Goal: Information Seeking & Learning: Learn about a topic

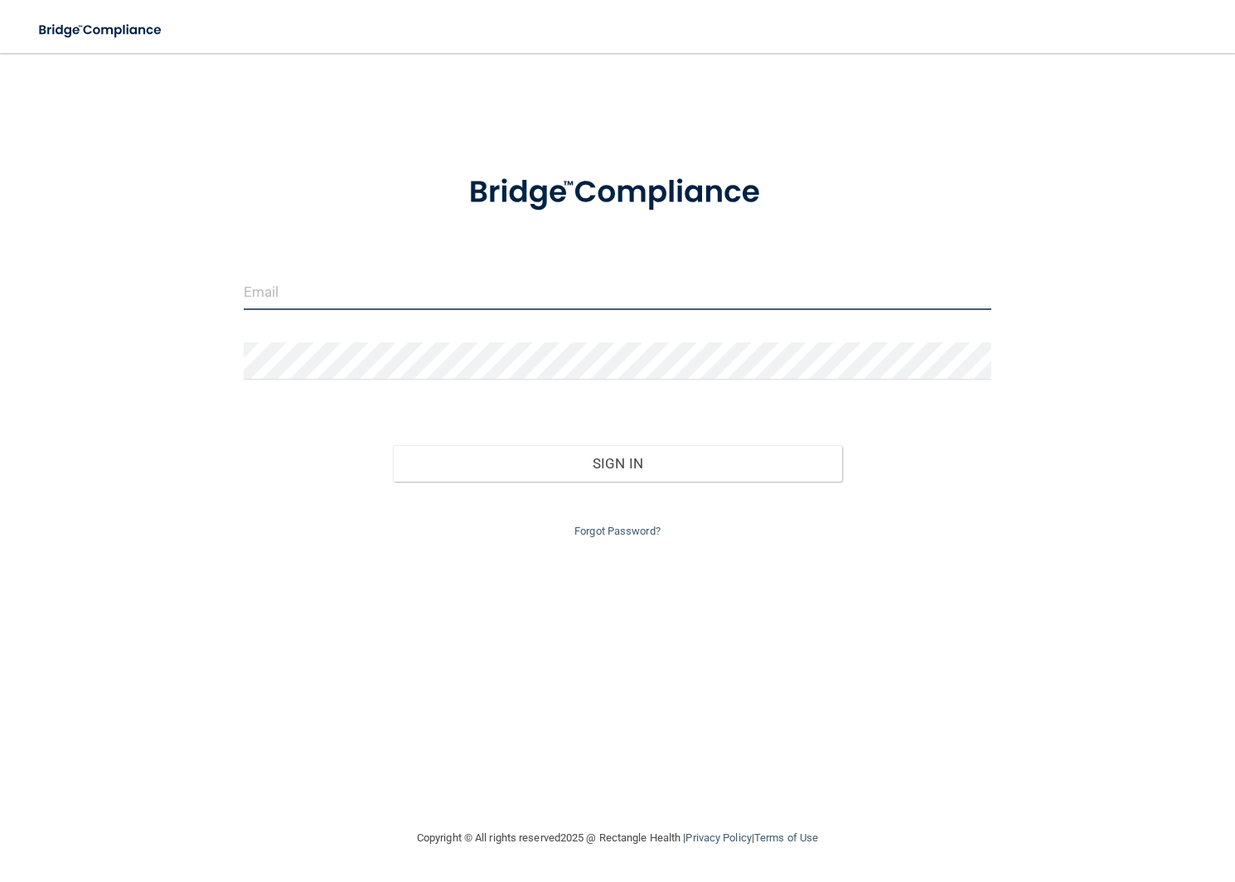
click at [488, 299] on input "email" at bounding box center [618, 291] width 748 height 37
type input "[EMAIL_ADDRESS][DOMAIN_NAME]"
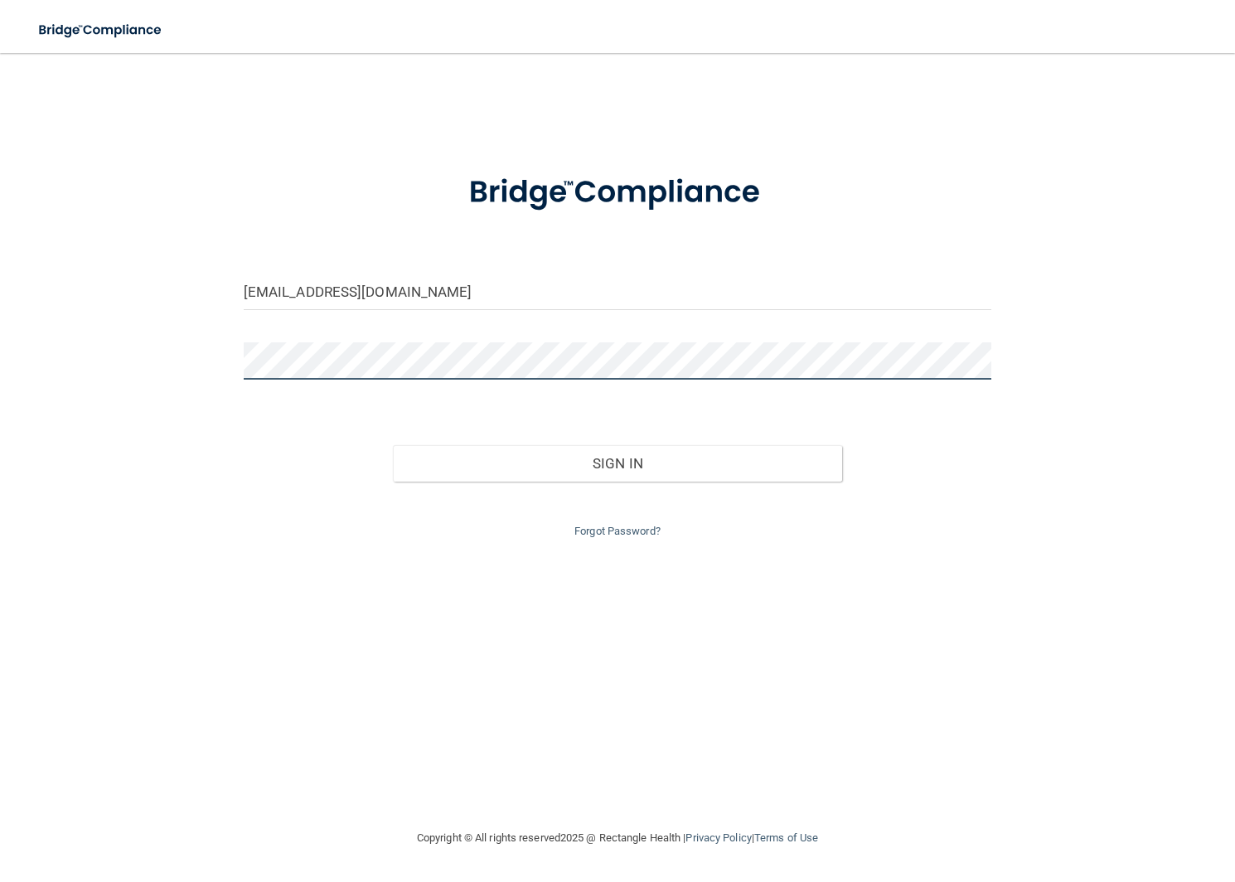
click at [393, 445] on button "Sign In" at bounding box center [617, 463] width 449 height 36
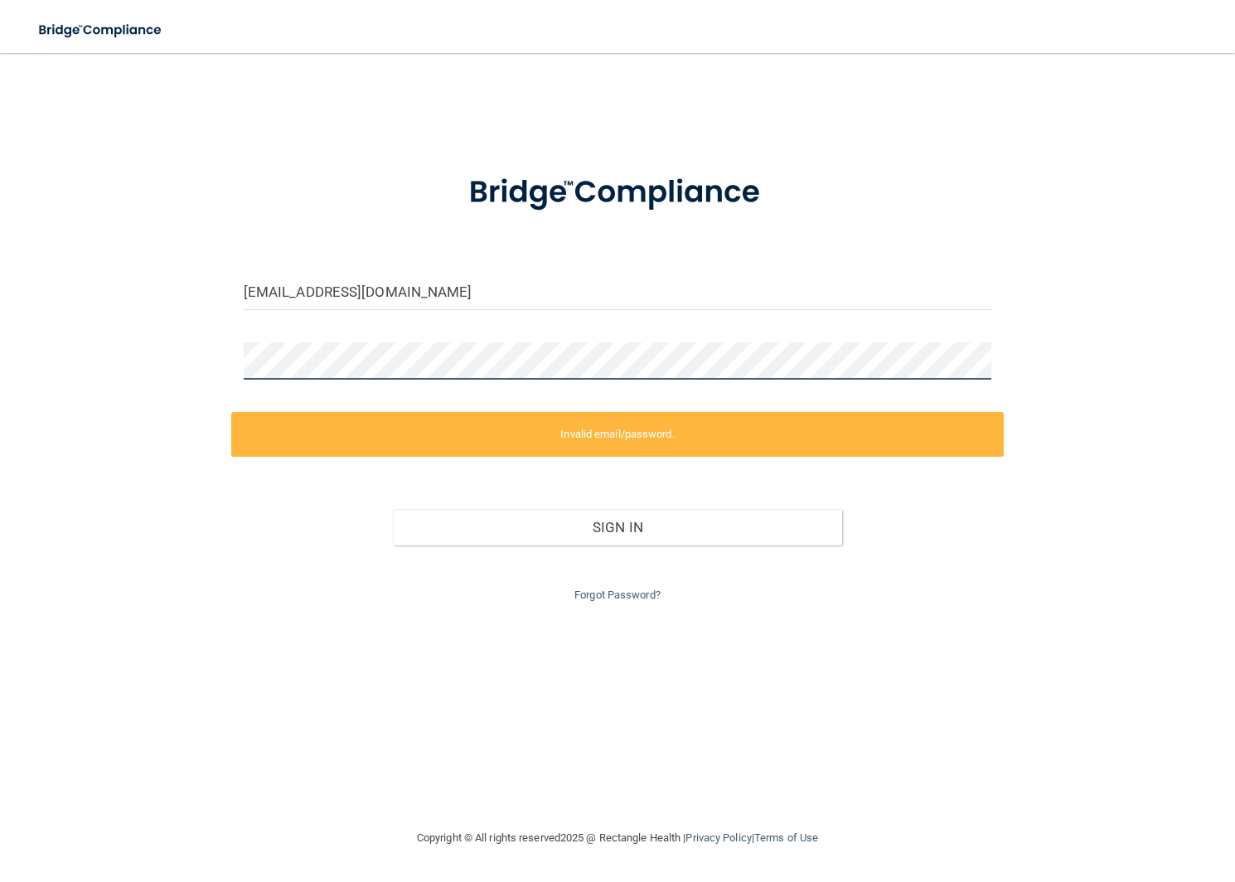
click at [206, 359] on div "nmazzola@sirmpc.com Invalid email/password. You don't have permission to access…" at bounding box center [617, 441] width 1169 height 742
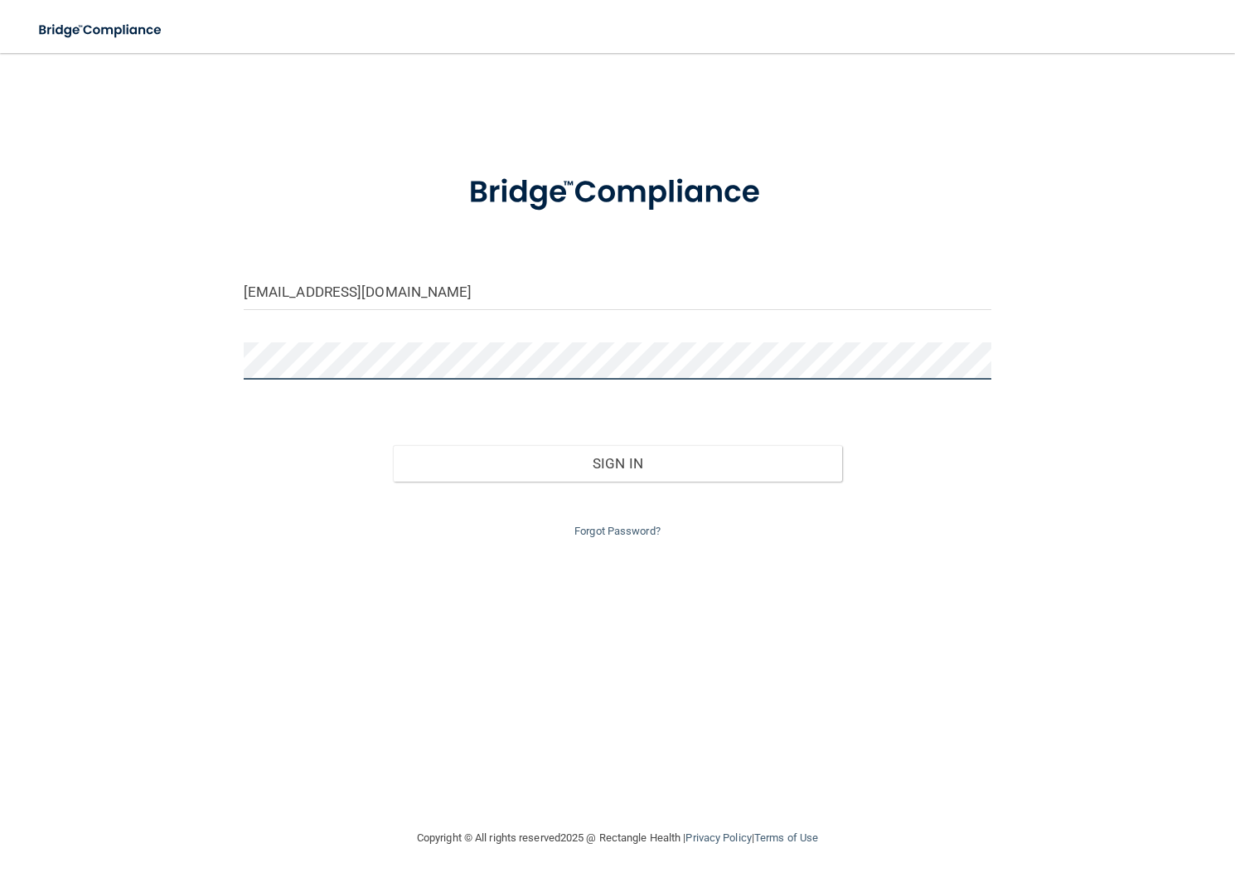
click at [393, 445] on button "Sign In" at bounding box center [617, 463] width 449 height 36
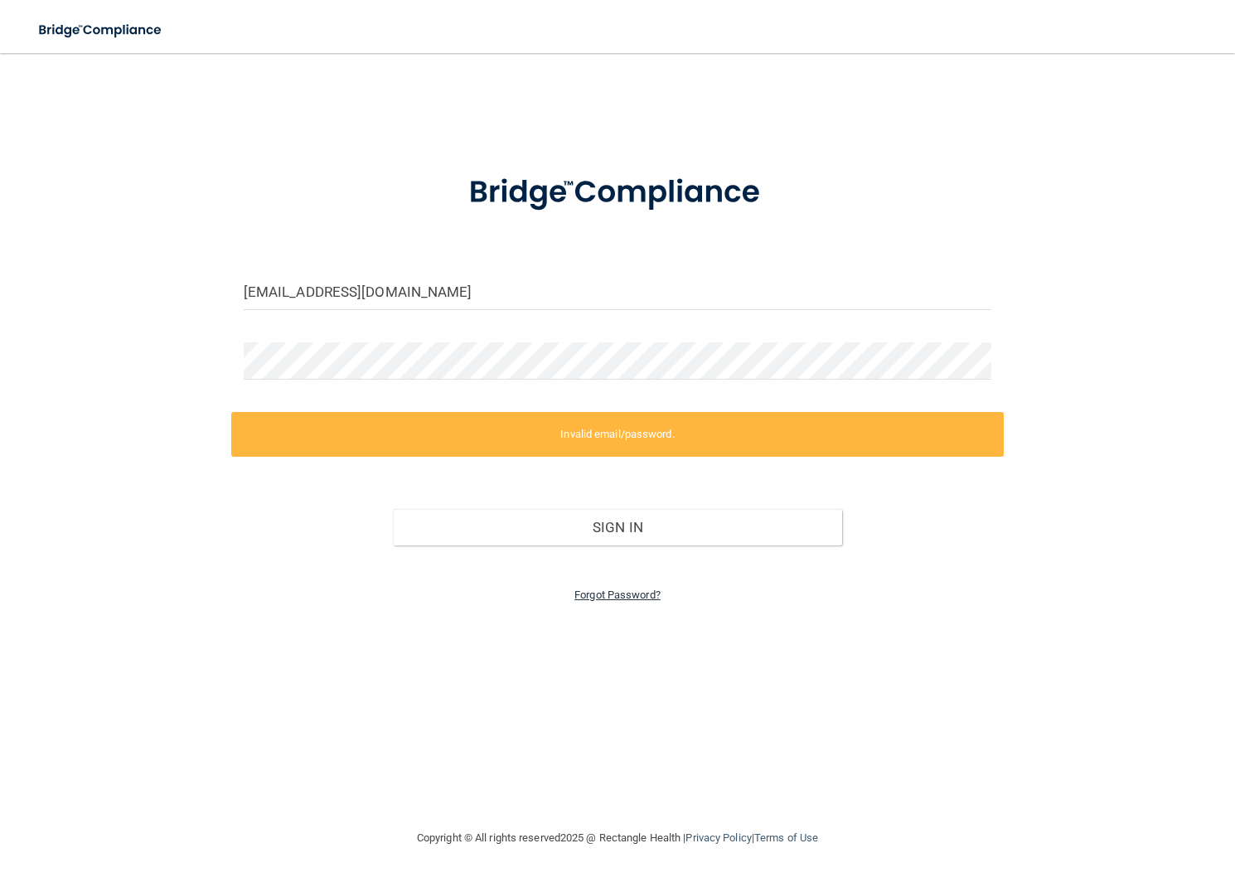
click at [637, 596] on link "Forgot Password?" at bounding box center [618, 595] width 86 height 12
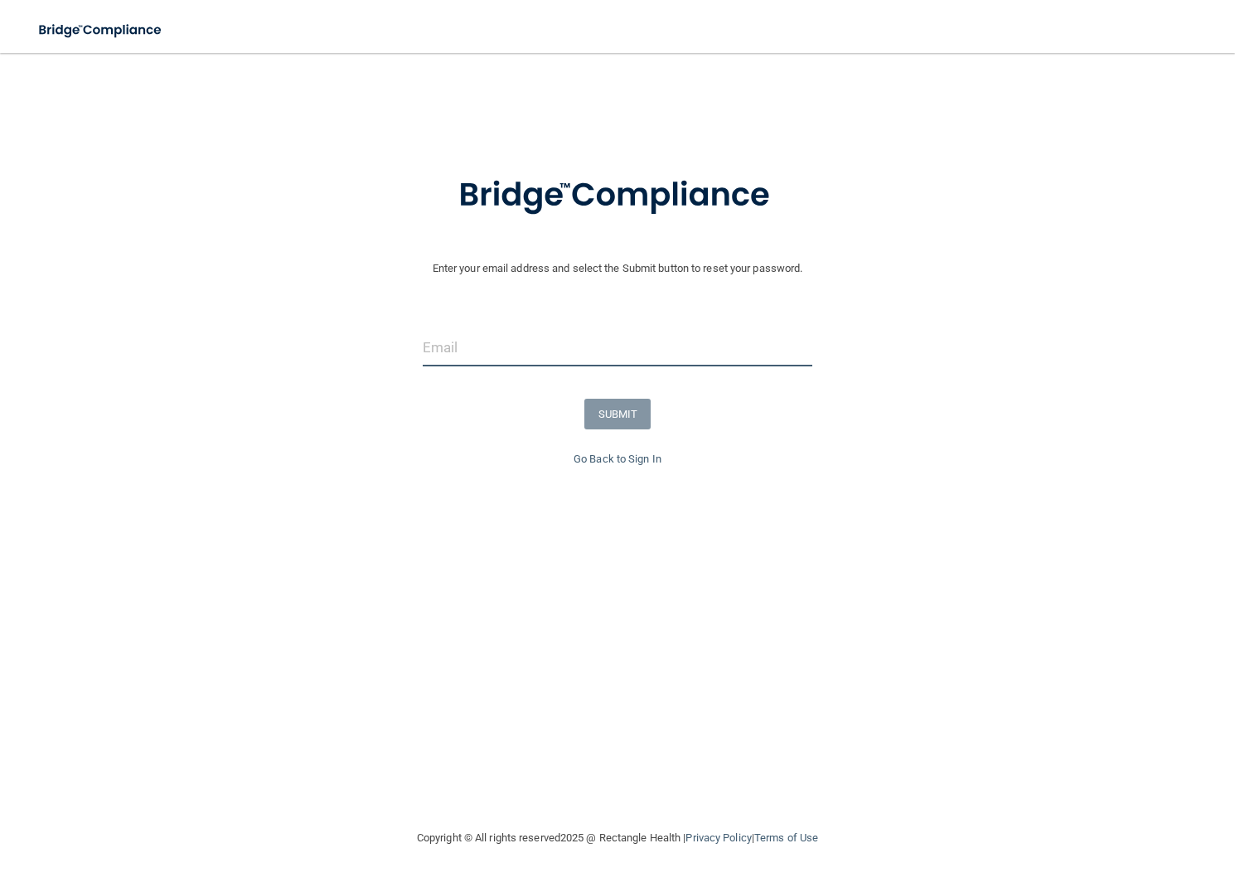
click at [494, 348] on input "email" at bounding box center [618, 347] width 390 height 37
type input "[EMAIL_ADDRESS][DOMAIN_NAME]"
click at [620, 407] on button "SUBMIT" at bounding box center [618, 414] width 67 height 31
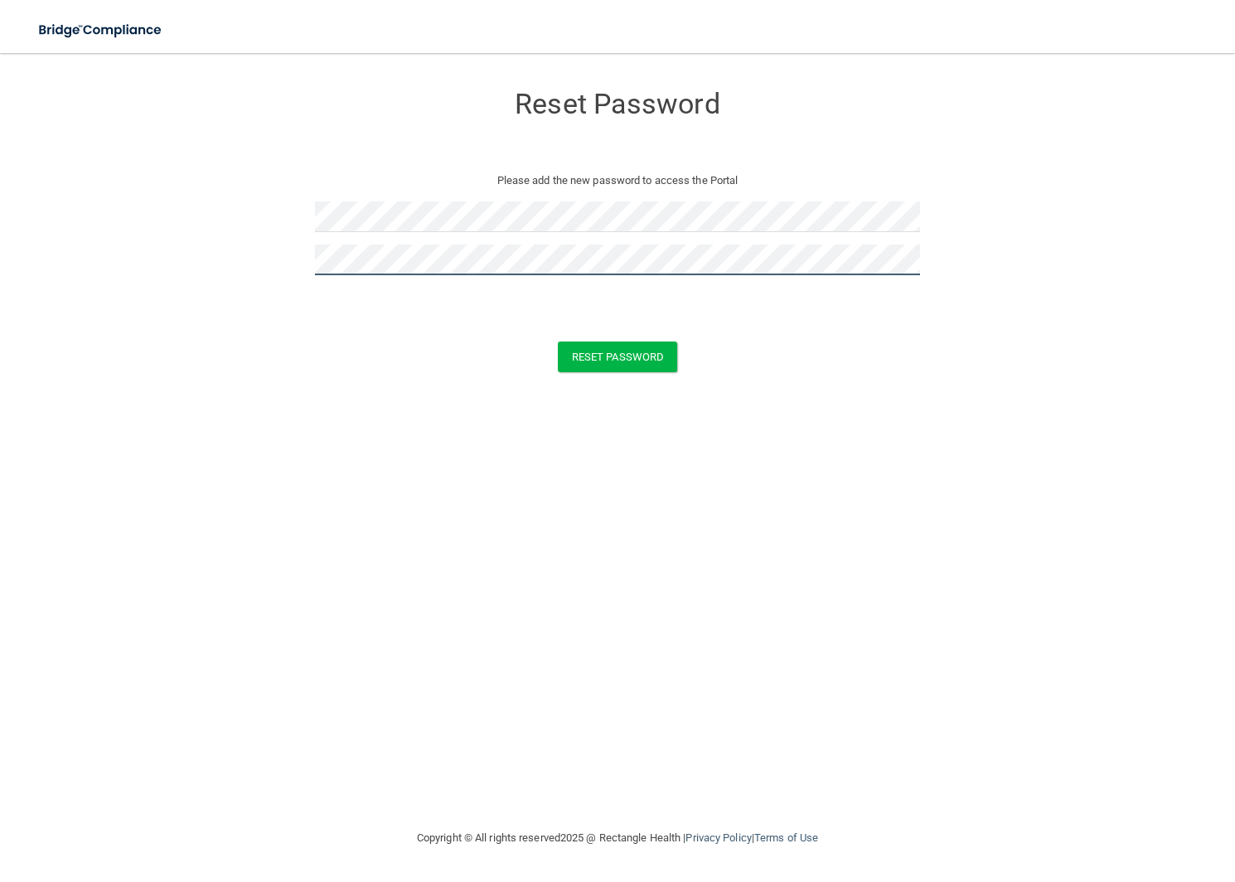
click at [558, 342] on button "Reset Password" at bounding box center [617, 357] width 119 height 31
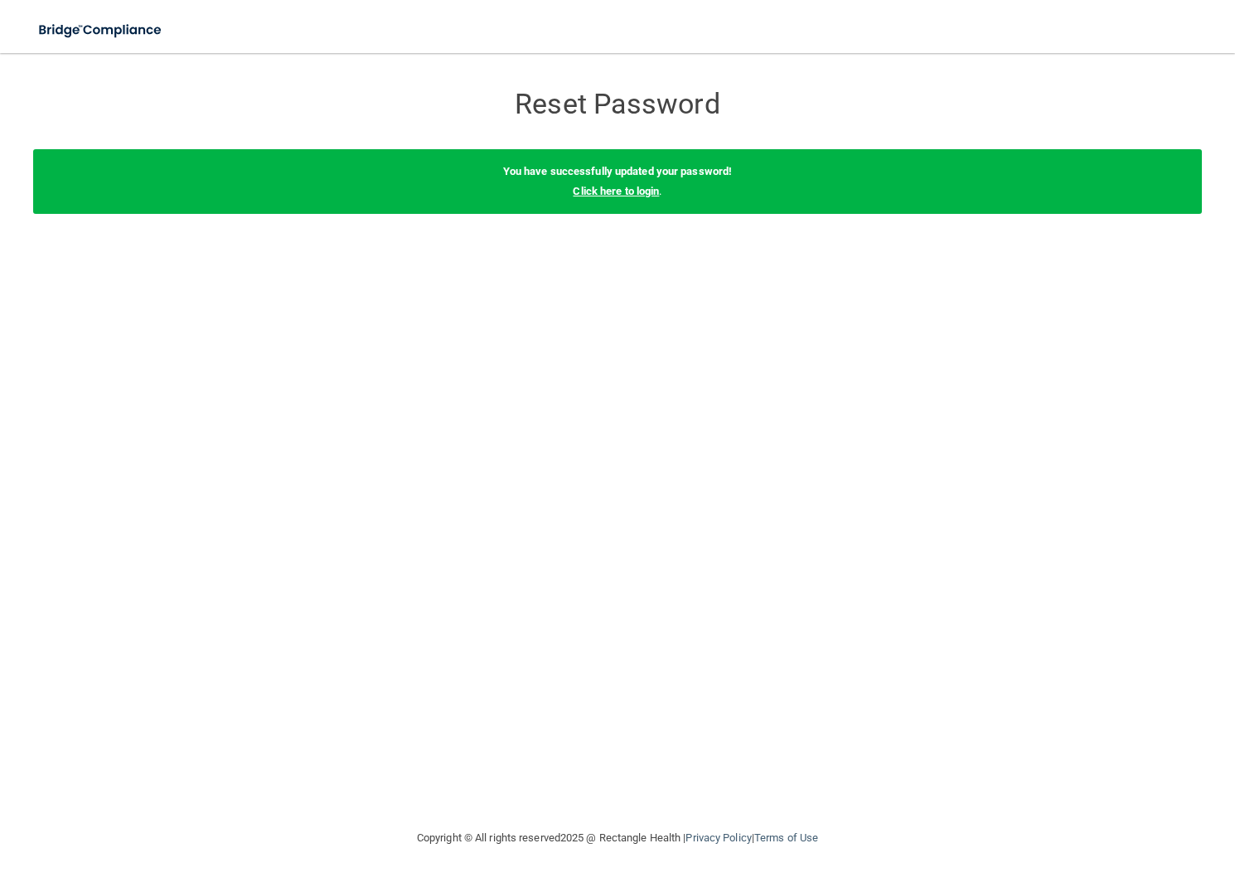
click at [632, 192] on link "Click here to login" at bounding box center [616, 191] width 86 height 12
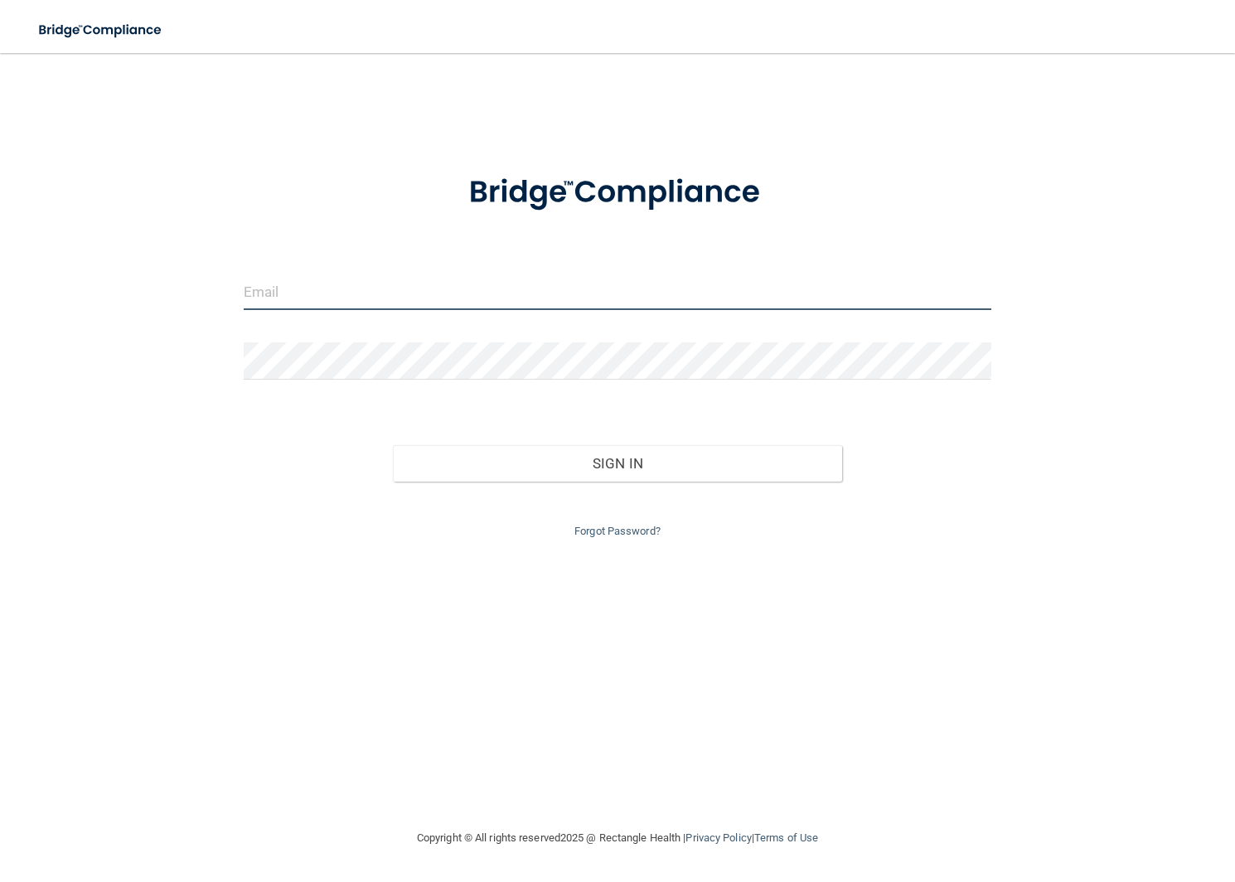
click at [369, 288] on input "email" at bounding box center [618, 291] width 748 height 37
type input "[EMAIL_ADDRESS][DOMAIN_NAME]"
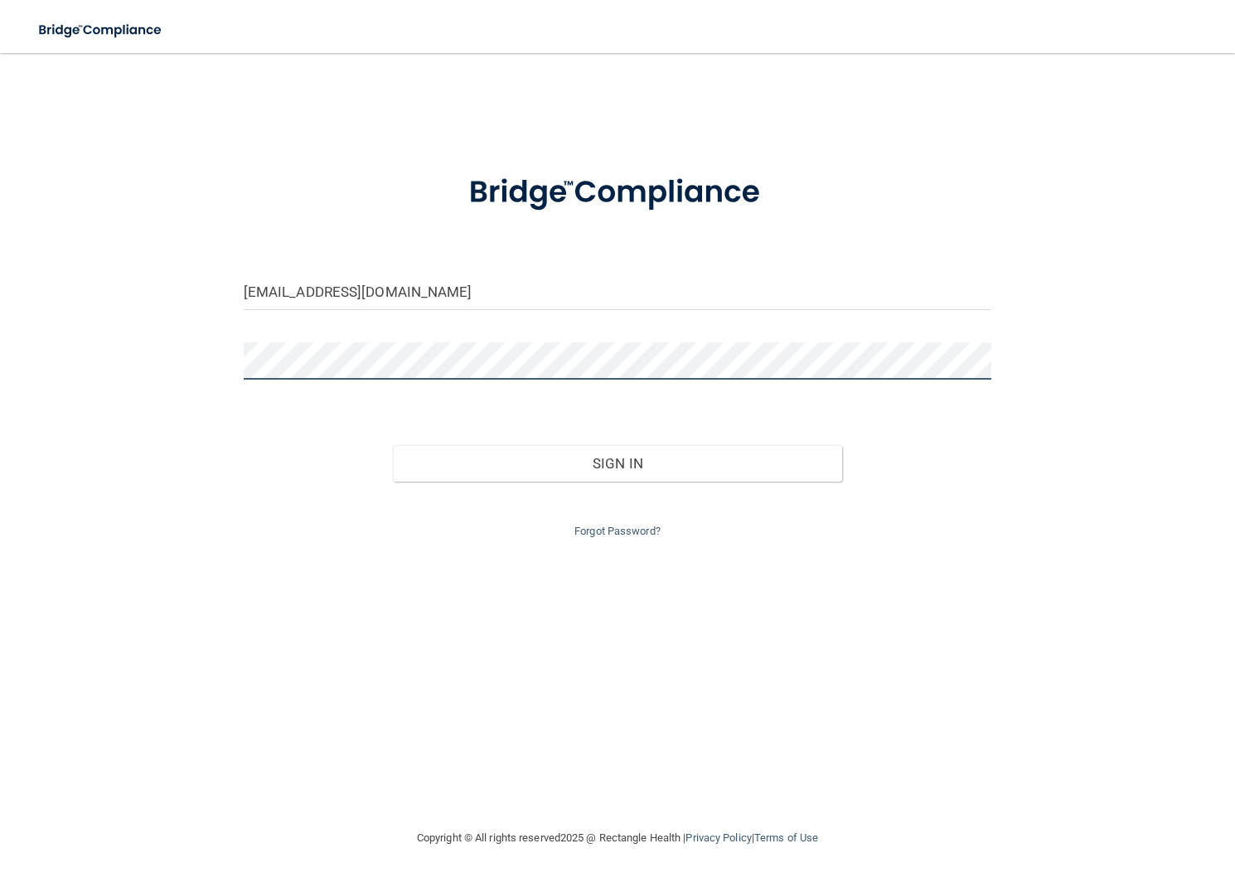
click at [393, 445] on button "Sign In" at bounding box center [617, 463] width 449 height 36
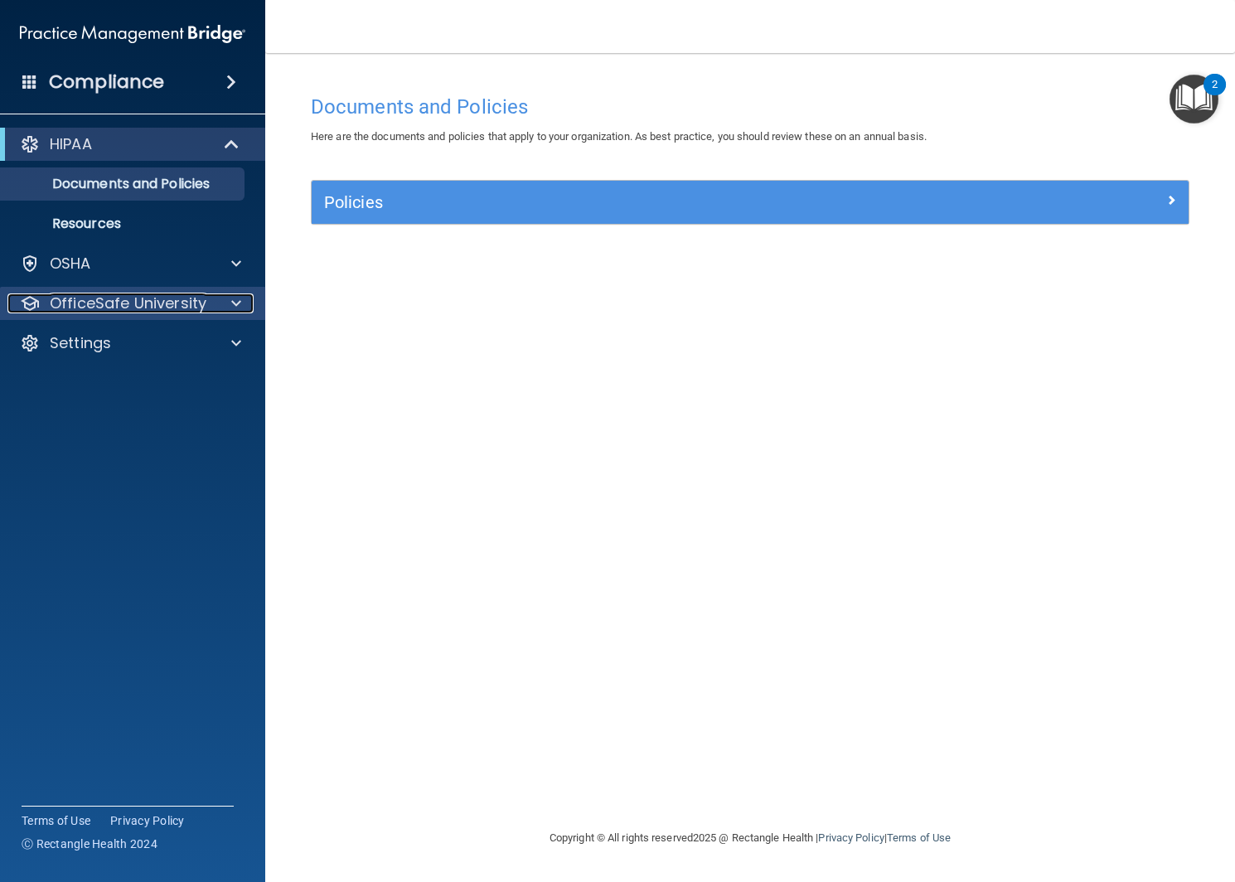
click at [221, 312] on div at bounding box center [233, 304] width 41 height 20
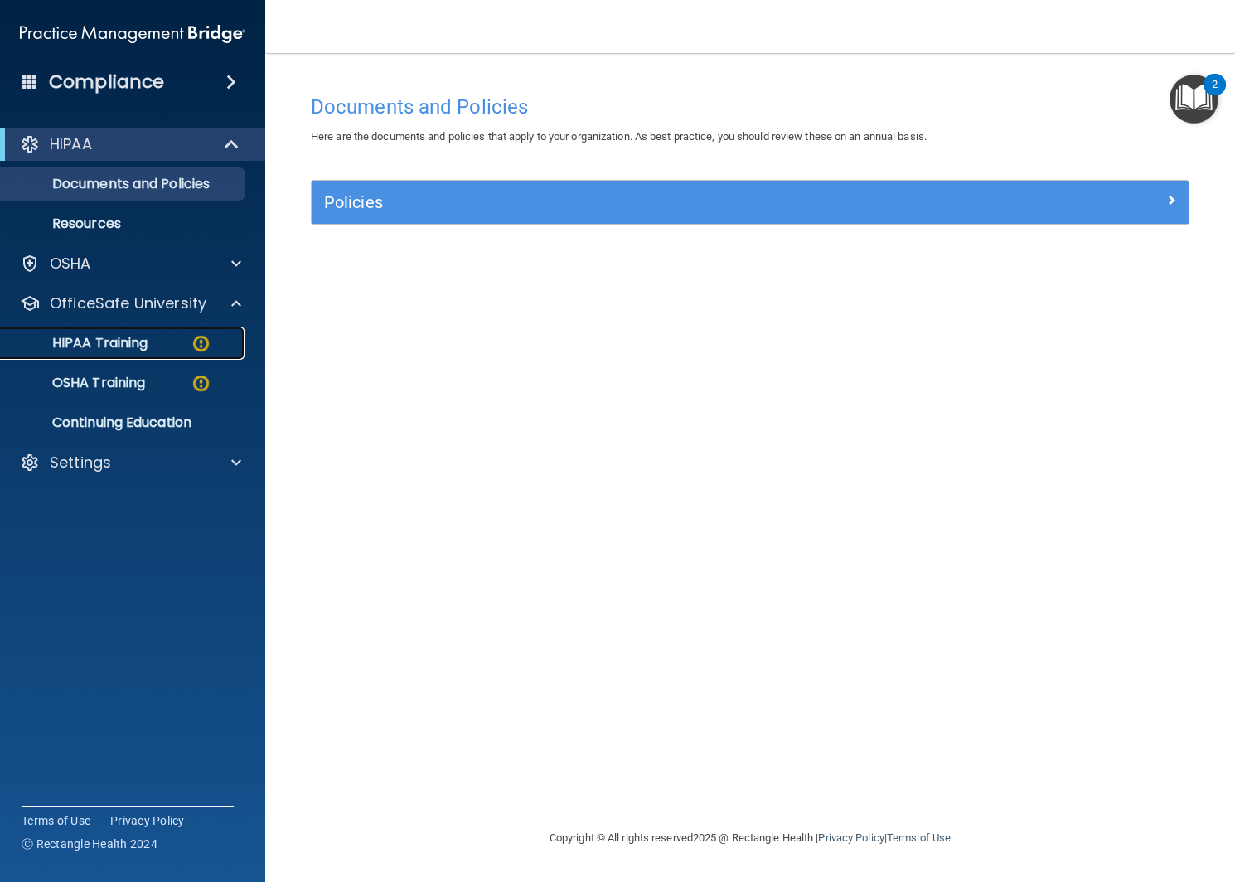
click at [142, 330] on link "HIPAA Training" at bounding box center [113, 343] width 261 height 33
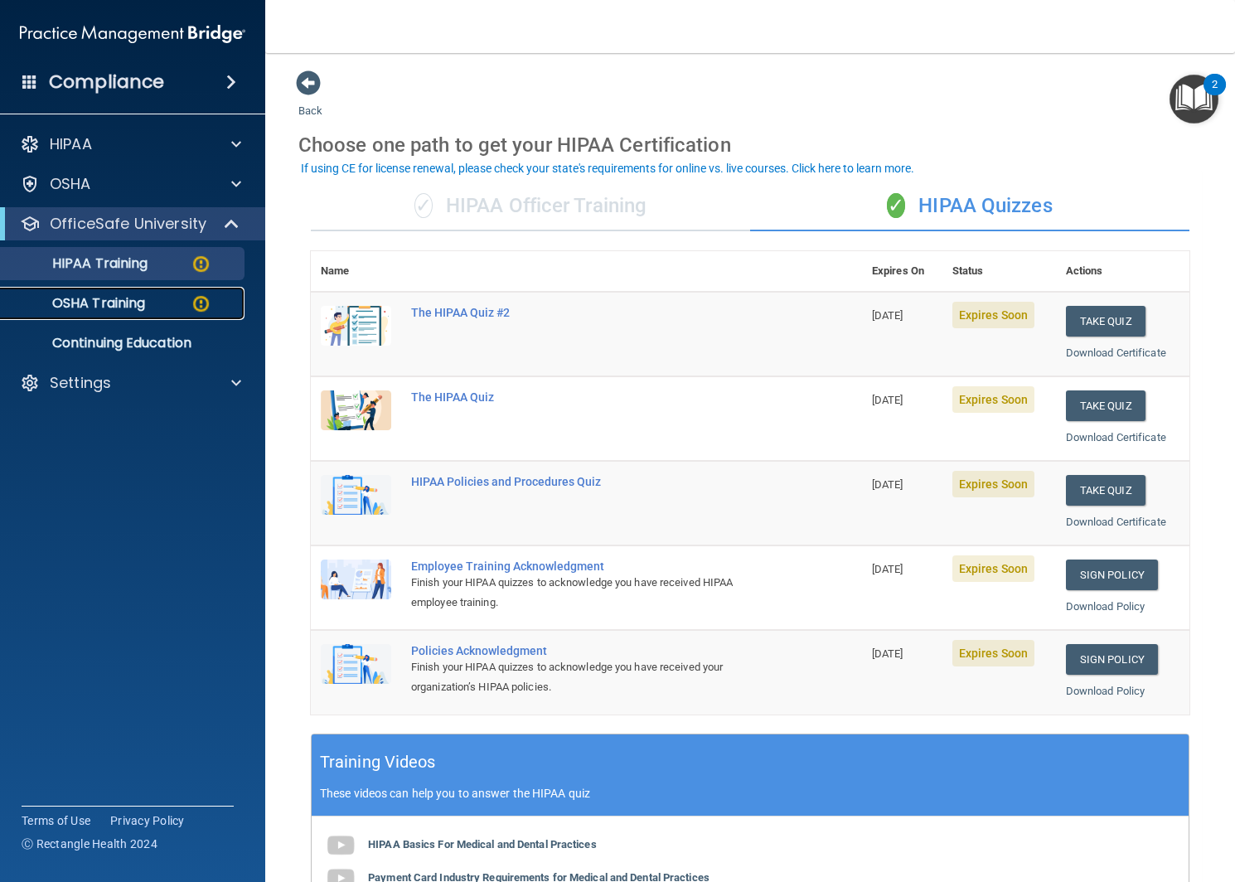
click at [116, 305] on p "OSHA Training" at bounding box center [78, 303] width 134 height 17
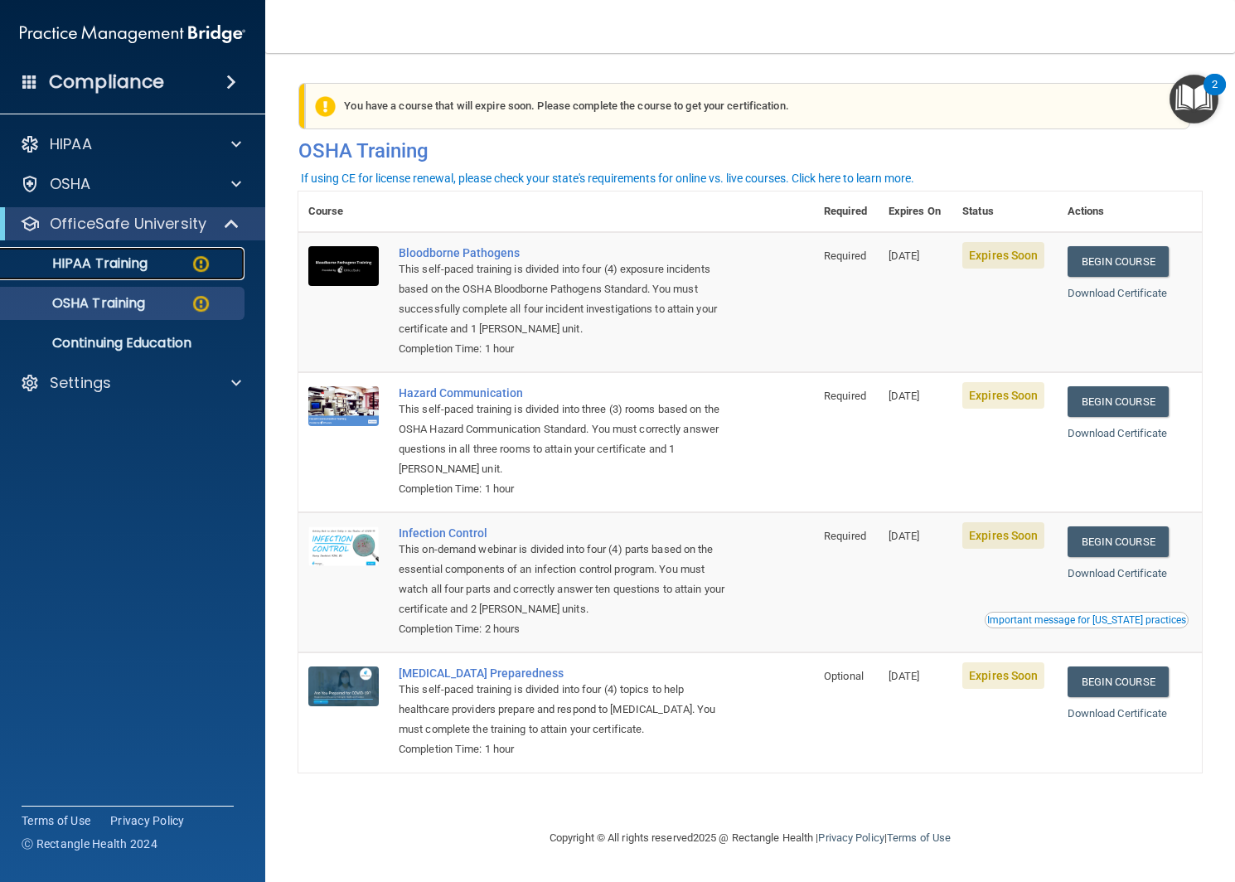
click at [104, 260] on p "HIPAA Training" at bounding box center [79, 263] width 137 height 17
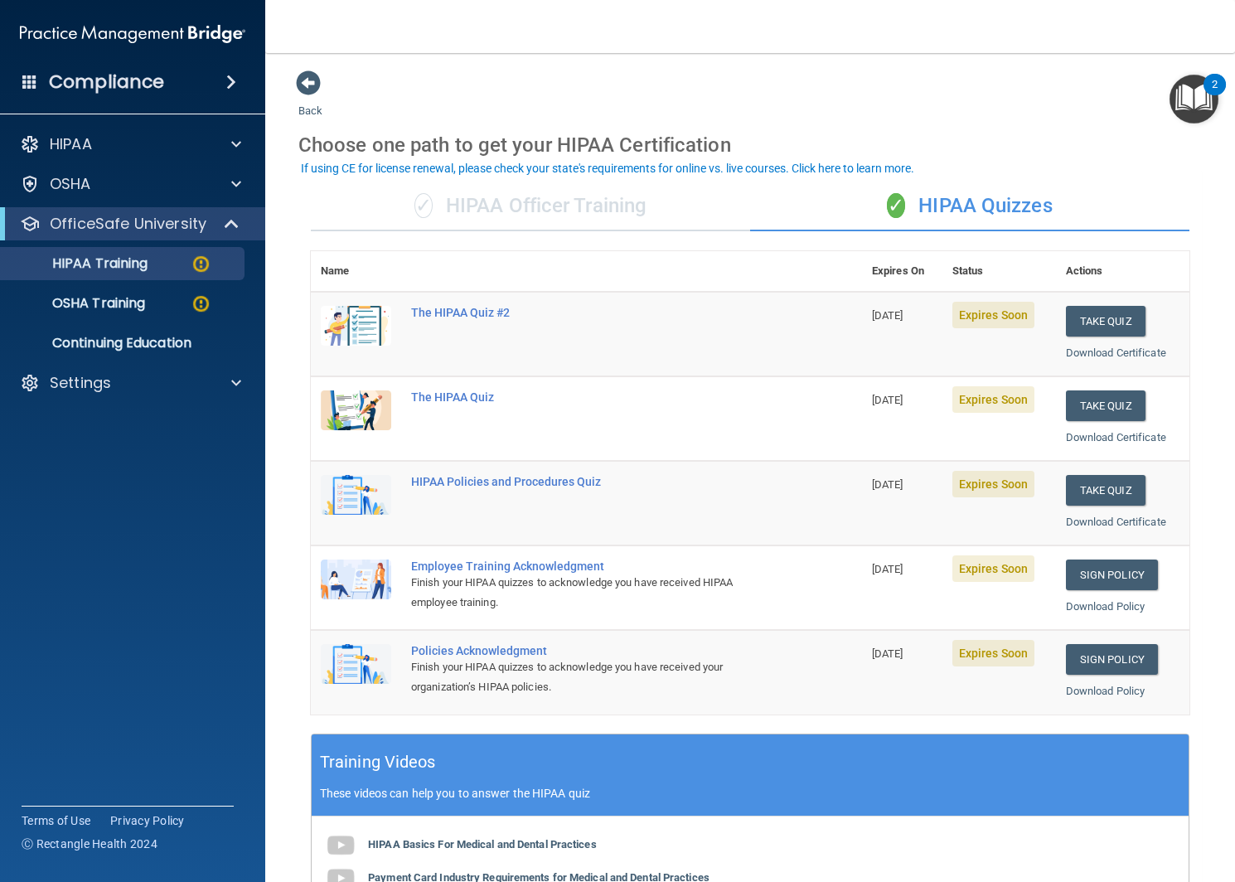
click at [451, 209] on div "✓ HIPAA Officer Training" at bounding box center [530, 207] width 439 height 50
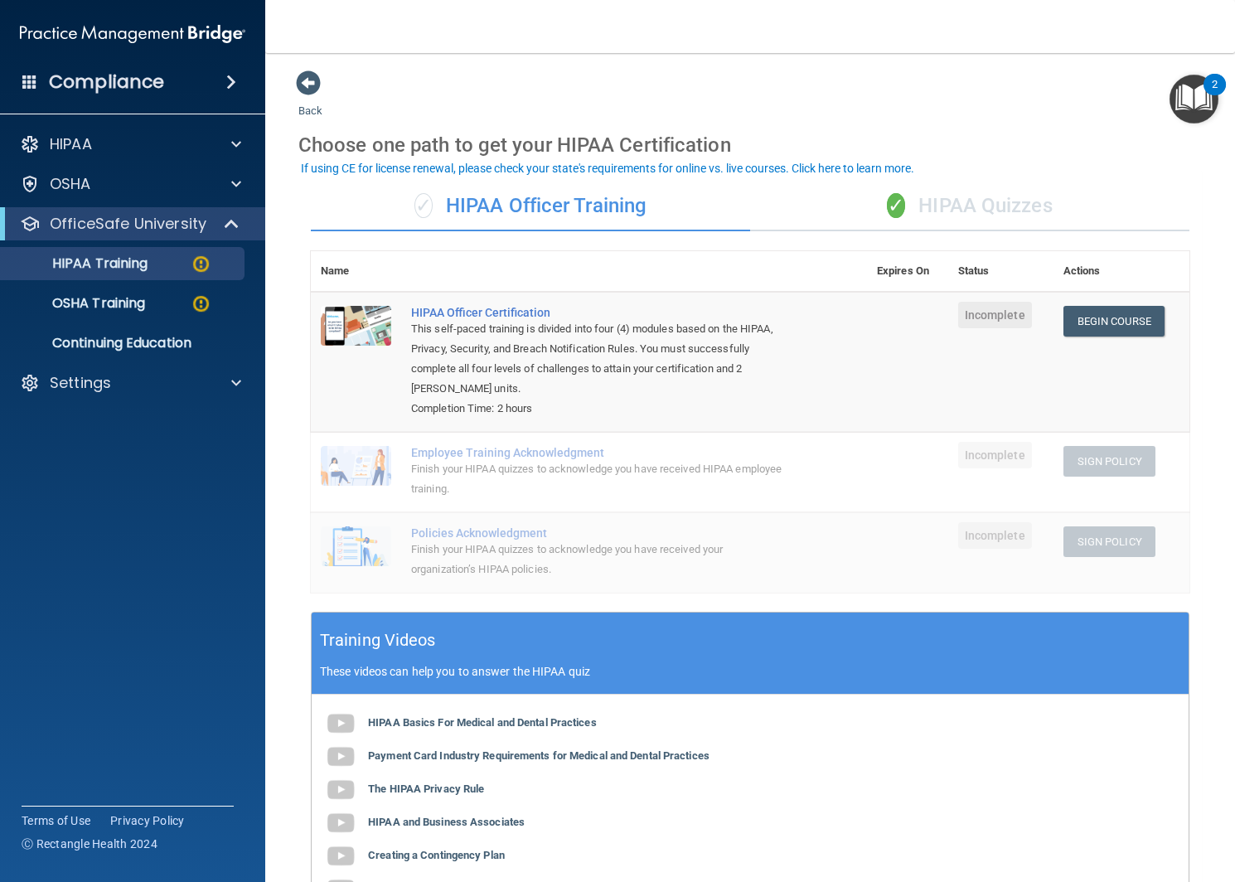
click at [949, 194] on div "✓ HIPAA Quizzes" at bounding box center [969, 207] width 439 height 50
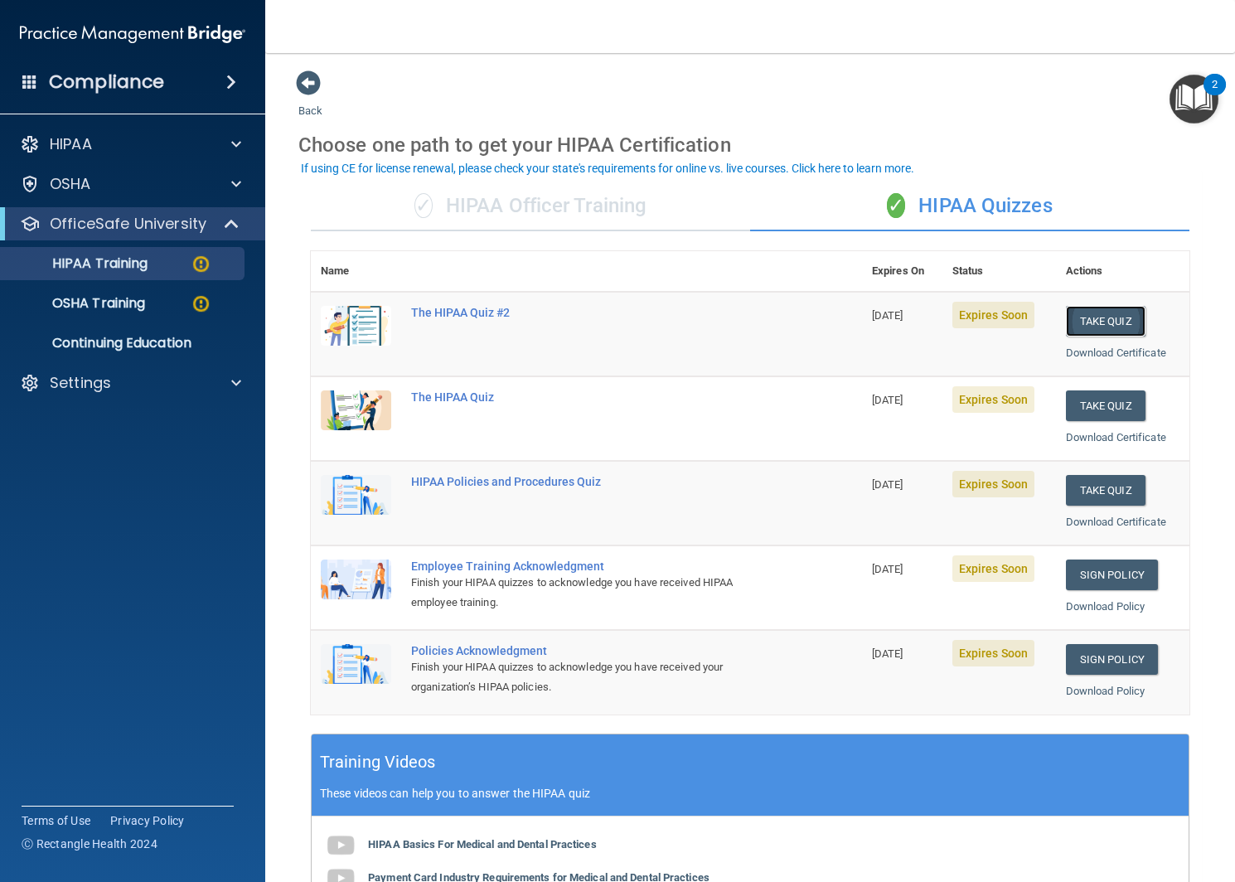
click at [1097, 323] on button "Take Quiz" at bounding box center [1106, 321] width 80 height 31
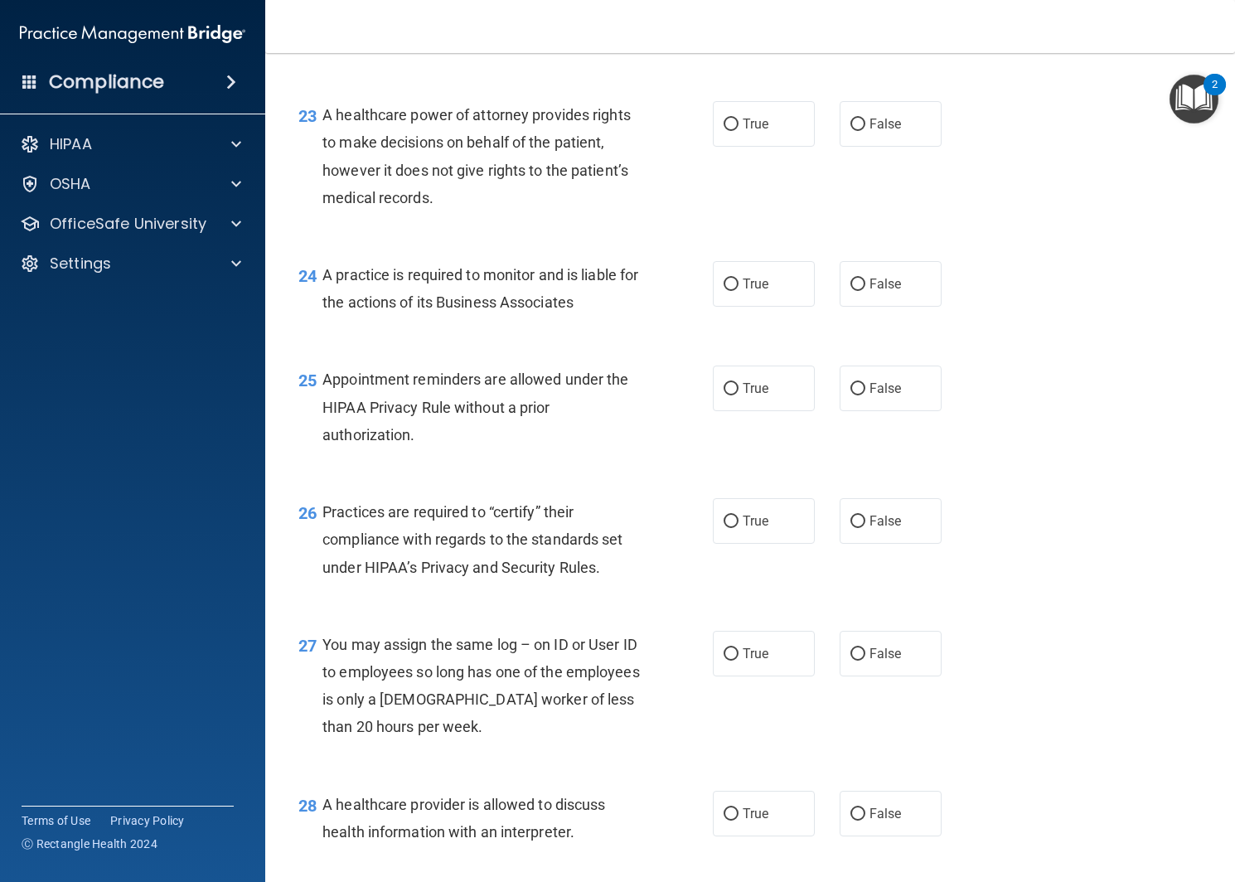
scroll to position [3750, 0]
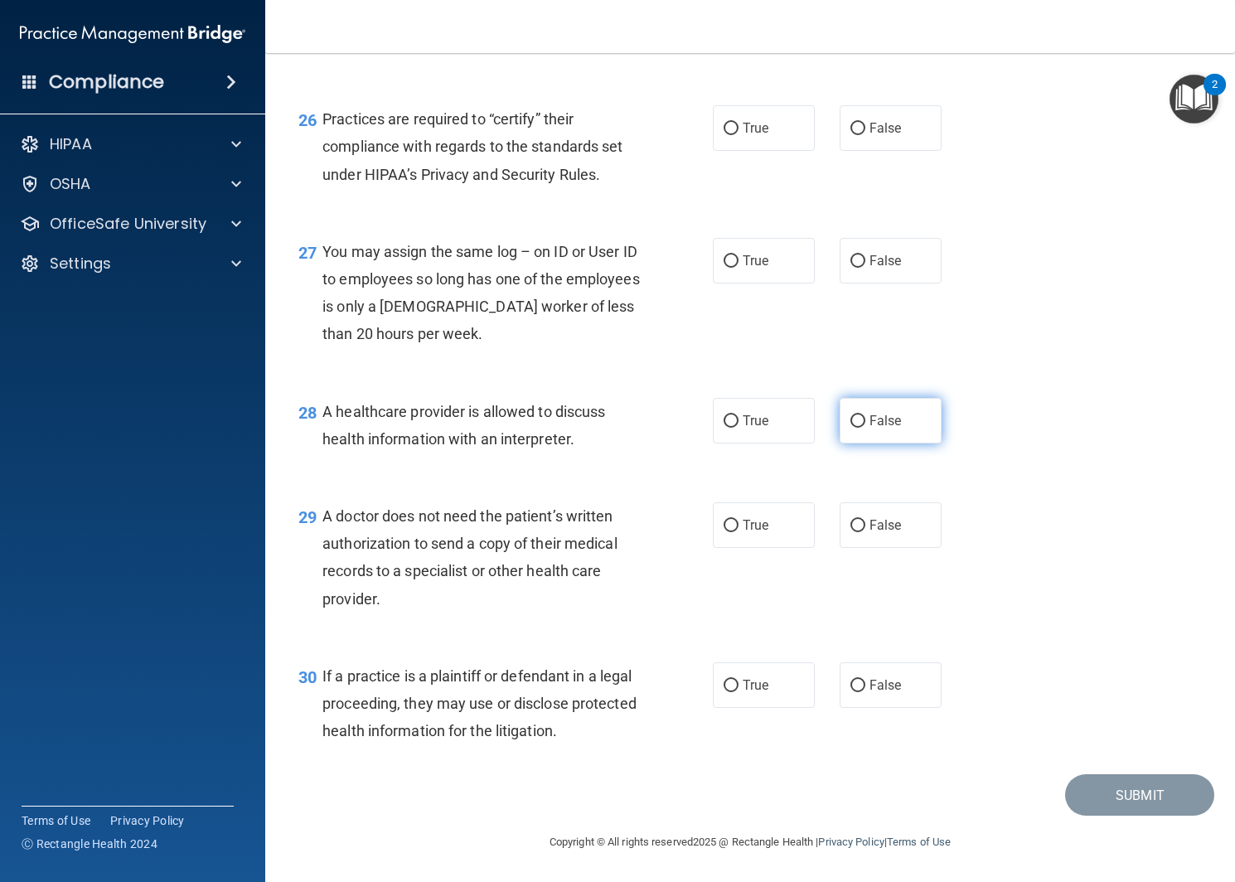
click at [879, 411] on label "False" at bounding box center [891, 421] width 102 height 46
click at [866, 415] on input "False" at bounding box center [858, 421] width 15 height 12
radio input "true"
click at [869, 508] on label "False" at bounding box center [891, 525] width 102 height 46
click at [866, 520] on input "False" at bounding box center [858, 526] width 15 height 12
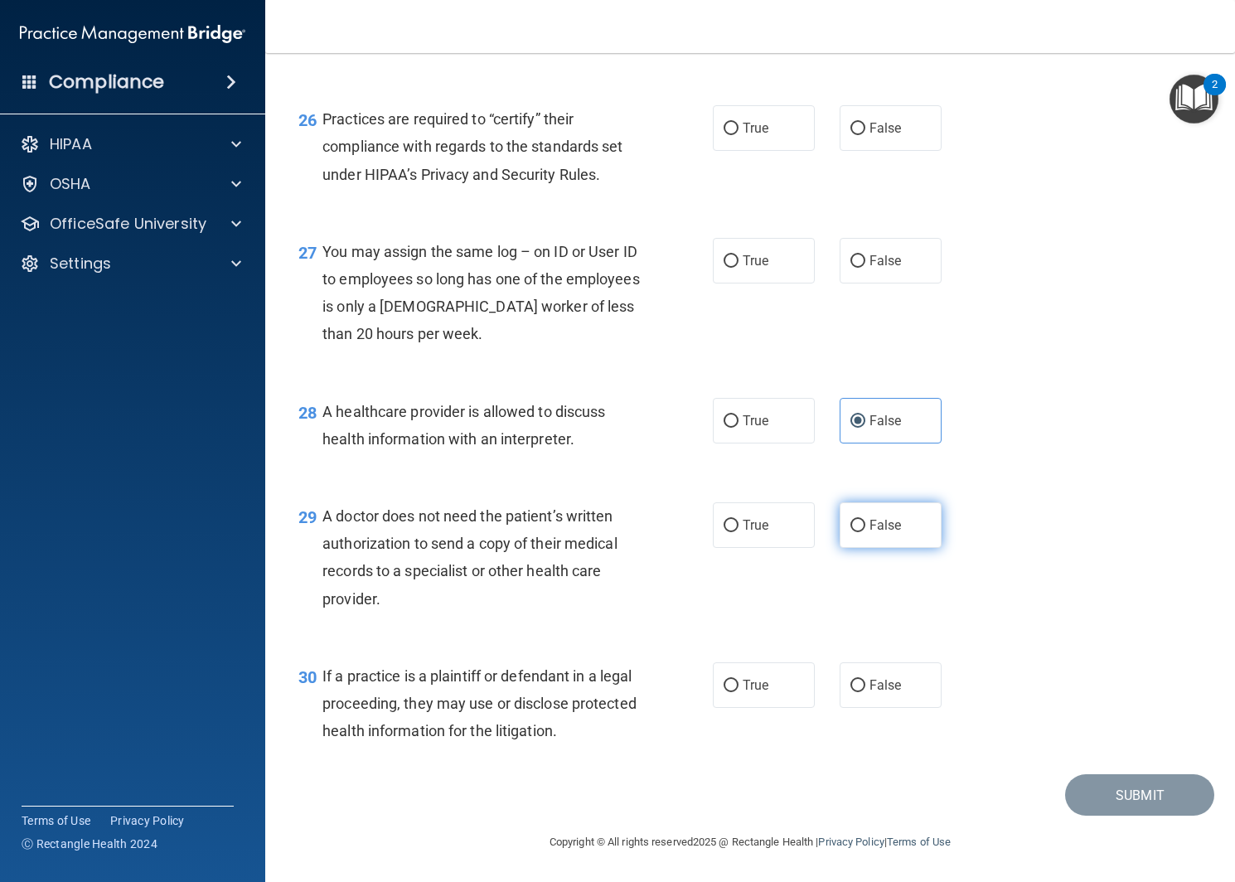
radio input "true"
click at [903, 701] on label "False" at bounding box center [891, 686] width 102 height 46
click at [866, 692] on input "False" at bounding box center [858, 686] width 15 height 12
radio input "true"
click at [770, 126] on label "True" at bounding box center [764, 128] width 102 height 46
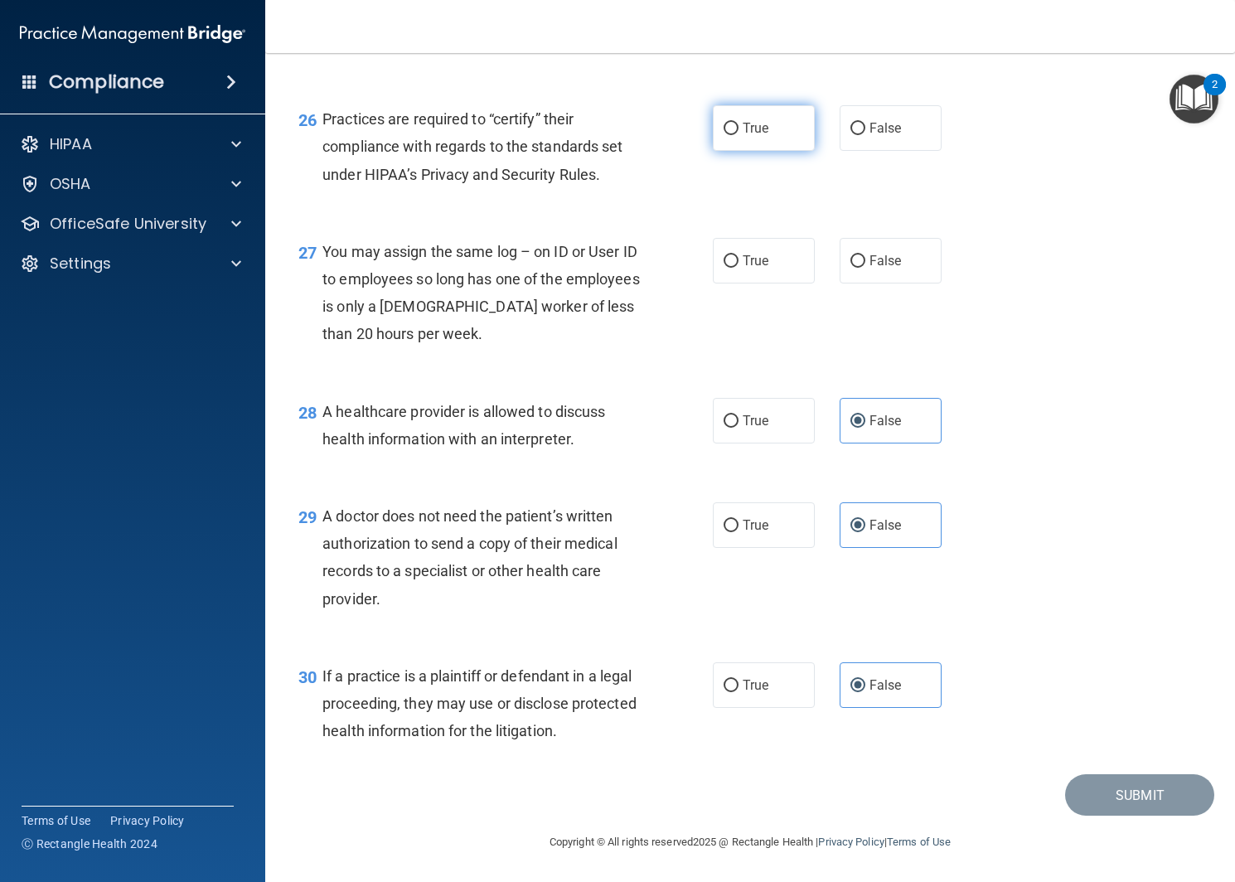
click at [739, 126] on input "True" at bounding box center [731, 129] width 15 height 12
radio input "true"
click at [918, 247] on label "False" at bounding box center [891, 261] width 102 height 46
click at [866, 255] on input "False" at bounding box center [858, 261] width 15 height 12
radio input "true"
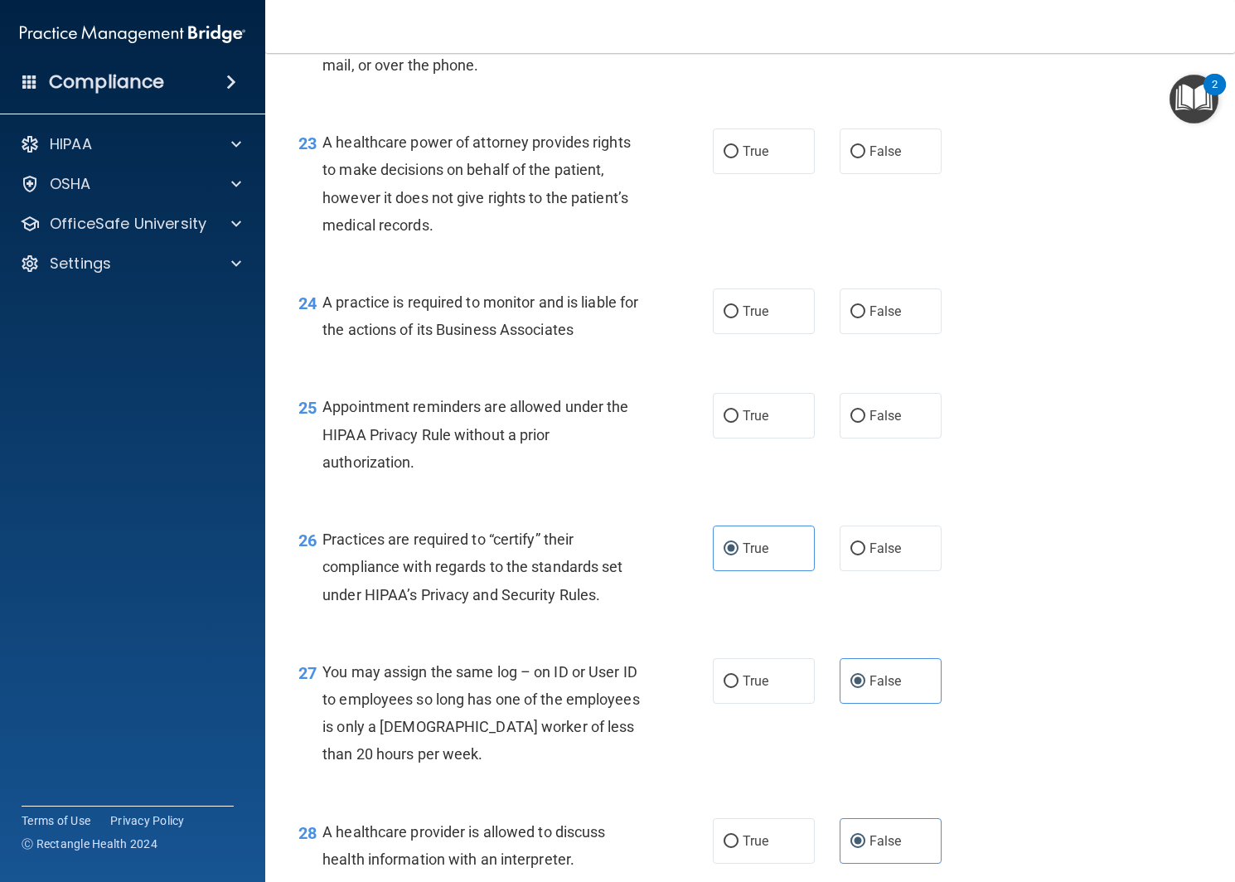
scroll to position [3323, 0]
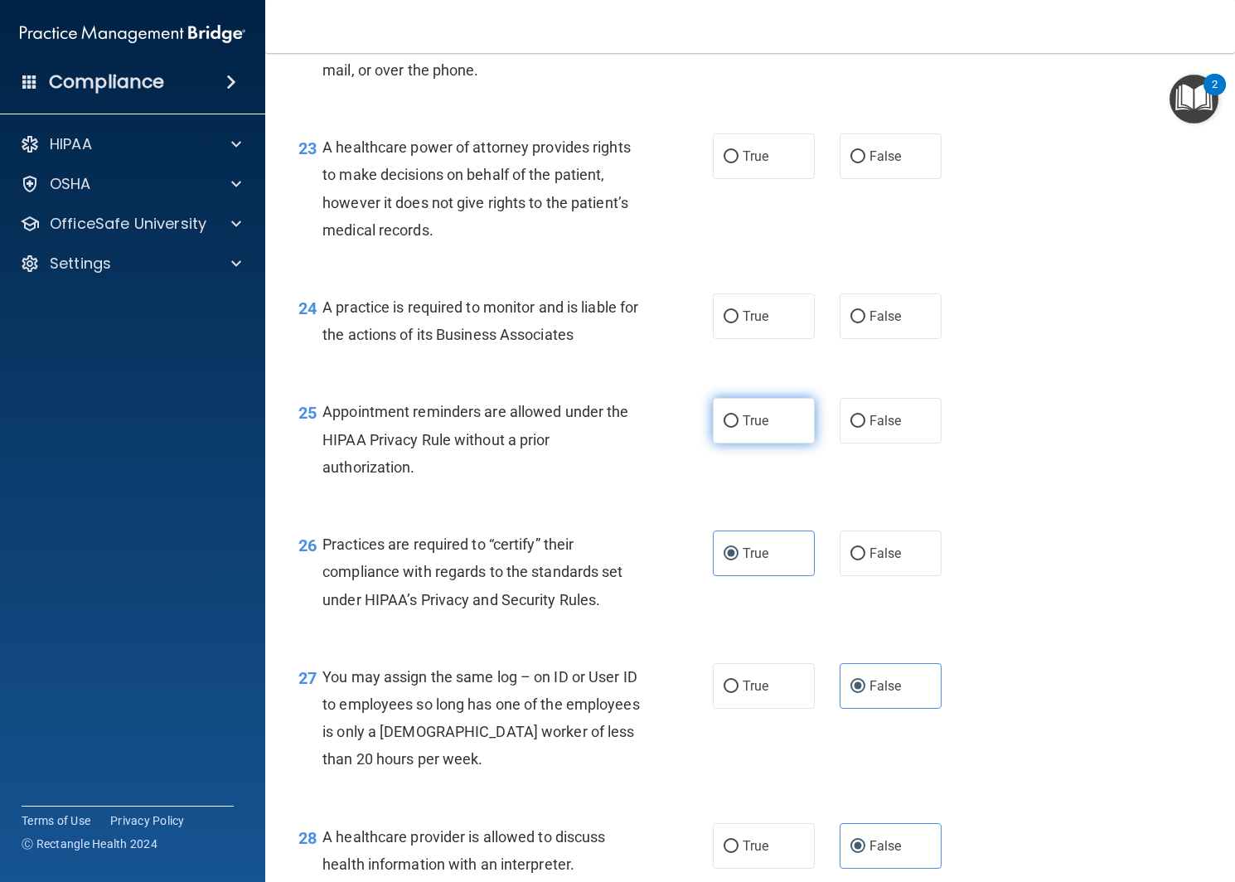
click at [784, 412] on label "True" at bounding box center [764, 421] width 102 height 46
click at [739, 415] on input "True" at bounding box center [731, 421] width 15 height 12
radio input "true"
click at [756, 329] on label "True" at bounding box center [764, 317] width 102 height 46
click at [739, 323] on input "True" at bounding box center [731, 317] width 15 height 12
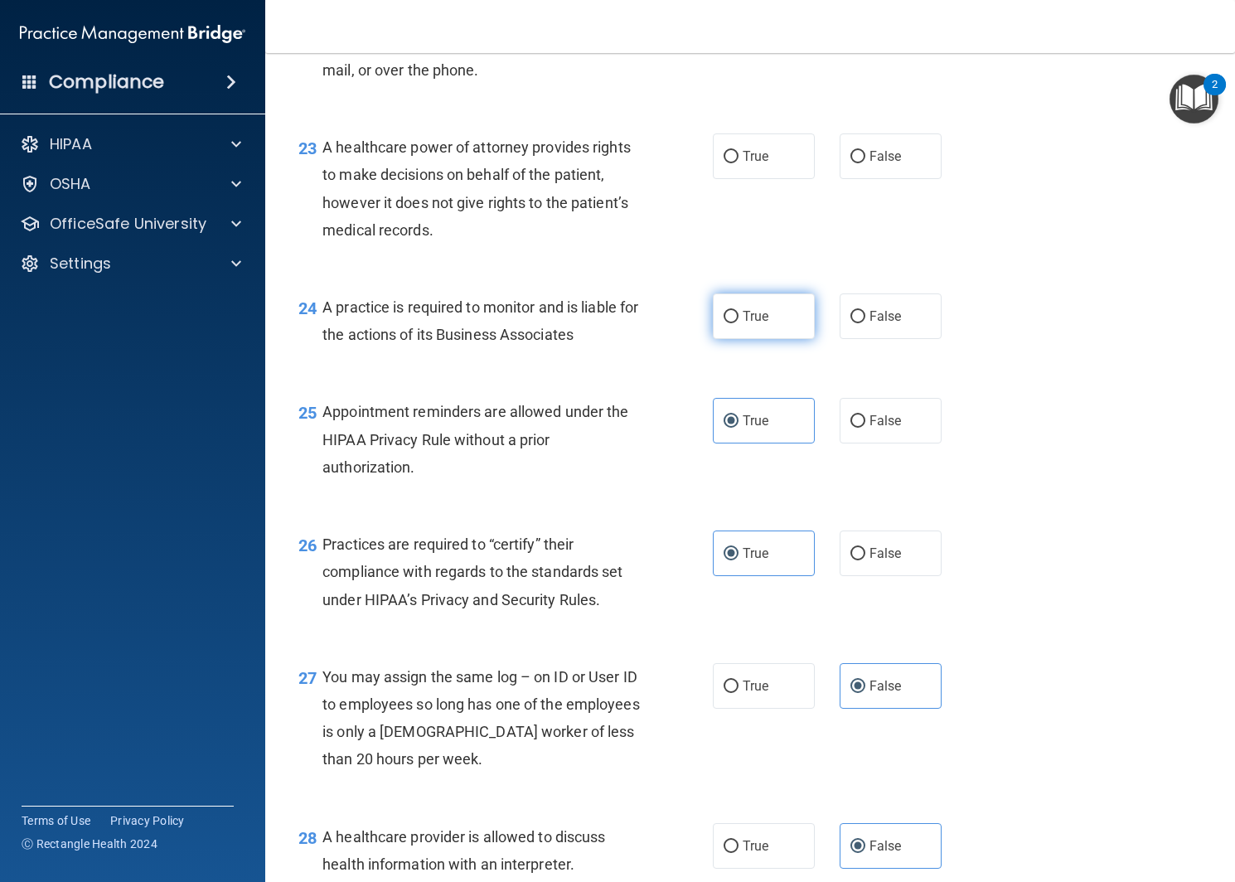
radio input "true"
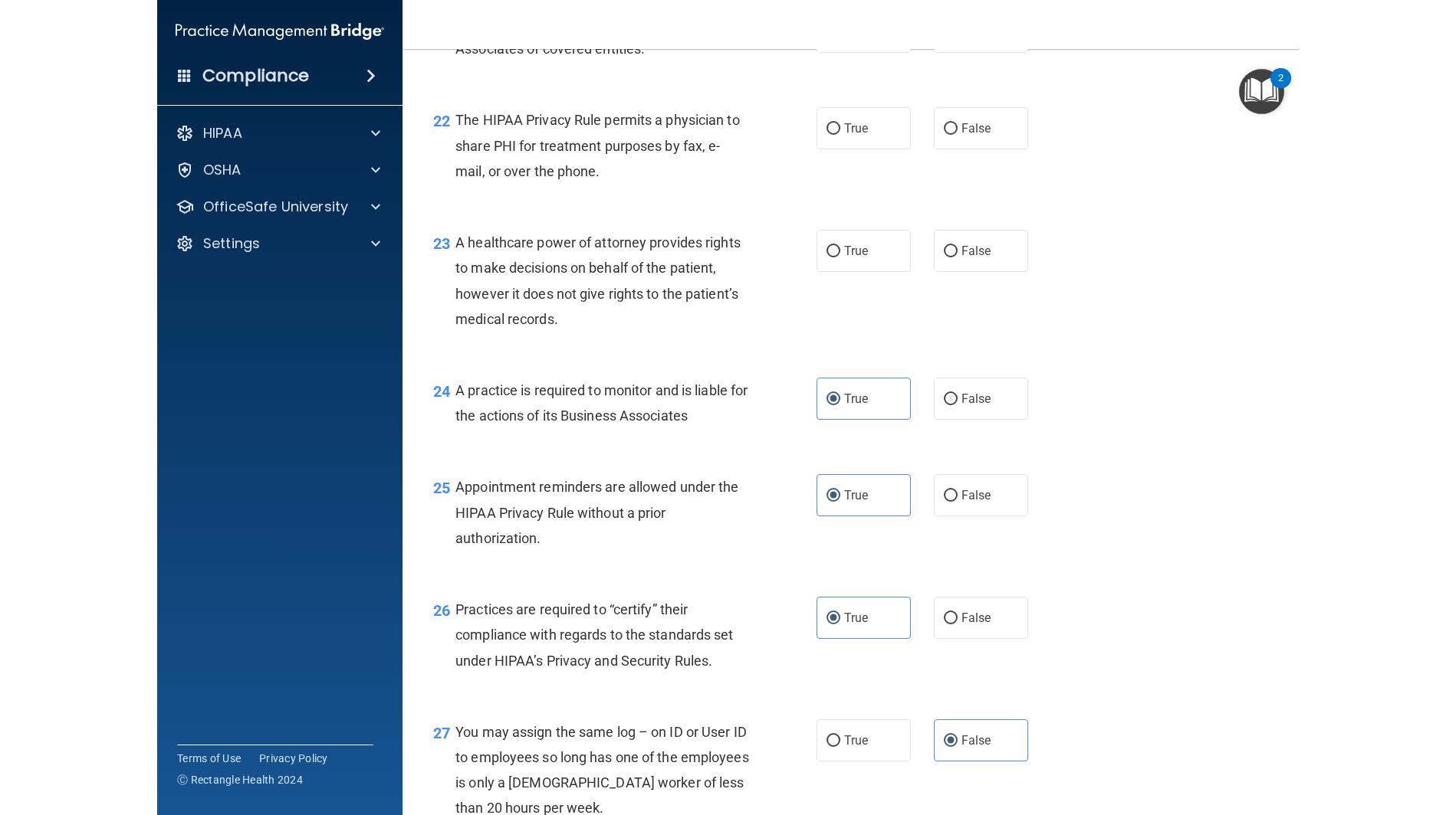
scroll to position [2958, 0]
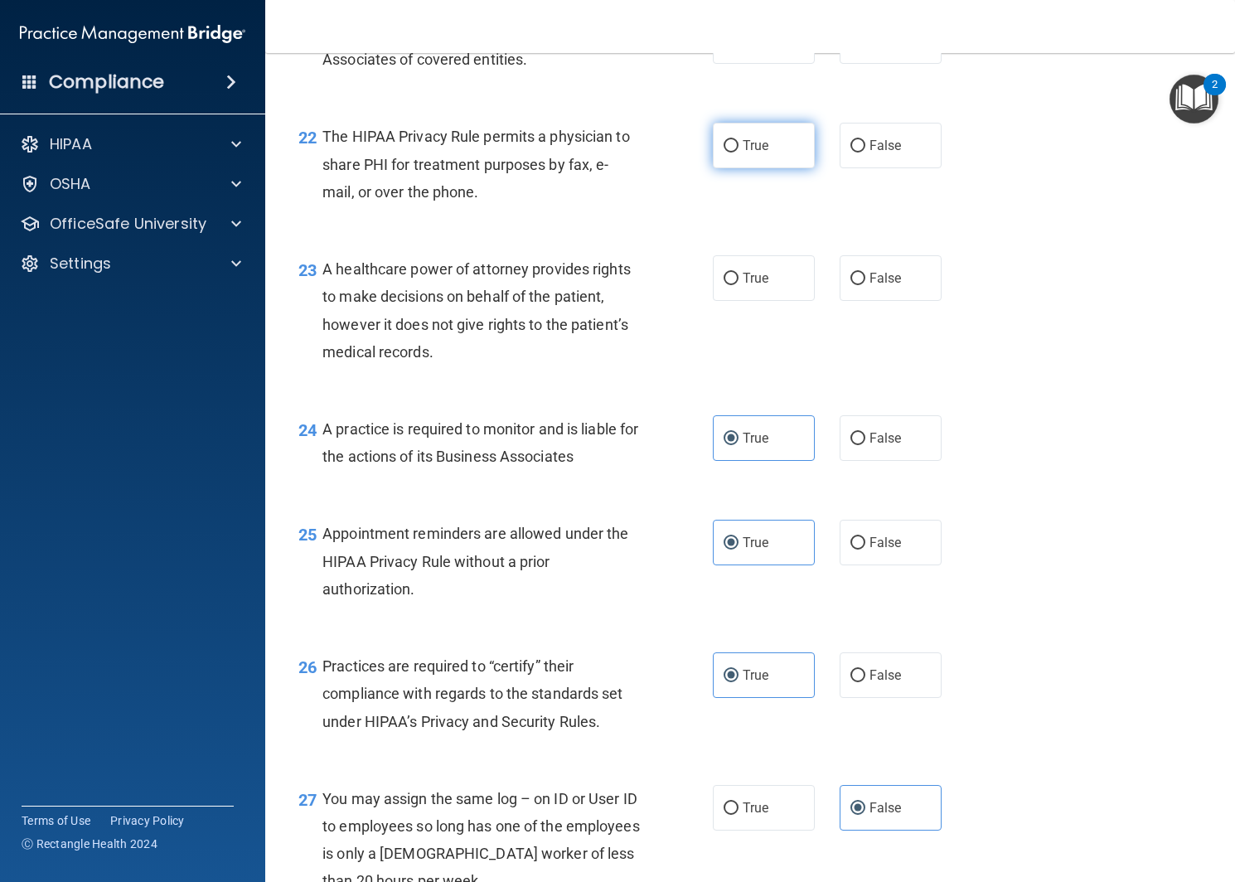
click at [792, 145] on label "True" at bounding box center [764, 146] width 102 height 46
click at [739, 145] on input "True" at bounding box center [731, 146] width 15 height 12
radio input "true"
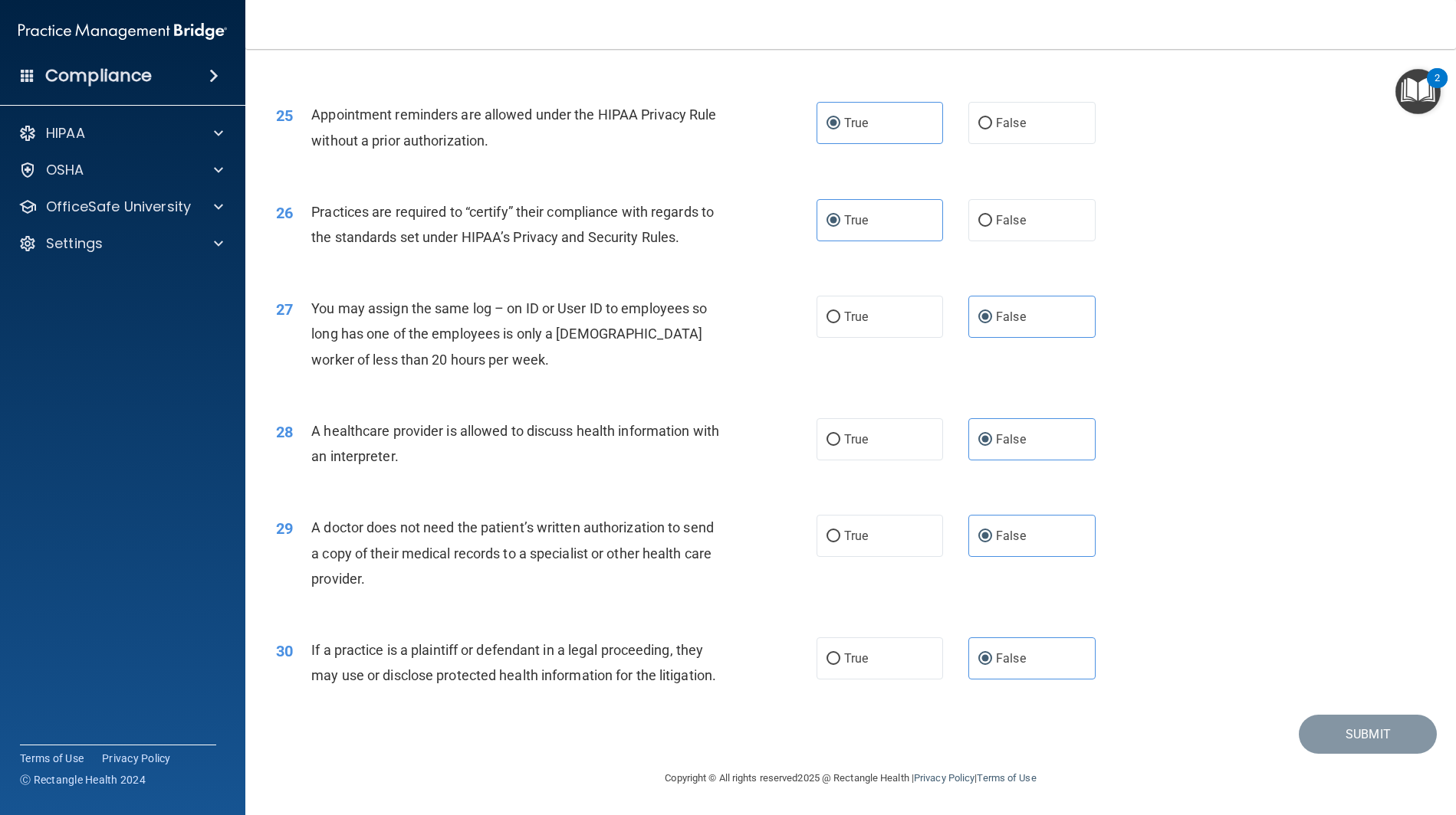
scroll to position [2424, 0]
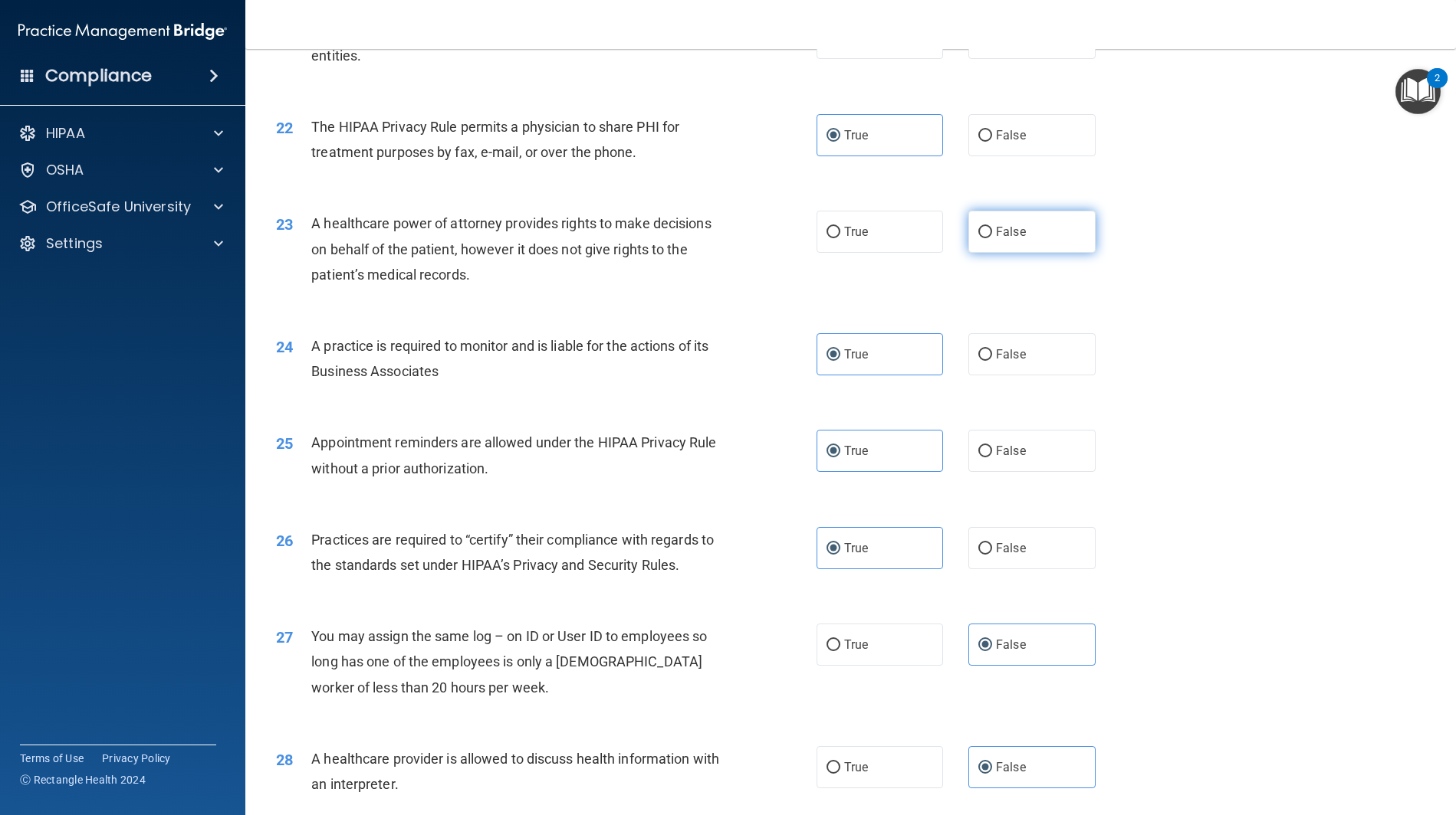
click at [1004, 240] on label "False" at bounding box center [1032, 232] width 128 height 43
click at [992, 238] on input "False" at bounding box center [985, 232] width 14 height 11
radio input "true"
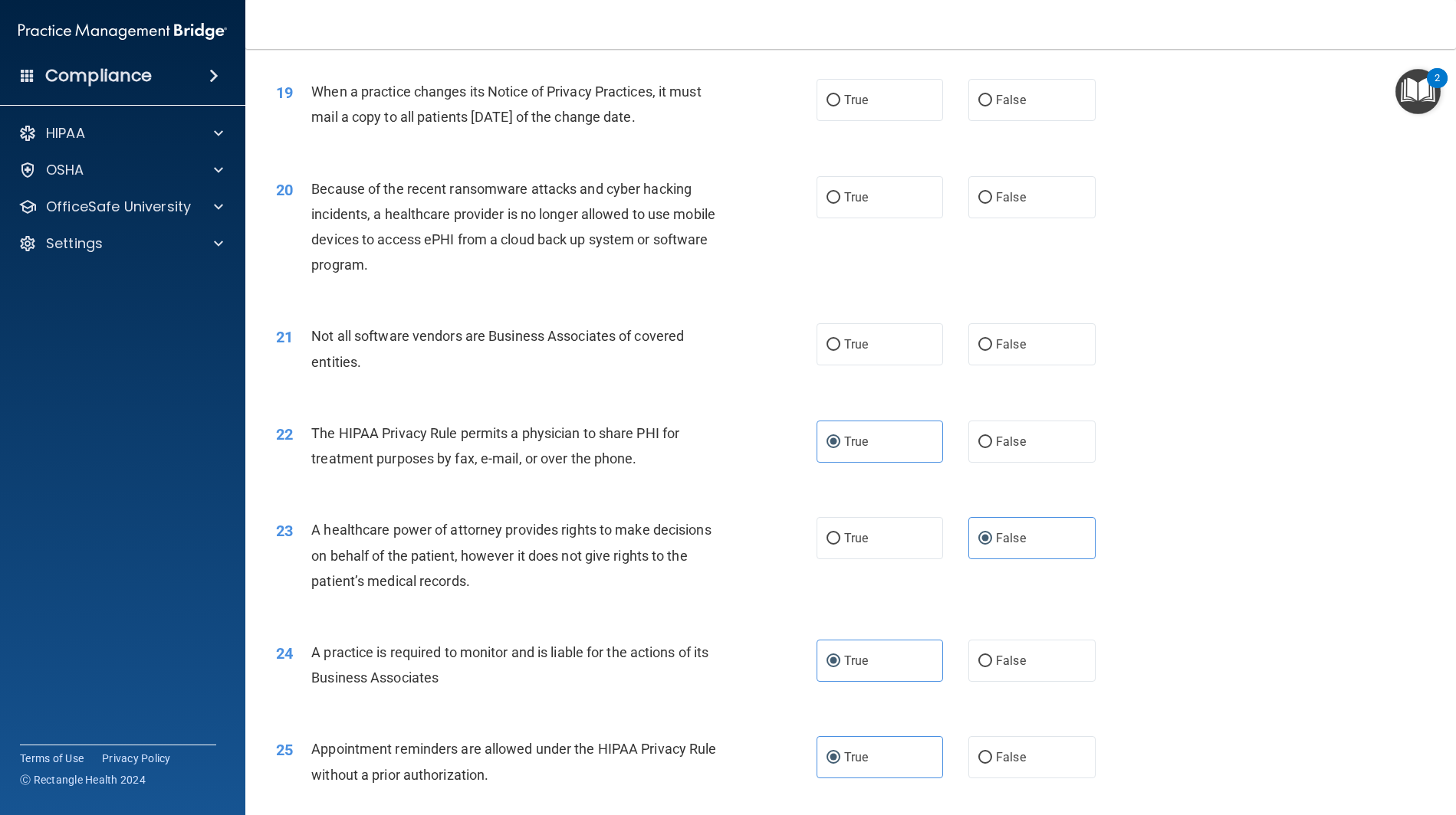
scroll to position [2094, 0]
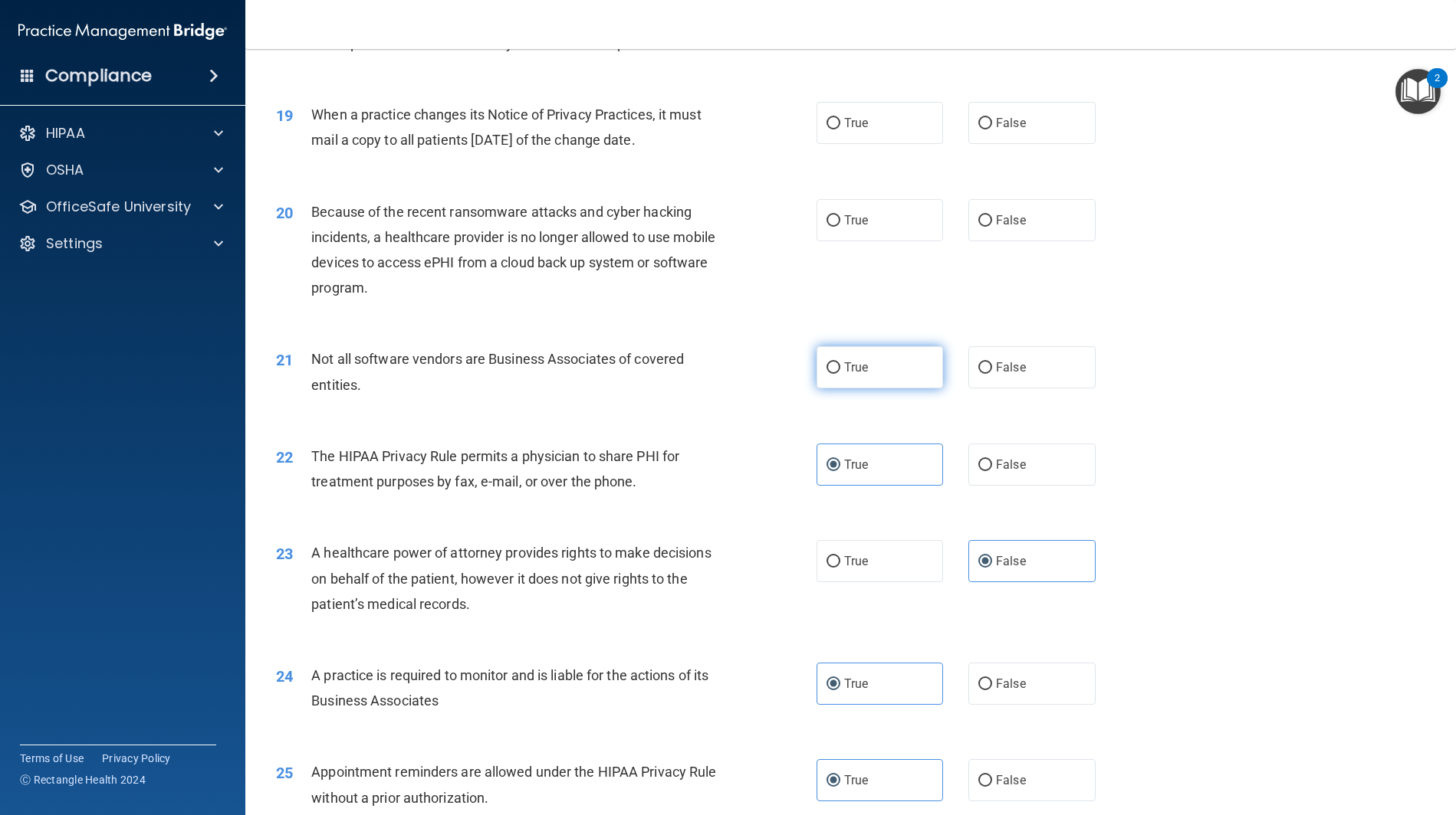
click at [916, 370] on label "True" at bounding box center [880, 368] width 128 height 43
click at [840, 370] on input "True" at bounding box center [833, 368] width 14 height 11
radio input "true"
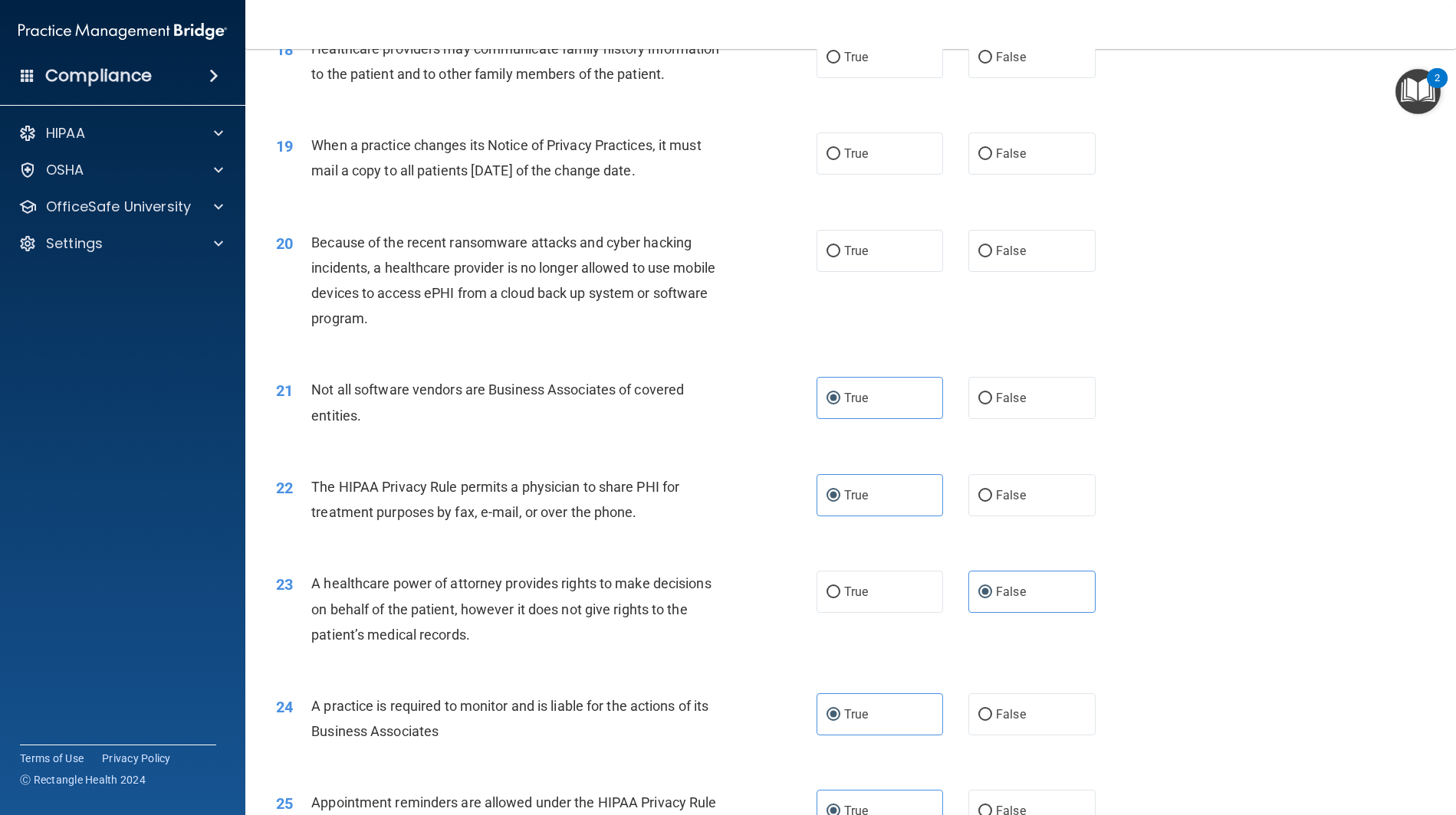
scroll to position [2049, 0]
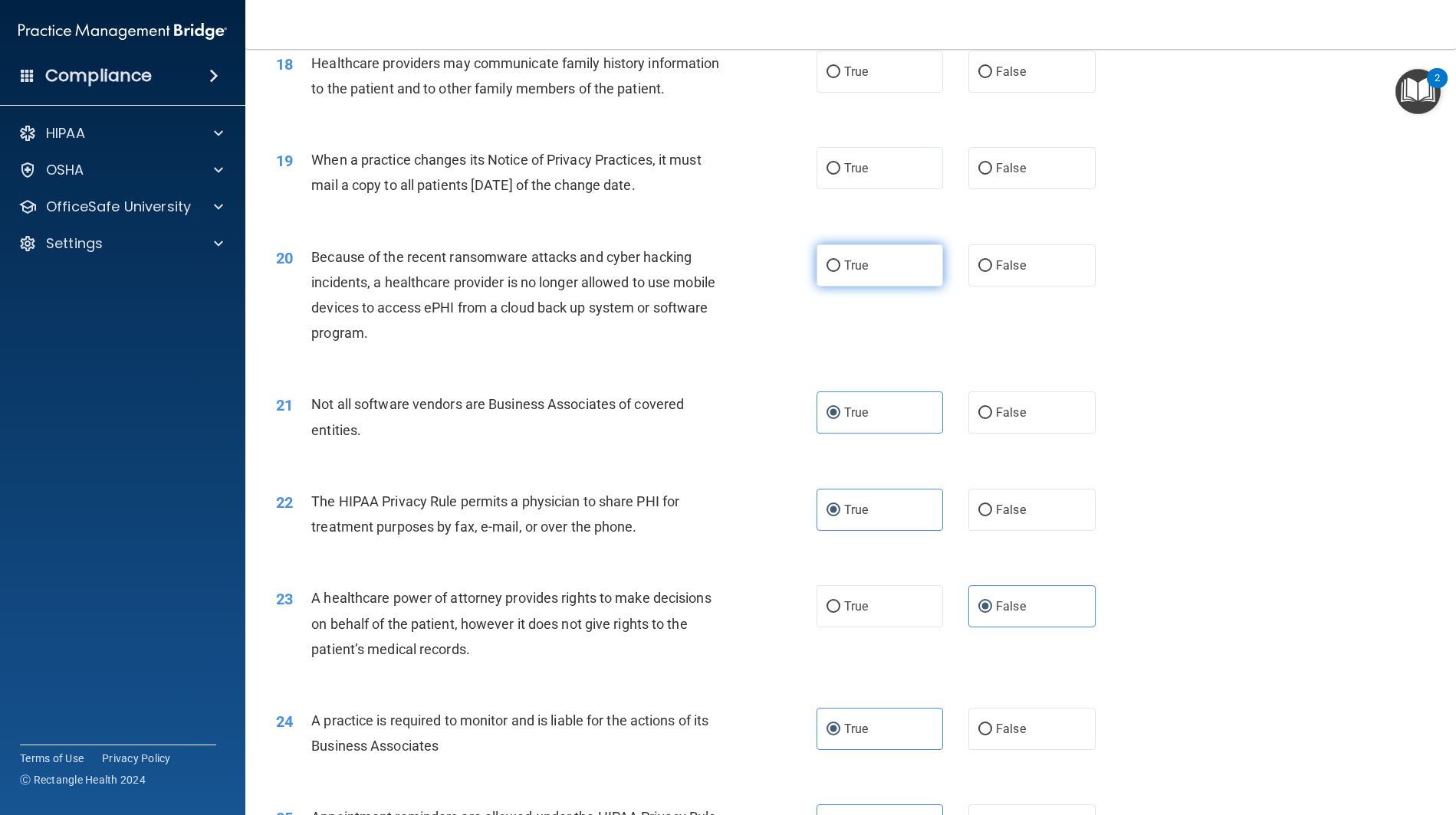
click at [925, 264] on label "True" at bounding box center [880, 266] width 128 height 43
click at [840, 264] on input "True" at bounding box center [833, 266] width 14 height 11
radio input "true"
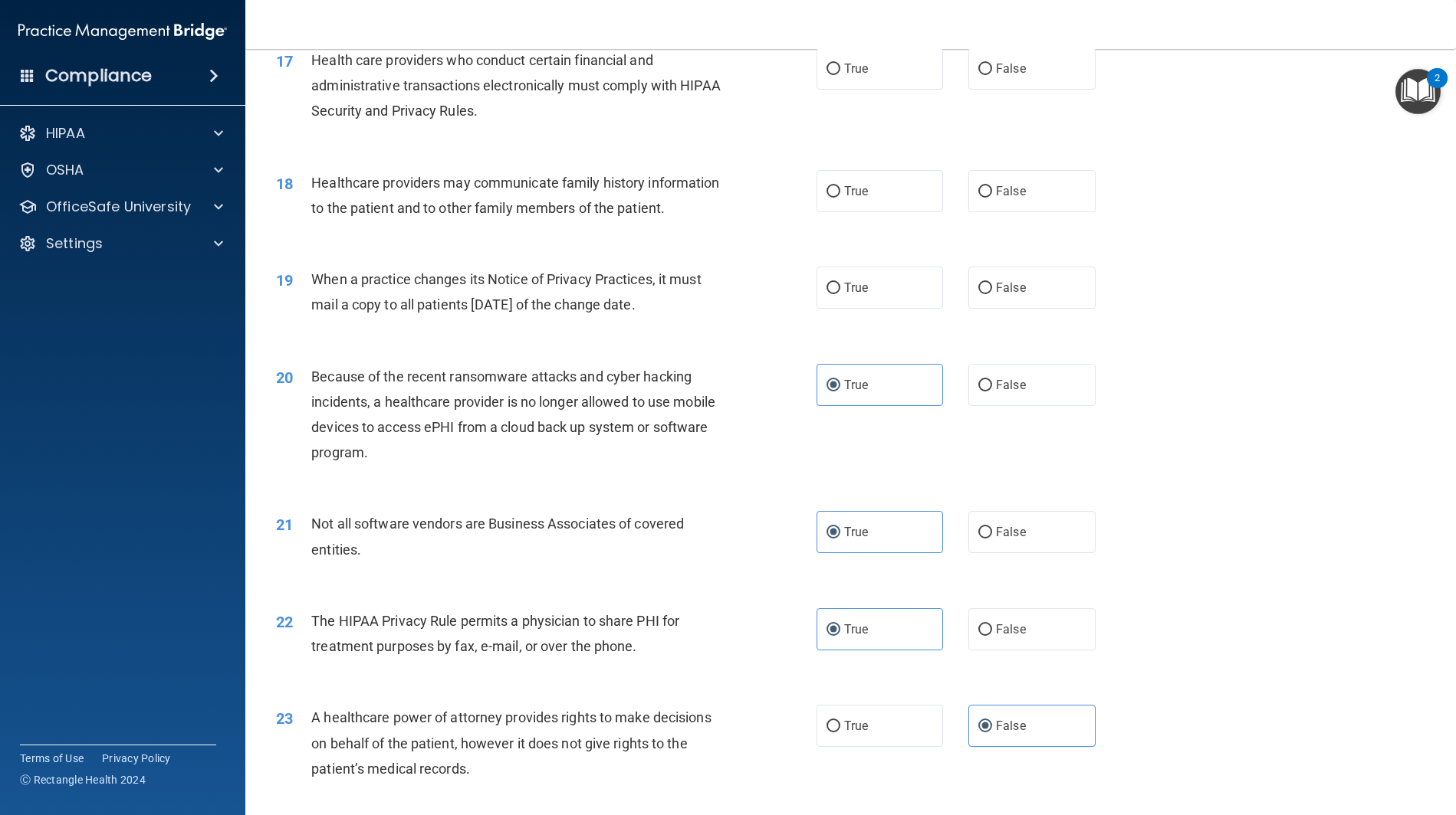
scroll to position [1927, 0]
click at [874, 298] on label "True" at bounding box center [880, 290] width 128 height 43
click at [840, 297] on input "True" at bounding box center [833, 290] width 14 height 11
radio input "true"
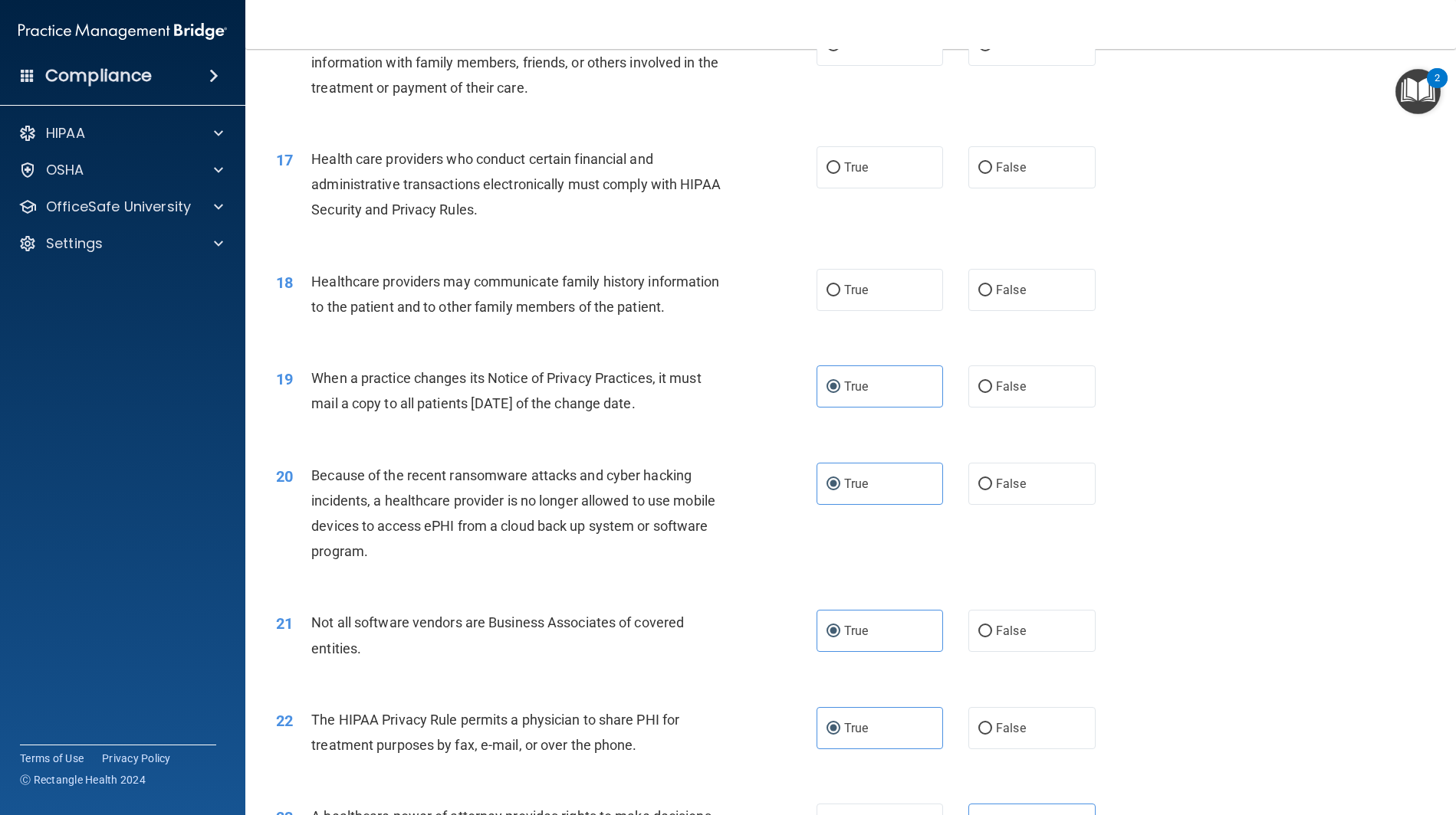
scroll to position [1824, 0]
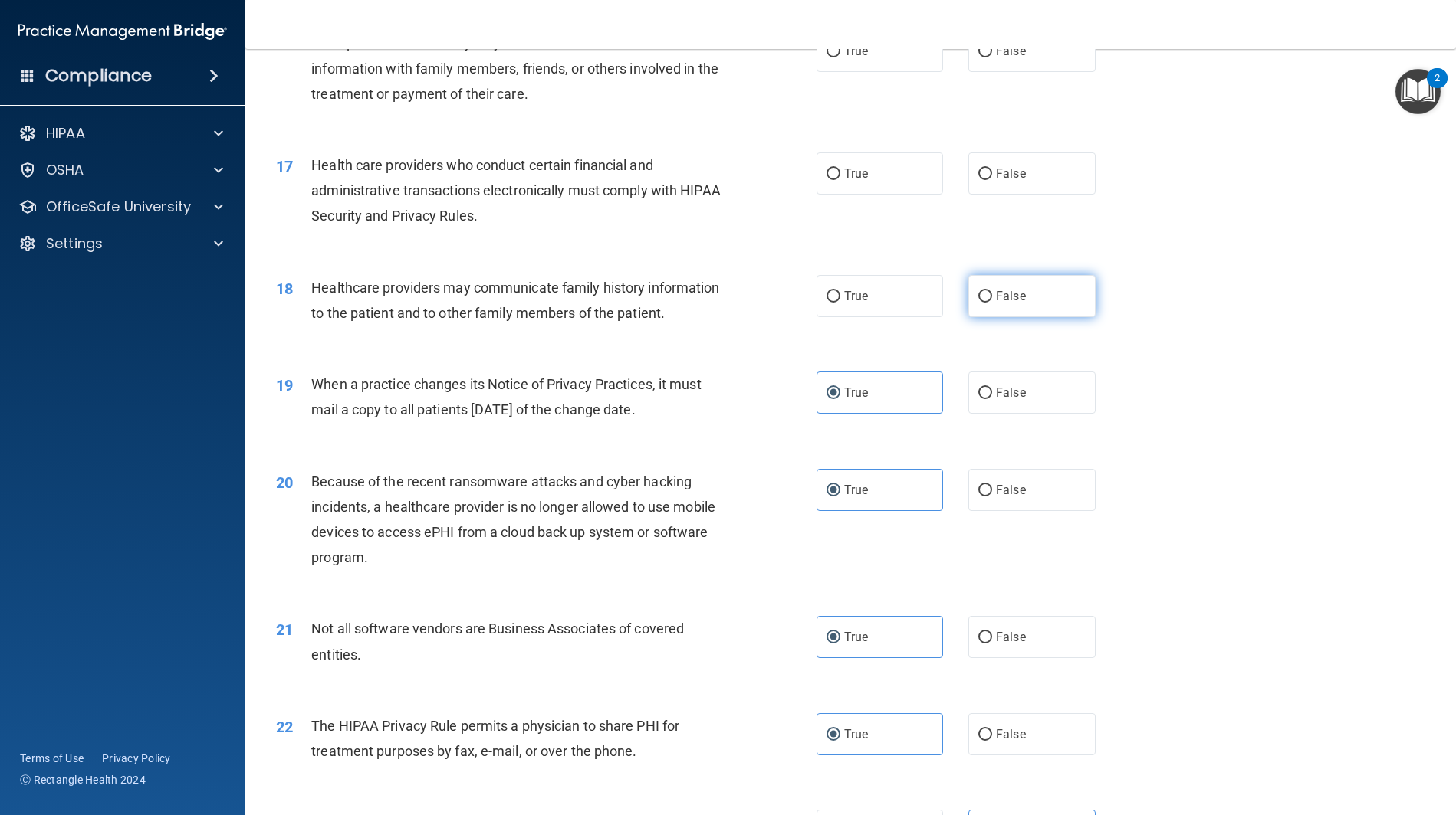
click at [1065, 303] on label "False" at bounding box center [1032, 297] width 128 height 43
click at [992, 303] on input "False" at bounding box center [985, 297] width 14 height 11
radio input "true"
click at [910, 156] on label "True" at bounding box center [880, 174] width 128 height 43
click at [840, 168] on input "True" at bounding box center [833, 174] width 14 height 11
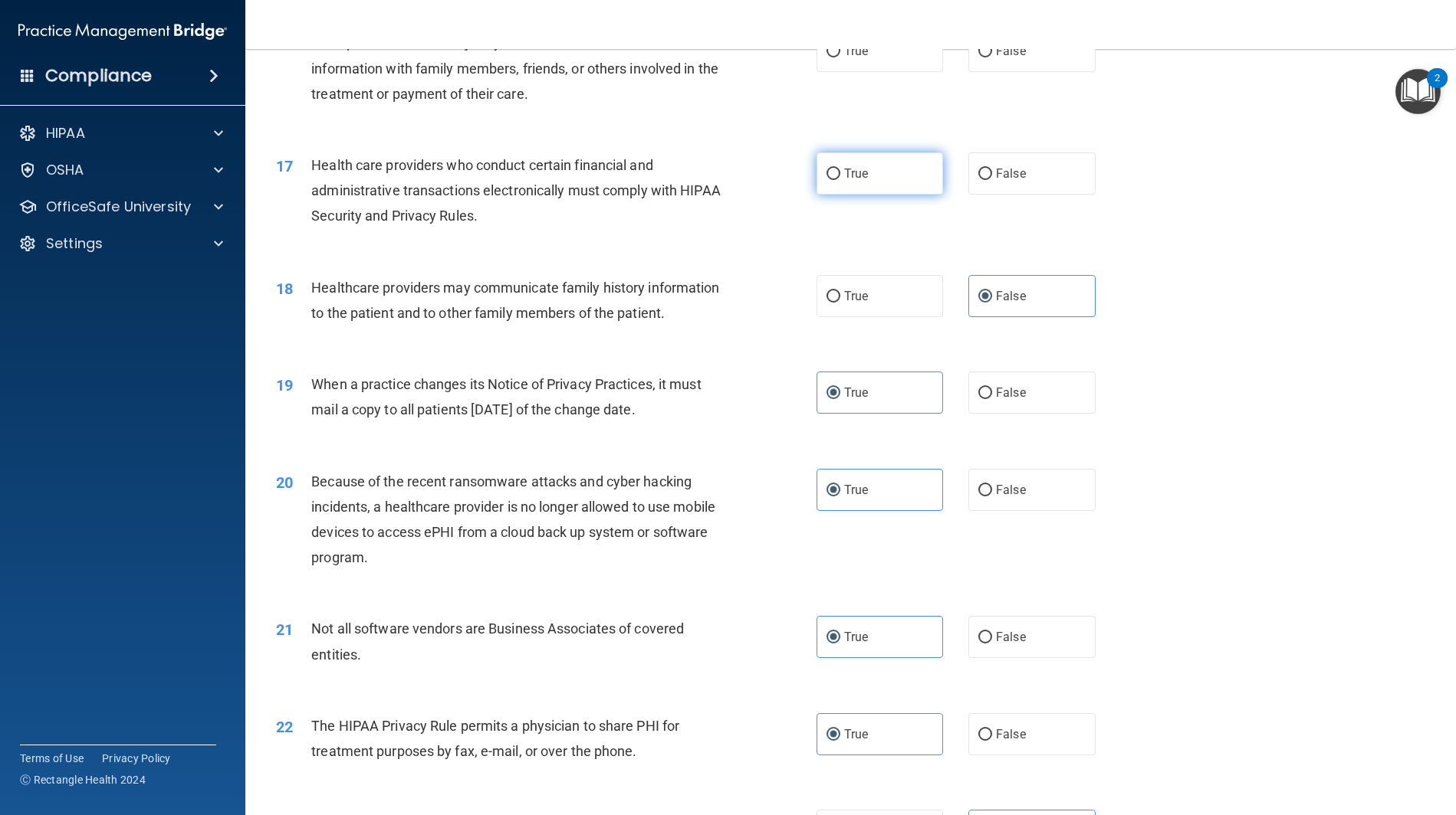
radio input "true"
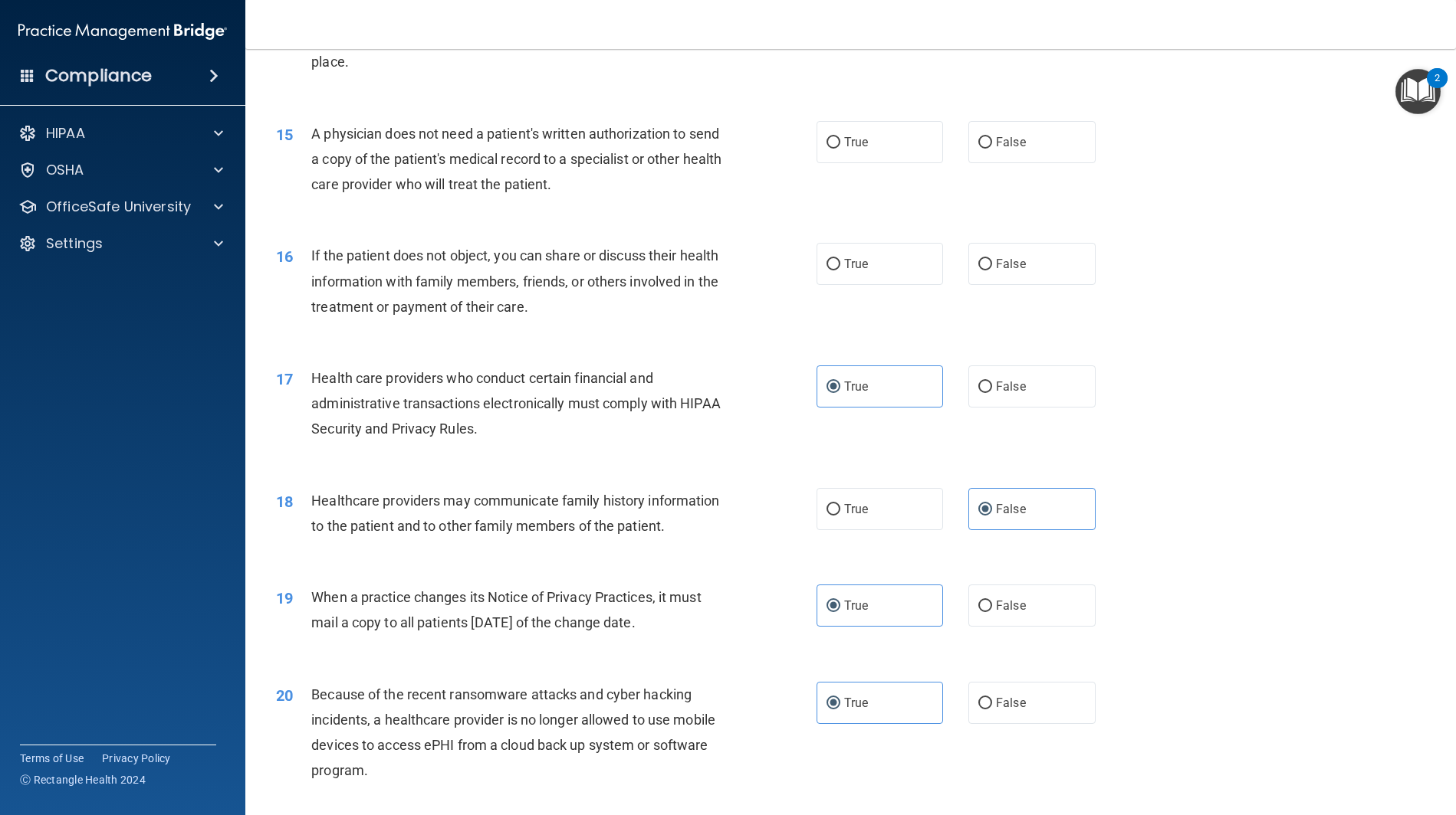
scroll to position [1606, 0]
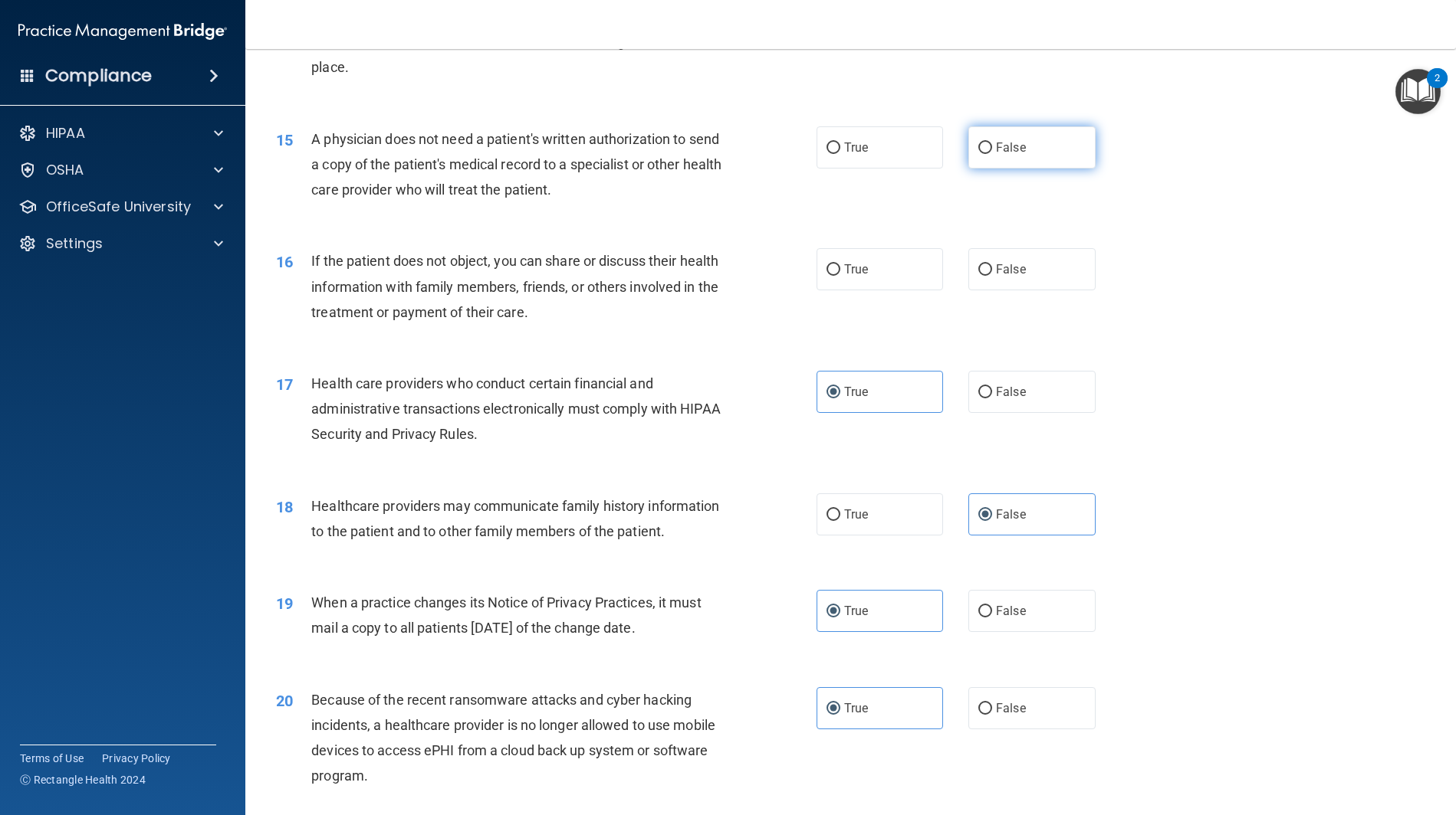
click at [1003, 160] on label "False" at bounding box center [1032, 148] width 128 height 43
click at [992, 154] on input "False" at bounding box center [985, 148] width 14 height 11
radio input "true"
click at [994, 271] on label "False" at bounding box center [1032, 270] width 128 height 43
click at [992, 271] on input "False" at bounding box center [985, 270] width 14 height 11
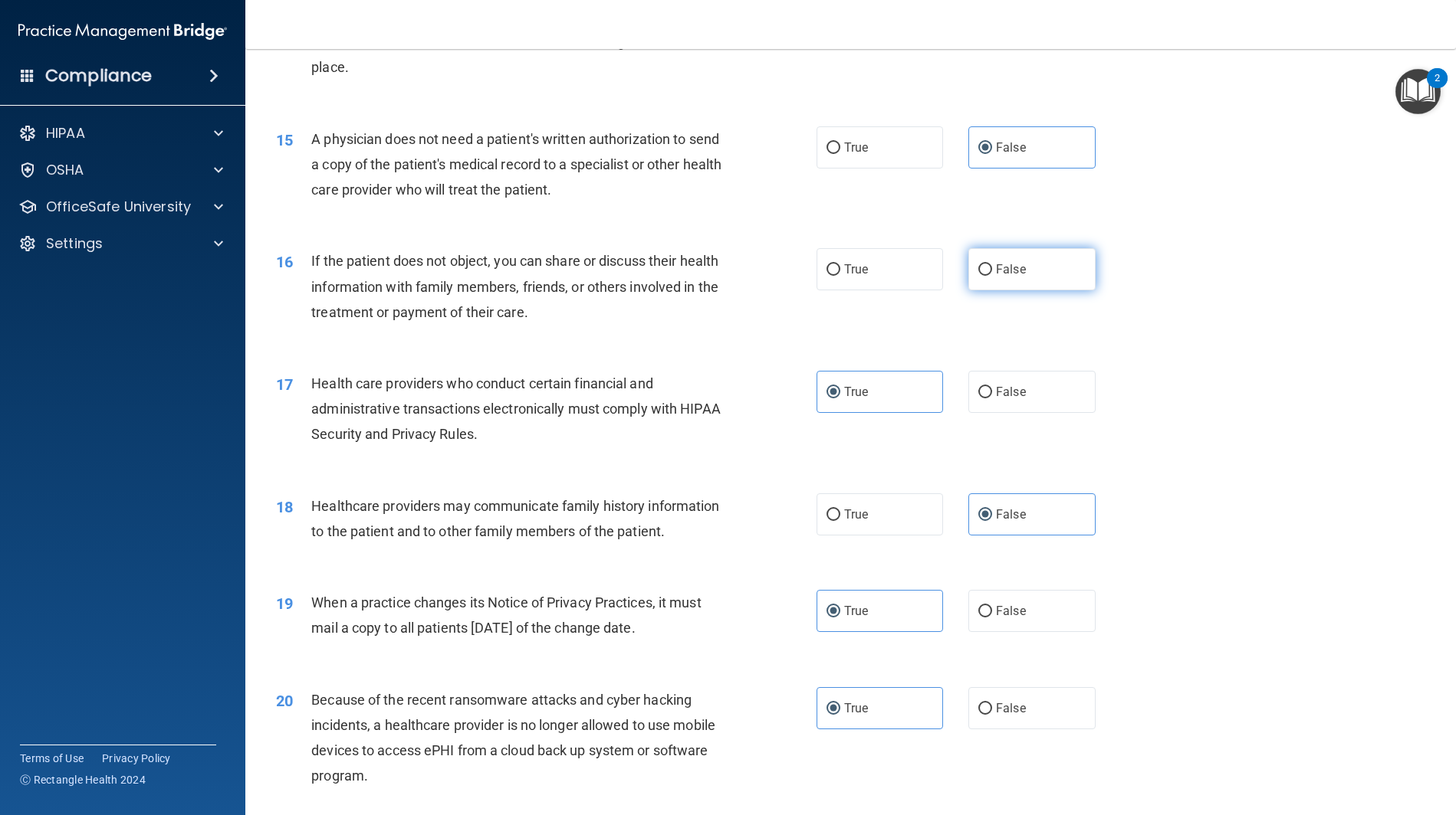
radio input "true"
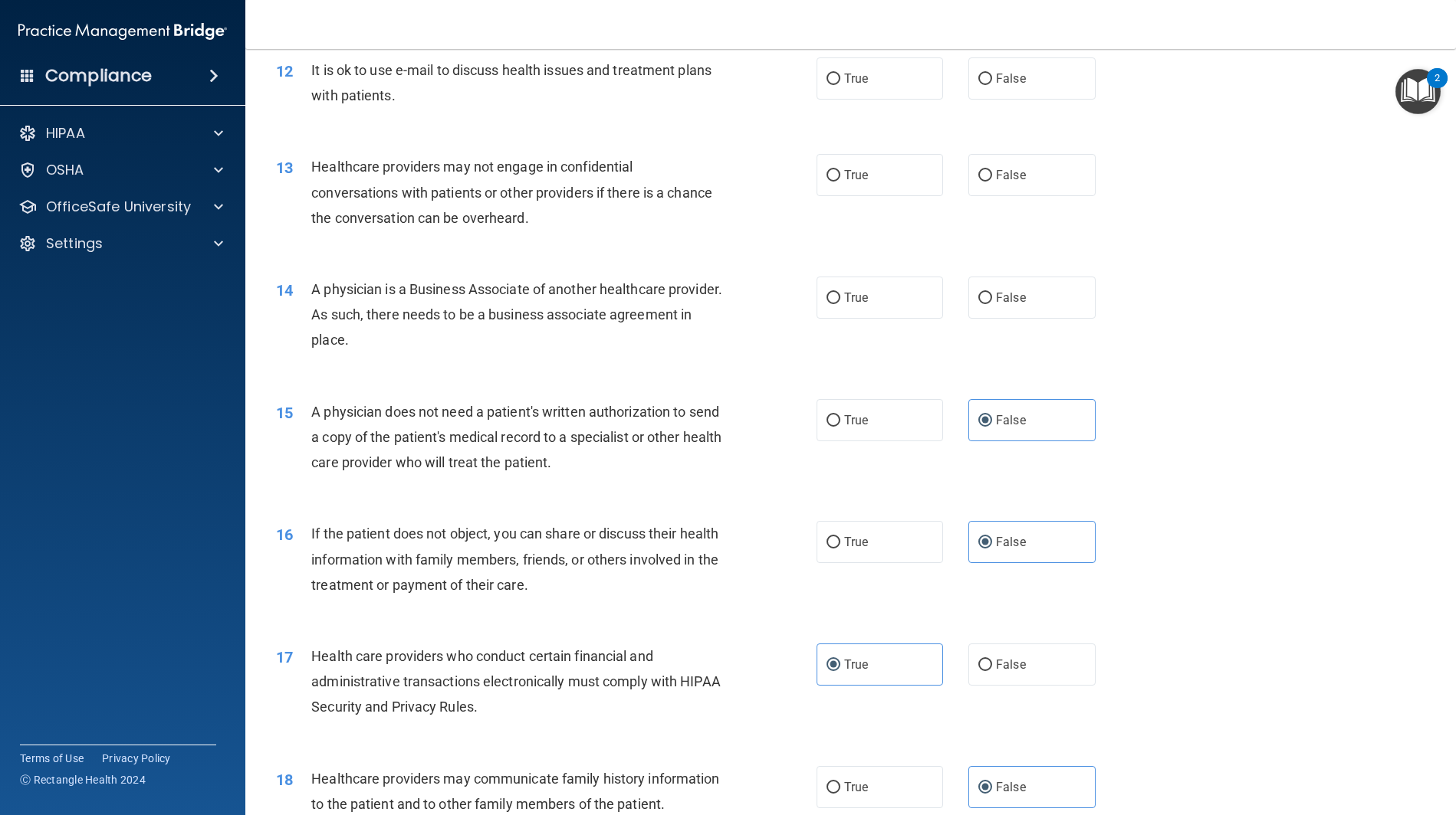
scroll to position [1331, 0]
click at [859, 307] on span "True" at bounding box center [856, 300] width 24 height 15
click at [840, 307] on input "True" at bounding box center [833, 300] width 14 height 11
radio input "true"
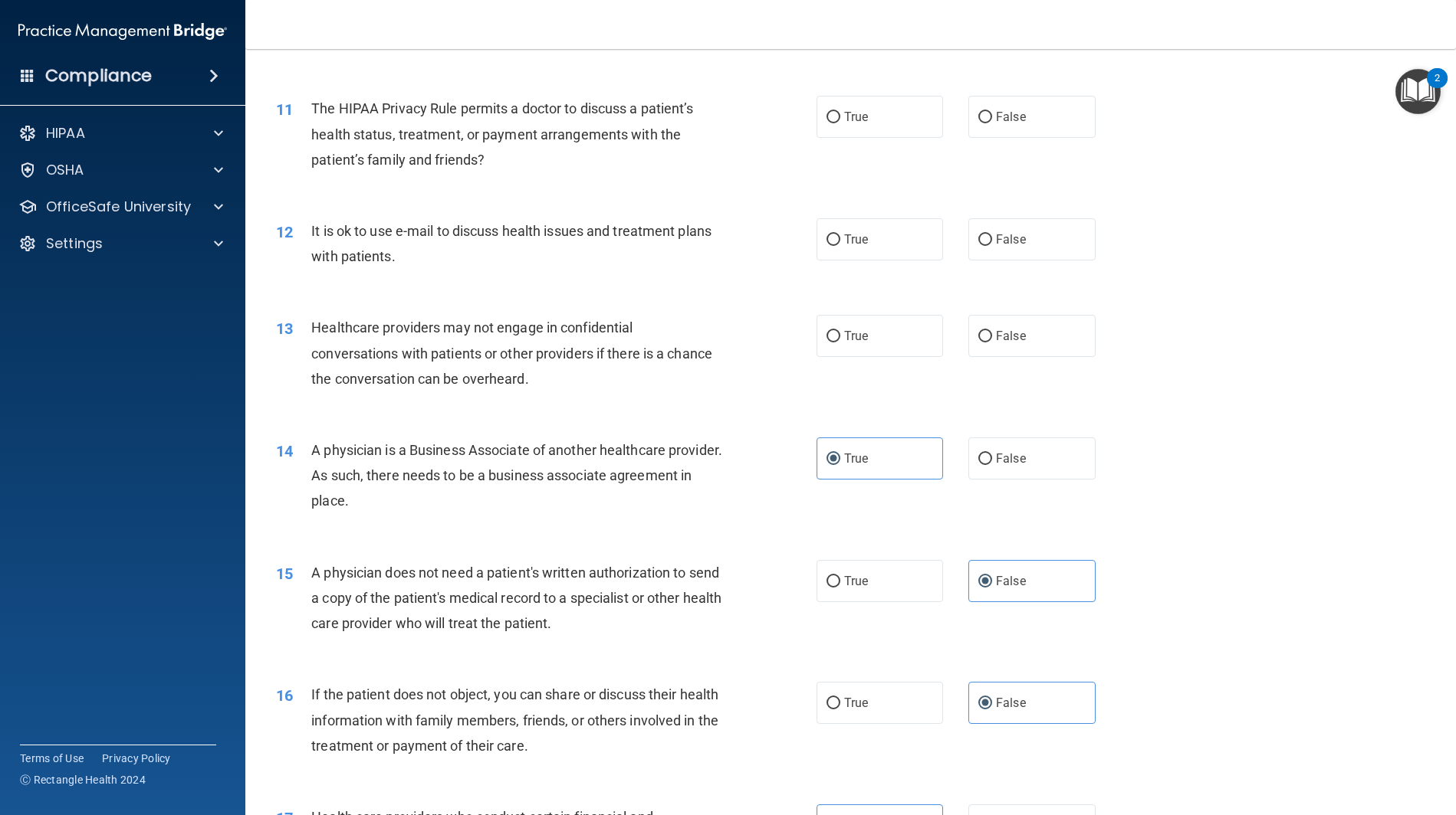
scroll to position [1159, 0]
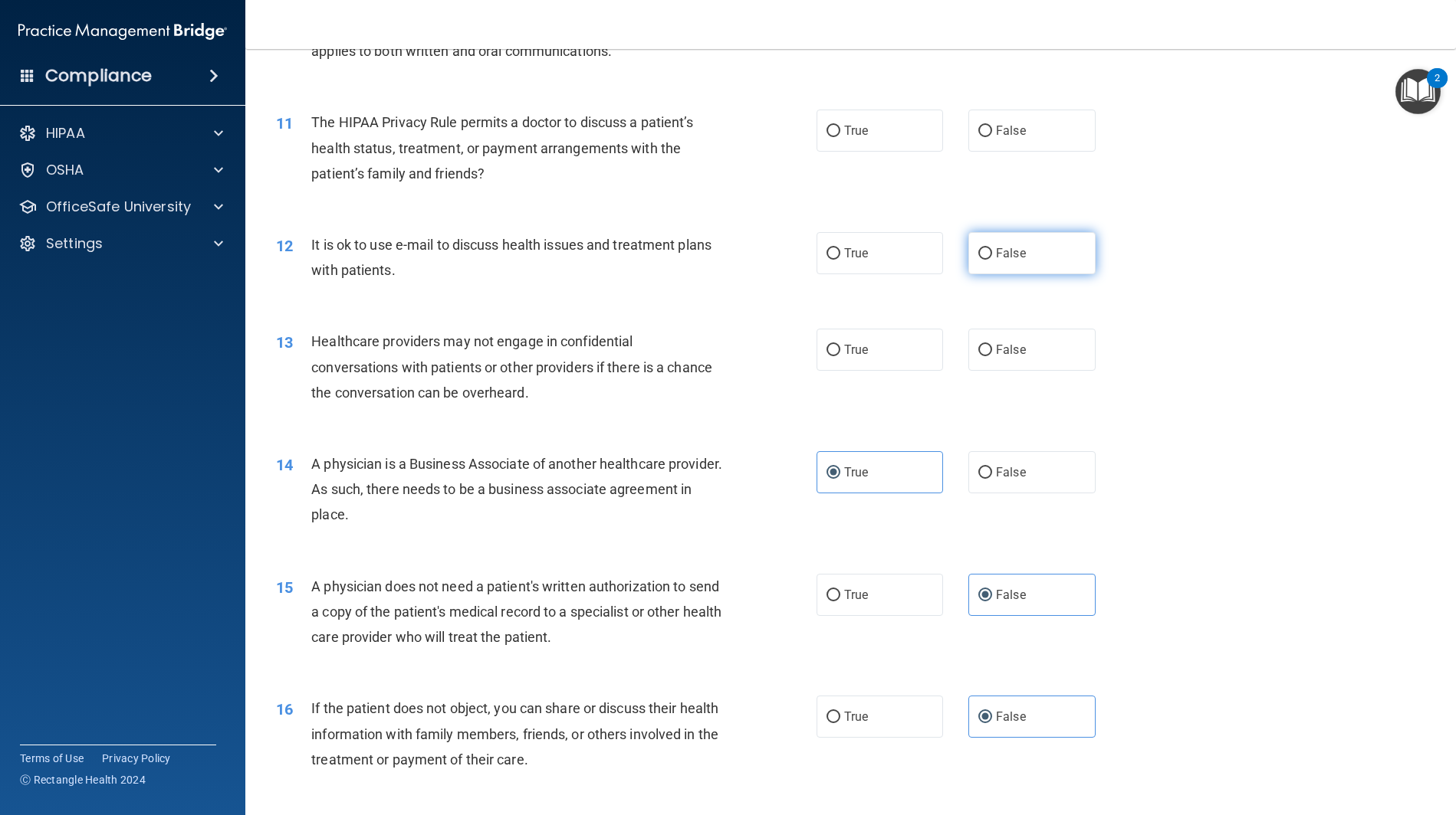
click at [984, 237] on label "False" at bounding box center [1032, 253] width 128 height 43
click at [984, 249] on input "False" at bounding box center [985, 254] width 14 height 11
radio input "true"
click at [838, 145] on label "True" at bounding box center [880, 131] width 128 height 43
click at [838, 137] on input "True" at bounding box center [833, 131] width 14 height 11
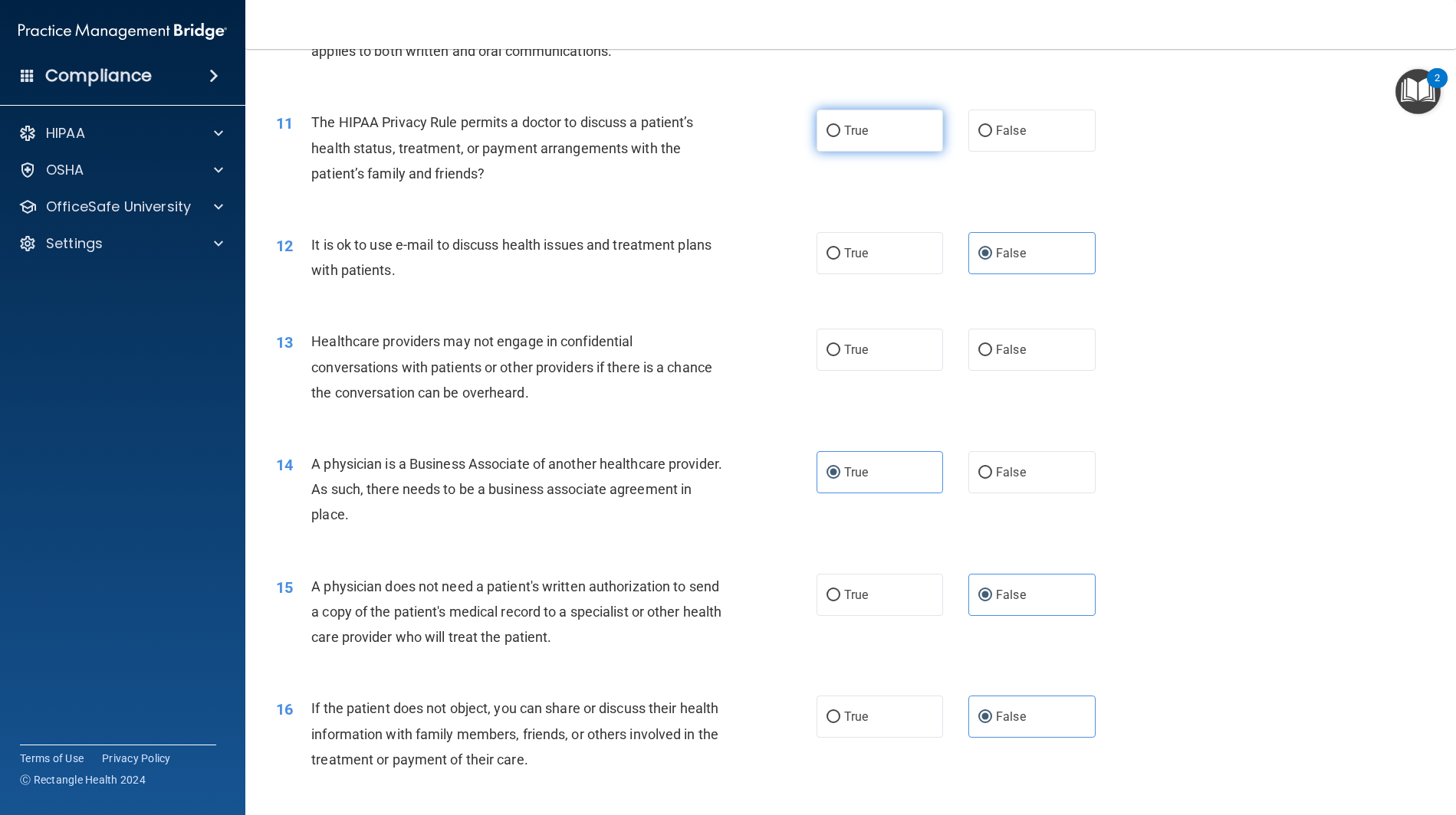
radio input "true"
click at [885, 339] on label "True" at bounding box center [880, 350] width 128 height 43
click at [840, 345] on input "True" at bounding box center [833, 350] width 14 height 11
radio input "true"
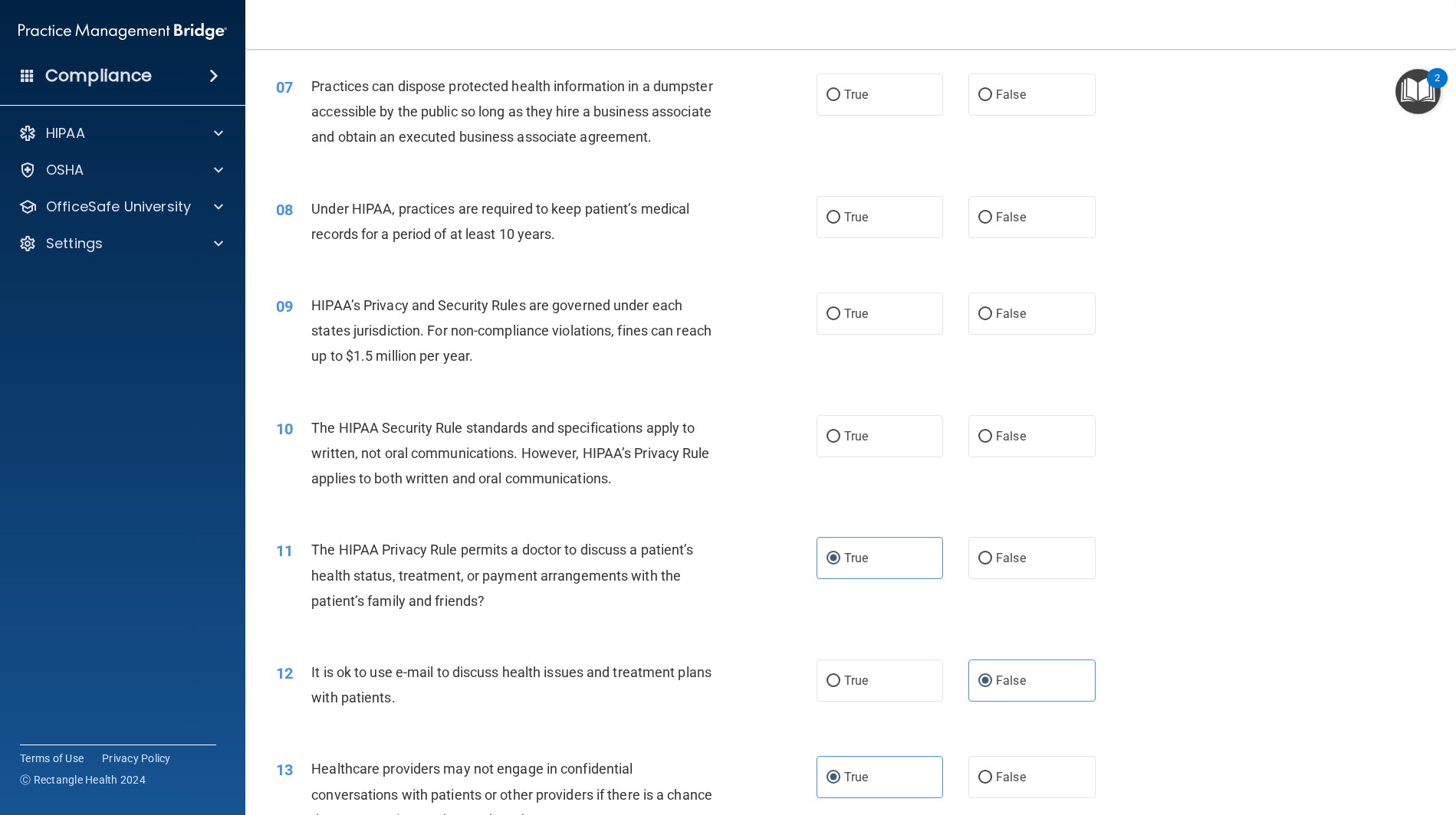
scroll to position [677, 0]
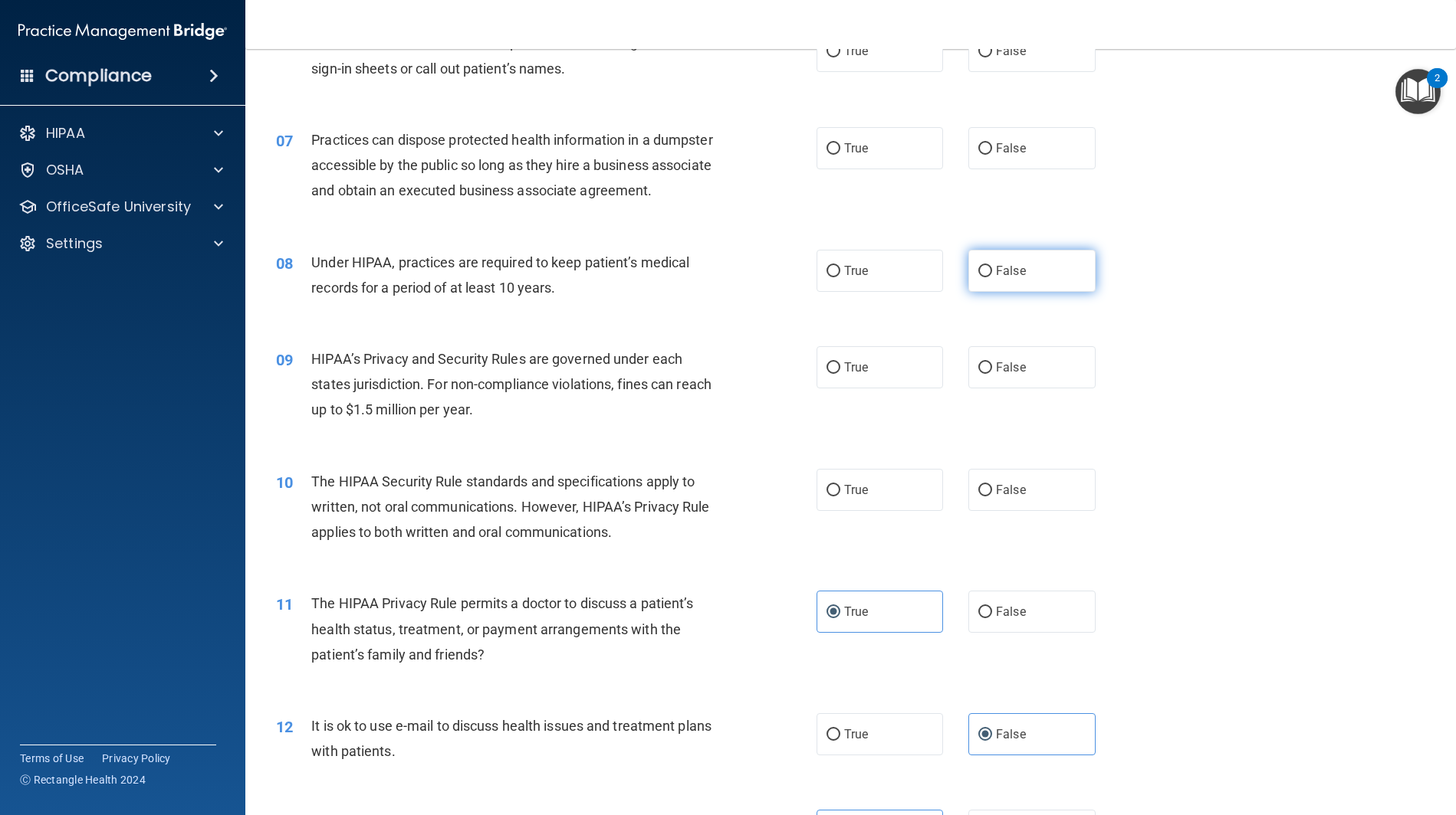
click at [989, 274] on input "False" at bounding box center [985, 272] width 14 height 11
radio input "true"
click at [843, 379] on label "True" at bounding box center [880, 368] width 128 height 43
click at [840, 374] on input "True" at bounding box center [833, 368] width 14 height 11
radio input "true"
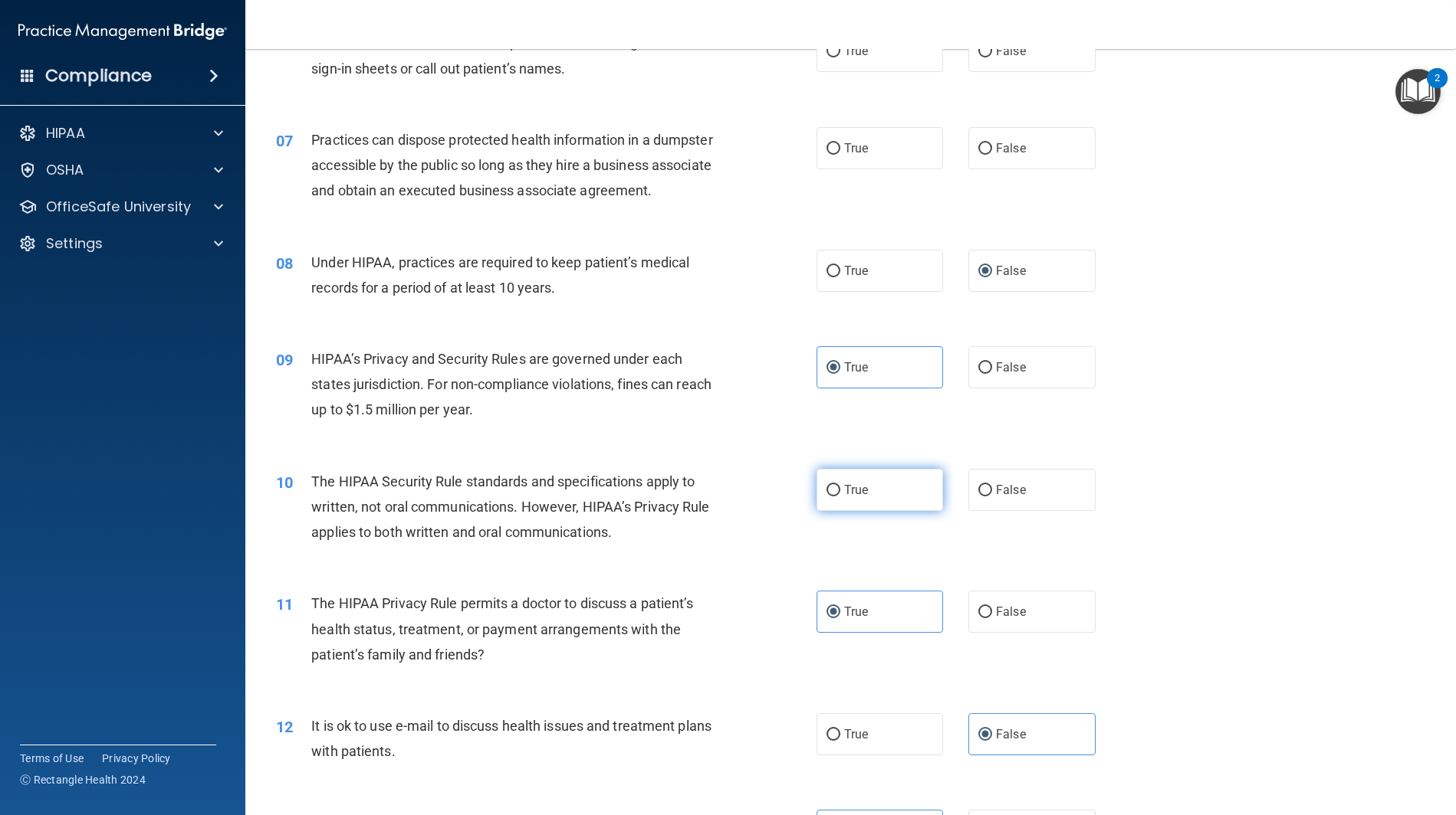
click at [873, 491] on label "True" at bounding box center [880, 490] width 128 height 43
click at [840, 491] on input "True" at bounding box center [833, 491] width 14 height 11
radio input "true"
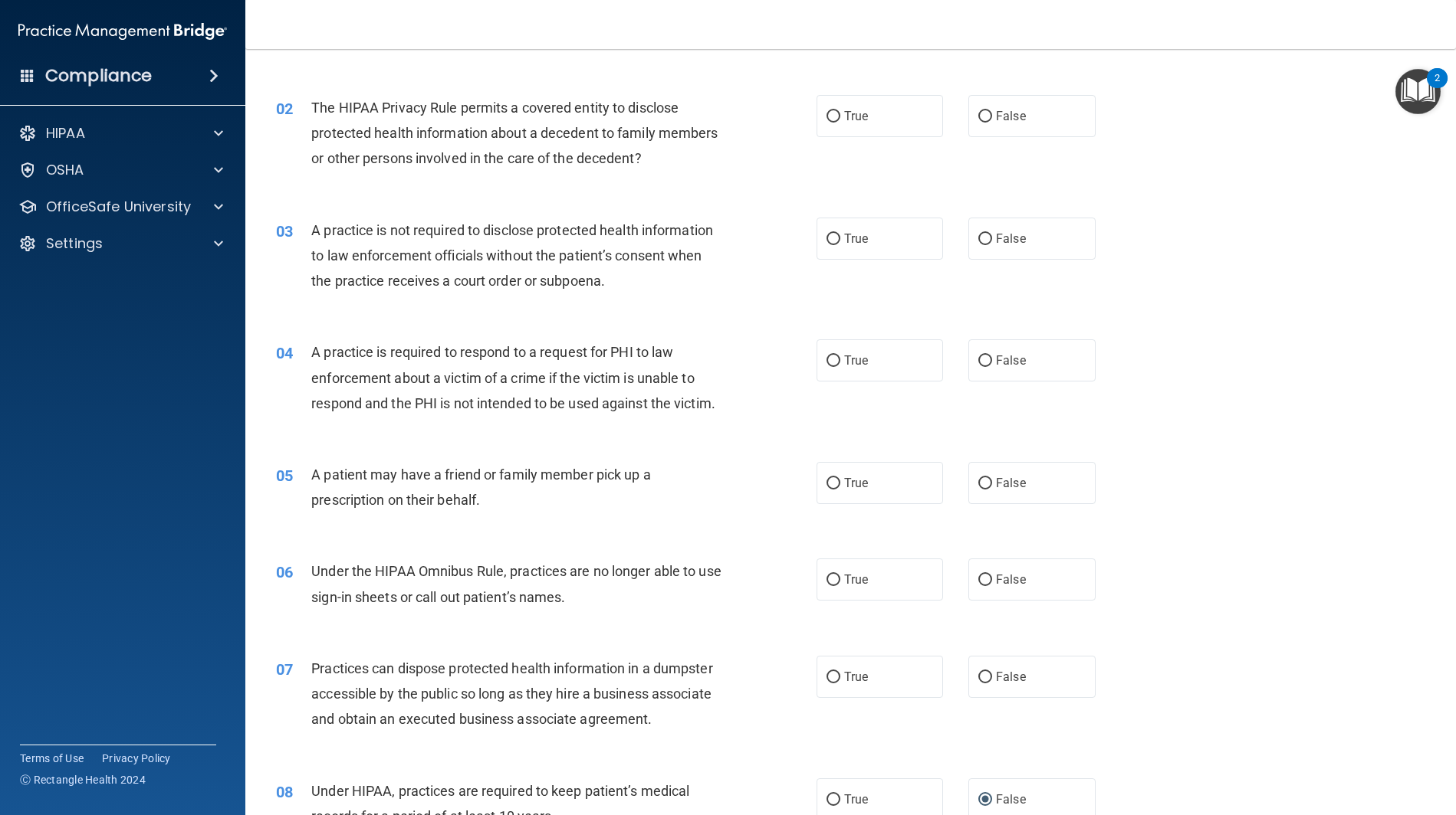
scroll to position [132, 0]
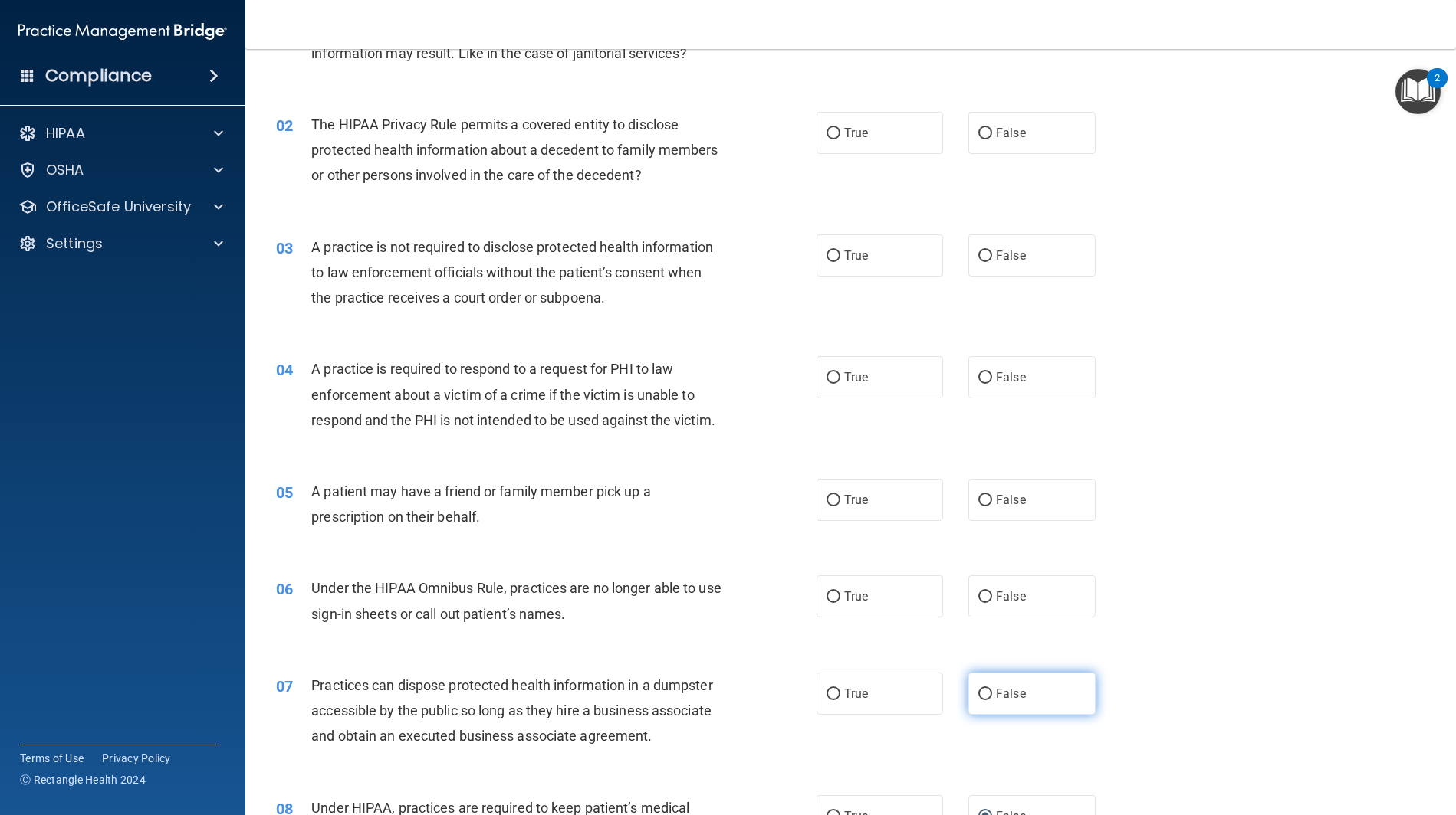
click at [1008, 702] on label "False" at bounding box center [1032, 694] width 128 height 43
click at [992, 700] on input "False" at bounding box center [985, 694] width 14 height 11
radio input "true"
click at [891, 596] on label "True" at bounding box center [880, 597] width 128 height 43
click at [840, 596] on input "True" at bounding box center [833, 597] width 14 height 11
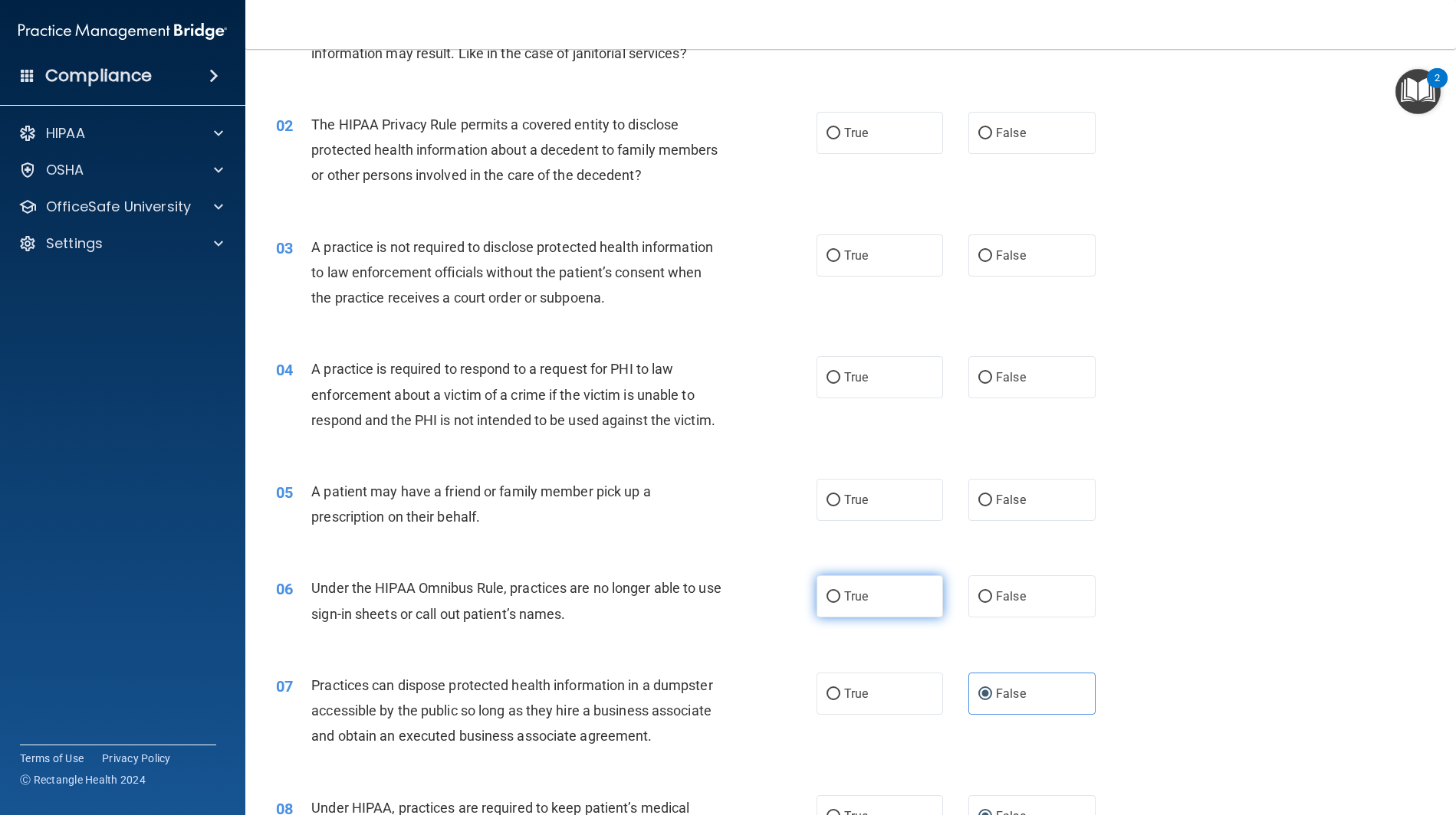
radio input "true"
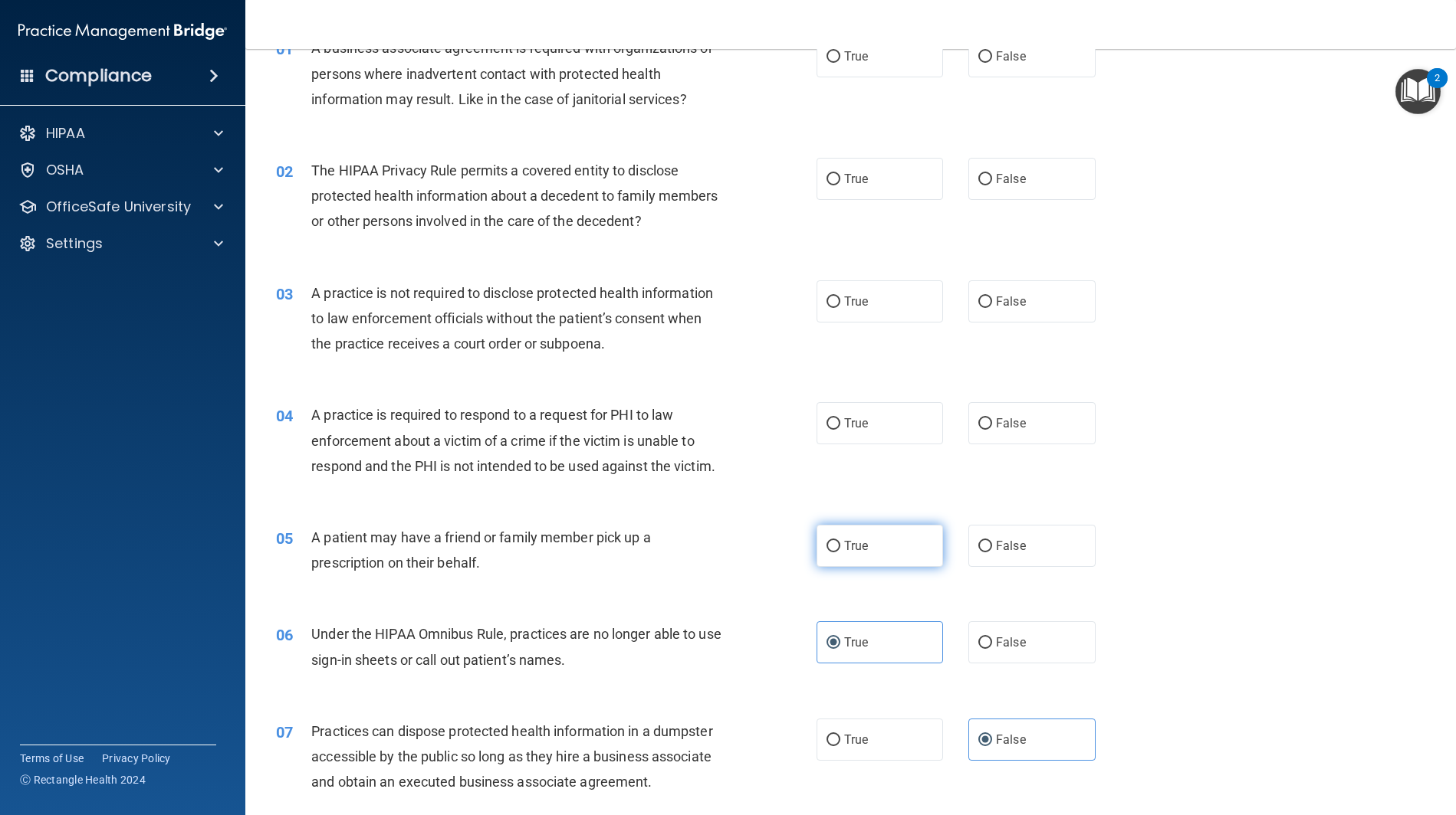
click at [852, 543] on span "True" at bounding box center [856, 546] width 24 height 15
click at [840, 543] on input "True" at bounding box center [833, 546] width 14 height 11
radio input "true"
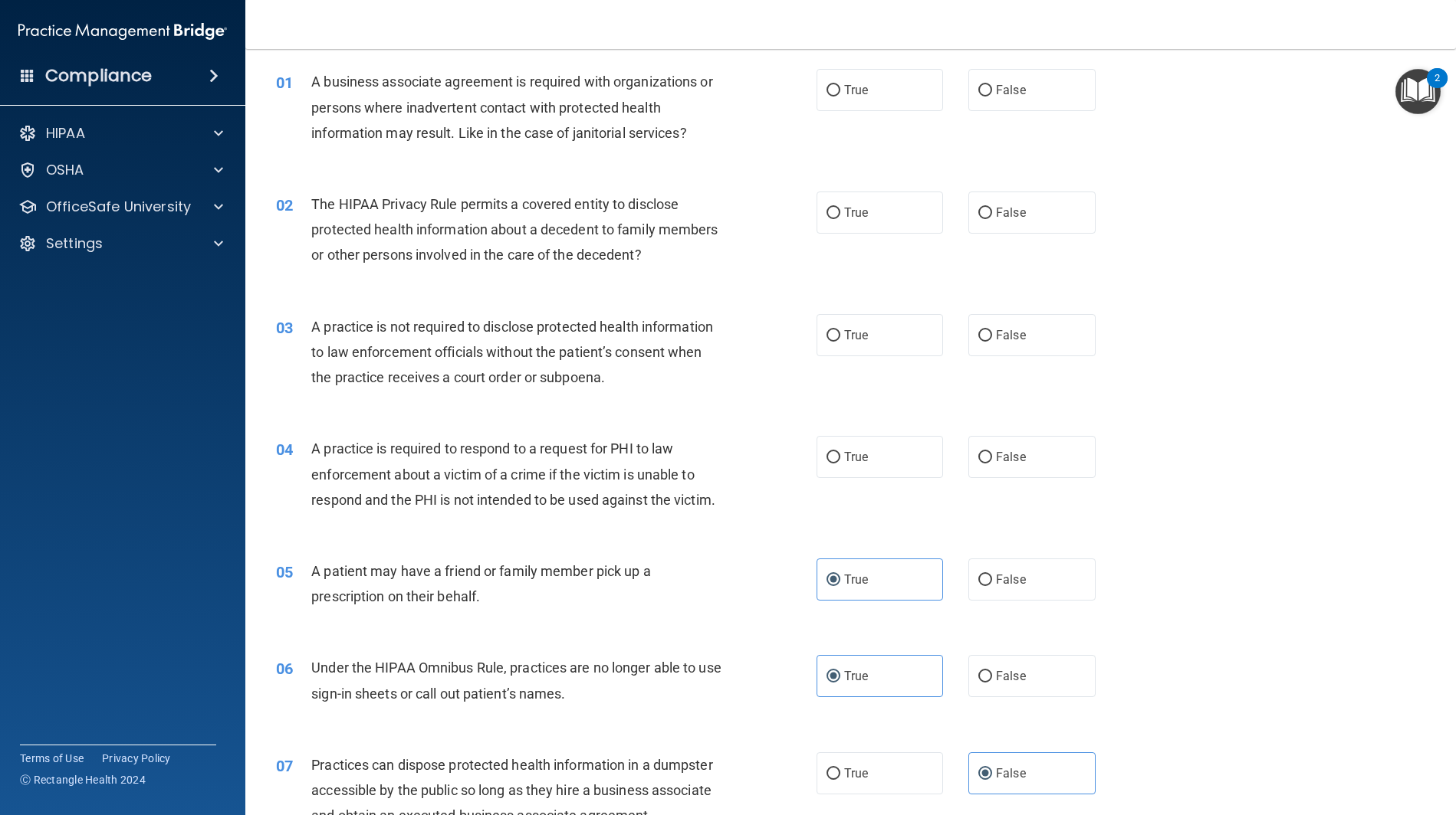
scroll to position [0, 0]
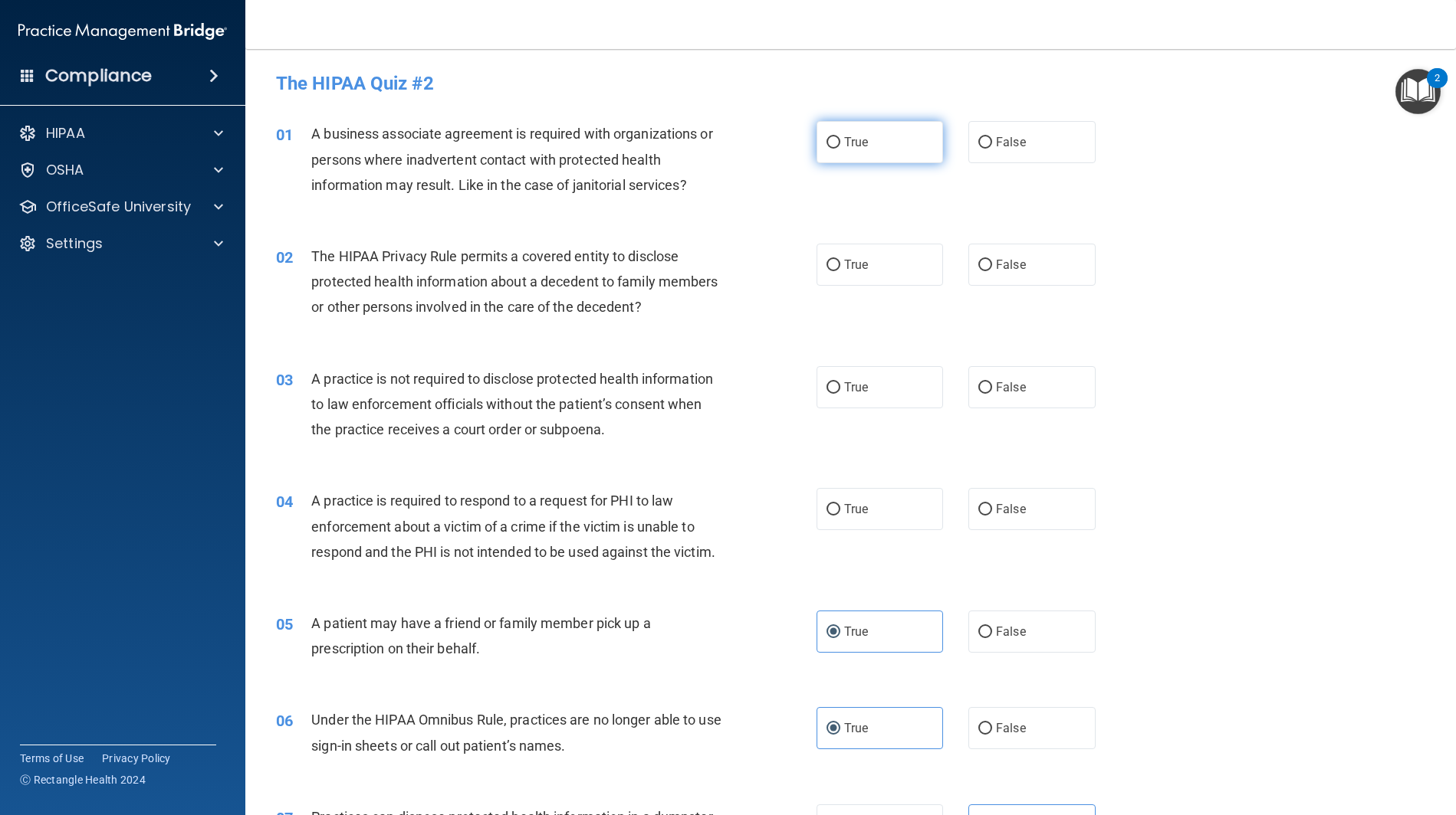
click at [826, 131] on label "True" at bounding box center [880, 142] width 128 height 43
click at [826, 137] on input "True" at bounding box center [833, 142] width 14 height 11
radio input "true"
click at [892, 264] on label "True" at bounding box center [880, 265] width 128 height 43
click at [840, 264] on input "True" at bounding box center [833, 265] width 14 height 11
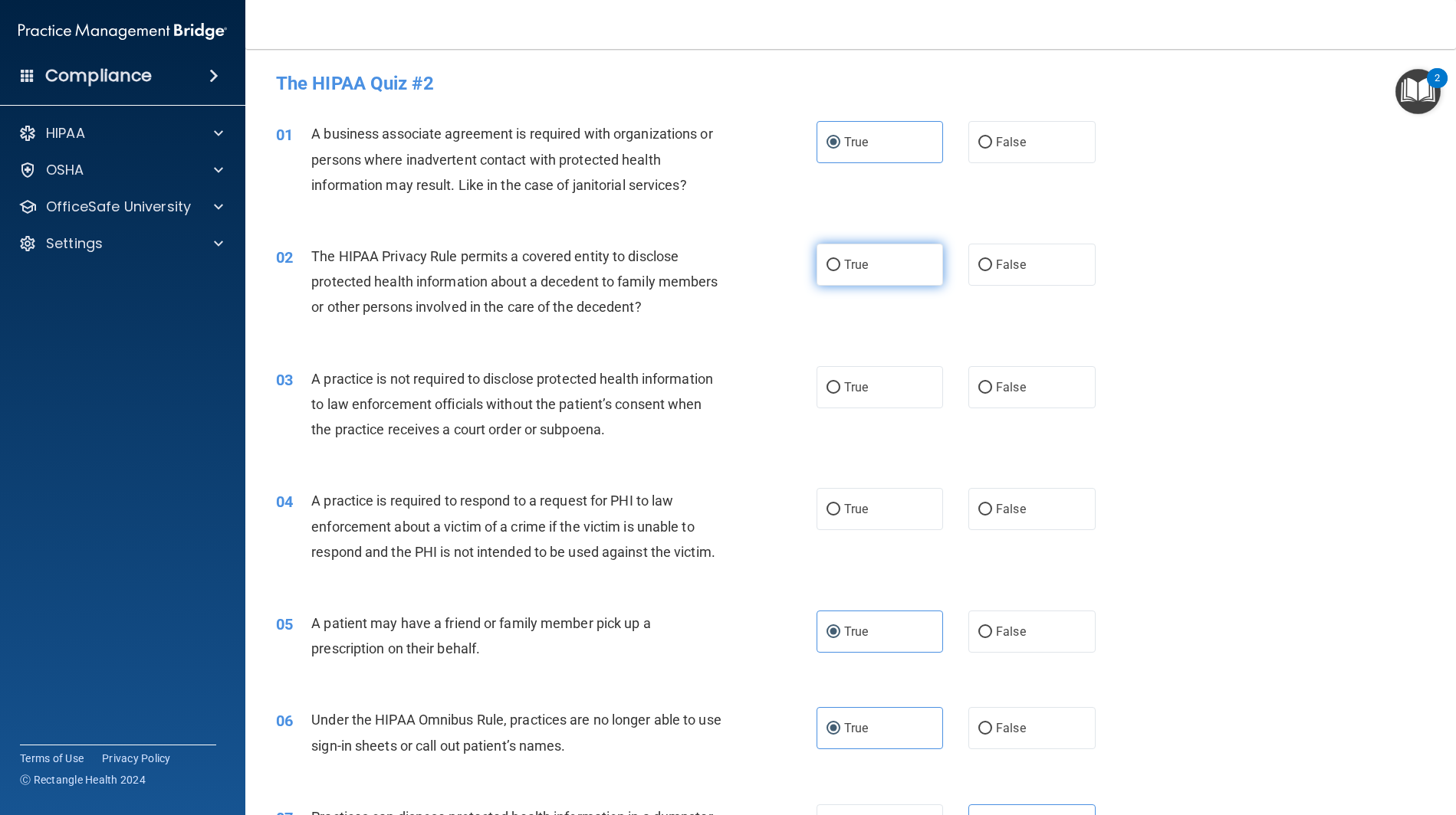
radio input "true"
click at [990, 383] on input "False" at bounding box center [985, 388] width 14 height 11
radio input "true"
click at [845, 505] on span "True" at bounding box center [856, 509] width 24 height 15
click at [840, 505] on input "True" at bounding box center [833, 510] width 14 height 11
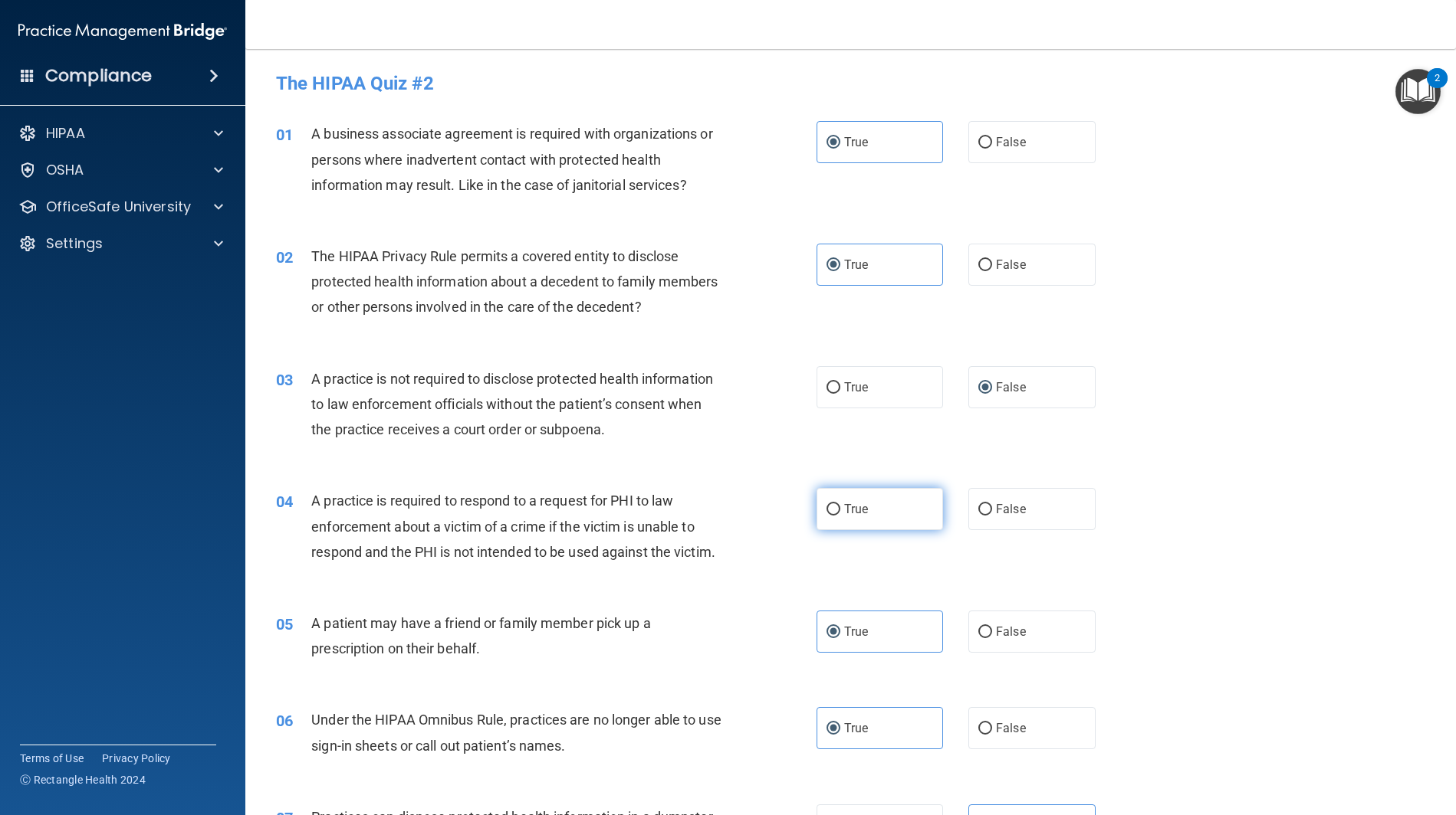
radio input "true"
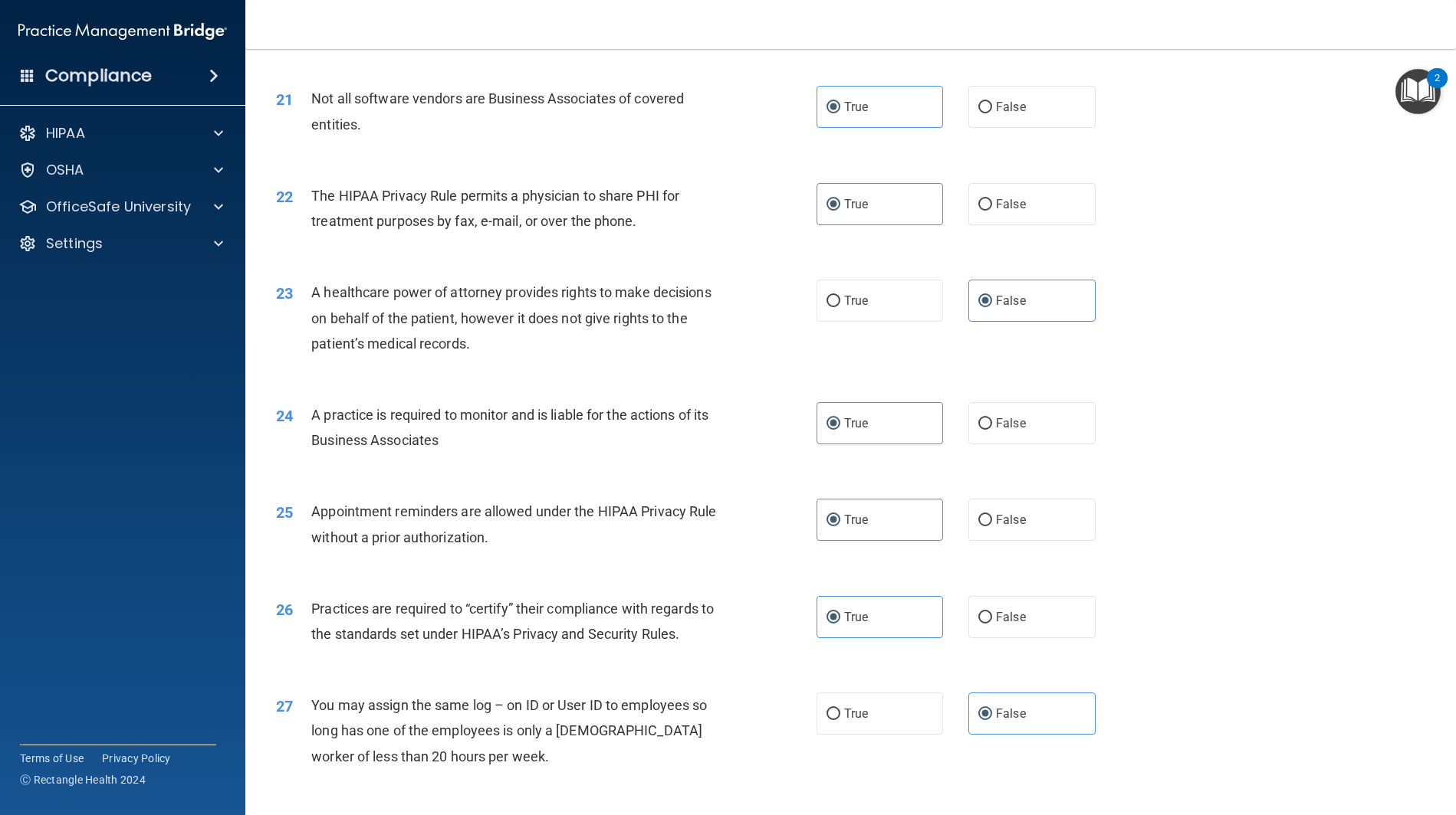
scroll to position [2752, 0]
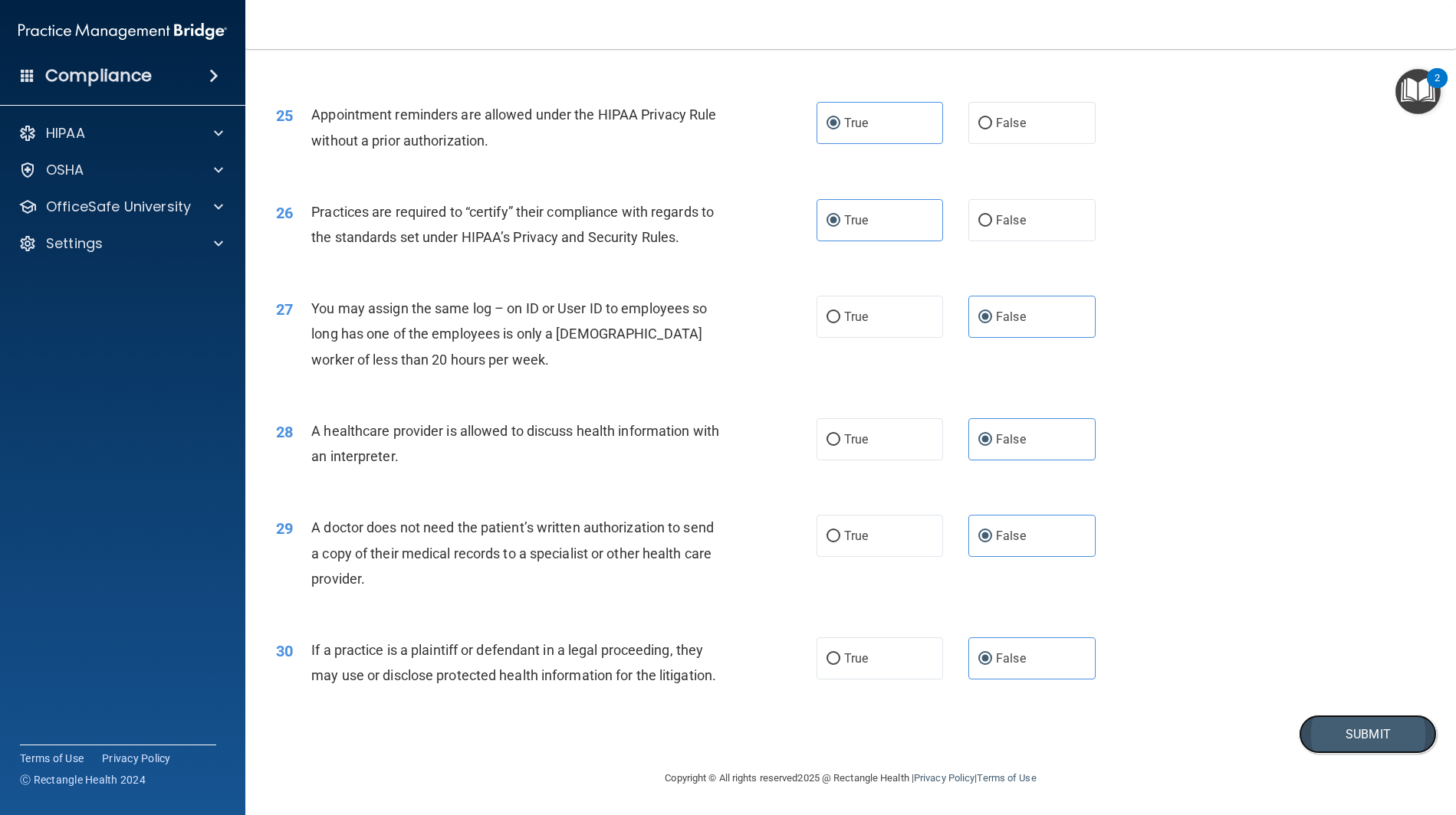
click at [1142, 733] on button "Submit" at bounding box center [1367, 735] width 138 height 39
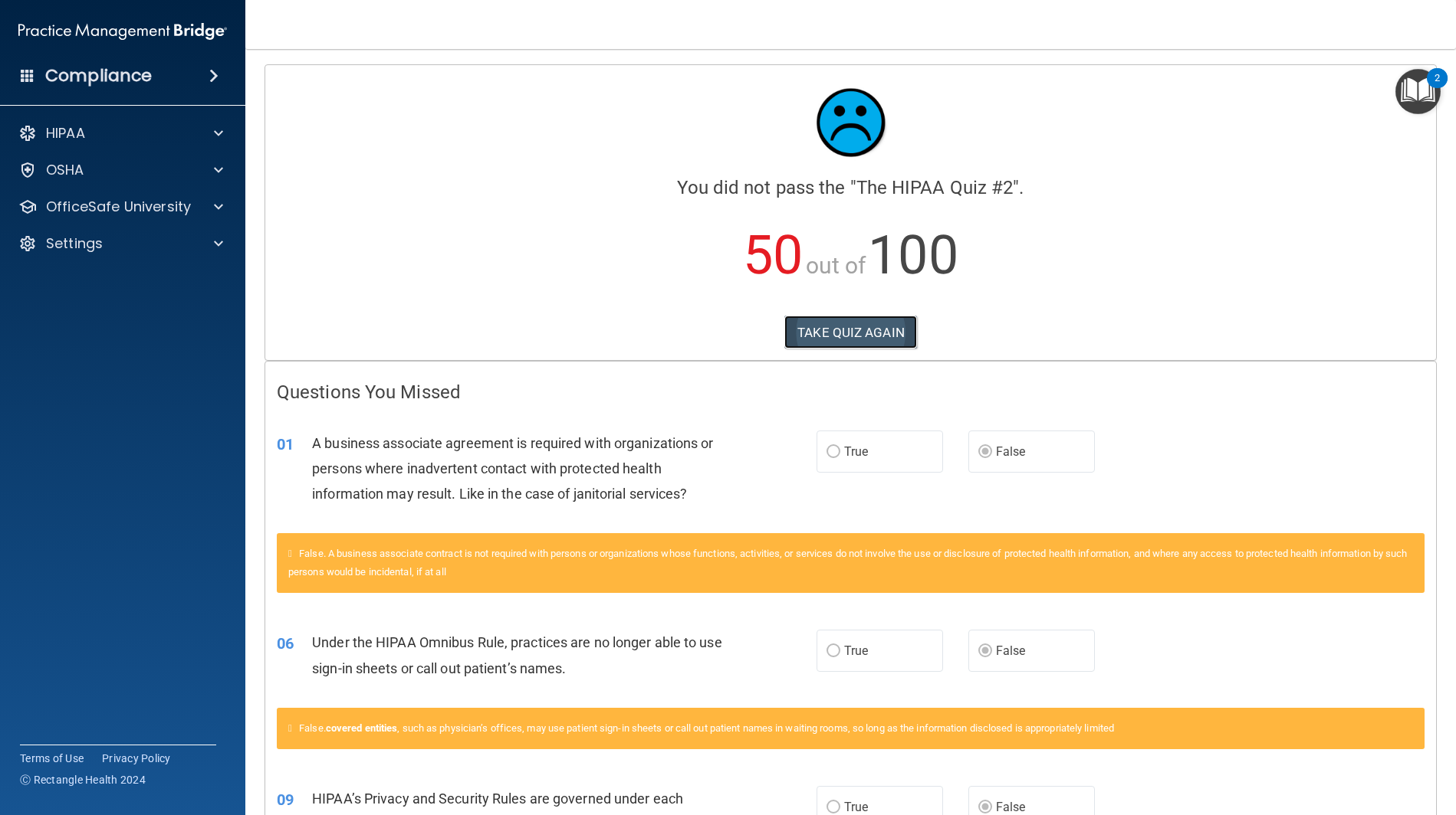
click at [864, 324] on button "TAKE QUIZ AGAIN" at bounding box center [850, 333] width 132 height 33
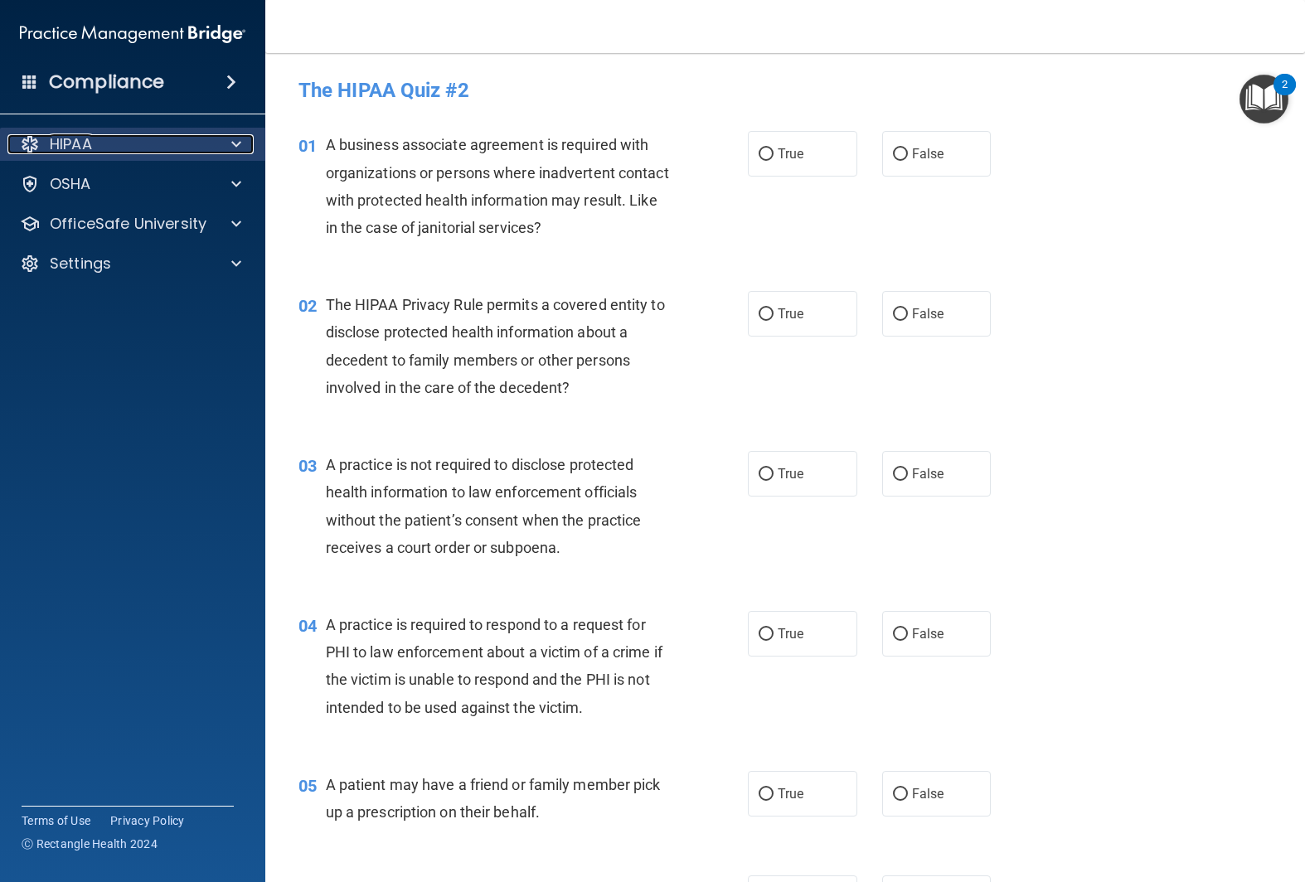
click at [63, 147] on p "HIPAA" at bounding box center [71, 144] width 42 height 20
click at [156, 75] on h4 "Compliance" at bounding box center [106, 81] width 115 height 23
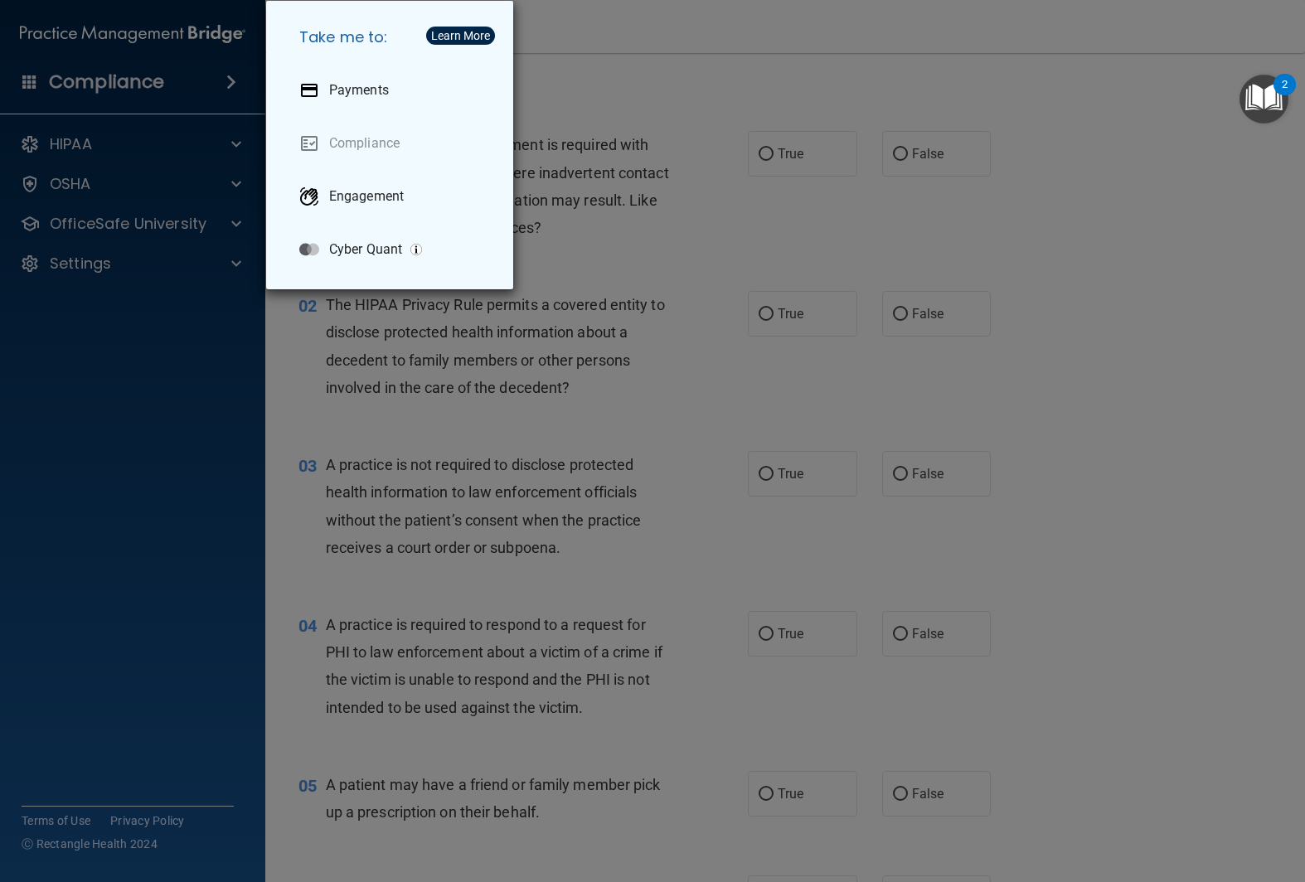
click at [158, 74] on div "Take me to: Payments Compliance Engagement Cyber Quant" at bounding box center [652, 441] width 1305 height 882
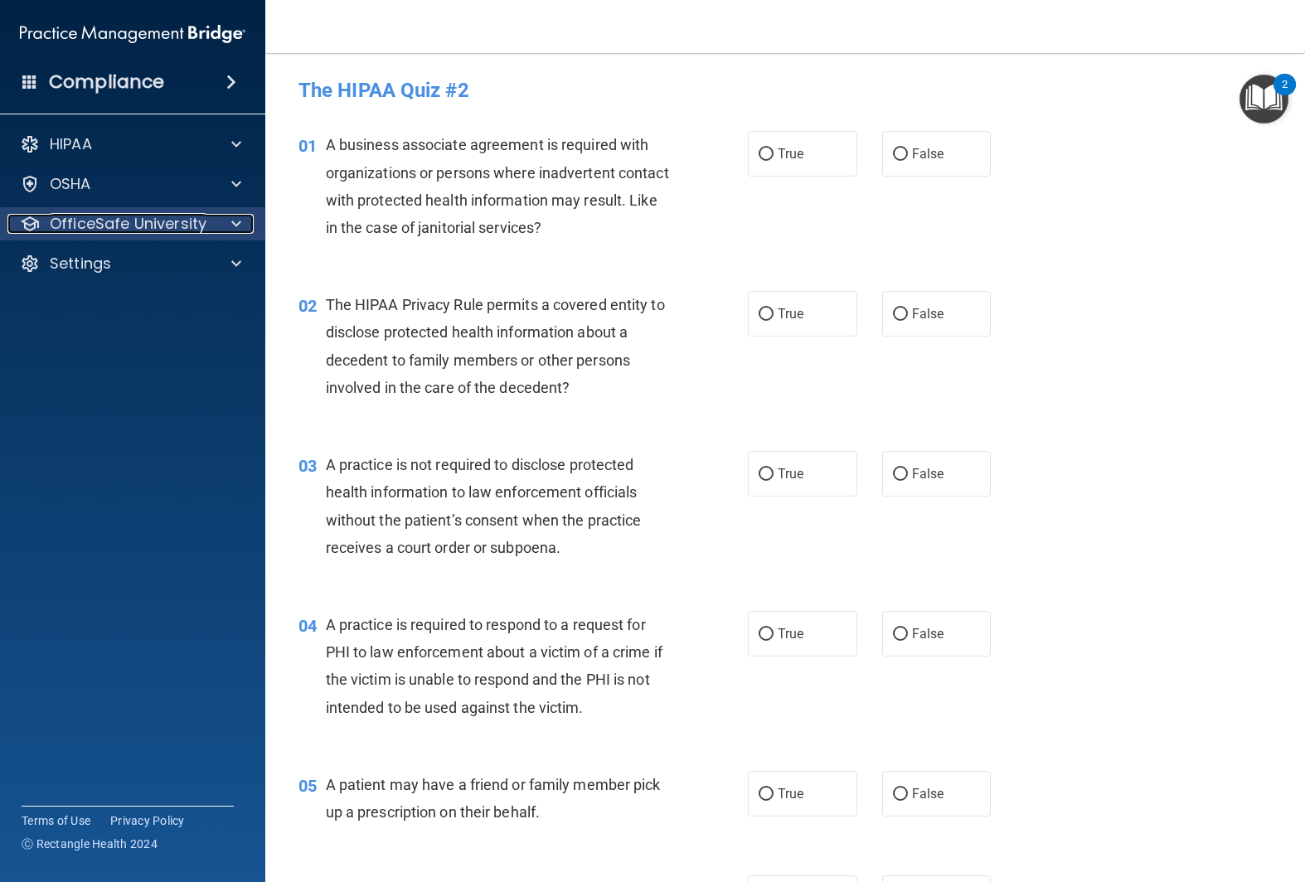
click at [164, 223] on p "OfficeSafe University" at bounding box center [128, 224] width 157 height 20
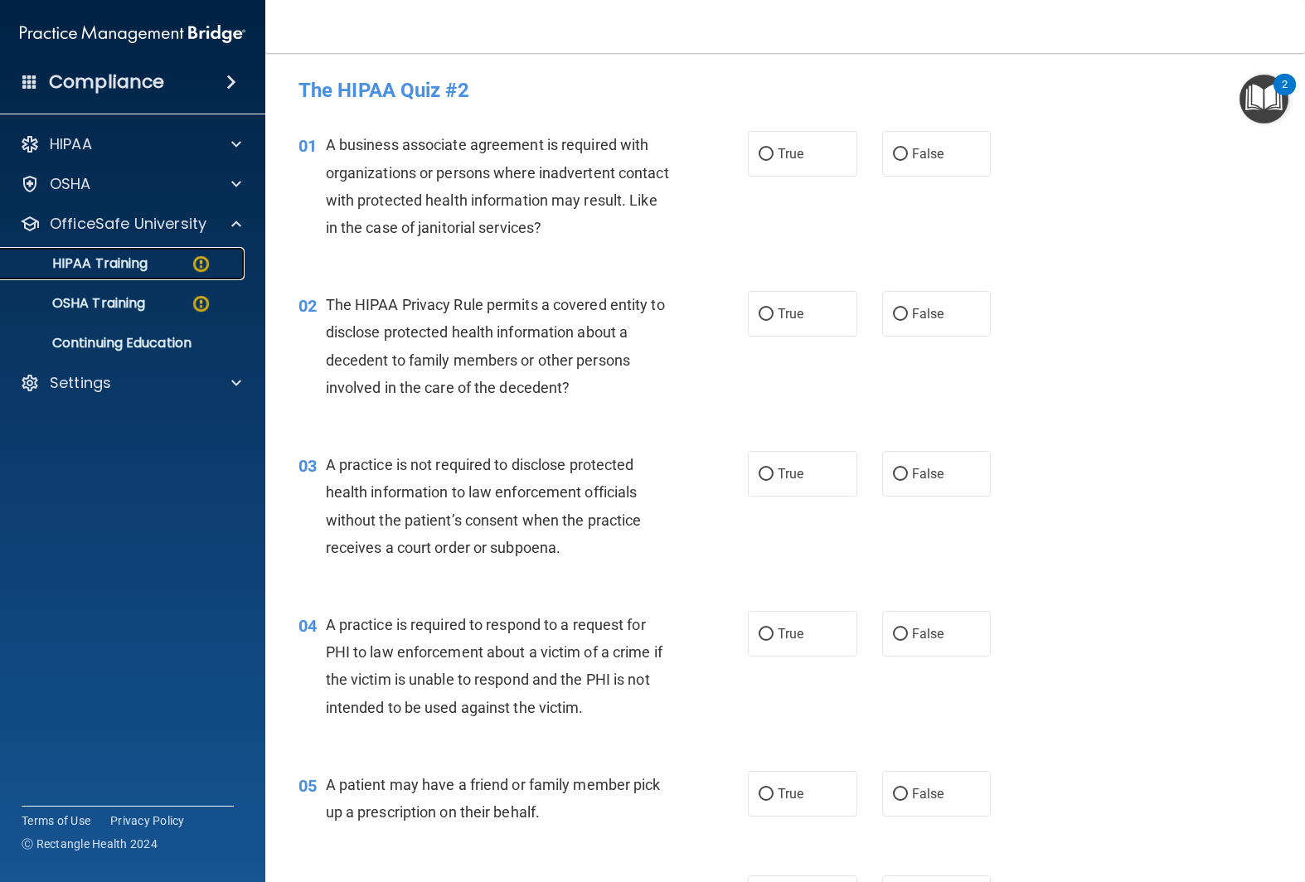
click at [123, 263] on p "HIPAA Training" at bounding box center [79, 263] width 137 height 17
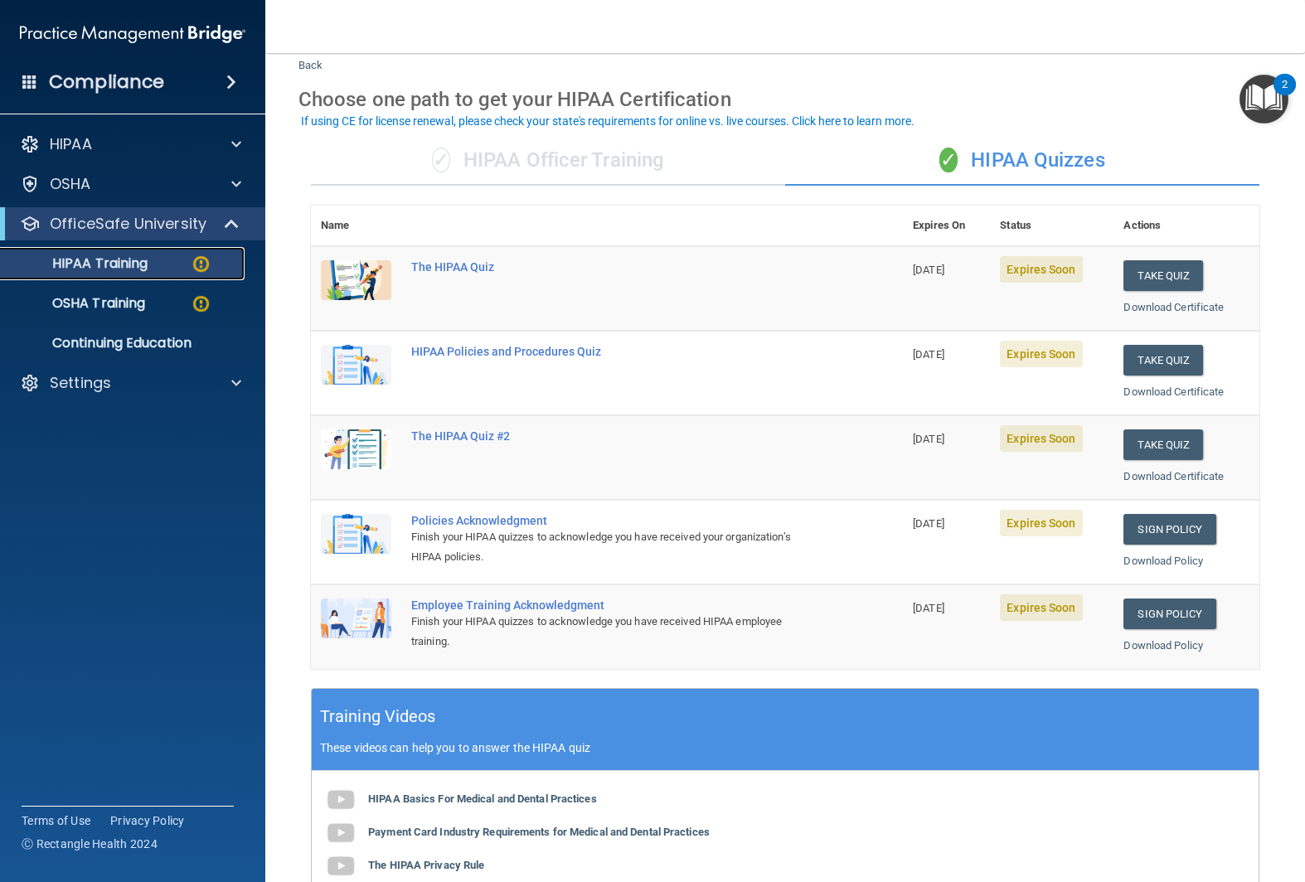
scroll to position [47, 0]
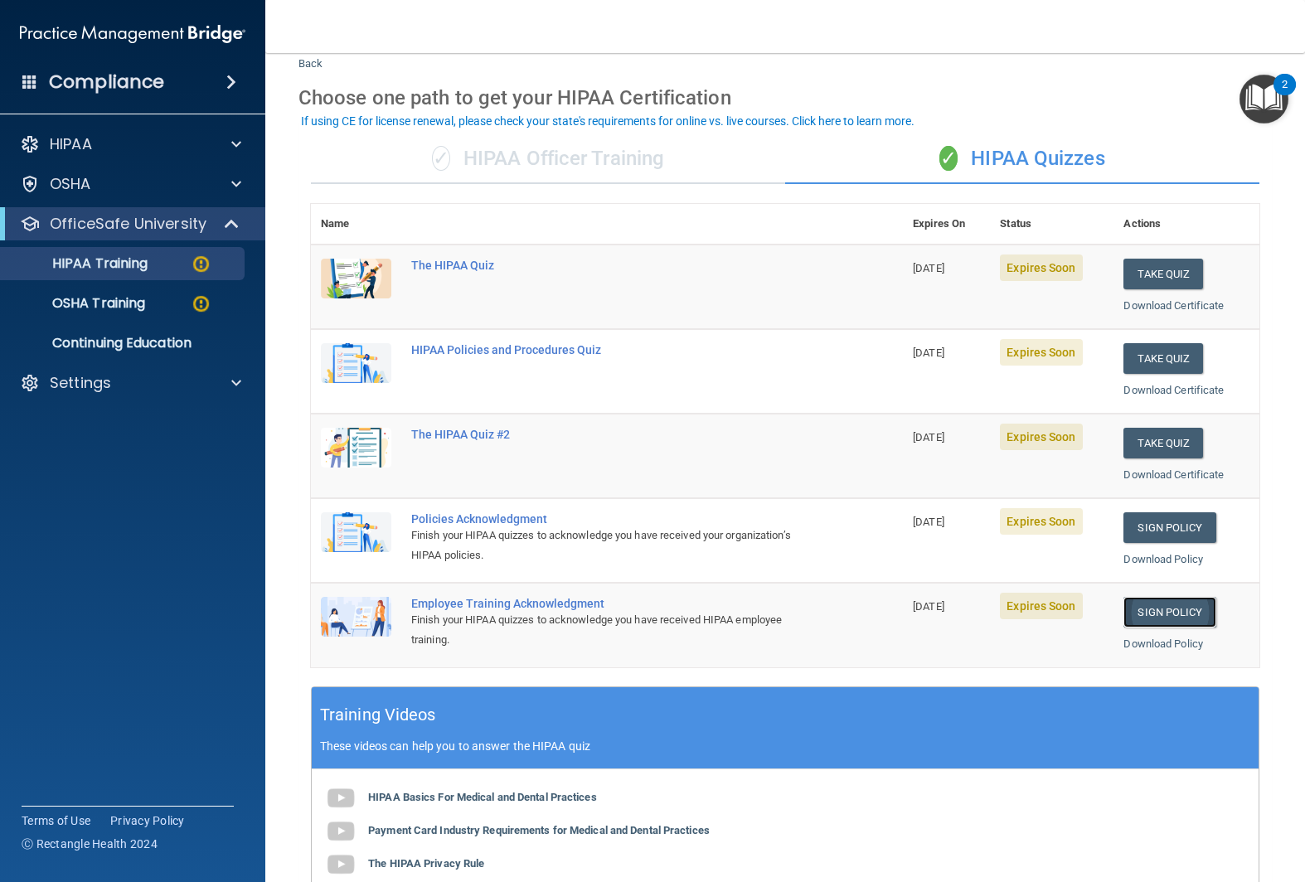
click at [1160, 613] on link "Sign Policy" at bounding box center [1170, 612] width 92 height 31
click at [1171, 617] on link "Sign Policy" at bounding box center [1170, 612] width 92 height 31
click at [633, 163] on div "✓ HIPAA Officer Training" at bounding box center [548, 159] width 474 height 50
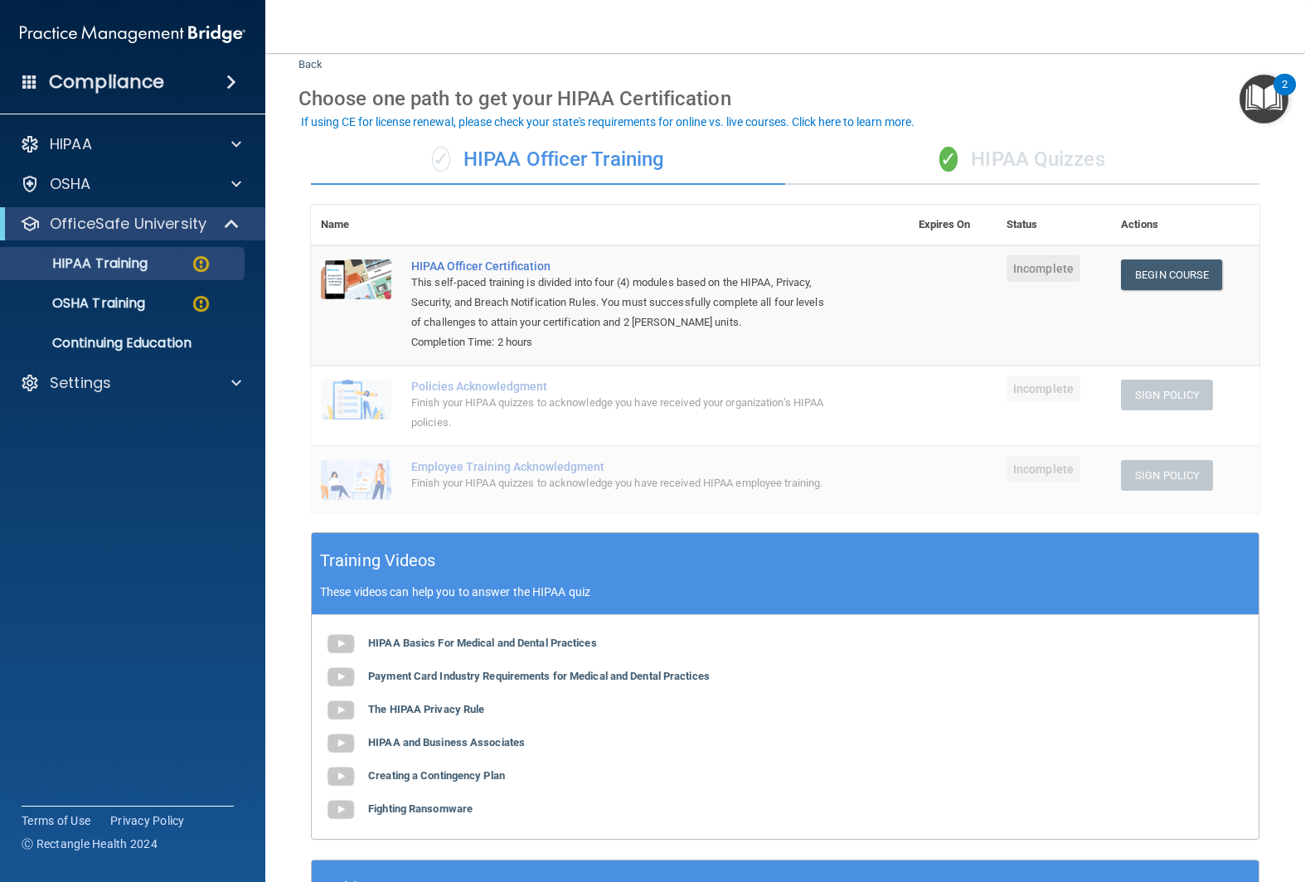
click at [978, 158] on div "✓ HIPAA Quizzes" at bounding box center [1022, 160] width 474 height 50
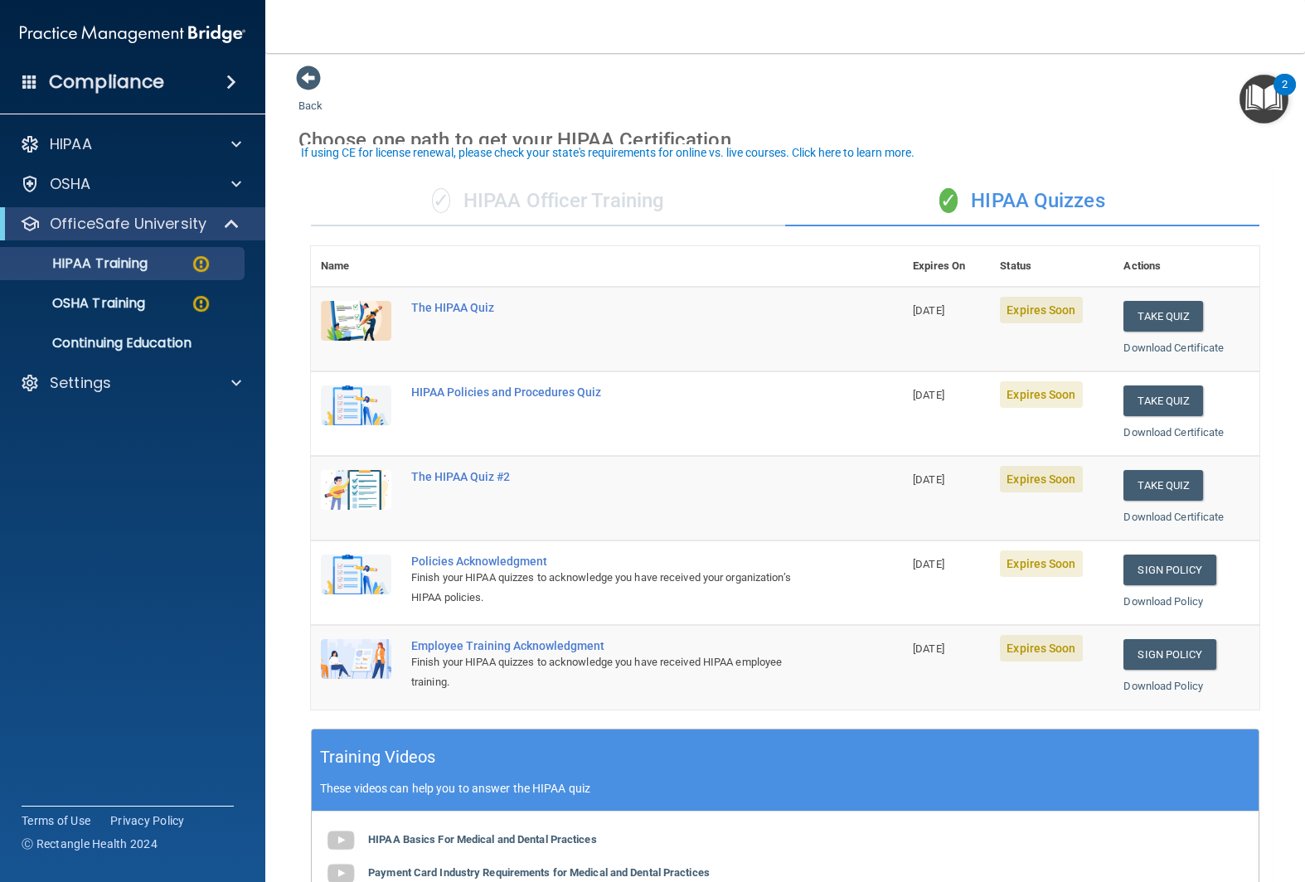
scroll to position [0, 0]
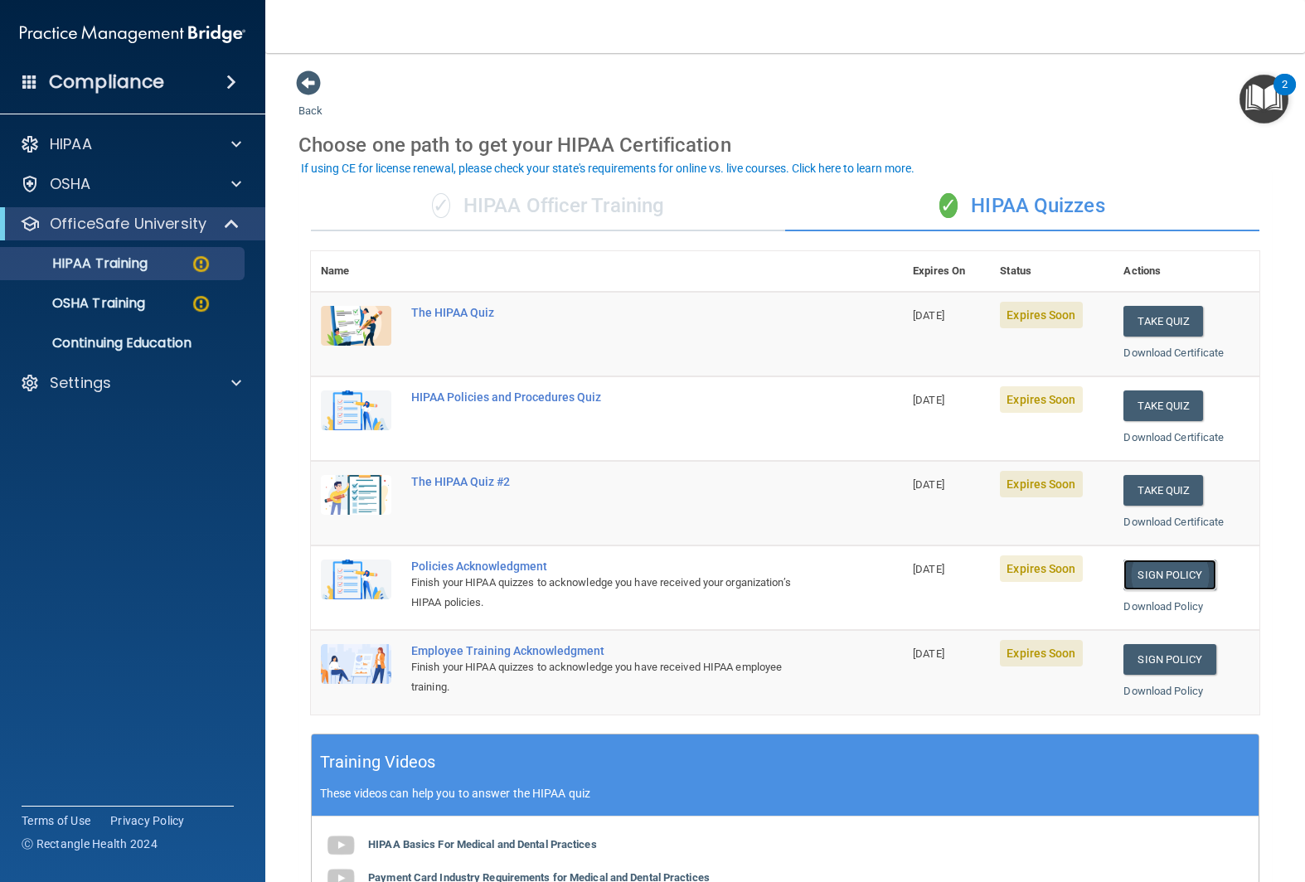
click at [1152, 569] on link "Sign Policy" at bounding box center [1170, 575] width 92 height 31
click at [1148, 400] on button "Take Quiz" at bounding box center [1164, 406] width 80 height 31
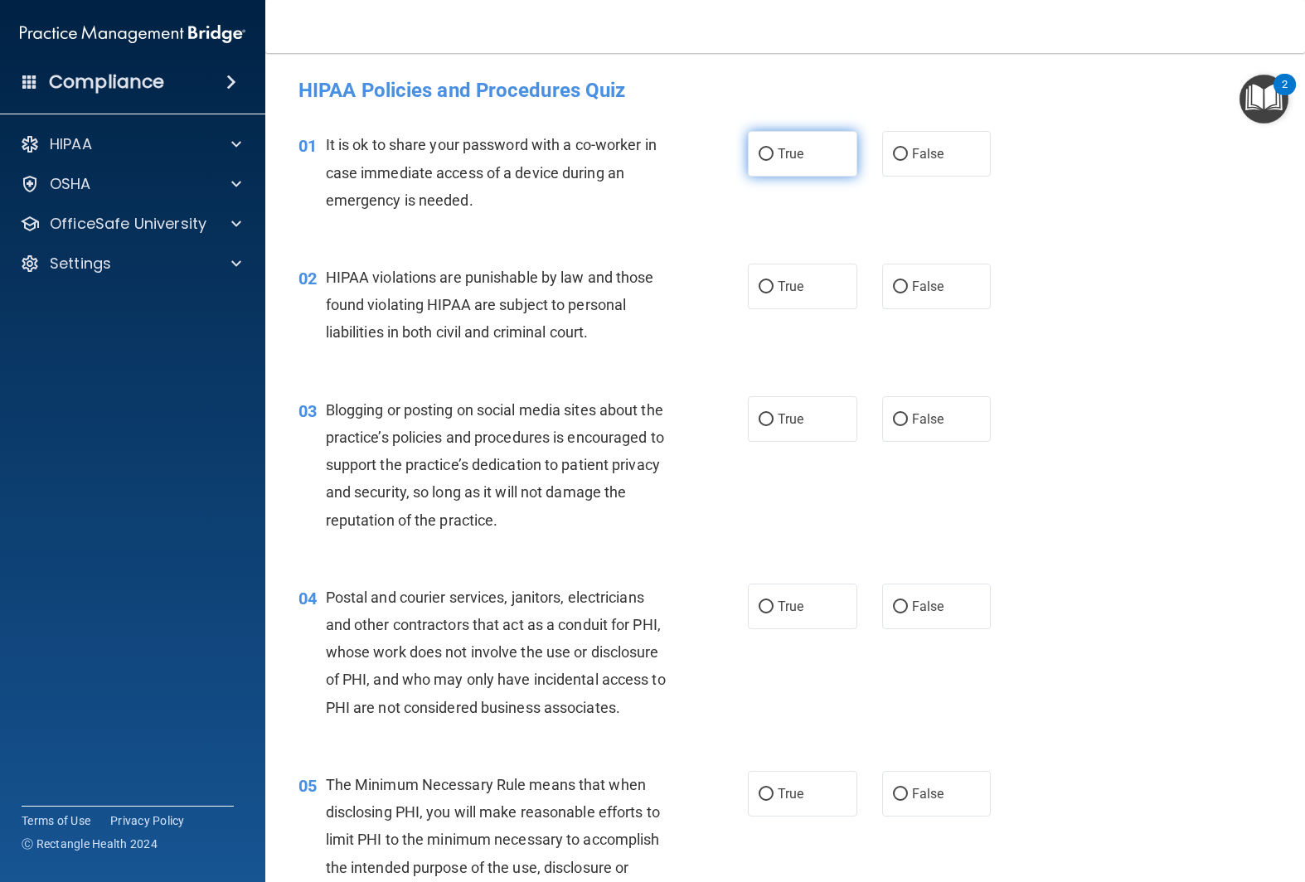
click at [799, 155] on span "True" at bounding box center [791, 154] width 26 height 16
click at [774, 155] on input "True" at bounding box center [766, 154] width 15 height 12
radio input "true"
click at [792, 292] on span "True" at bounding box center [791, 287] width 26 height 16
click at [774, 292] on input "True" at bounding box center [766, 287] width 15 height 12
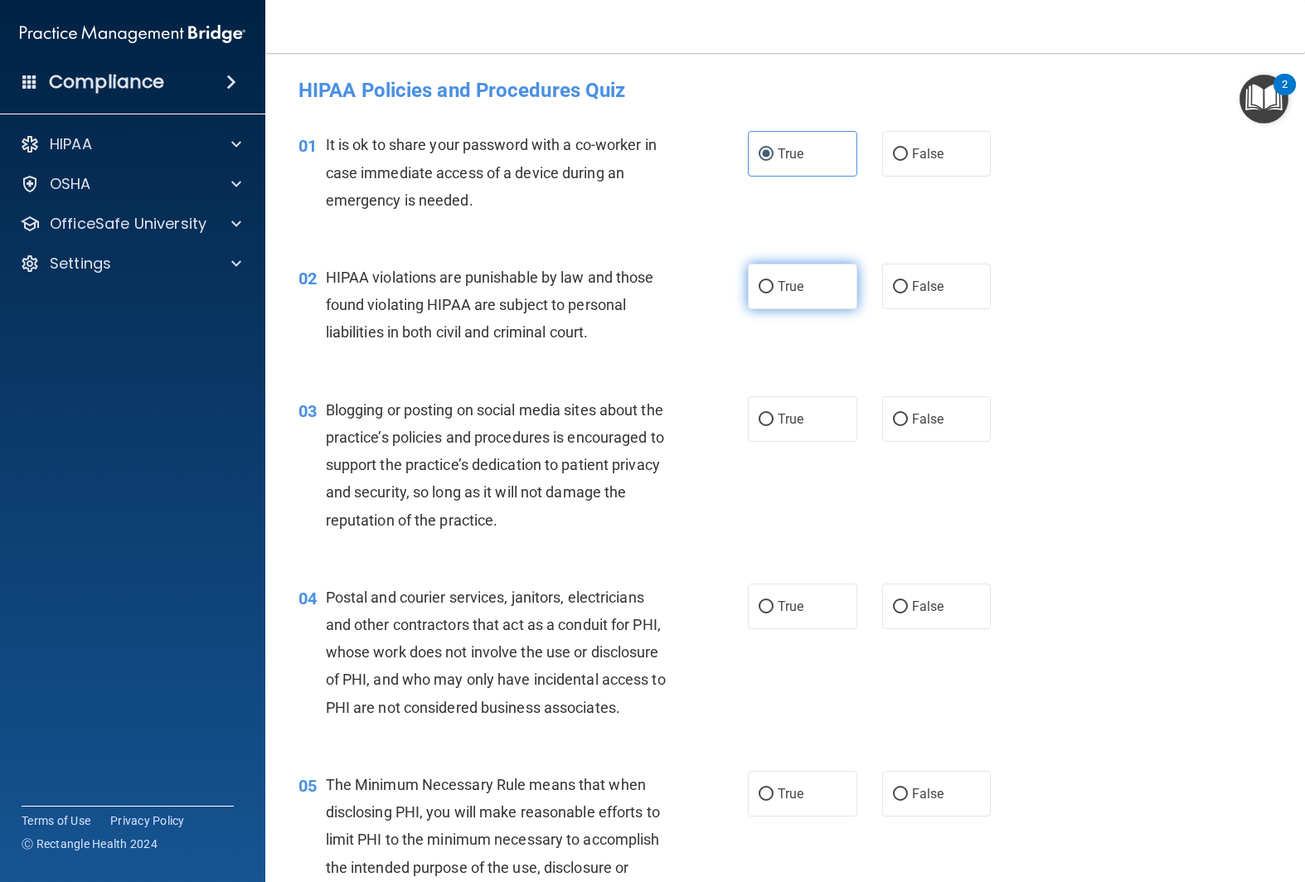
radio input "true"
click at [802, 403] on label "True" at bounding box center [802, 419] width 109 height 46
click at [774, 414] on input "True" at bounding box center [766, 420] width 15 height 12
radio input "true"
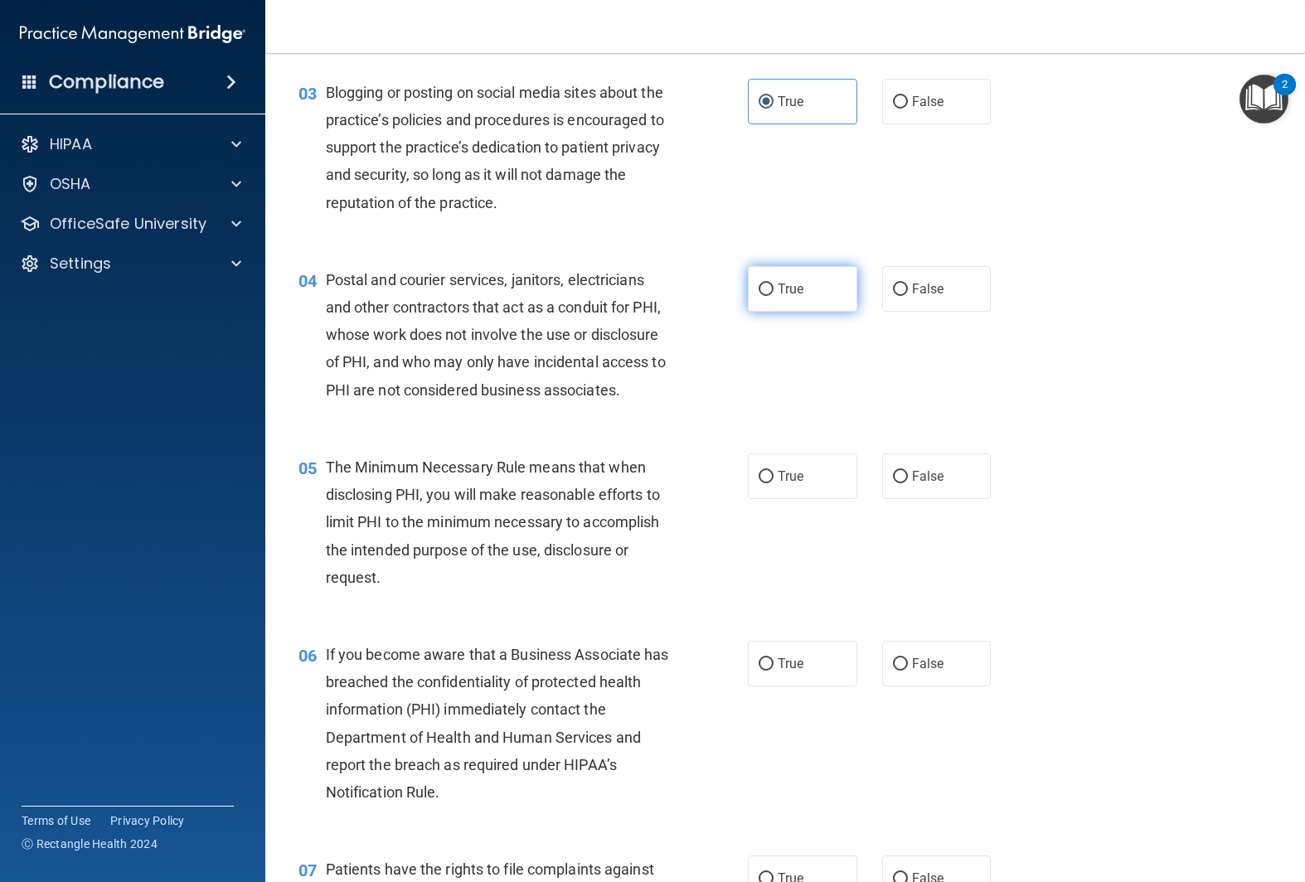
scroll to position [324, 0]
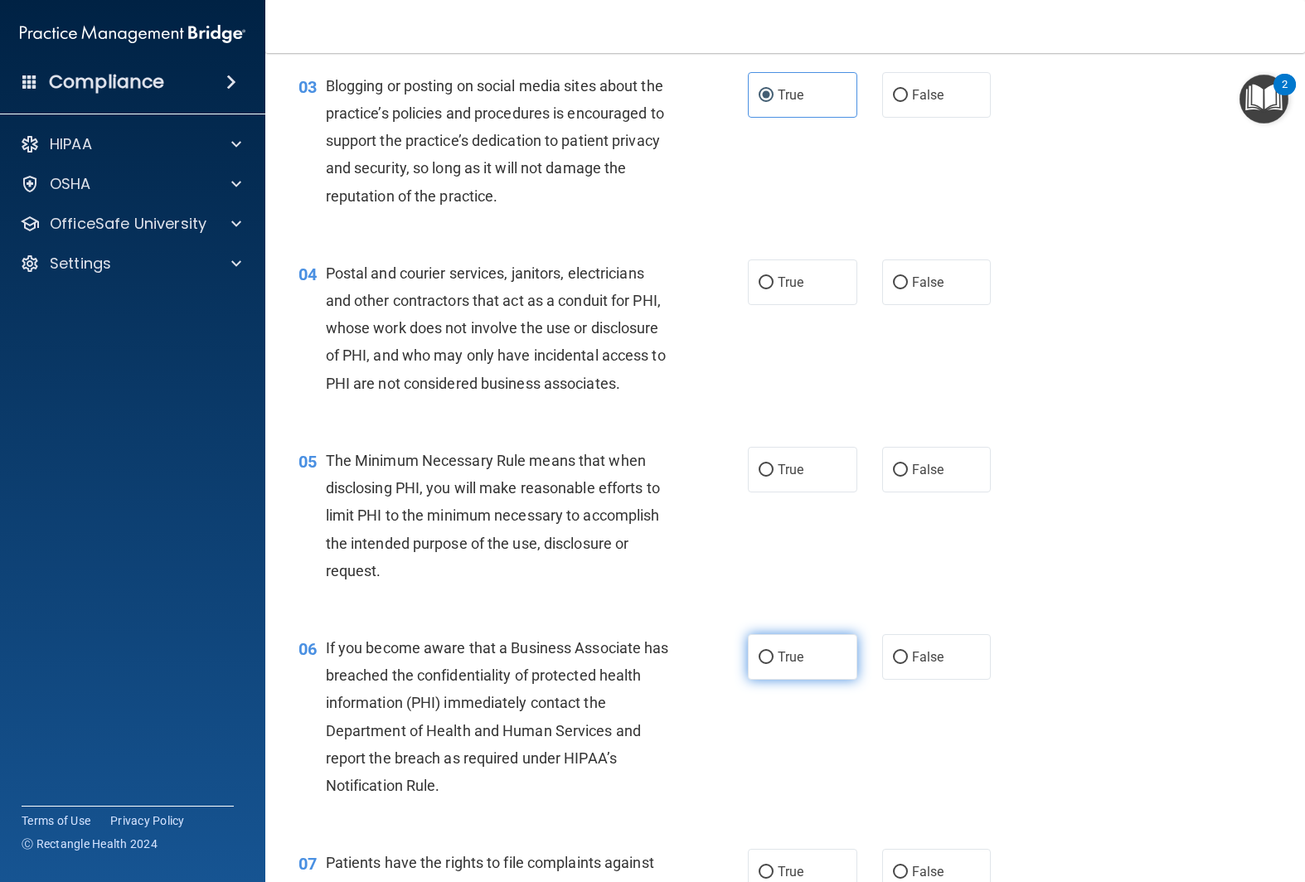
click at [792, 640] on label "True" at bounding box center [802, 657] width 109 height 46
click at [774, 652] on input "True" at bounding box center [766, 658] width 15 height 12
radio input "true"
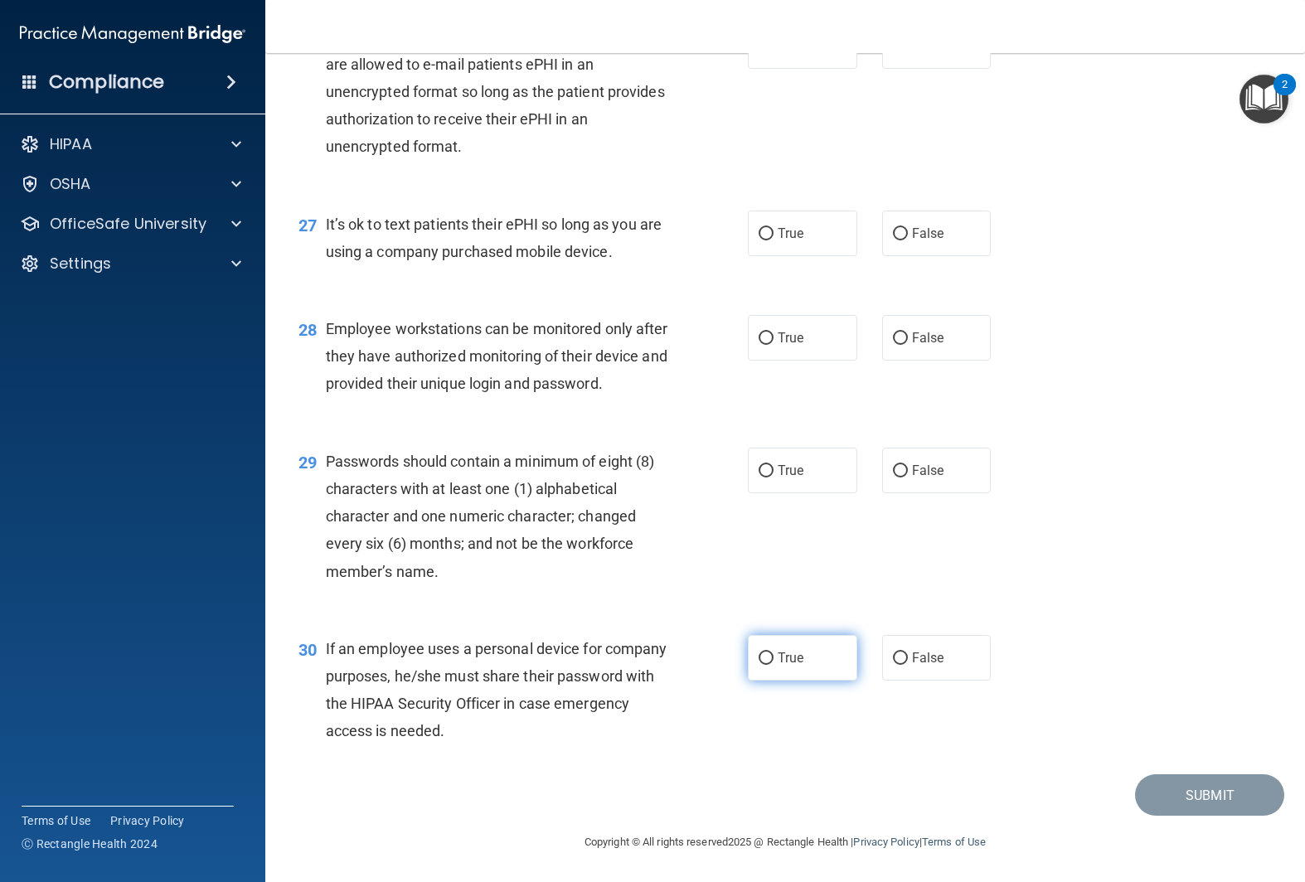
scroll to position [3909, 0]
click at [821, 648] on label "True" at bounding box center [802, 658] width 109 height 46
click at [774, 653] on input "True" at bounding box center [766, 659] width 15 height 12
radio input "true"
click at [769, 454] on label "True" at bounding box center [802, 471] width 109 height 46
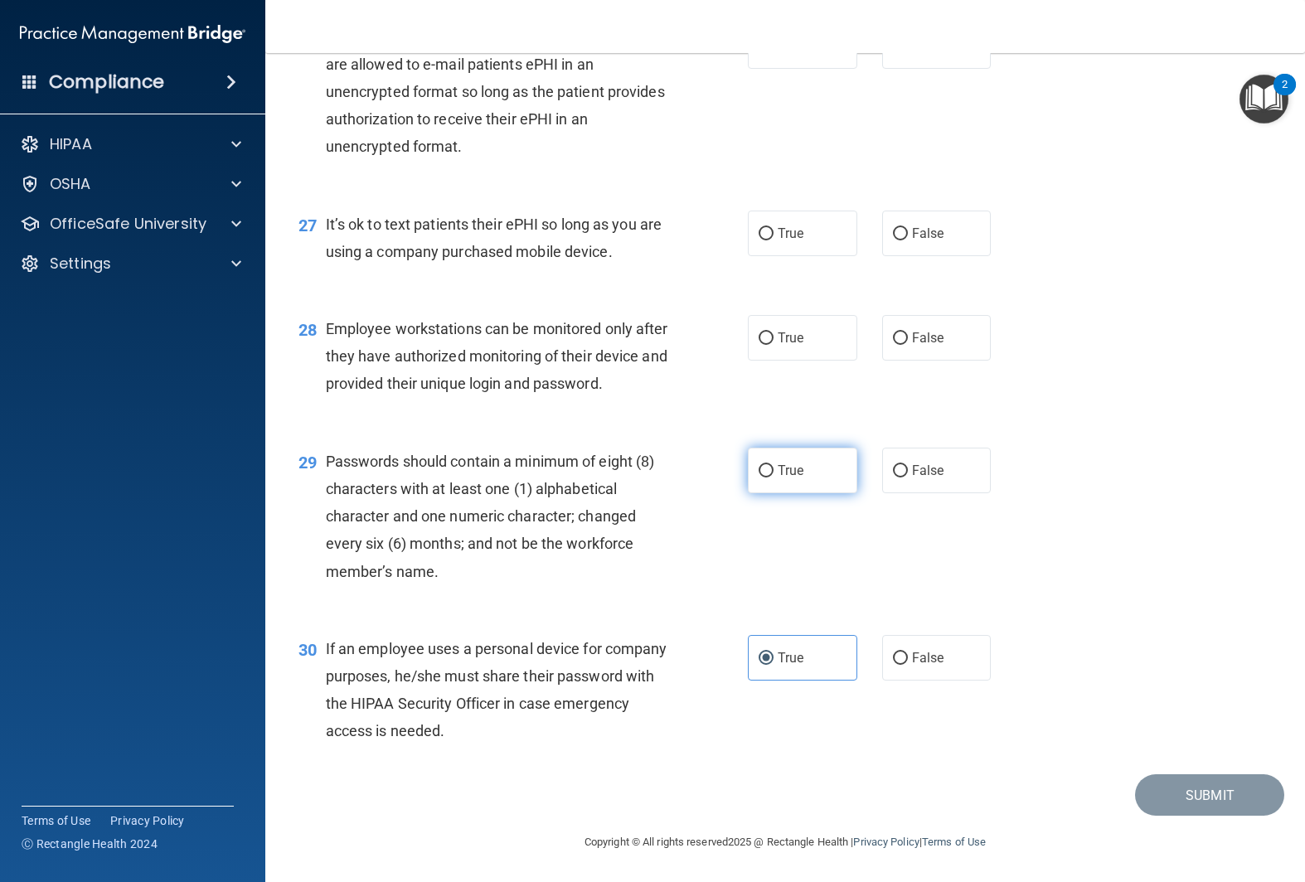
click at [769, 465] on input "True" at bounding box center [766, 471] width 15 height 12
radio input "true"
click at [885, 211] on label "False" at bounding box center [936, 234] width 109 height 46
click at [893, 228] on input "False" at bounding box center [900, 234] width 15 height 12
radio input "true"
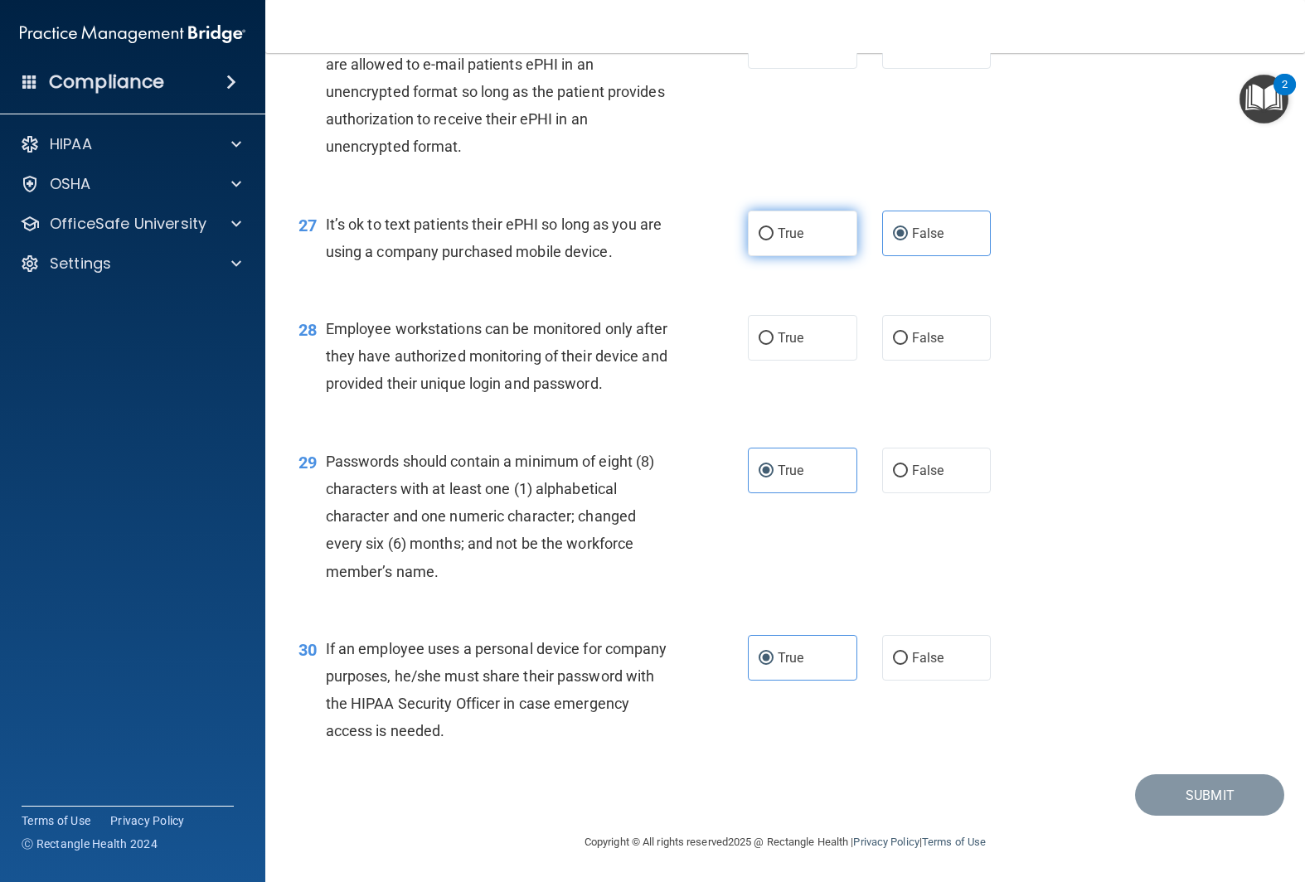
click at [827, 211] on label "True" at bounding box center [802, 234] width 109 height 46
click at [774, 228] on input "True" at bounding box center [766, 234] width 15 height 12
radio input "true"
radio input "false"
click at [757, 315] on label "True" at bounding box center [802, 338] width 109 height 46
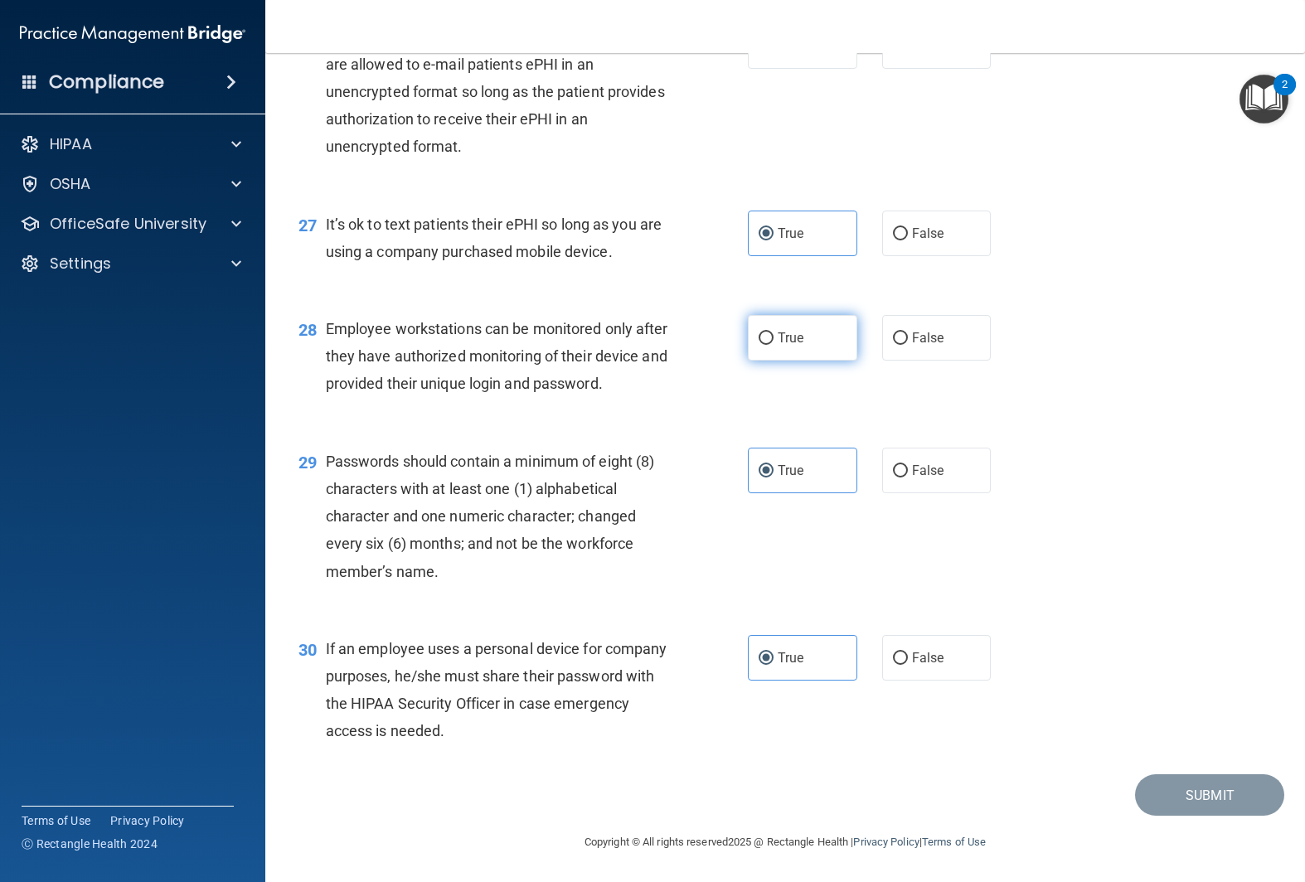
click at [759, 333] on input "True" at bounding box center [766, 339] width 15 height 12
radio input "true"
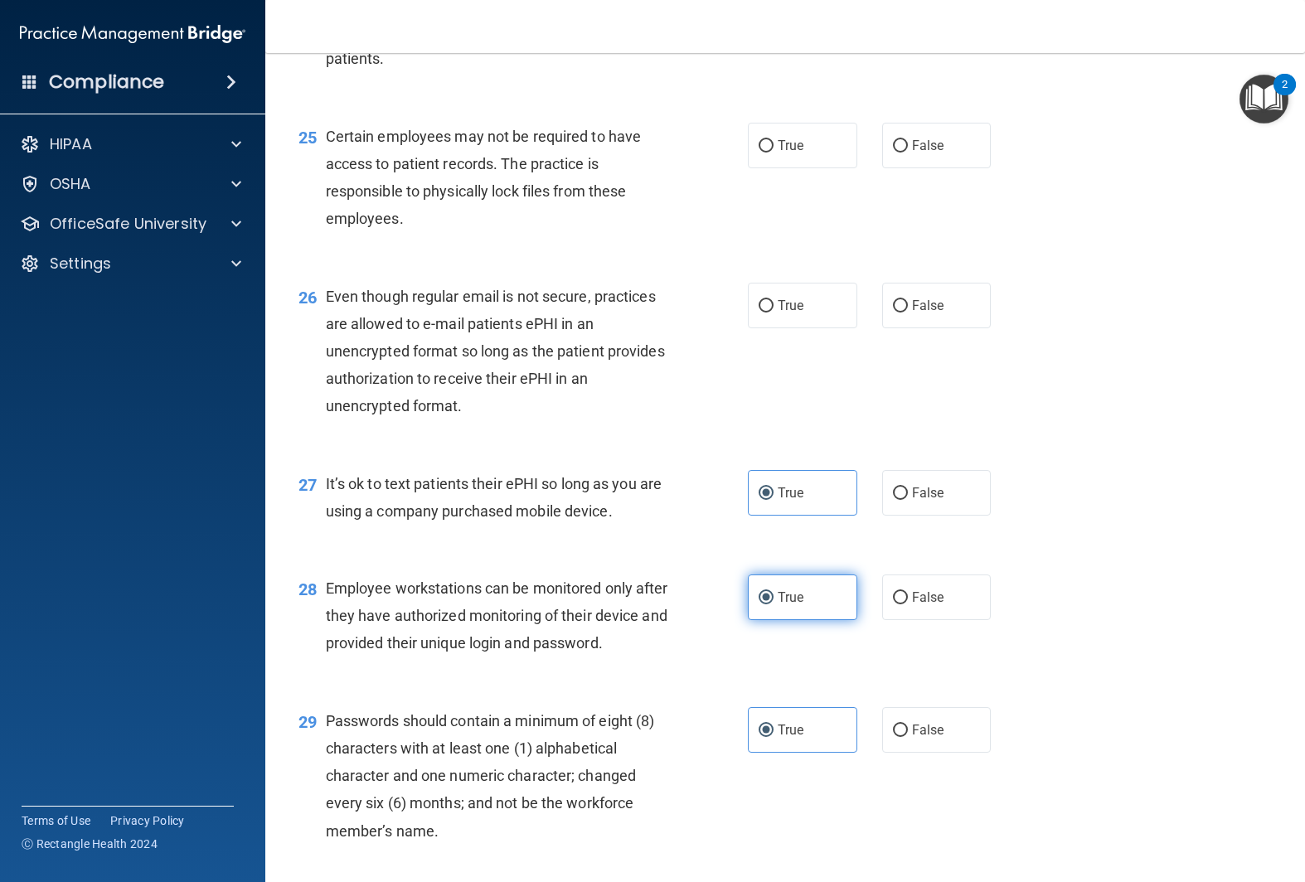
scroll to position [3587, 0]
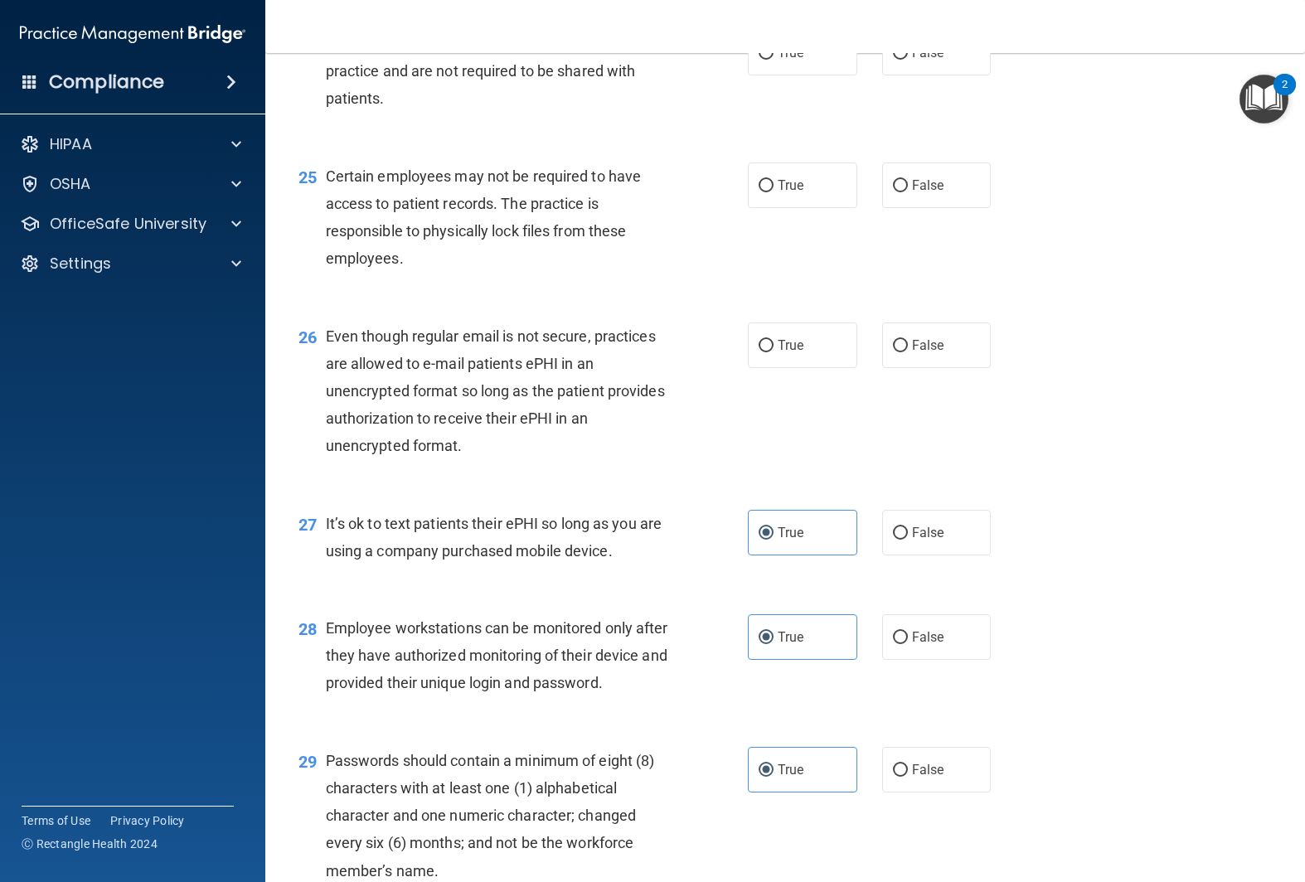
click at [767, 315] on div "26 Even though regular email is not secure, practices are allowed to e-mail pat…" at bounding box center [785, 395] width 998 height 187
drag, startPoint x: 776, startPoint y: 341, endPoint x: 770, endPoint y: 233, distance: 108.0
click at [775, 338] on label "True" at bounding box center [802, 346] width 109 height 46
click at [774, 340] on input "True" at bounding box center [766, 346] width 15 height 12
radio input "true"
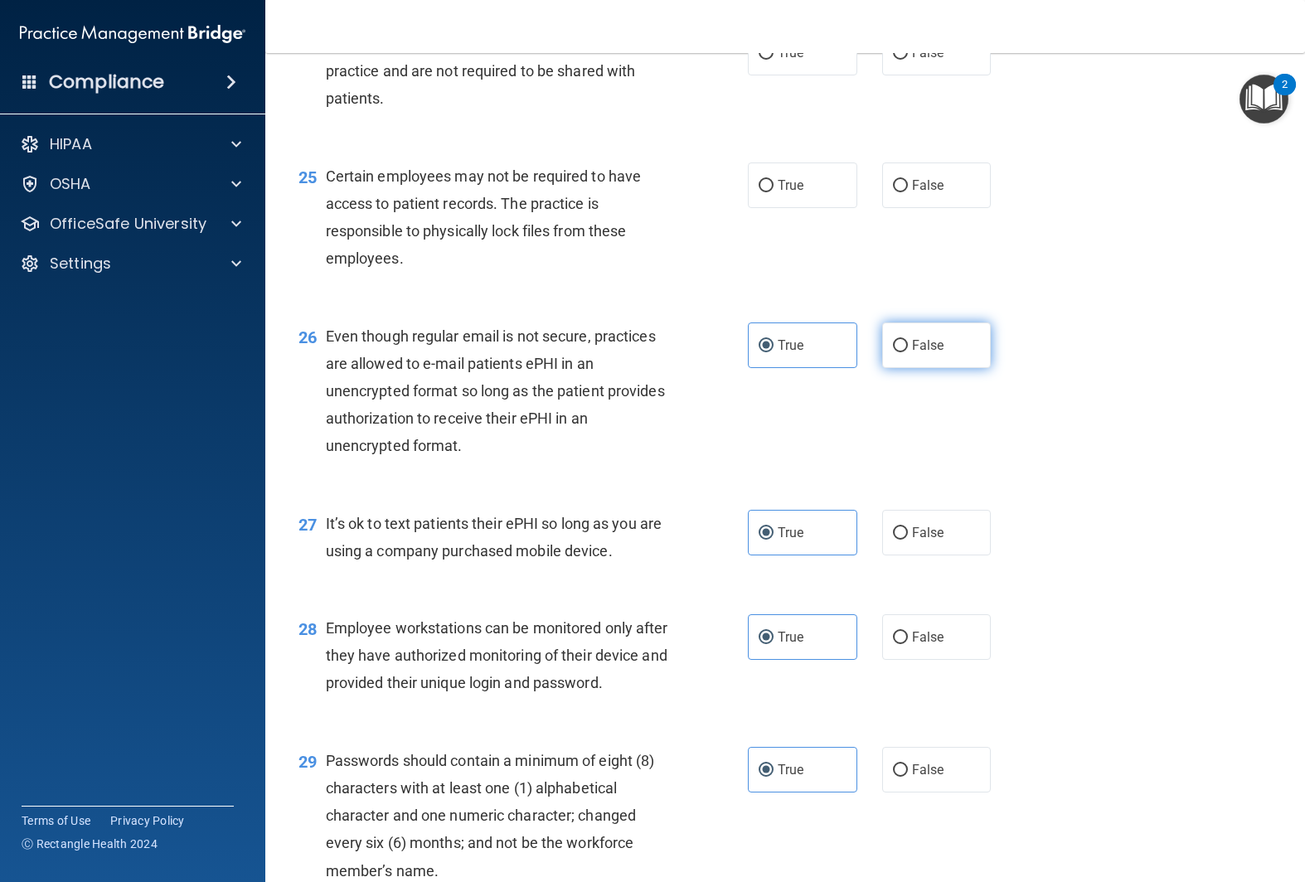
click at [938, 358] on label "False" at bounding box center [936, 346] width 109 height 46
click at [908, 352] on input "False" at bounding box center [900, 346] width 15 height 12
radio input "true"
radio input "false"
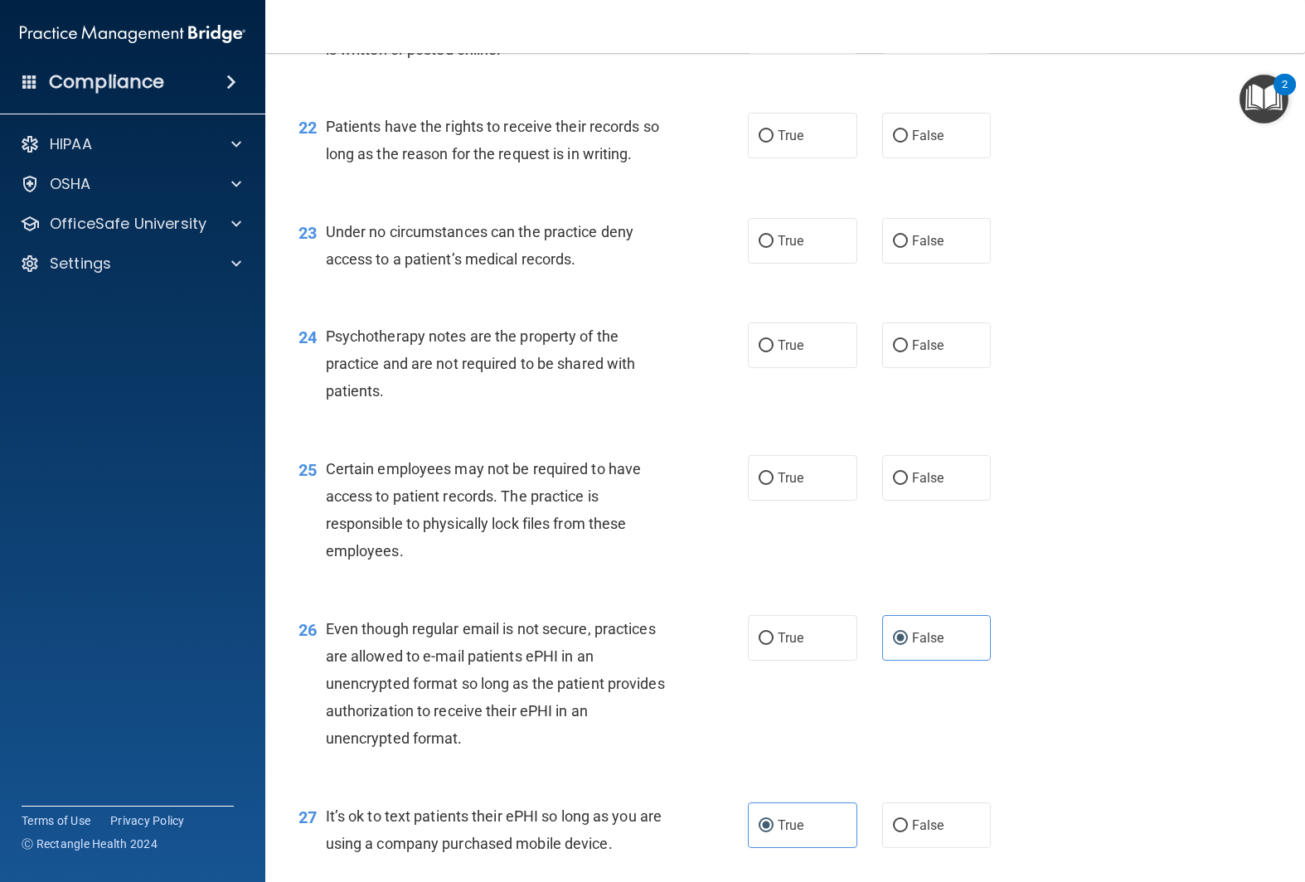
scroll to position [3294, 0]
click at [922, 235] on span "False" at bounding box center [928, 242] width 32 height 16
click at [908, 236] on input "False" at bounding box center [900, 242] width 15 height 12
radio input "true"
click at [809, 150] on label "True" at bounding box center [802, 137] width 109 height 46
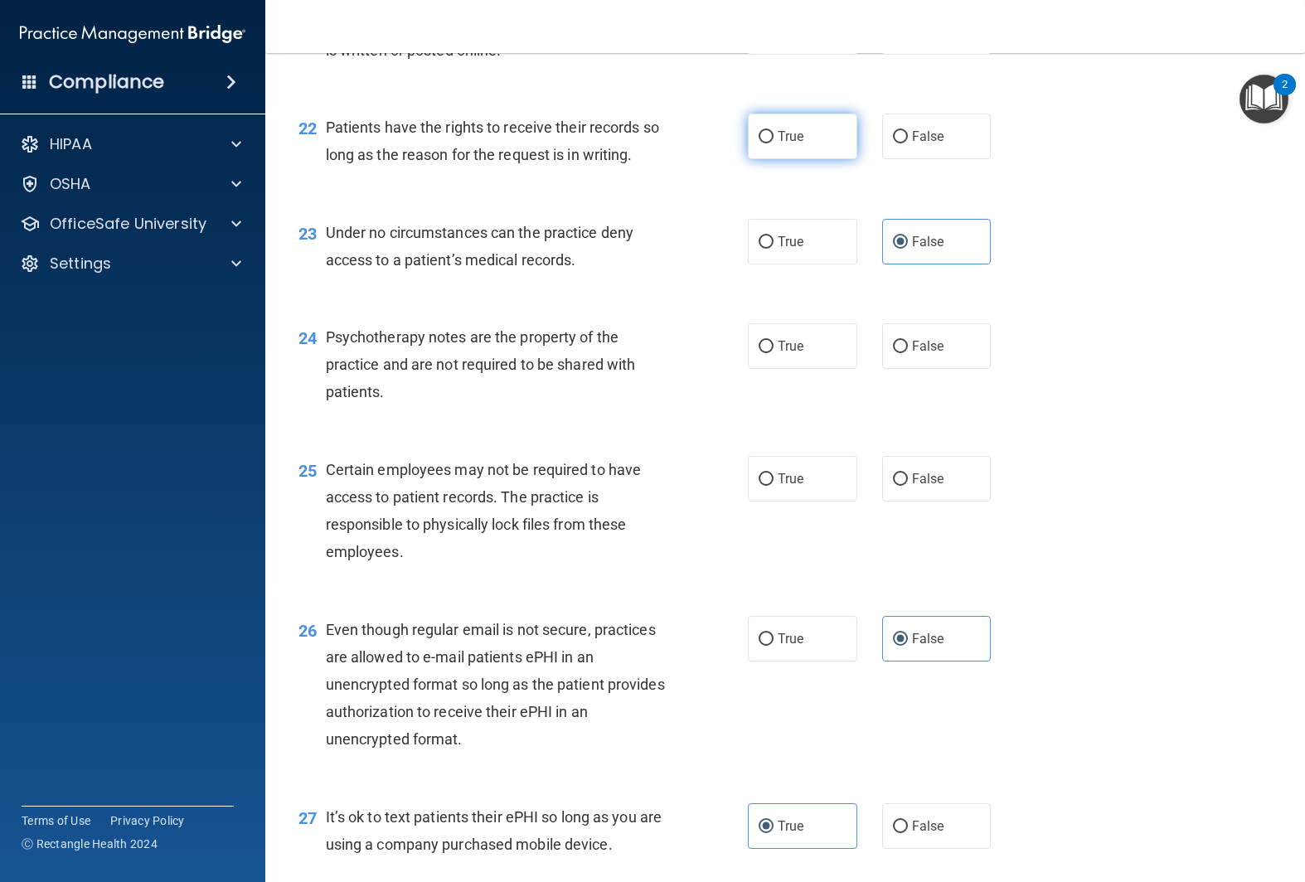
click at [774, 143] on input "True" at bounding box center [766, 137] width 15 height 12
radio input "true"
click at [800, 472] on span "True" at bounding box center [791, 479] width 26 height 16
click at [774, 473] on input "True" at bounding box center [766, 479] width 15 height 12
radio input "true"
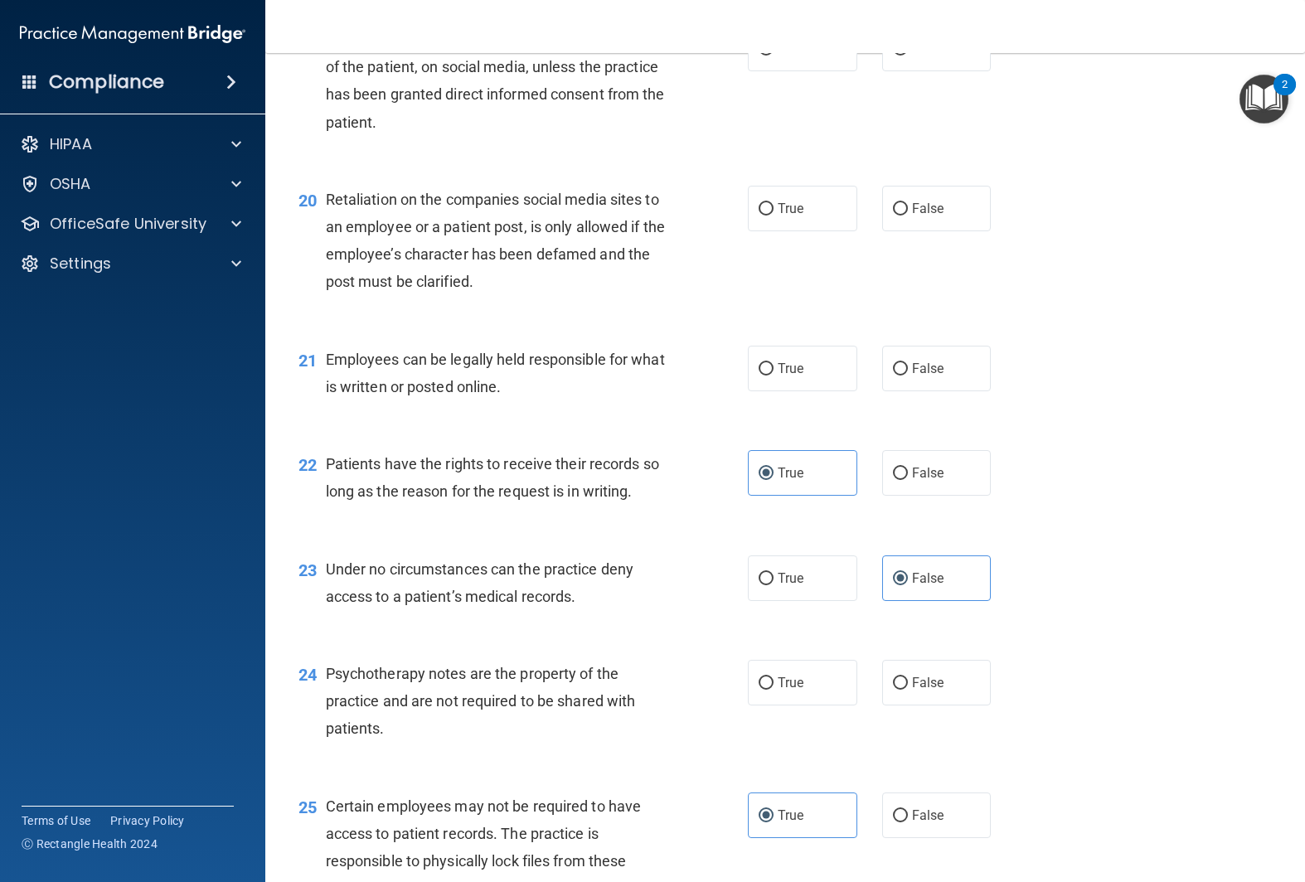
scroll to position [2956, 0]
click at [755, 356] on label "True" at bounding box center [802, 370] width 109 height 46
click at [759, 364] on input "True" at bounding box center [766, 370] width 15 height 12
radio input "true"
click at [774, 687] on label "True" at bounding box center [802, 684] width 109 height 46
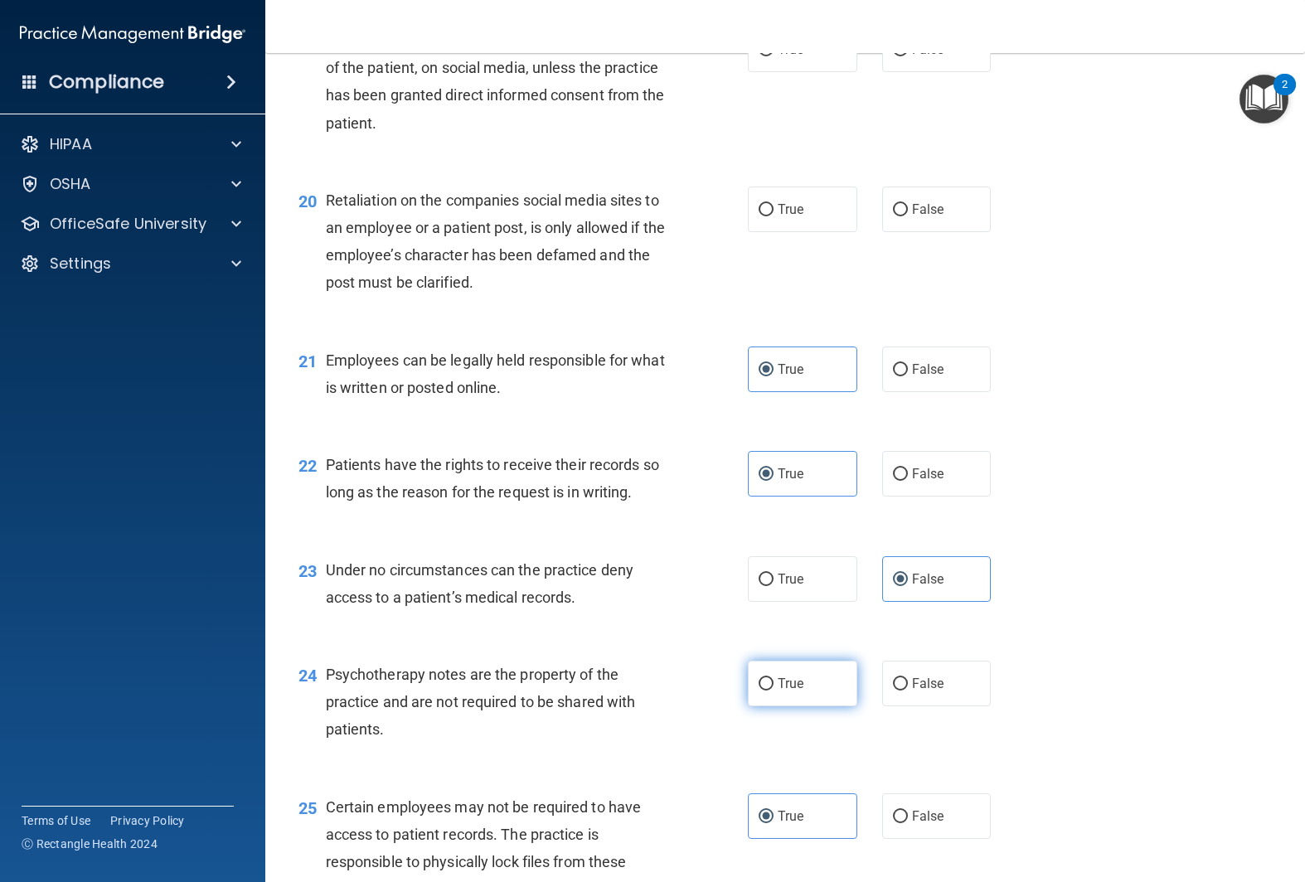
click at [774, 687] on input "True" at bounding box center [766, 684] width 15 height 12
radio input "true"
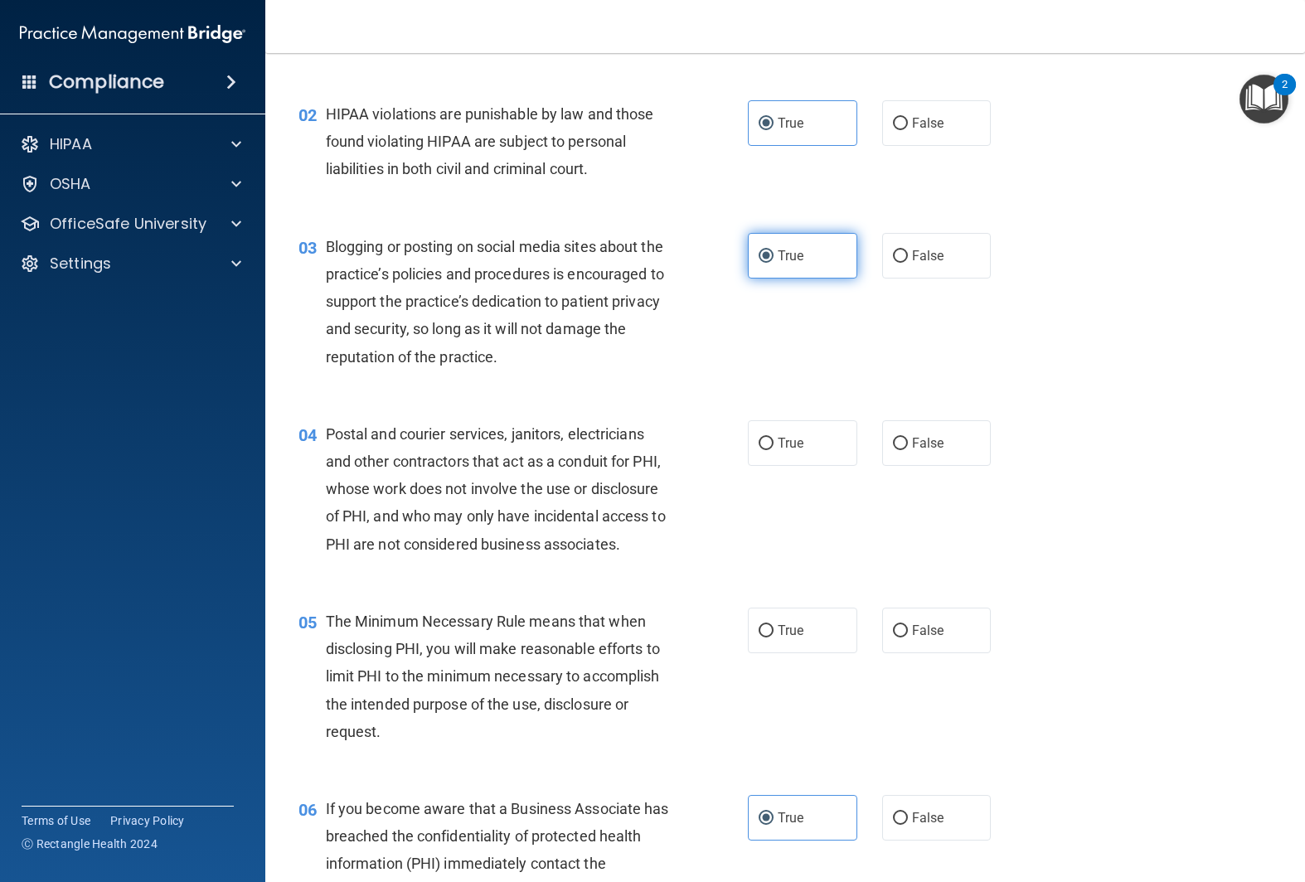
scroll to position [164, 0]
click at [779, 439] on span "True" at bounding box center [791, 442] width 26 height 16
click at [774, 439] on input "True" at bounding box center [766, 443] width 15 height 12
radio input "true"
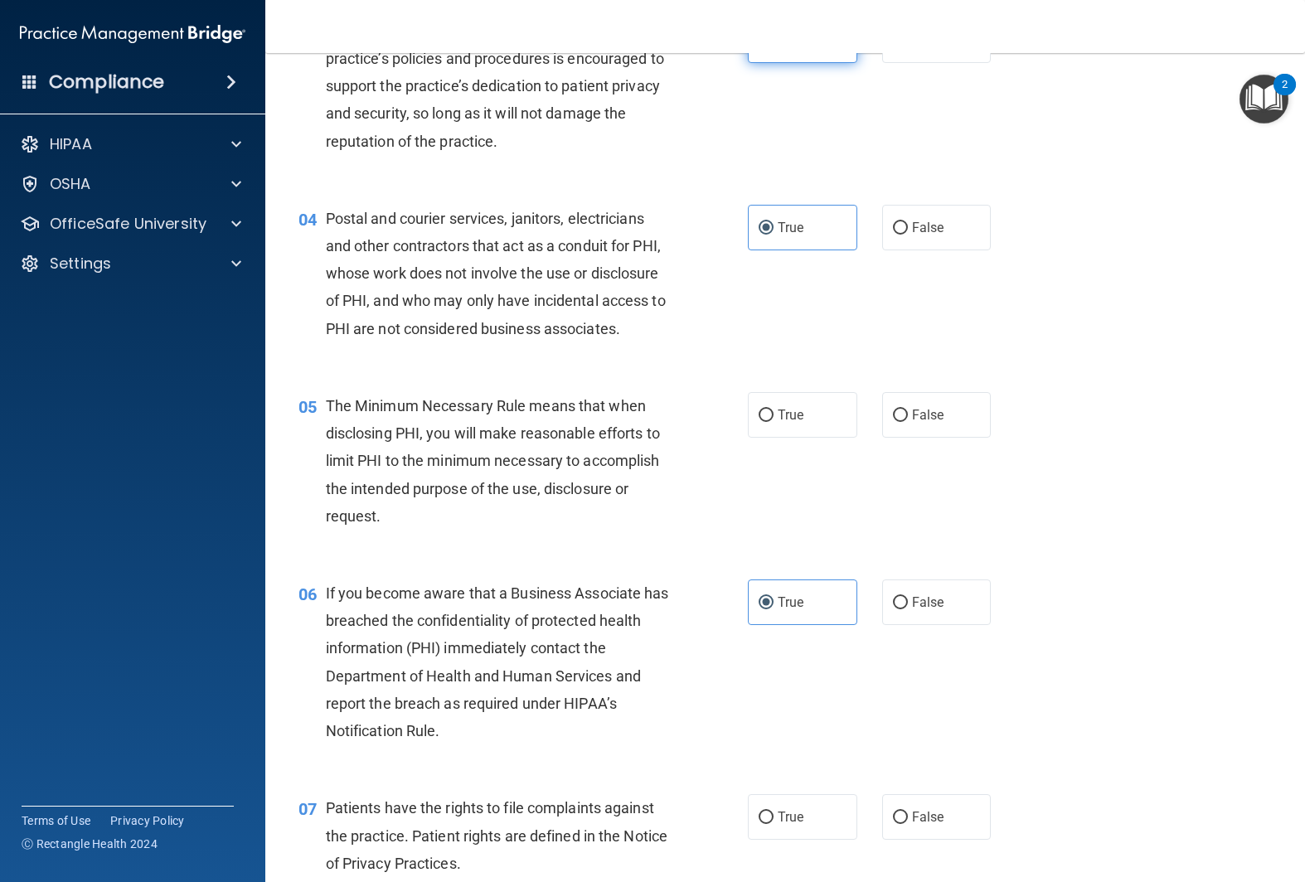
scroll to position [391, 0]
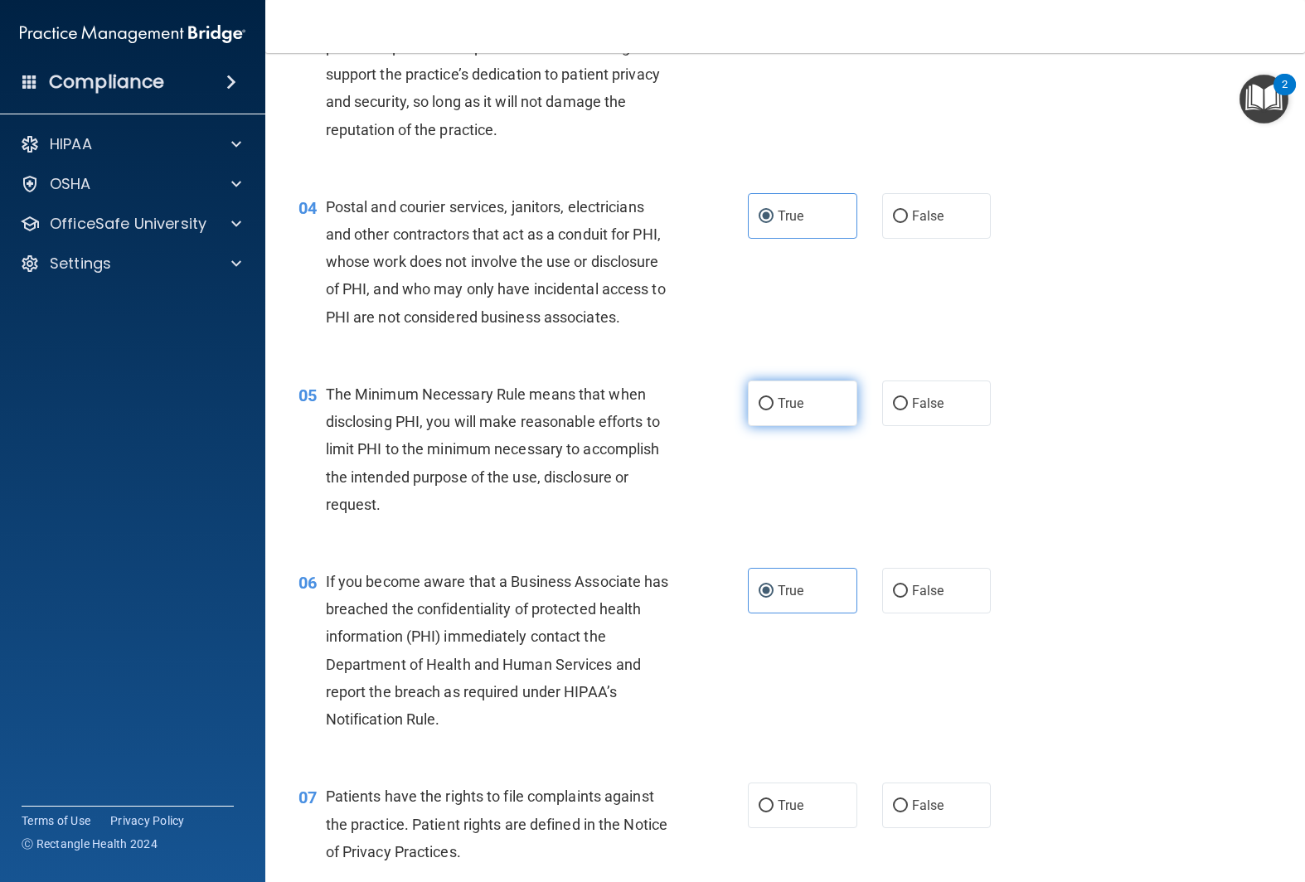
click at [786, 420] on label "True" at bounding box center [802, 404] width 109 height 46
click at [774, 410] on input "True" at bounding box center [766, 404] width 15 height 12
radio input "true"
click at [939, 209] on span "False" at bounding box center [928, 217] width 32 height 16
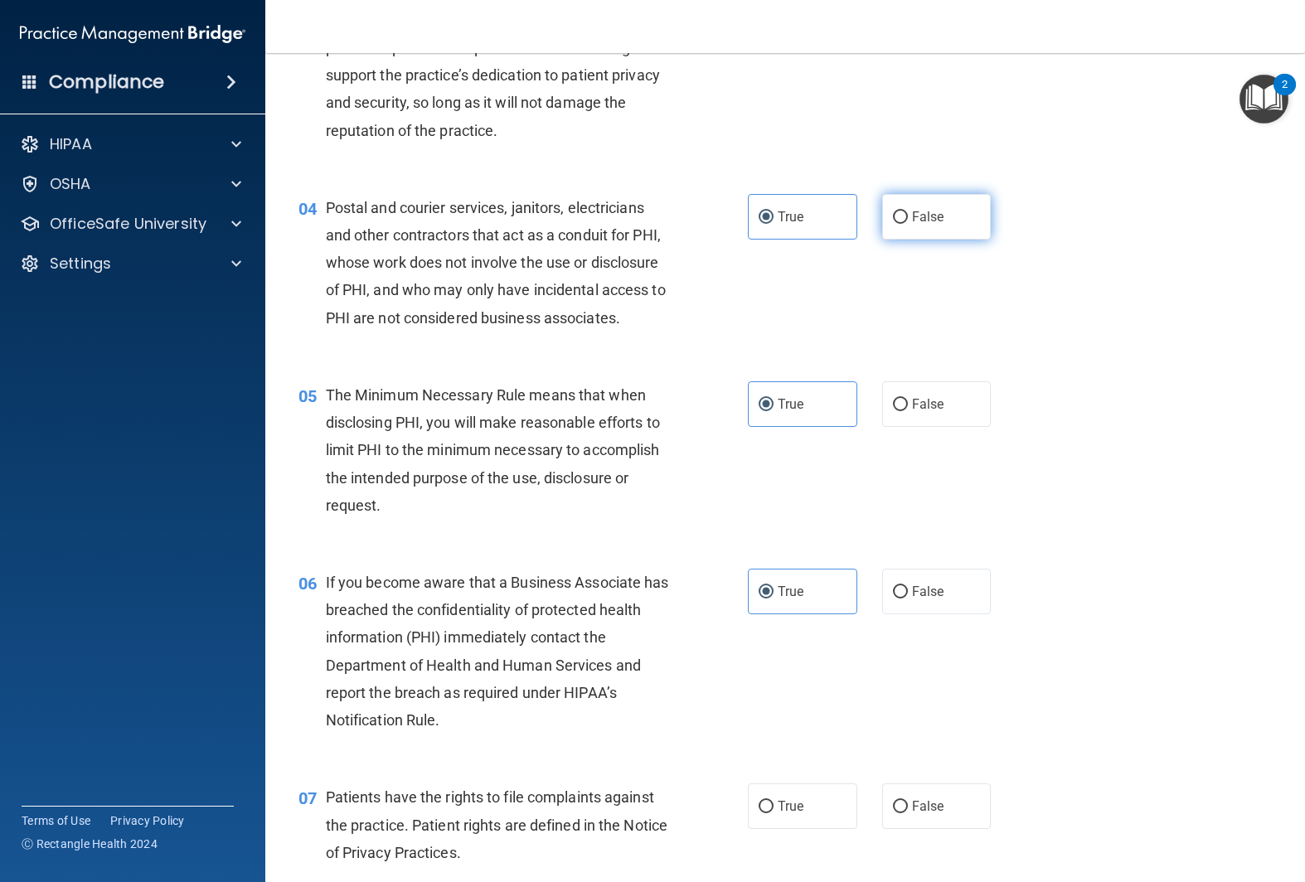
click at [908, 211] on input "False" at bounding box center [900, 217] width 15 height 12
radio input "true"
radio input "false"
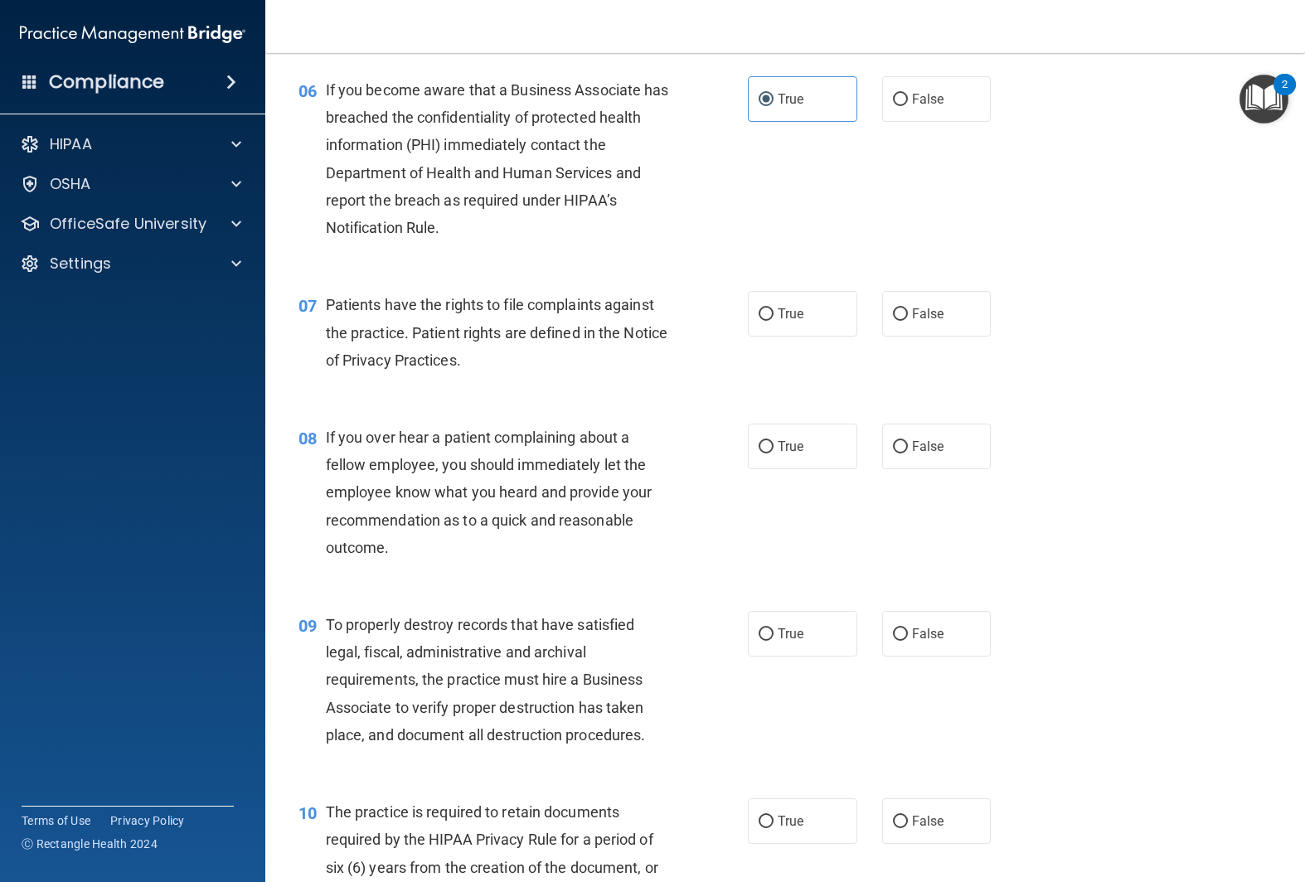
scroll to position [884, 0]
click at [820, 309] on label "True" at bounding box center [802, 312] width 109 height 46
click at [774, 309] on input "True" at bounding box center [766, 313] width 15 height 12
radio input "true"
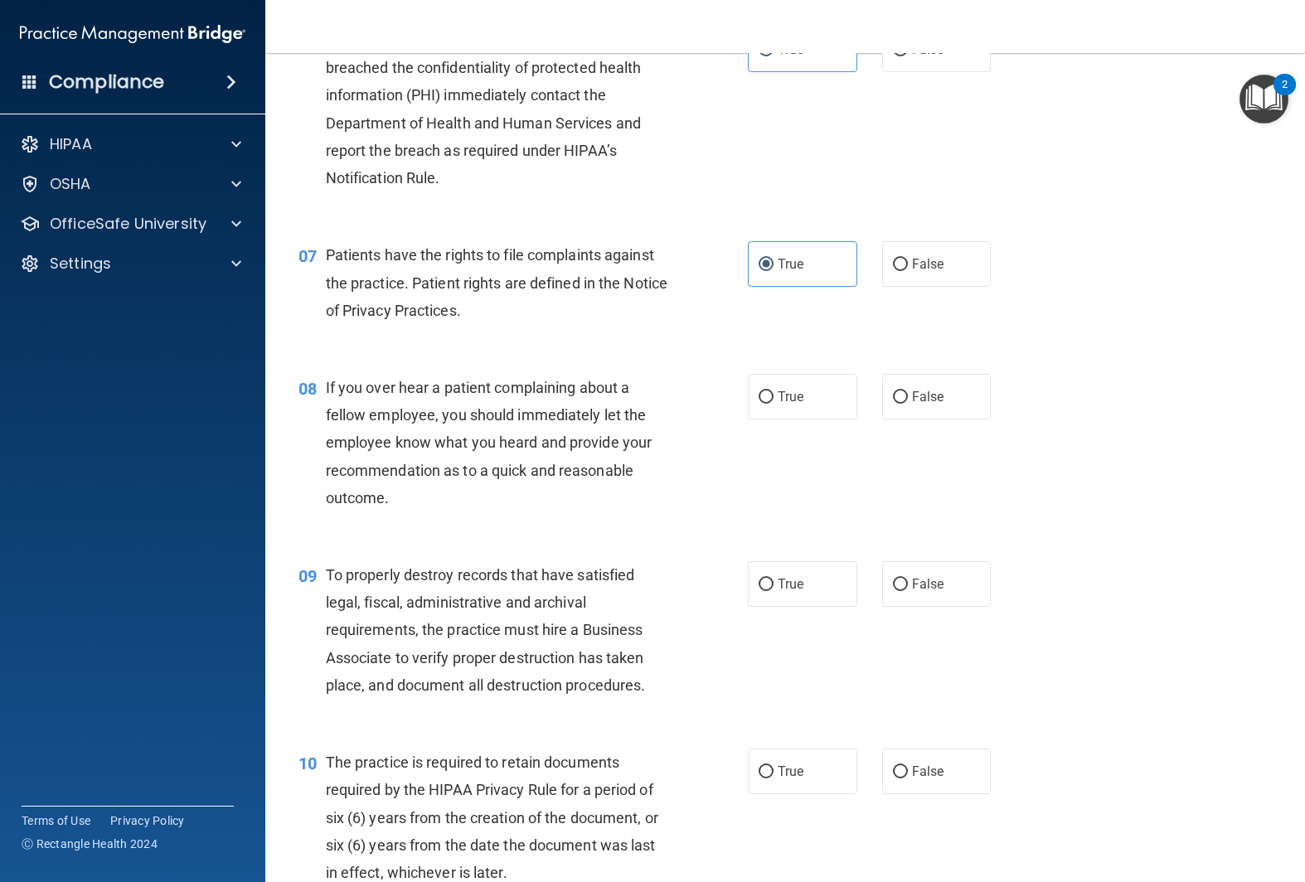
scroll to position [938, 0]
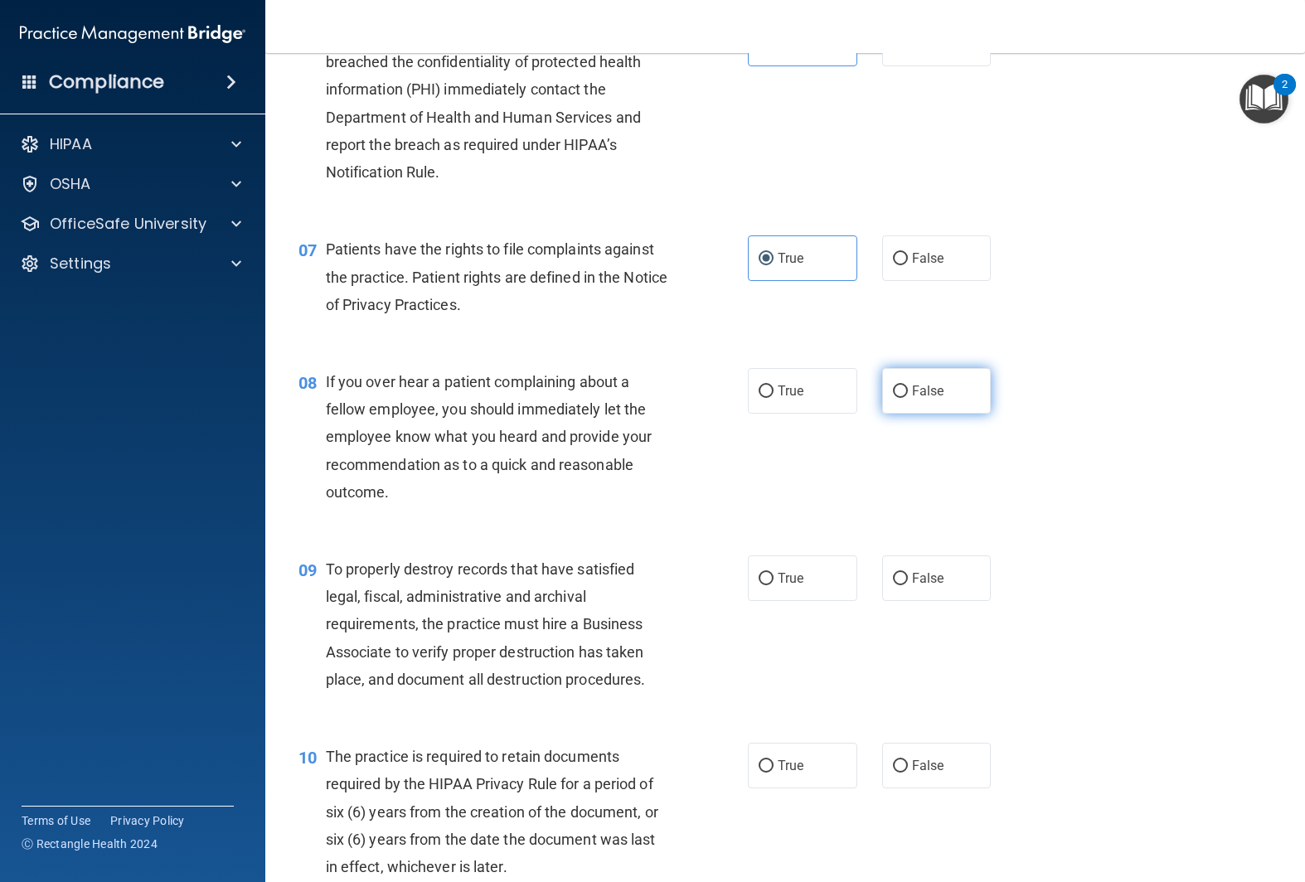
click at [915, 390] on span "False" at bounding box center [928, 391] width 32 height 16
click at [908, 390] on input "False" at bounding box center [900, 392] width 15 height 12
radio input "true"
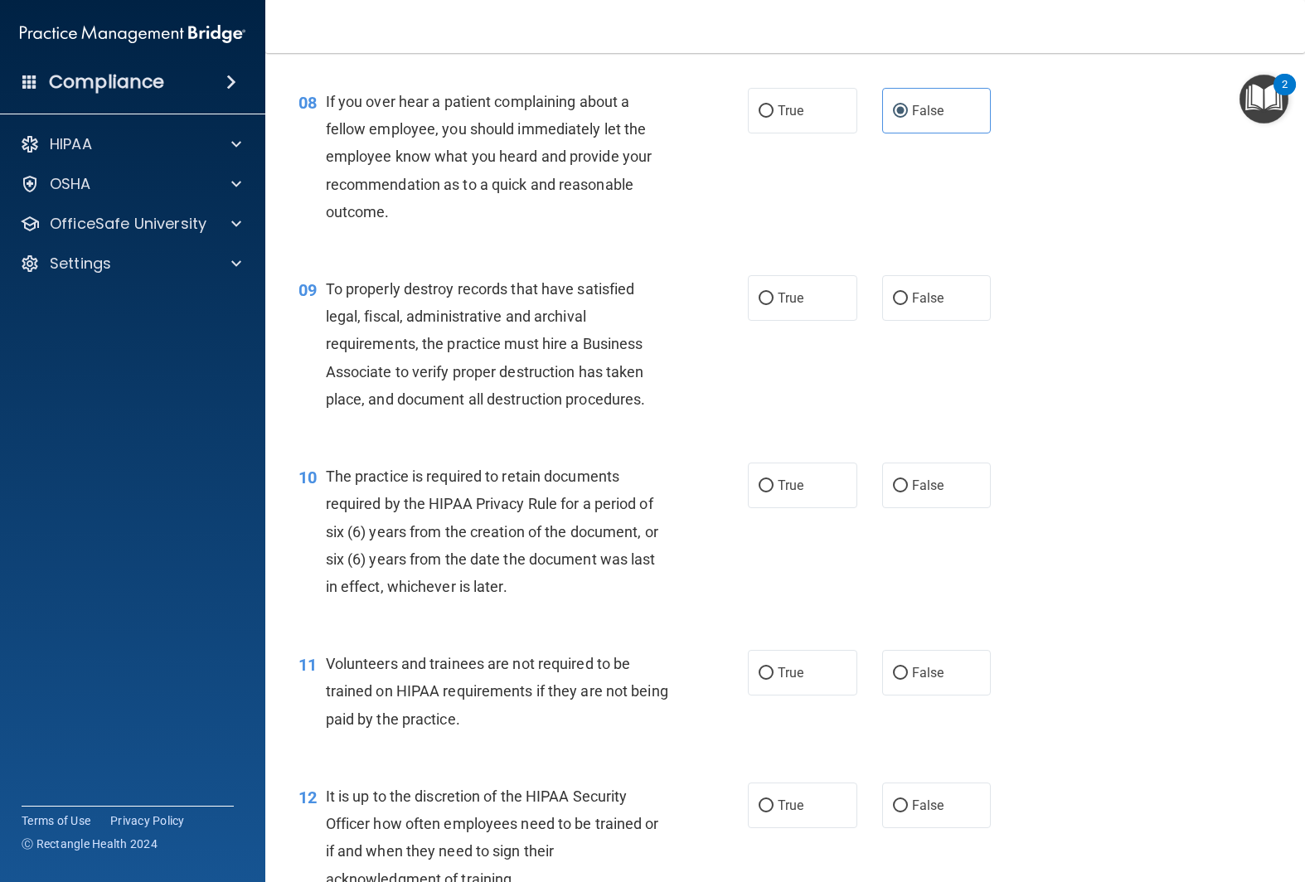
scroll to position [1221, 0]
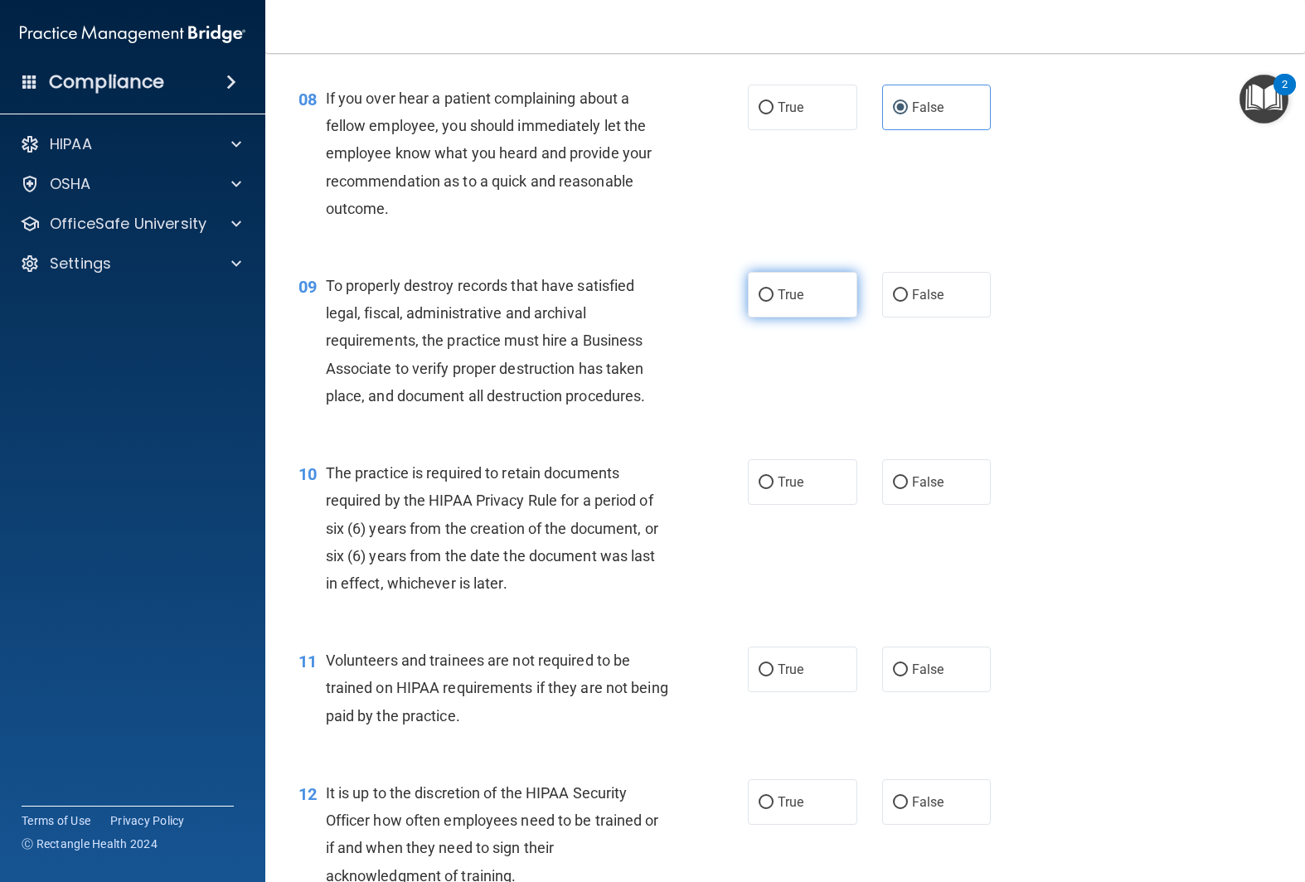
click at [765, 299] on input "True" at bounding box center [766, 295] width 15 height 12
radio input "true"
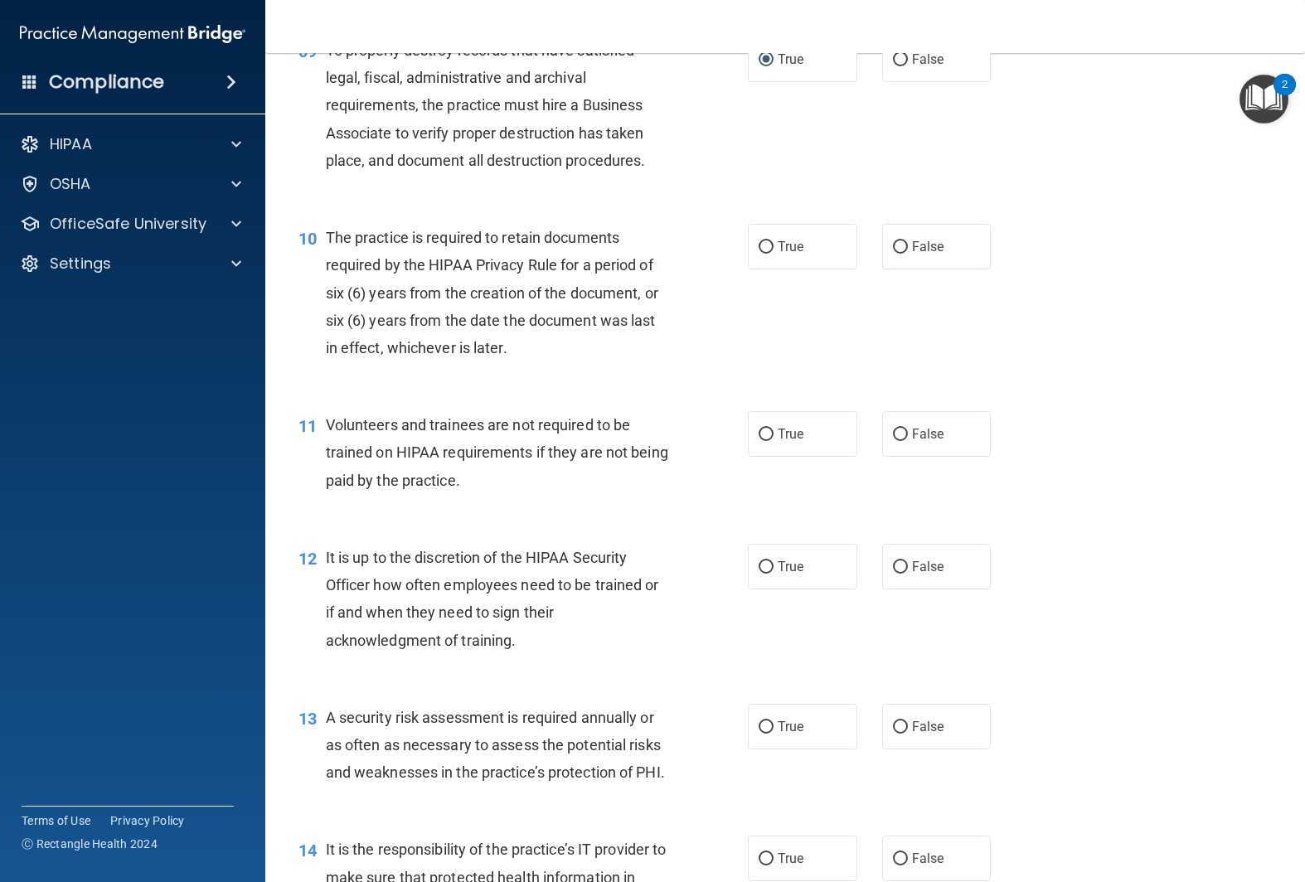
scroll to position [1458, 0]
click at [782, 230] on label "True" at bounding box center [802, 246] width 109 height 46
click at [774, 240] on input "True" at bounding box center [766, 246] width 15 height 12
radio input "true"
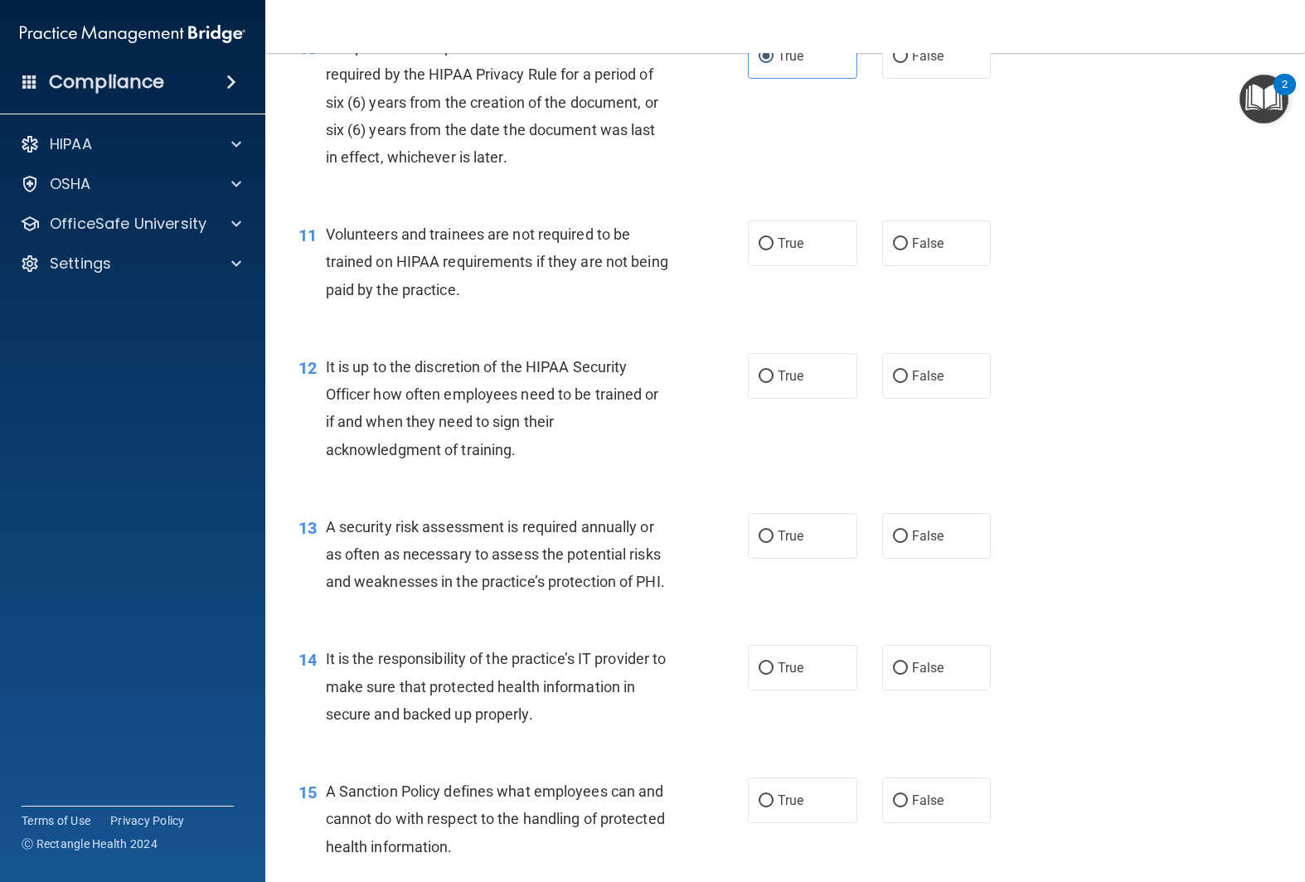
scroll to position [1651, 0]
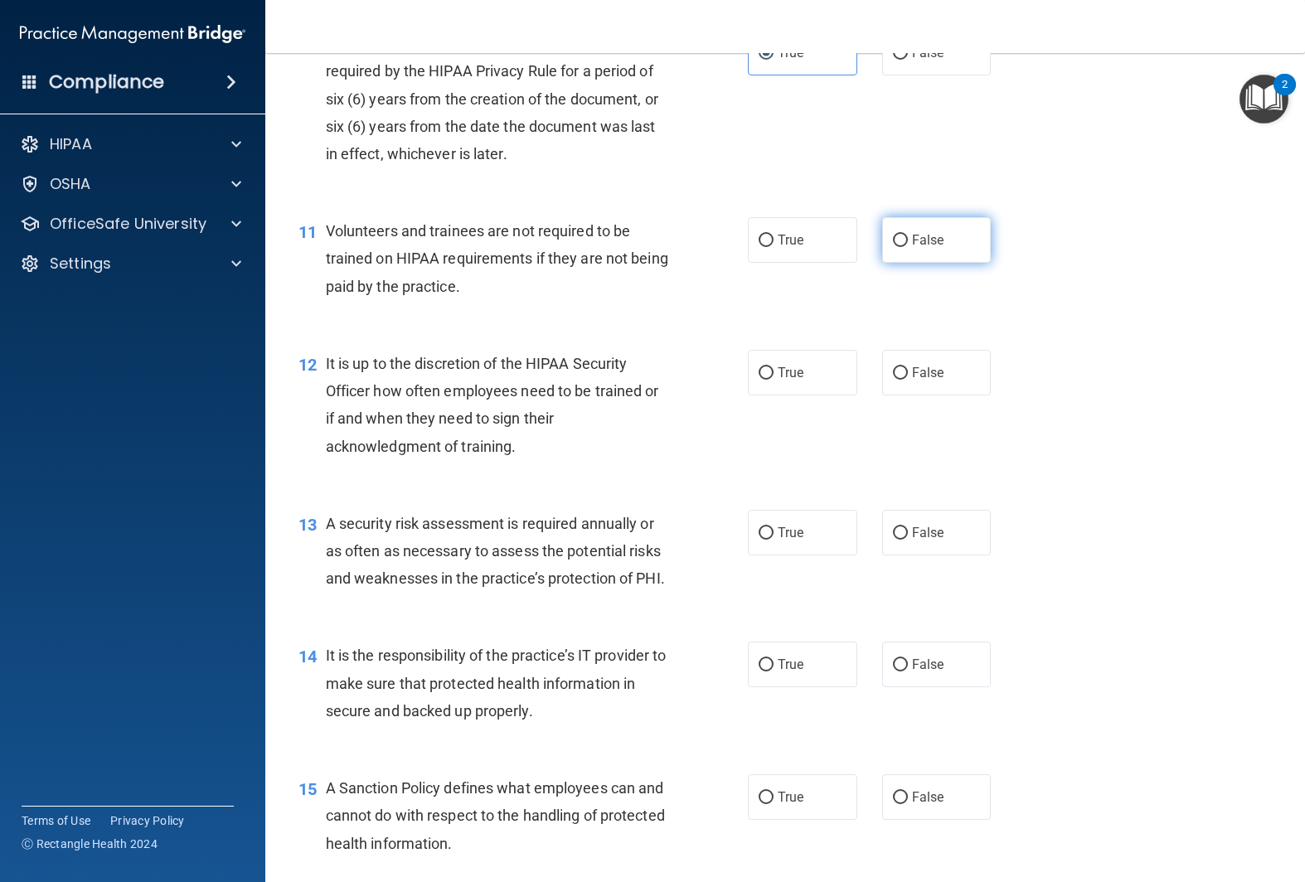
click at [914, 251] on label "False" at bounding box center [936, 240] width 109 height 46
click at [908, 247] on input "False" at bounding box center [900, 241] width 15 height 12
radio input "true"
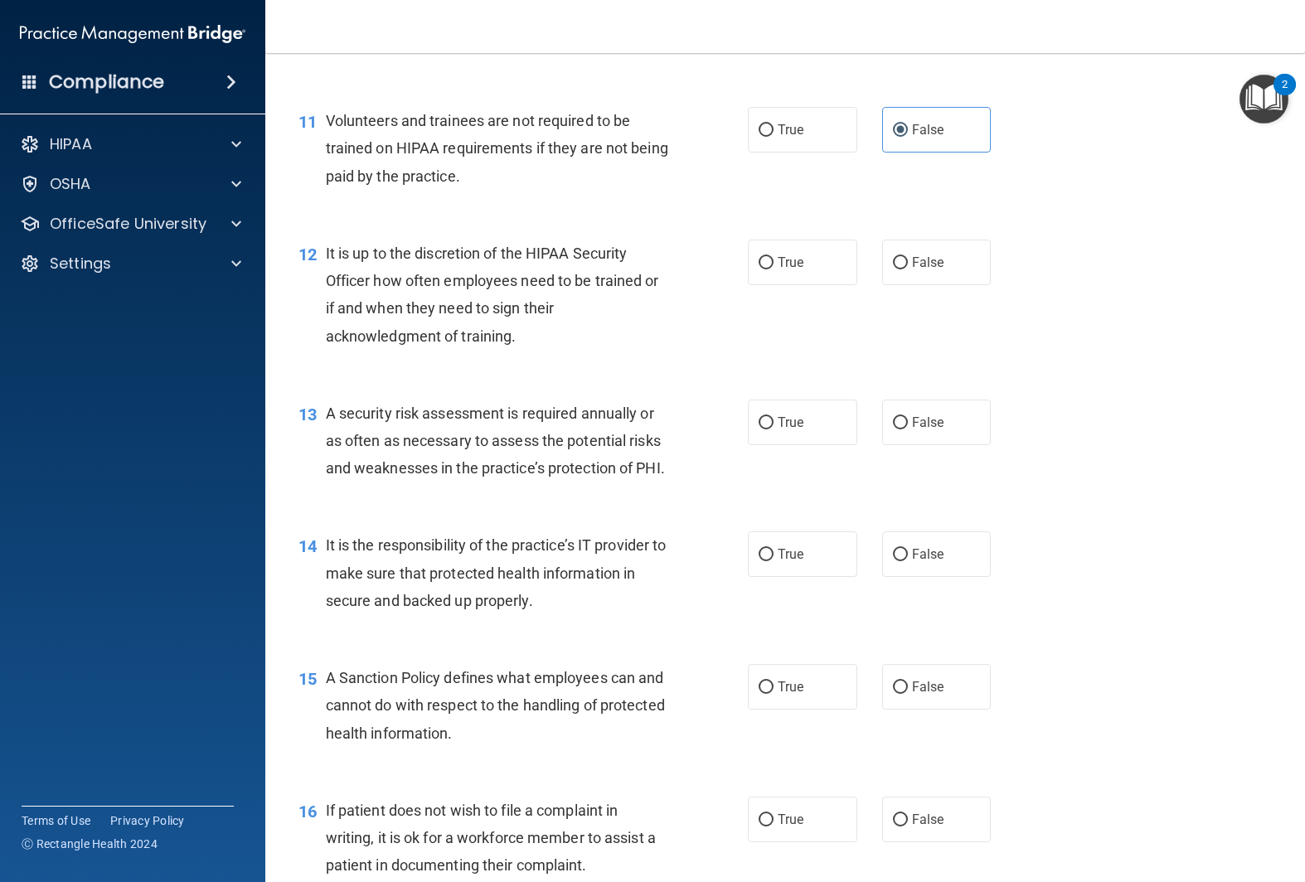
scroll to position [1764, 0]
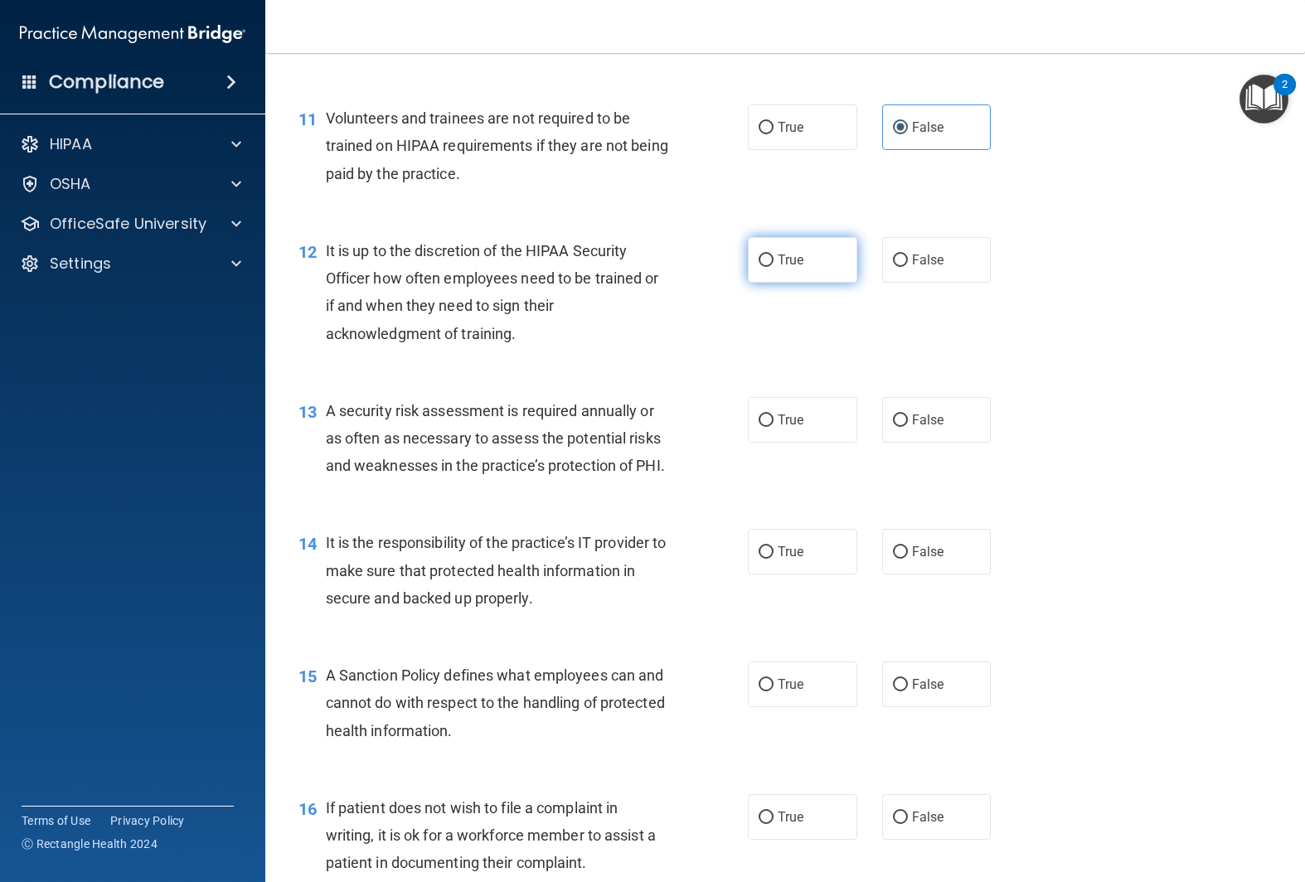
click at [783, 265] on span "True" at bounding box center [791, 260] width 26 height 16
click at [774, 265] on input "True" at bounding box center [766, 261] width 15 height 12
radio input "true"
click at [797, 425] on span "True" at bounding box center [791, 420] width 26 height 16
click at [774, 425] on input "True" at bounding box center [766, 421] width 15 height 12
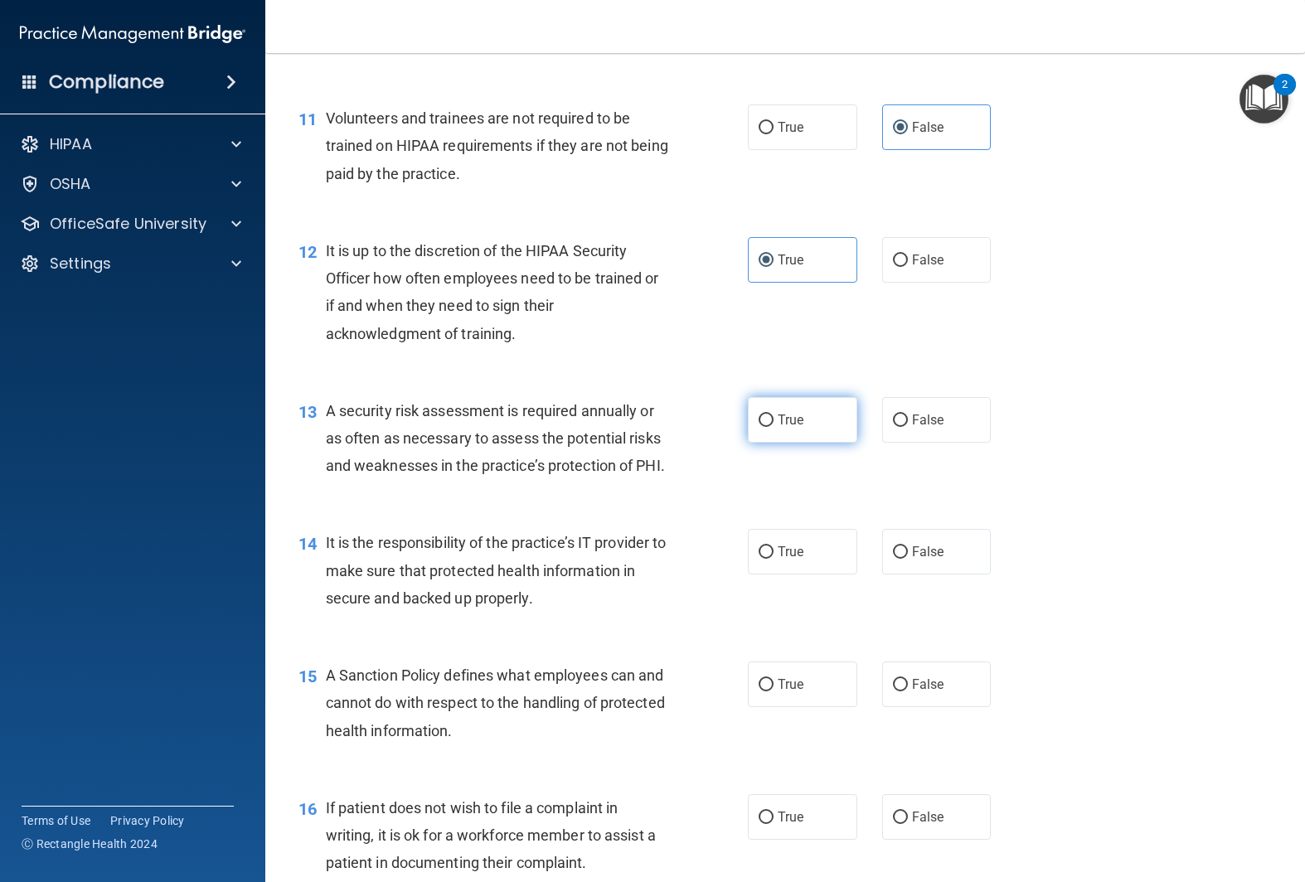
radio input "true"
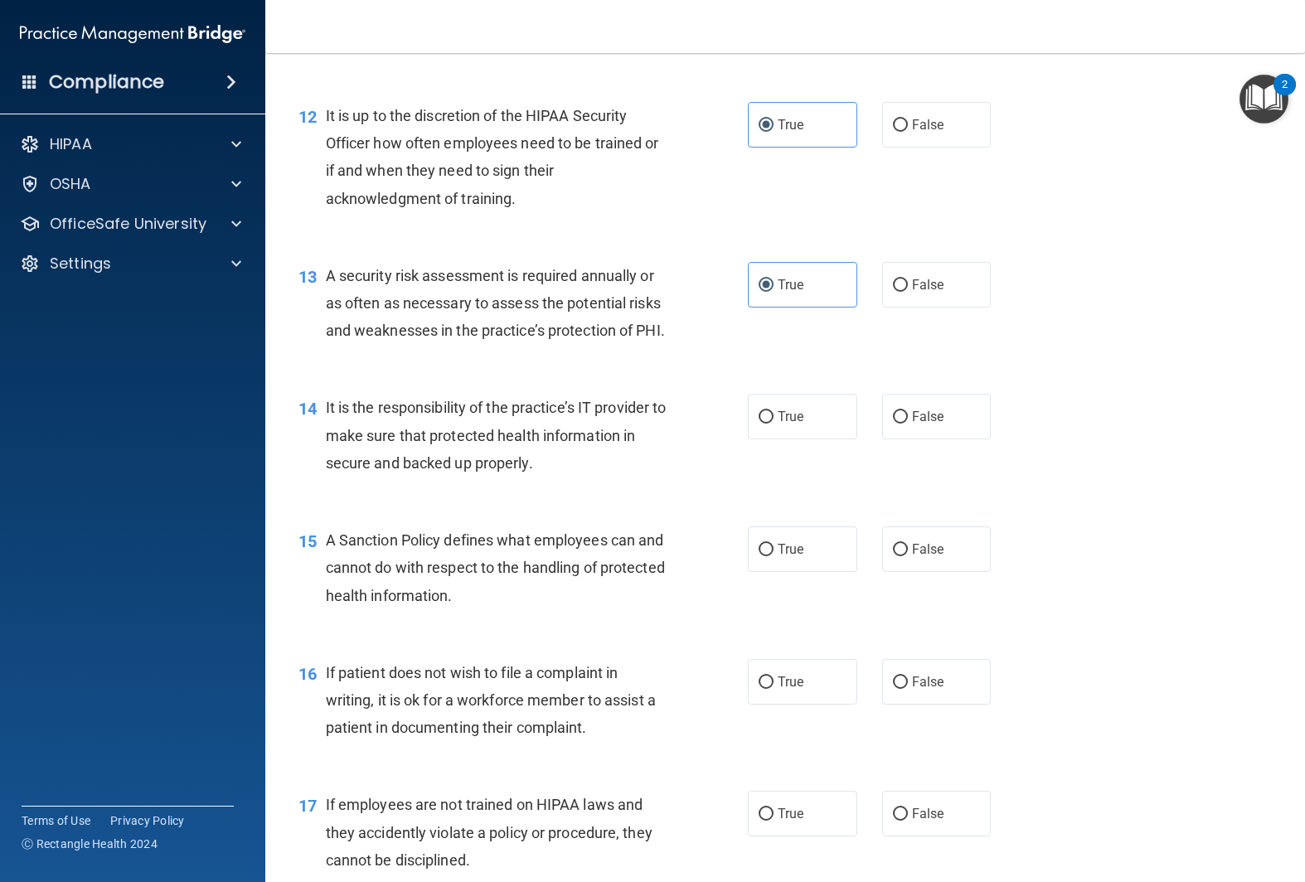
scroll to position [1900, 0]
click at [767, 419] on input "True" at bounding box center [766, 416] width 15 height 12
radio input "true"
click at [785, 548] on span "True" at bounding box center [791, 548] width 26 height 16
click at [774, 548] on input "True" at bounding box center [766, 548] width 15 height 12
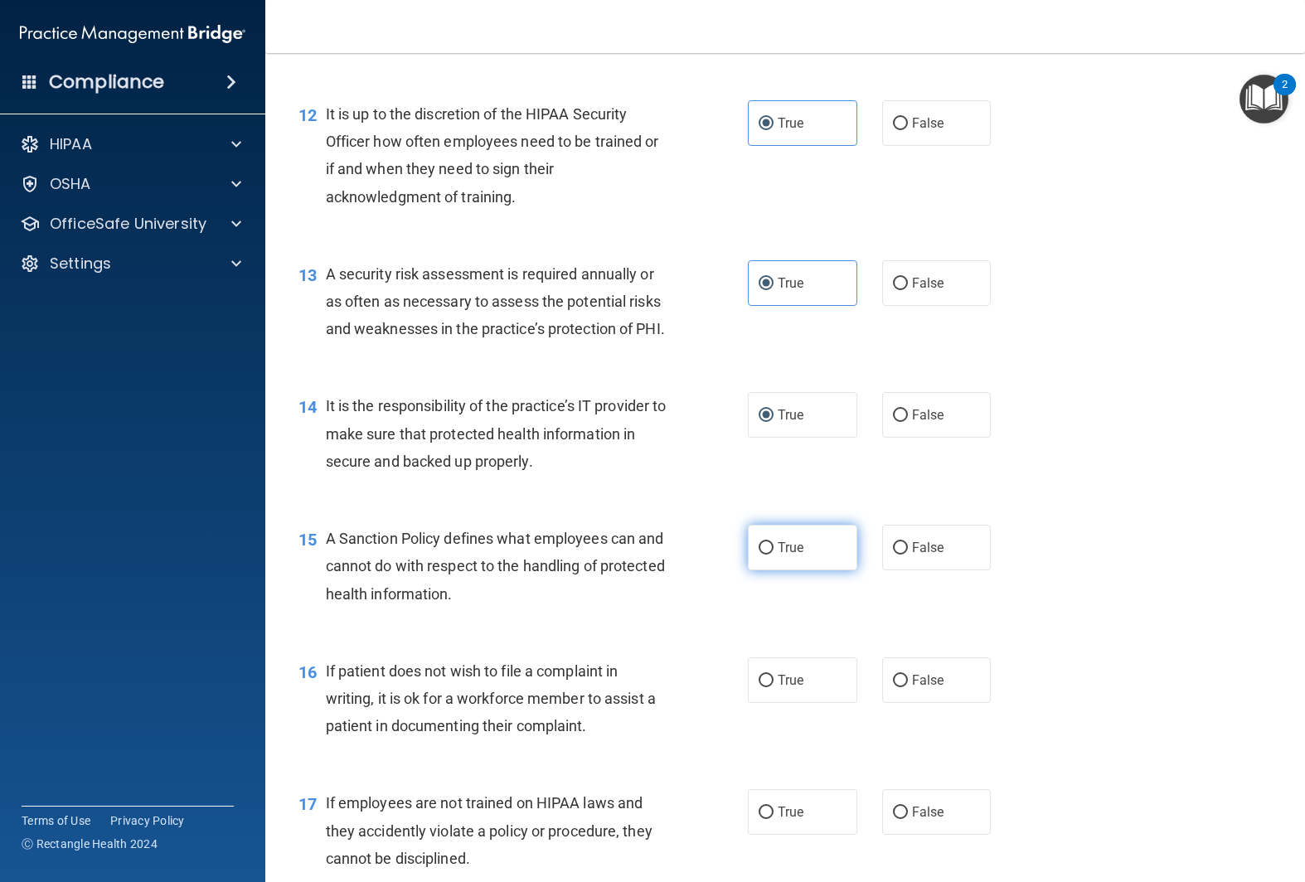
radio input "true"
click at [811, 672] on label "True" at bounding box center [802, 681] width 109 height 46
click at [774, 675] on input "True" at bounding box center [766, 681] width 15 height 12
radio input "true"
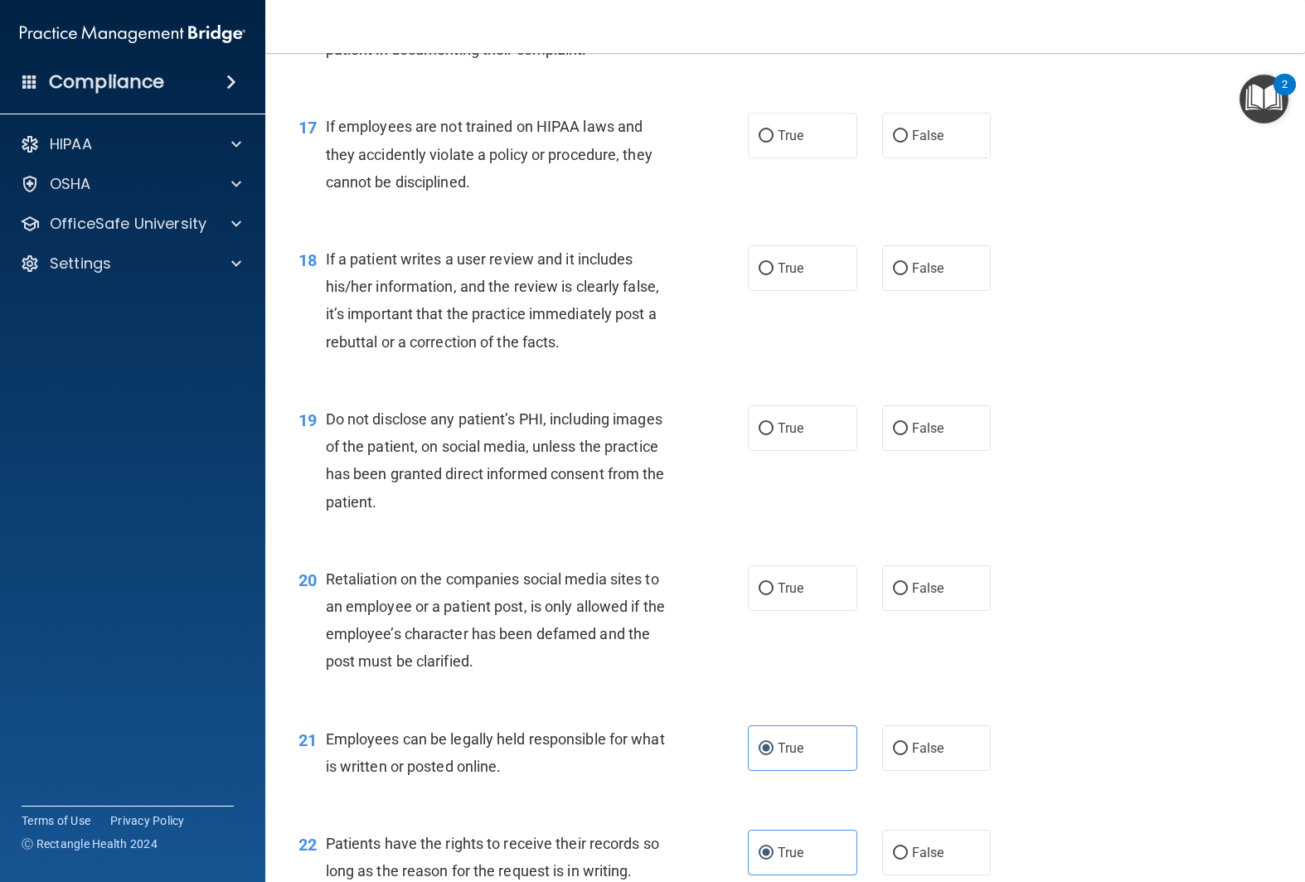
scroll to position [2578, 0]
click at [925, 146] on label "False" at bounding box center [936, 135] width 109 height 46
click at [908, 142] on input "False" at bounding box center [900, 135] width 15 height 12
radio input "true"
click at [806, 266] on label "True" at bounding box center [802, 268] width 109 height 46
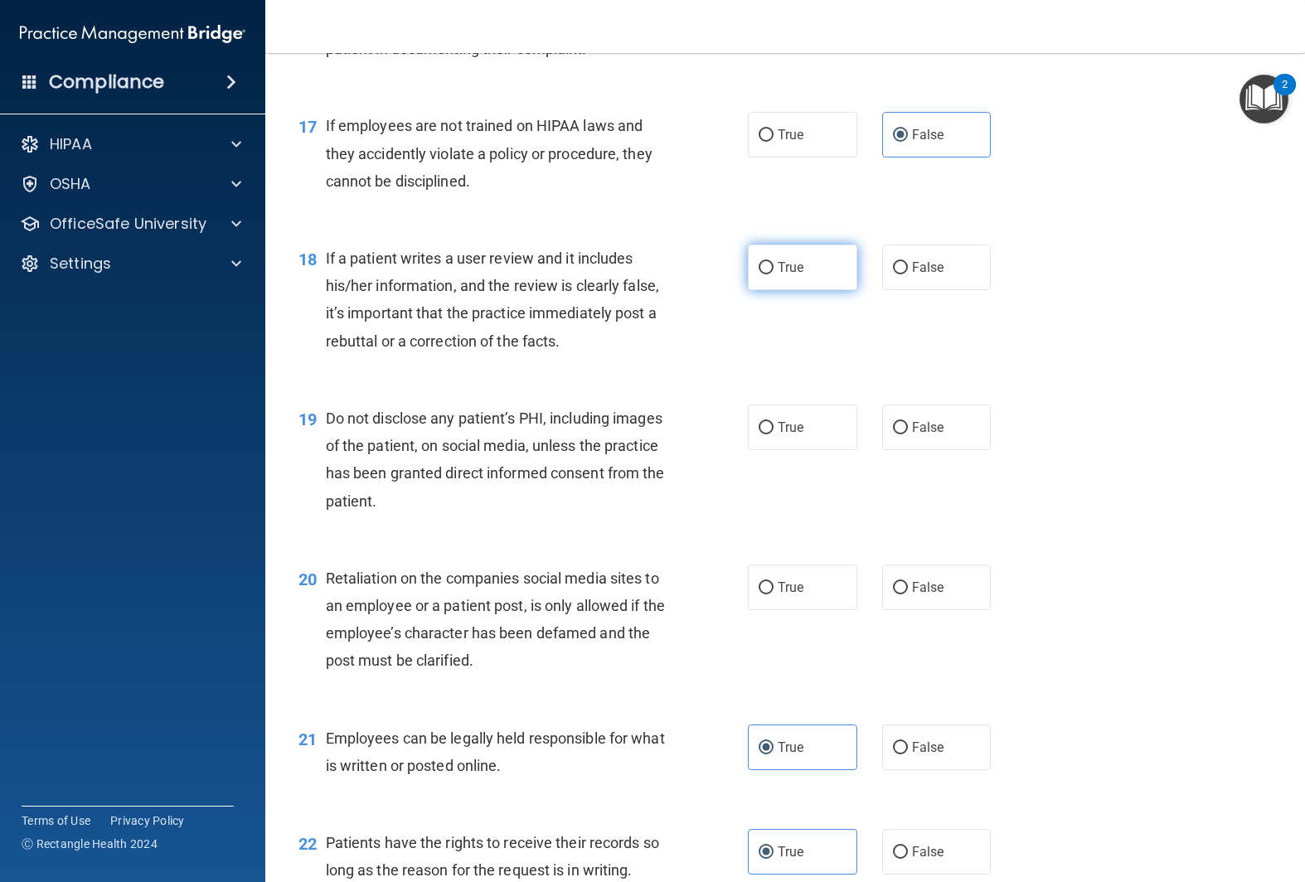
click at [774, 266] on input "True" at bounding box center [766, 268] width 15 height 12
radio input "true"
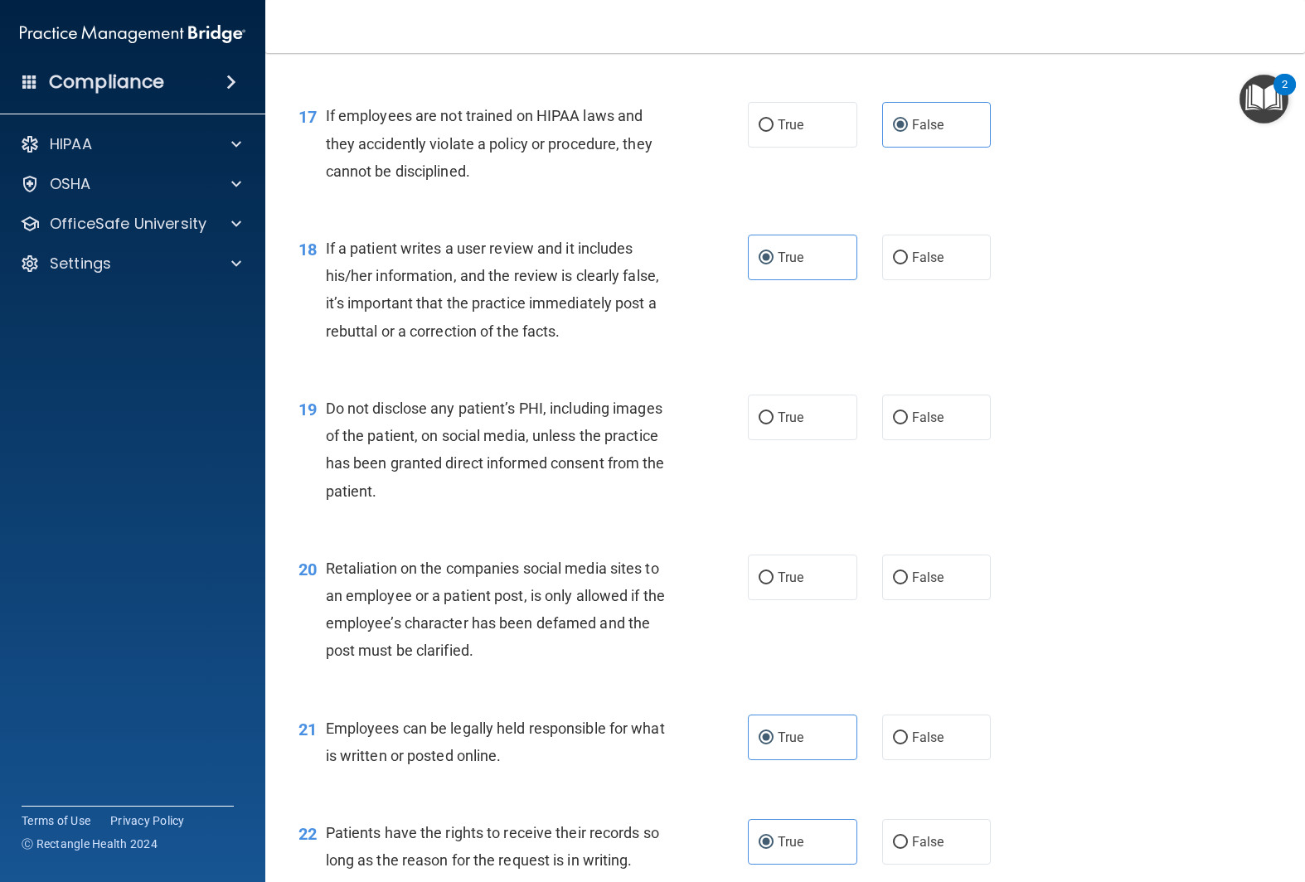
scroll to position [2589, 0]
click at [799, 427] on label "True" at bounding box center [802, 417] width 109 height 46
click at [774, 424] on input "True" at bounding box center [766, 417] width 15 height 12
radio input "true"
click at [809, 570] on label "True" at bounding box center [802, 577] width 109 height 46
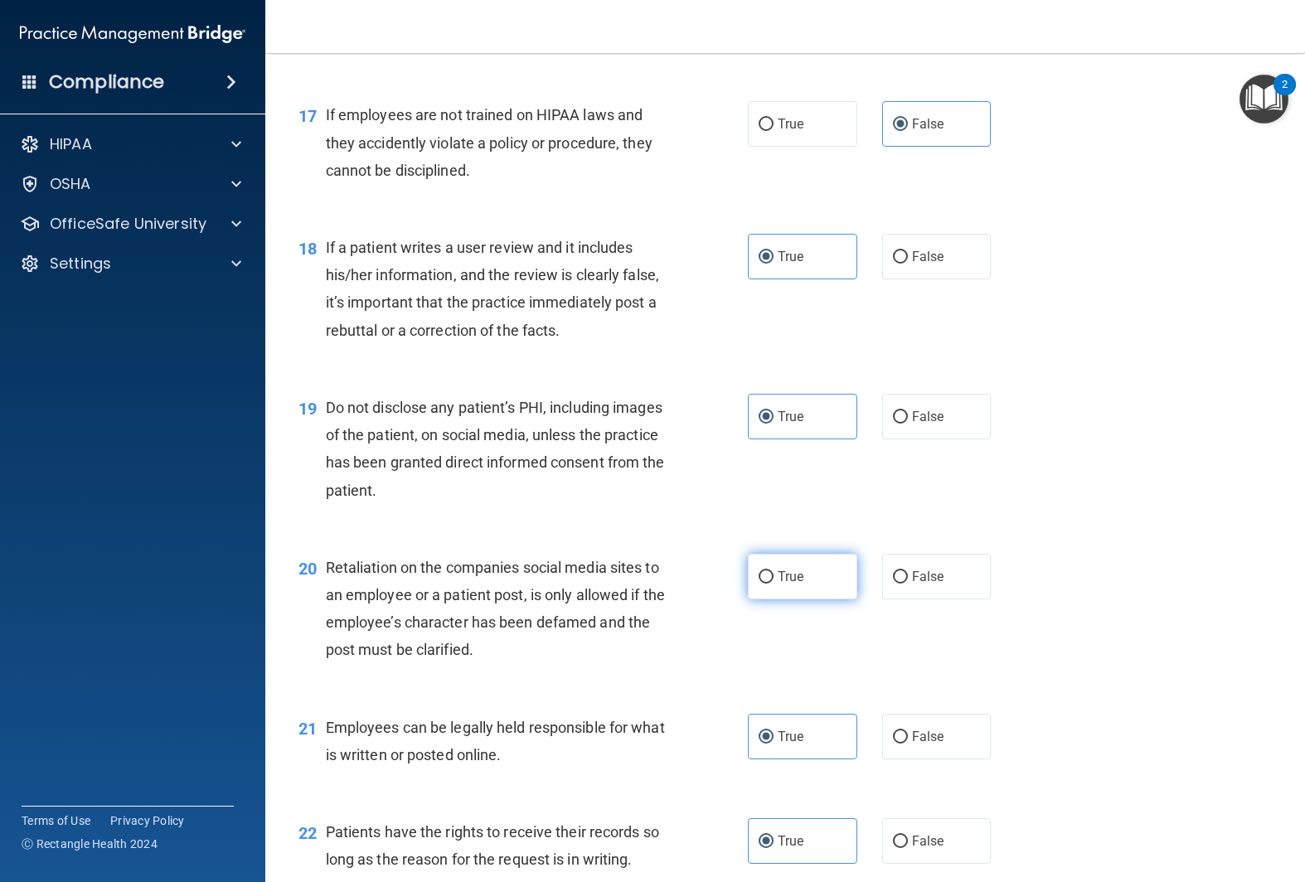
click at [774, 571] on input "True" at bounding box center [766, 577] width 15 height 12
radio input "true"
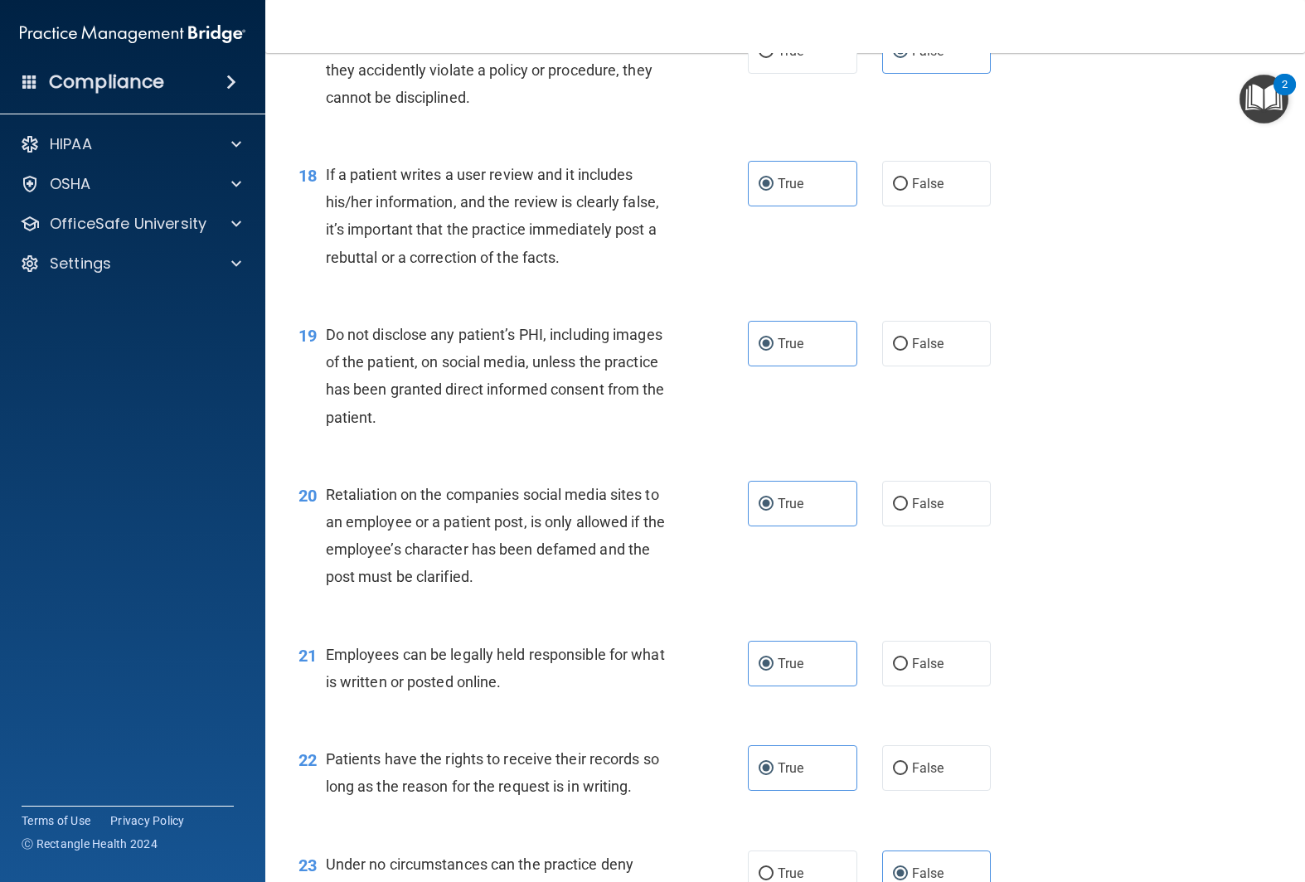
scroll to position [2667, 0]
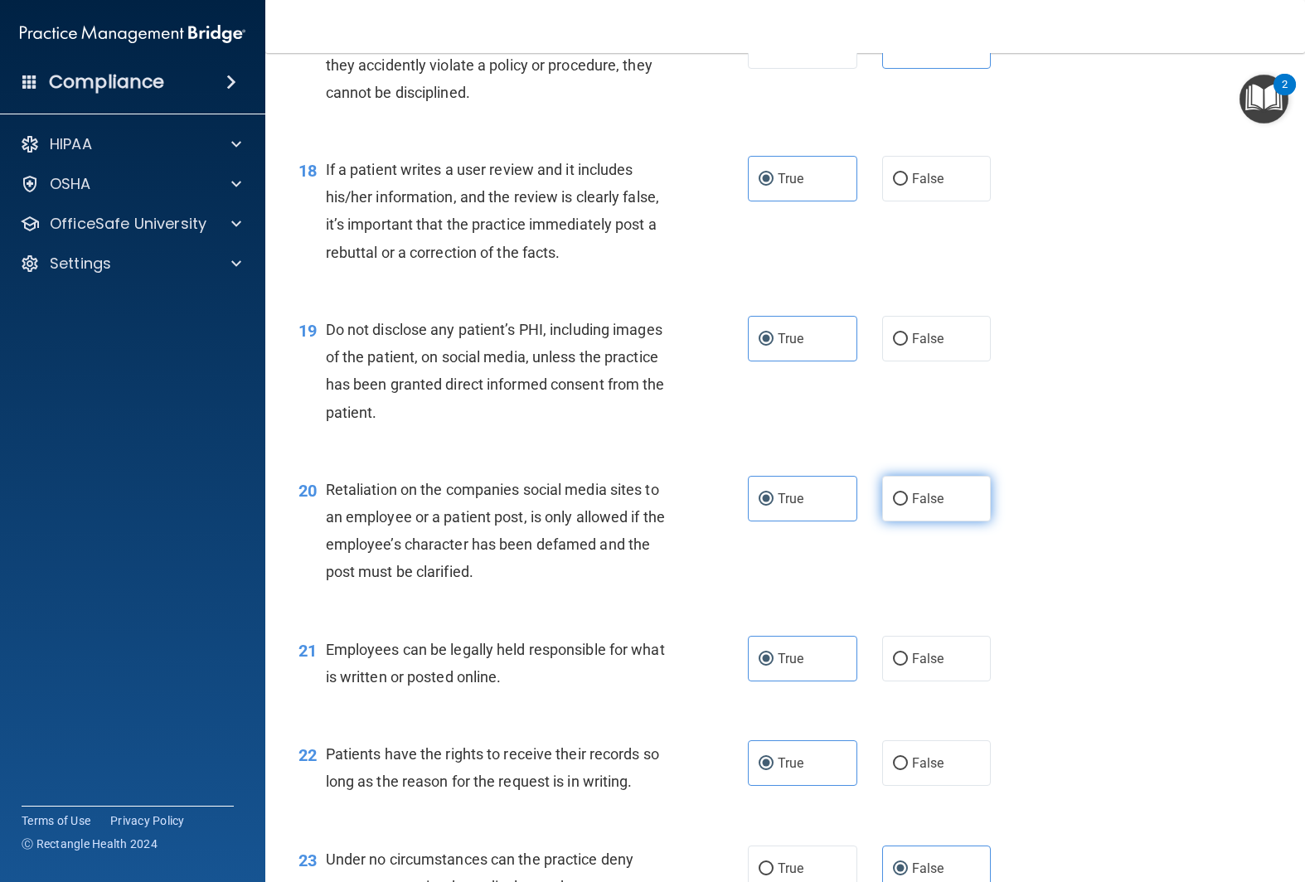
click at [935, 502] on span "False" at bounding box center [928, 499] width 32 height 16
click at [908, 502] on input "False" at bounding box center [900, 499] width 15 height 12
radio input "true"
radio input "false"
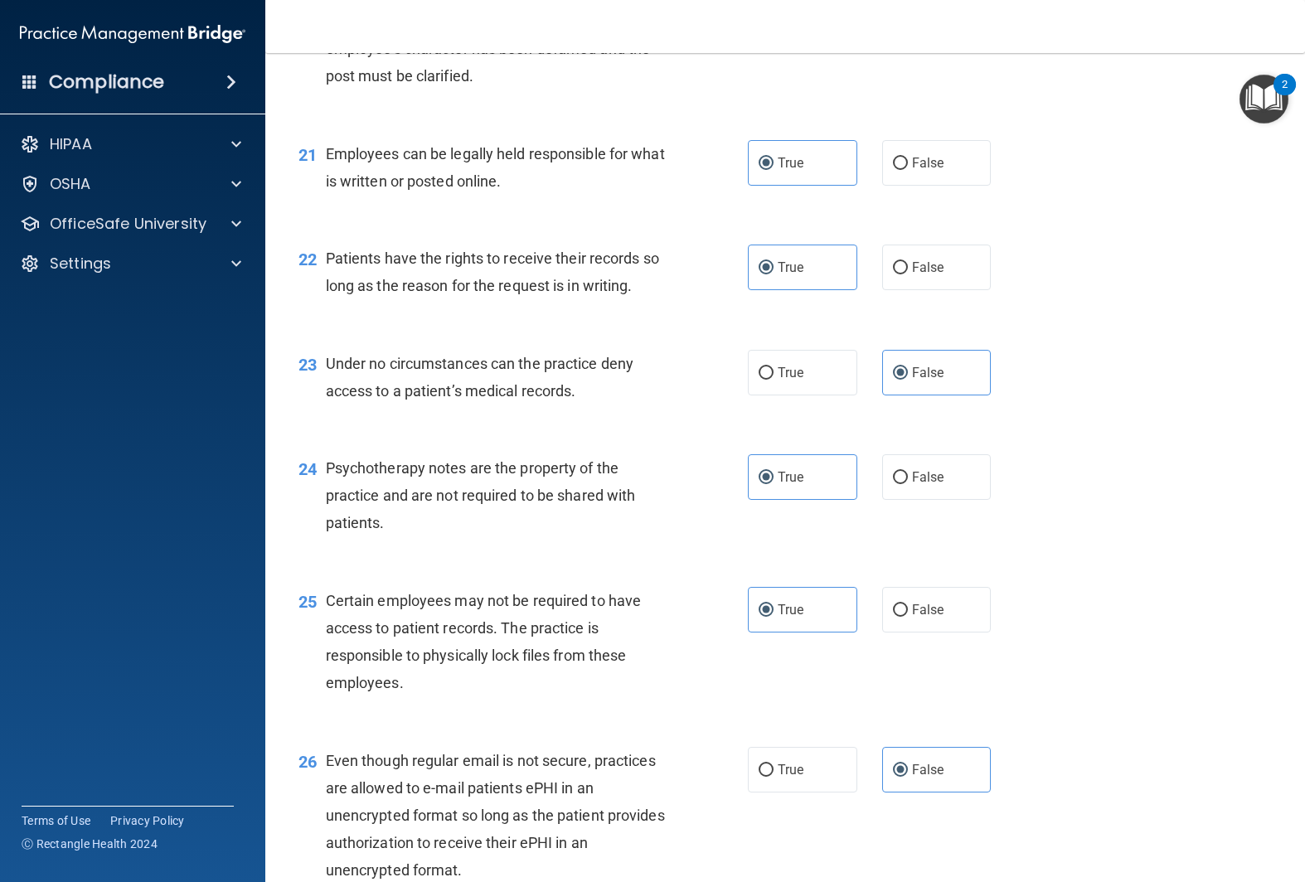
scroll to position [3915, 0]
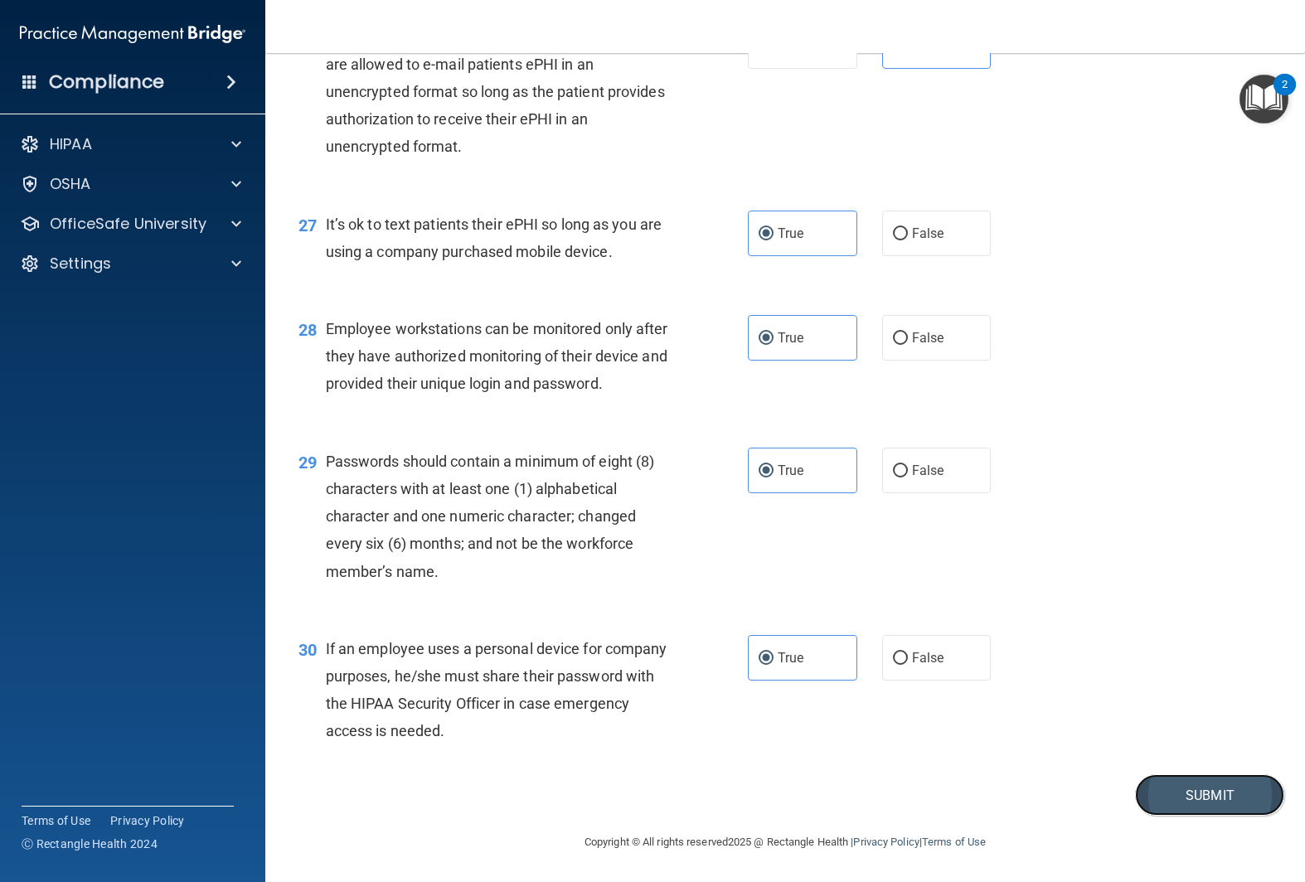
click at [1184, 799] on button "Submit" at bounding box center [1209, 795] width 149 height 42
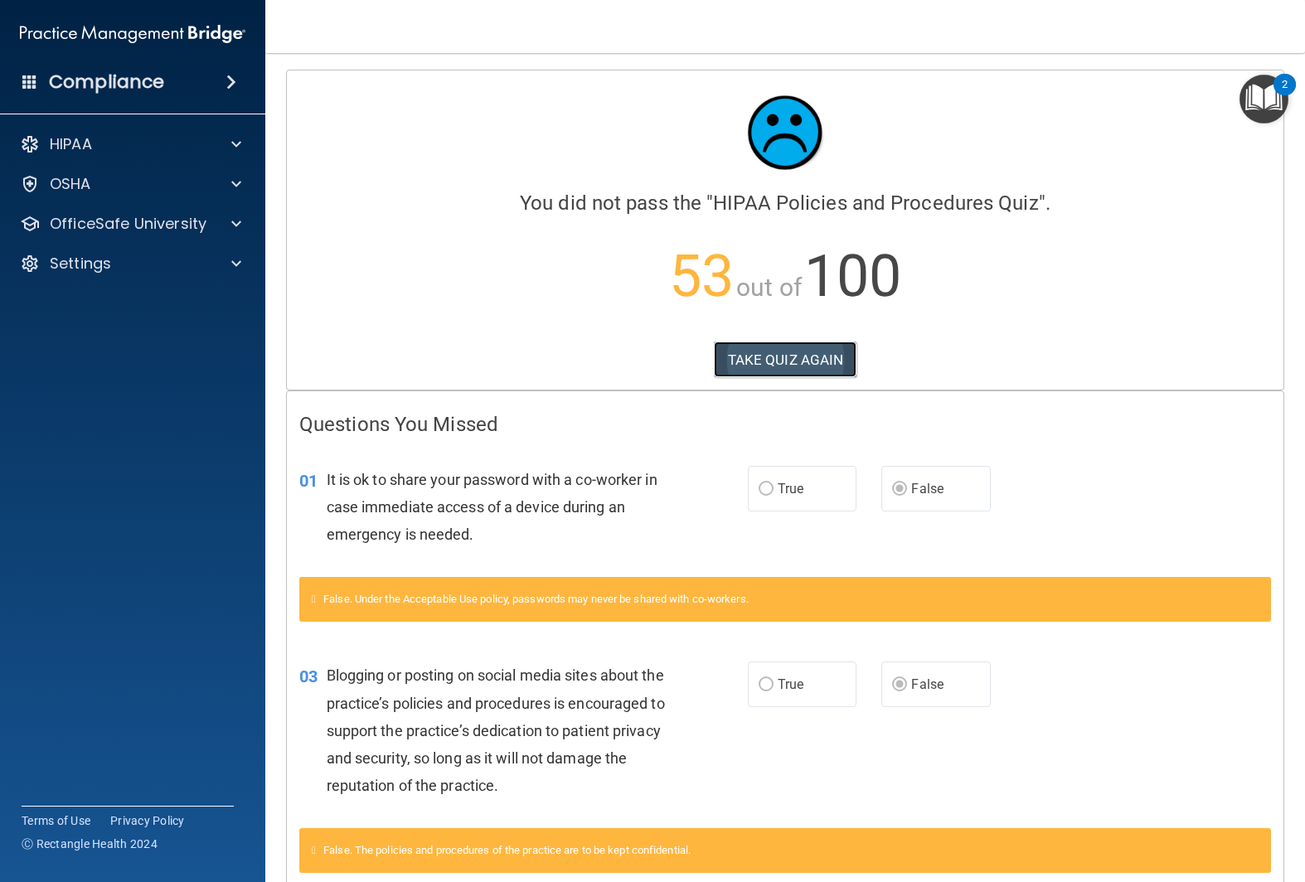
click at [803, 361] on button "TAKE QUIZ AGAIN" at bounding box center [785, 360] width 143 height 36
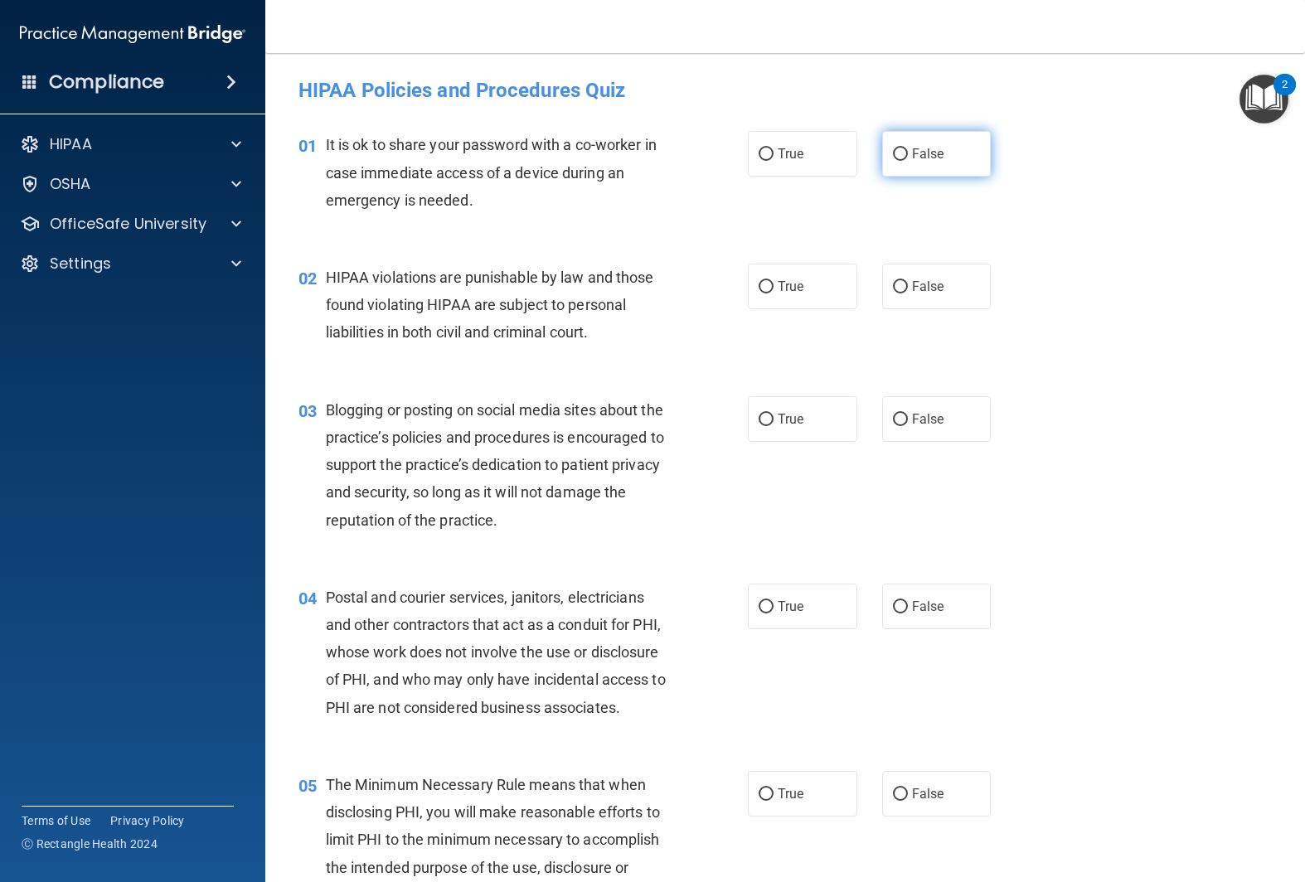
click at [897, 167] on label "False" at bounding box center [936, 154] width 109 height 46
click at [897, 161] on input "False" at bounding box center [900, 154] width 15 height 12
radio input "true"
click at [930, 418] on span "False" at bounding box center [928, 419] width 32 height 16
click at [908, 418] on input "False" at bounding box center [900, 420] width 15 height 12
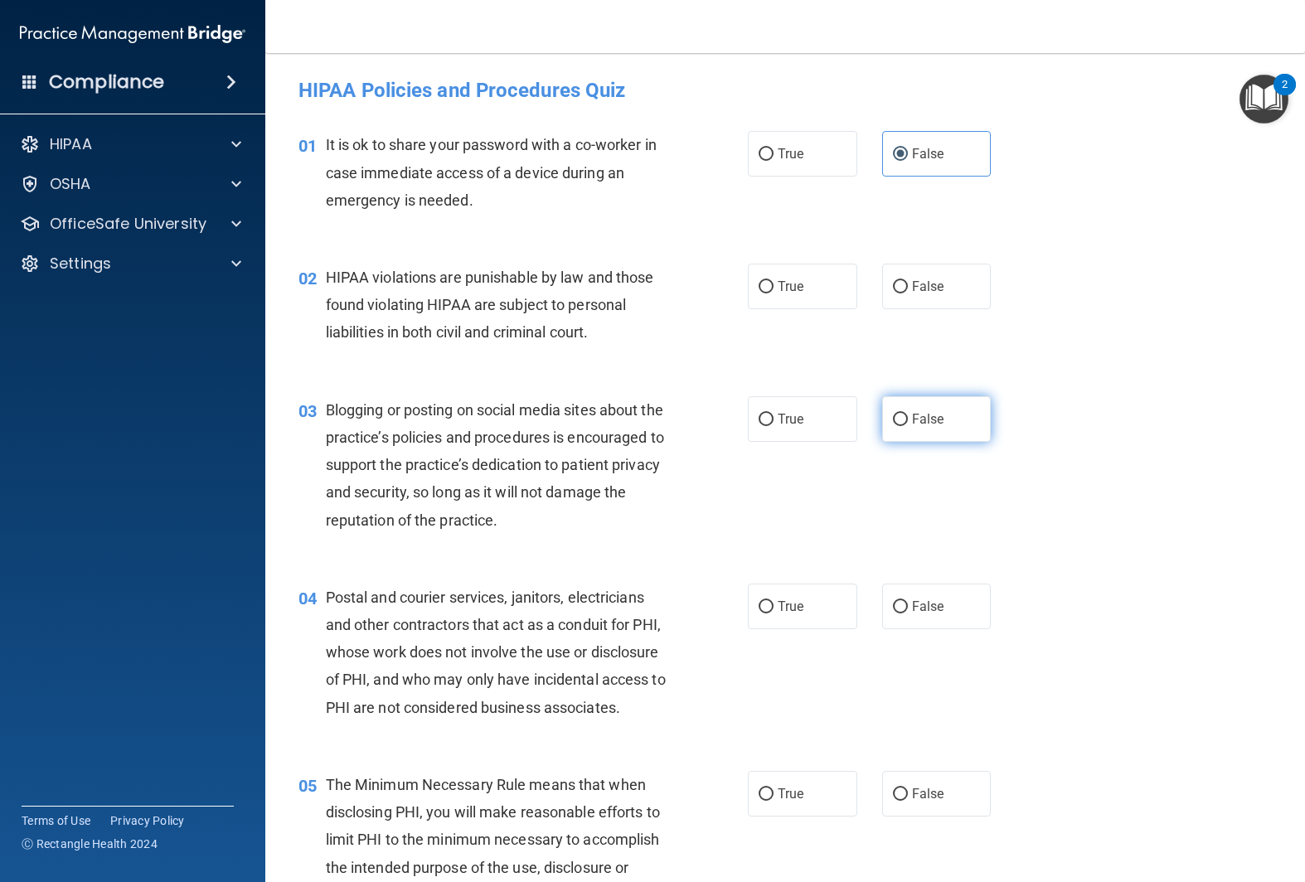
radio input "true"
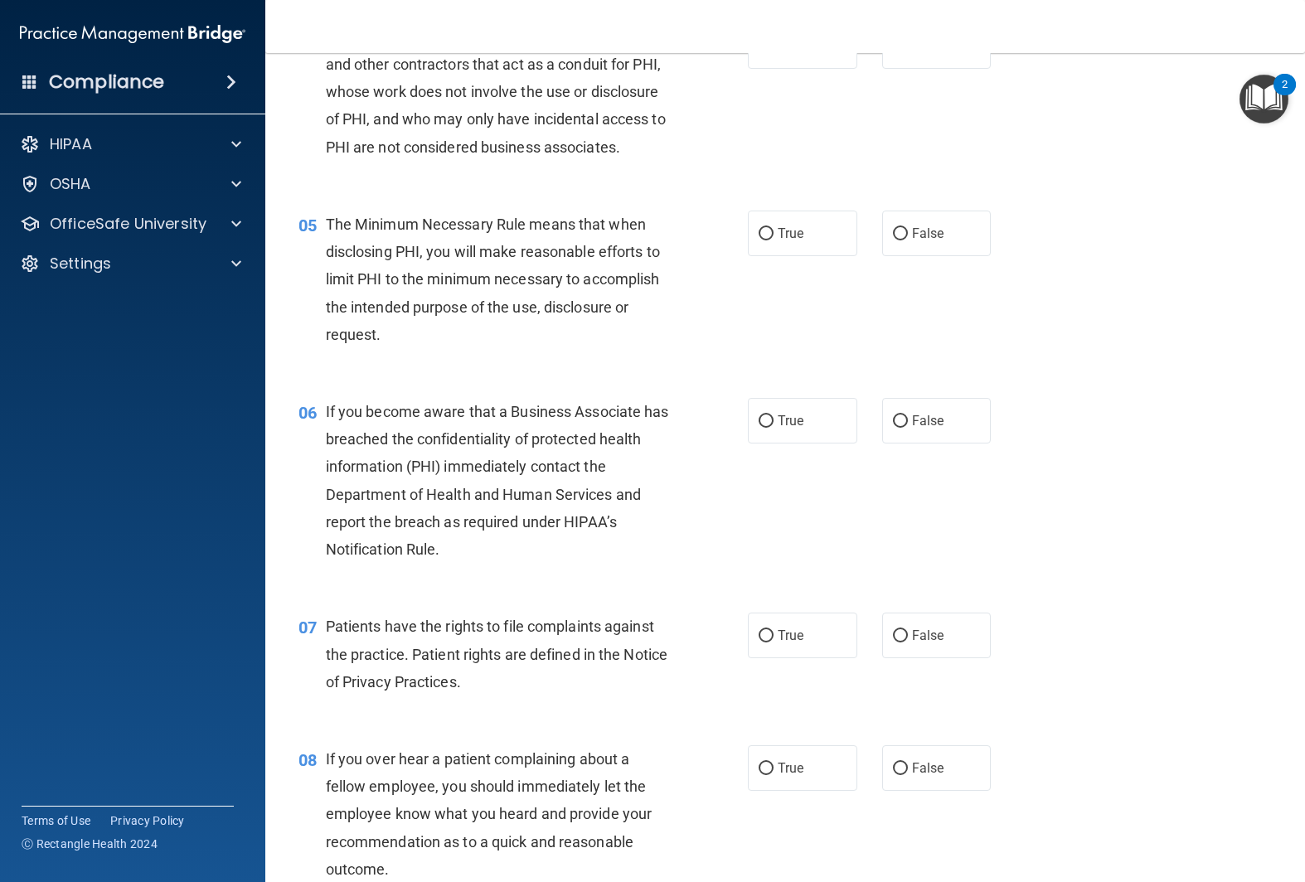
scroll to position [619, 0]
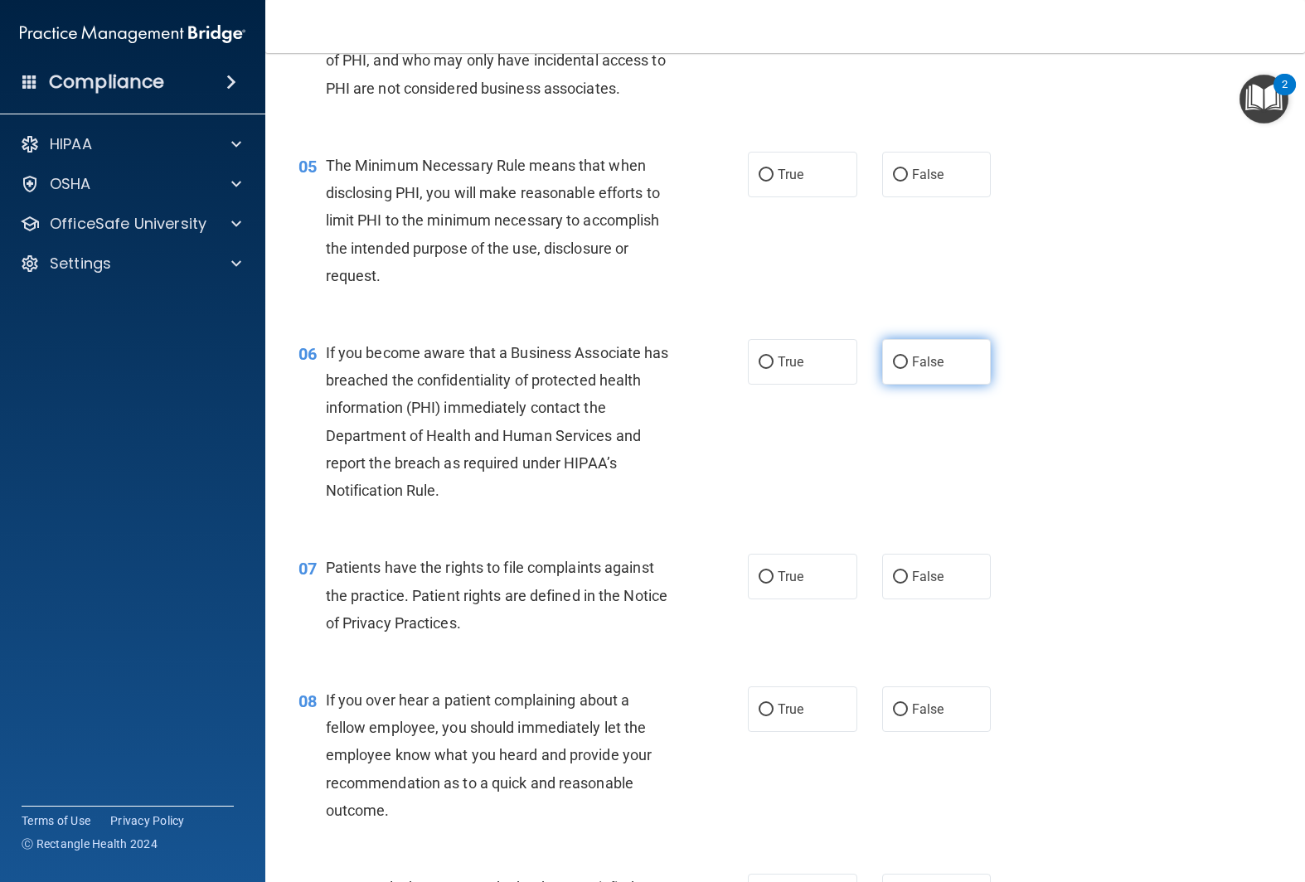
click at [939, 371] on label "False" at bounding box center [936, 362] width 109 height 46
click at [908, 369] on input "False" at bounding box center [900, 363] width 15 height 12
radio input "true"
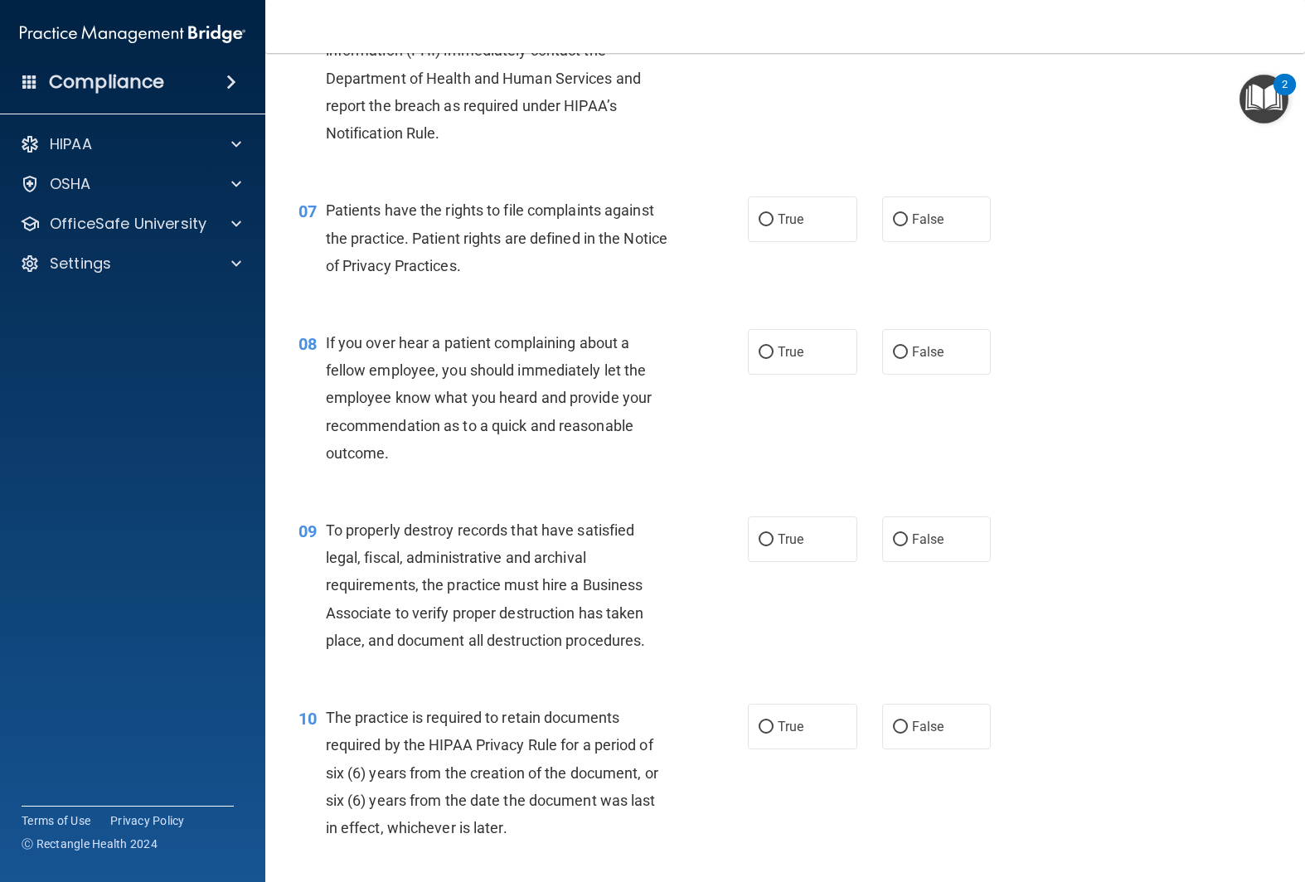
scroll to position [983, 0]
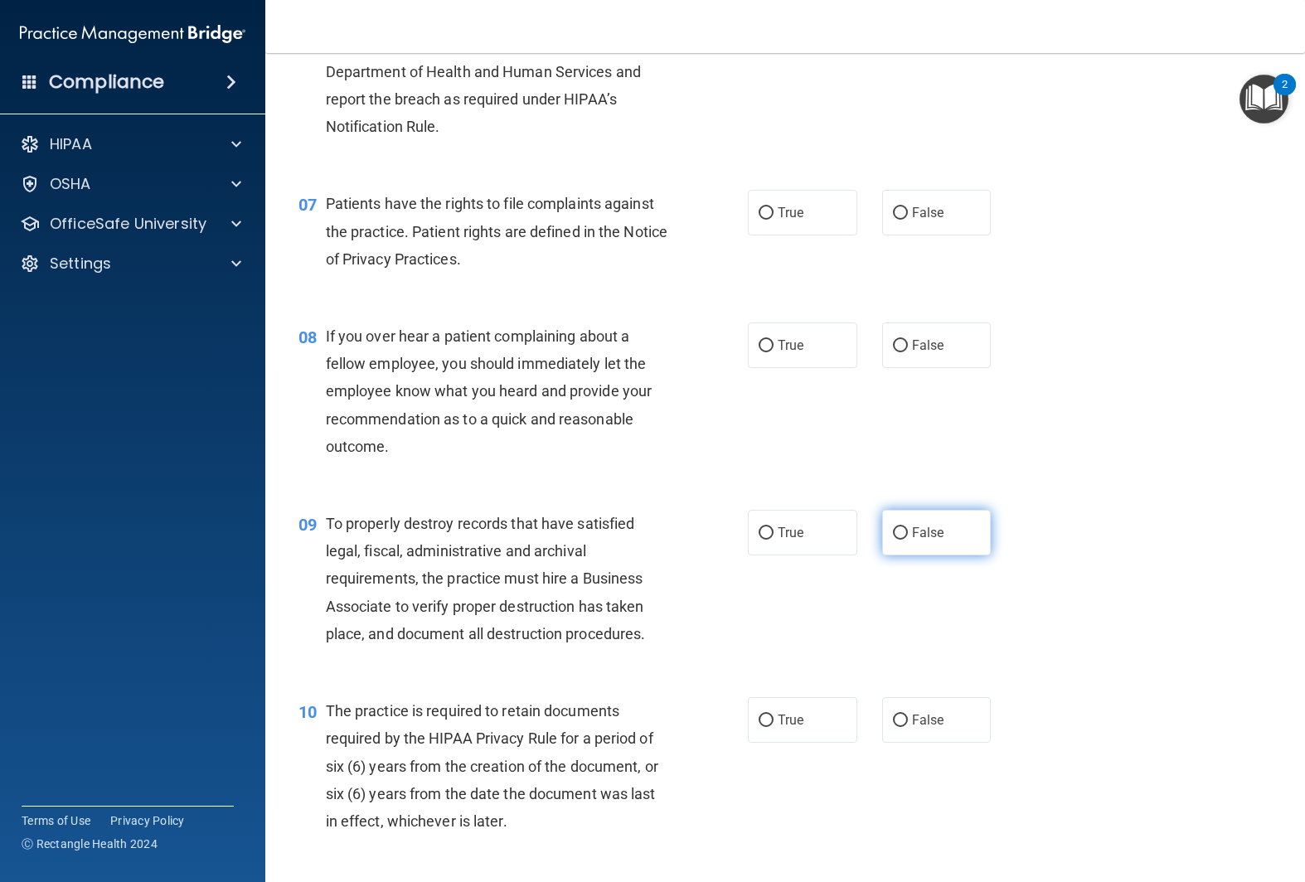
click at [941, 545] on label "False" at bounding box center [936, 533] width 109 height 46
click at [908, 540] on input "False" at bounding box center [900, 533] width 15 height 12
radio input "true"
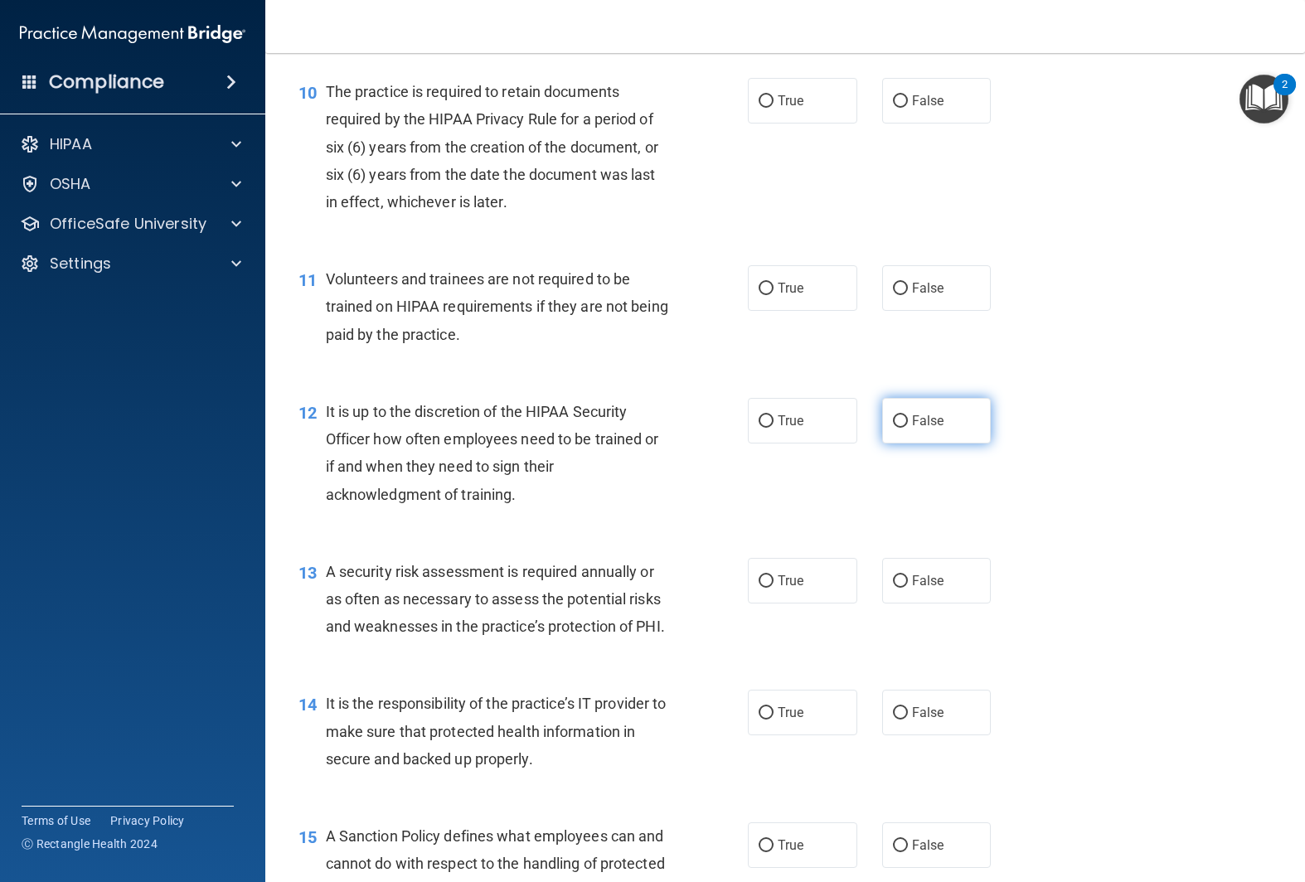
scroll to position [1609, 0]
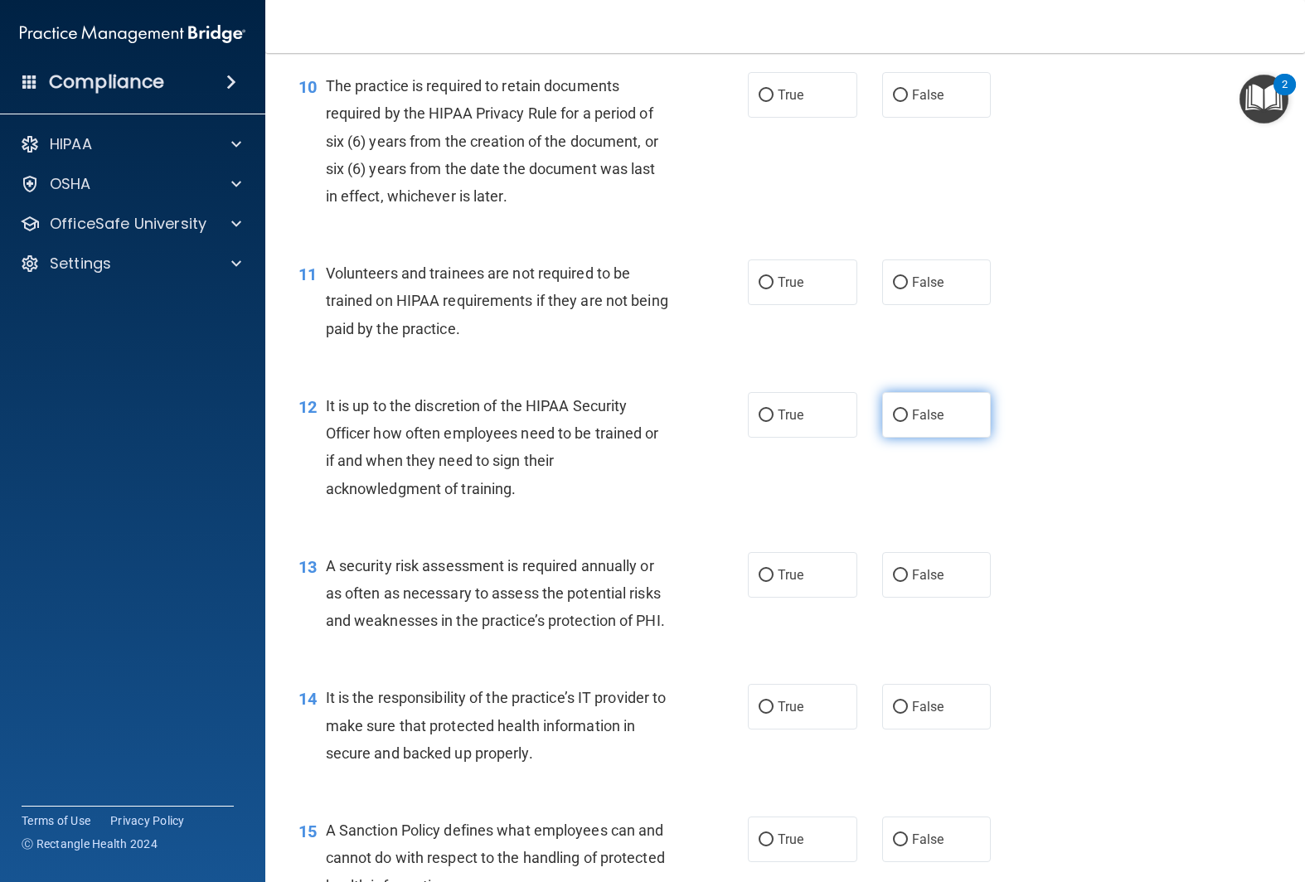
click at [954, 425] on label "False" at bounding box center [936, 415] width 109 height 46
click at [908, 422] on input "False" at bounding box center [900, 416] width 15 height 12
radio input "true"
click at [920, 711] on span "False" at bounding box center [928, 707] width 32 height 16
click at [908, 711] on input "False" at bounding box center [900, 707] width 15 height 12
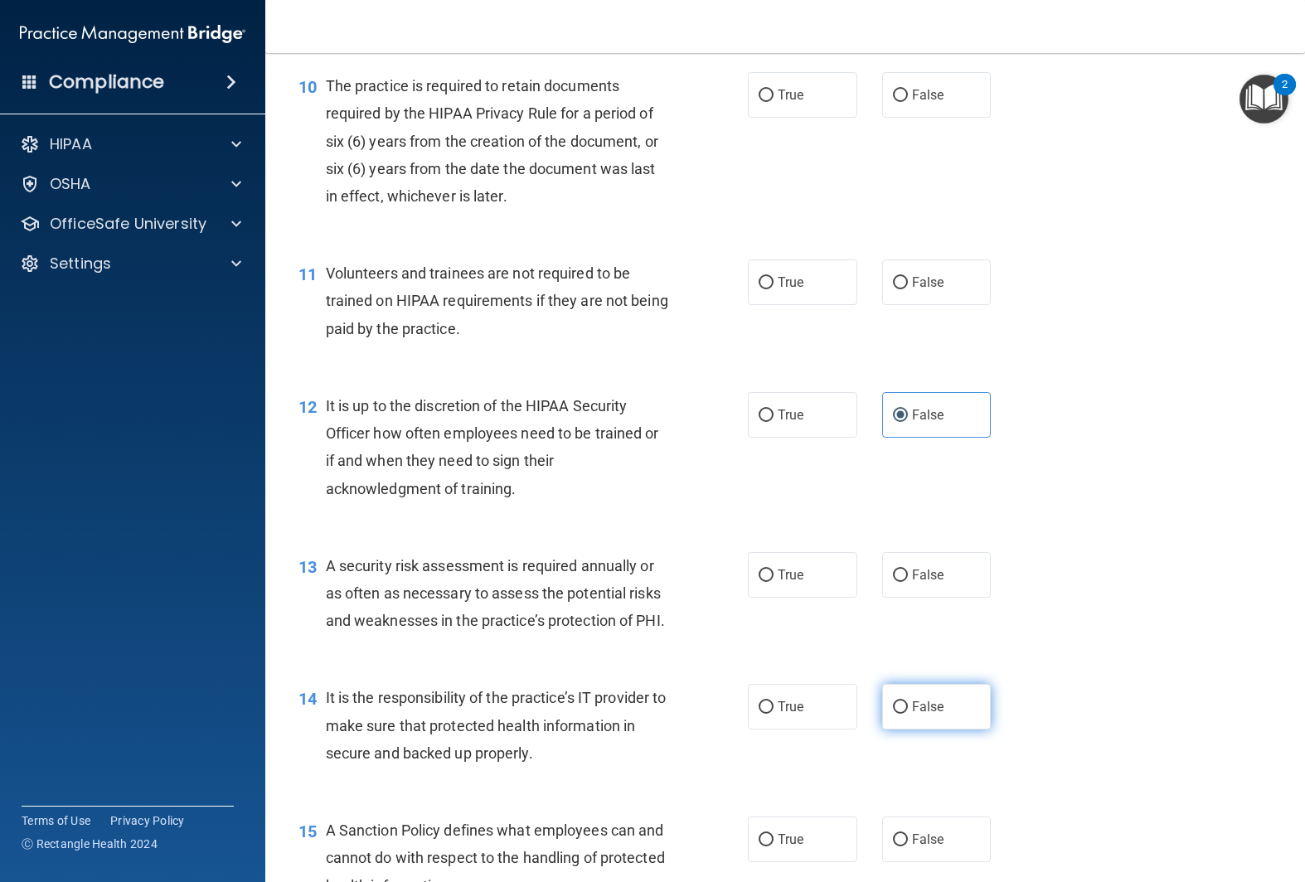
radio input "true"
click at [907, 827] on label "False" at bounding box center [936, 840] width 109 height 46
click at [907, 834] on input "False" at bounding box center [900, 840] width 15 height 12
radio input "true"
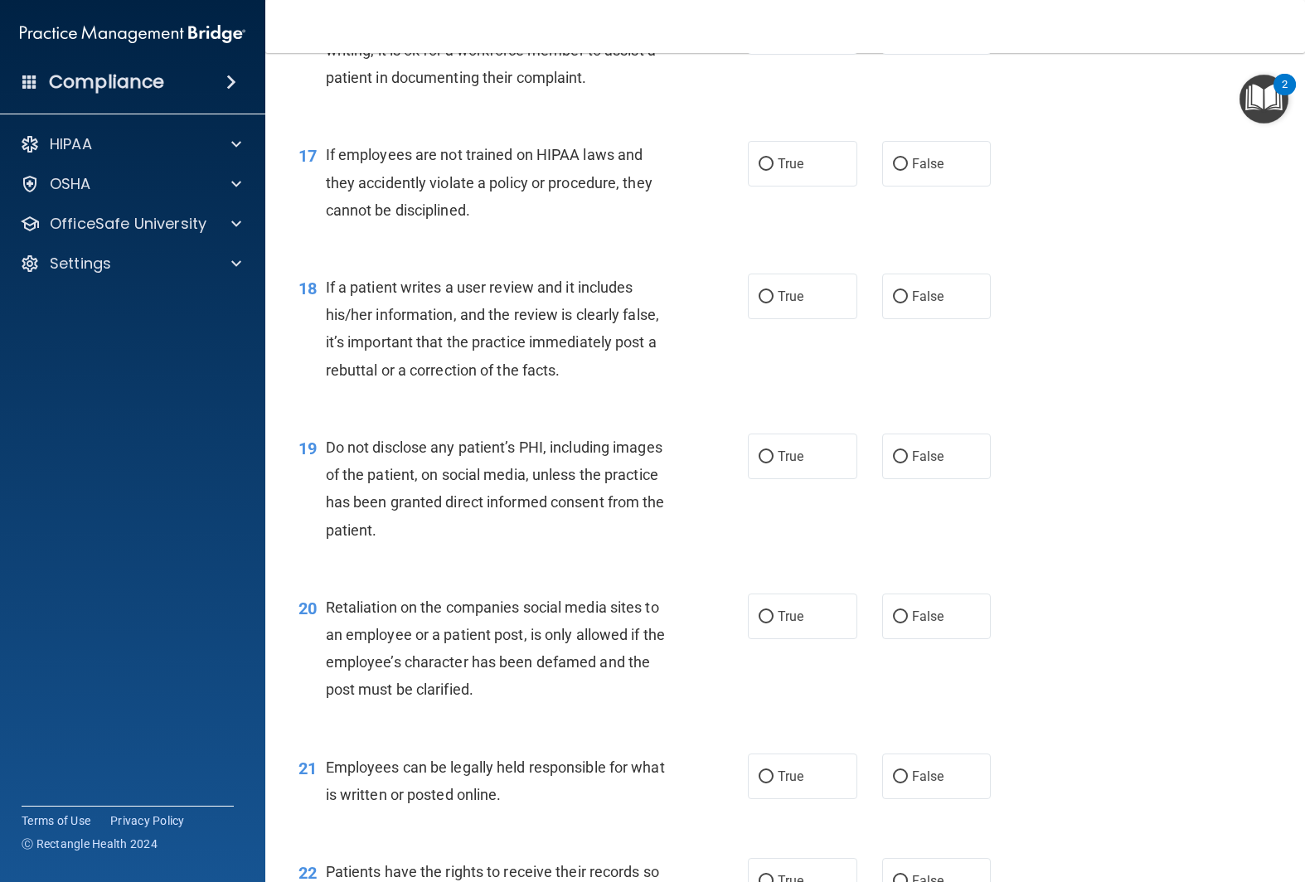
scroll to position [2557, 0]
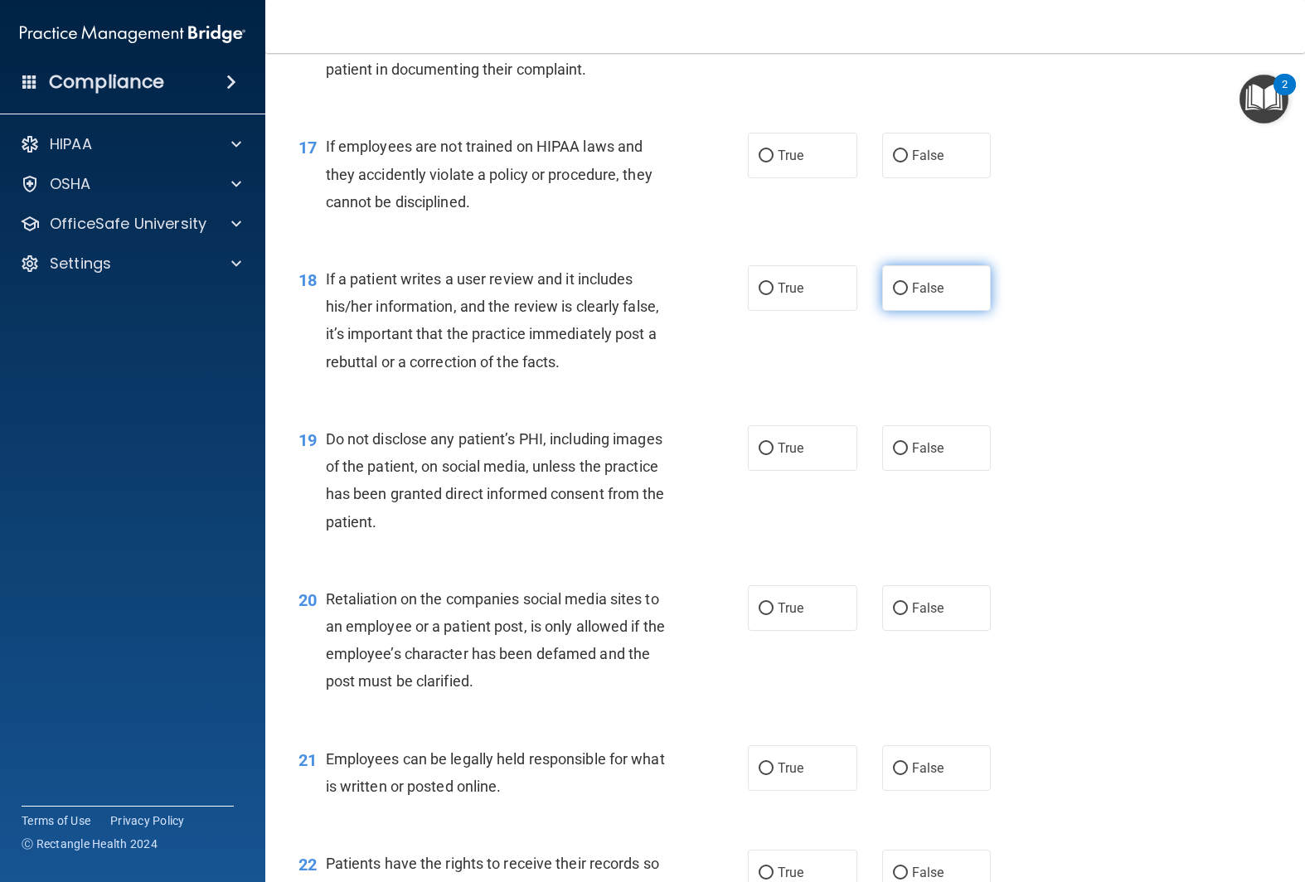
click at [960, 279] on label "False" at bounding box center [936, 288] width 109 height 46
click at [908, 283] on input "False" at bounding box center [900, 289] width 15 height 12
radio input "true"
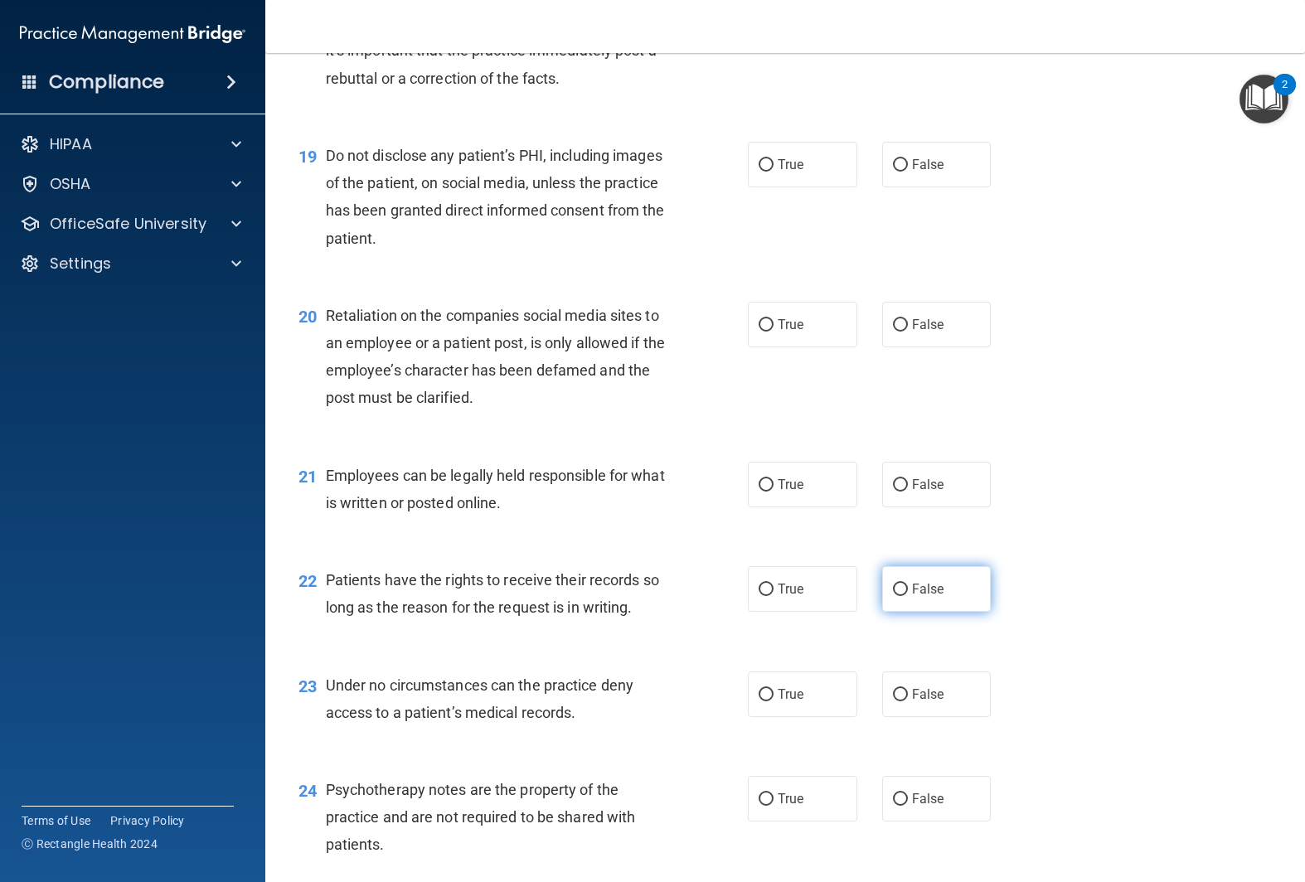
scroll to position [2842, 0]
click at [927, 582] on span "False" at bounding box center [928, 588] width 32 height 16
click at [908, 582] on input "False" at bounding box center [900, 588] width 15 height 12
radio input "true"
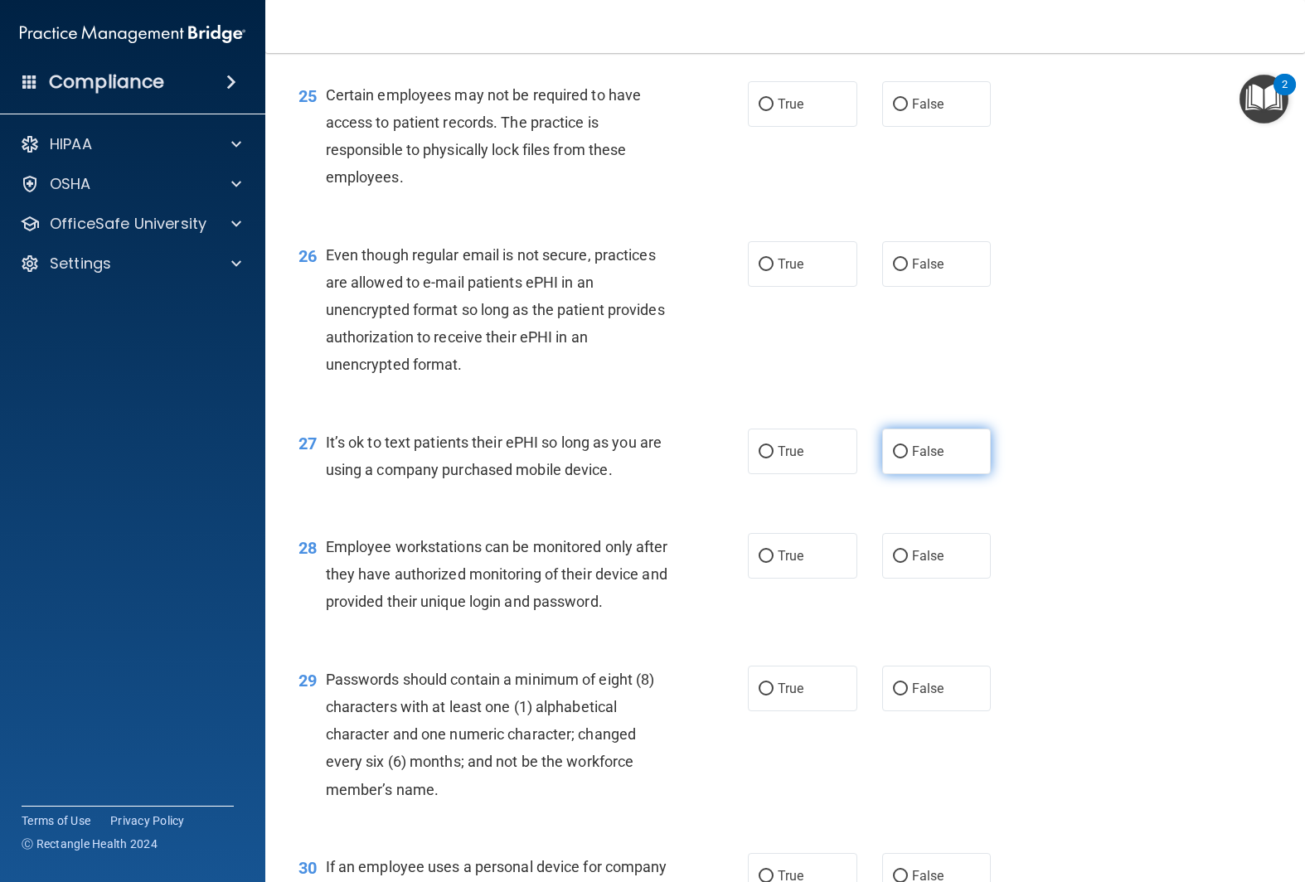
click at [909, 459] on label "False" at bounding box center [936, 452] width 109 height 46
click at [908, 459] on input "False" at bounding box center [900, 452] width 15 height 12
radio input "true"
click at [922, 546] on label "False" at bounding box center [936, 556] width 109 height 46
click at [908, 551] on input "False" at bounding box center [900, 557] width 15 height 12
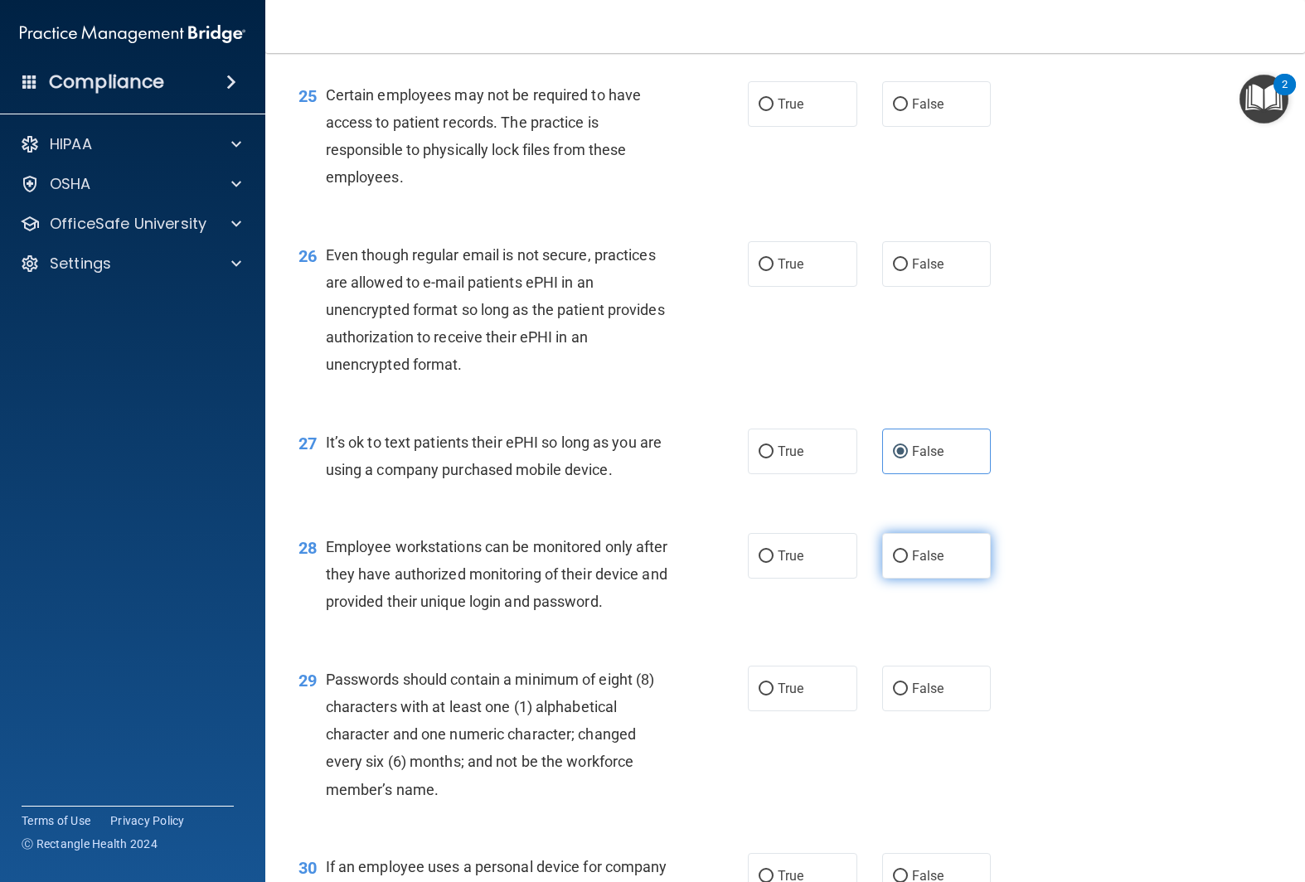
radio input "true"
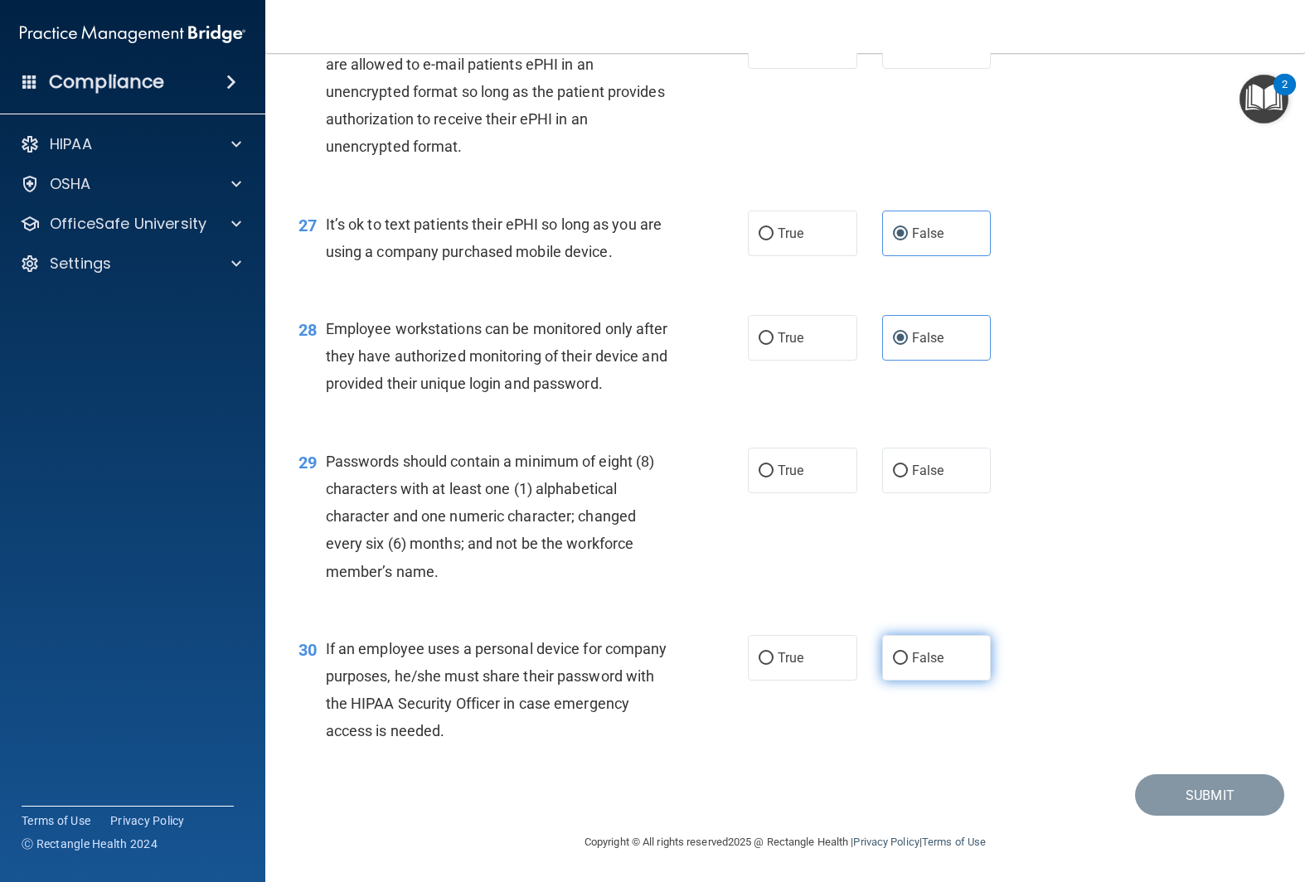
scroll to position [3915, 0]
click at [917, 659] on span "False" at bounding box center [928, 658] width 32 height 16
click at [908, 659] on input "False" at bounding box center [900, 659] width 15 height 12
radio input "true"
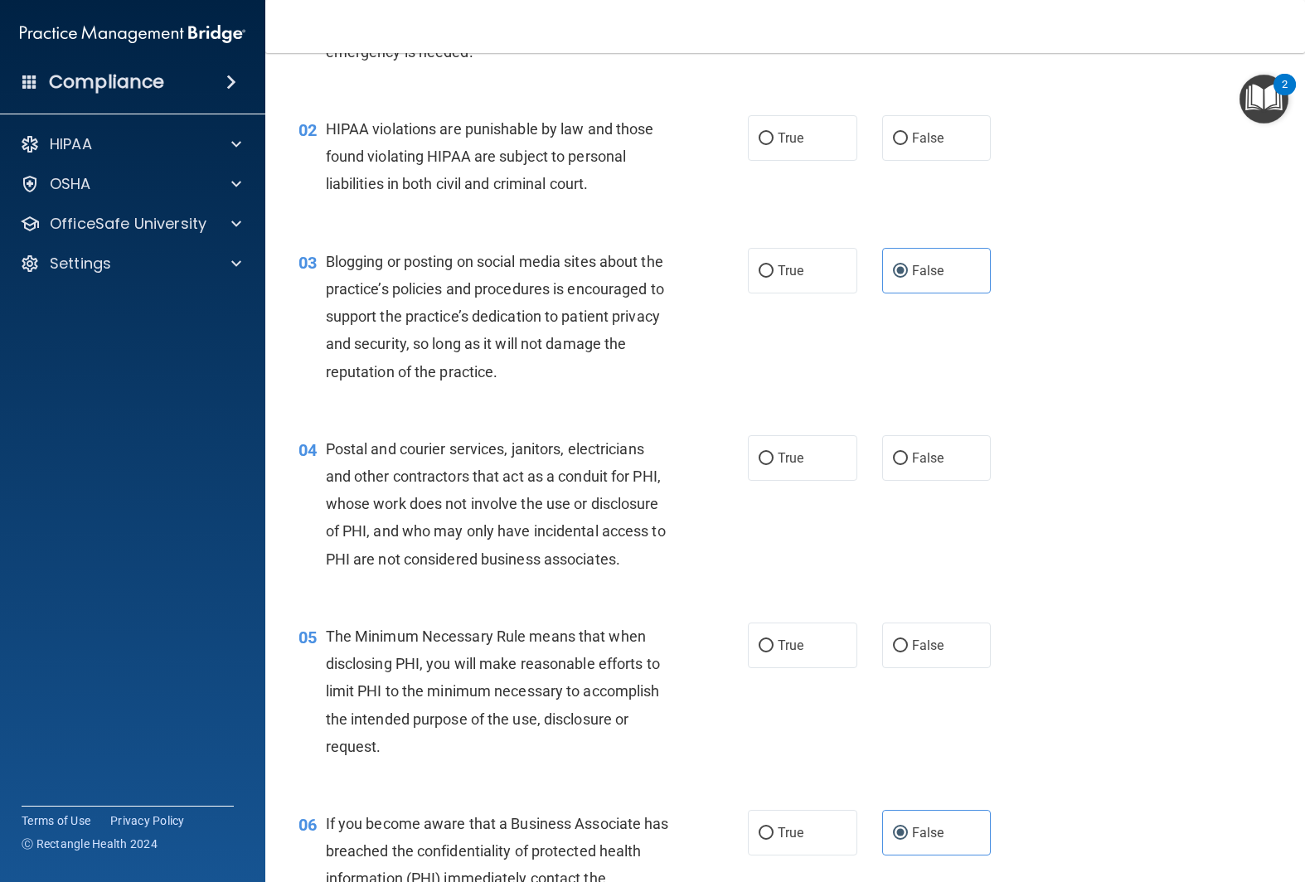
scroll to position [8, 0]
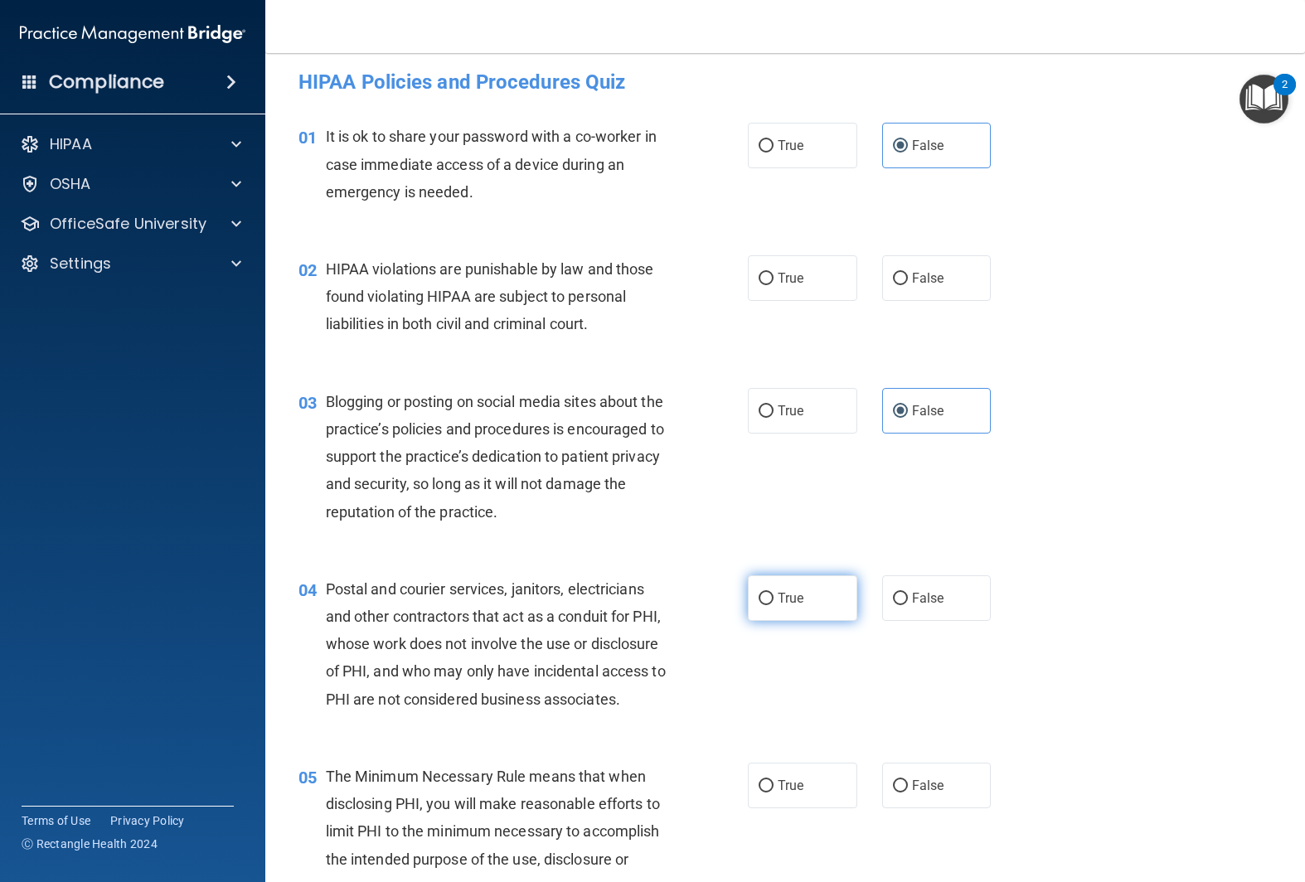
click at [764, 587] on label "True" at bounding box center [802, 598] width 109 height 46
click at [764, 593] on input "True" at bounding box center [766, 599] width 15 height 12
radio input "true"
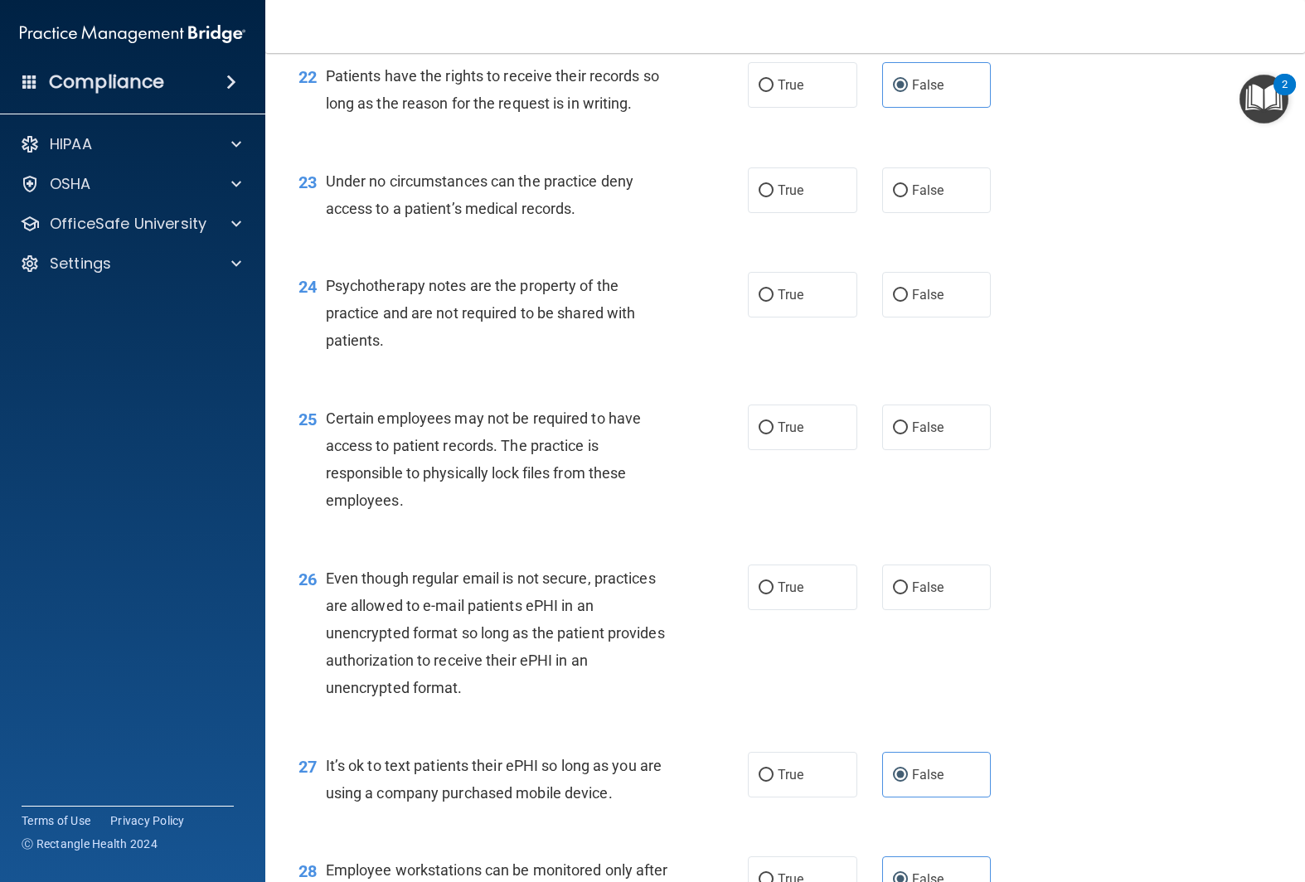
scroll to position [3359, 0]
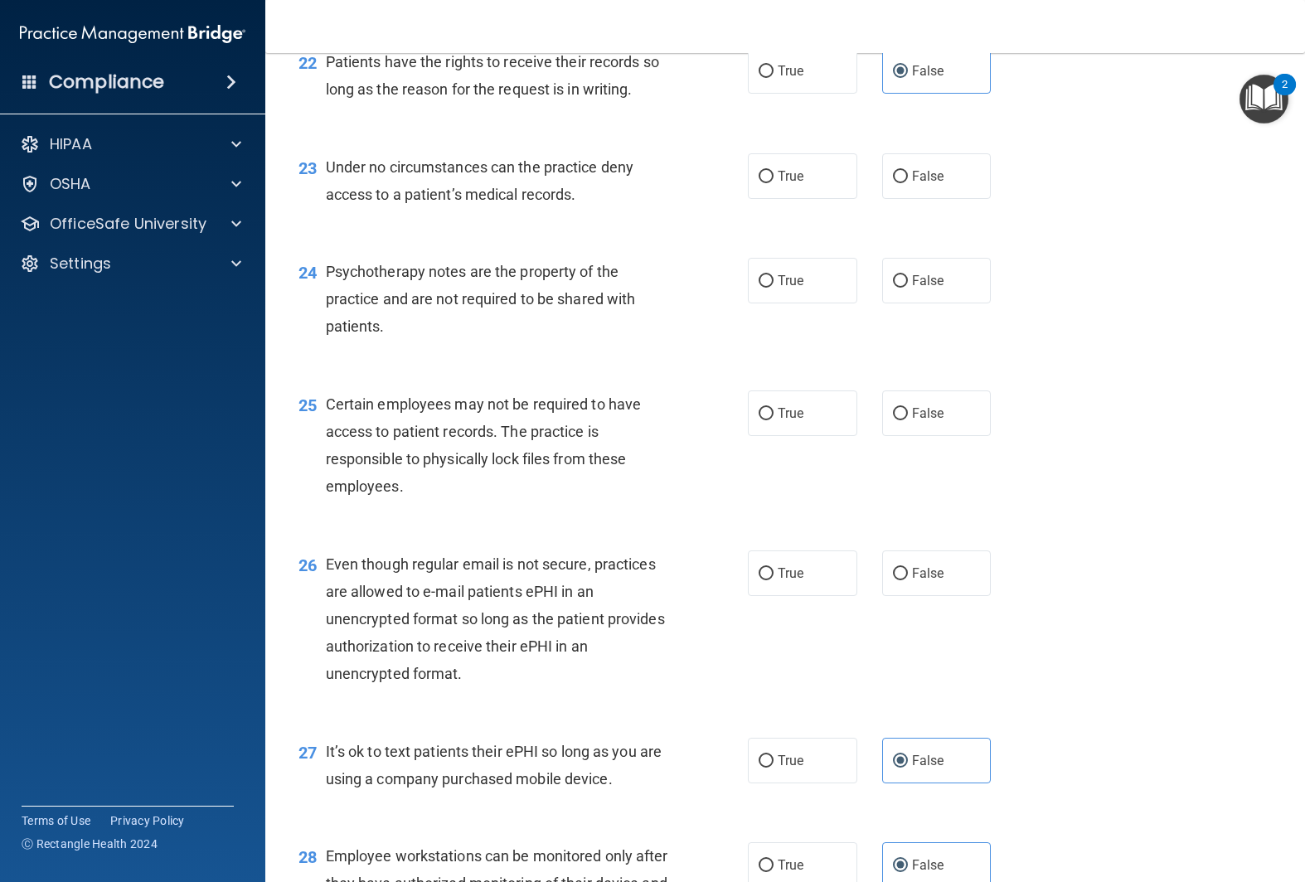
click at [764, 587] on label "True" at bounding box center [802, 574] width 109 height 46
click at [764, 580] on input "True" at bounding box center [766, 574] width 15 height 12
radio input "true"
click at [828, 417] on label "True" at bounding box center [802, 414] width 109 height 46
click at [774, 417] on input "True" at bounding box center [766, 414] width 15 height 12
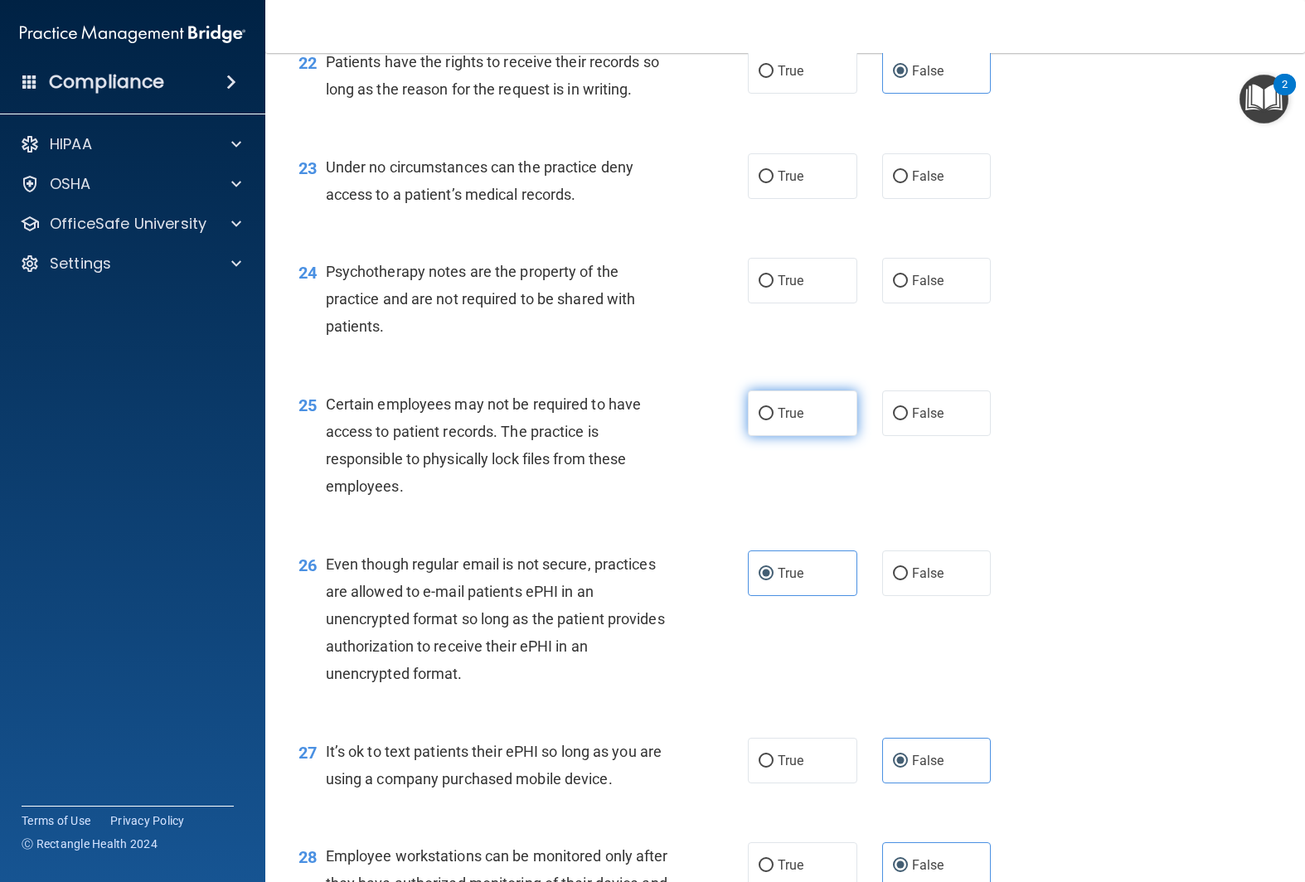
radio input "true"
click at [924, 183] on span "False" at bounding box center [928, 176] width 32 height 16
click at [908, 183] on input "False" at bounding box center [900, 177] width 15 height 12
radio input "true"
click at [923, 299] on label "False" at bounding box center [936, 281] width 109 height 46
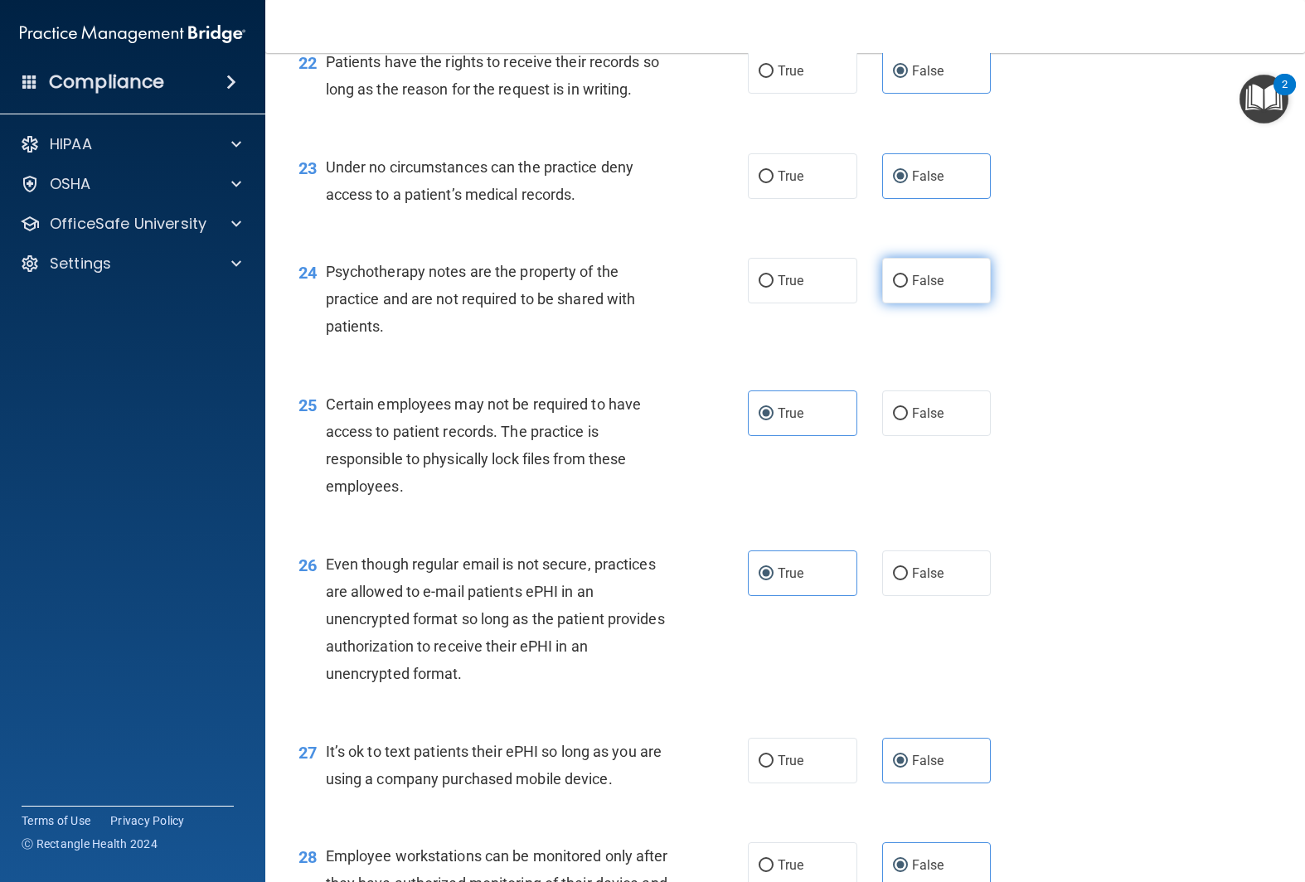
click at [908, 288] on input "False" at bounding box center [900, 281] width 15 height 12
radio input "true"
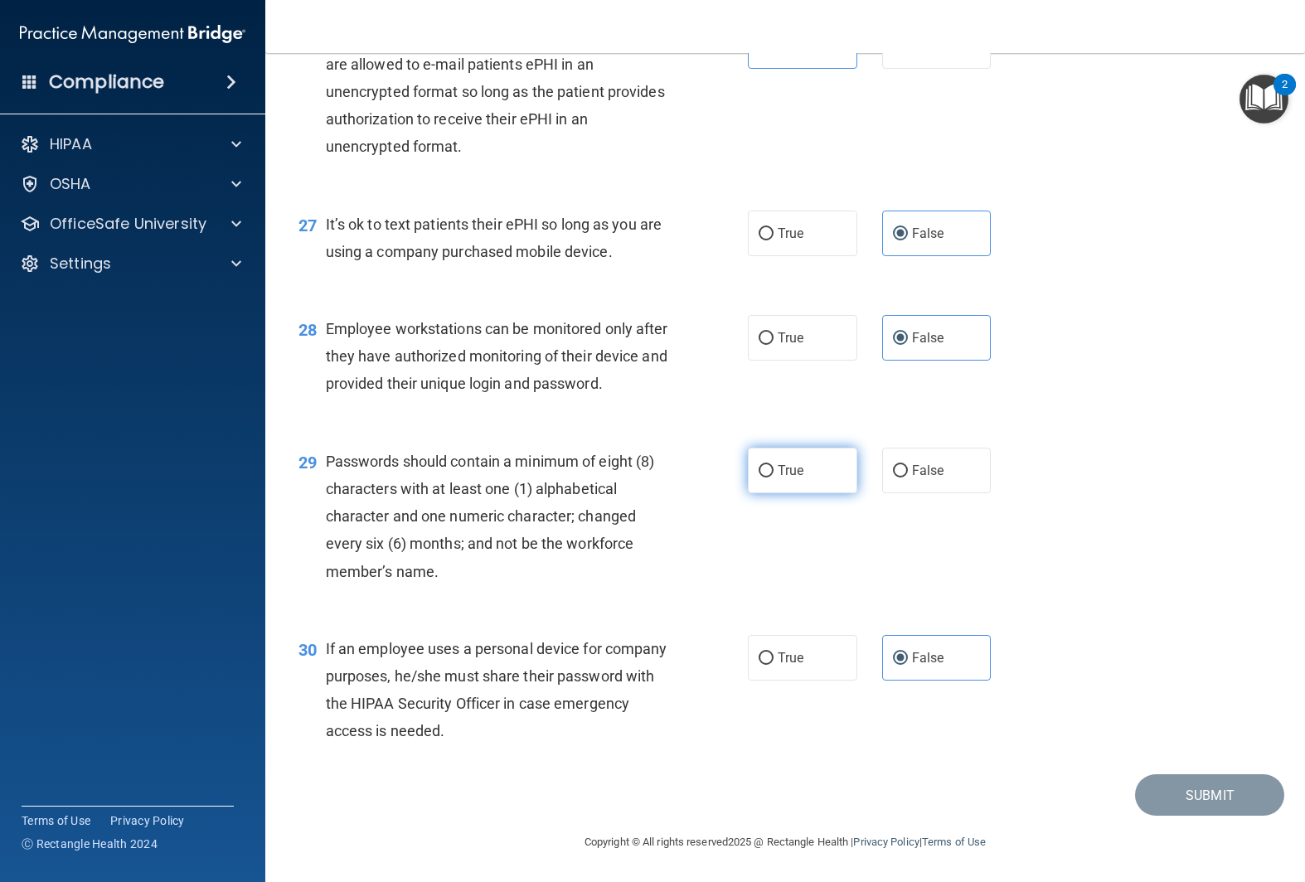
click at [780, 476] on span "True" at bounding box center [791, 471] width 26 height 16
click at [774, 476] on input "True" at bounding box center [766, 471] width 15 height 12
radio input "true"
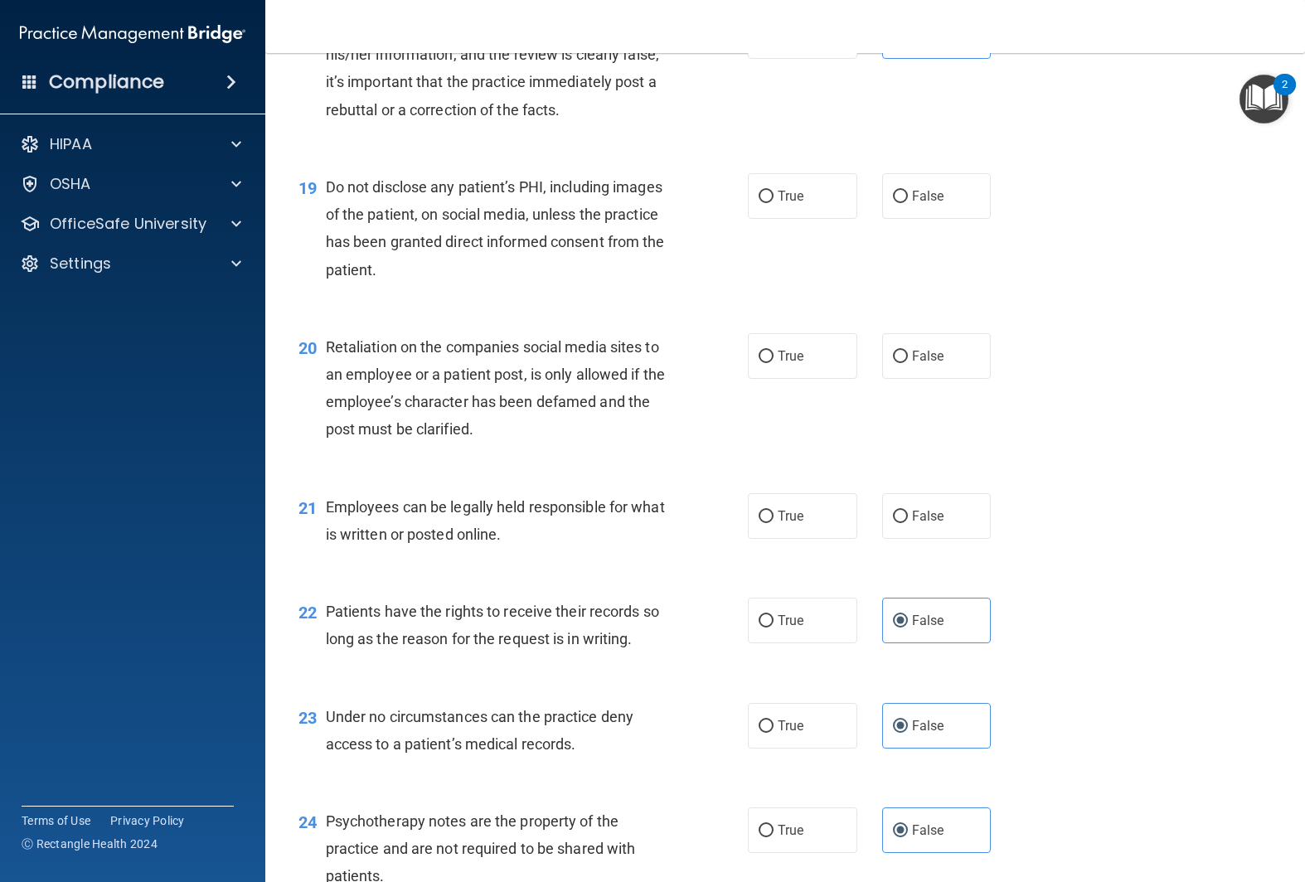
scroll to position [2800, 0]
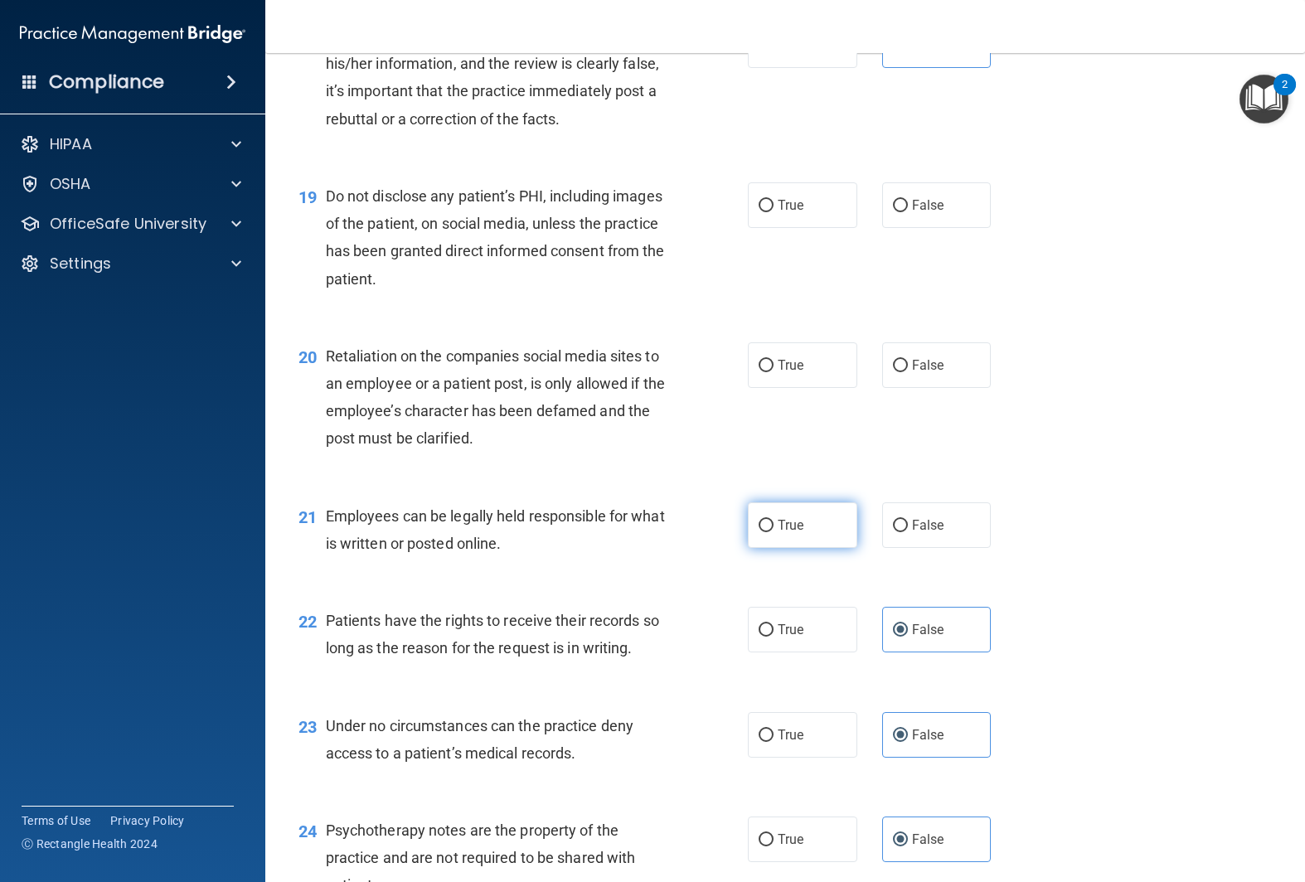
click at [791, 536] on label "True" at bounding box center [802, 525] width 109 height 46
click at [774, 532] on input "True" at bounding box center [766, 526] width 15 height 12
radio input "true"
click at [931, 374] on label "False" at bounding box center [936, 365] width 109 height 46
click at [908, 372] on input "False" at bounding box center [900, 366] width 15 height 12
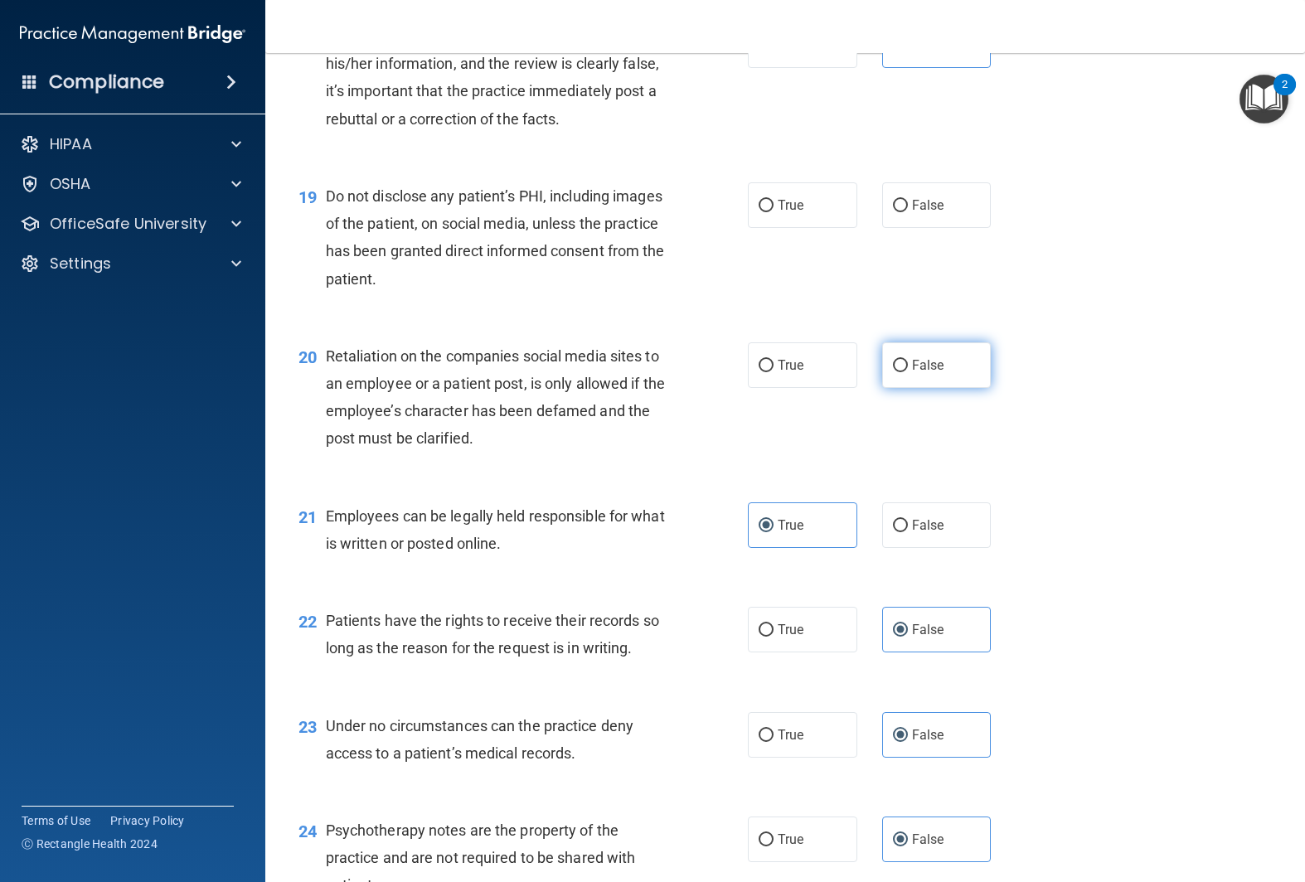
radio input "true"
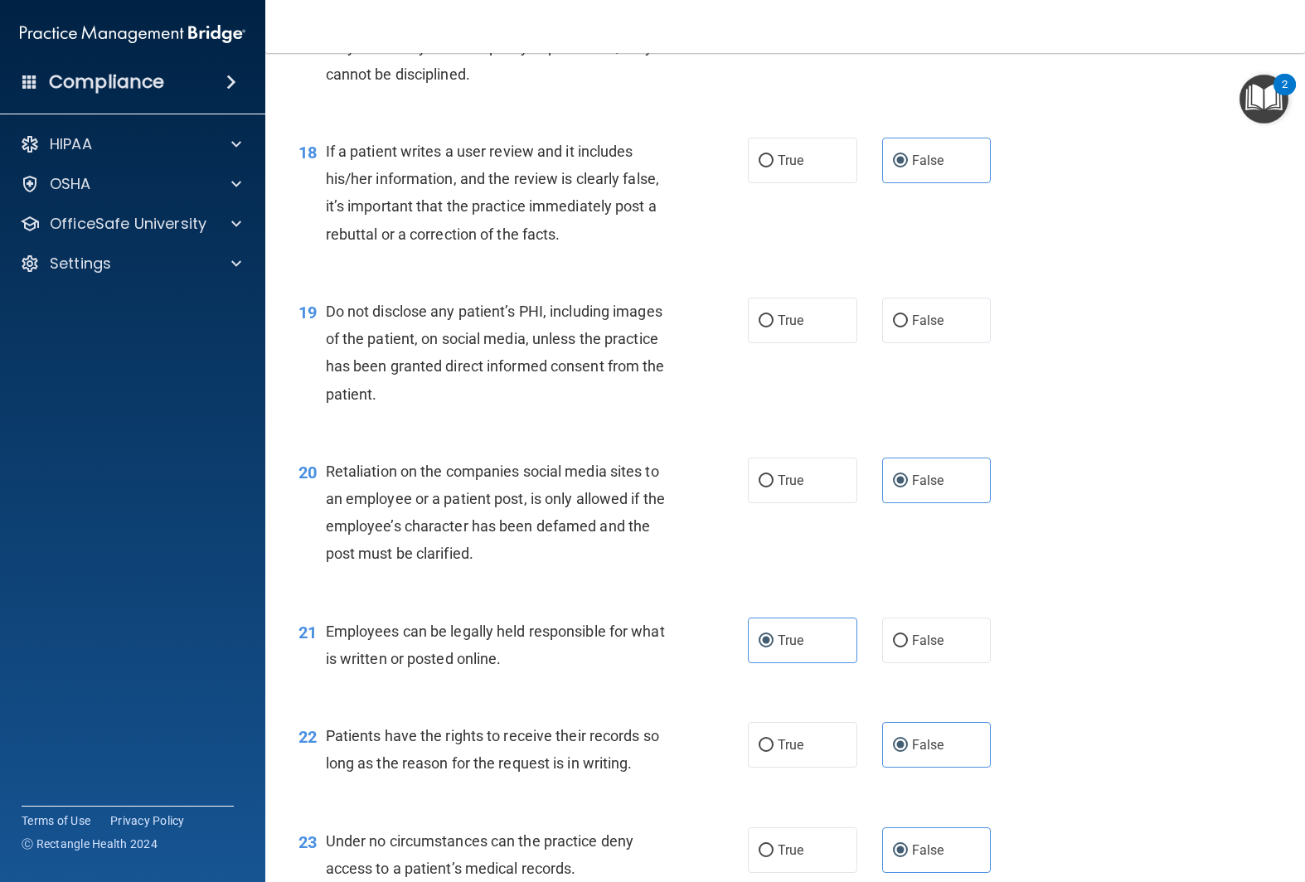
scroll to position [2667, 0]
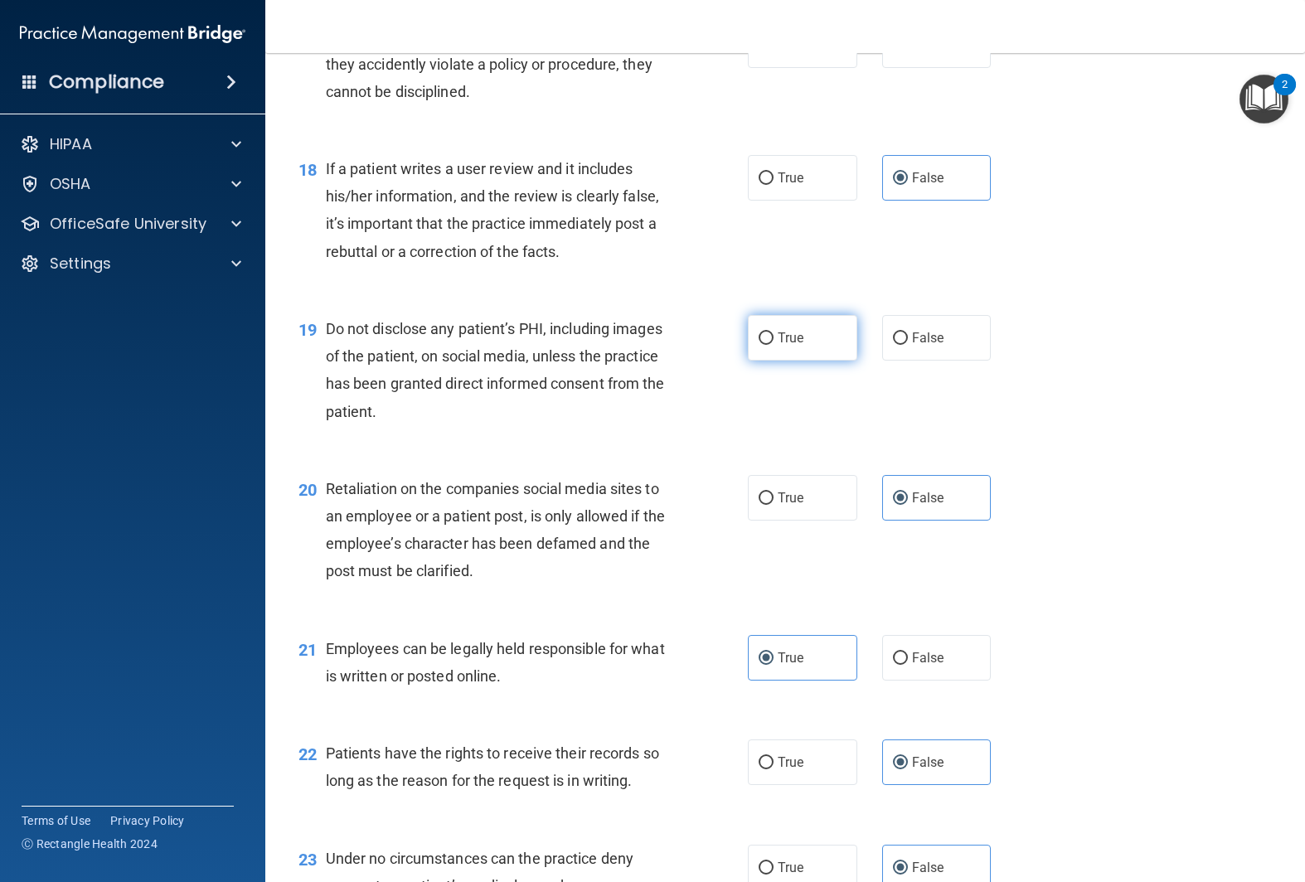
click at [794, 336] on span "True" at bounding box center [791, 338] width 26 height 16
click at [774, 336] on input "True" at bounding box center [766, 339] width 15 height 12
radio input "true"
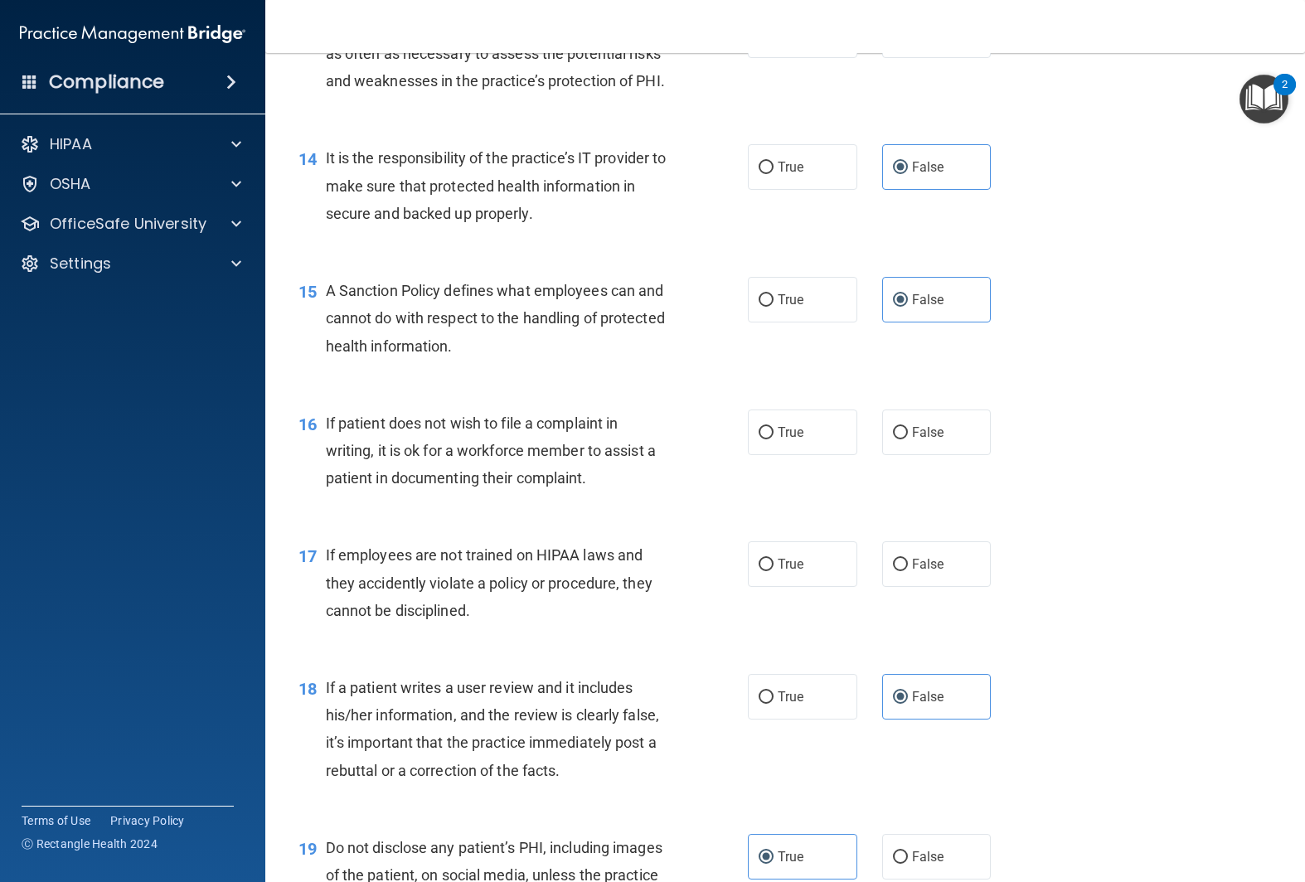
scroll to position [2134, 0]
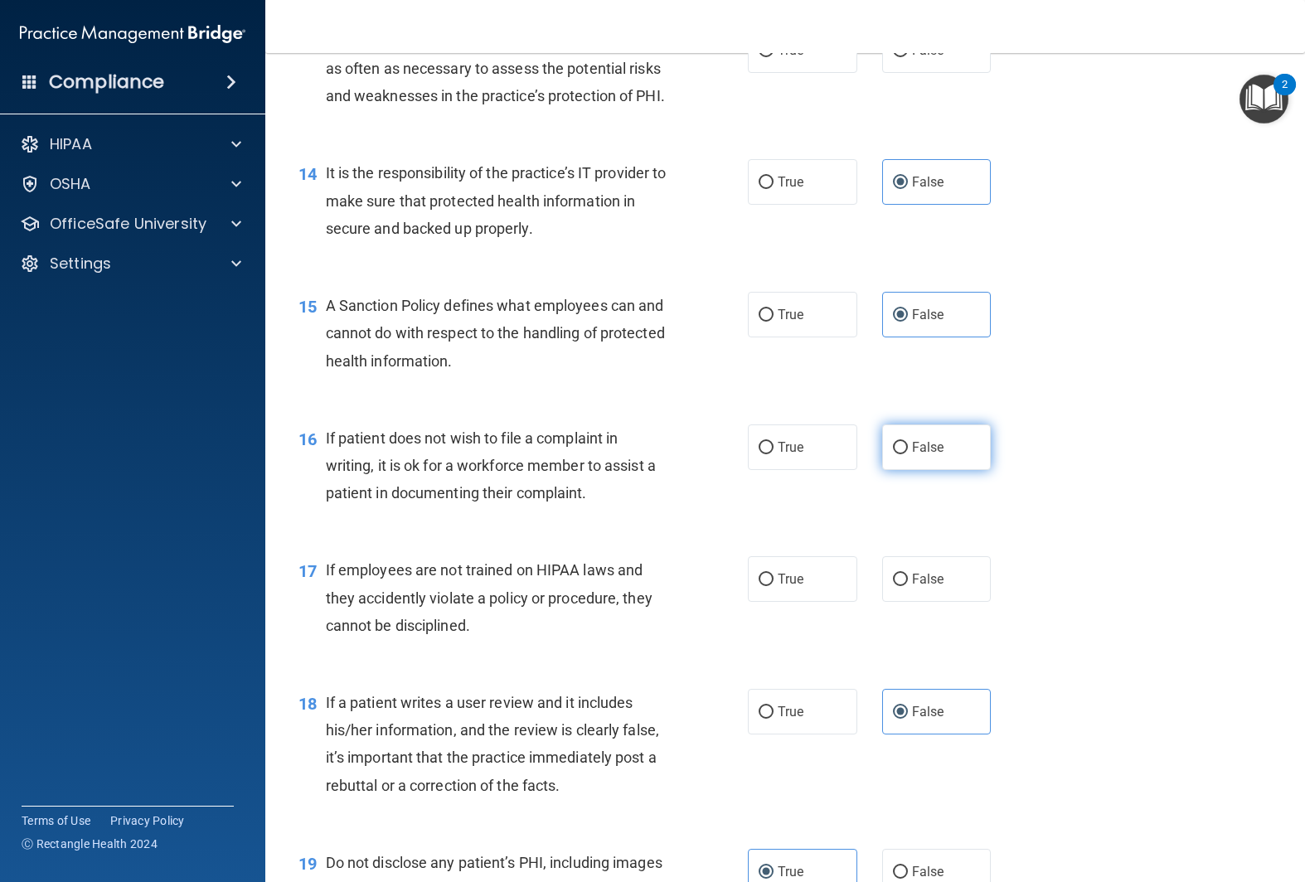
click at [903, 442] on input "False" at bounding box center [900, 448] width 15 height 12
radio input "true"
click at [971, 578] on label "False" at bounding box center [936, 579] width 109 height 46
click at [908, 578] on input "False" at bounding box center [900, 580] width 15 height 12
radio input "true"
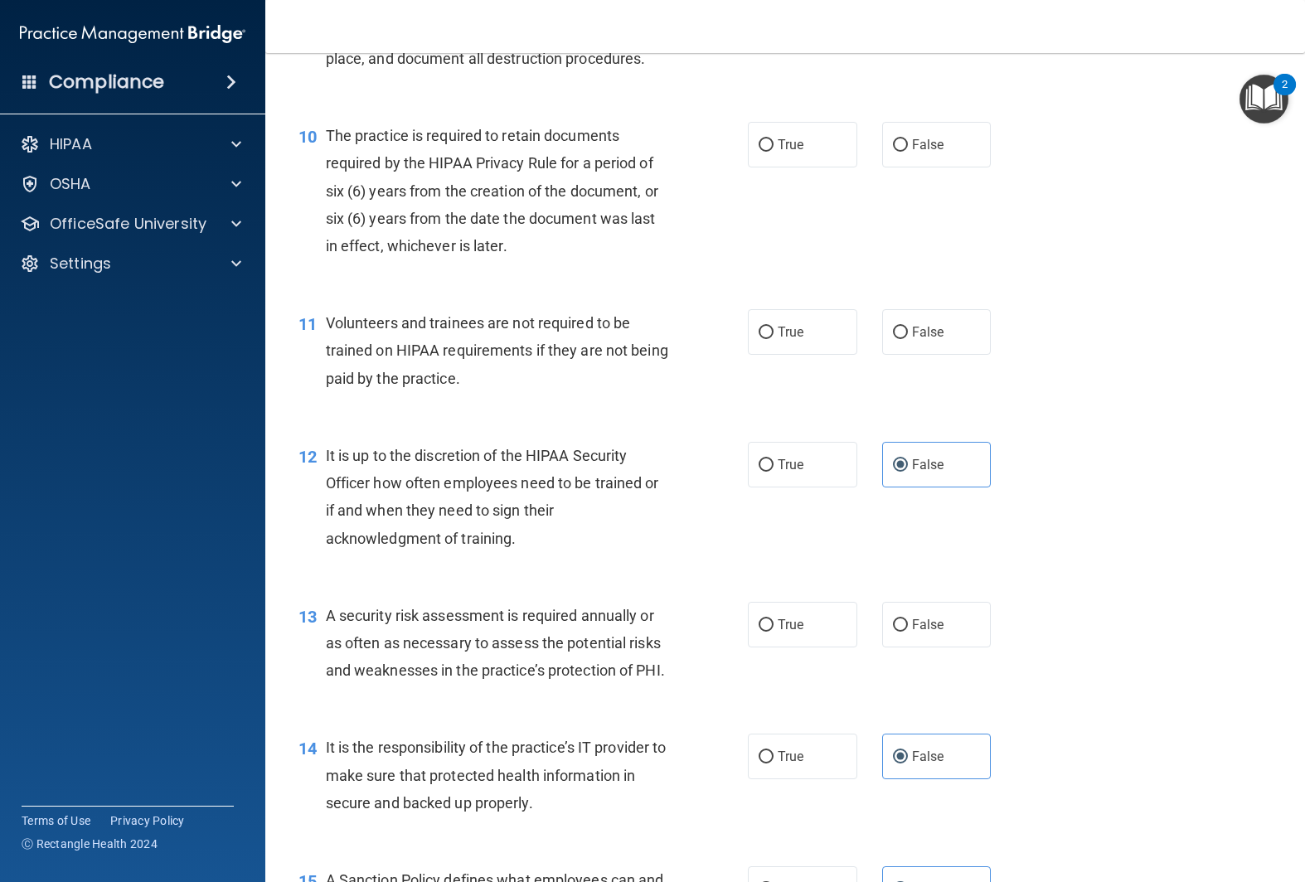
scroll to position [1556, 0]
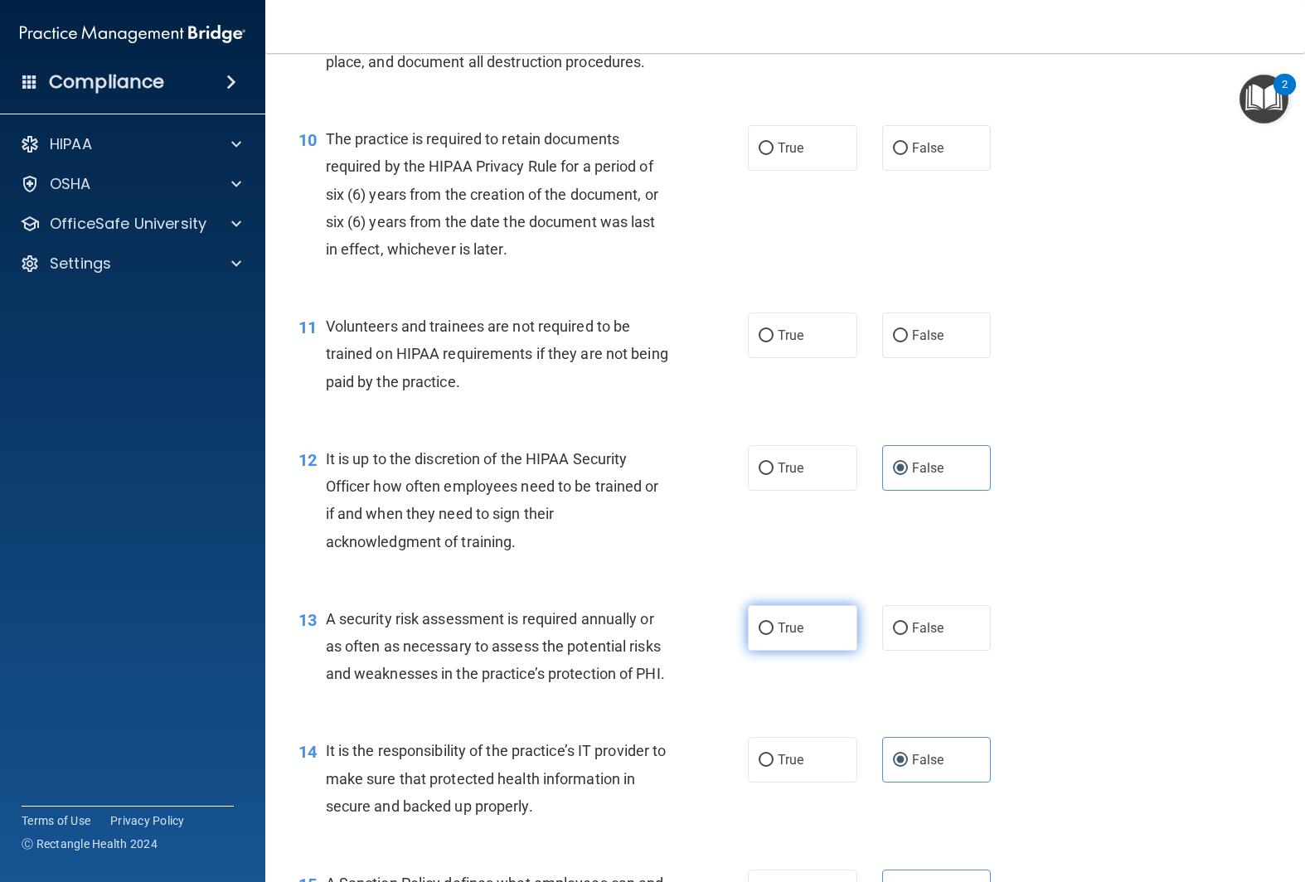
click at [772, 633] on input "True" at bounding box center [766, 629] width 15 height 12
radio input "true"
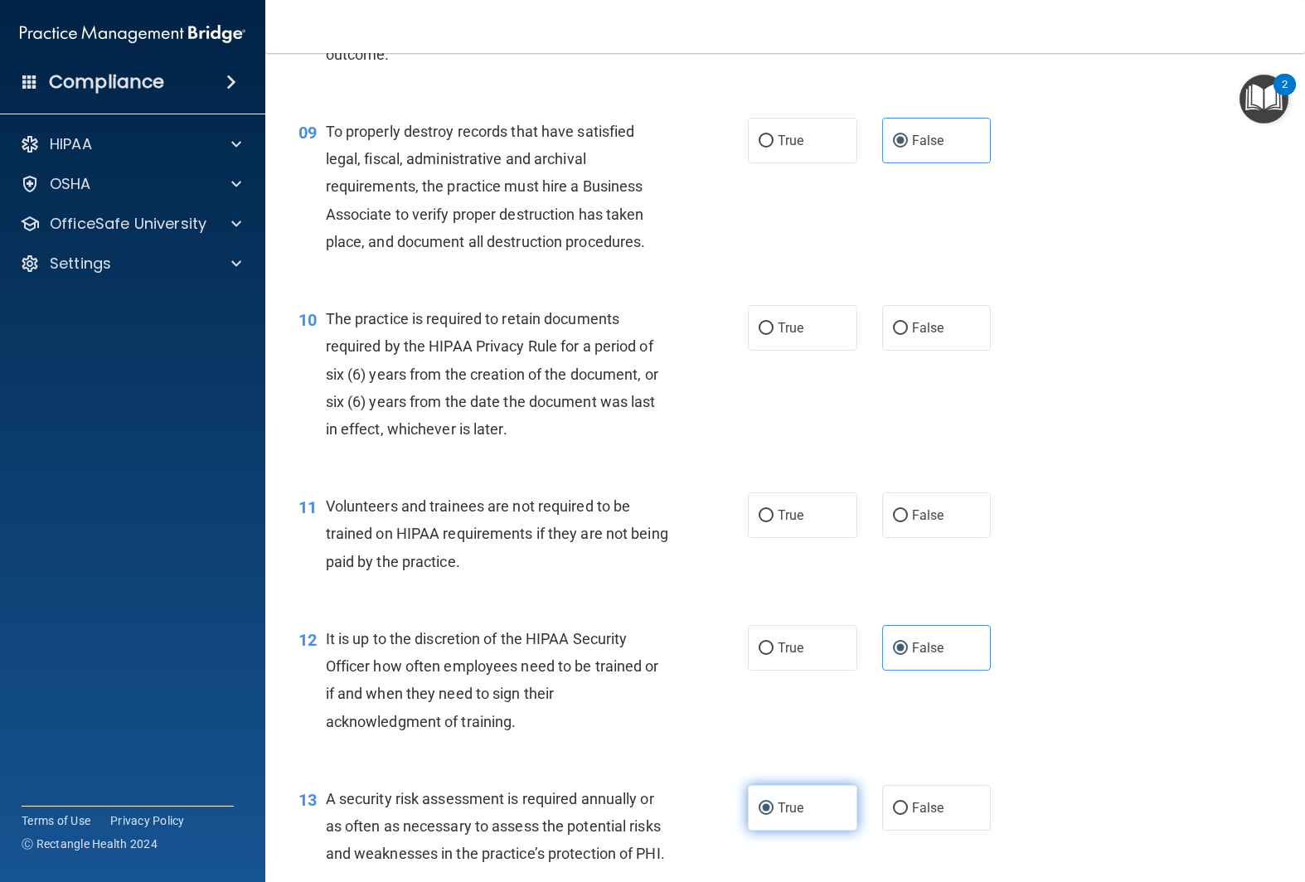
scroll to position [1373, 0]
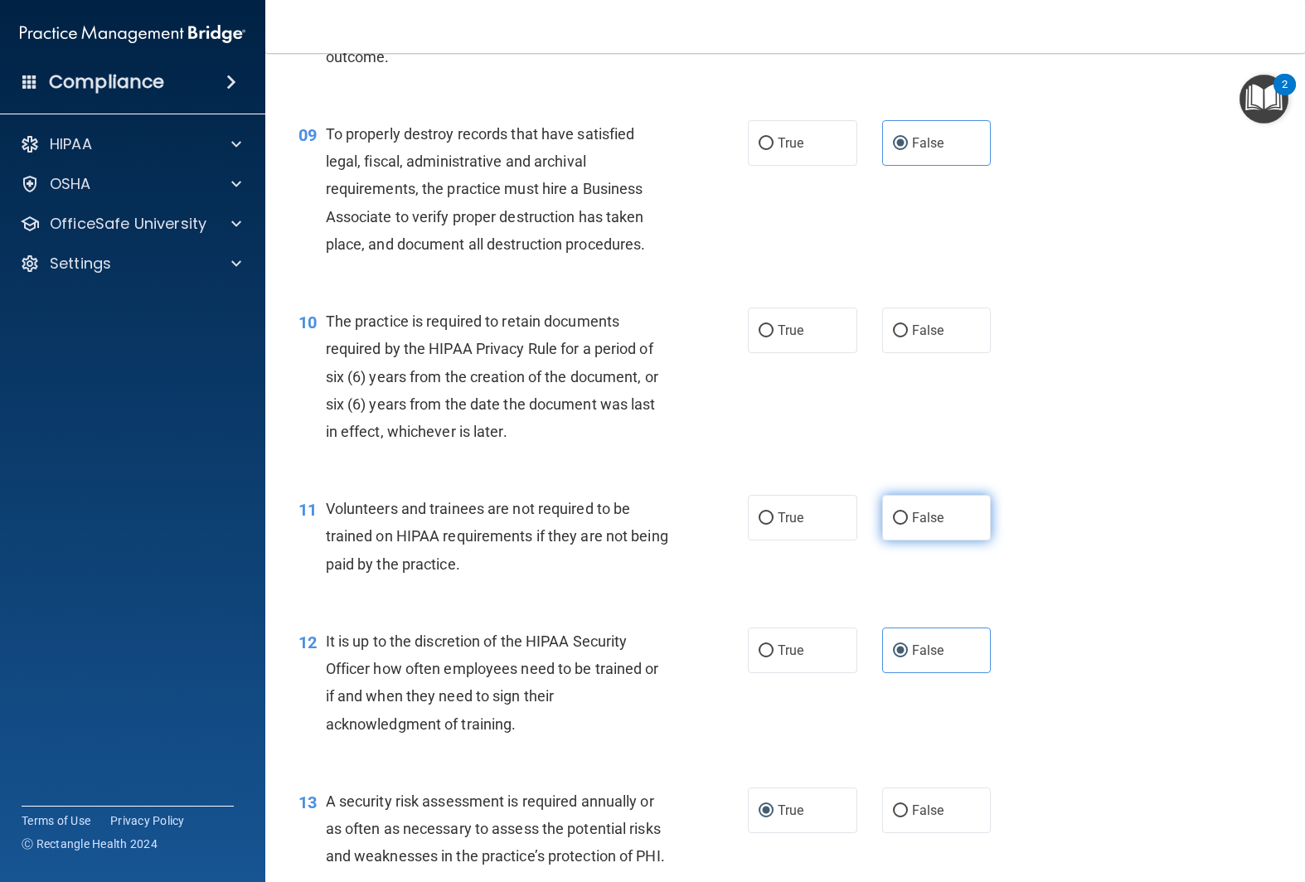
click at [988, 522] on label "False" at bounding box center [936, 518] width 109 height 46
click at [908, 522] on input "False" at bounding box center [900, 518] width 15 height 12
radio input "true"
click at [775, 327] on label "True" at bounding box center [802, 331] width 109 height 46
click at [774, 327] on input "True" at bounding box center [766, 331] width 15 height 12
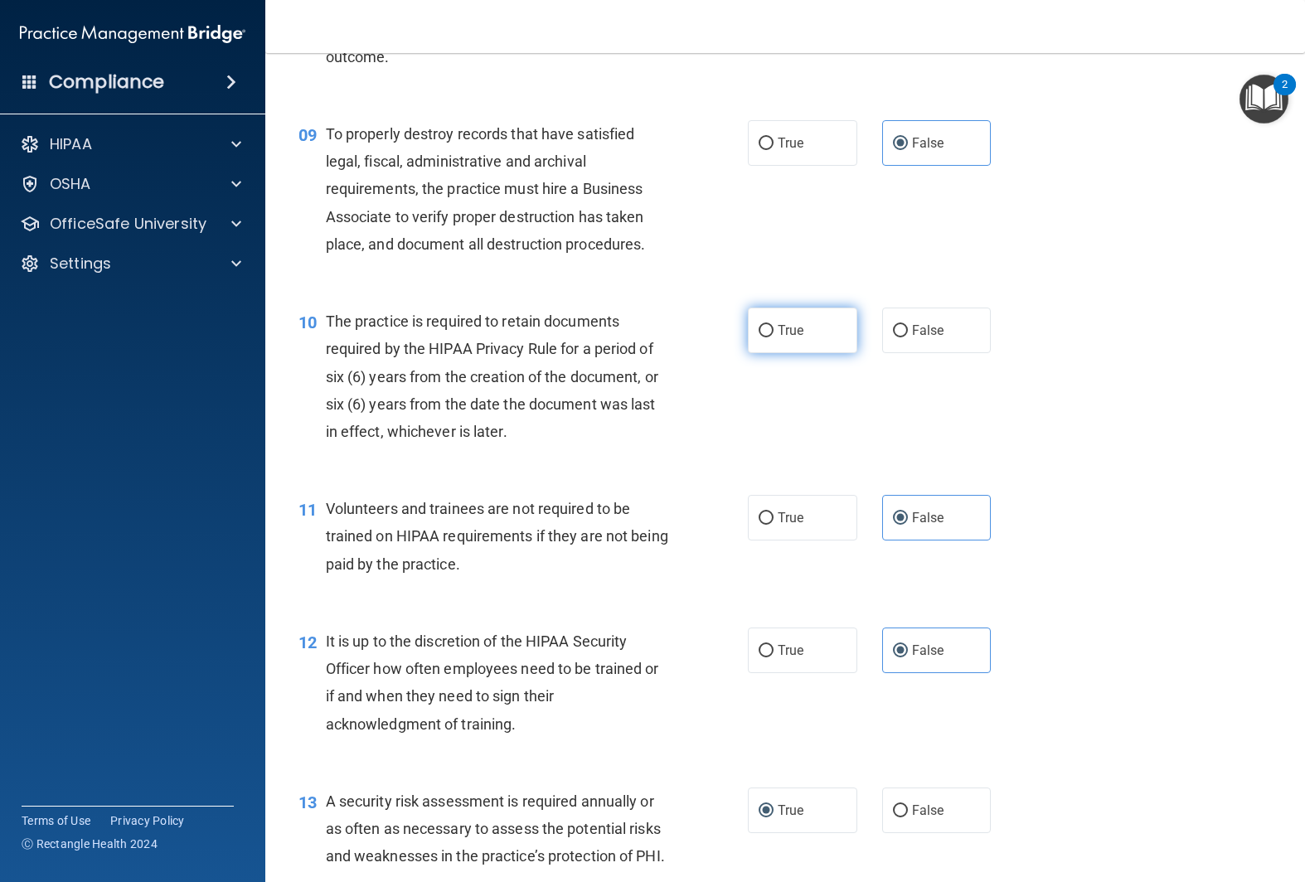
radio input "true"
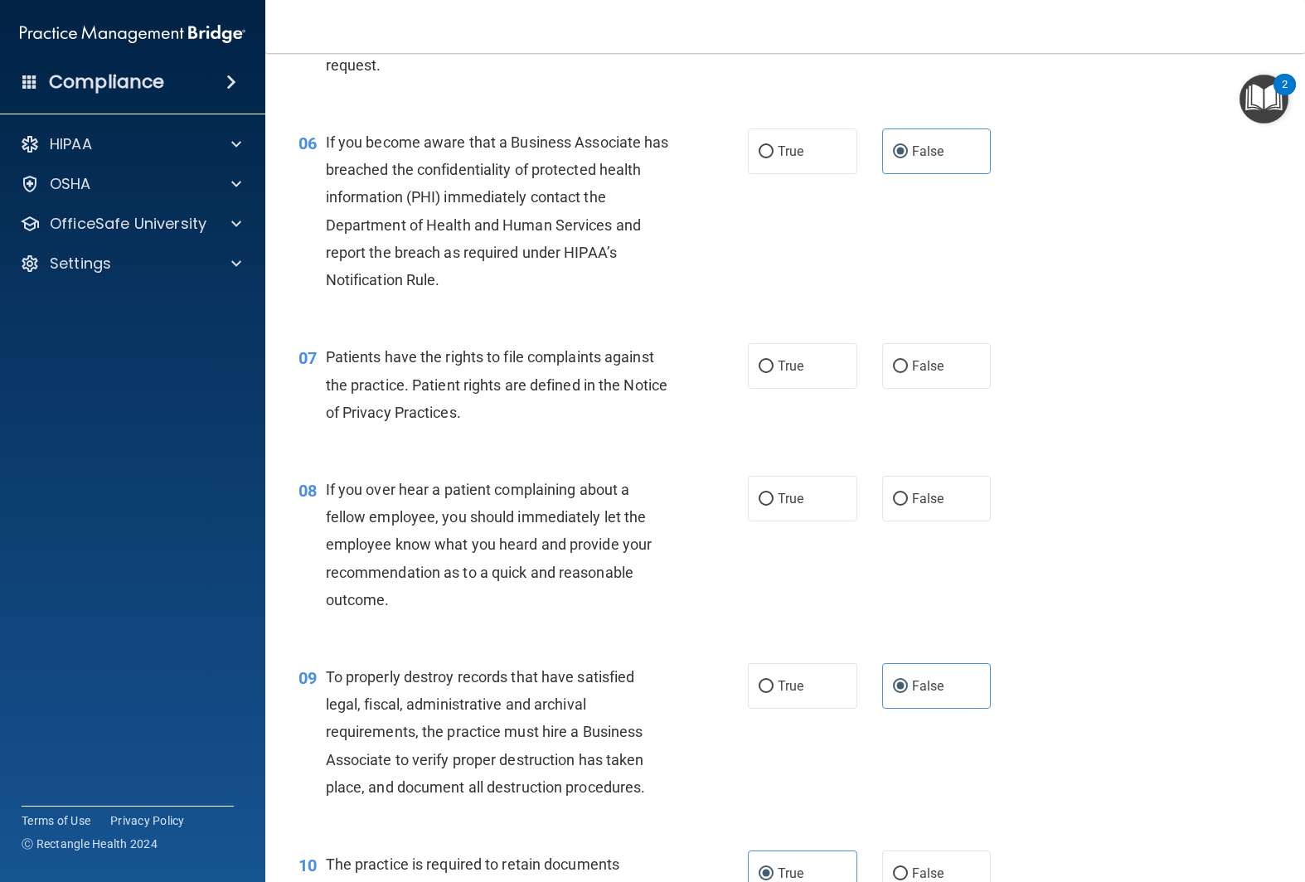
scroll to position [825, 0]
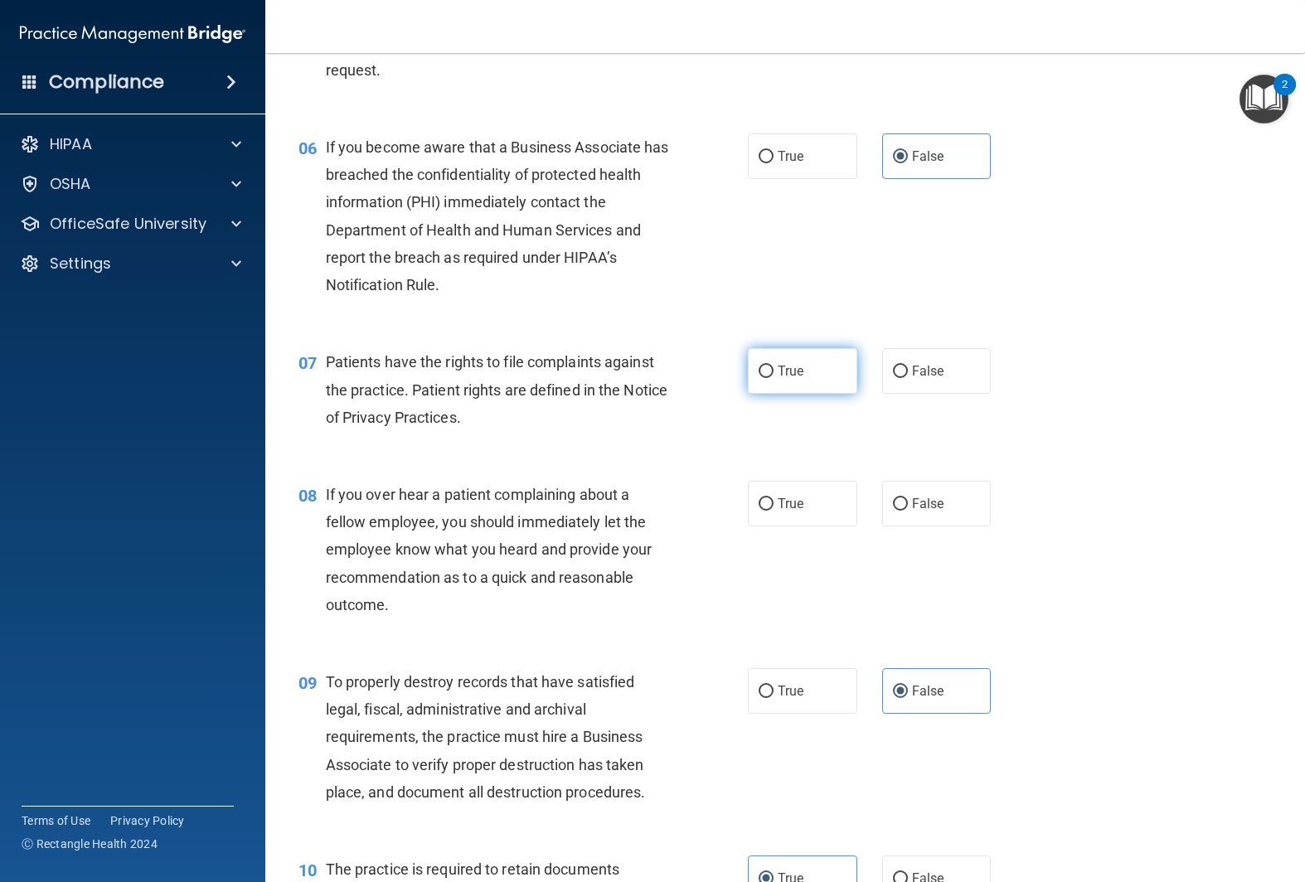
click at [769, 380] on label "True" at bounding box center [802, 371] width 109 height 46
click at [769, 378] on input "True" at bounding box center [766, 372] width 15 height 12
radio input "true"
click at [959, 514] on label "False" at bounding box center [936, 504] width 109 height 46
click at [908, 511] on input "False" at bounding box center [900, 504] width 15 height 12
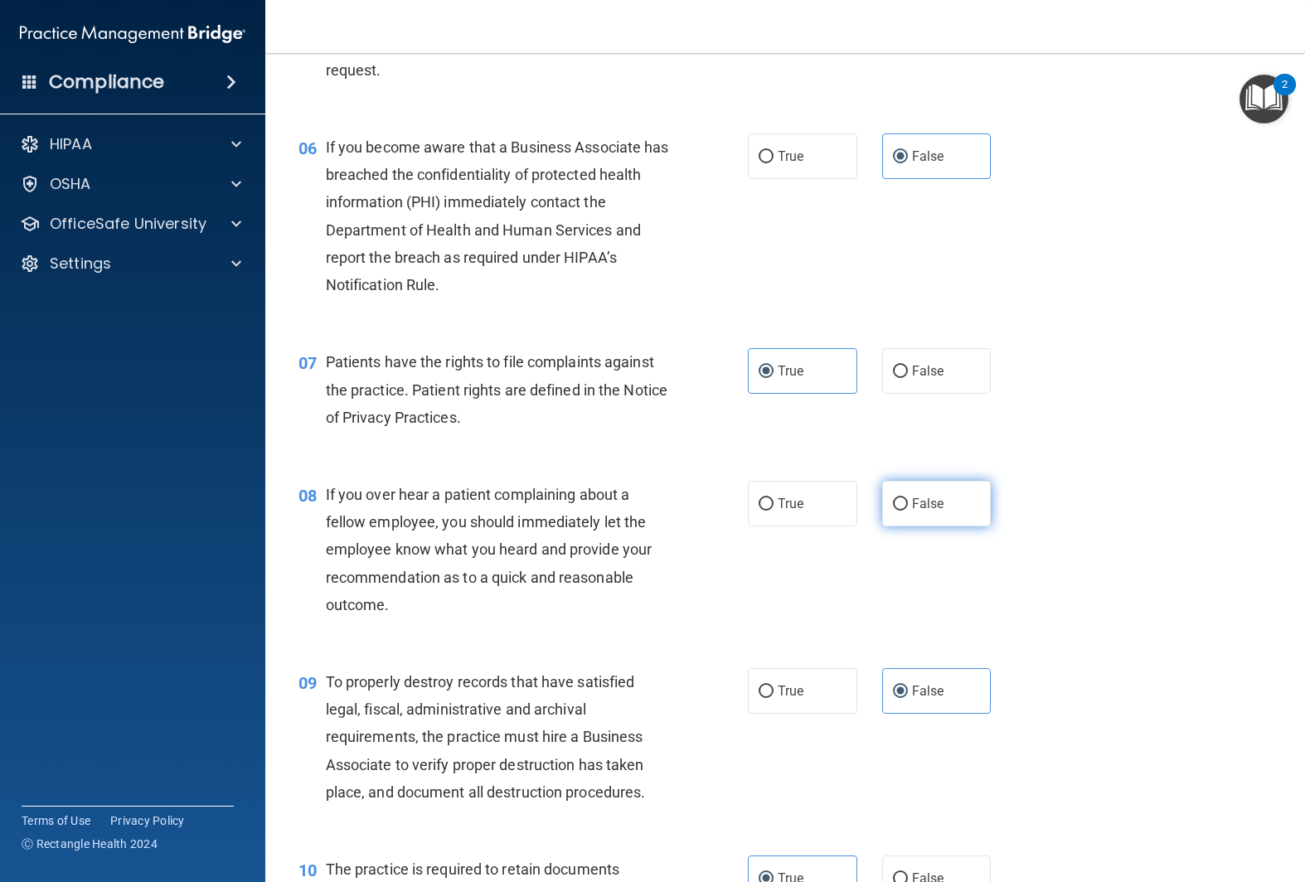
radio input "true"
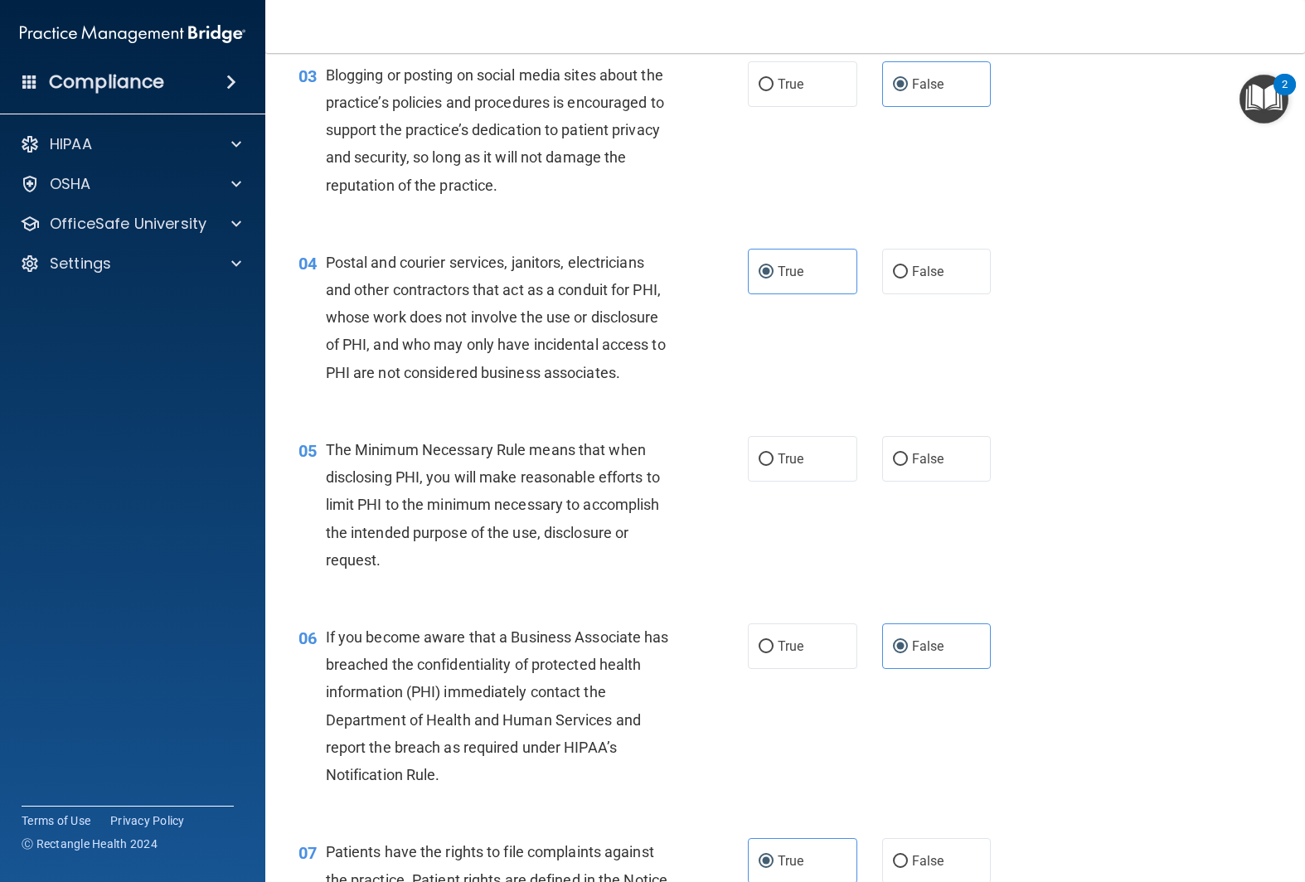
scroll to position [333, 0]
click at [803, 469] on label "True" at bounding box center [802, 461] width 109 height 46
click at [774, 468] on input "True" at bounding box center [766, 461] width 15 height 12
radio input "true"
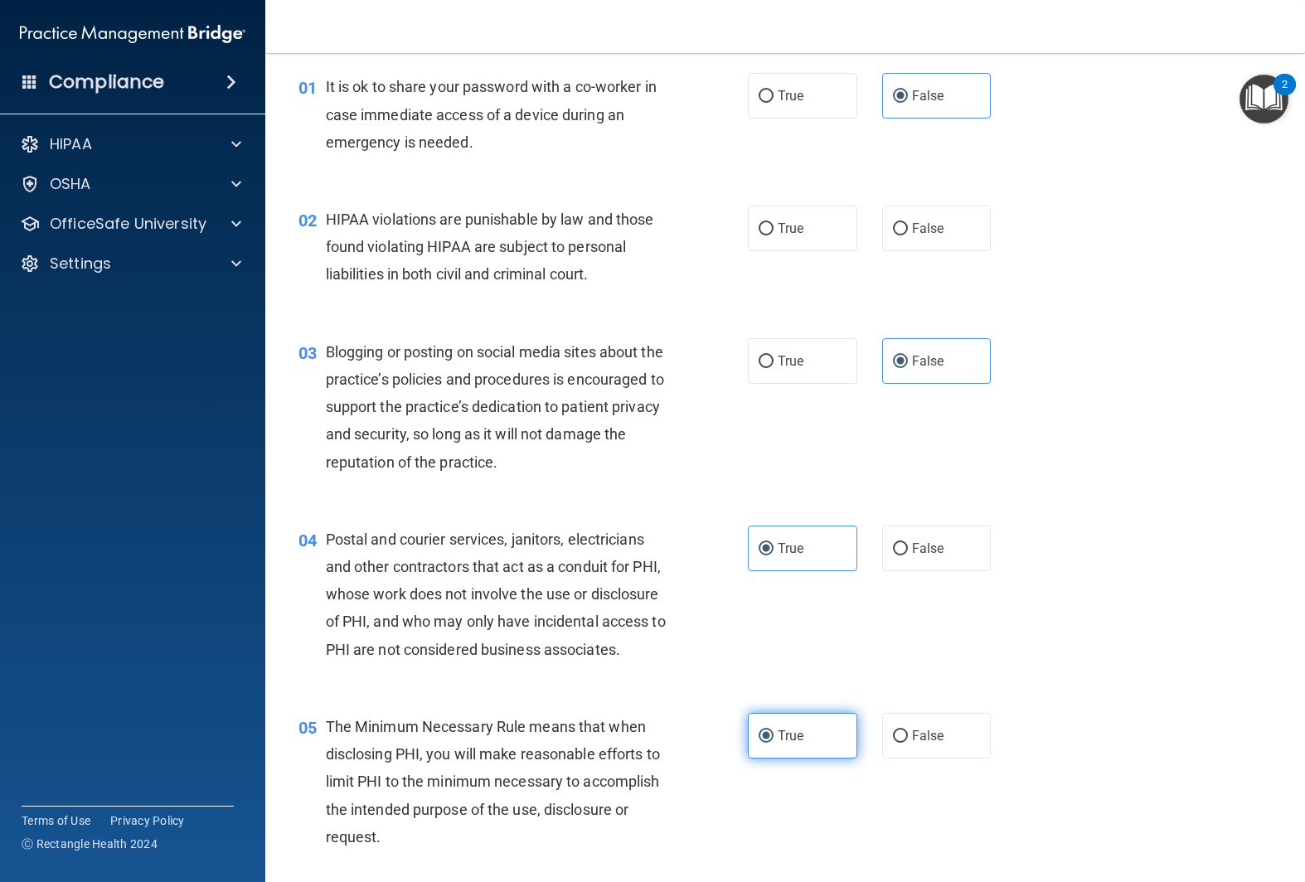
scroll to position [0, 0]
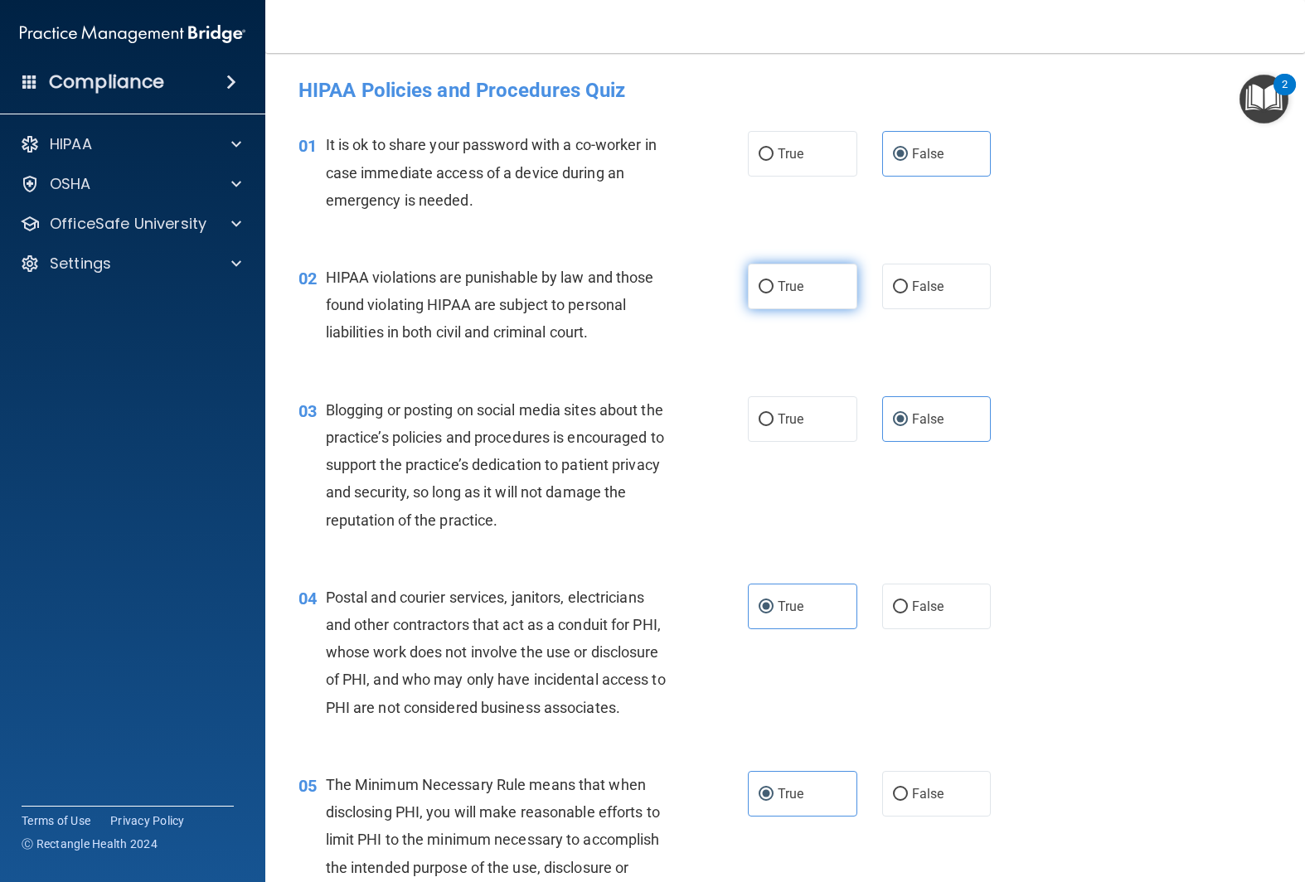
click at [761, 287] on input "True" at bounding box center [766, 287] width 15 height 12
radio input "true"
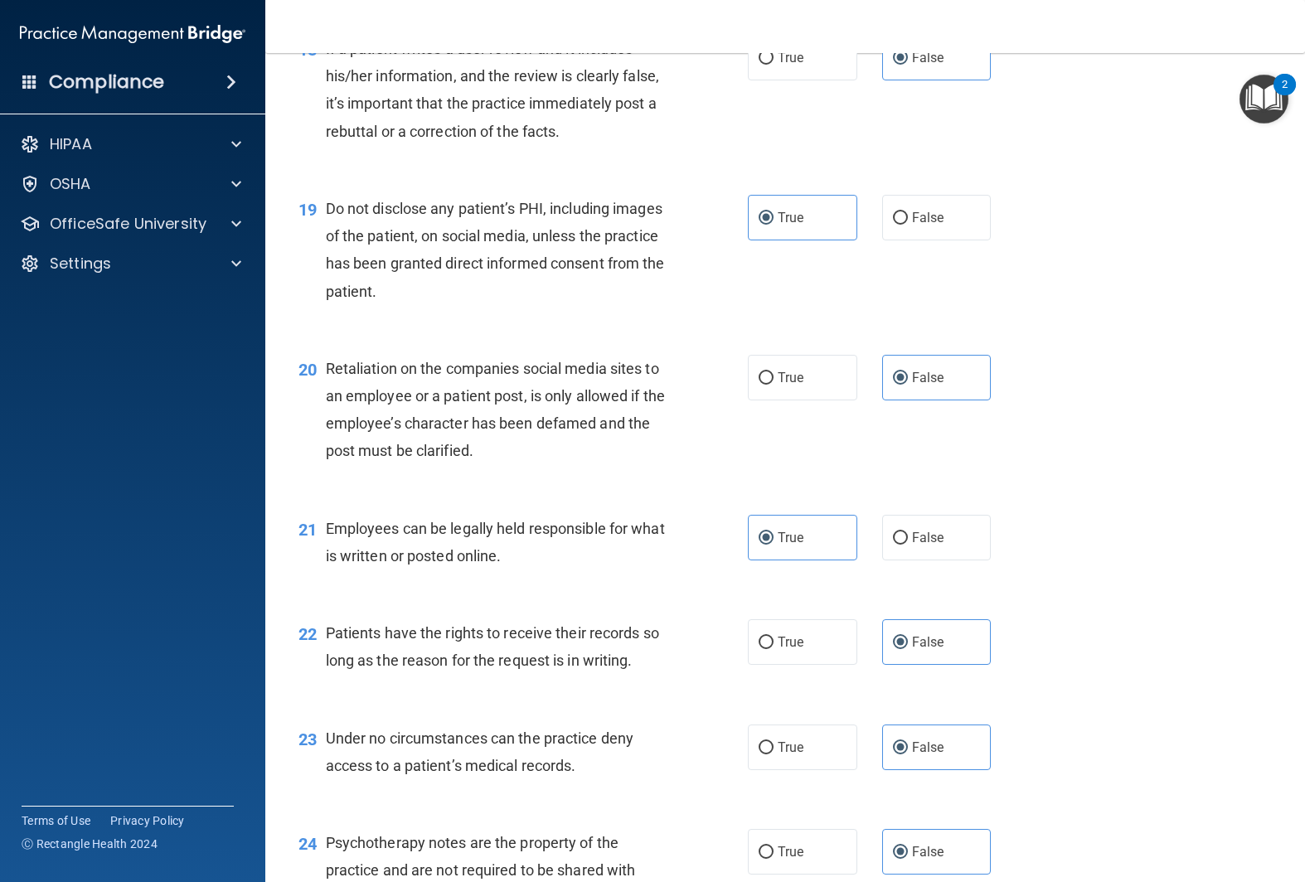
scroll to position [3915, 0]
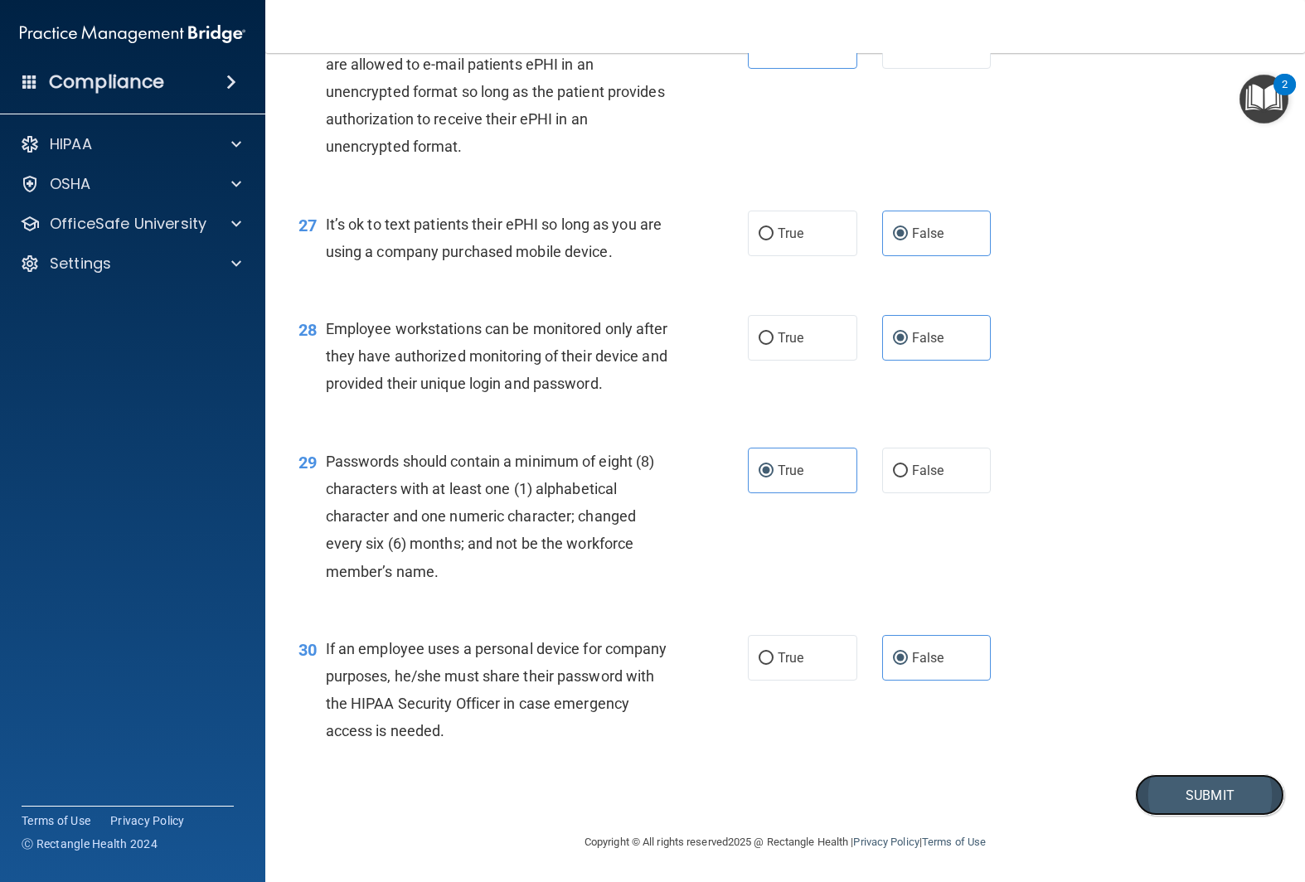
click at [1150, 784] on button "Submit" at bounding box center [1209, 795] width 149 height 42
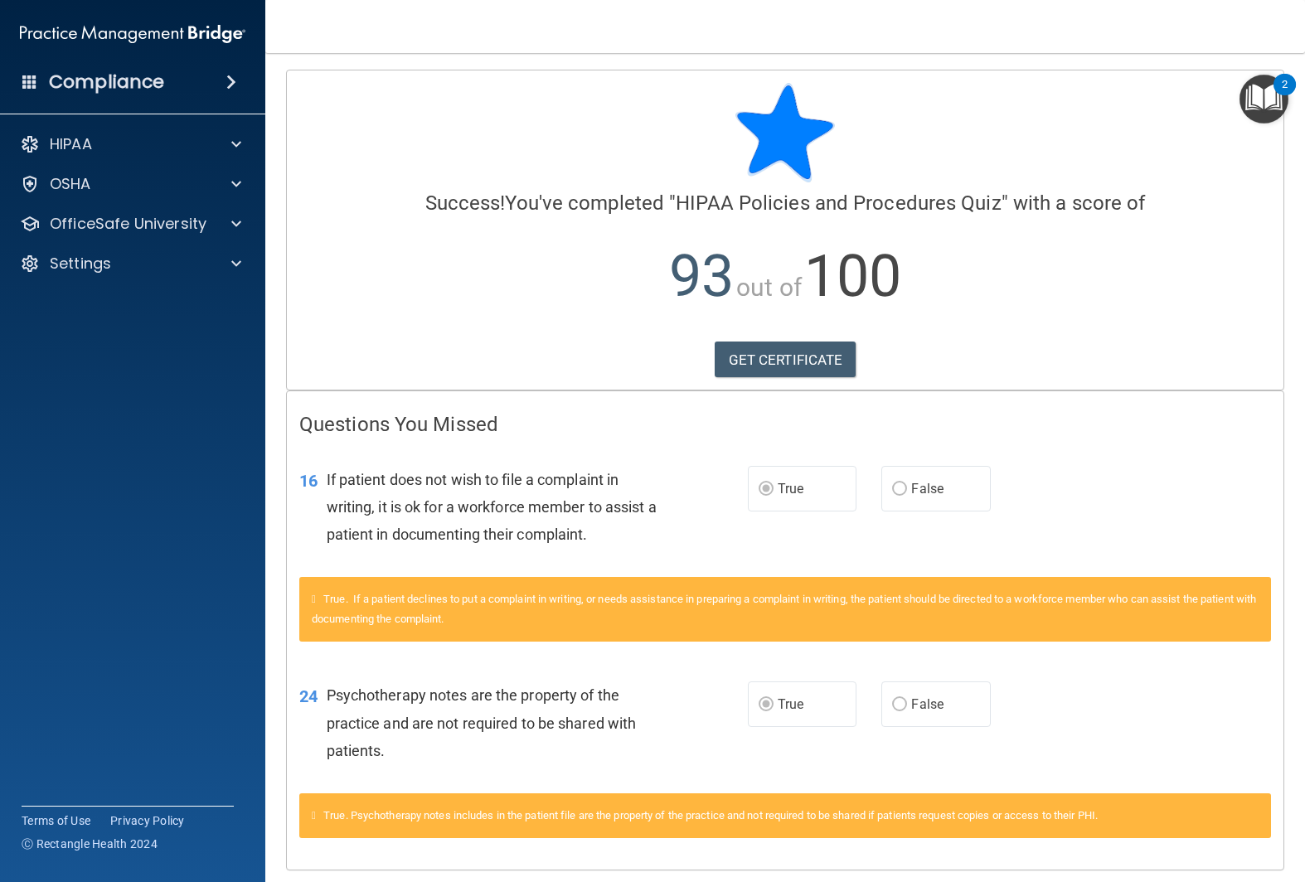
scroll to position [55, 0]
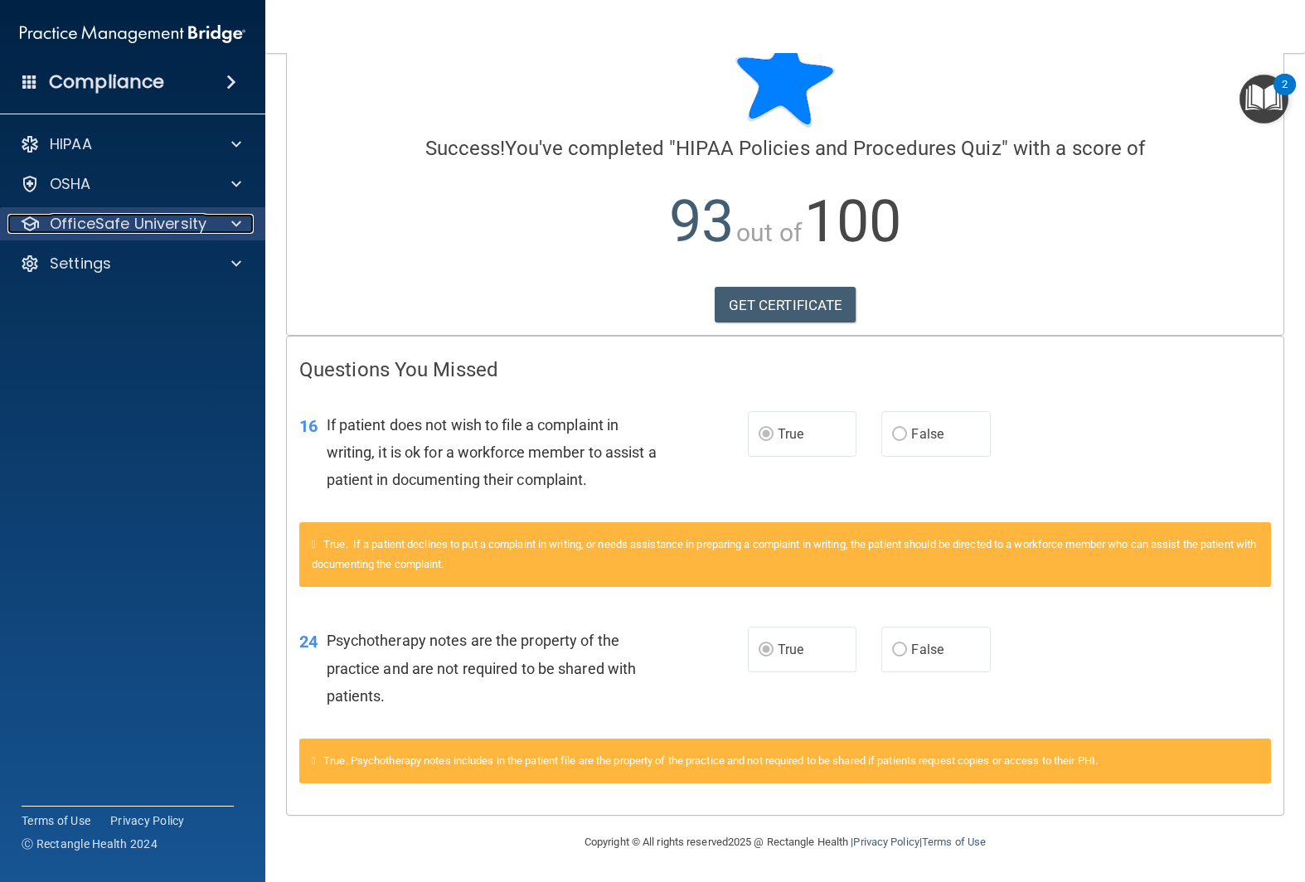
click at [158, 226] on p "OfficeSafe University" at bounding box center [128, 224] width 157 height 20
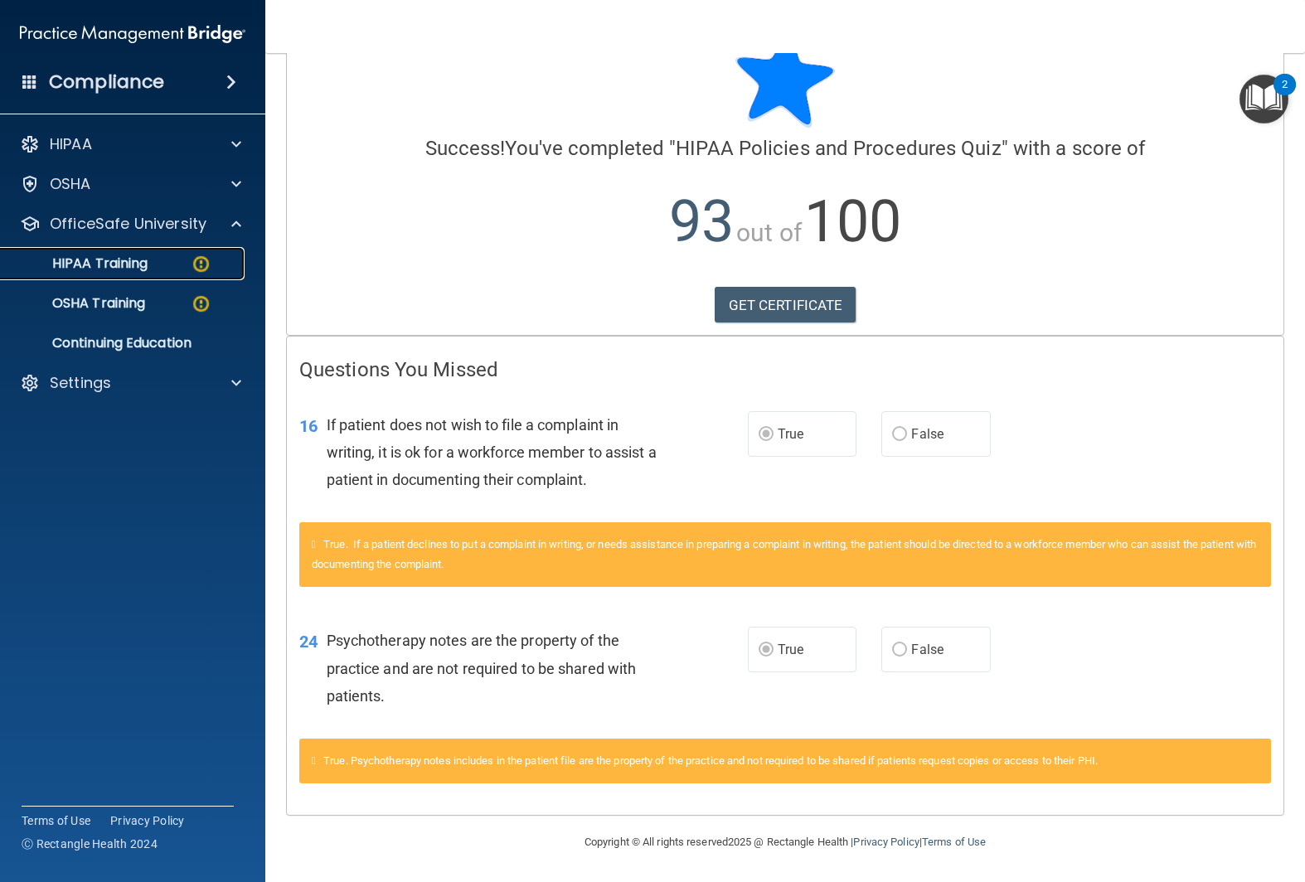
click at [138, 261] on p "HIPAA Training" at bounding box center [79, 263] width 137 height 17
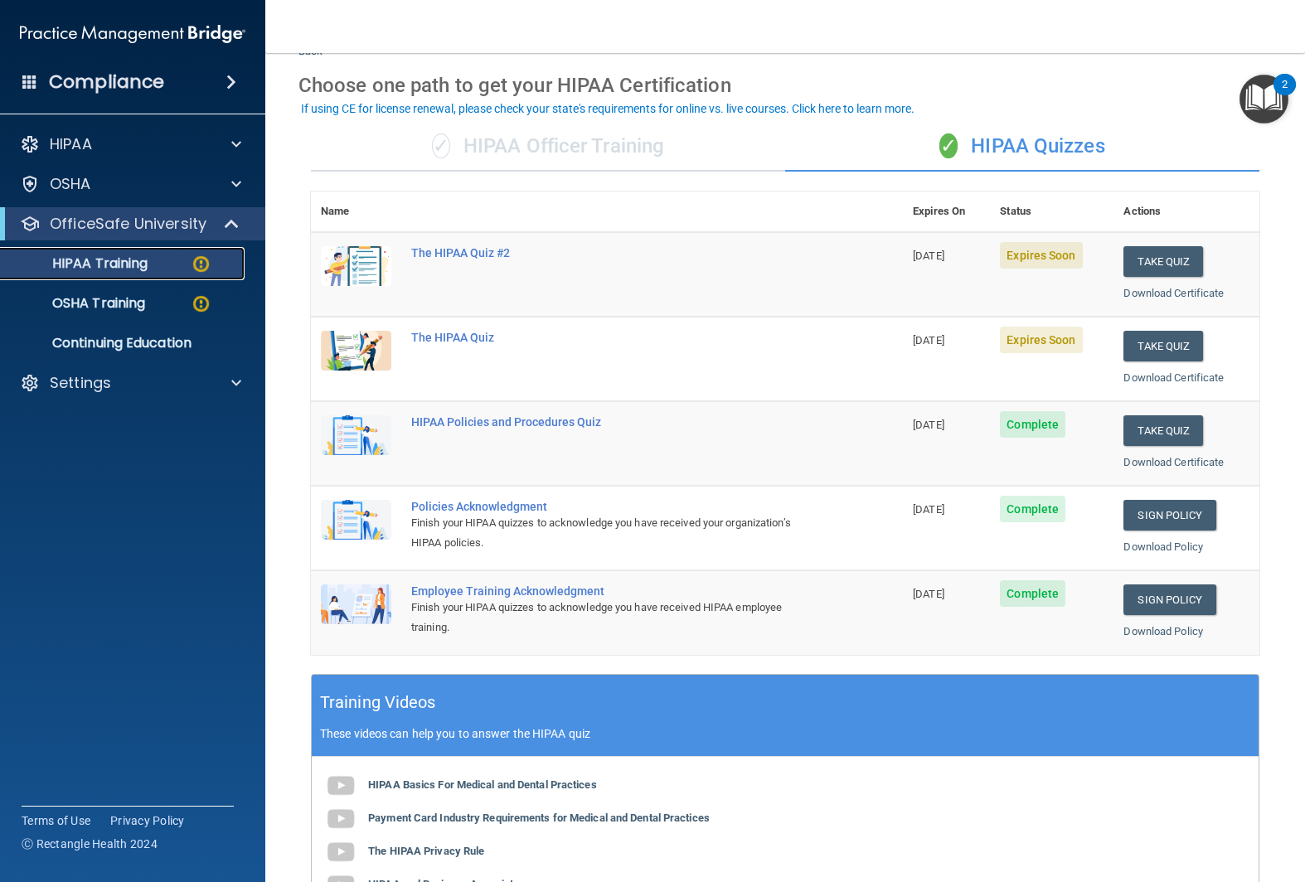
scroll to position [59, 0]
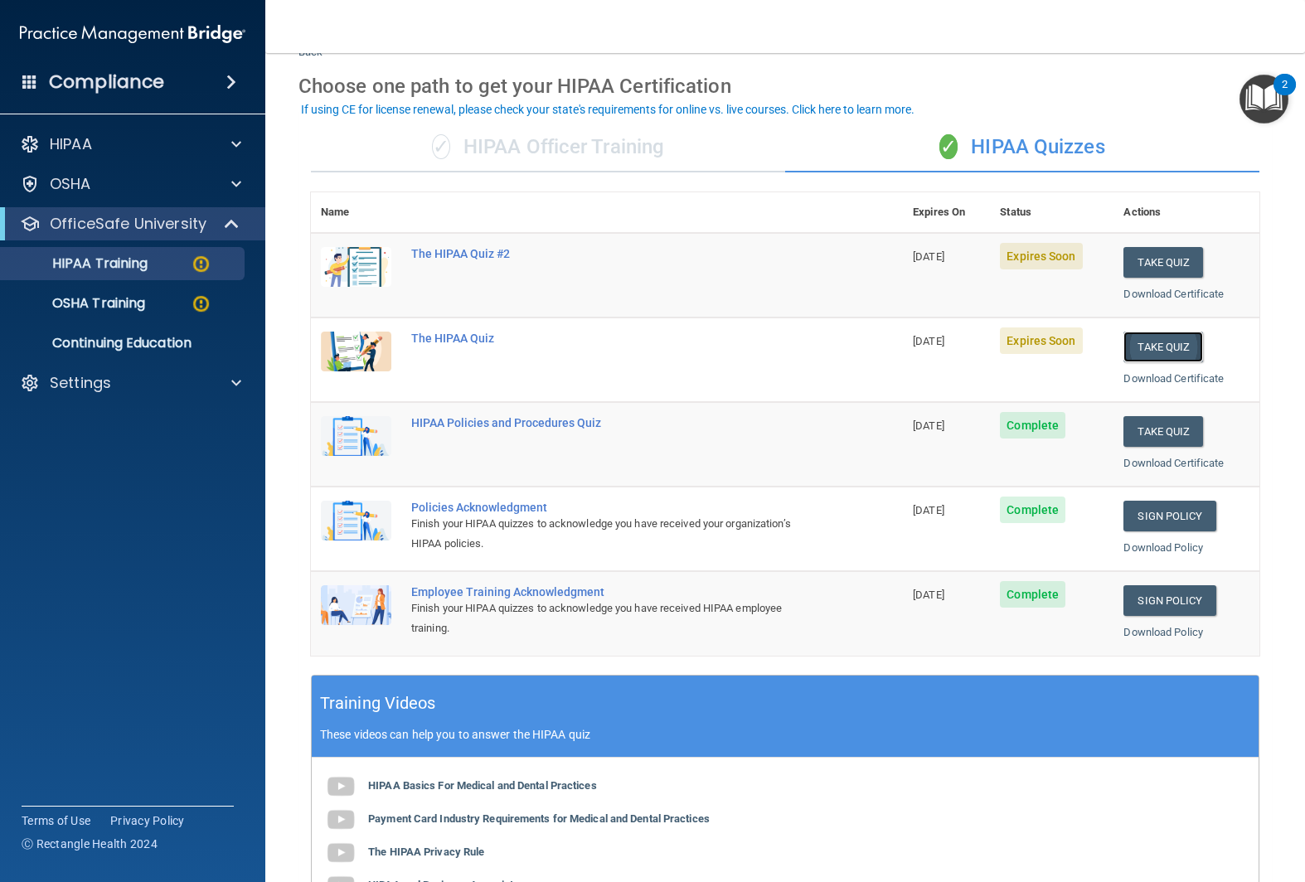
click at [1161, 341] on button "Take Quiz" at bounding box center [1164, 347] width 80 height 31
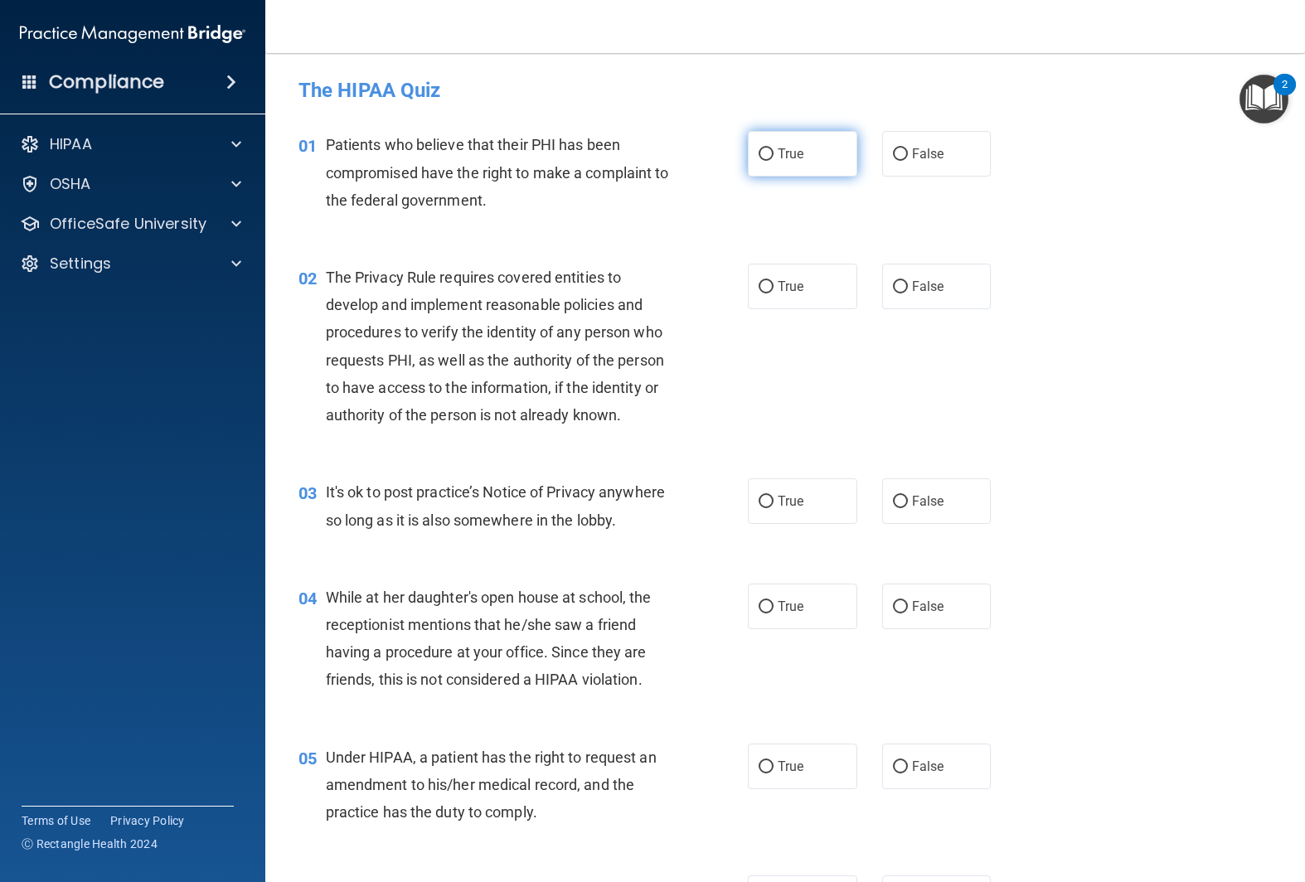
click at [816, 162] on label "True" at bounding box center [802, 154] width 109 height 46
click at [774, 161] on input "True" at bounding box center [766, 154] width 15 height 12
radio input "true"
click at [807, 488] on label "True" at bounding box center [802, 501] width 109 height 46
click at [774, 496] on input "True" at bounding box center [766, 502] width 15 height 12
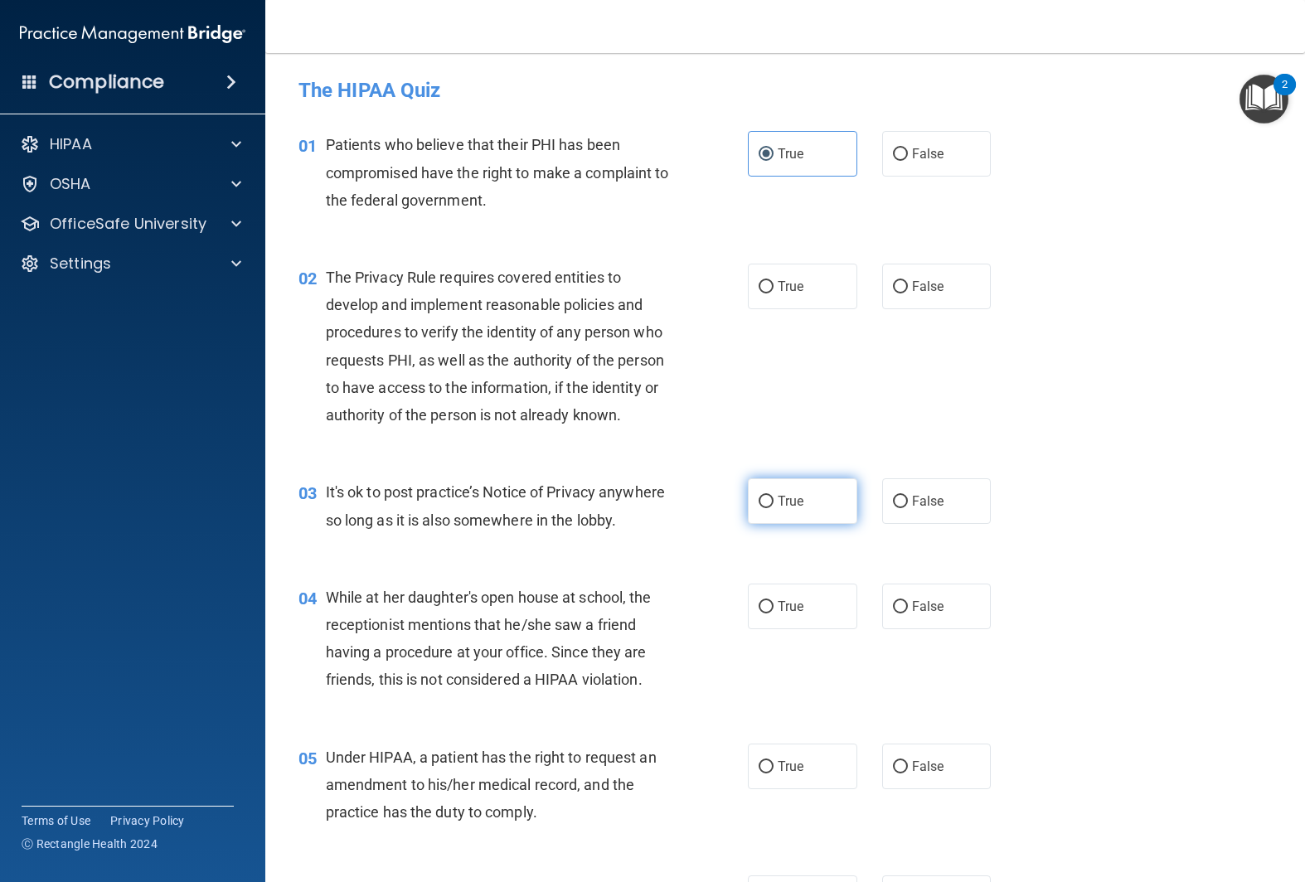
radio input "true"
click at [931, 594] on label "False" at bounding box center [936, 607] width 109 height 46
click at [908, 601] on input "False" at bounding box center [900, 607] width 15 height 12
radio input "true"
click at [785, 276] on label "True" at bounding box center [802, 287] width 109 height 46
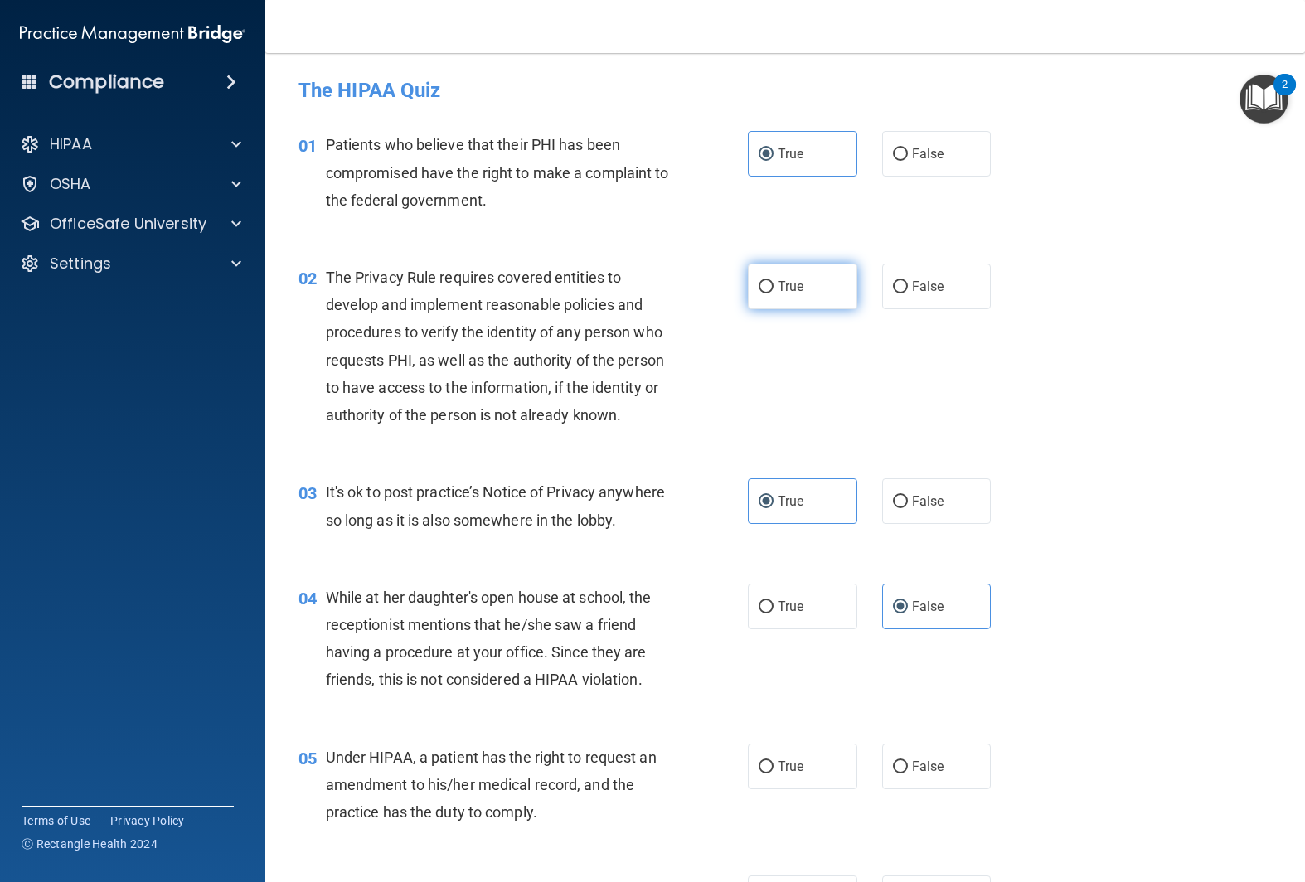
click at [774, 281] on input "True" at bounding box center [766, 287] width 15 height 12
radio input "true"
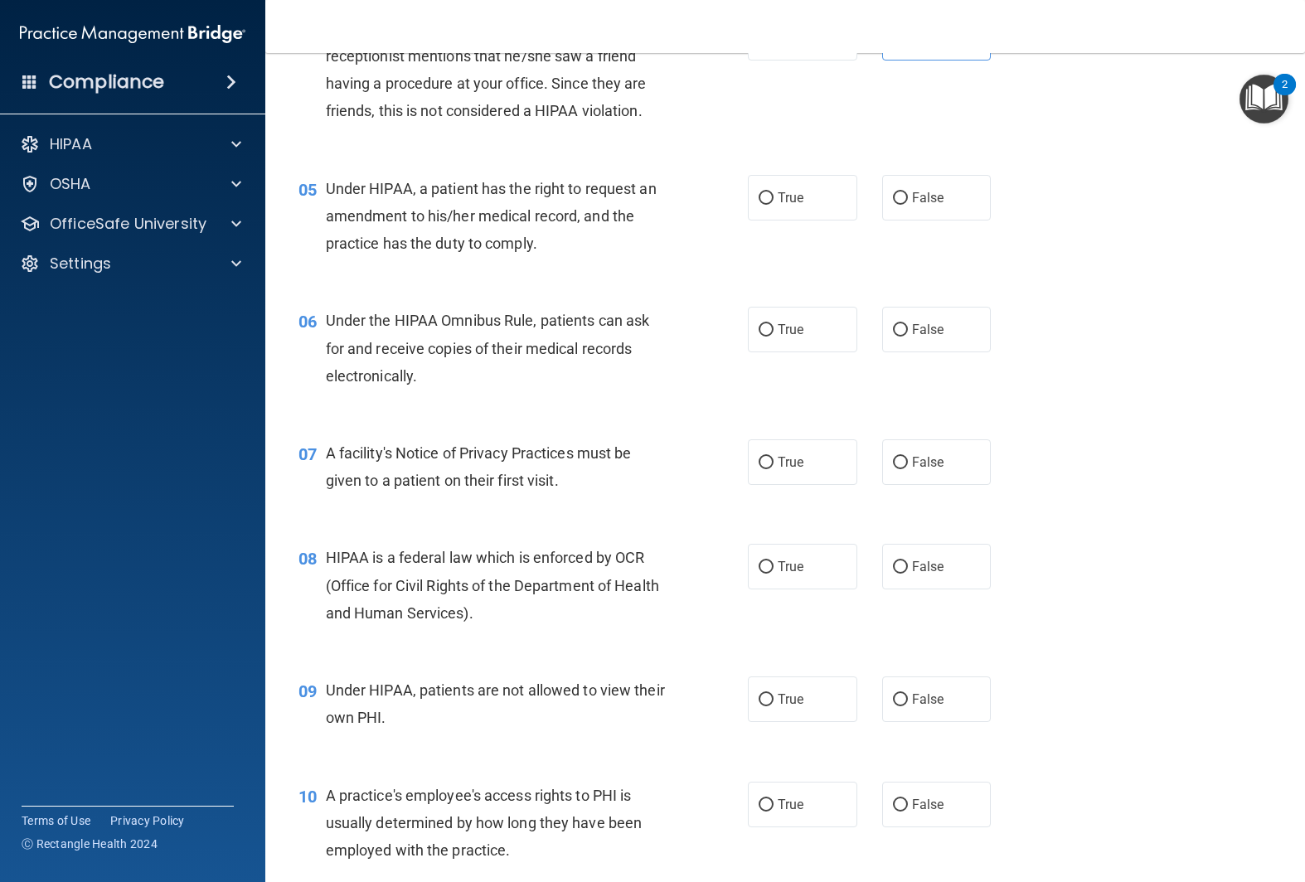
scroll to position [581, 0]
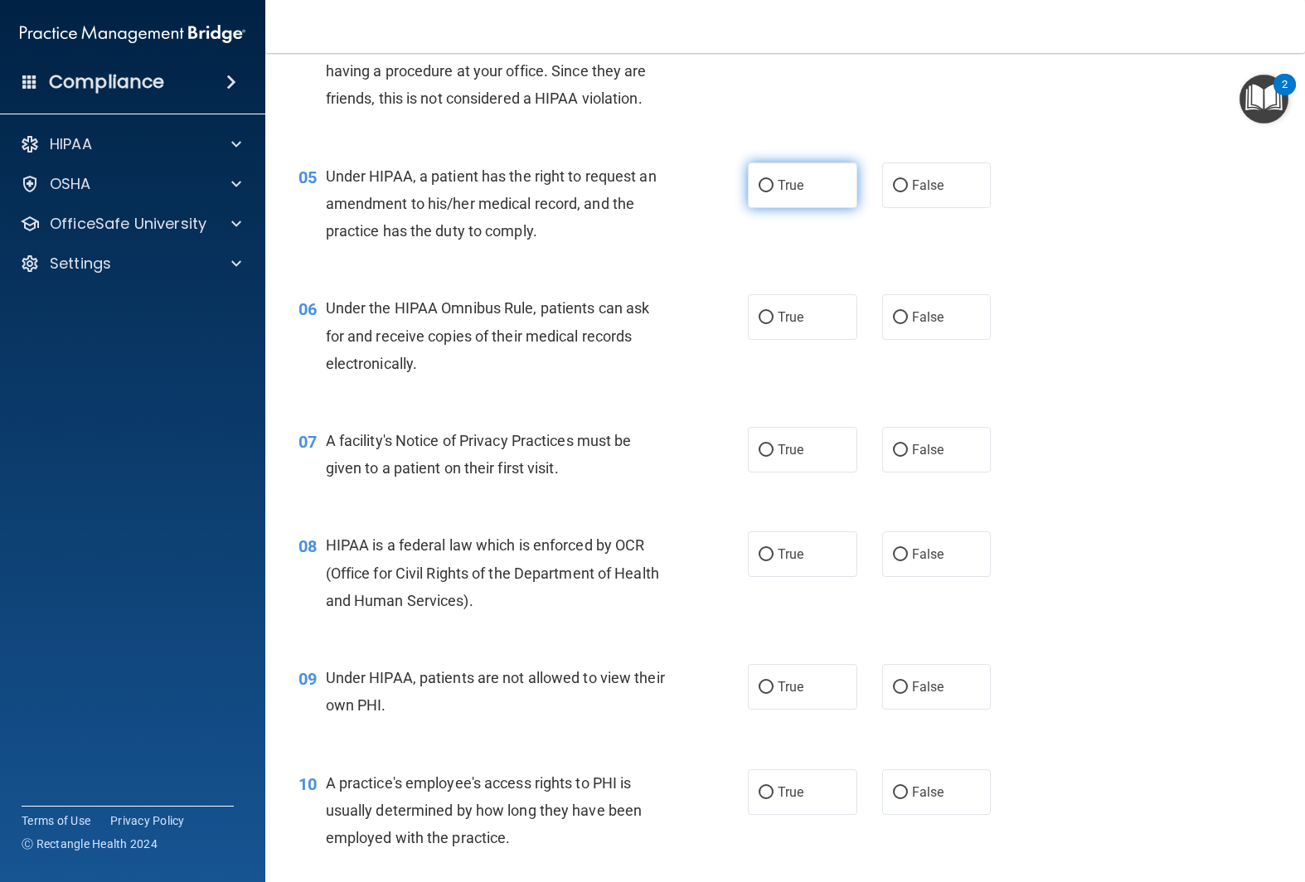
click at [763, 195] on label "True" at bounding box center [802, 186] width 109 height 46
click at [763, 192] on input "True" at bounding box center [766, 186] width 15 height 12
radio input "true"
click at [794, 302] on label "True" at bounding box center [802, 317] width 109 height 46
click at [774, 312] on input "True" at bounding box center [766, 318] width 15 height 12
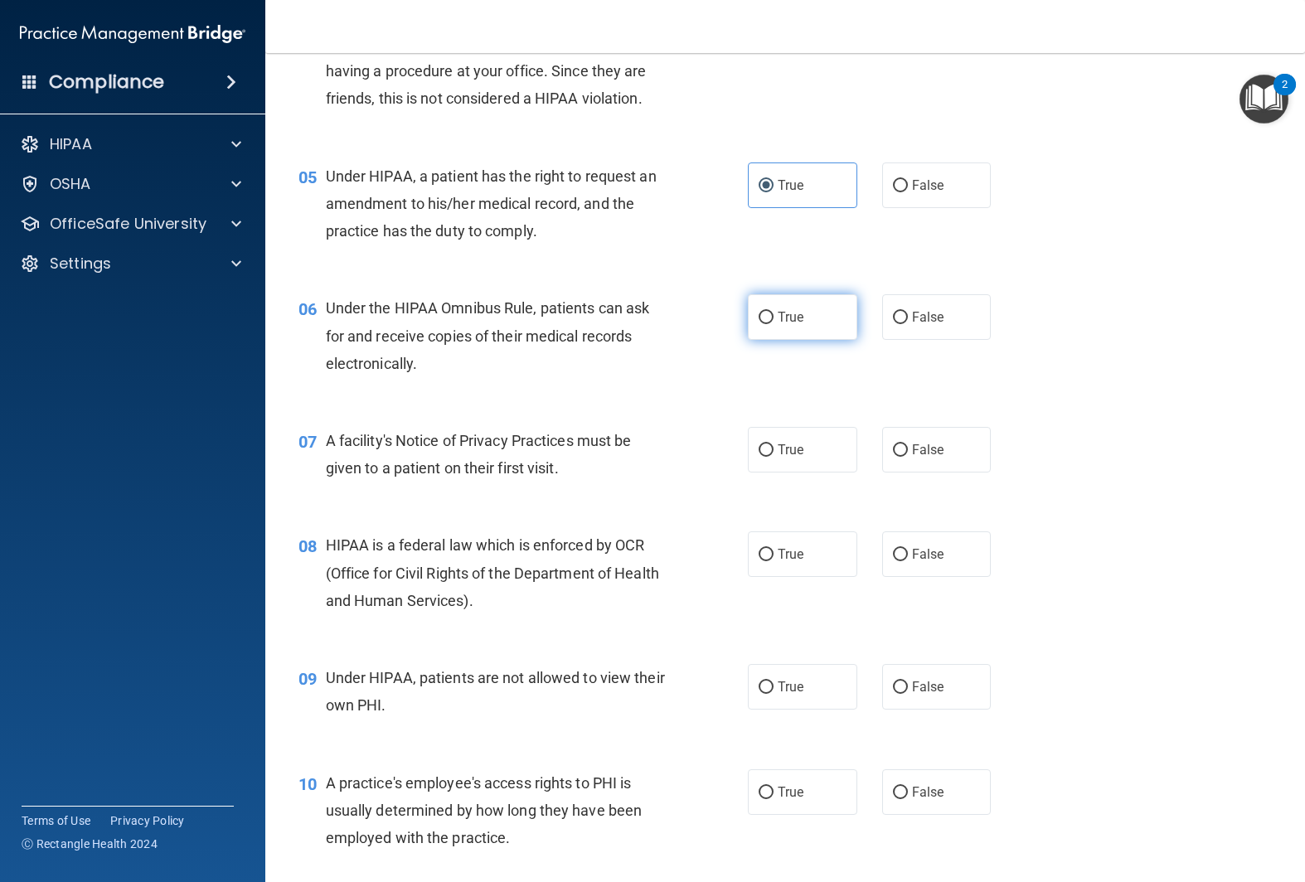
radio input "true"
click at [800, 446] on span "True" at bounding box center [791, 450] width 26 height 16
click at [774, 446] on input "True" at bounding box center [766, 450] width 15 height 12
radio input "true"
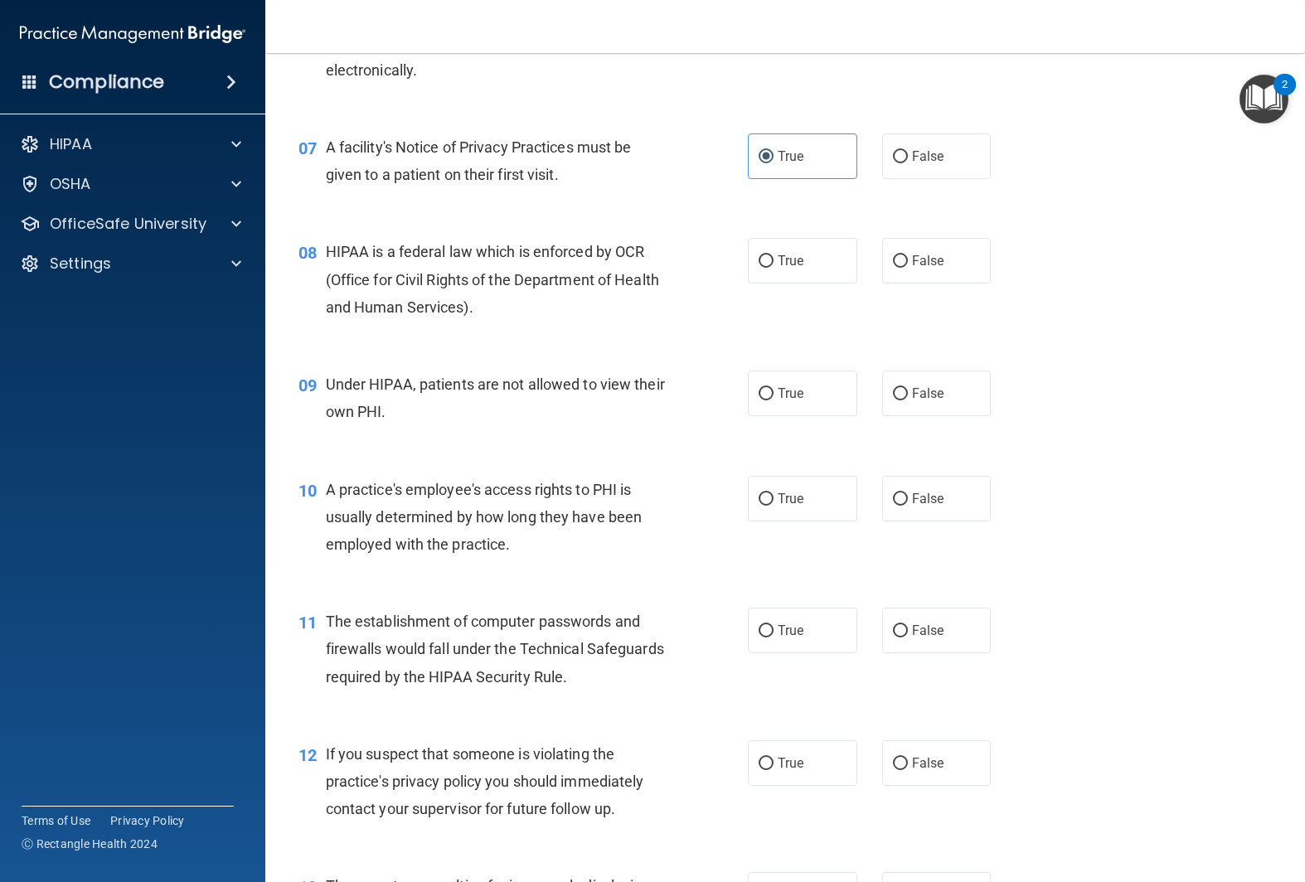
scroll to position [885, 0]
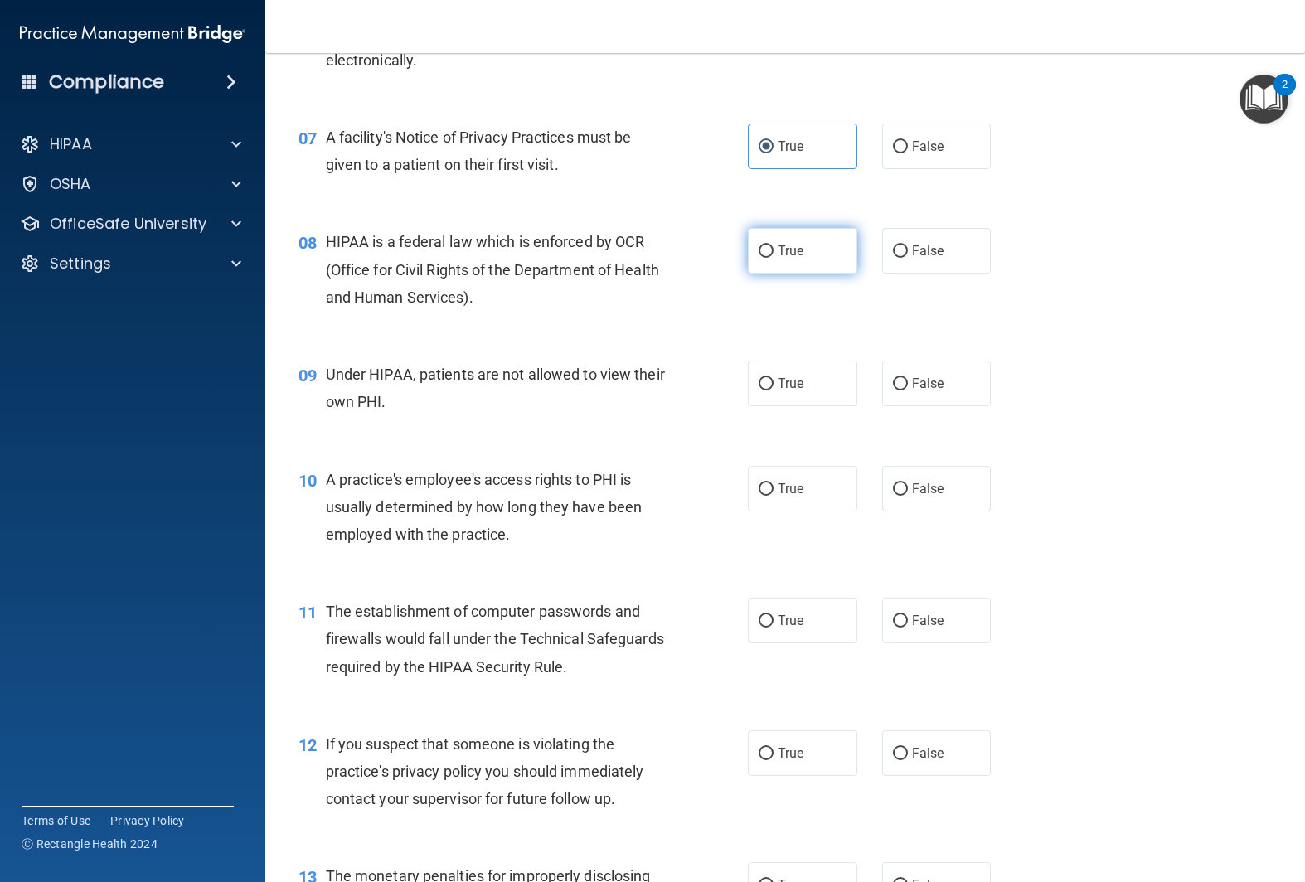
click at [764, 249] on input "True" at bounding box center [766, 251] width 15 height 12
radio input "true"
click at [896, 395] on label "False" at bounding box center [936, 384] width 109 height 46
click at [896, 391] on input "False" at bounding box center [900, 384] width 15 height 12
radio input "true"
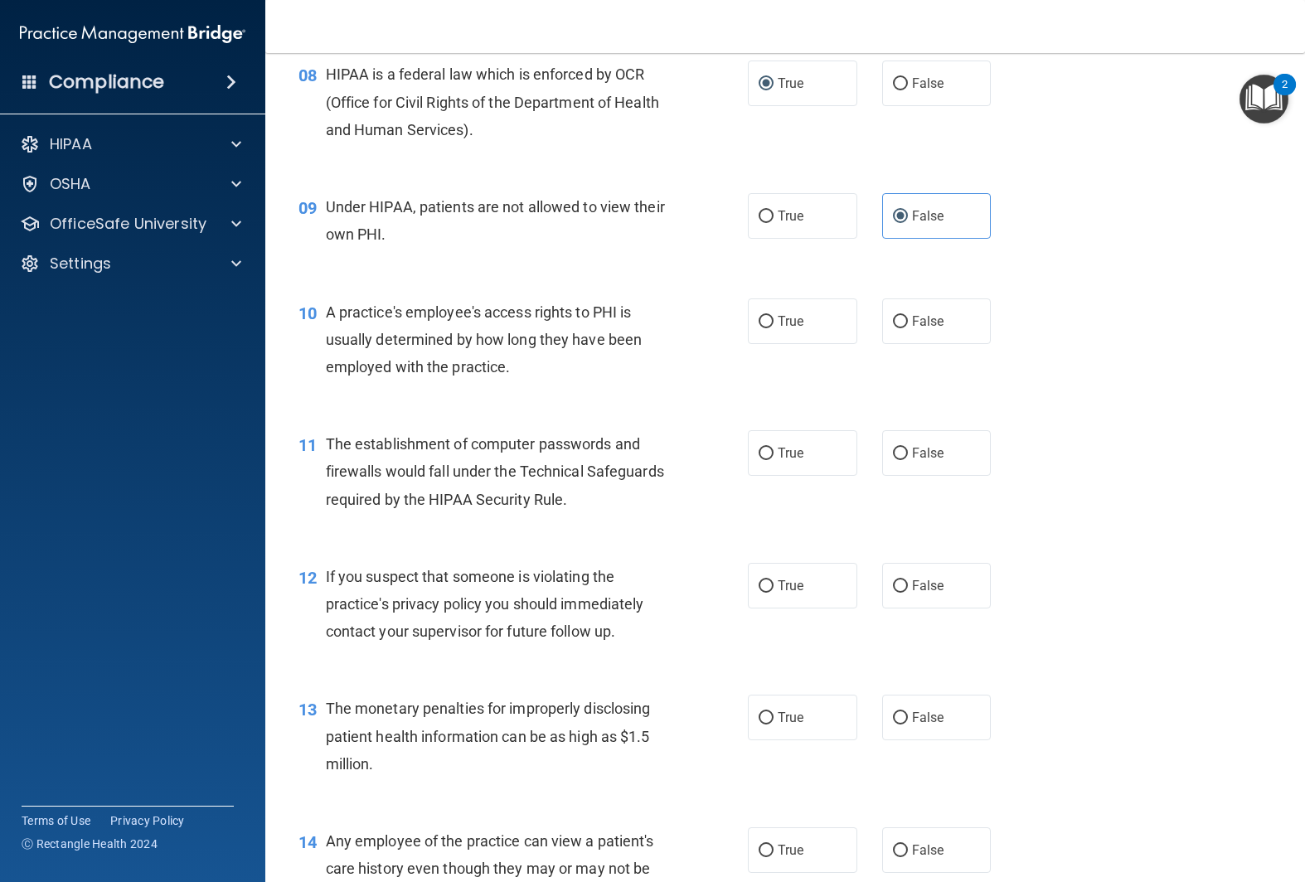
scroll to position [1066, 0]
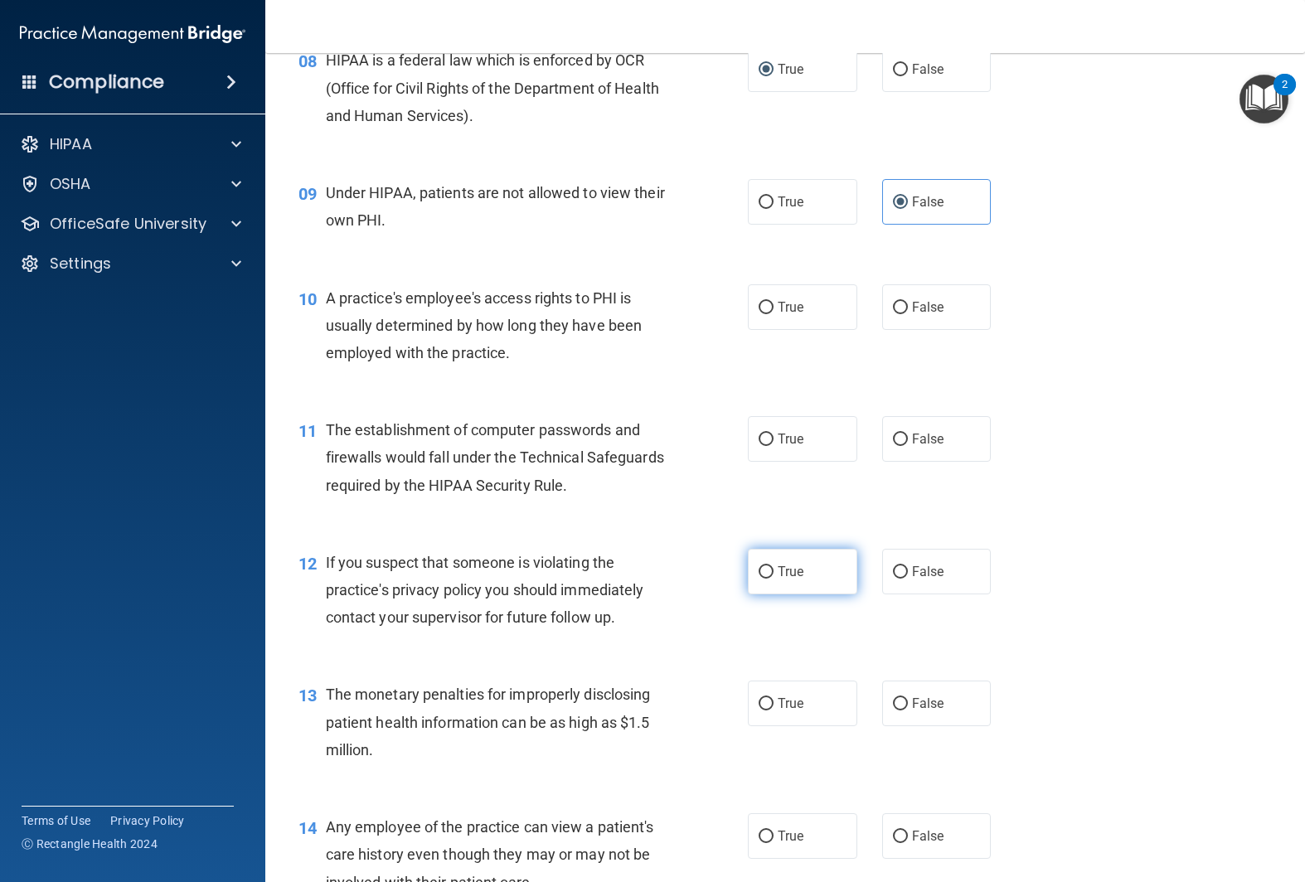
click at [764, 578] on input "True" at bounding box center [766, 572] width 15 height 12
radio input "true"
click at [773, 694] on label "True" at bounding box center [802, 704] width 109 height 46
click at [773, 698] on input "True" at bounding box center [766, 704] width 15 height 12
radio input "true"
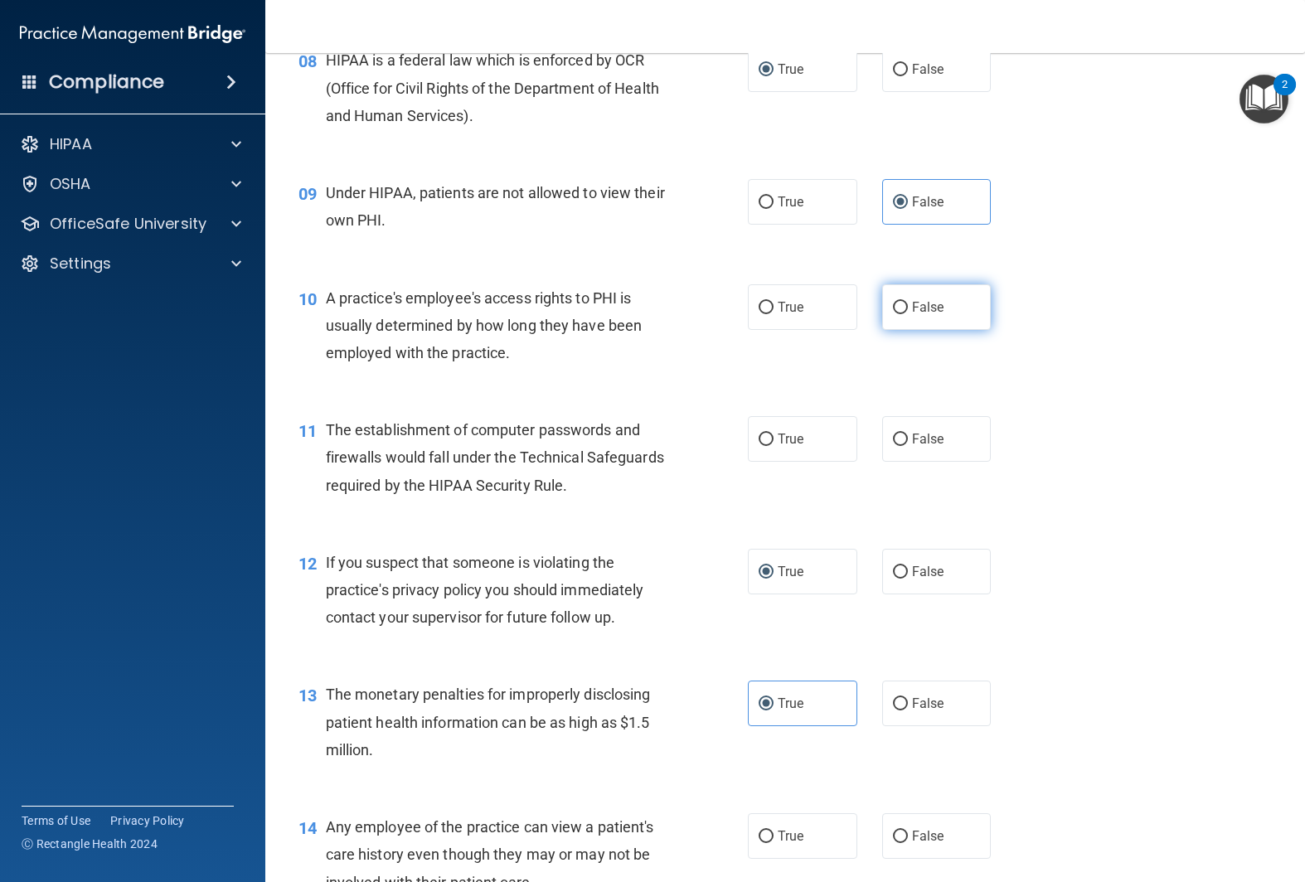
click at [905, 311] on input "False" at bounding box center [900, 308] width 15 height 12
radio input "true"
click at [847, 431] on label "True" at bounding box center [802, 439] width 109 height 46
click at [774, 434] on input "True" at bounding box center [766, 440] width 15 height 12
radio input "true"
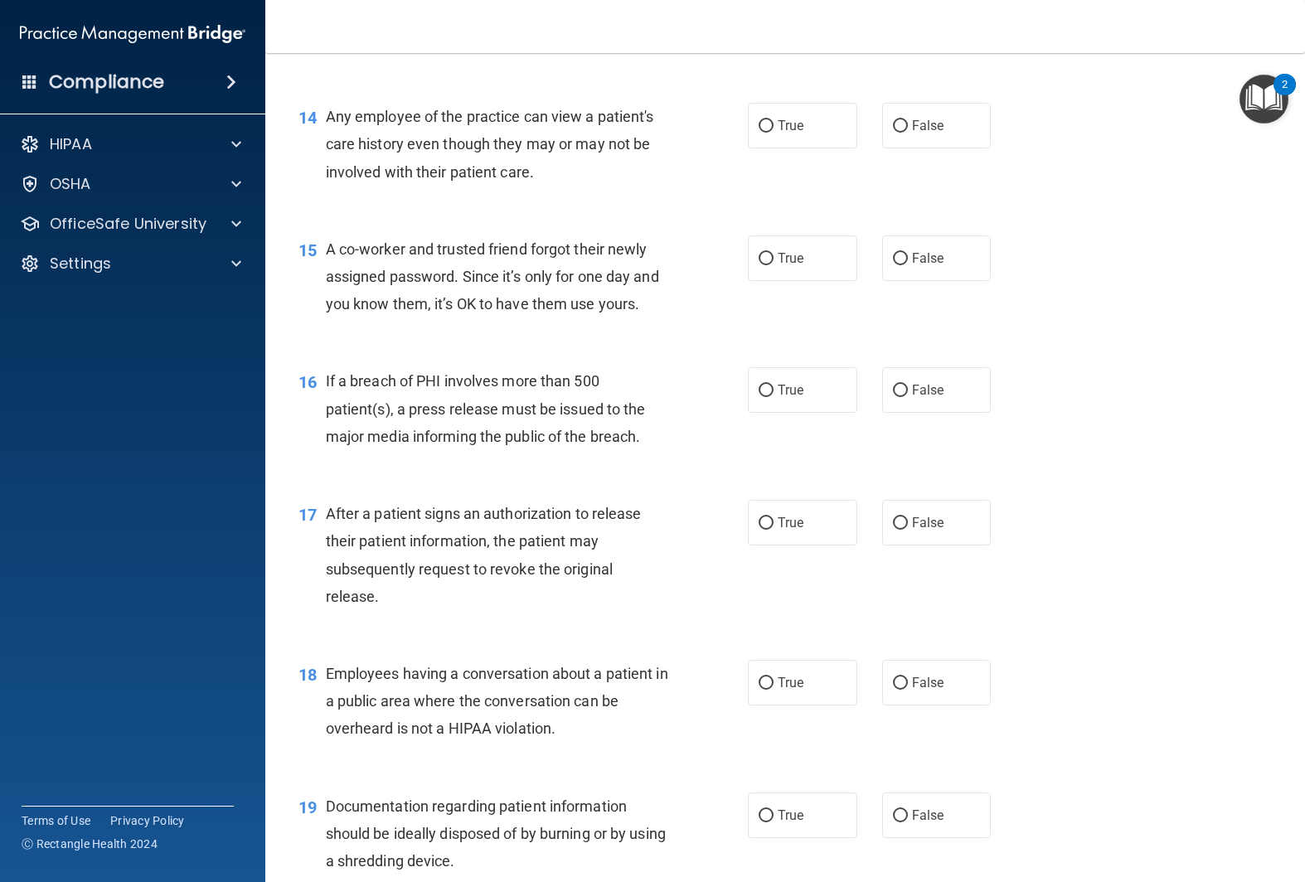
scroll to position [1776, 0]
click at [798, 402] on label "True" at bounding box center [802, 391] width 109 height 46
click at [774, 398] on input "True" at bounding box center [766, 392] width 15 height 12
radio input "true"
click at [912, 684] on span "False" at bounding box center [928, 684] width 32 height 16
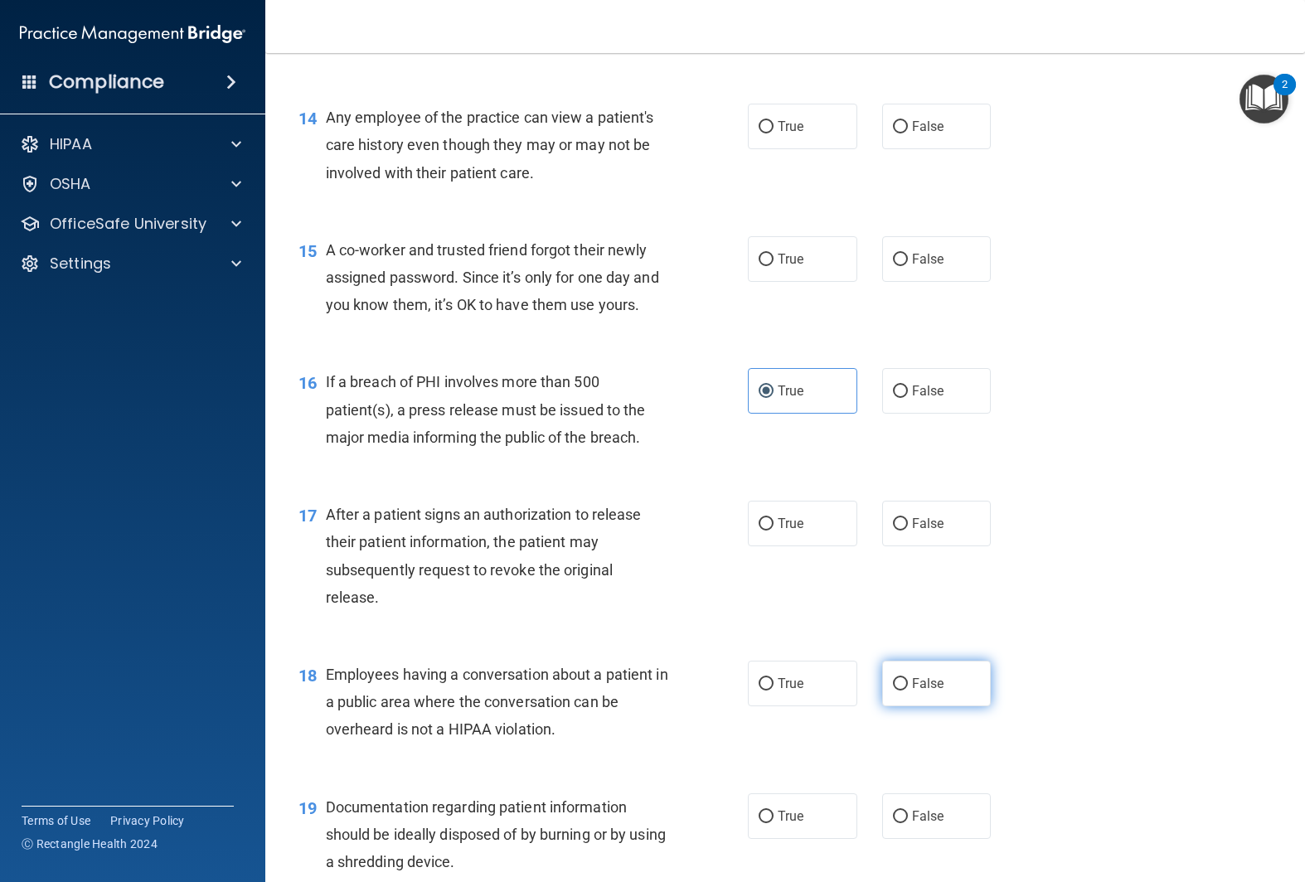
click at [908, 684] on input "False" at bounding box center [900, 684] width 15 height 12
radio input "true"
click at [780, 532] on label "True" at bounding box center [802, 524] width 109 height 46
click at [774, 531] on input "True" at bounding box center [766, 524] width 15 height 12
radio input "true"
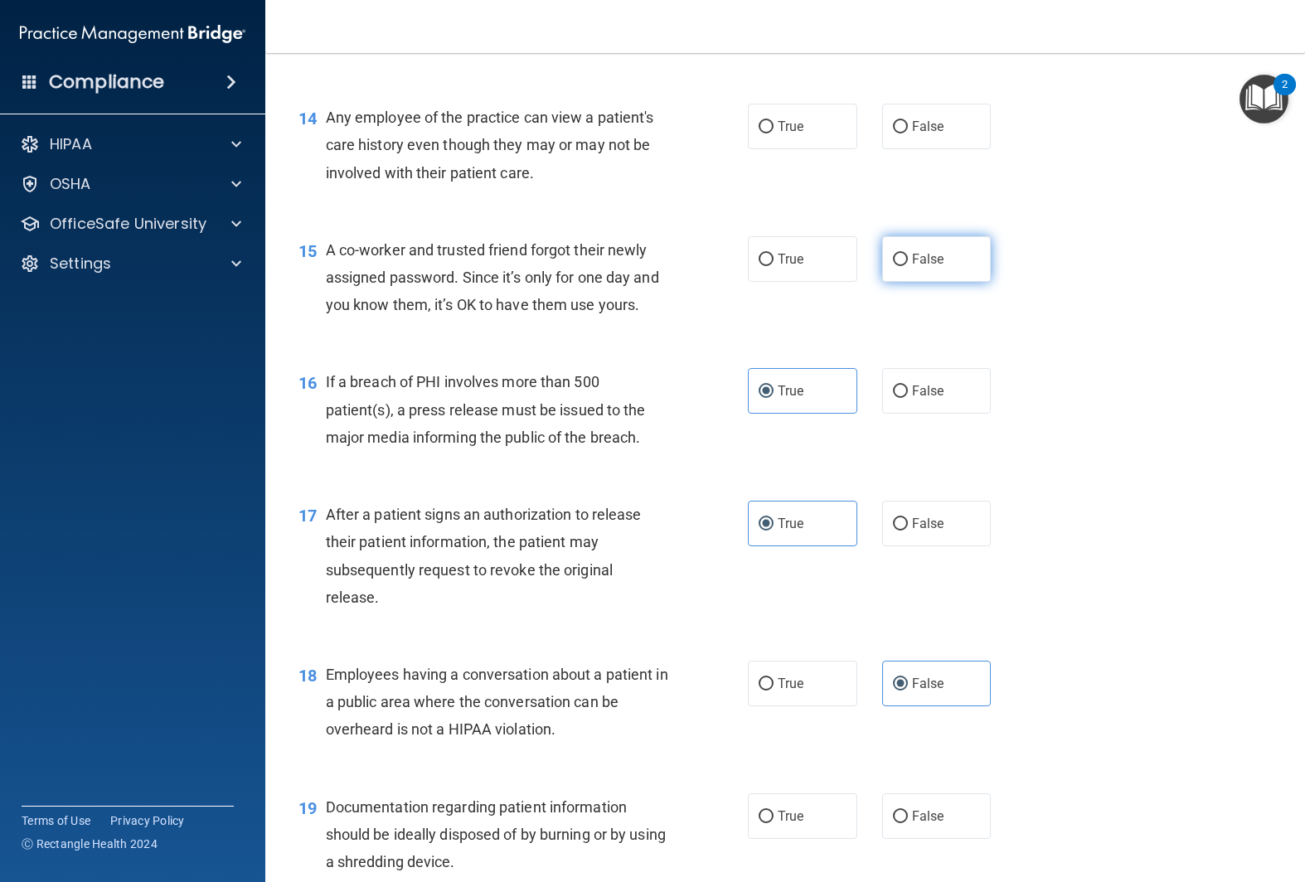
click at [934, 250] on label "False" at bounding box center [936, 259] width 109 height 46
click at [908, 254] on input "False" at bounding box center [900, 260] width 15 height 12
radio input "true"
click at [761, 126] on input "True" at bounding box center [766, 127] width 15 height 12
radio input "true"
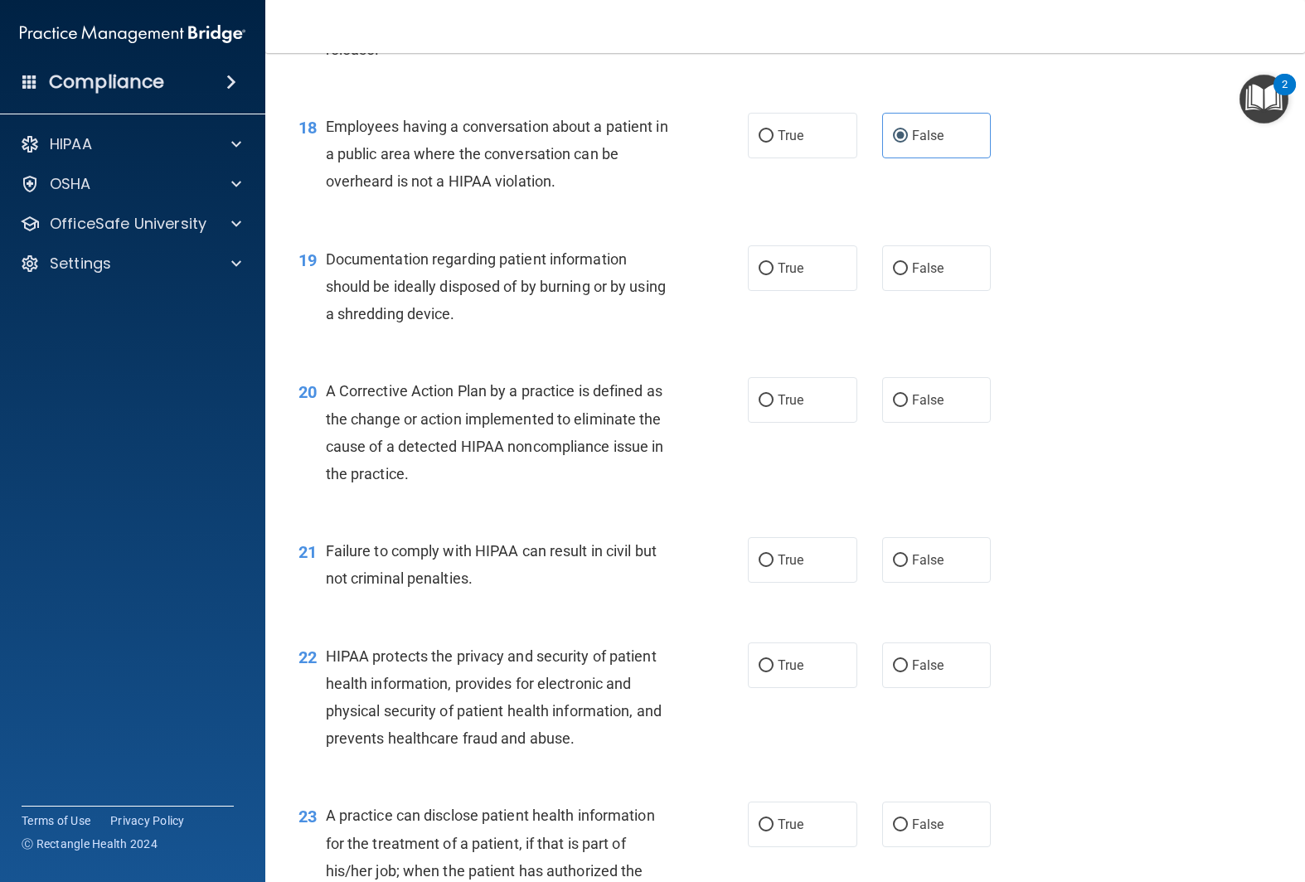
scroll to position [2329, 0]
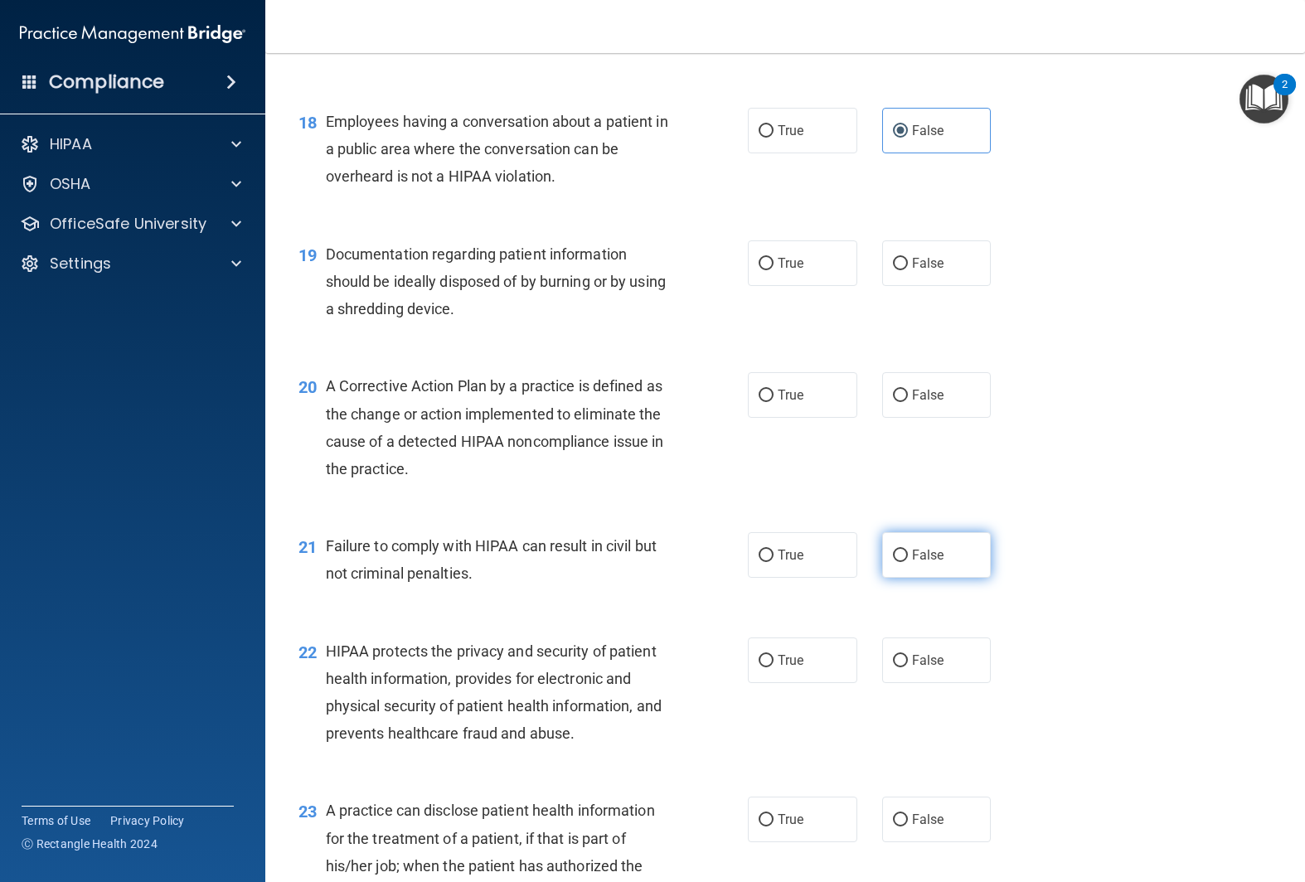
click at [970, 554] on label "False" at bounding box center [936, 555] width 109 height 46
click at [908, 554] on input "False" at bounding box center [900, 556] width 15 height 12
radio input "true"
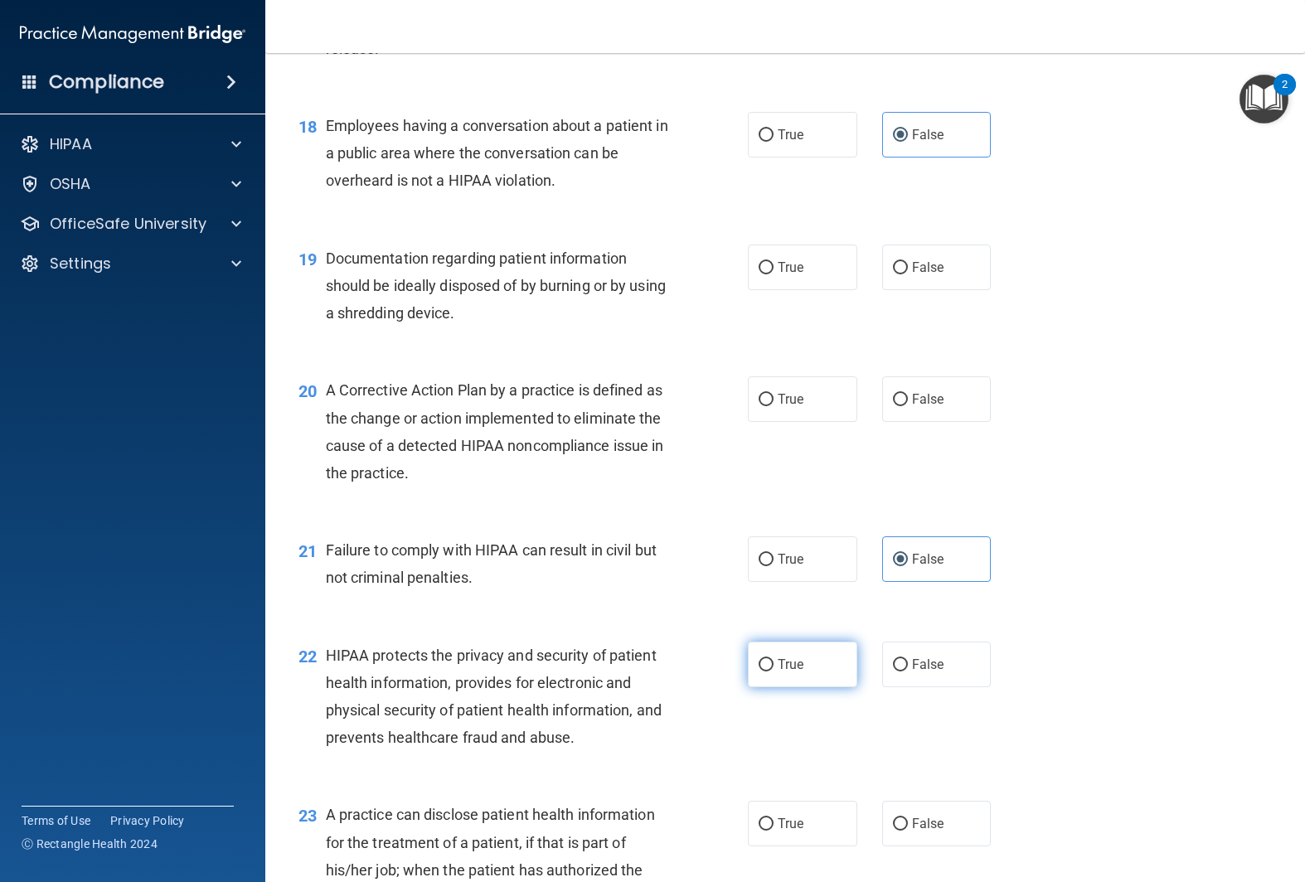
click at [785, 666] on span "True" at bounding box center [791, 665] width 26 height 16
click at [774, 666] on input "True" at bounding box center [766, 665] width 15 height 12
radio input "true"
click at [788, 391] on label "True" at bounding box center [802, 399] width 109 height 46
click at [774, 394] on input "True" at bounding box center [766, 400] width 15 height 12
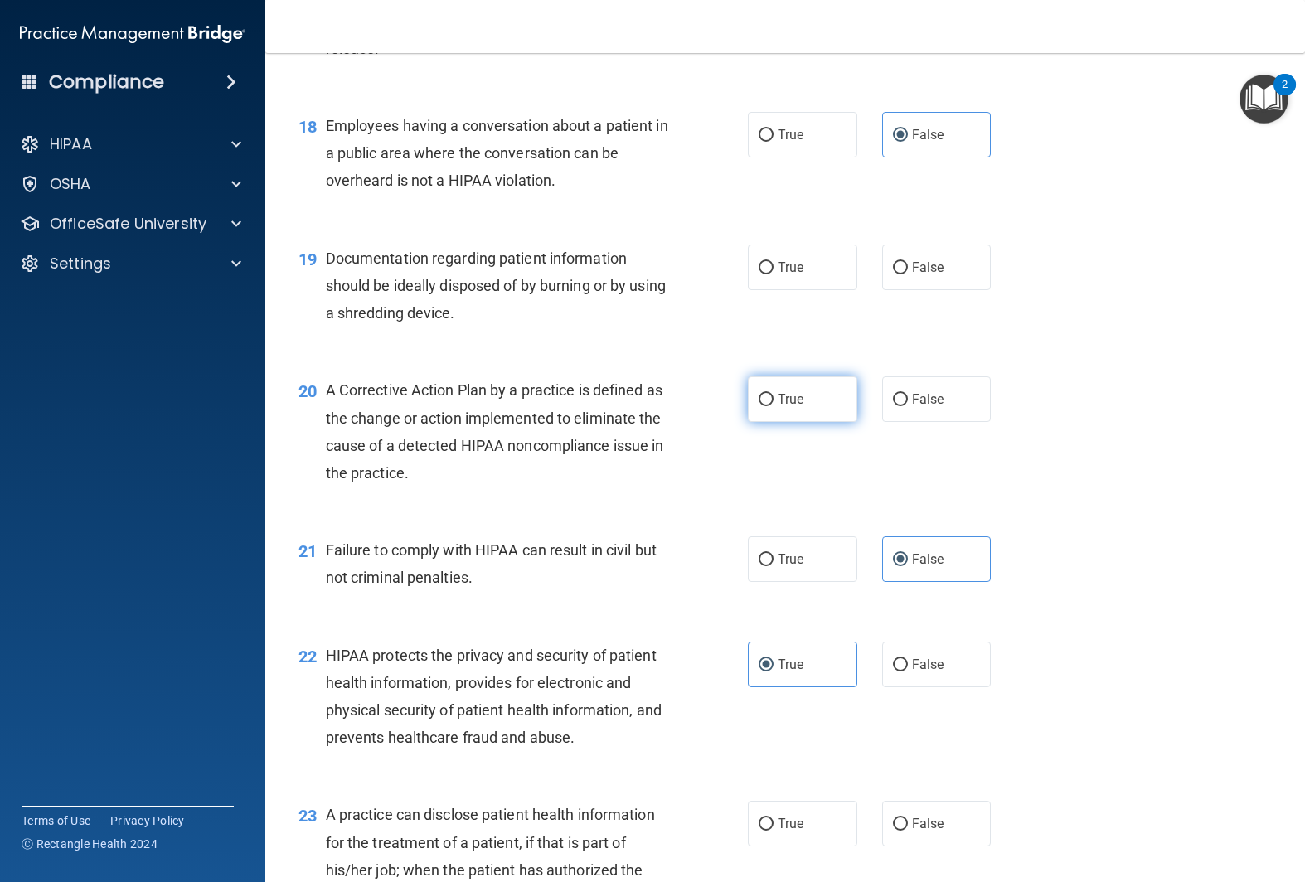
radio input "true"
click at [788, 286] on label "True" at bounding box center [802, 268] width 109 height 46
click at [774, 274] on input "True" at bounding box center [766, 268] width 15 height 12
radio input "true"
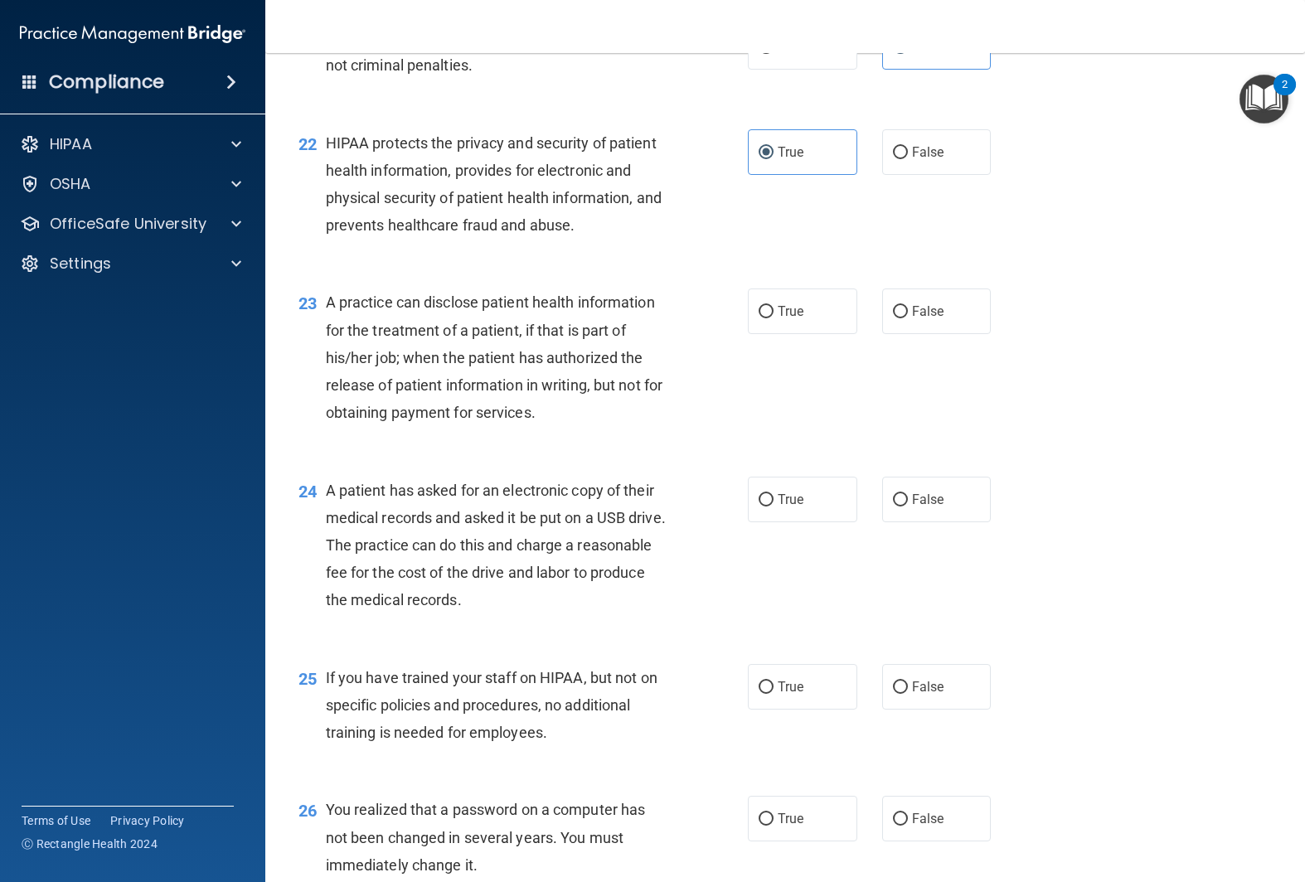
scroll to position [2866, 0]
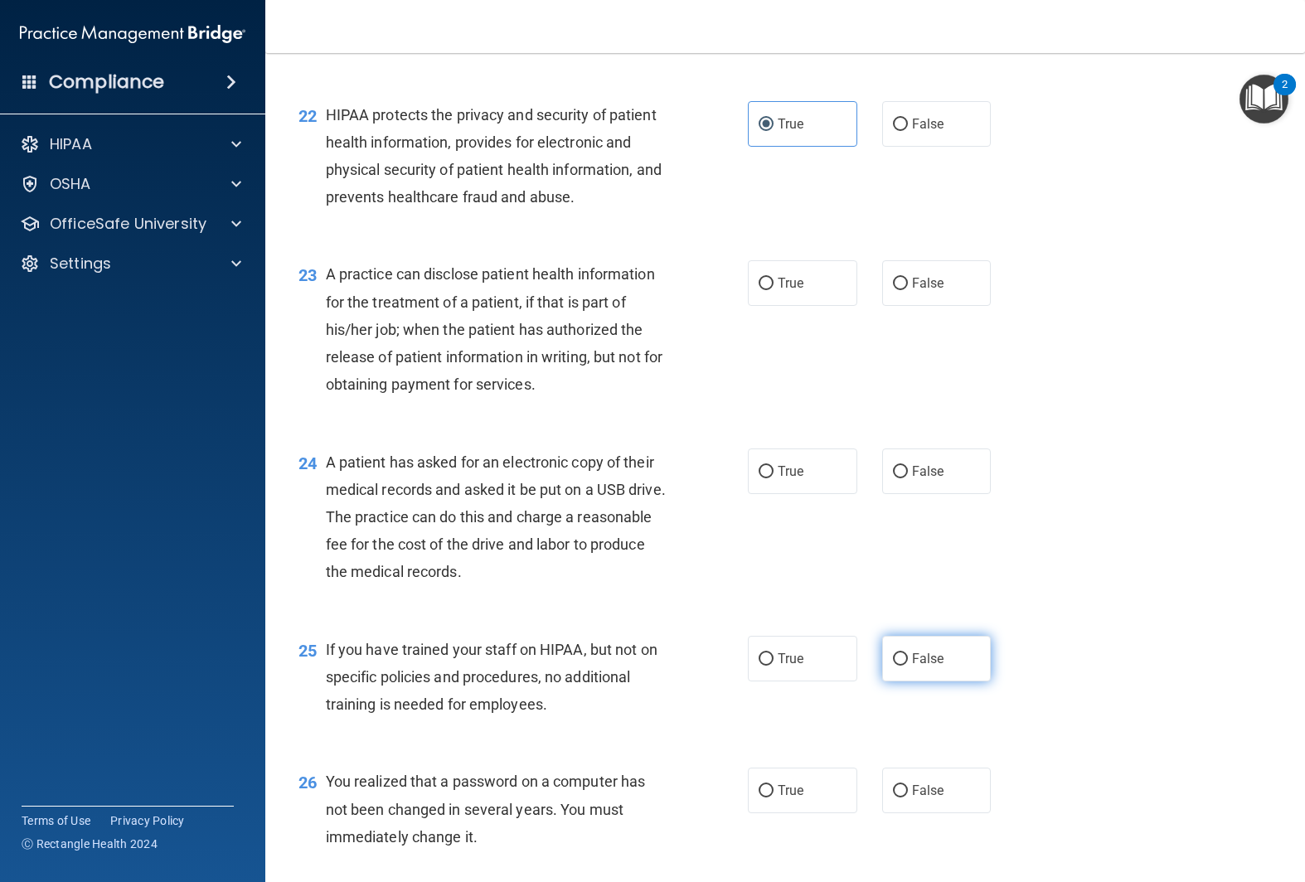
click at [954, 669] on label "False" at bounding box center [936, 659] width 109 height 46
click at [908, 666] on input "False" at bounding box center [900, 659] width 15 height 12
radio input "true"
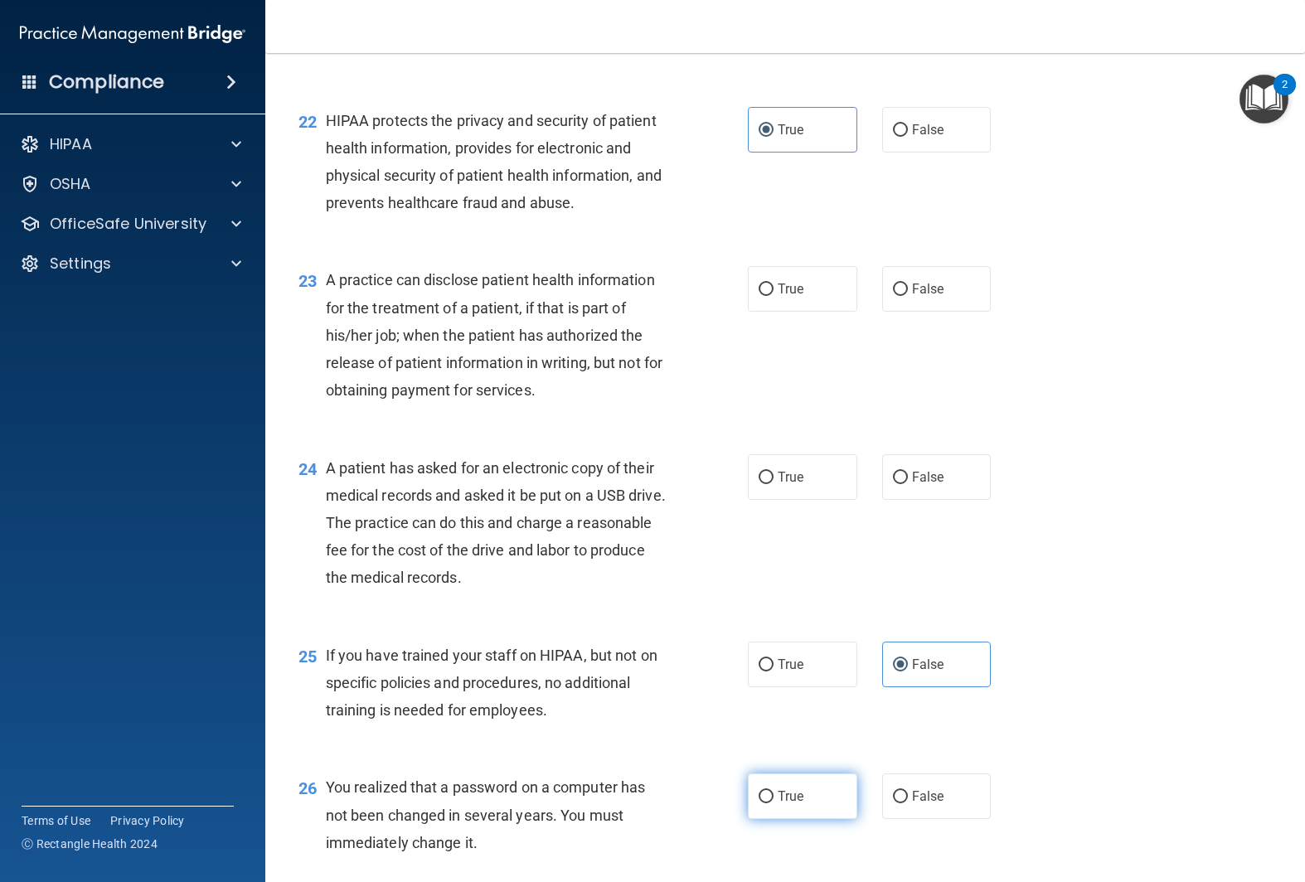
click at [826, 788] on label "True" at bounding box center [802, 797] width 109 height 46
click at [774, 791] on input "True" at bounding box center [766, 797] width 15 height 12
radio input "true"
click at [774, 475] on label "True" at bounding box center [802, 477] width 109 height 46
click at [774, 475] on input "True" at bounding box center [766, 478] width 15 height 12
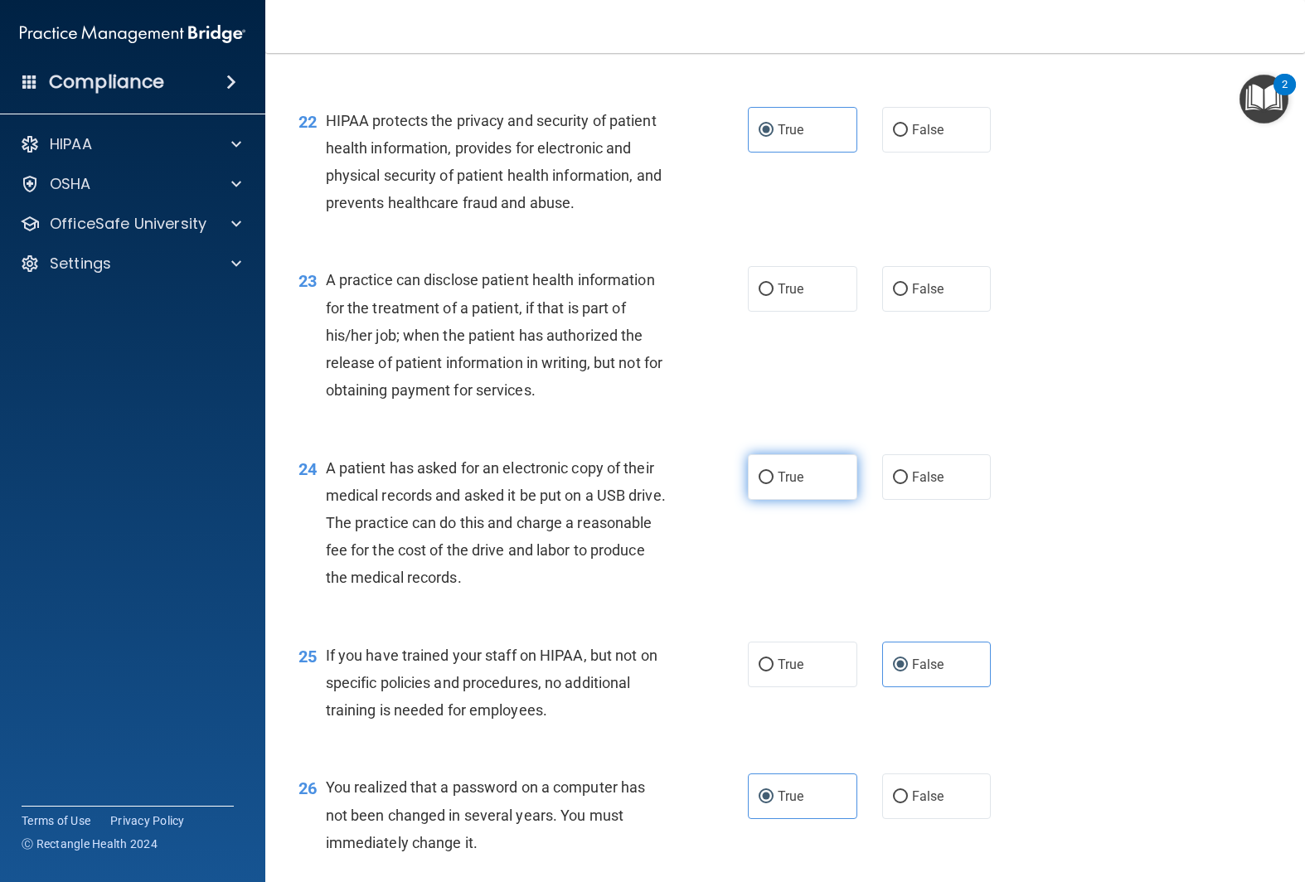
radio input "true"
click at [782, 289] on span "True" at bounding box center [791, 289] width 26 height 16
click at [774, 289] on input "True" at bounding box center [766, 290] width 15 height 12
radio input "true"
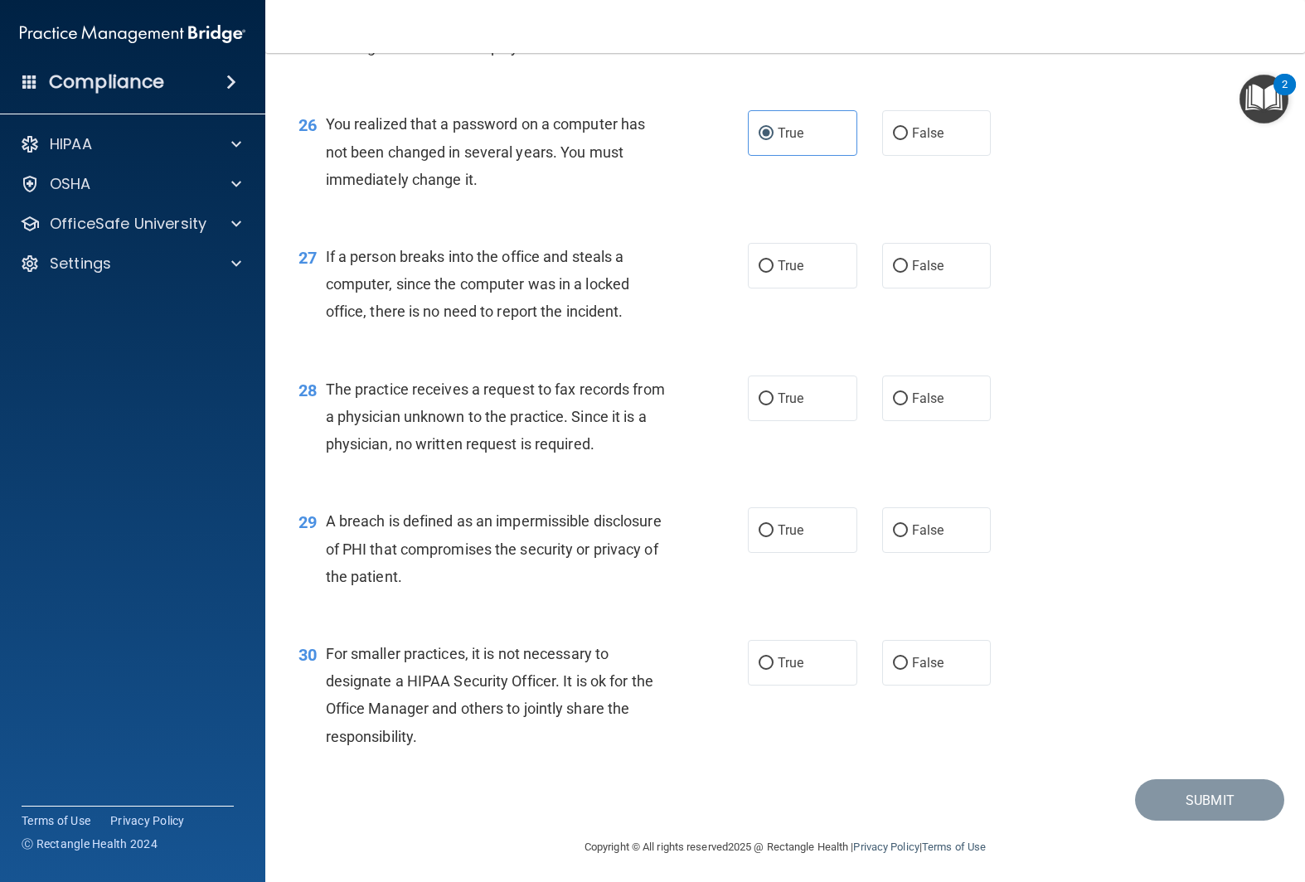
scroll to position [3527, 0]
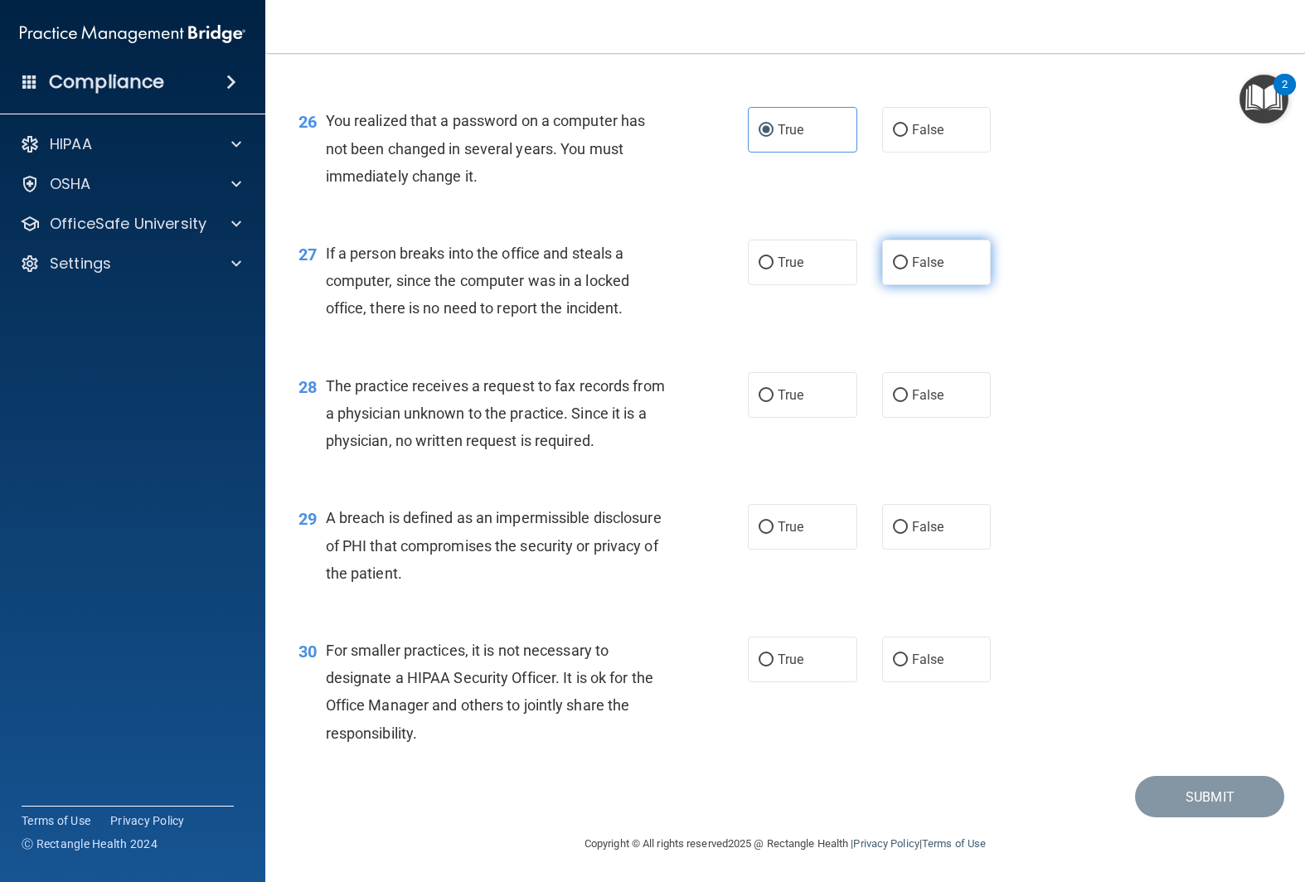
click at [916, 251] on label "False" at bounding box center [936, 263] width 109 height 46
click at [908, 257] on input "False" at bounding box center [900, 263] width 15 height 12
radio input "true"
click at [794, 533] on span "True" at bounding box center [791, 527] width 26 height 16
click at [774, 533] on input "True" at bounding box center [766, 528] width 15 height 12
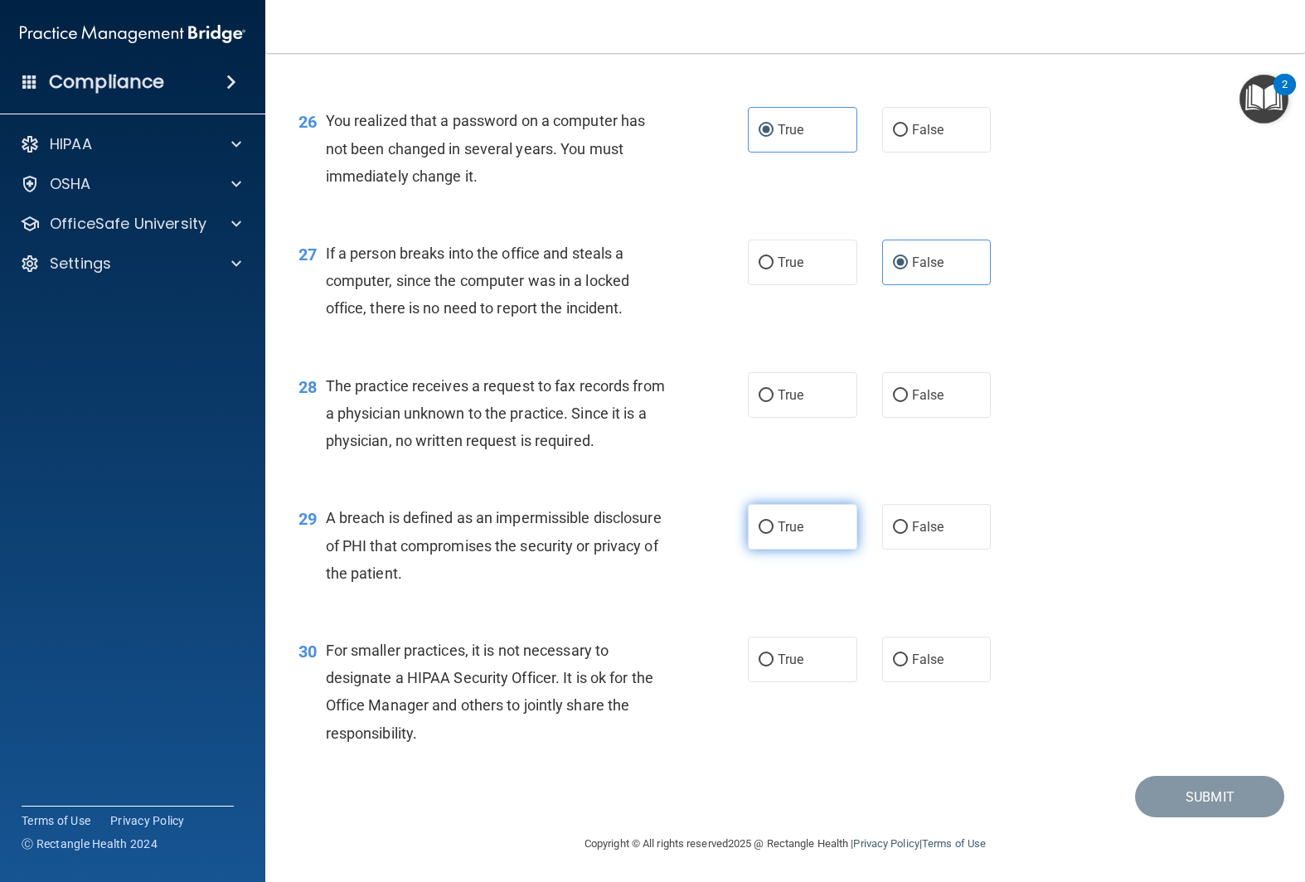
radio input "true"
click at [920, 404] on label "False" at bounding box center [936, 395] width 109 height 46
click at [908, 402] on input "False" at bounding box center [900, 396] width 15 height 12
radio input "true"
click at [770, 653] on label "True" at bounding box center [802, 660] width 109 height 46
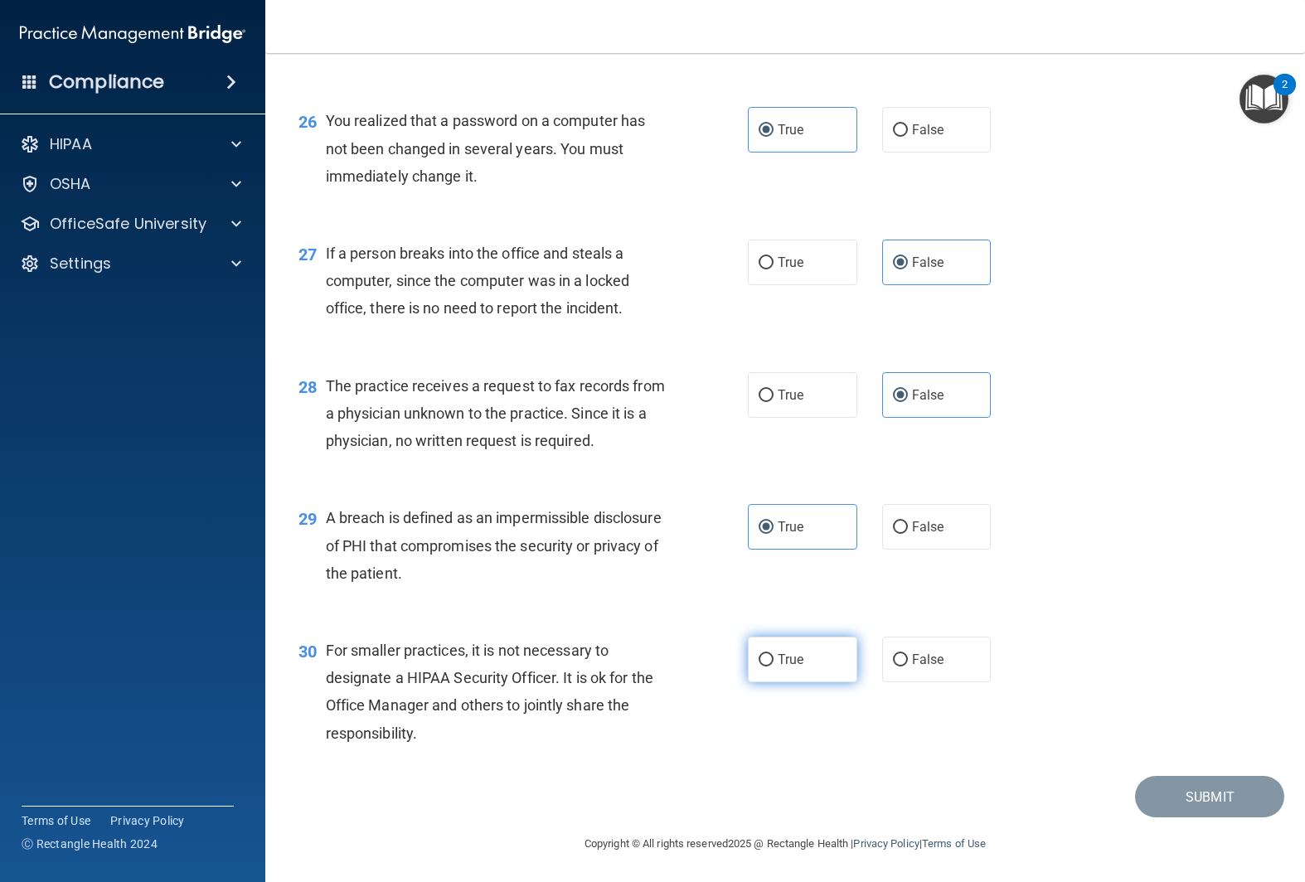
click at [770, 654] on input "True" at bounding box center [766, 660] width 15 height 12
radio input "true"
click at [1196, 779] on button "Submit" at bounding box center [1209, 797] width 149 height 42
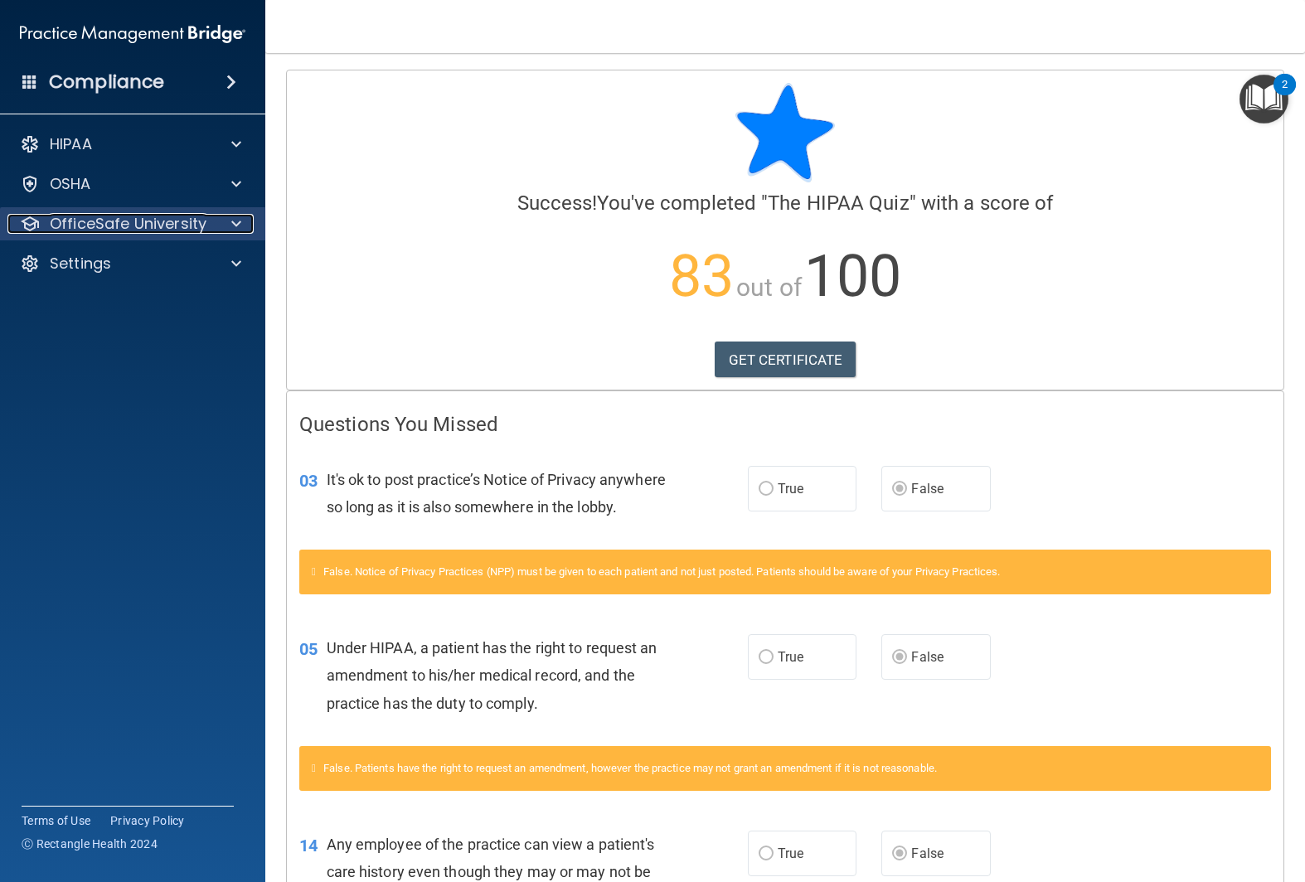
click at [208, 219] on div "OfficeSafe University" at bounding box center [110, 224] width 206 height 20
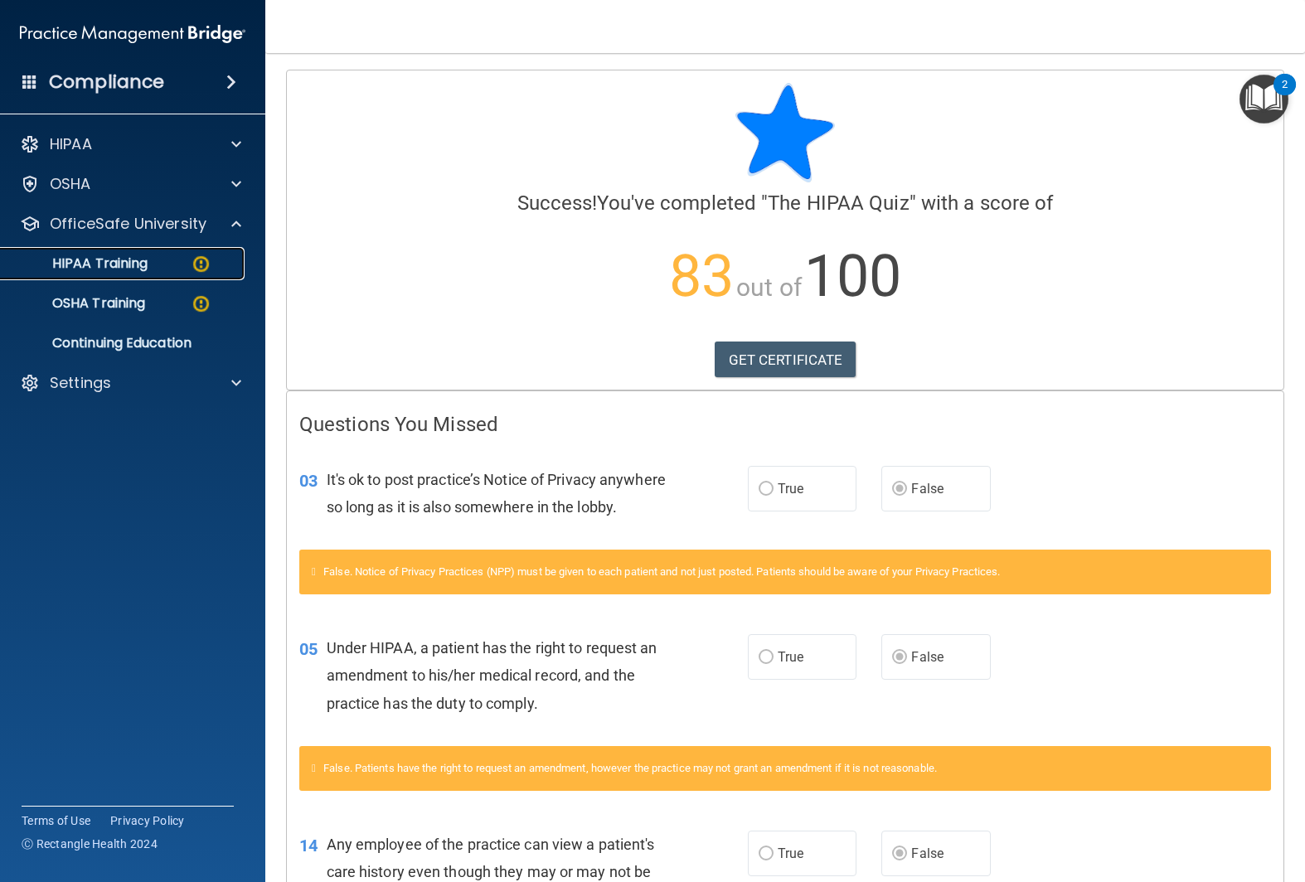
click at [100, 265] on p "HIPAA Training" at bounding box center [79, 263] width 137 height 17
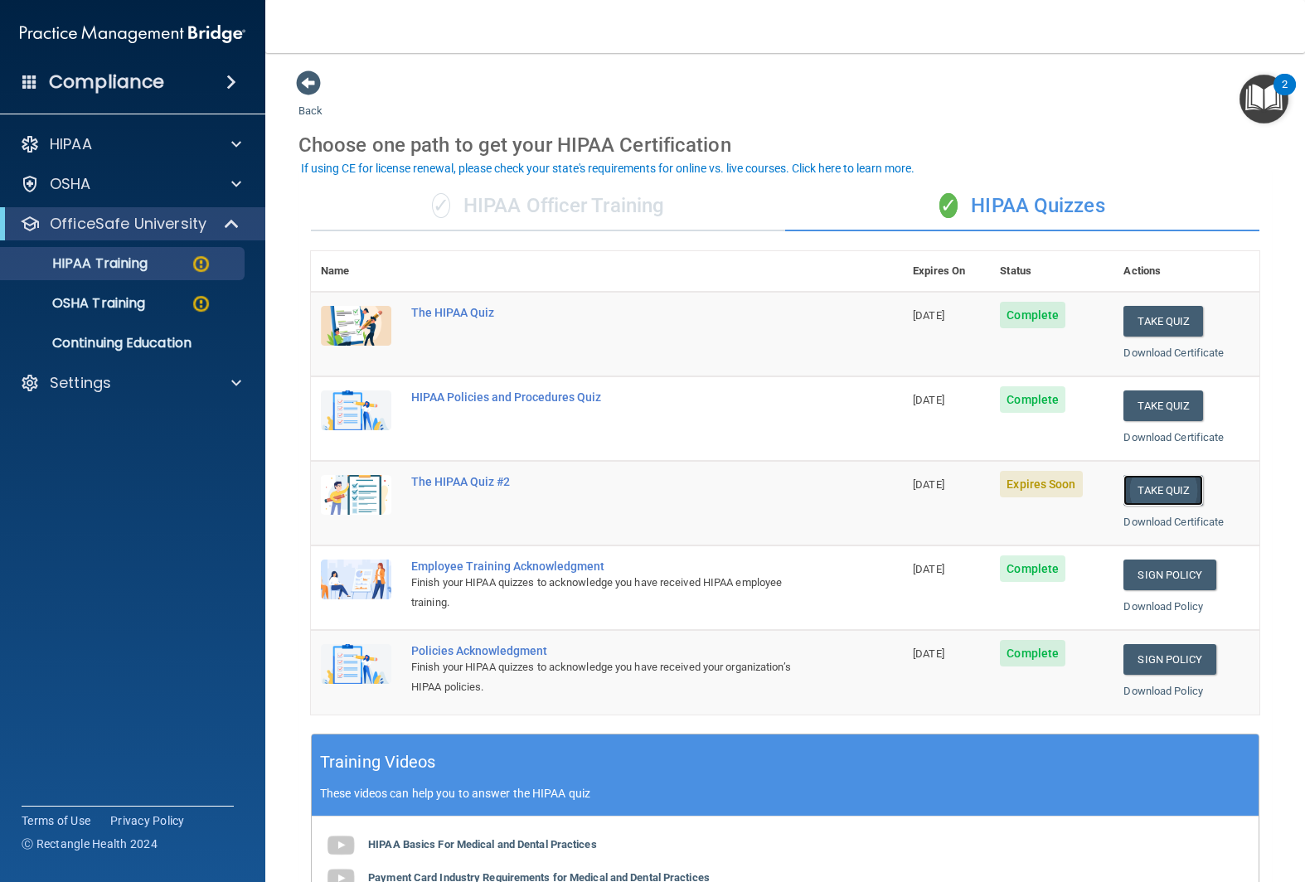
click at [1155, 488] on button "Take Quiz" at bounding box center [1164, 490] width 80 height 31
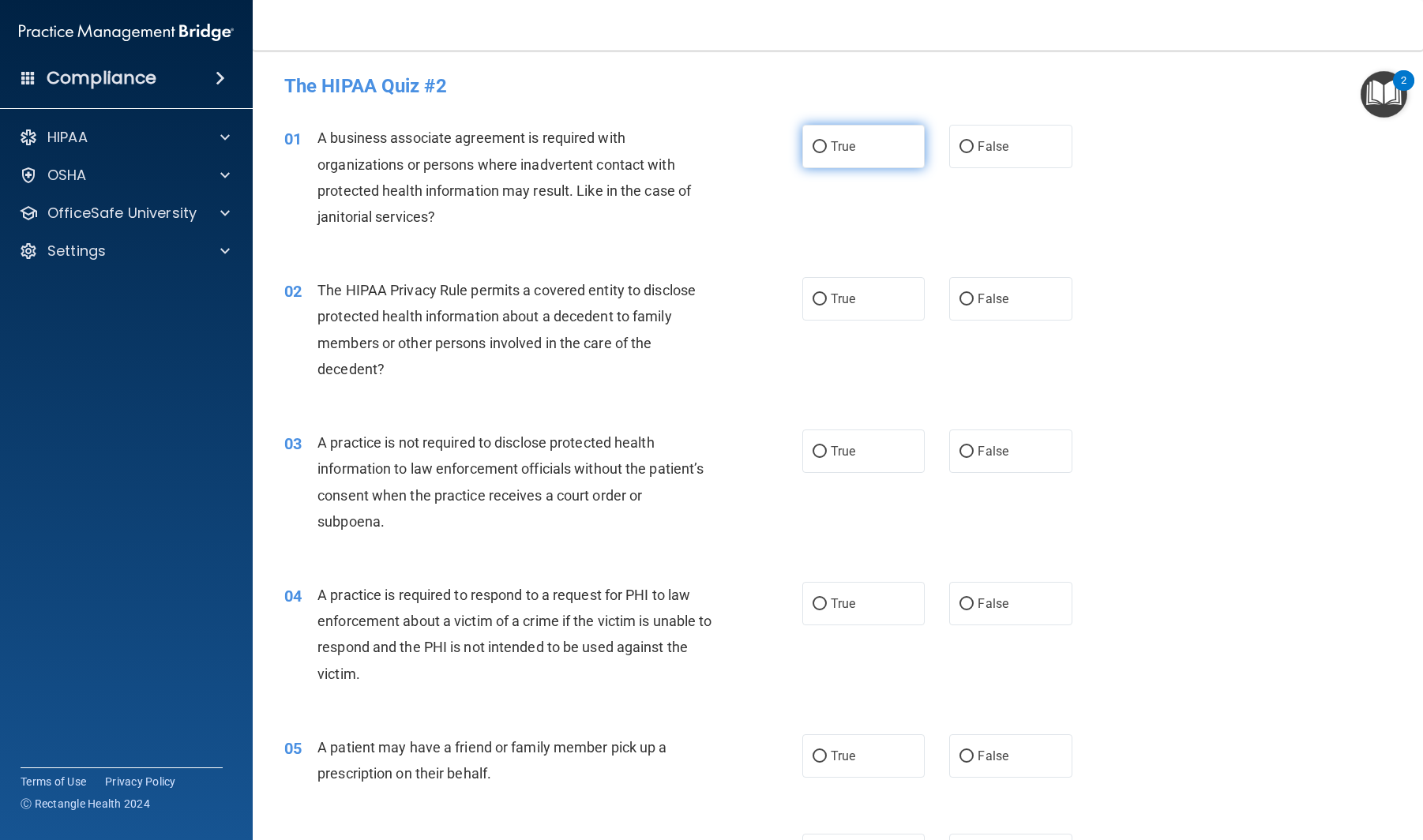
click at [826, 165] on label "True" at bounding box center [863, 147] width 123 height 44
click at [826, 153] on input "True" at bounding box center [819, 147] width 14 height 11
radio input "true"
click at [844, 272] on div "02 The HIPAA Privacy Rule permits a covered entity to disclose protected health…" at bounding box center [837, 333] width 1131 height 152
click at [842, 298] on span "True" at bounding box center [843, 299] width 25 height 15
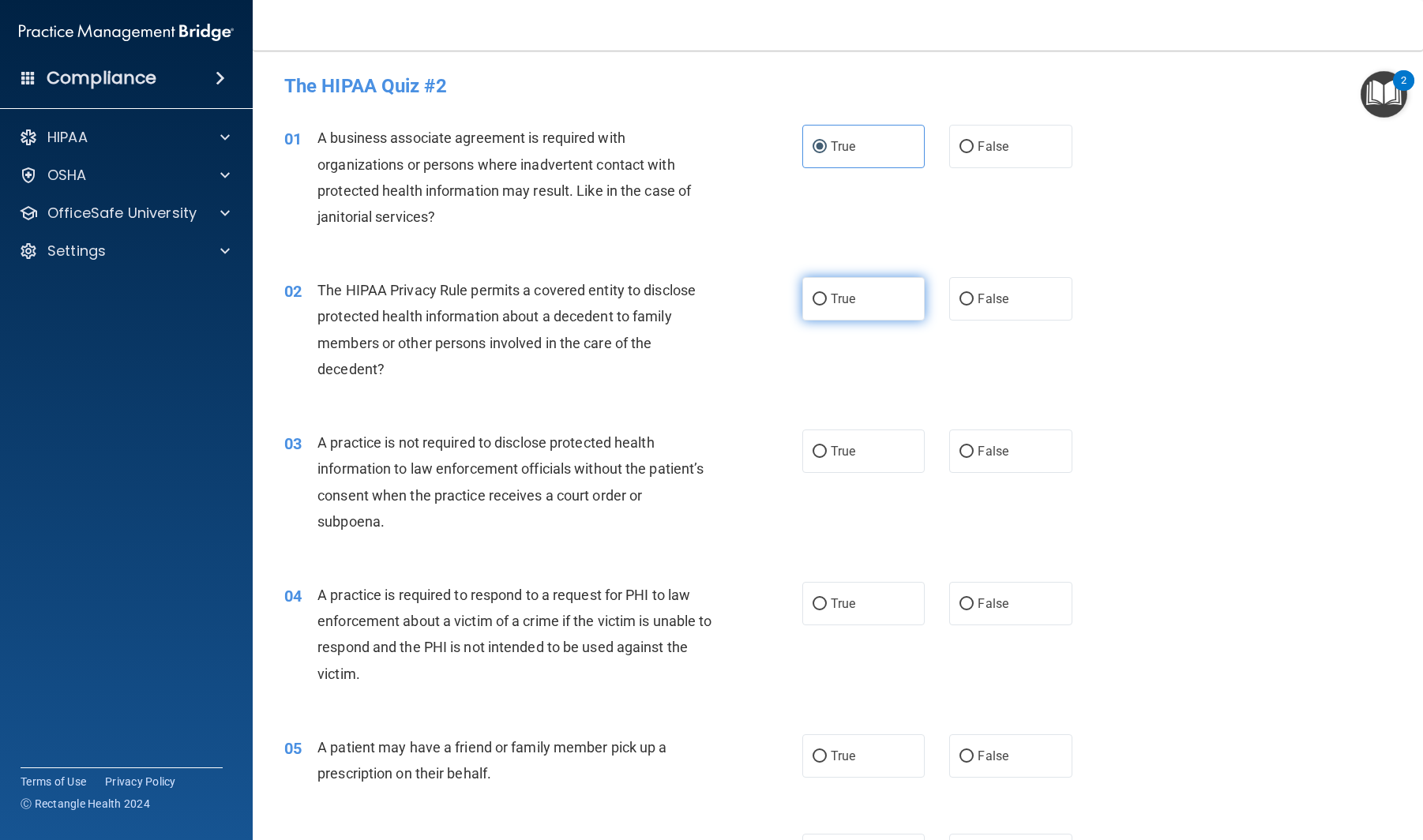
click at [827, 298] on input "True" at bounding box center [819, 299] width 14 height 11
radio input "true"
click at [837, 437] on label "True" at bounding box center [863, 451] width 123 height 44
click at [827, 446] on input "True" at bounding box center [819, 451] width 14 height 11
radio input "true"
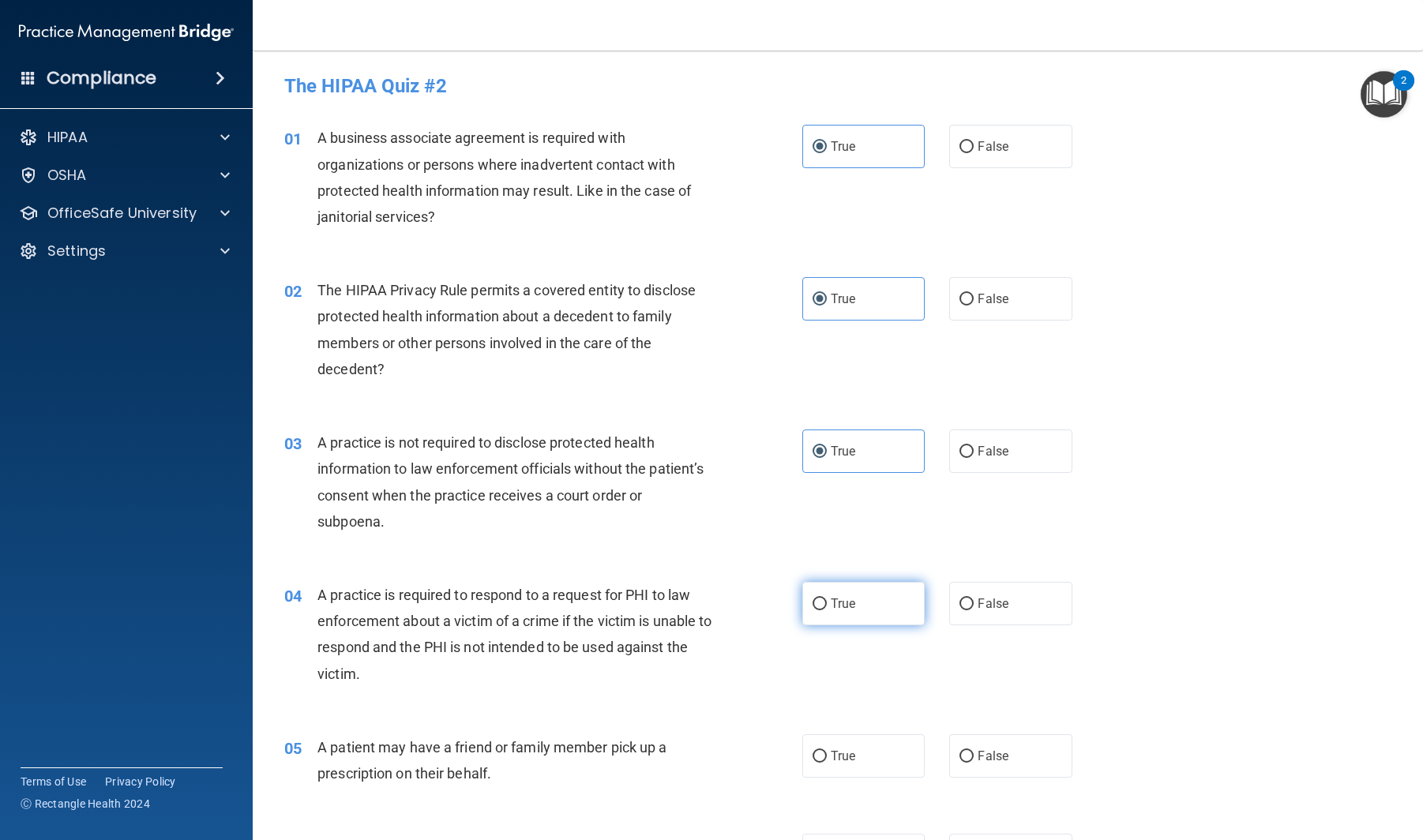
click at [878, 588] on label "True" at bounding box center [863, 604] width 123 height 44
click at [827, 599] on input "True" at bounding box center [819, 605] width 14 height 11
radio input "true"
click at [846, 757] on span "True" at bounding box center [843, 756] width 25 height 15
click at [827, 757] on input "True" at bounding box center [819, 757] width 14 height 11
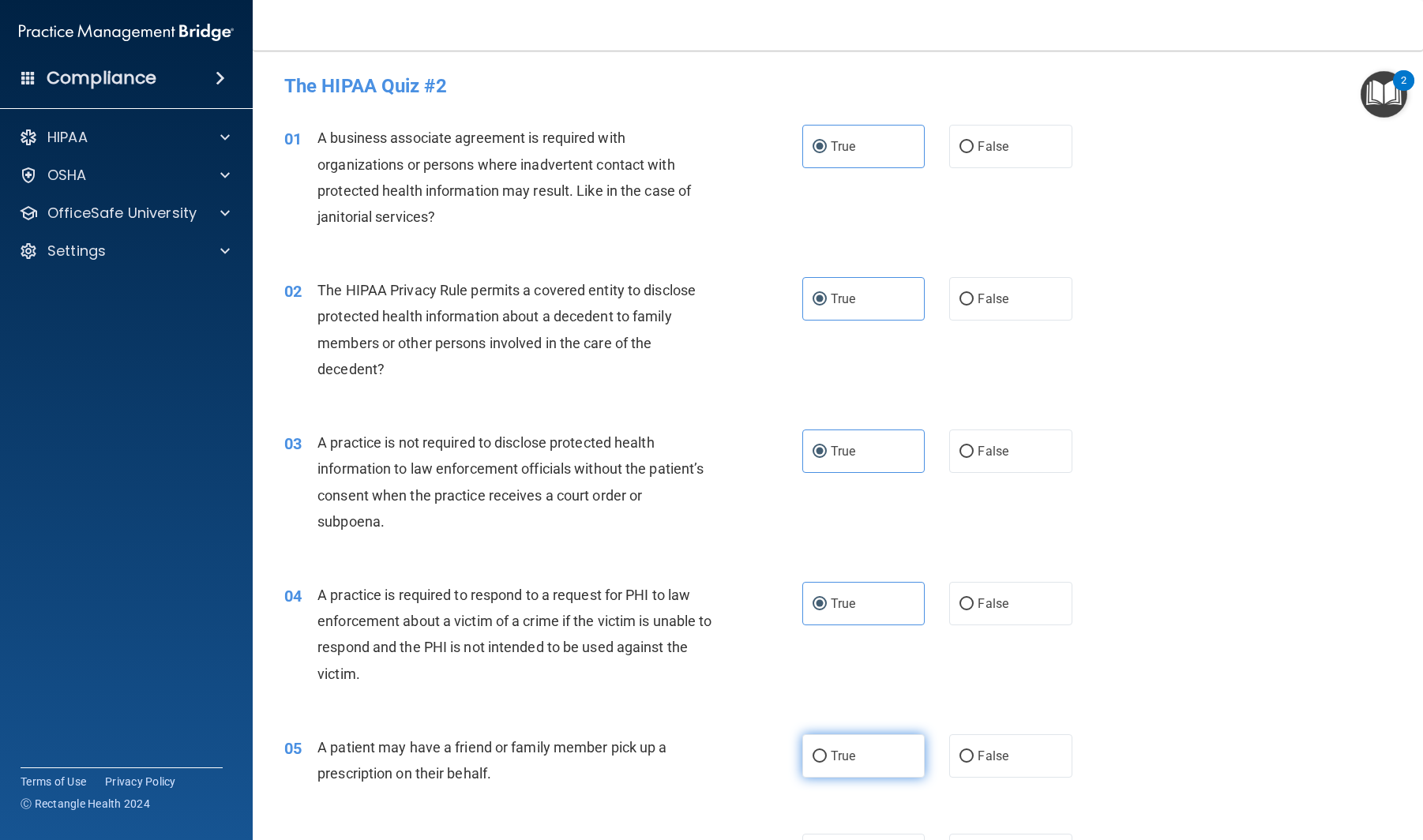
radio input "true"
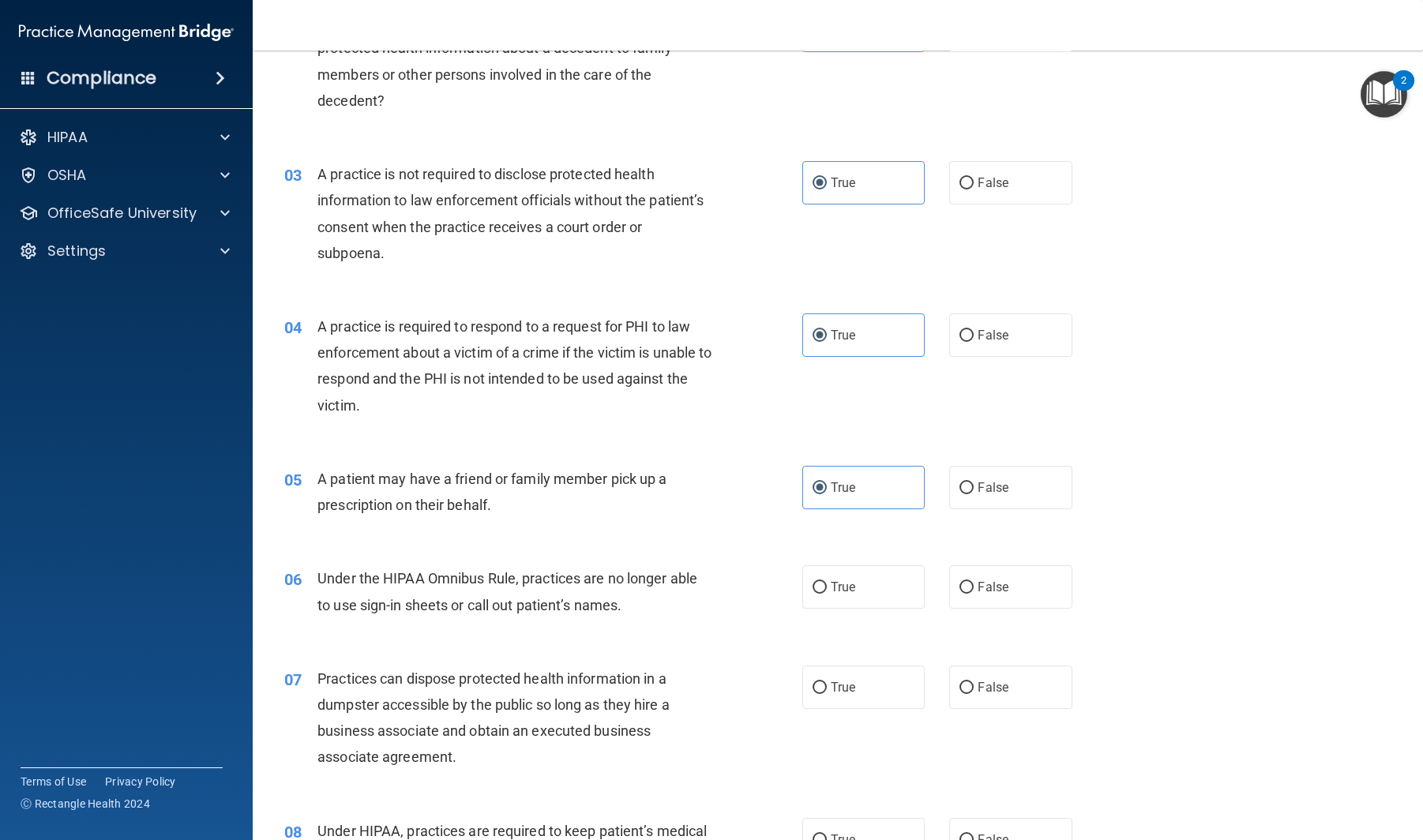
scroll to position [381, 0]
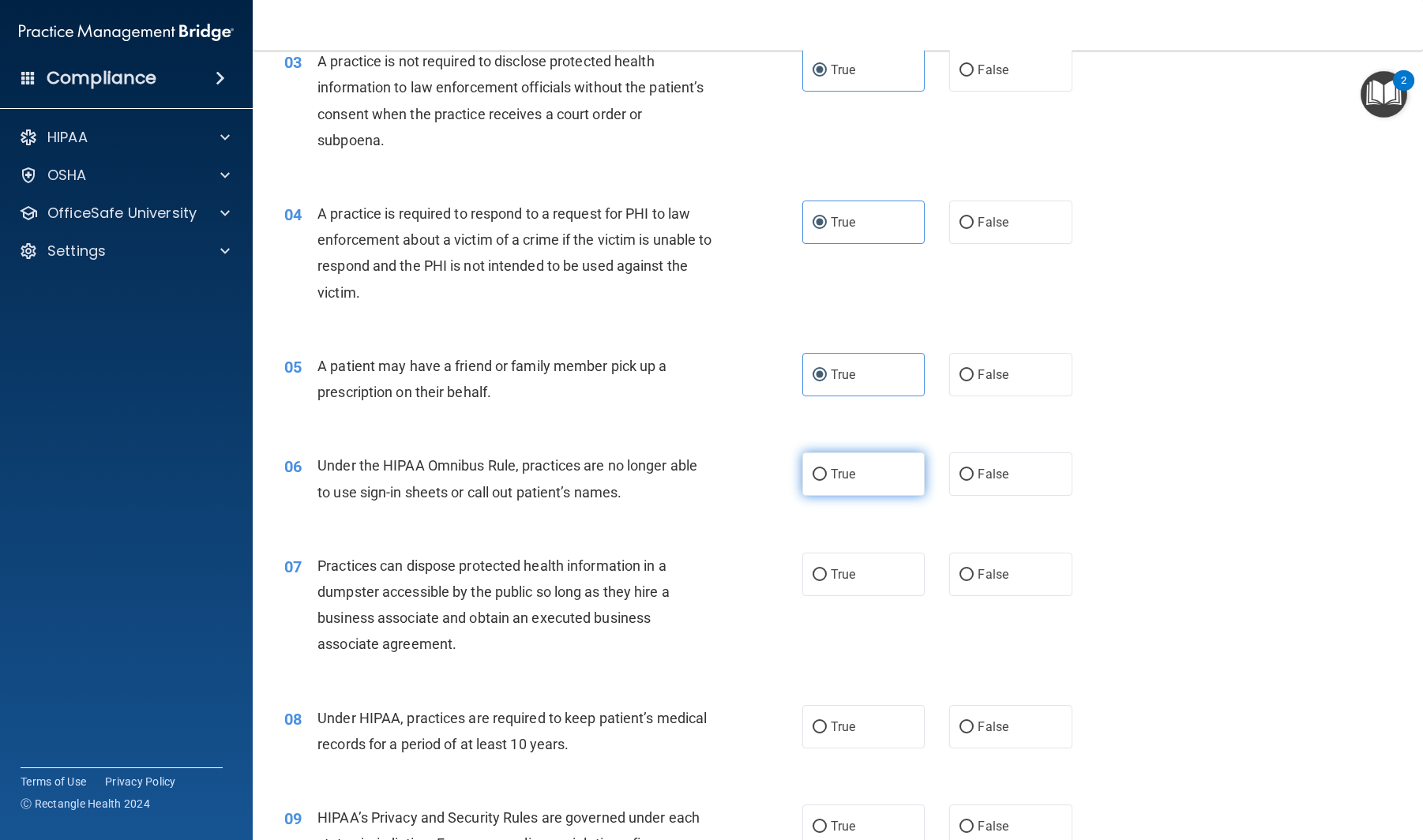
click at [855, 478] on span "True" at bounding box center [843, 474] width 25 height 15
click at [827, 478] on input "True" at bounding box center [819, 475] width 14 height 11
radio input "true"
click at [863, 567] on label "True" at bounding box center [863, 574] width 123 height 44
click at [827, 570] on input "True" at bounding box center [819, 575] width 14 height 11
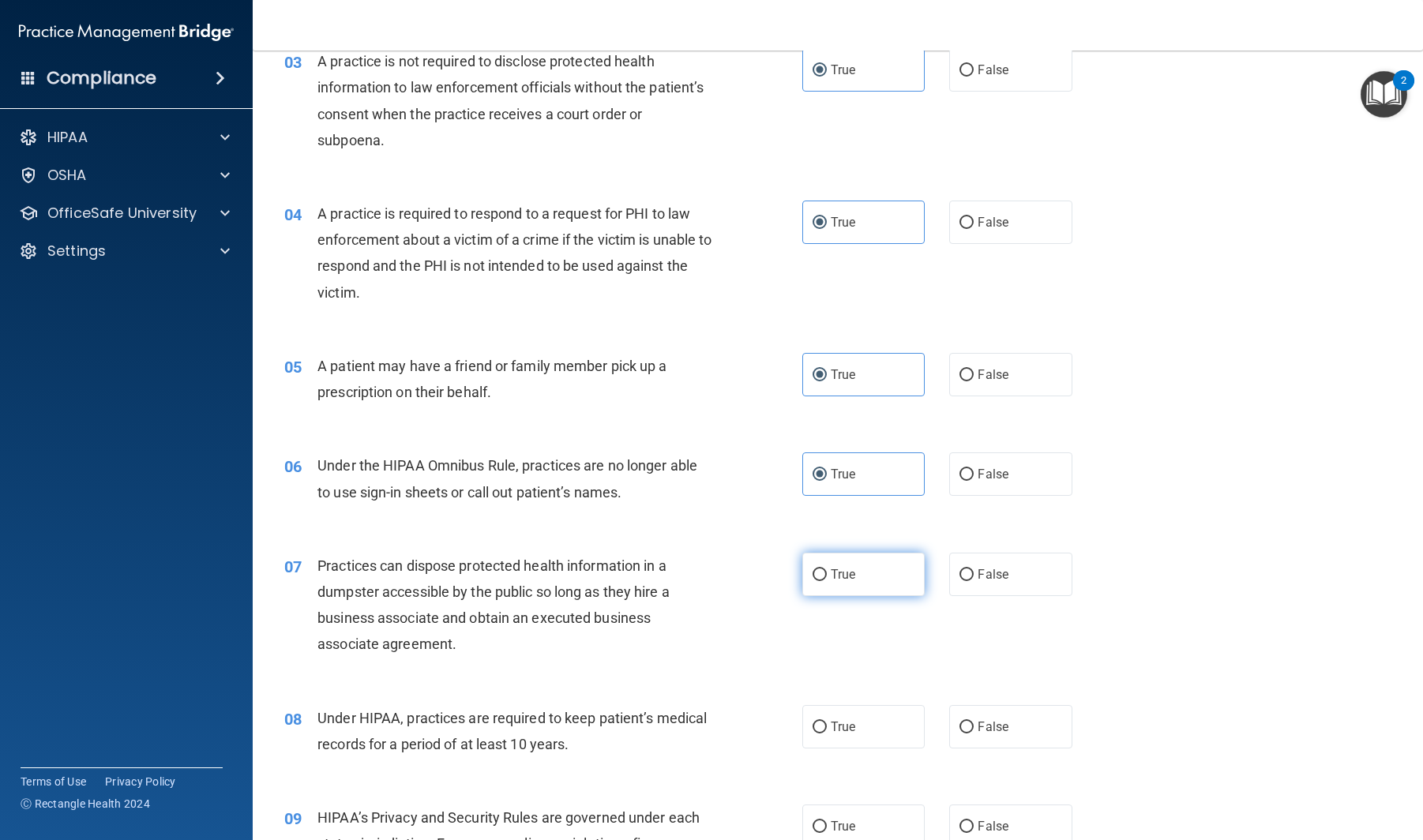
radio input "true"
click at [860, 718] on label "True" at bounding box center [863, 727] width 123 height 44
click at [827, 722] on input "True" at bounding box center [819, 728] width 14 height 11
radio input "true"
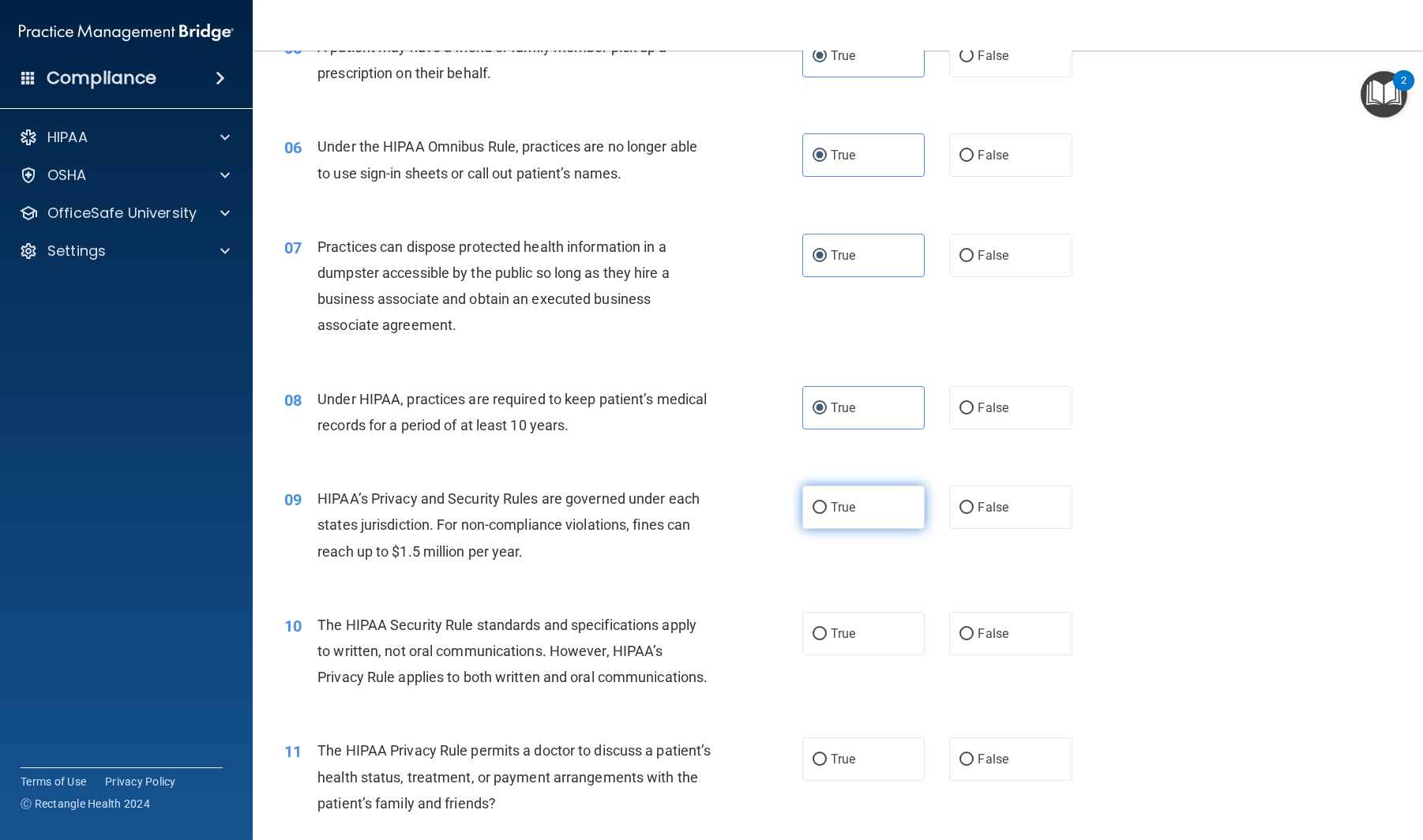
scroll to position [720, 0]
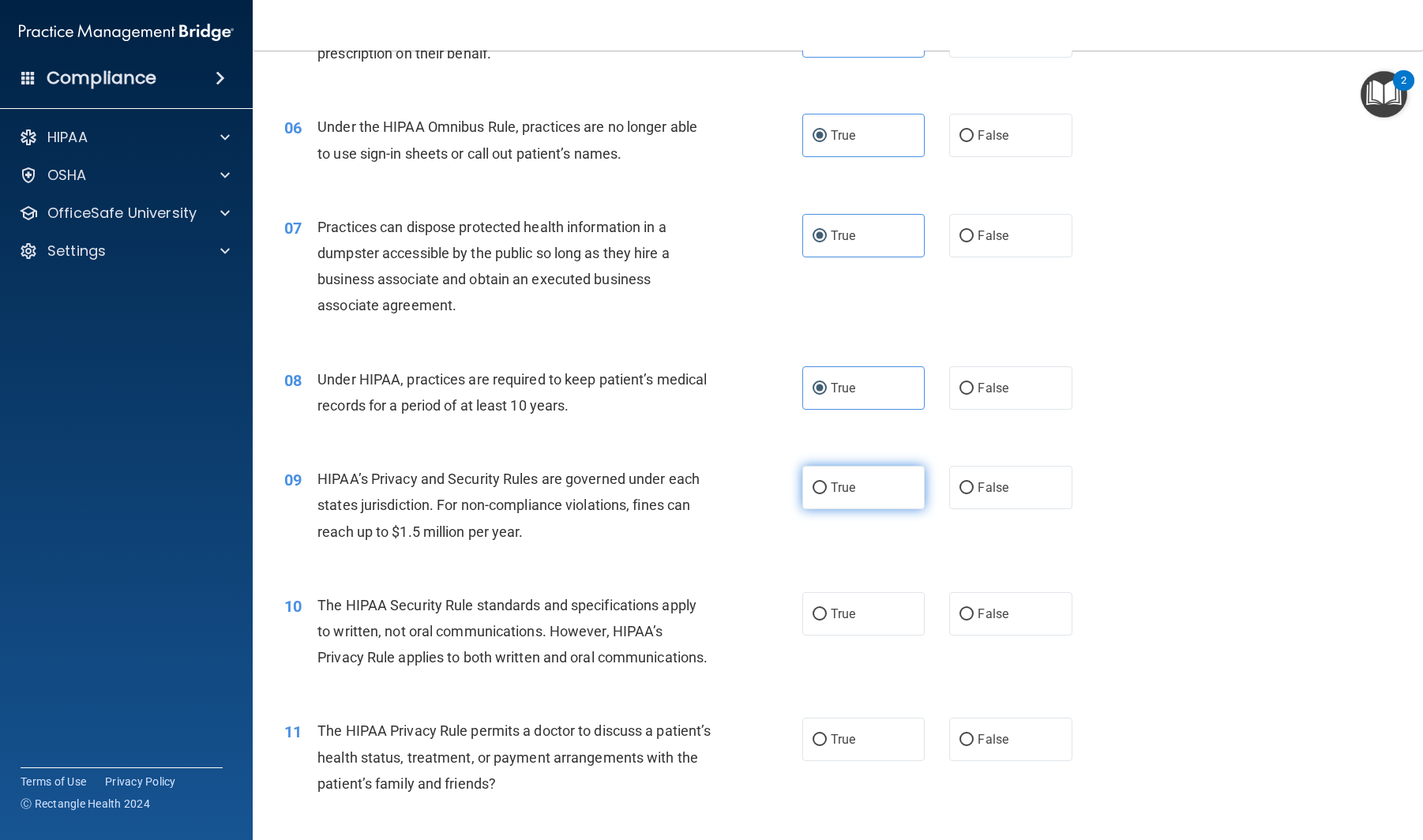
click at [836, 497] on label "True" at bounding box center [863, 488] width 123 height 44
click at [827, 494] on input "True" at bounding box center [819, 489] width 14 height 11
radio input "true"
click at [861, 603] on label "True" at bounding box center [863, 614] width 123 height 44
click at [827, 609] on input "True" at bounding box center [819, 614] width 14 height 11
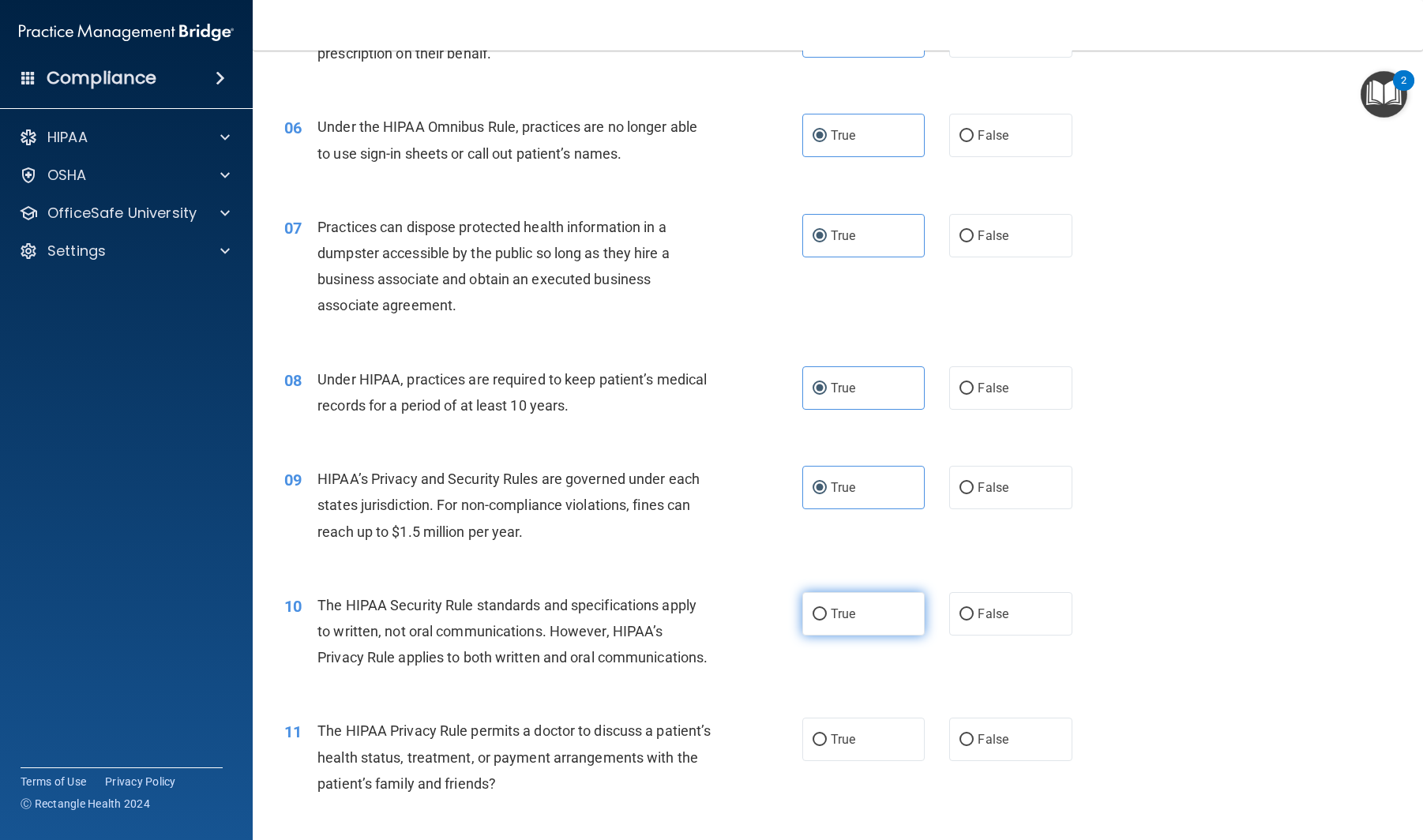
radio input "true"
click at [848, 726] on label "True" at bounding box center [863, 740] width 123 height 44
click at [827, 734] on input "True" at bounding box center [819, 740] width 14 height 11
radio input "true"
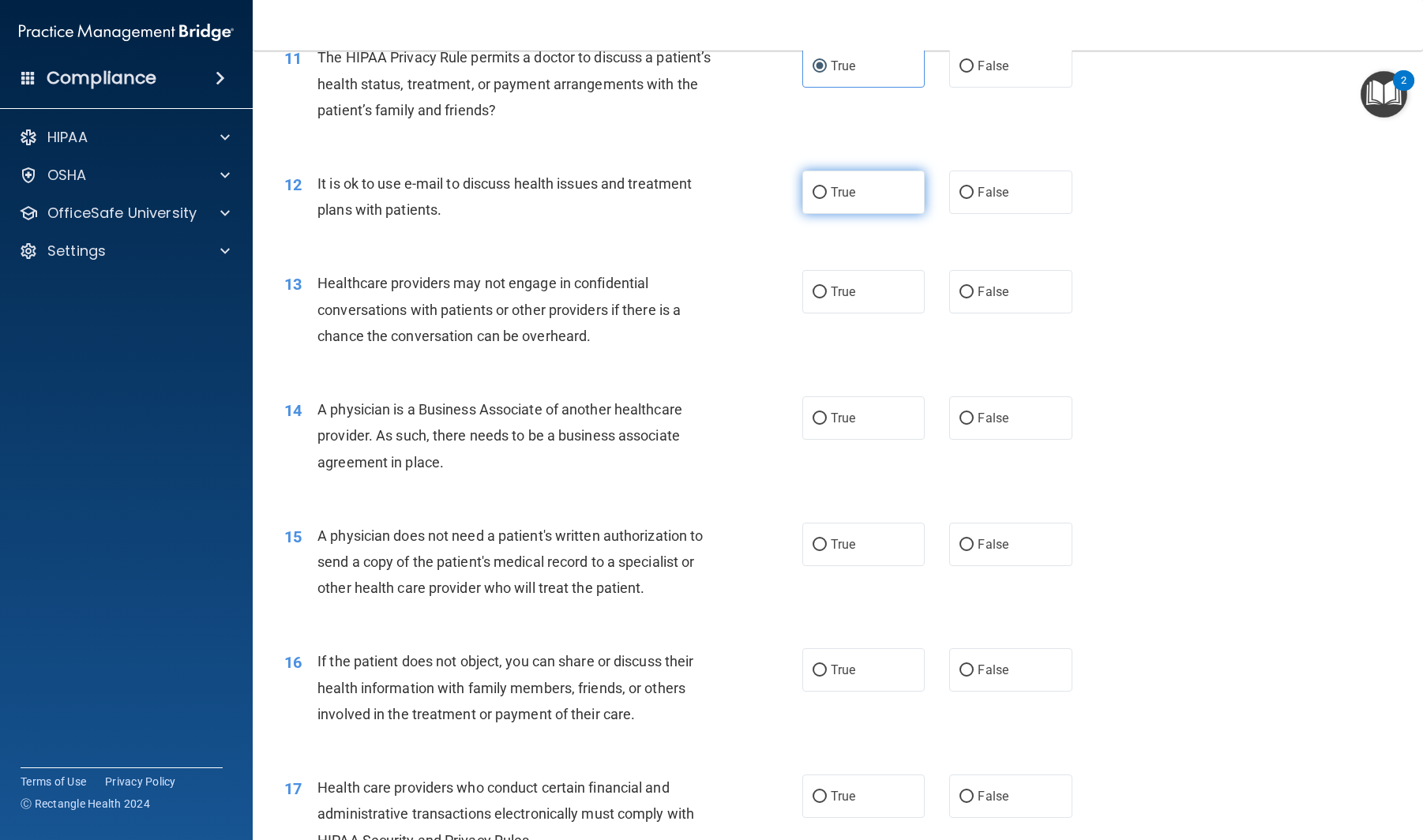
scroll to position [1411, 0]
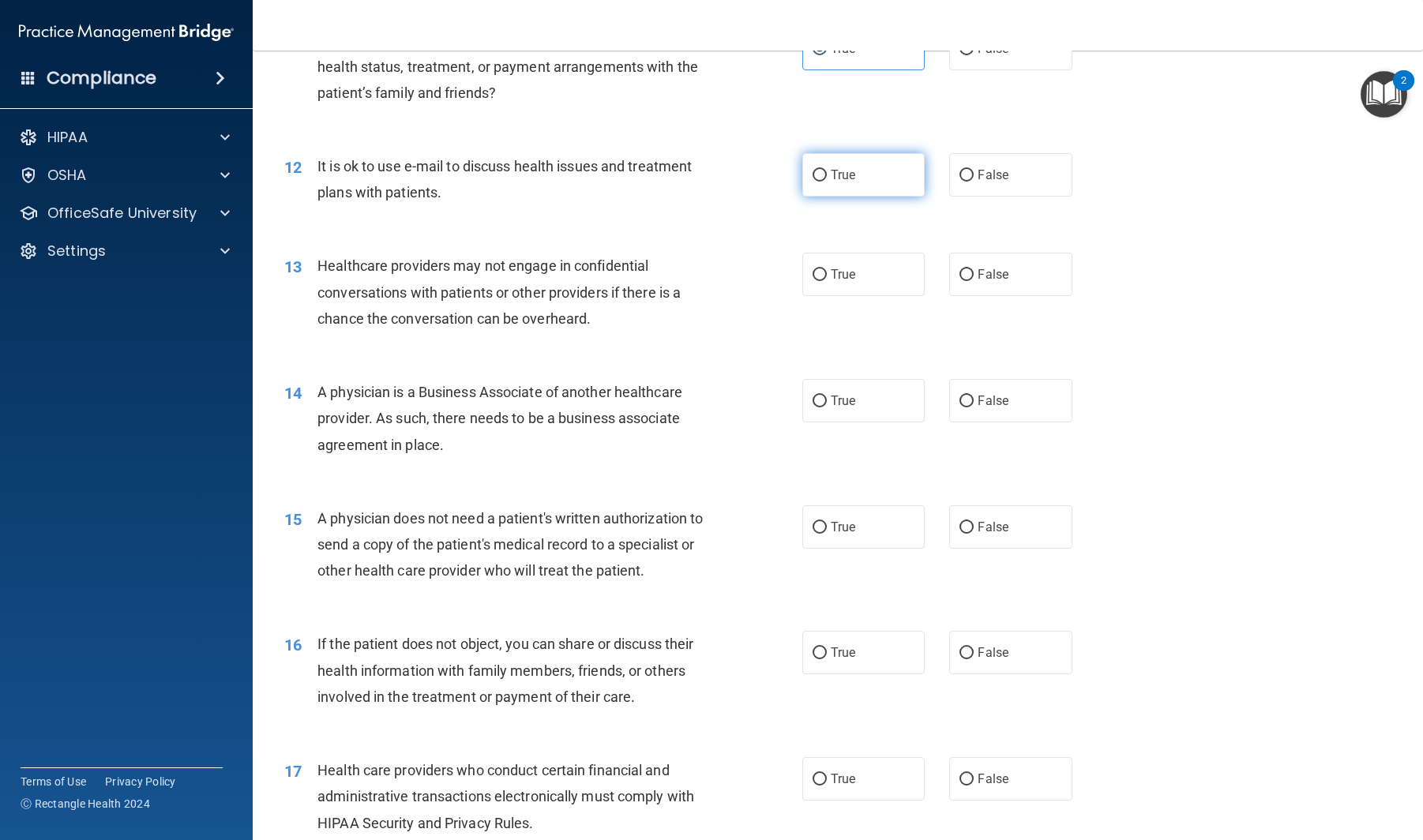
click at [849, 169] on span "True" at bounding box center [843, 175] width 25 height 15
click at [827, 170] on input "True" at bounding box center [819, 175] width 14 height 11
radio input "true"
click at [852, 253] on label "True" at bounding box center [863, 274] width 123 height 44
click at [827, 270] on input "True" at bounding box center [819, 275] width 14 height 11
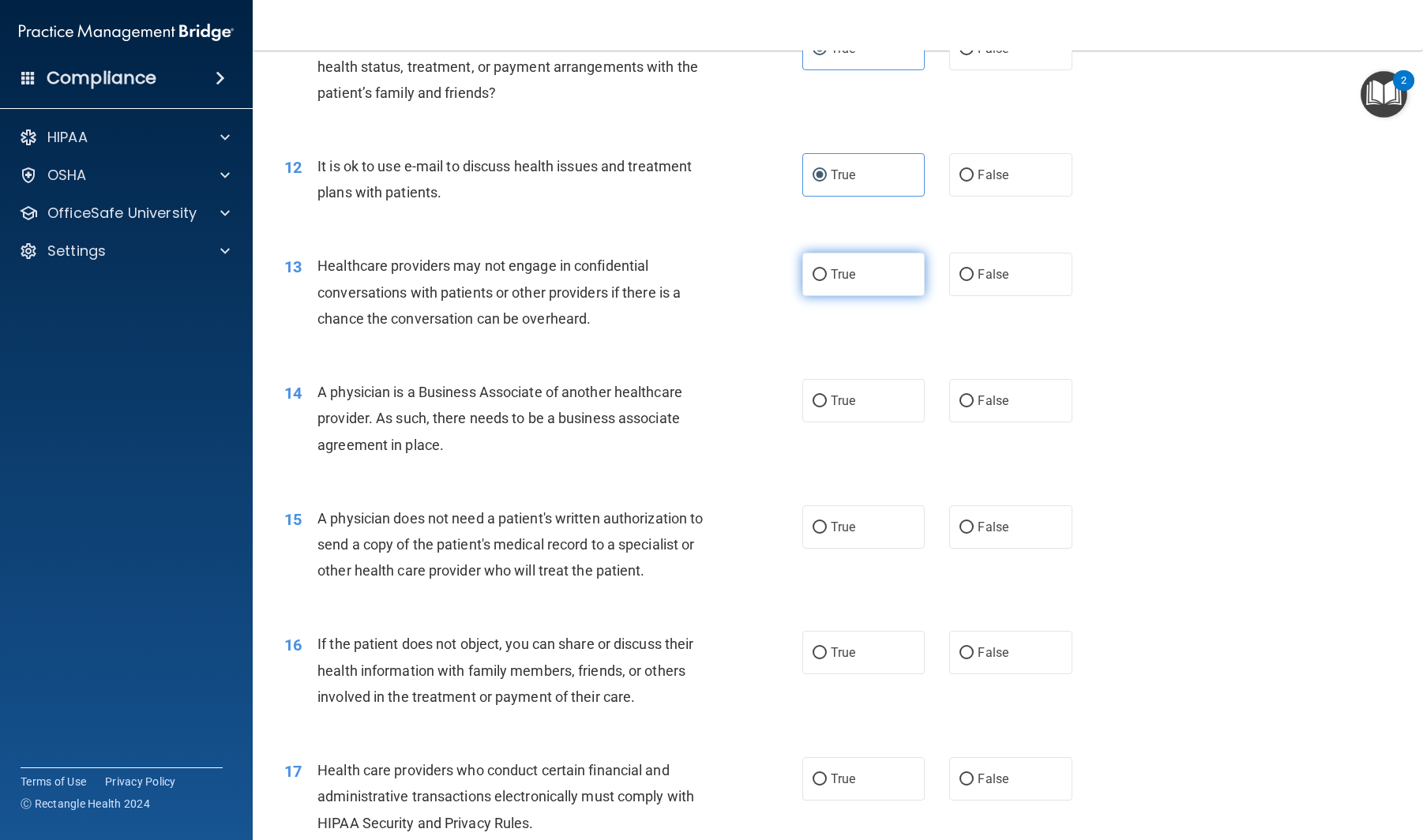
radio input "true"
click at [844, 407] on span "True" at bounding box center [843, 401] width 25 height 15
click at [827, 407] on input "True" at bounding box center [819, 401] width 14 height 11
radio input "true"
click at [879, 514] on label "True" at bounding box center [863, 528] width 123 height 44
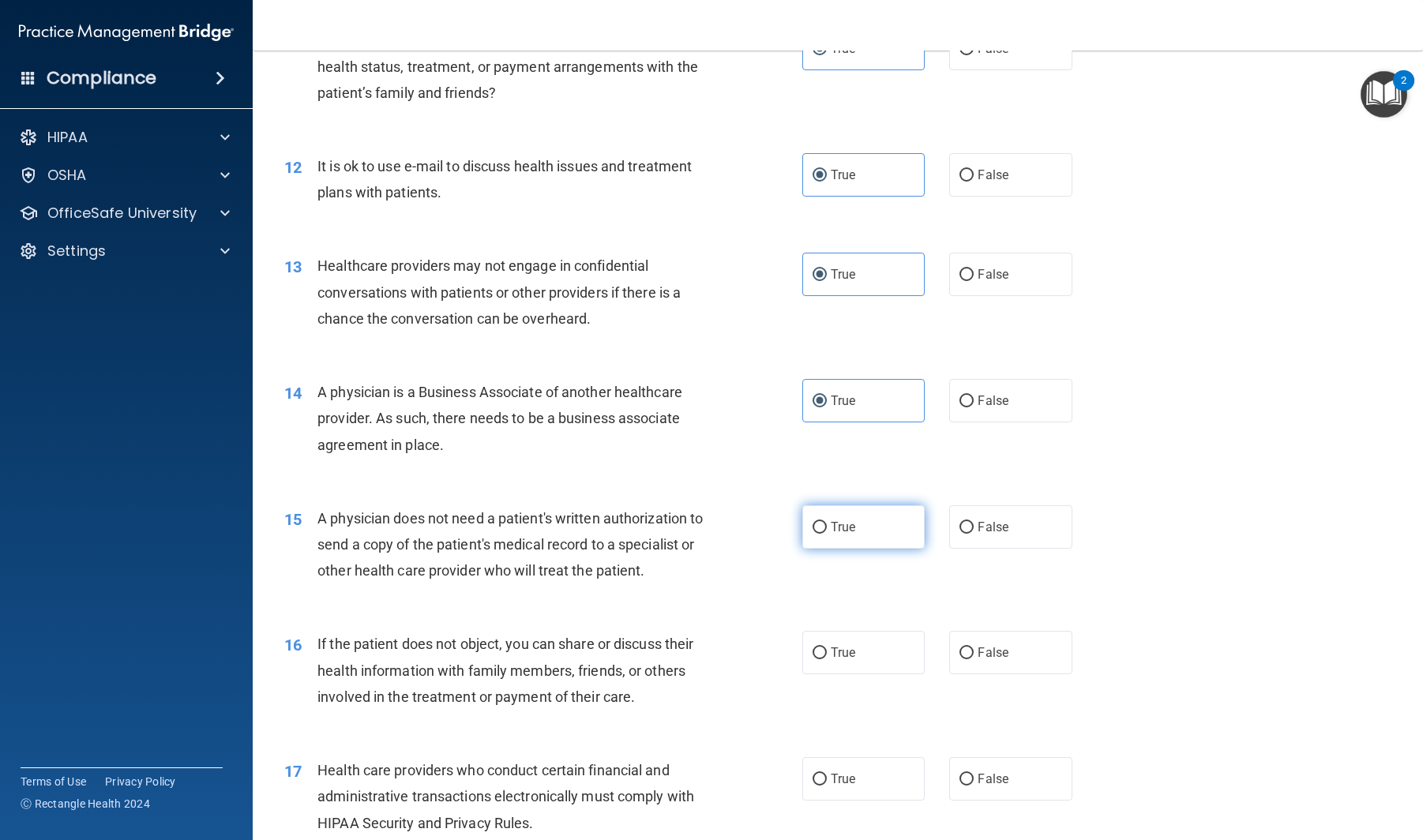
click at [827, 522] on input "True" at bounding box center [819, 528] width 14 height 11
radio input "true"
click at [851, 629] on div "16 If the patient does not object, you can share or discuss their health inform…" at bounding box center [837, 674] width 1131 height 127
click at [850, 640] on label "True" at bounding box center [863, 653] width 123 height 44
click at [827, 648] on input "True" at bounding box center [819, 653] width 14 height 11
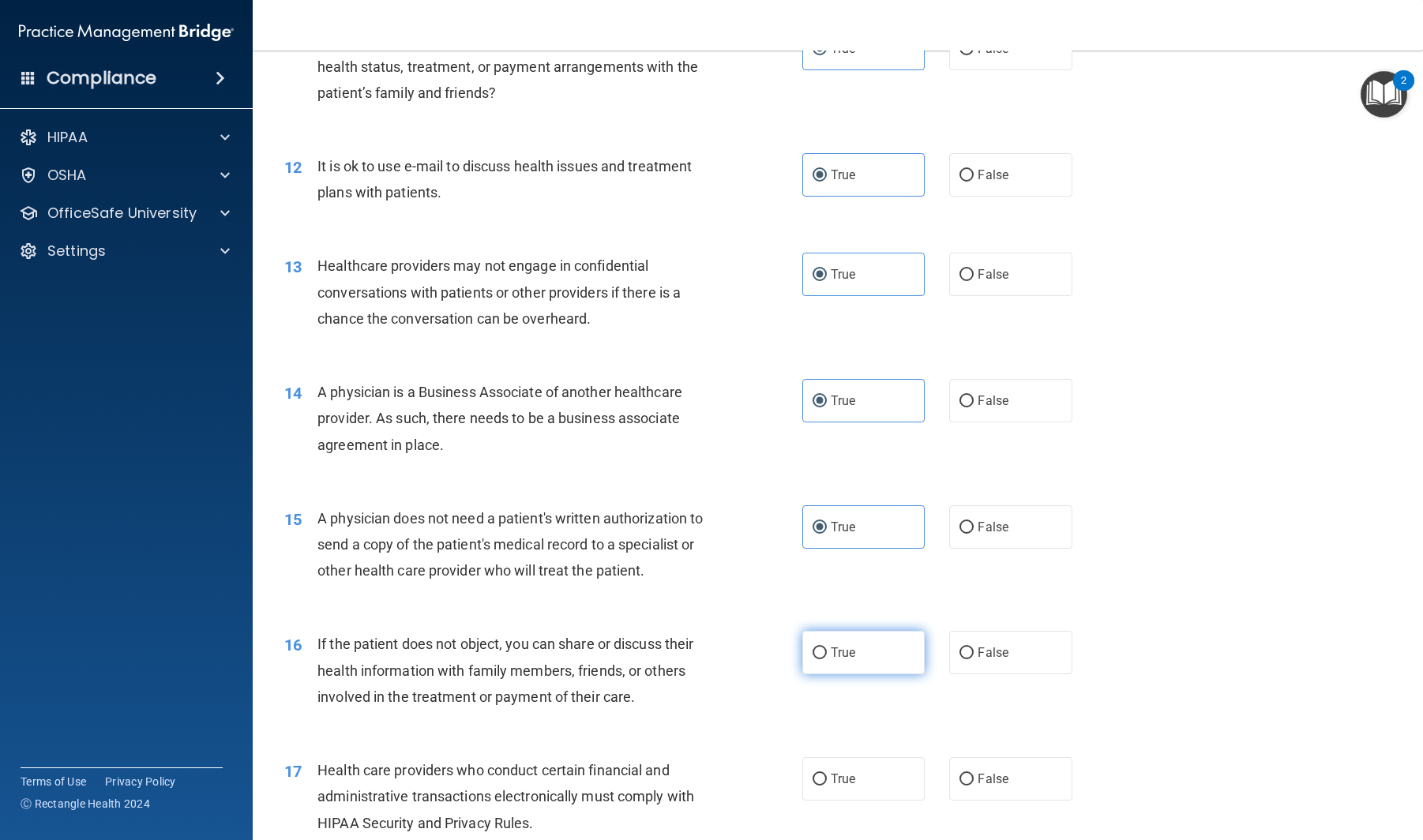
radio input "true"
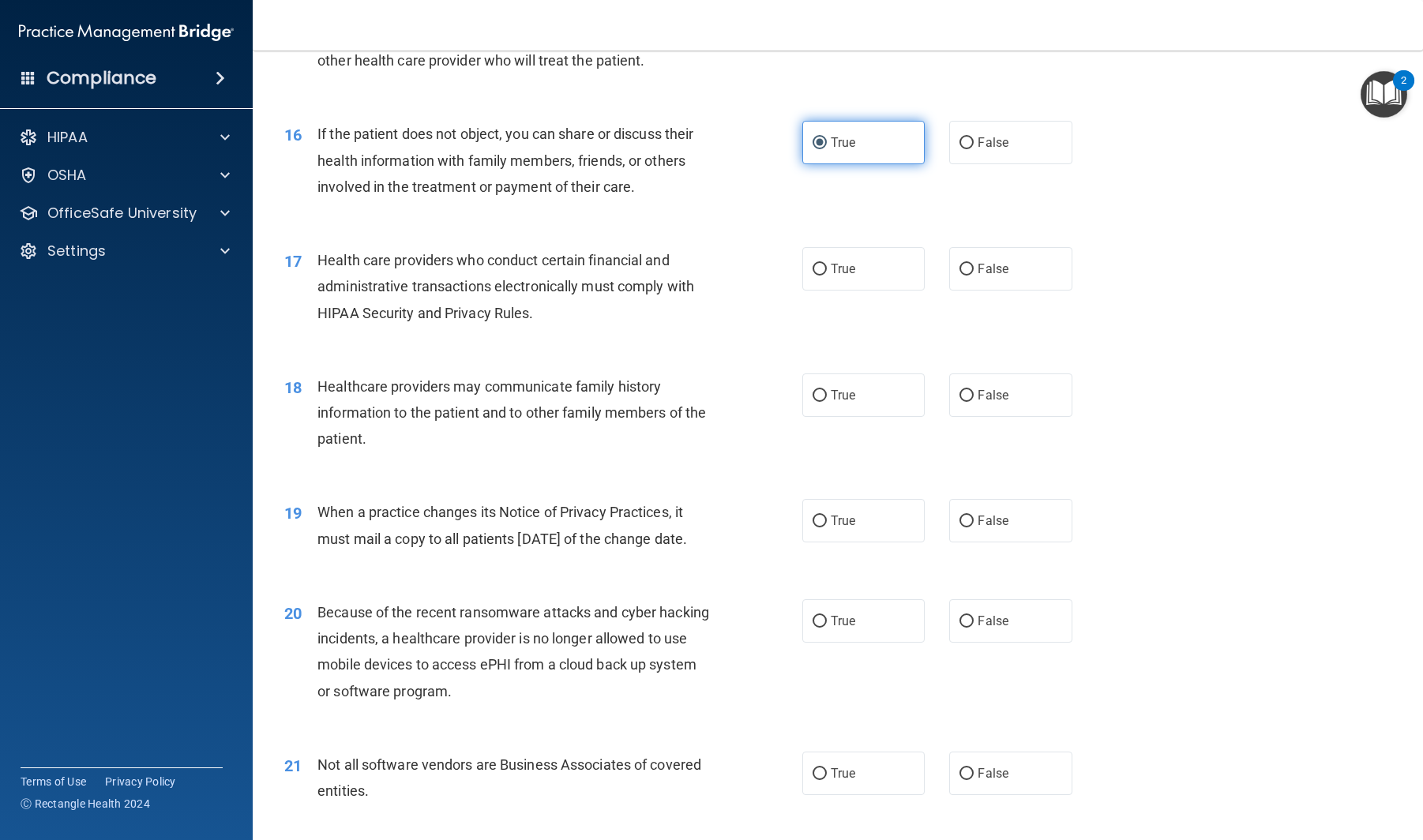
scroll to position [1981, 0]
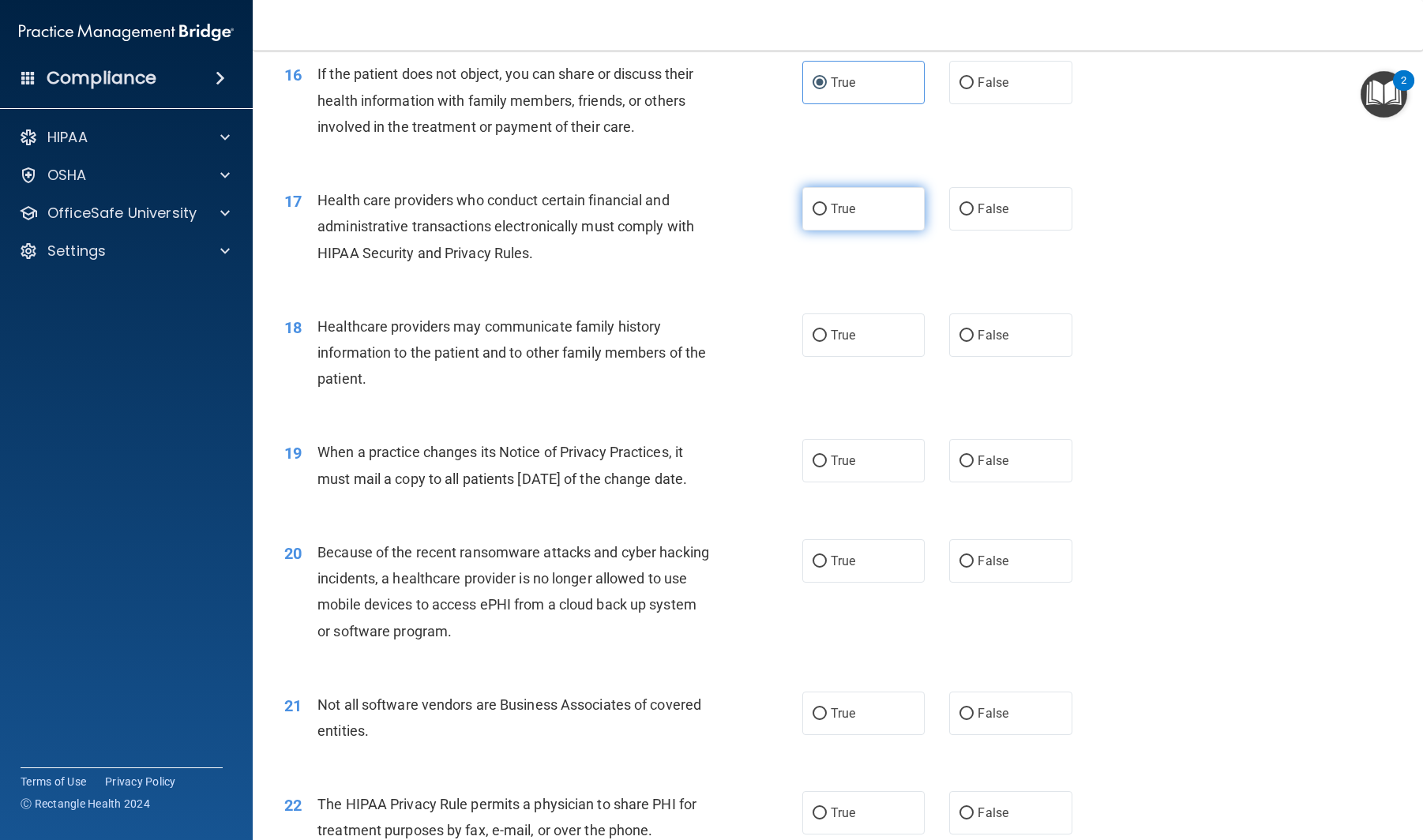
click at [894, 198] on label "True" at bounding box center [863, 210] width 123 height 44
click at [827, 204] on input "True" at bounding box center [819, 210] width 14 height 11
radio input "true"
click at [1031, 345] on label "False" at bounding box center [1011, 335] width 123 height 44
click at [973, 342] on input "False" at bounding box center [966, 336] width 14 height 11
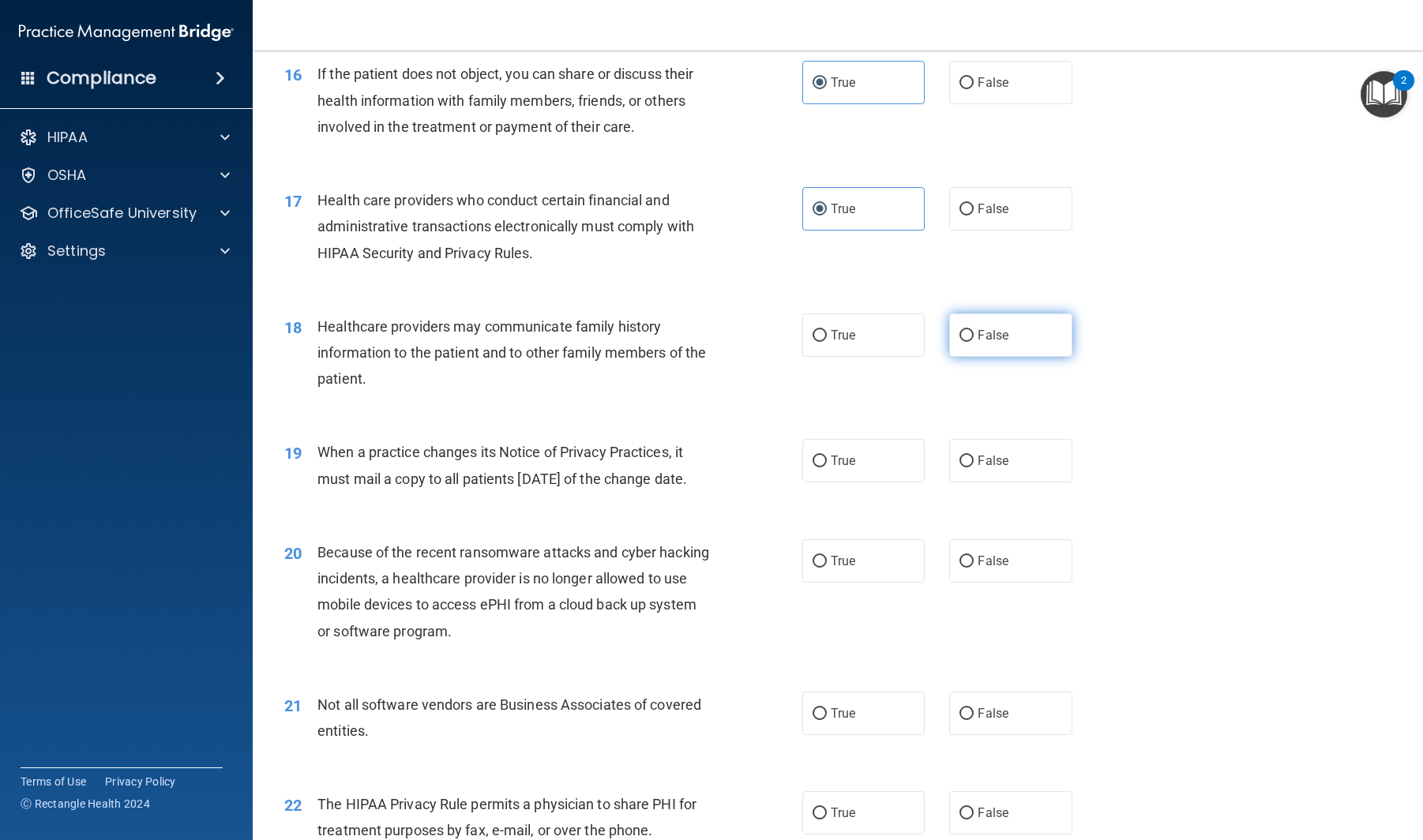
radio input "true"
click at [862, 450] on label "True" at bounding box center [863, 462] width 123 height 44
click at [827, 456] on input "True" at bounding box center [819, 462] width 14 height 11
radio input "true"
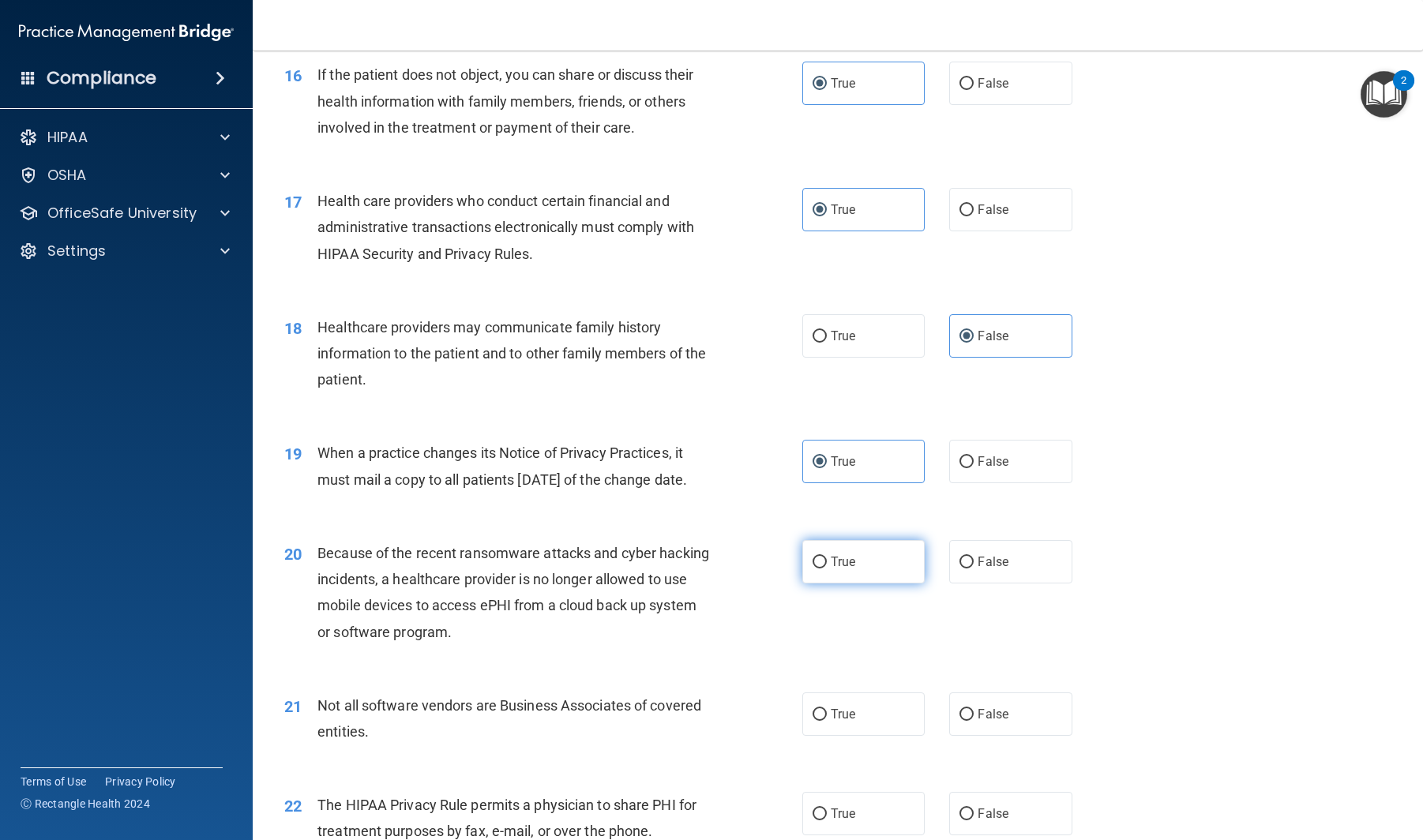
click at [857, 570] on label "True" at bounding box center [863, 562] width 123 height 44
click at [827, 569] on input "True" at bounding box center [819, 563] width 14 height 11
radio input "true"
drag, startPoint x: 868, startPoint y: 339, endPoint x: 803, endPoint y: 582, distance: 251.5
click at [868, 341] on label "True" at bounding box center [863, 336] width 123 height 44
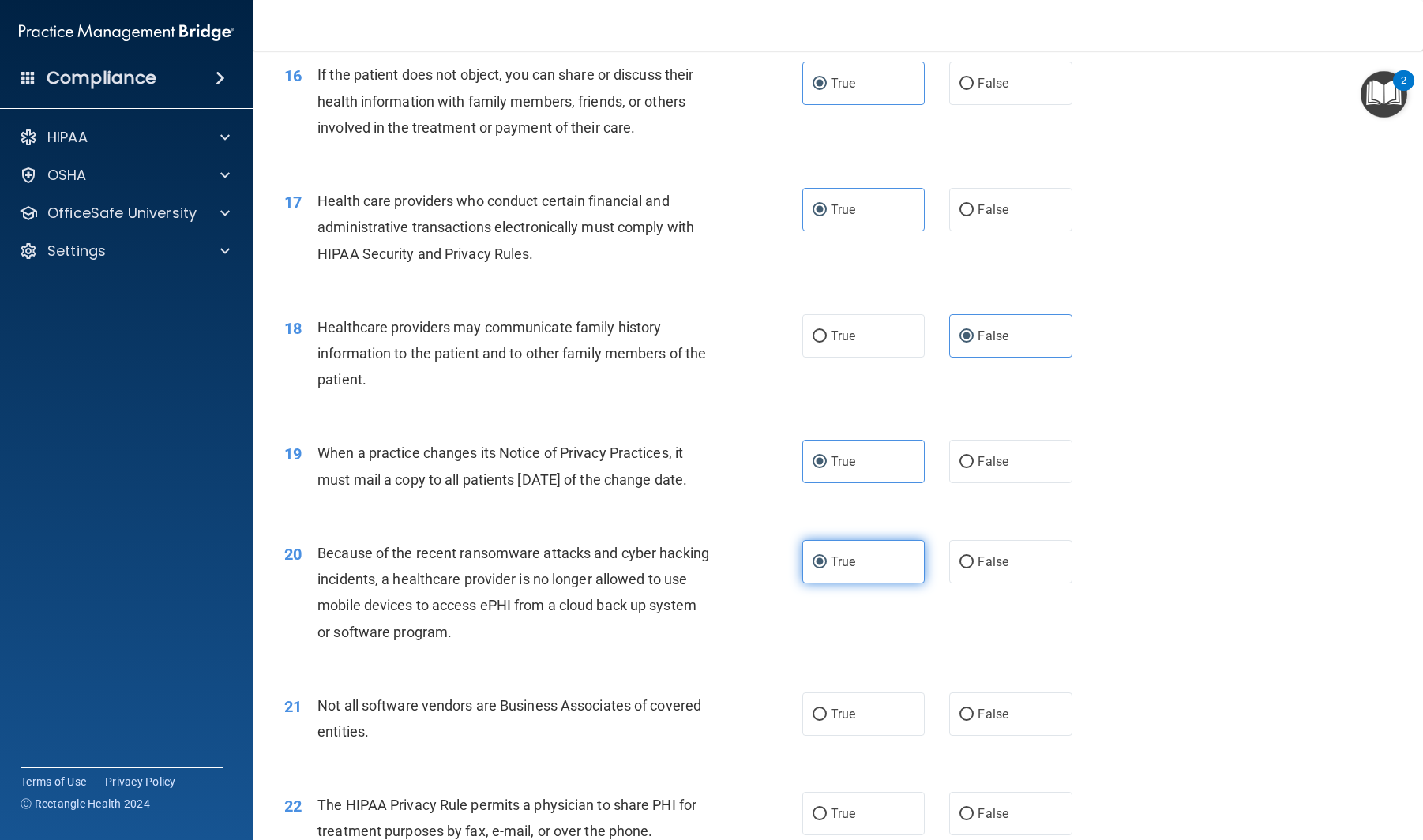
click at [827, 341] on input "True" at bounding box center [819, 336] width 14 height 11
radio input "true"
radio input "false"
click at [821, 721] on input "True" at bounding box center [819, 715] width 14 height 11
radio input "true"
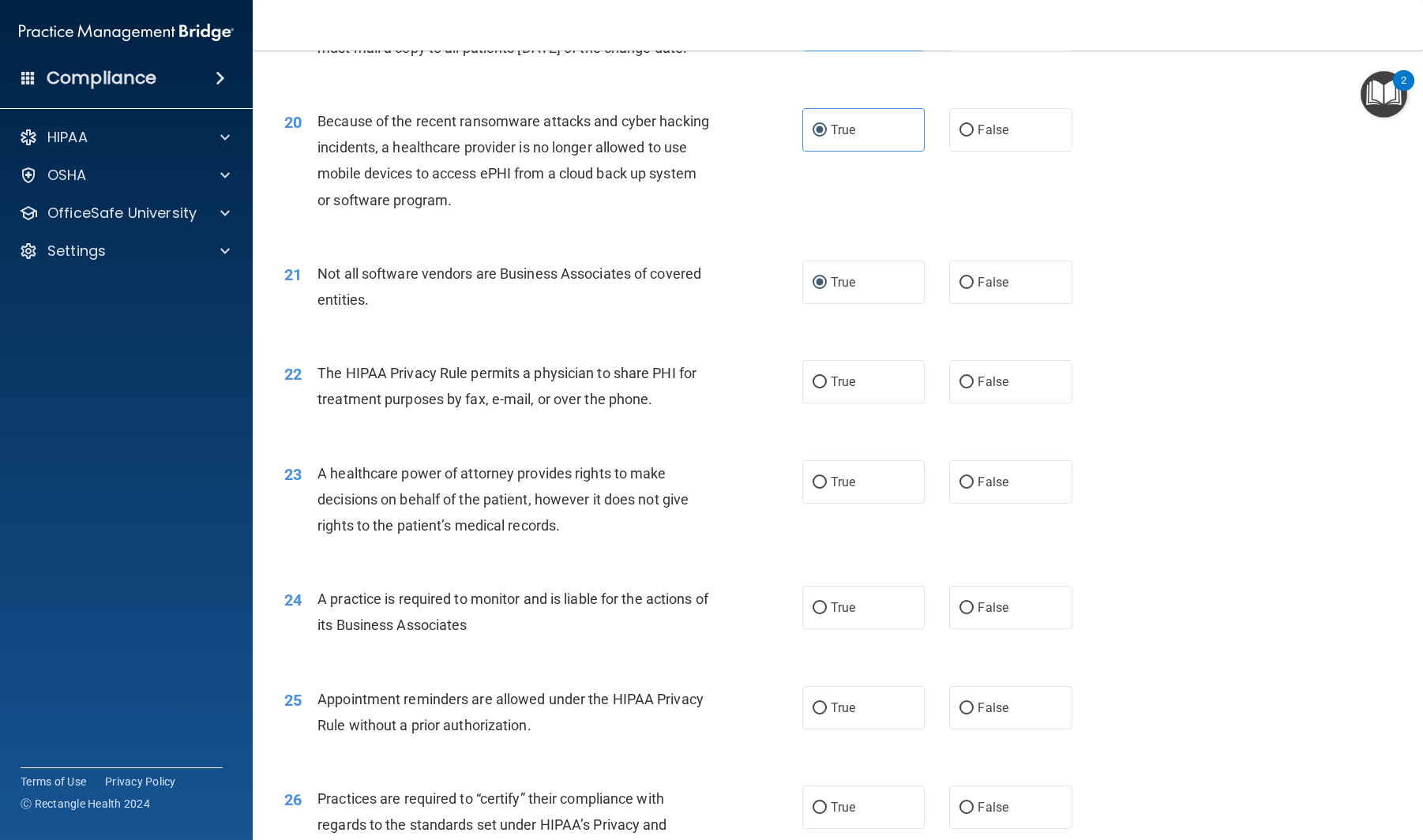
scroll to position [2474, 0]
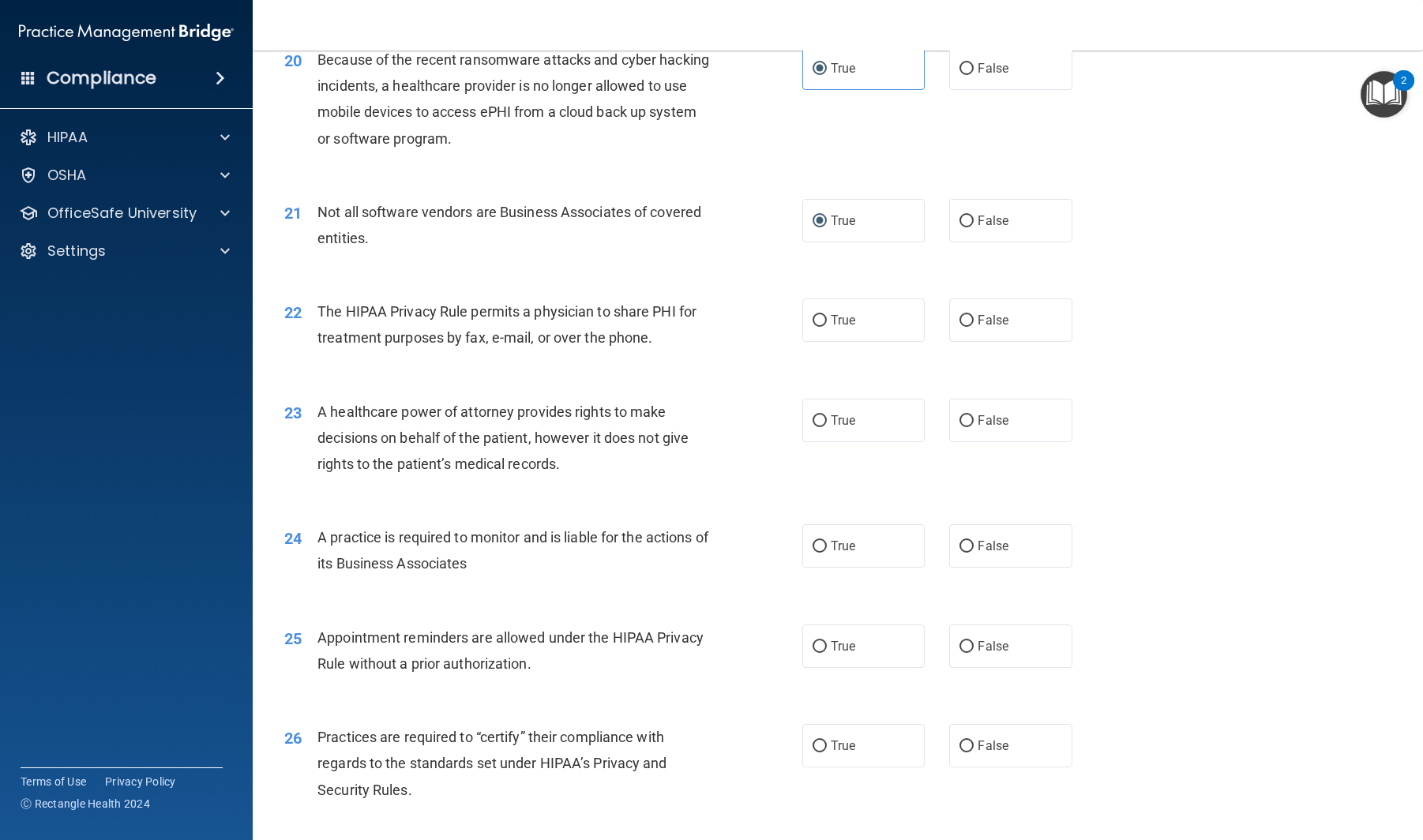
click at [882, 323] on div "22 The HIPAA Privacy Rule permits a physician to share PHI for treatment purpos…" at bounding box center [837, 329] width 1131 height 99
click at [876, 342] on label "True" at bounding box center [863, 320] width 123 height 44
click at [827, 327] on input "True" at bounding box center [819, 321] width 14 height 11
radio input "true"
click at [964, 327] on input "False" at bounding box center [966, 321] width 14 height 11
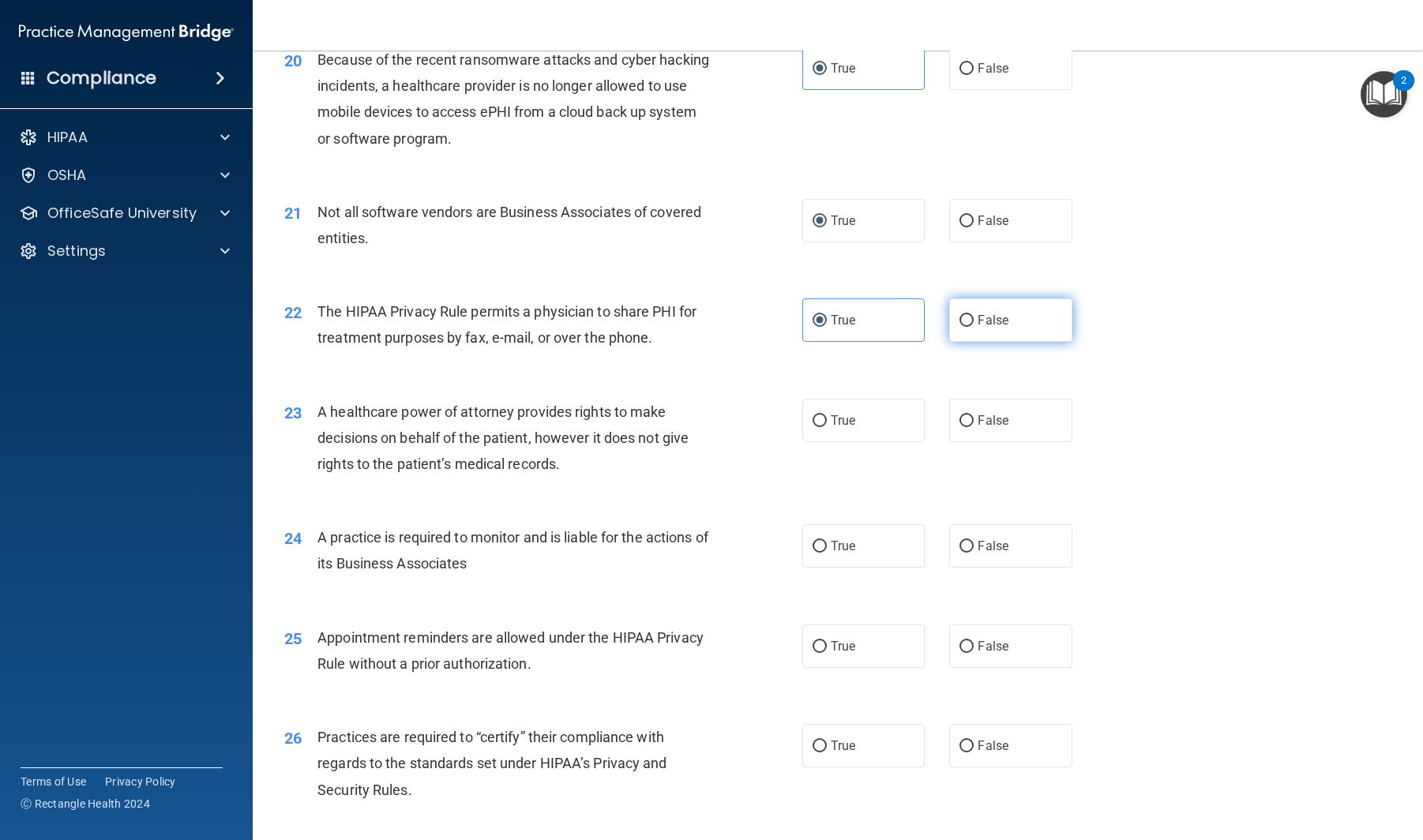
radio input "true"
radio input "false"
click at [851, 442] on label "True" at bounding box center [863, 421] width 123 height 44
click at [827, 428] on input "True" at bounding box center [819, 421] width 14 height 11
radio input "true"
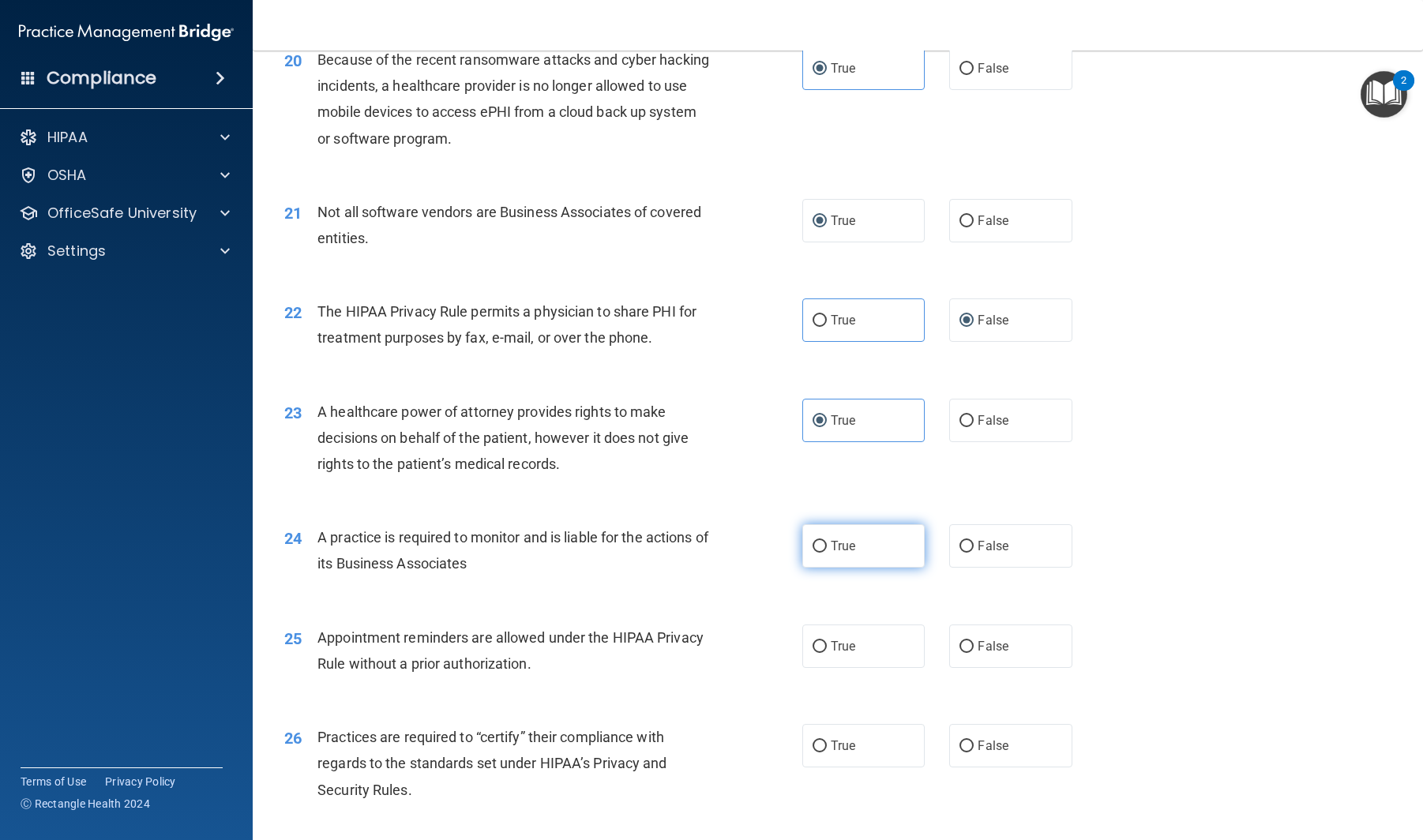
click at [843, 560] on label "True" at bounding box center [863, 547] width 123 height 44
click at [827, 552] on input "True" at bounding box center [819, 547] width 14 height 11
radio input "true"
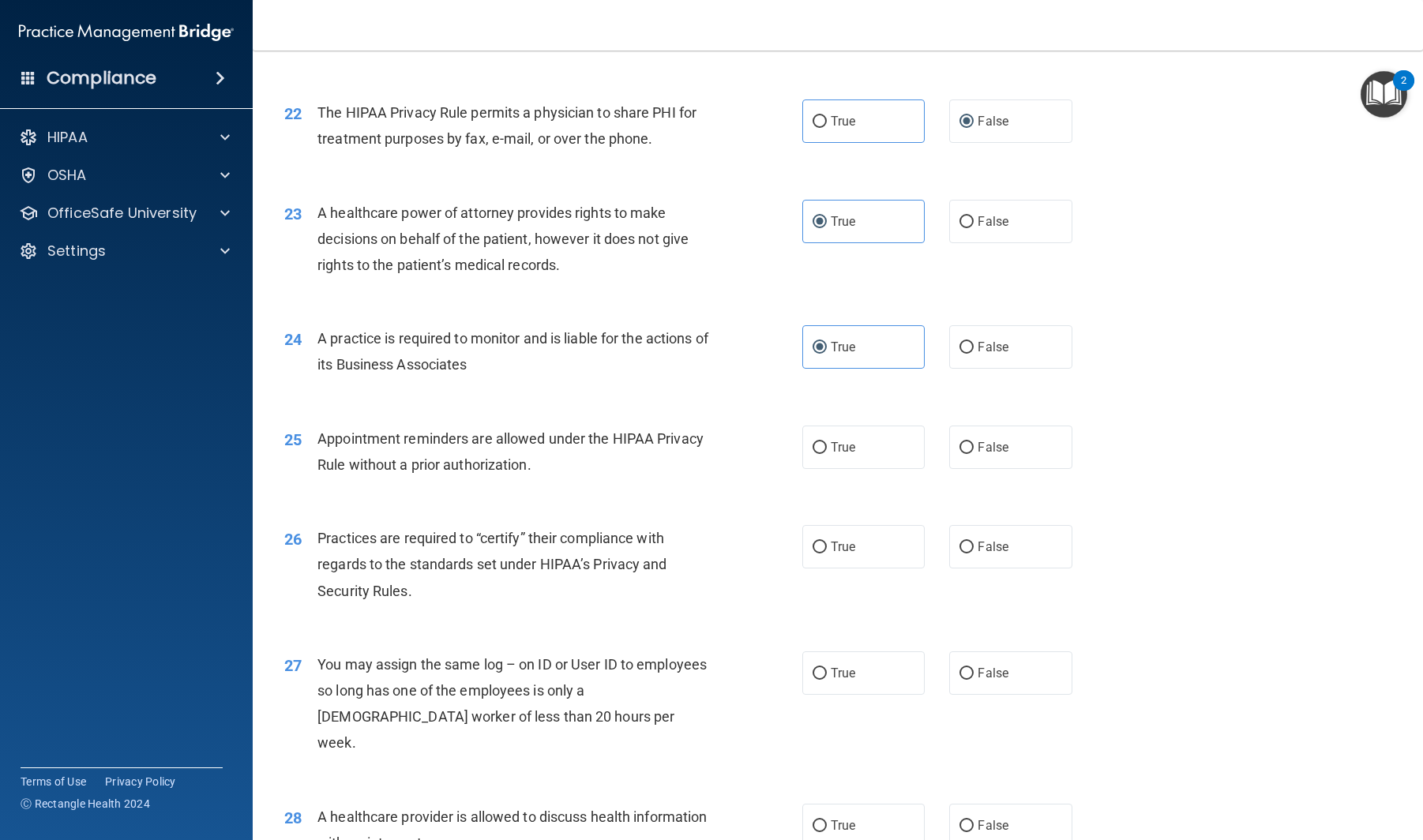
scroll to position [2698, 0]
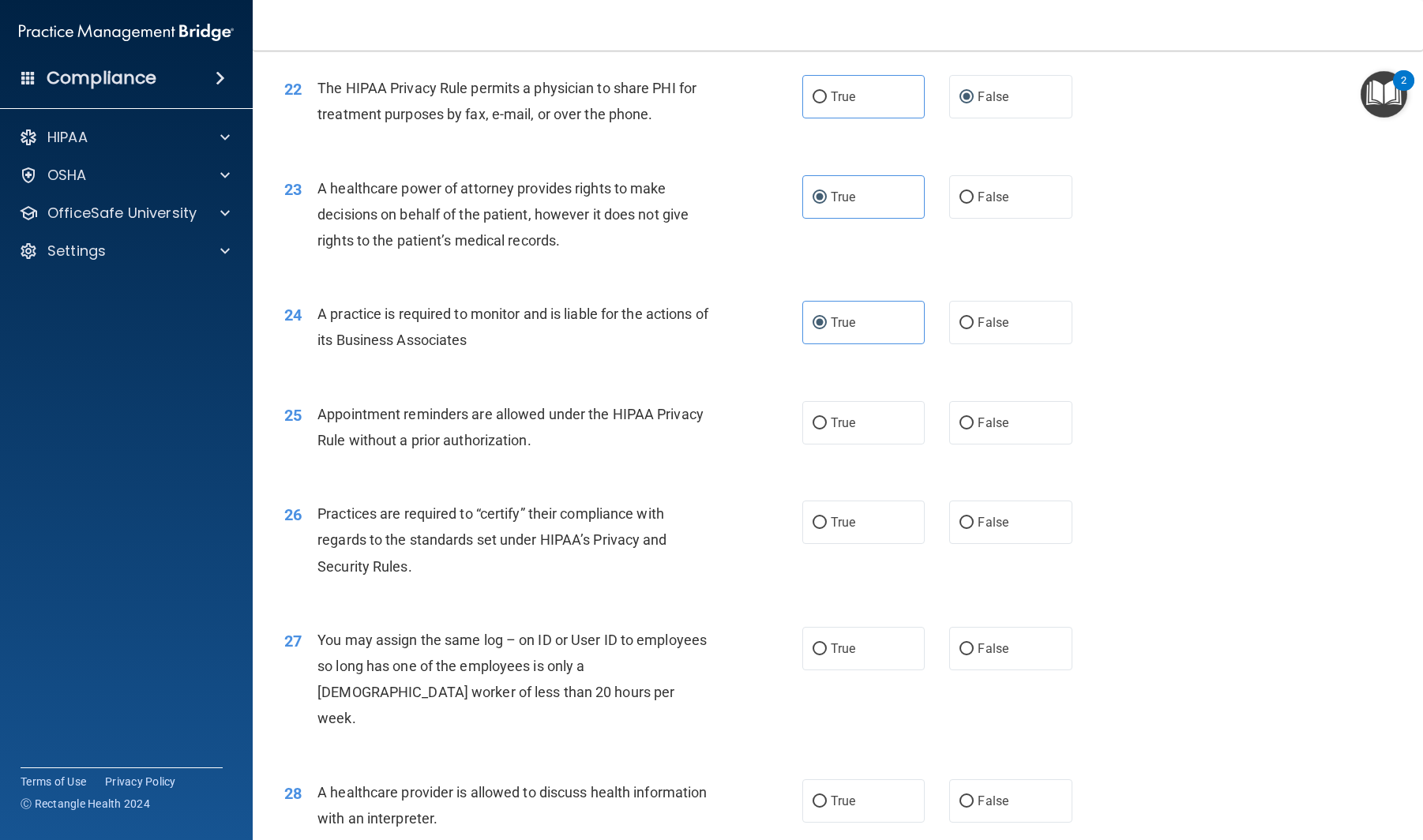
click at [849, 526] on div "26 Practices are required to “certify” their compliance with regards to the sta…" at bounding box center [837, 544] width 1131 height 127
drag, startPoint x: 860, startPoint y: 547, endPoint x: 856, endPoint y: 480, distance: 67.1
click at [860, 544] on label "True" at bounding box center [863, 523] width 123 height 44
click at [827, 530] on input "True" at bounding box center [819, 523] width 14 height 11
radio input "true"
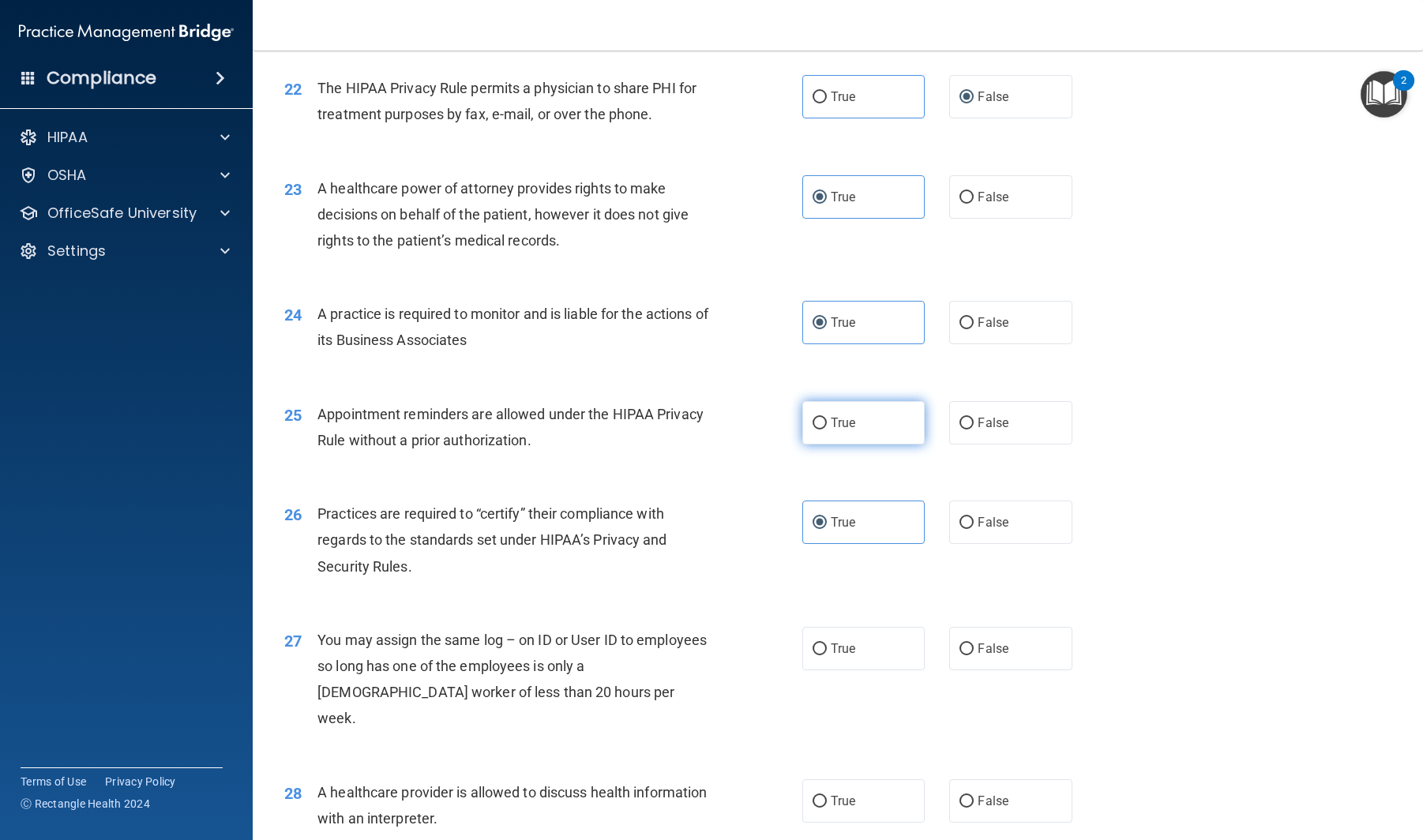
drag, startPoint x: 853, startPoint y: 451, endPoint x: 853, endPoint y: 465, distance: 14.0
click at [853, 430] on span "True" at bounding box center [843, 423] width 25 height 15
click at [827, 430] on input "True" at bounding box center [819, 424] width 14 height 11
radio input "true"
click at [839, 664] on label "True" at bounding box center [863, 649] width 123 height 44
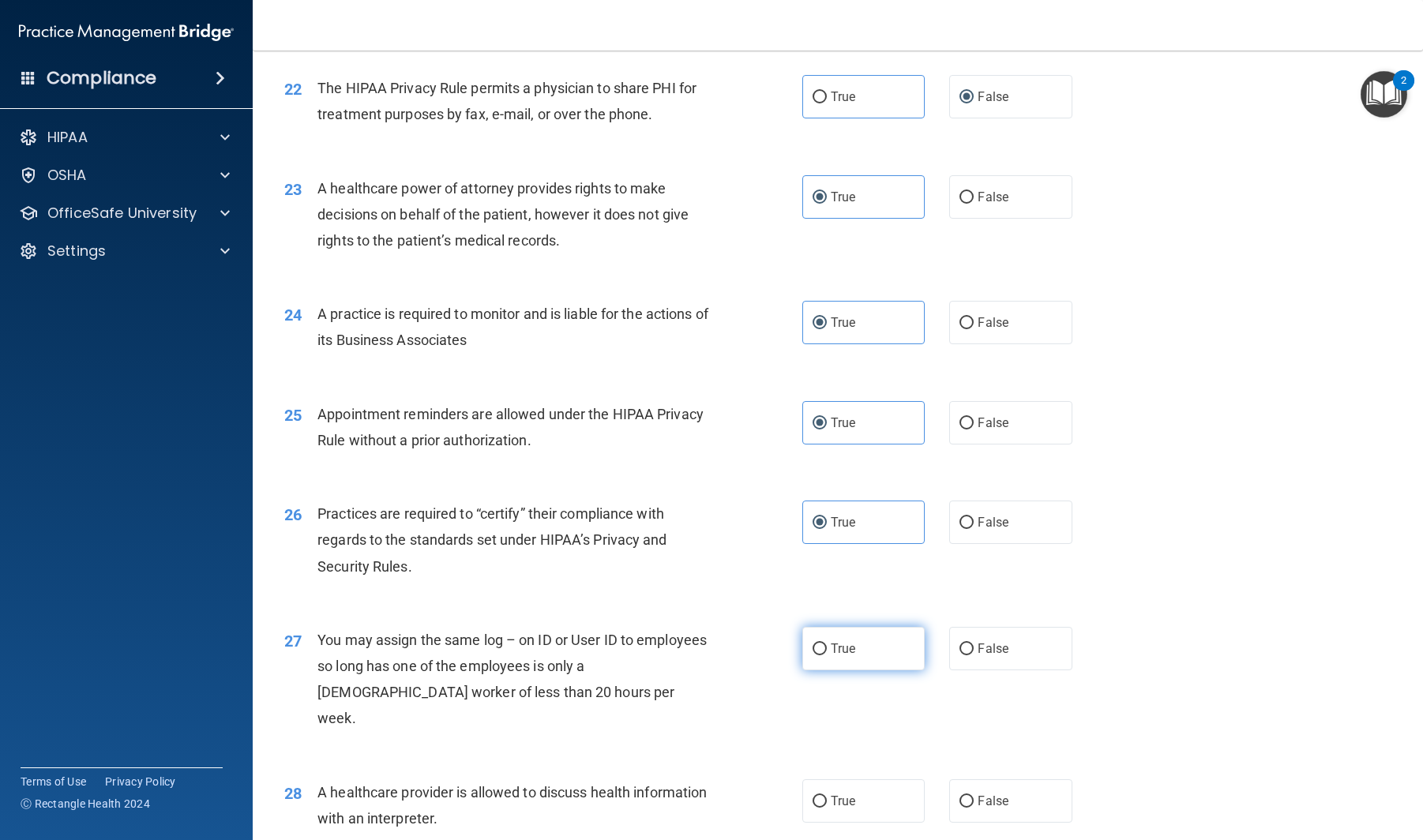
click at [827, 655] on input "True" at bounding box center [819, 650] width 14 height 11
radio input "true"
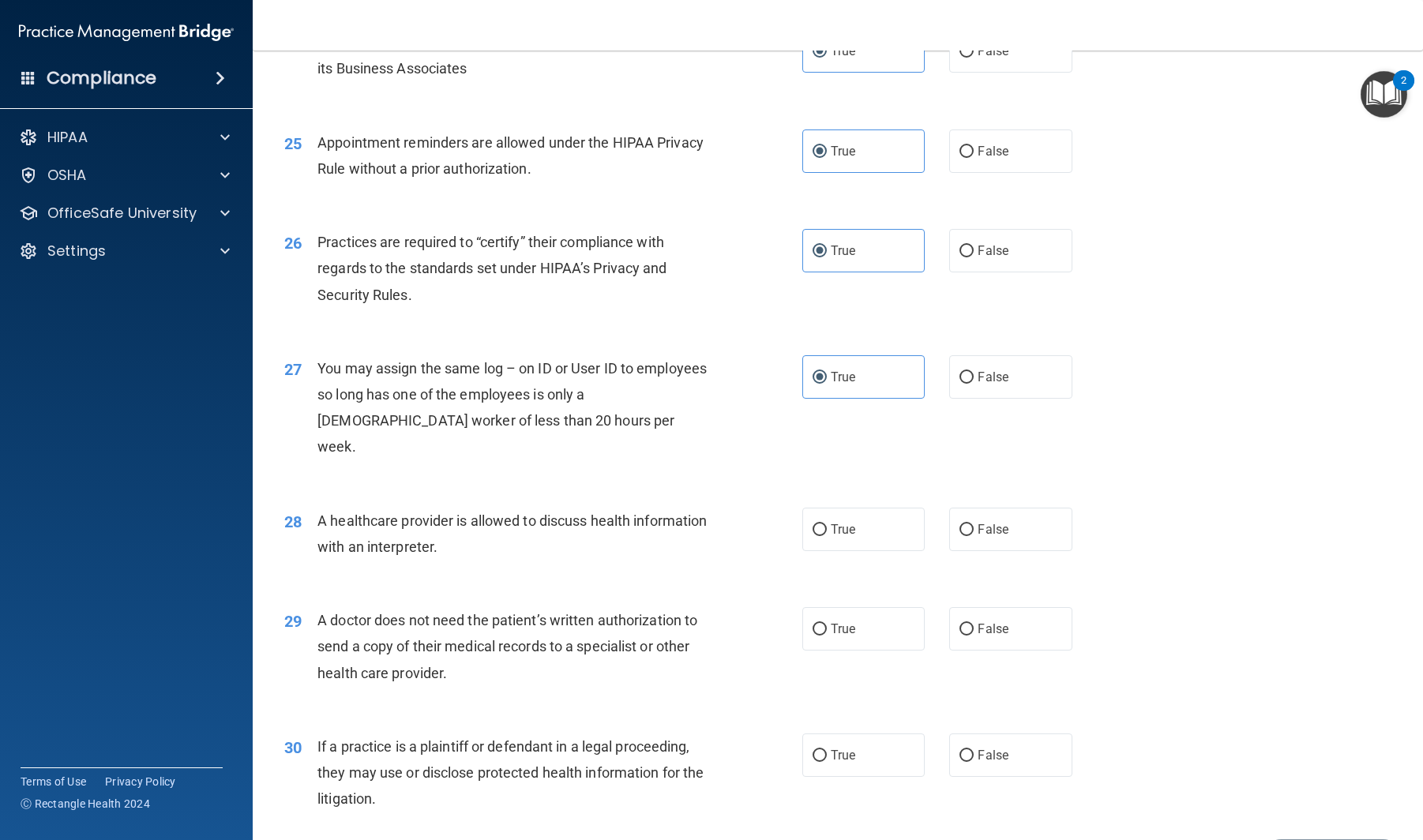
scroll to position [3065, 0]
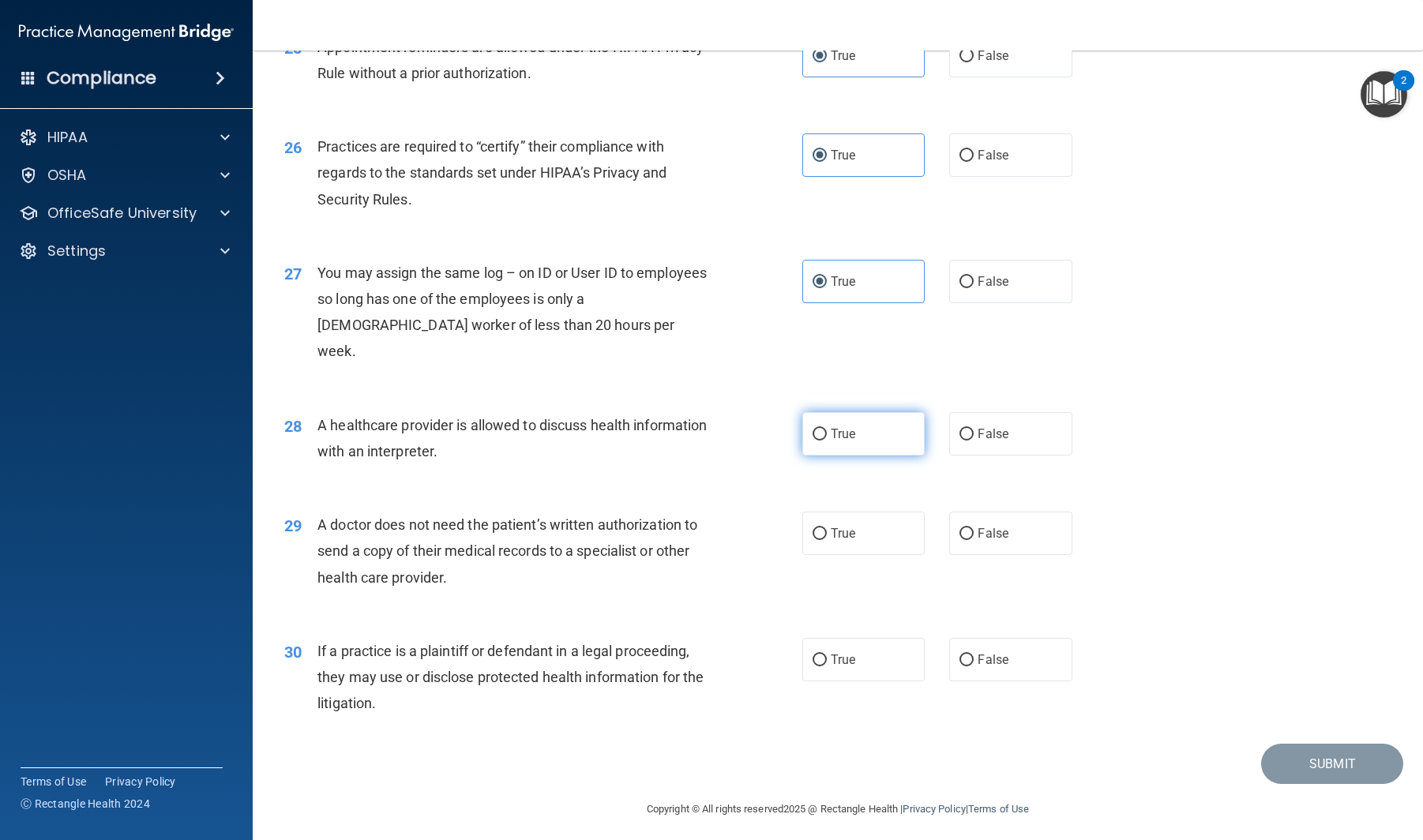
click at [857, 443] on label "True" at bounding box center [863, 434] width 123 height 44
click at [827, 441] on input "True" at bounding box center [819, 434] width 14 height 11
radio input "true"
click at [858, 536] on label "True" at bounding box center [863, 533] width 123 height 44
click at [827, 536] on input "True" at bounding box center [819, 534] width 14 height 11
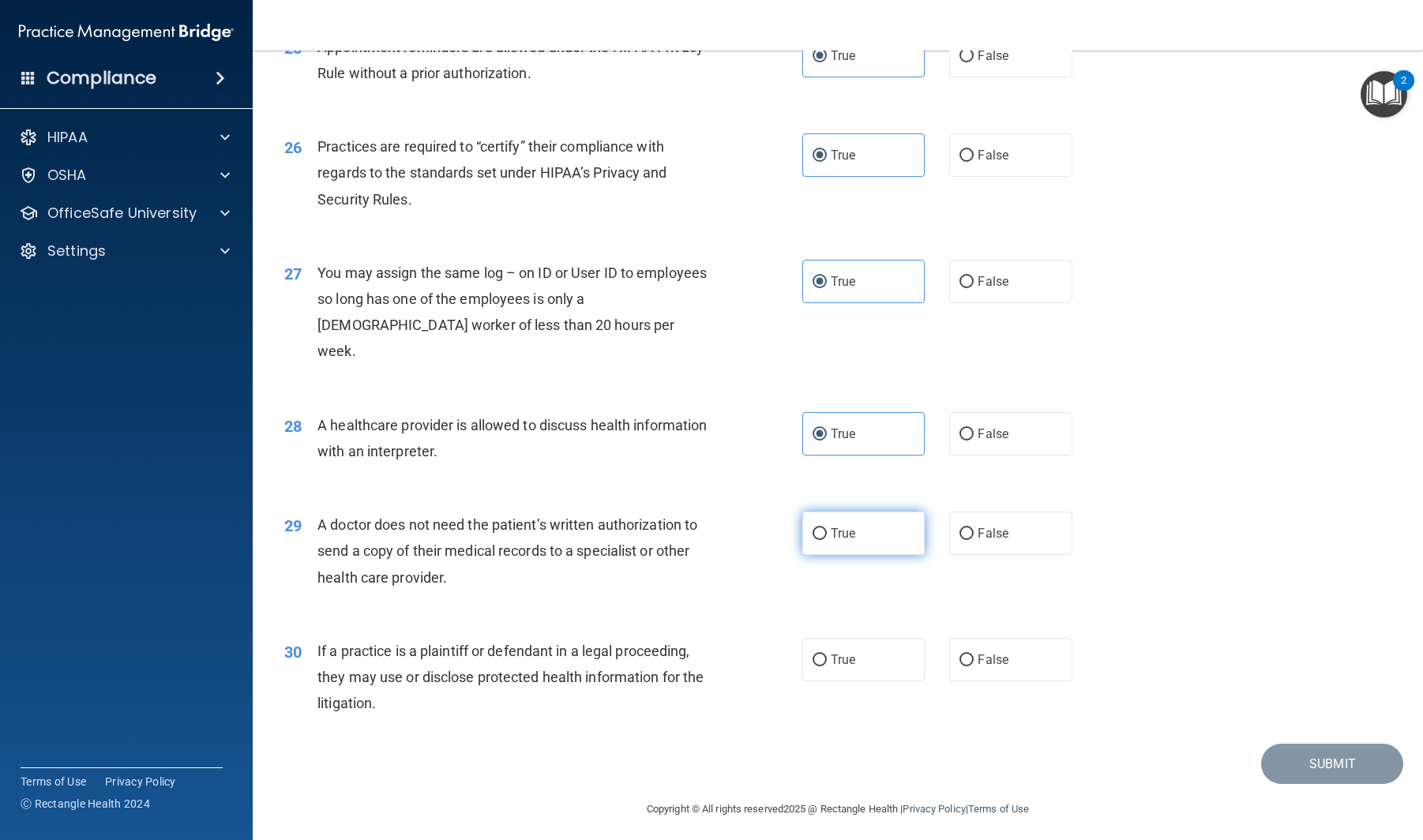
radio input "true"
click at [864, 651] on label "True" at bounding box center [863, 660] width 123 height 44
click at [827, 654] on input "True" at bounding box center [819, 660] width 14 height 11
radio input "true"
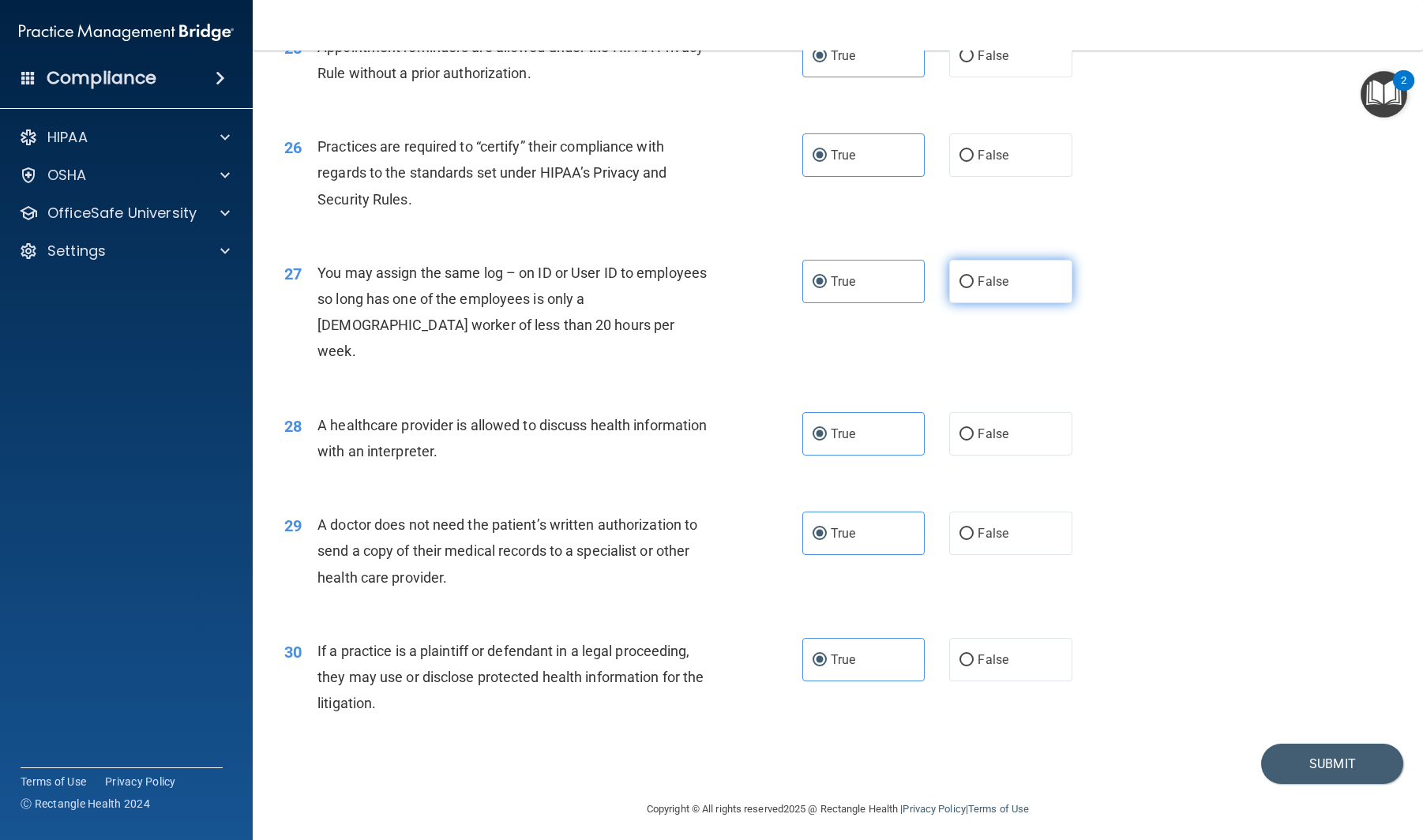
click at [1021, 303] on label "False" at bounding box center [1011, 282] width 123 height 44
click at [973, 289] on input "False" at bounding box center [966, 282] width 14 height 11
radio input "true"
radio input "false"
click at [984, 419] on label "False" at bounding box center [1011, 434] width 123 height 44
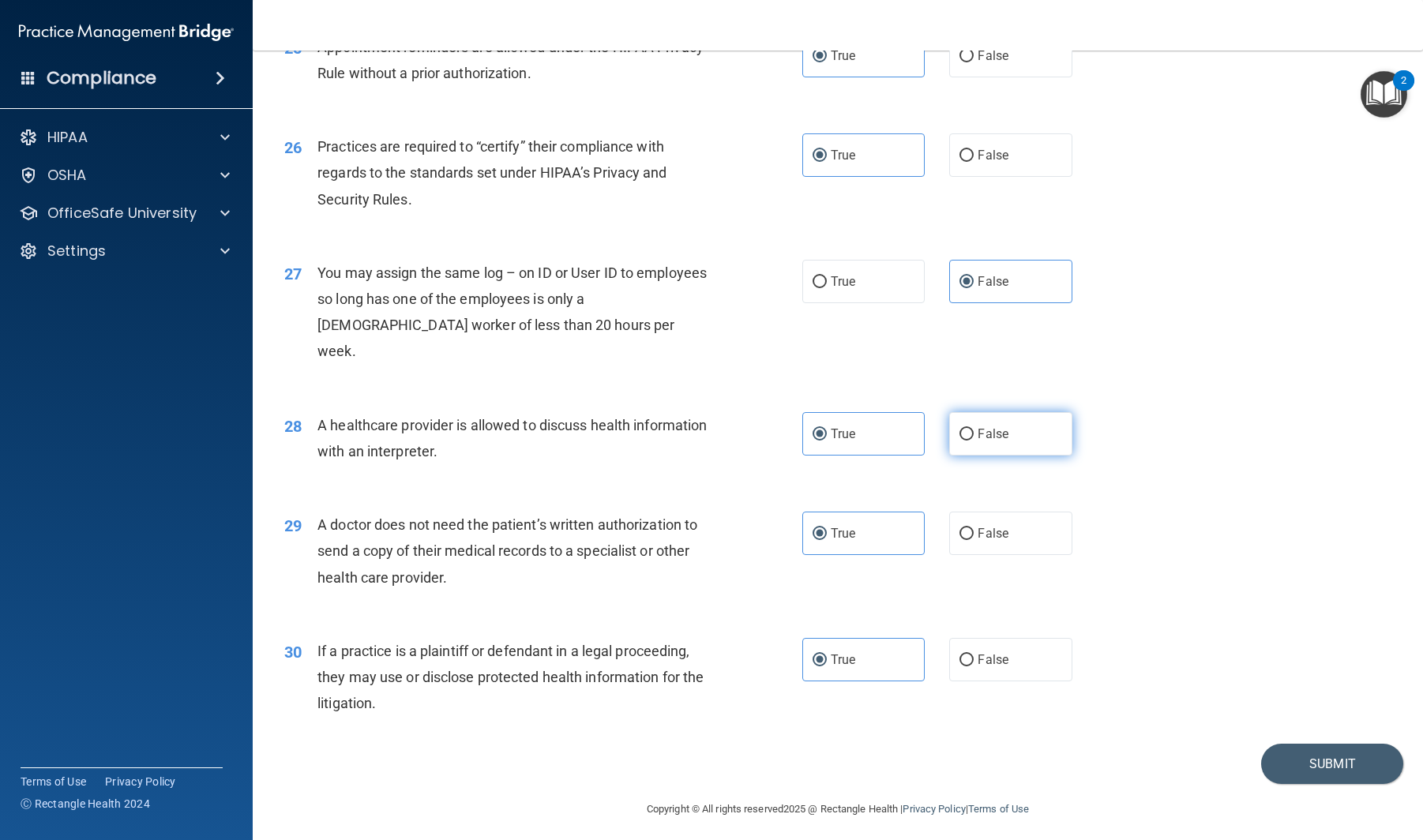
click at [973, 429] on input "False" at bounding box center [966, 434] width 14 height 11
radio input "true"
radio input "false"
click at [1017, 535] on label "False" at bounding box center [1011, 533] width 123 height 44
click at [973, 535] on input "False" at bounding box center [966, 534] width 14 height 11
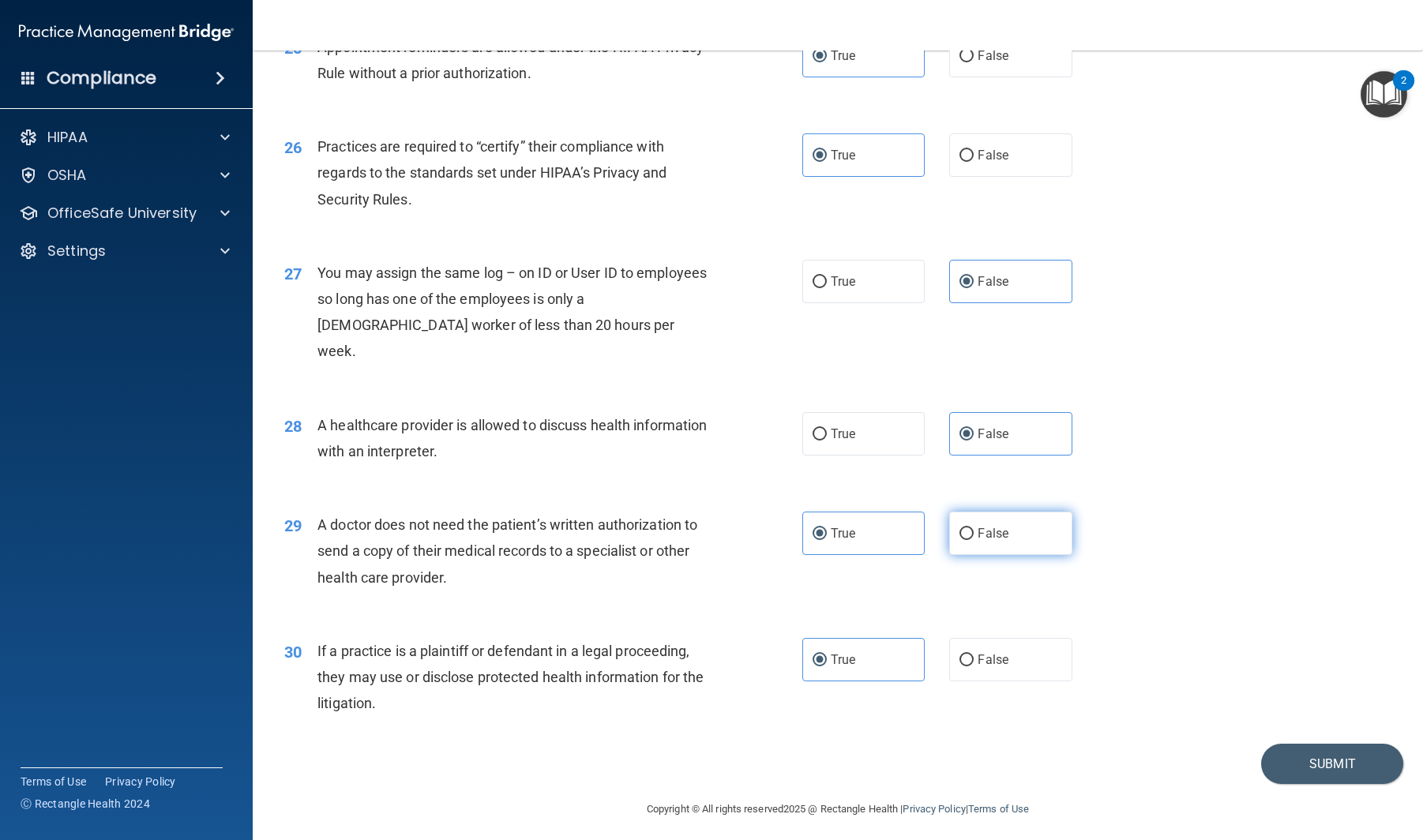
radio input "true"
radio input "false"
click at [1176, 747] on button "Submit" at bounding box center [1332, 764] width 142 height 40
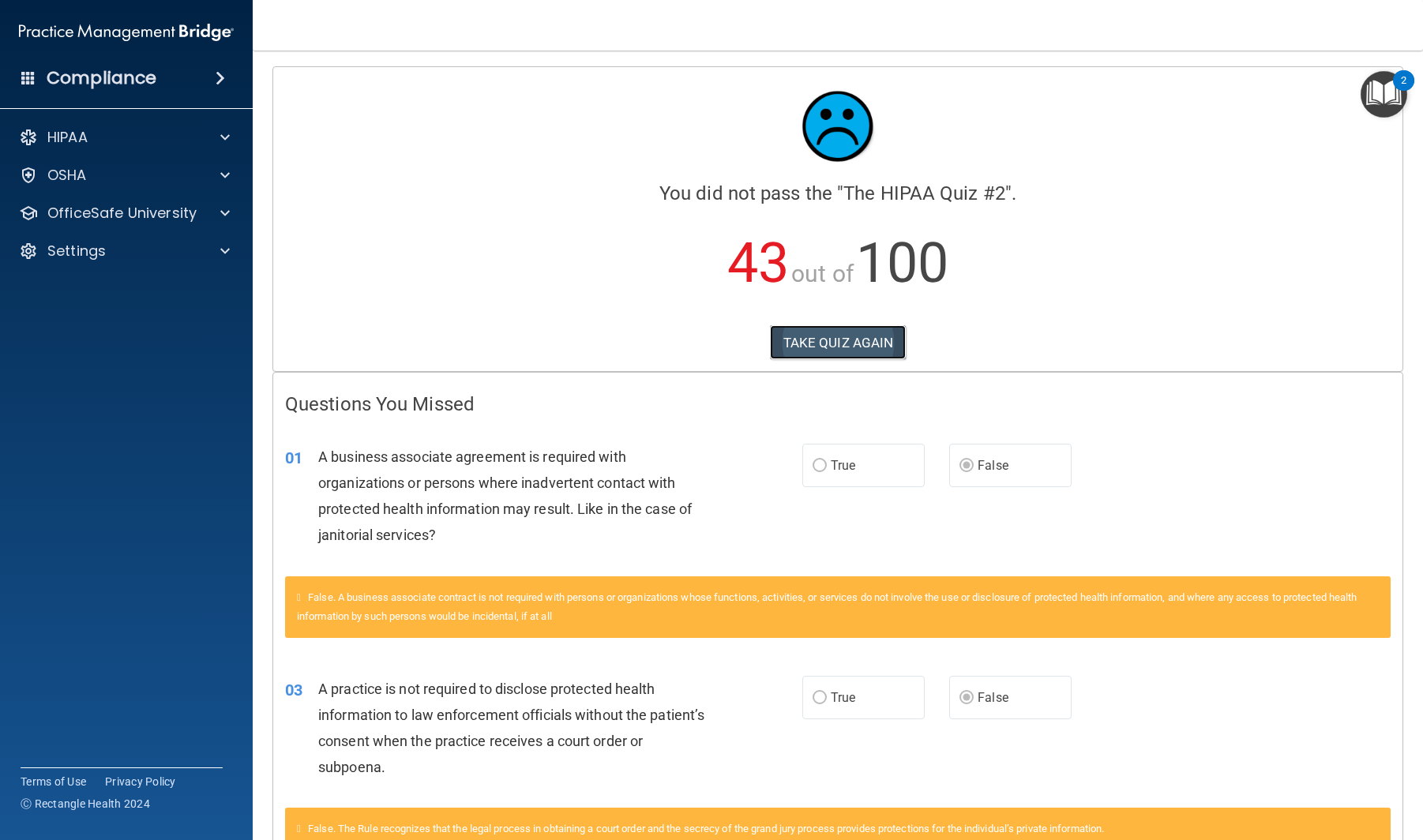
click at [838, 342] on button "TAKE QUIZ AGAIN" at bounding box center [837, 343] width 136 height 34
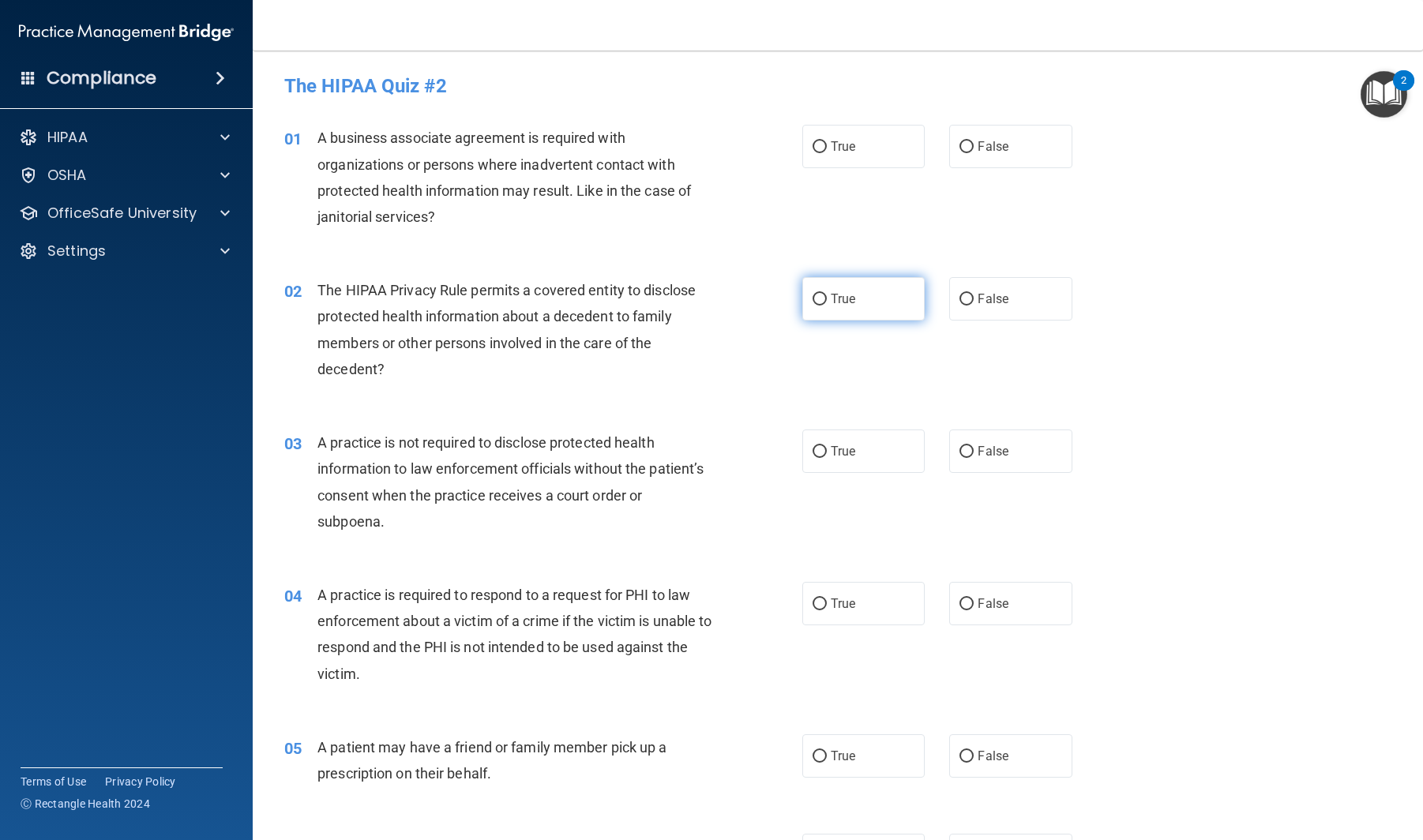
click at [883, 295] on label "True" at bounding box center [863, 299] width 123 height 44
click at [827, 295] on input "True" at bounding box center [819, 299] width 14 height 11
radio input "true"
drag, startPoint x: 984, startPoint y: 150, endPoint x: 936, endPoint y: 397, distance: 251.6
click at [985, 151] on span "False" at bounding box center [993, 147] width 30 height 15
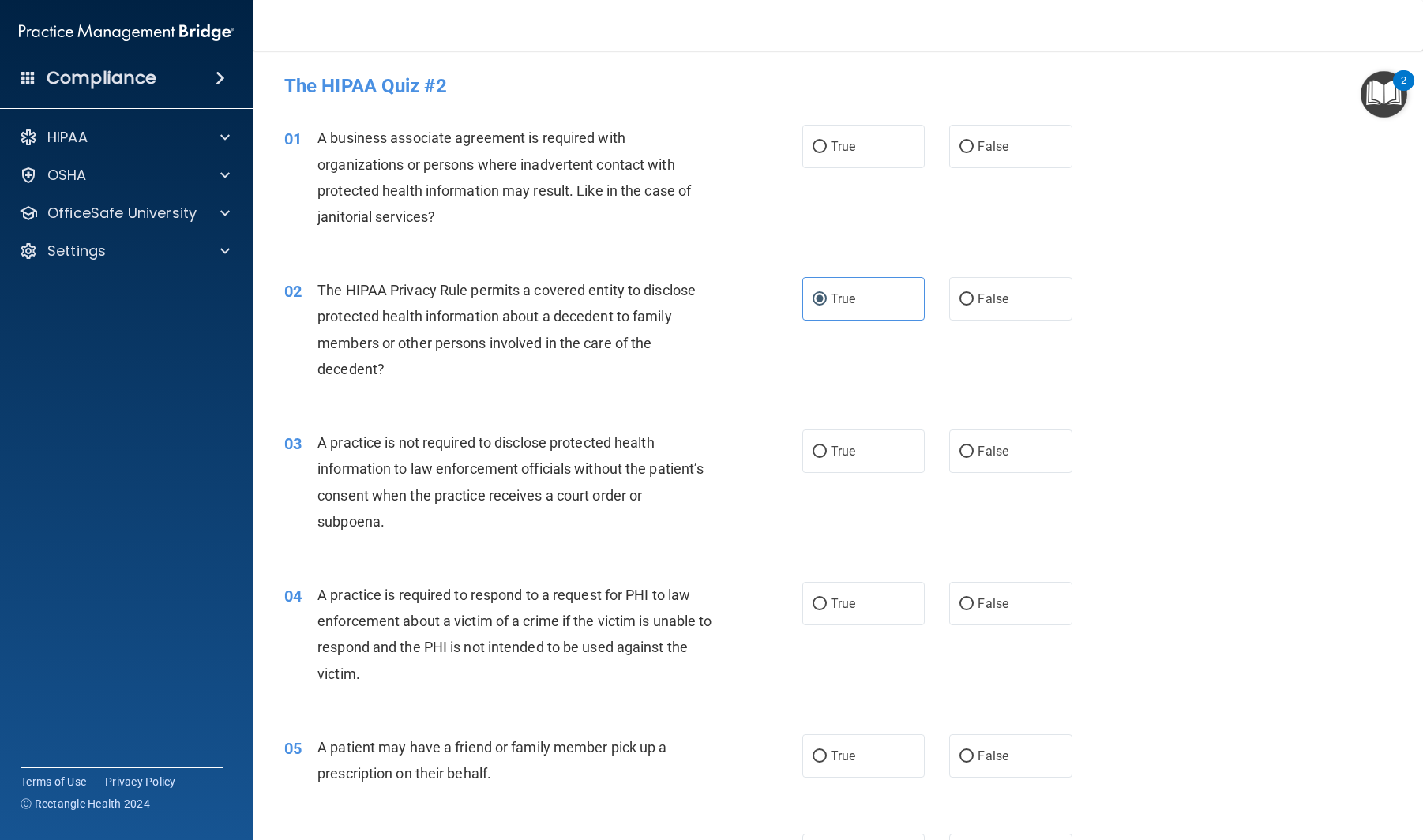
click at [973, 151] on input "False" at bounding box center [966, 147] width 14 height 11
radio input "true"
click at [1032, 460] on label "False" at bounding box center [1011, 451] width 123 height 44
click at [973, 458] on input "False" at bounding box center [966, 451] width 14 height 11
radio input "true"
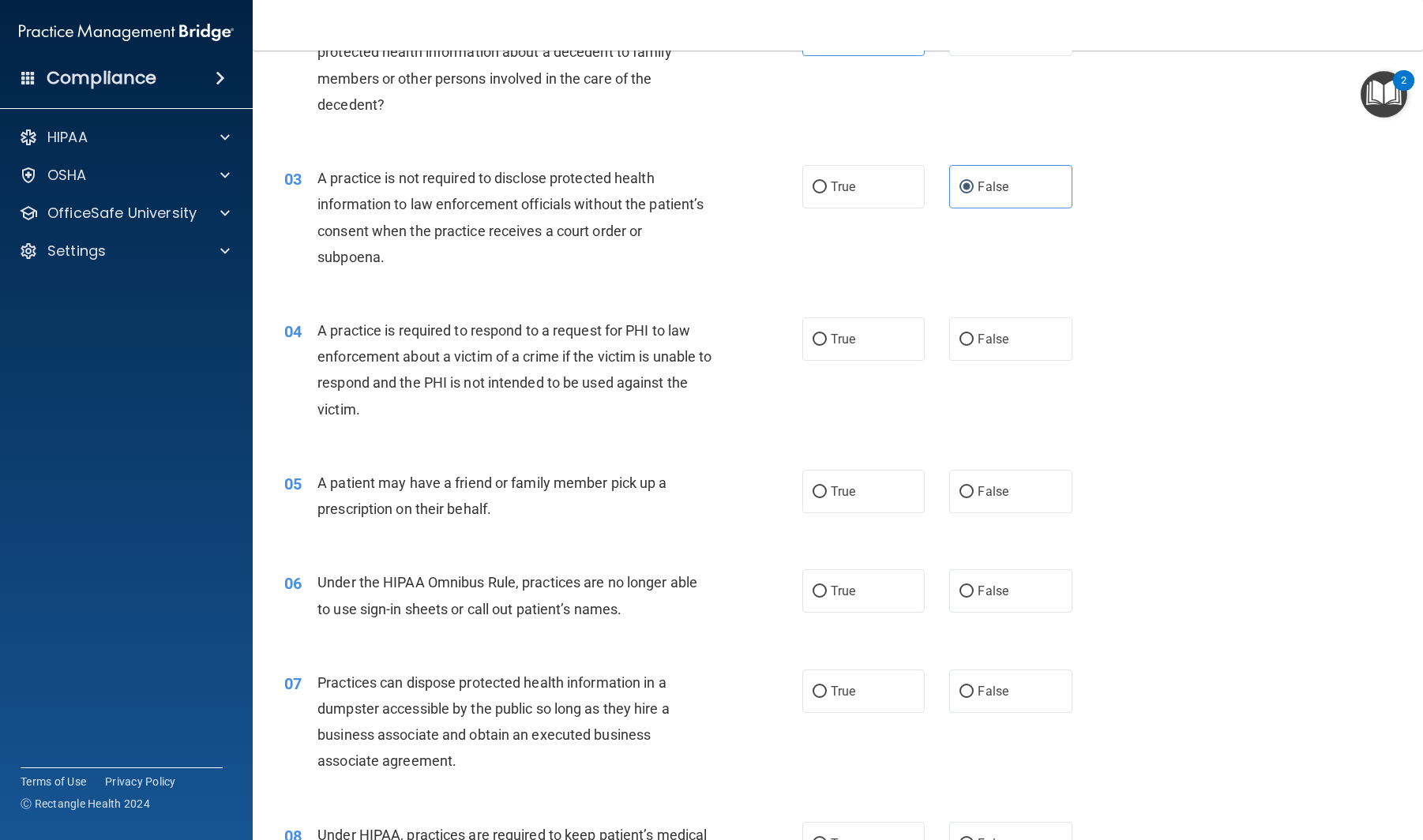
scroll to position [289, 0]
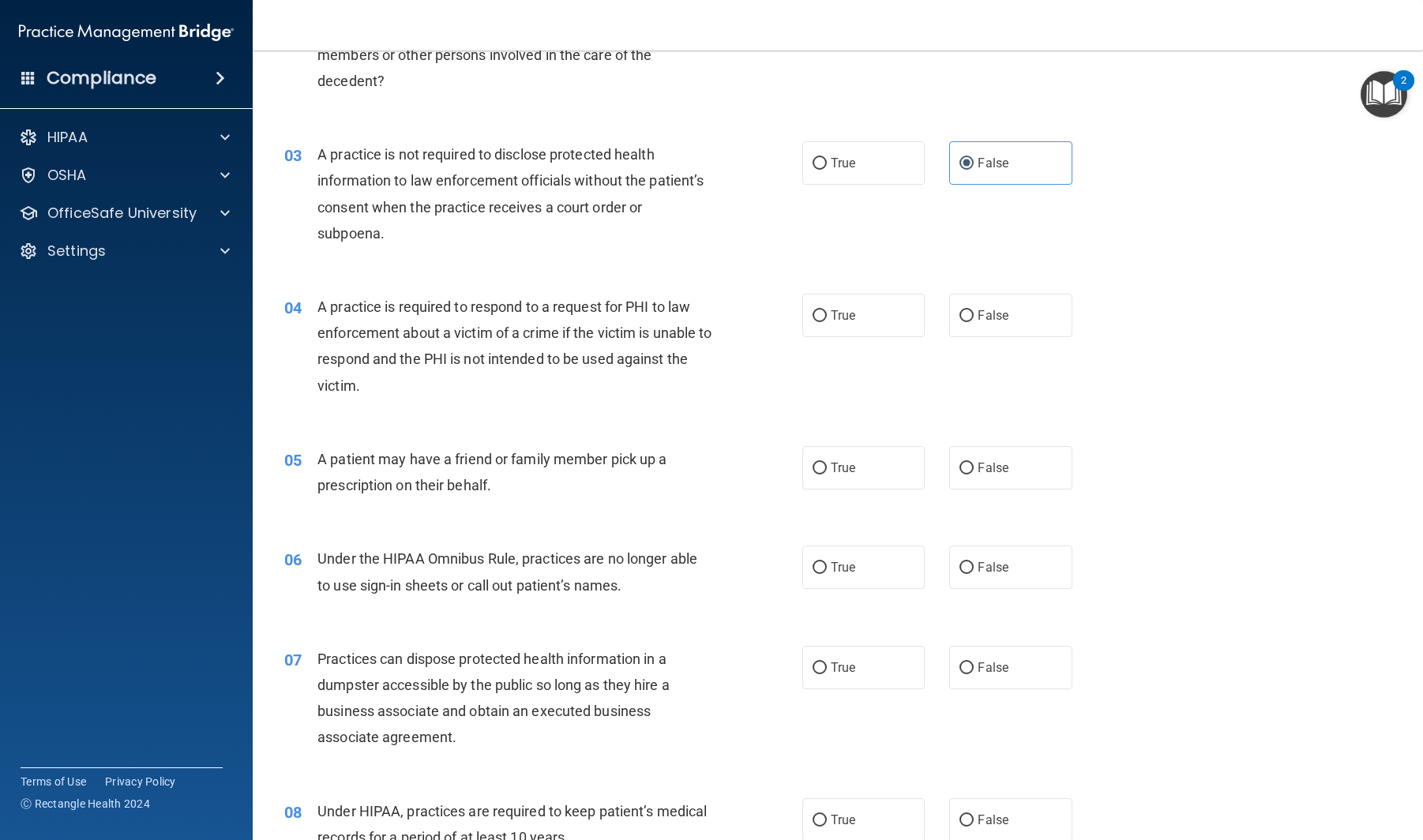
drag, startPoint x: 987, startPoint y: 570, endPoint x: 984, endPoint y: 595, distance: 25.2
click at [986, 571] on span "False" at bounding box center [993, 568] width 30 height 15
click at [973, 571] on input "False" at bounding box center [966, 568] width 14 height 11
radio input "true"
click at [1017, 657] on label "False" at bounding box center [1011, 668] width 123 height 44
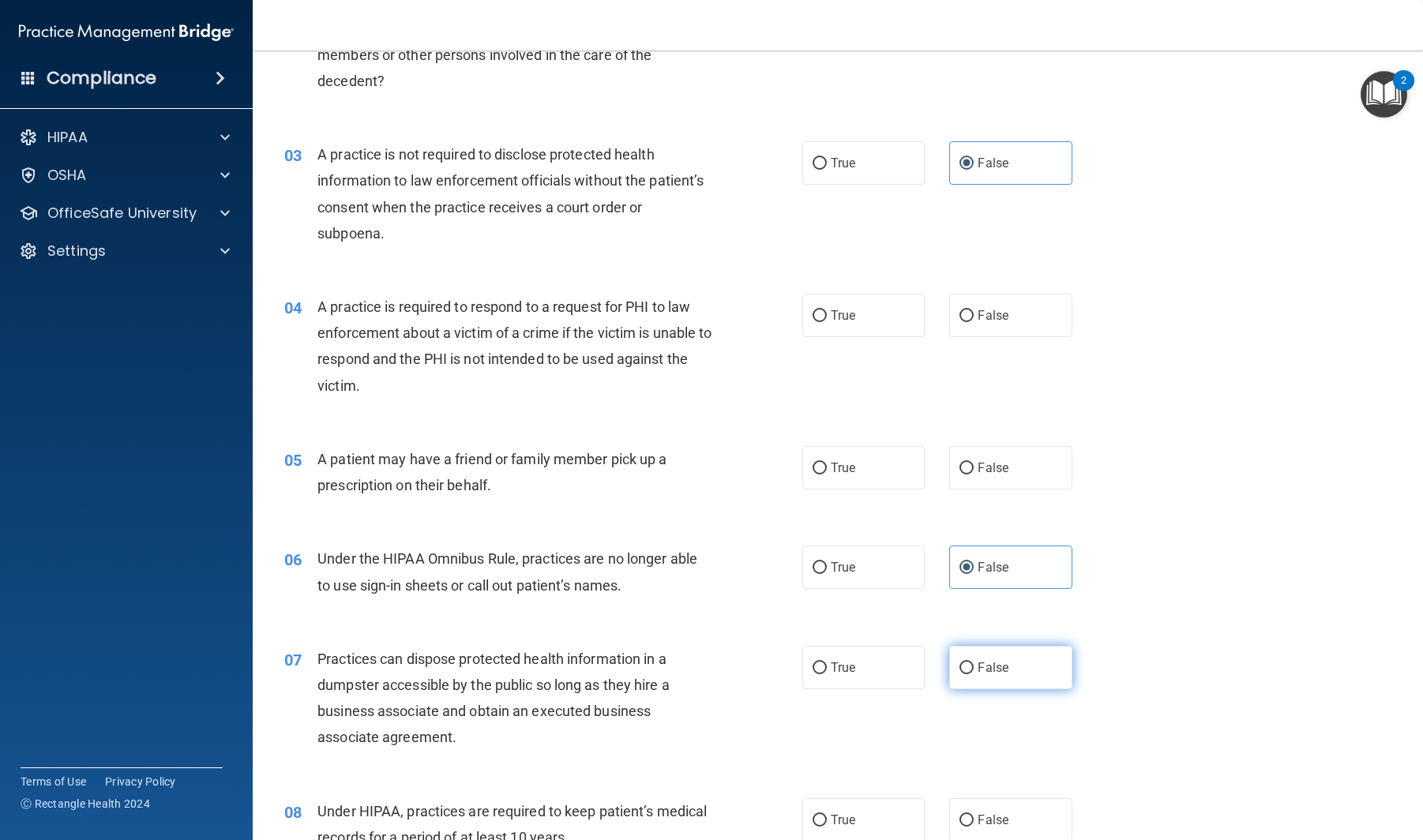
click at [973, 663] on input "False" at bounding box center [966, 669] width 14 height 11
radio input "true"
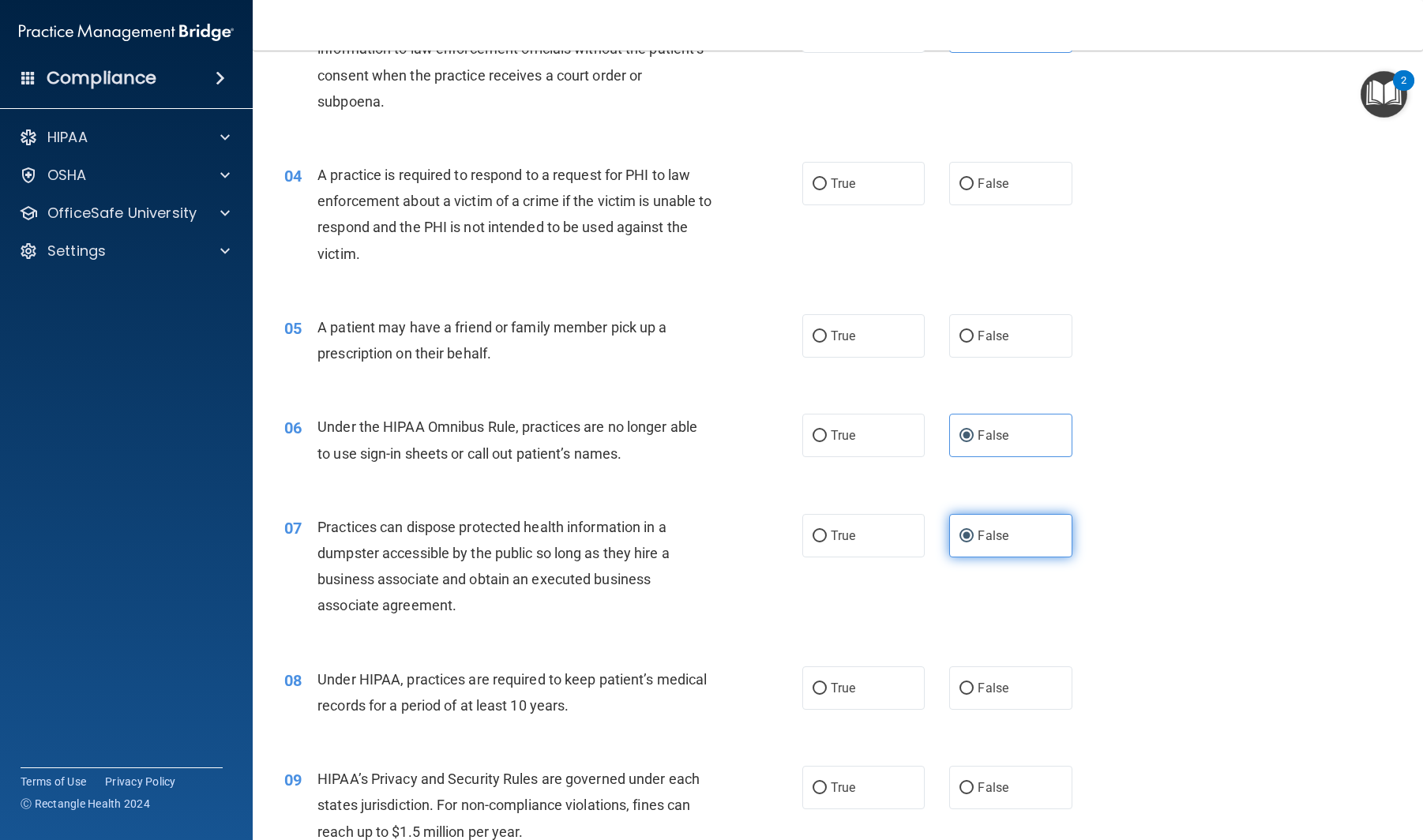
scroll to position [477, 0]
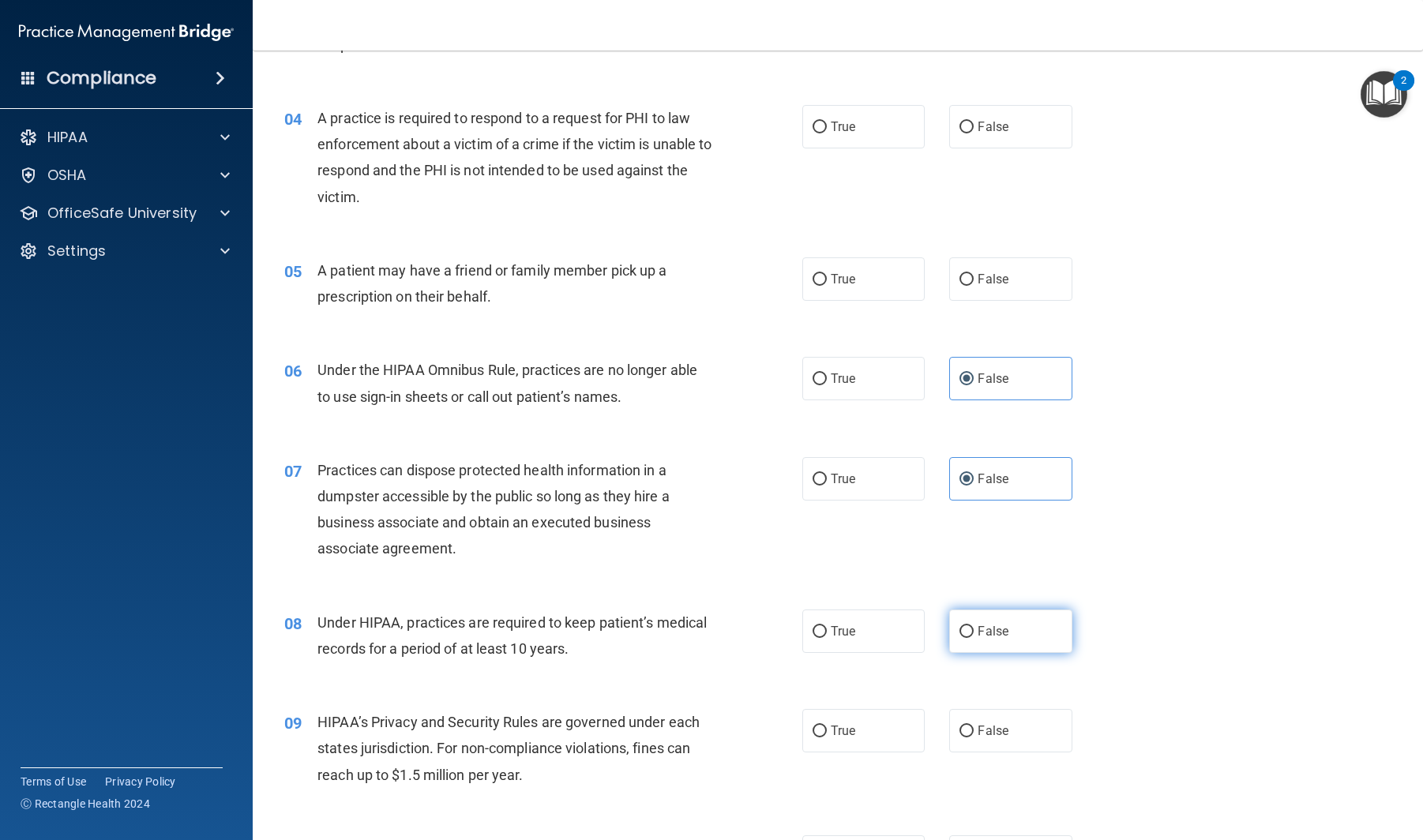
click at [1011, 631] on label "False" at bounding box center [1011, 631] width 123 height 44
click at [973, 631] on input "False" at bounding box center [966, 632] width 14 height 11
radio input "true"
click at [1006, 709] on div "09 HIPAA’s Privacy and Security Rules are governed under each states jurisdicti…" at bounding box center [837, 752] width 1131 height 127
click at [1002, 714] on label "False" at bounding box center [1011, 731] width 123 height 44
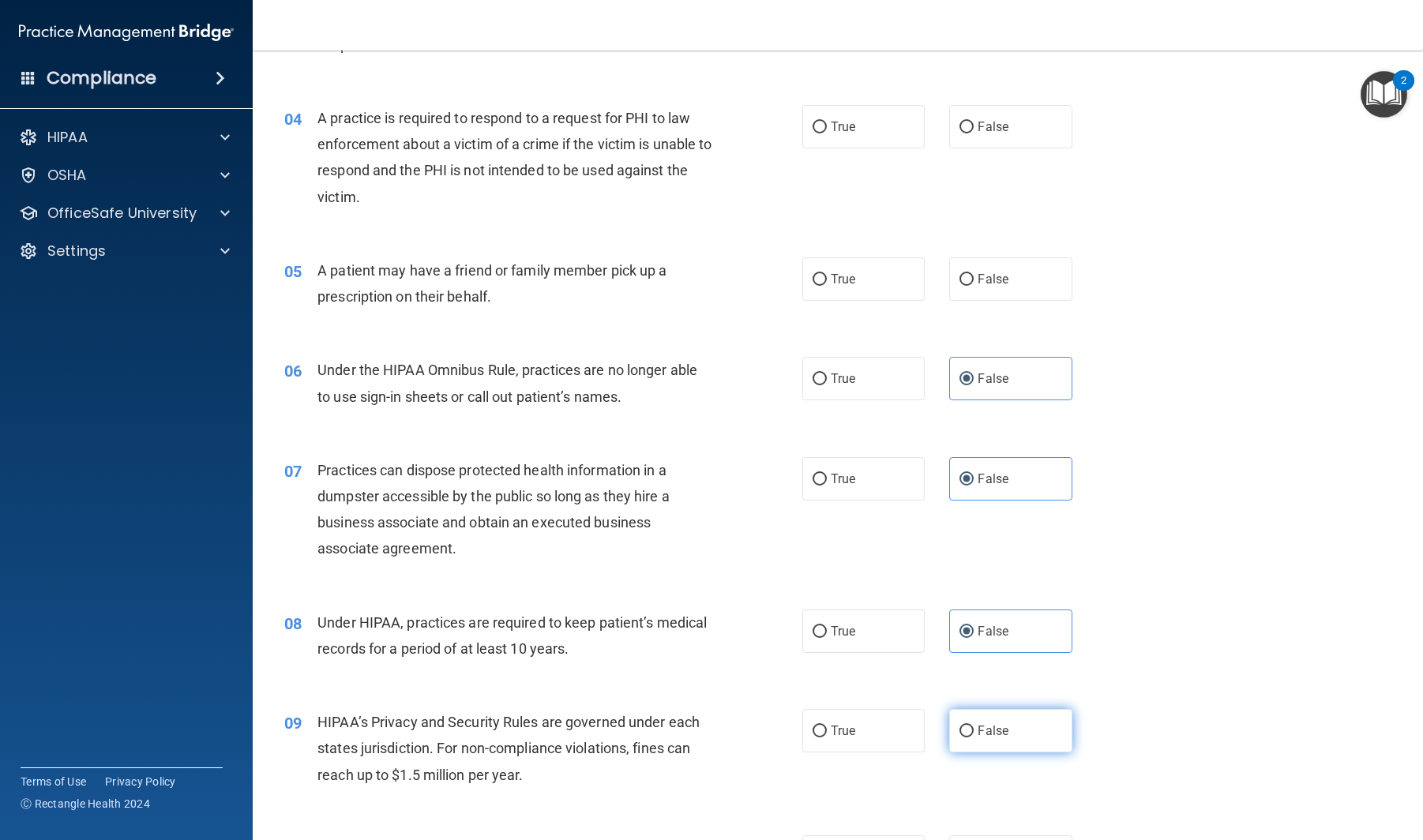
click at [973, 726] on input "False" at bounding box center [966, 731] width 14 height 11
radio input "true"
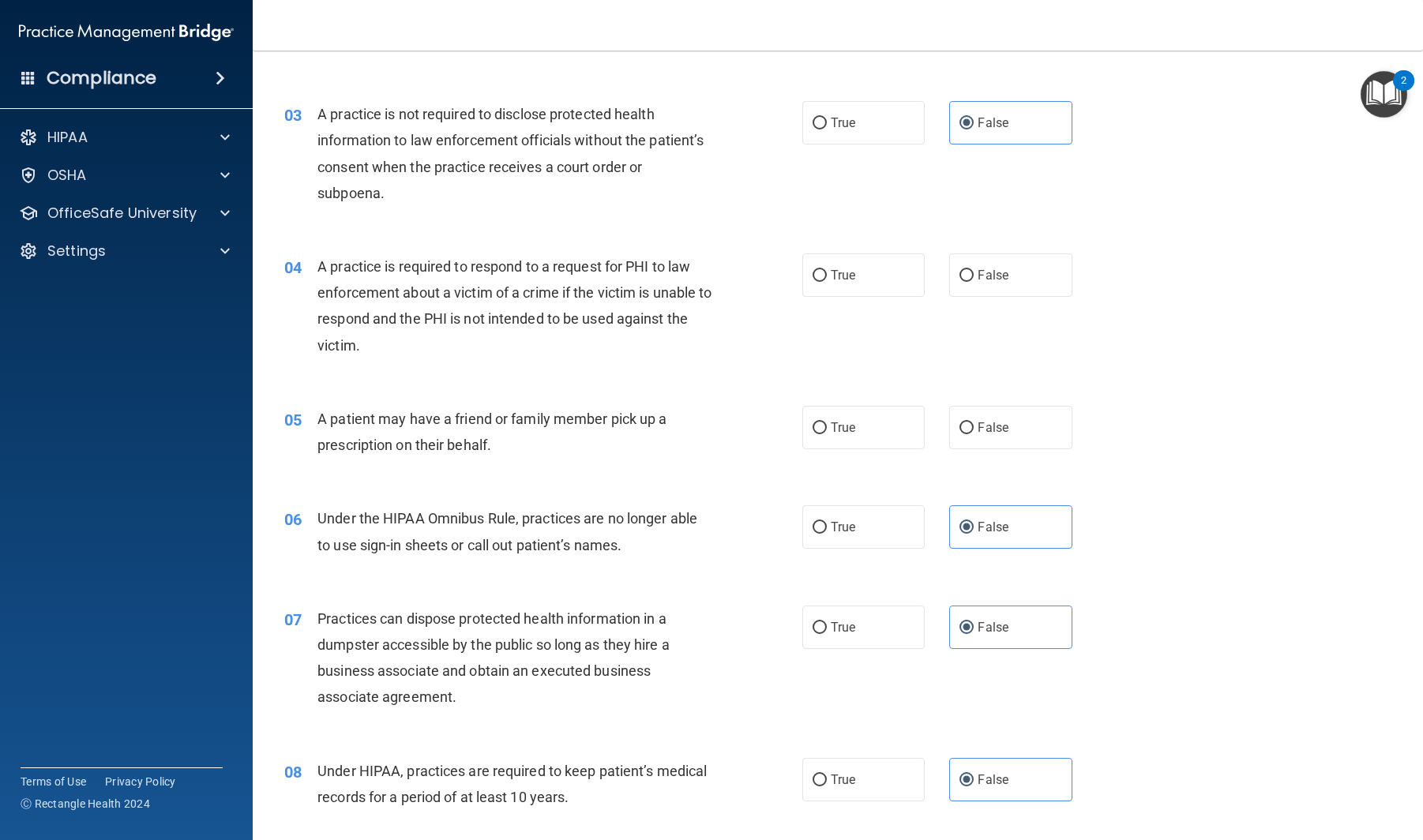
scroll to position [316, 0]
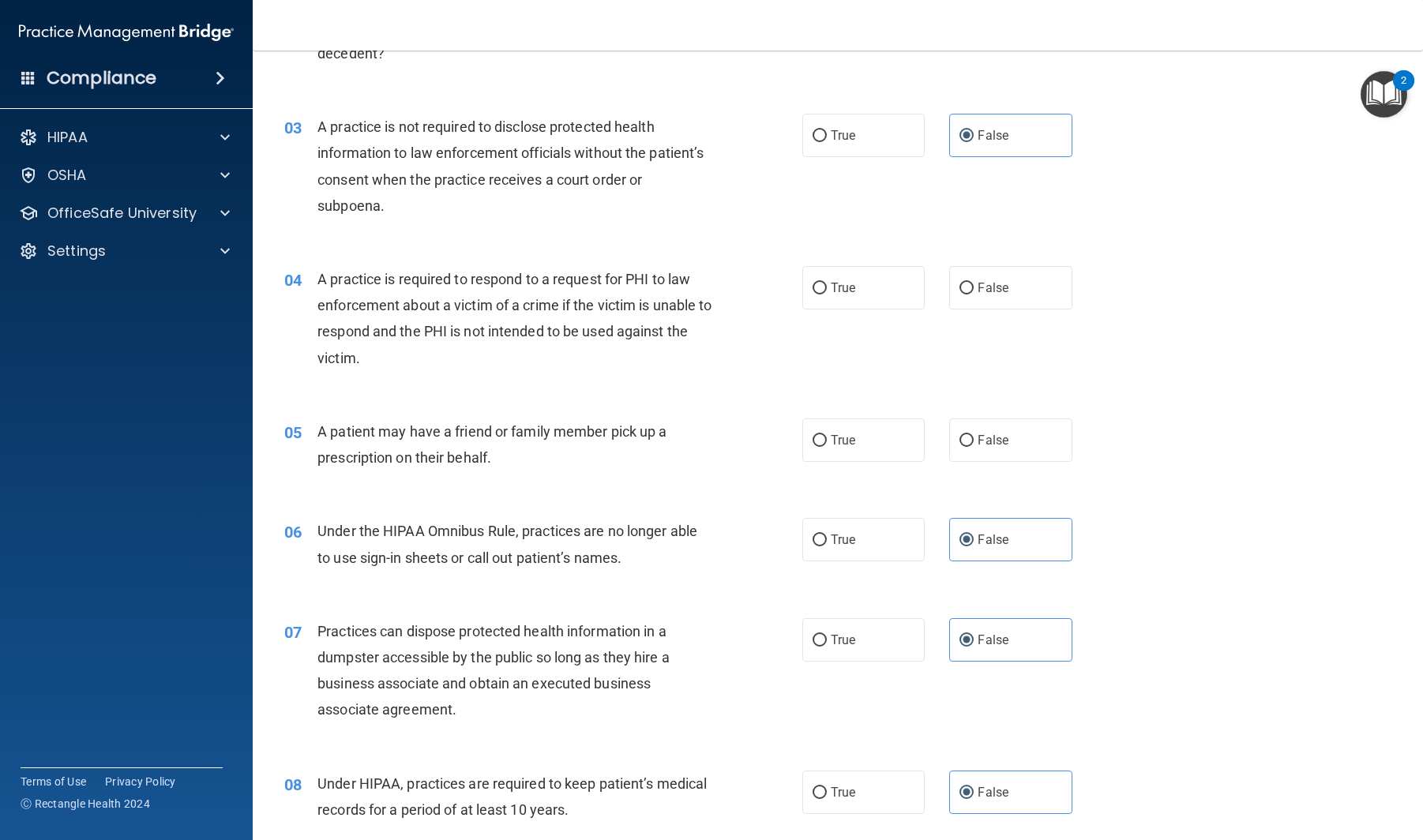
drag, startPoint x: 872, startPoint y: 293, endPoint x: 883, endPoint y: 410, distance: 117.5
click at [872, 295] on label "True" at bounding box center [863, 288] width 123 height 44
click at [827, 294] on input "True" at bounding box center [819, 289] width 14 height 11
radio input "true"
click at [884, 440] on label "True" at bounding box center [863, 440] width 123 height 44
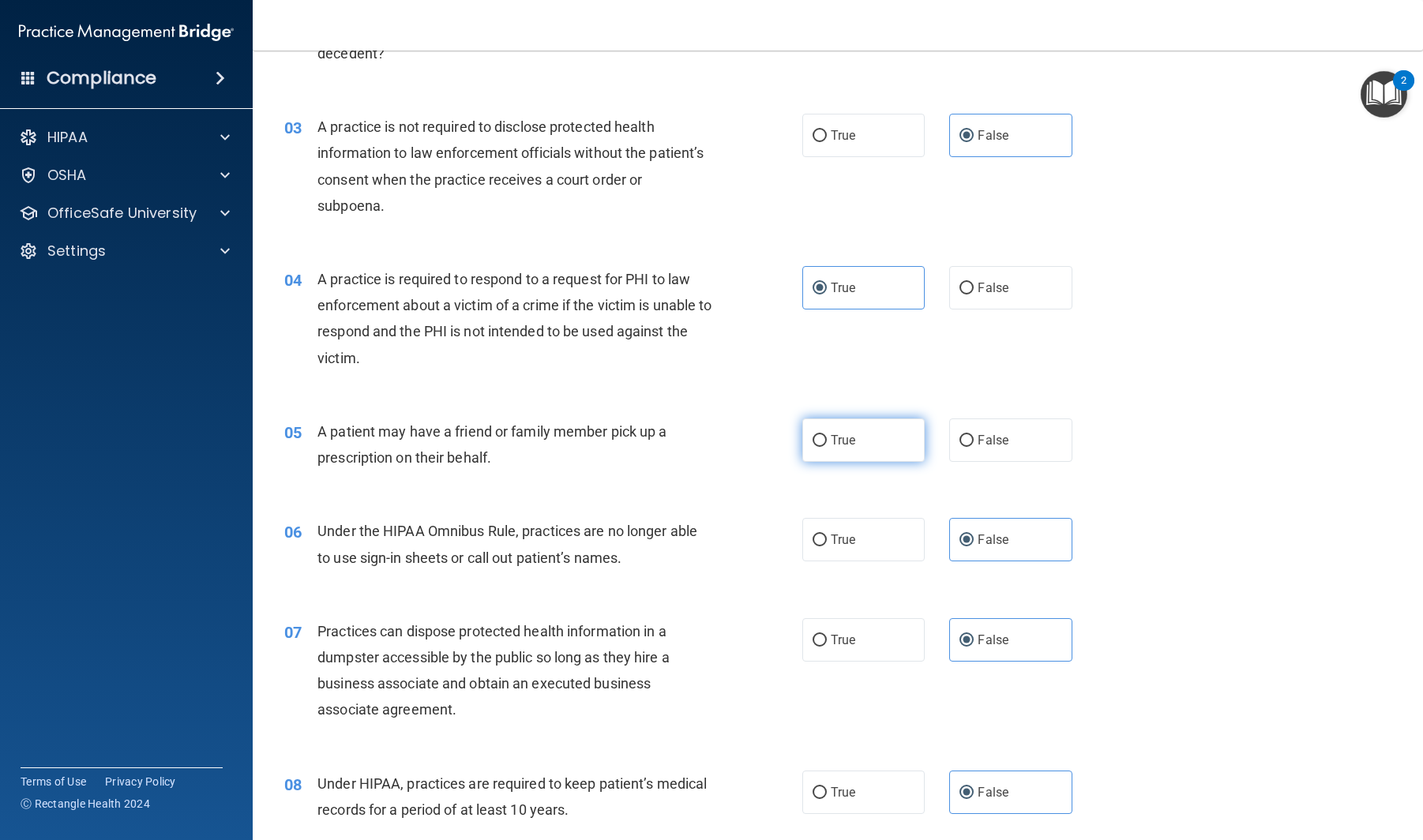
click at [827, 440] on input "True" at bounding box center [819, 441] width 14 height 11
radio input "true"
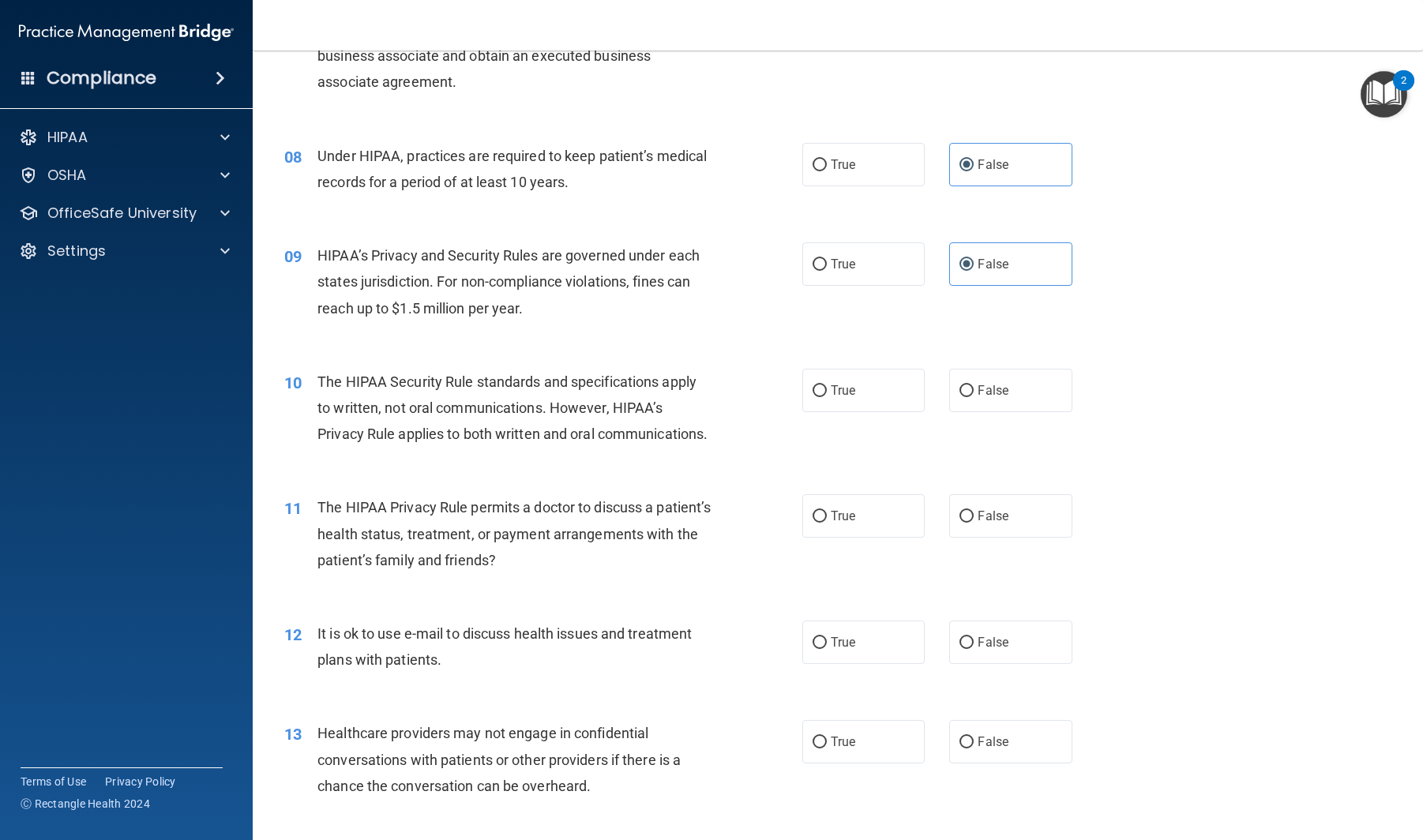
scroll to position [952, 0]
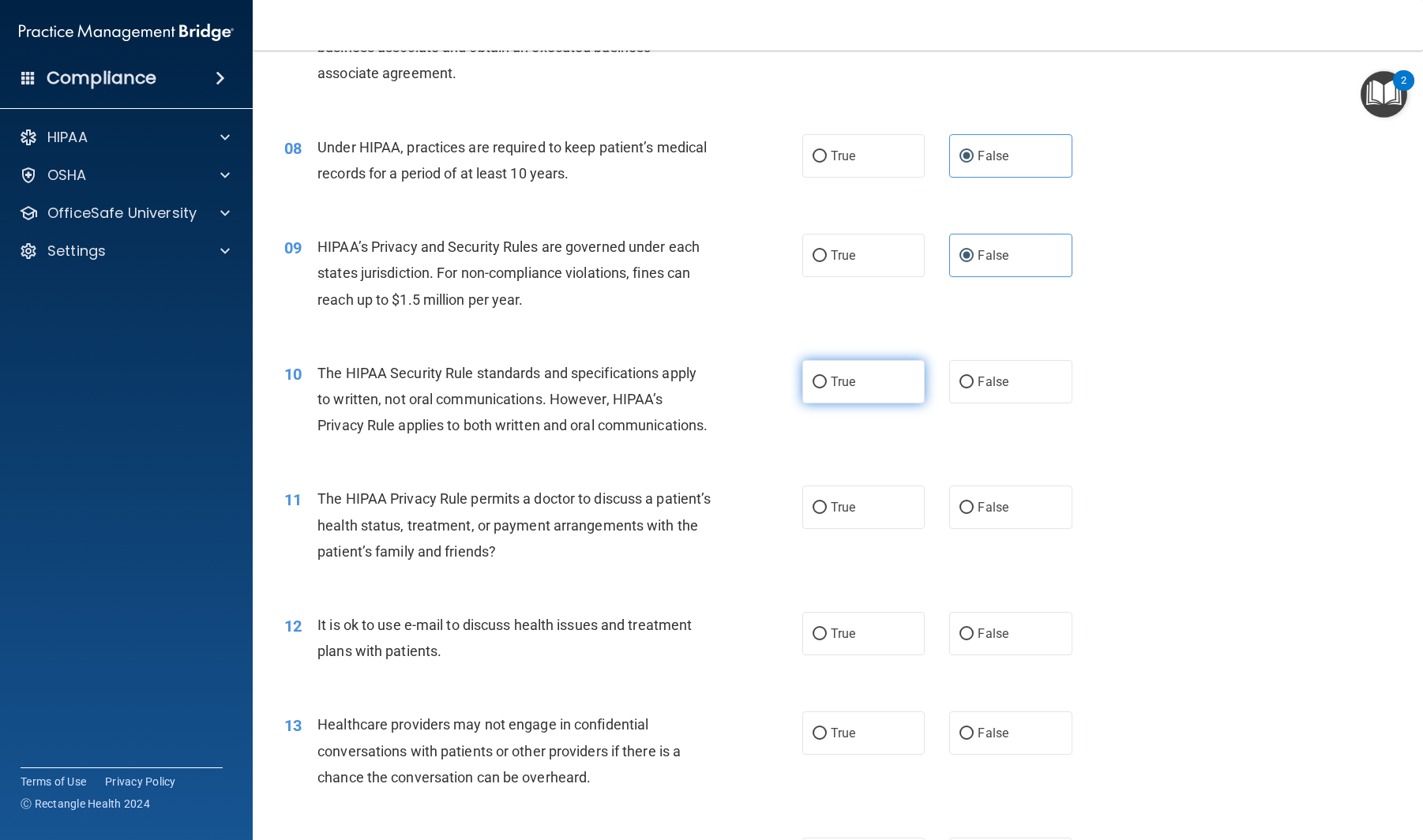
click at [867, 391] on label "True" at bounding box center [863, 382] width 123 height 44
click at [827, 389] on input "True" at bounding box center [819, 383] width 14 height 11
radio input "true"
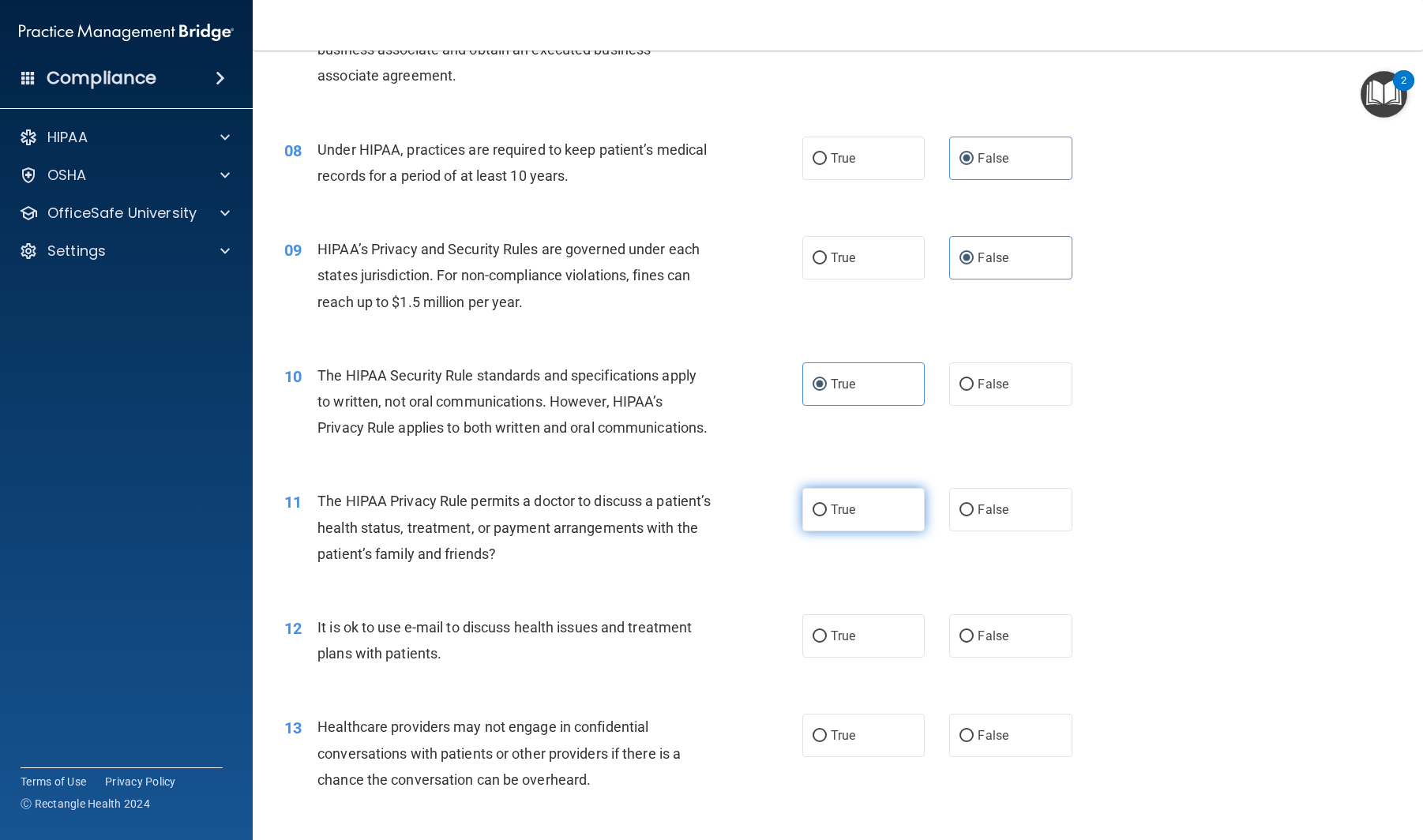
scroll to position [950, 0]
click at [834, 510] on span "True" at bounding box center [843, 510] width 25 height 15
click at [827, 510] on input "True" at bounding box center [819, 511] width 14 height 11
radio input "true"
click at [863, 627] on label "True" at bounding box center [863, 637] width 123 height 44
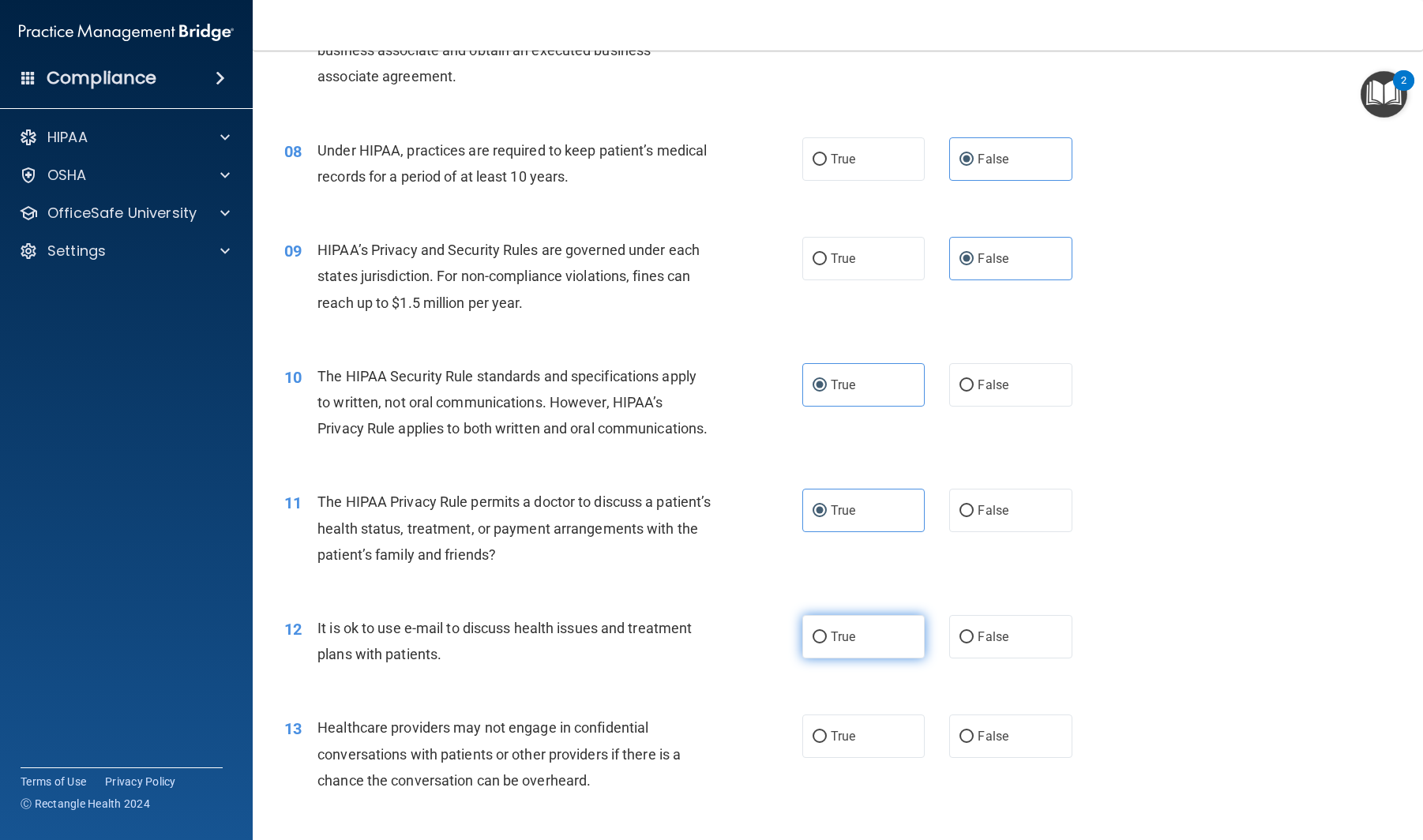
click at [827, 631] on input "True" at bounding box center [819, 637] width 14 height 11
radio input "true"
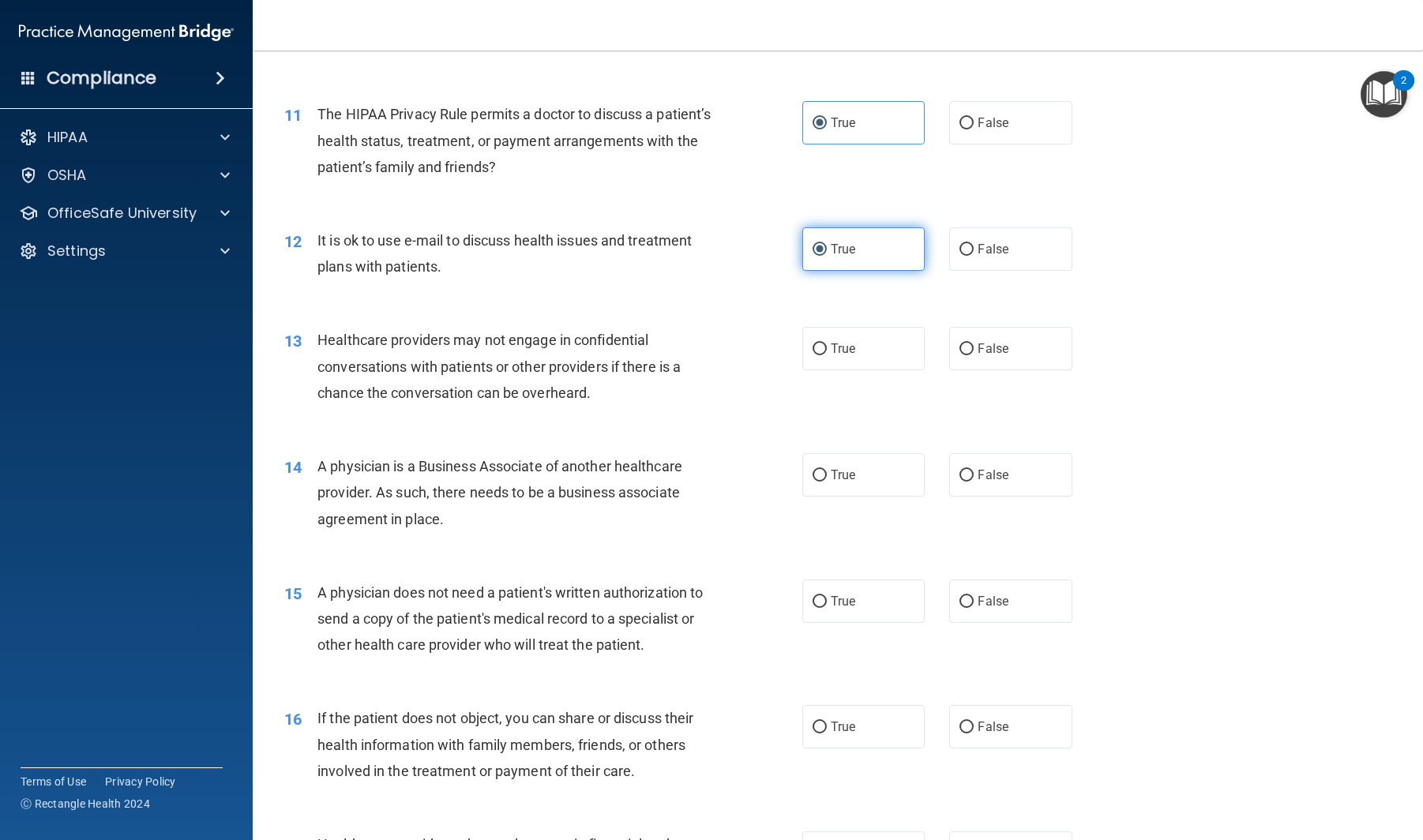
scroll to position [1338, 0]
click at [1009, 348] on label "False" at bounding box center [1011, 348] width 123 height 44
click at [973, 348] on input "False" at bounding box center [966, 348] width 14 height 11
radio input "true"
click at [1003, 477] on span "False" at bounding box center [993, 473] width 30 height 15
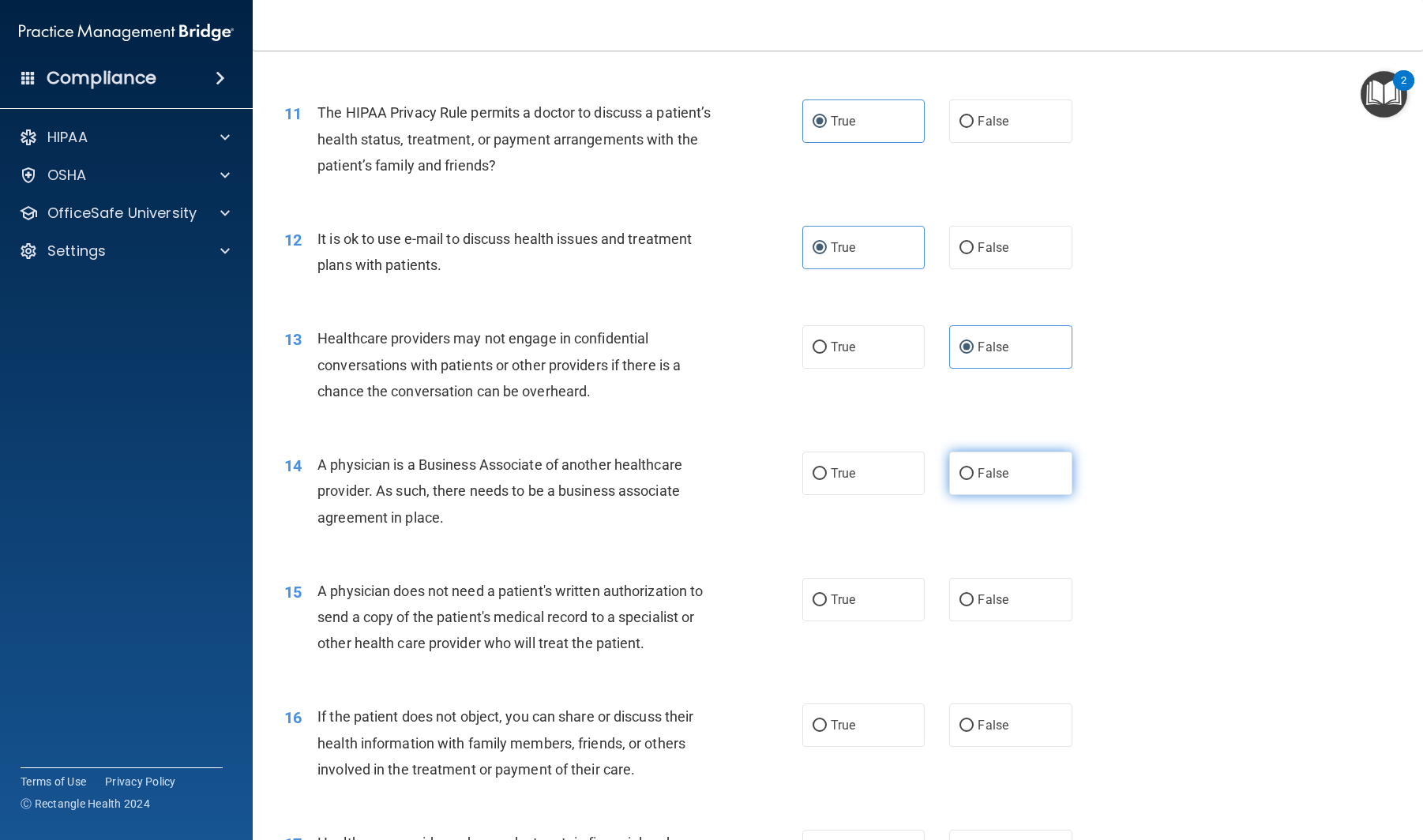
click at [973, 477] on input "False" at bounding box center [966, 474] width 14 height 11
radio input "true"
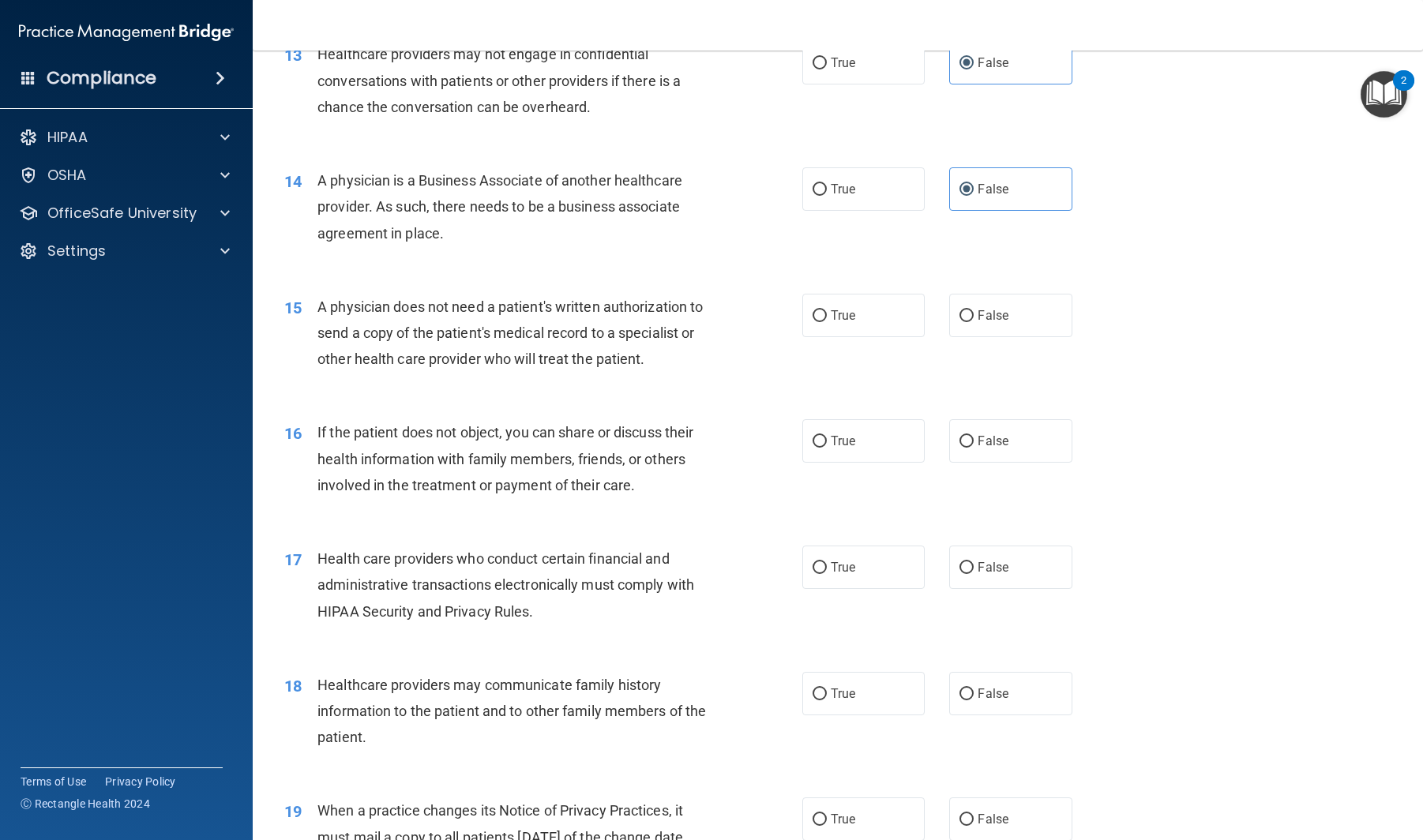
scroll to position [1630, 0]
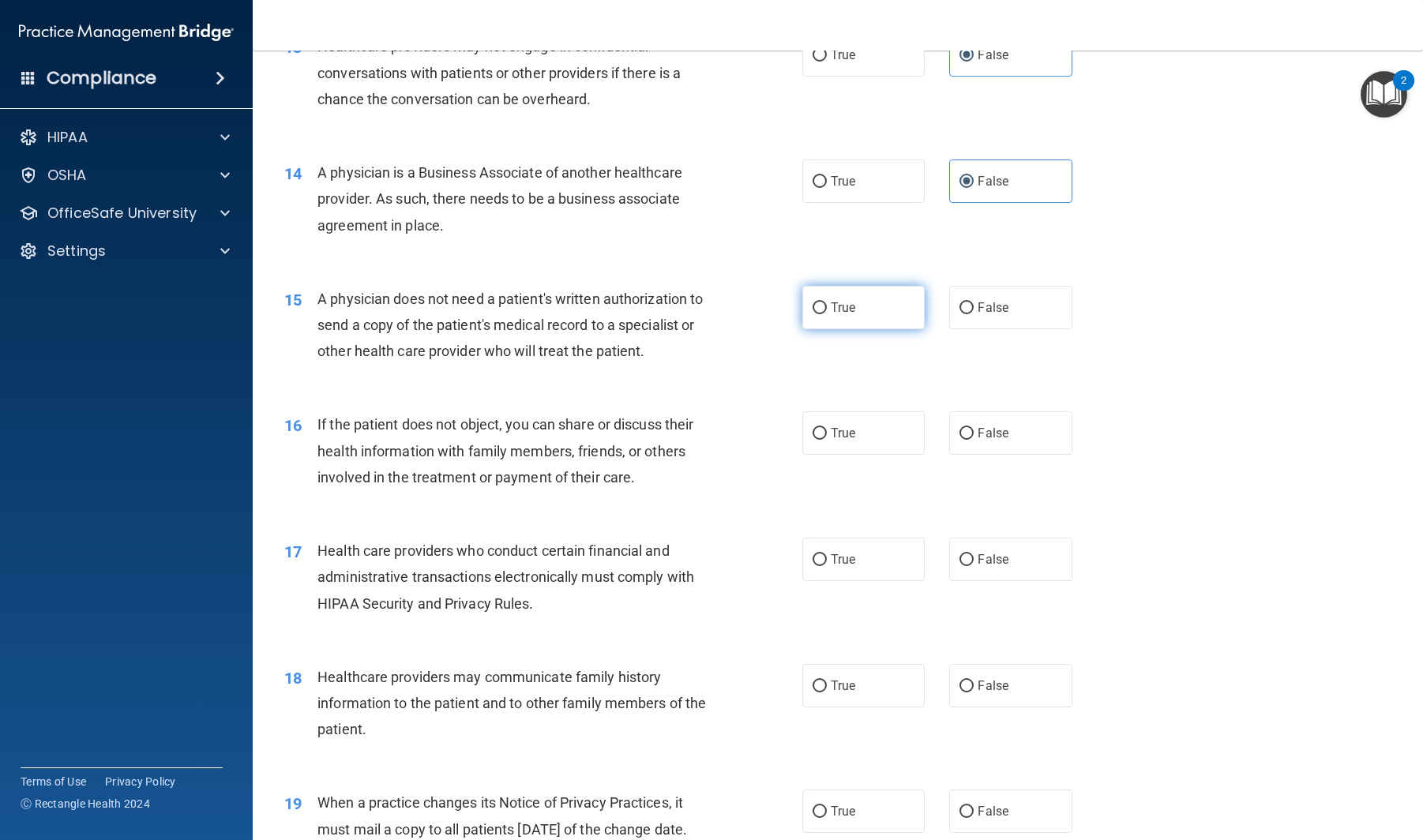
click at [839, 317] on label "True" at bounding box center [863, 308] width 123 height 44
click at [827, 314] on input "True" at bounding box center [819, 309] width 14 height 11
radio input "true"
click at [875, 460] on div "16 If the patient does not object, you can share or discuss their health inform…" at bounding box center [837, 454] width 1131 height 127
click at [868, 433] on label "True" at bounding box center [863, 433] width 123 height 44
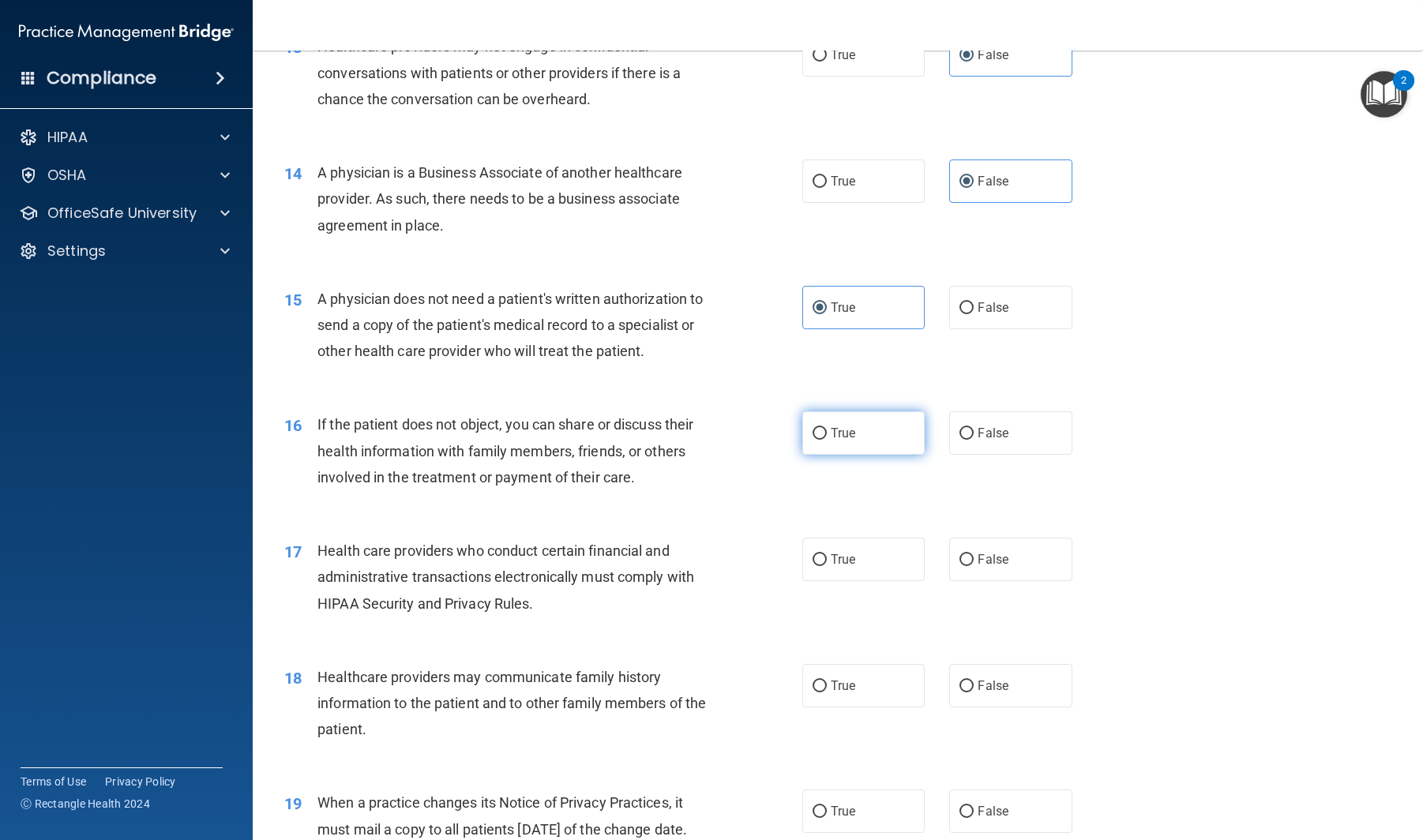
click at [827, 433] on input "True" at bounding box center [819, 433] width 14 height 11
radio input "true"
click at [864, 549] on label "True" at bounding box center [863, 560] width 123 height 44
click at [827, 554] on input "True" at bounding box center [819, 560] width 14 height 11
radio input "true"
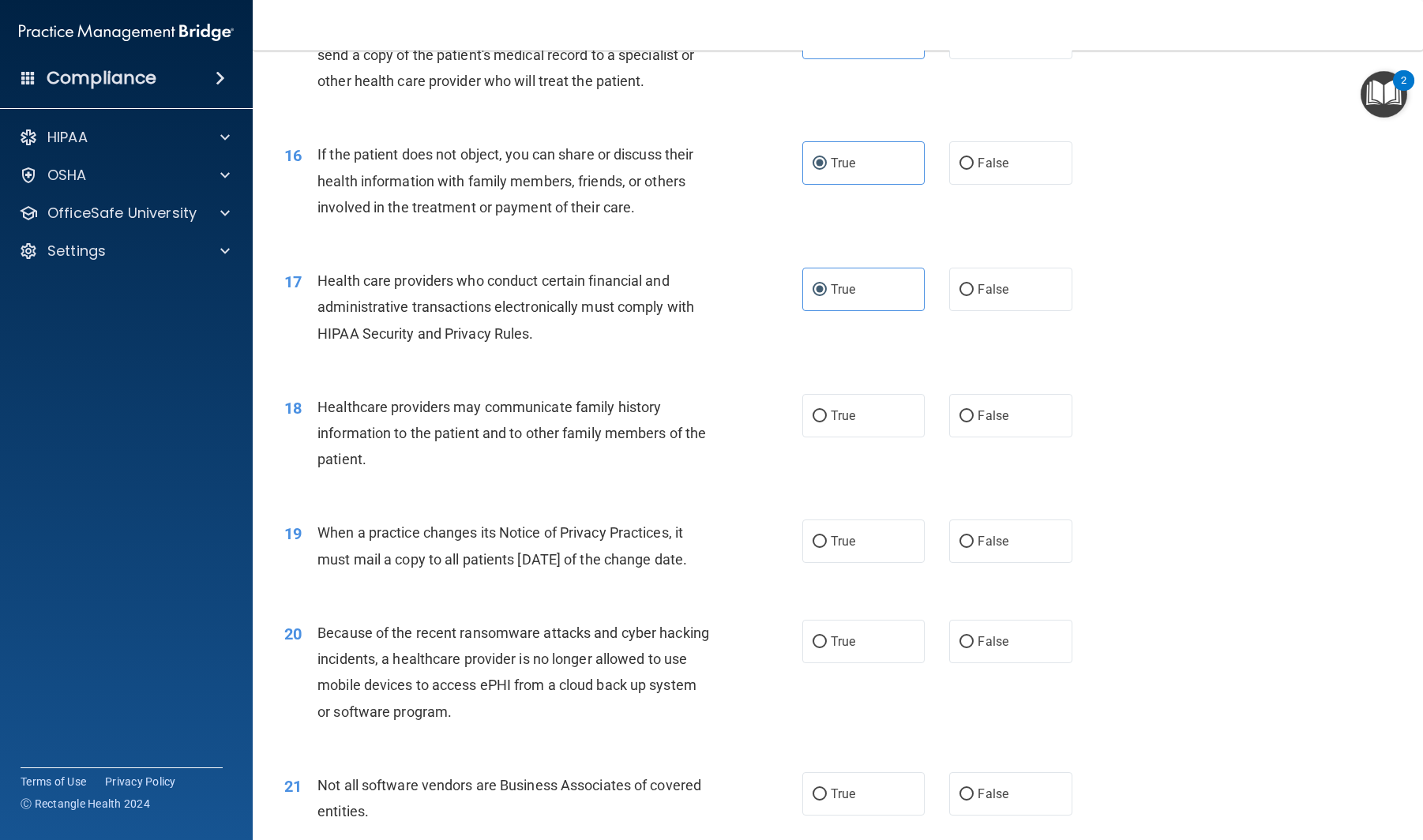
scroll to position [1910, 0]
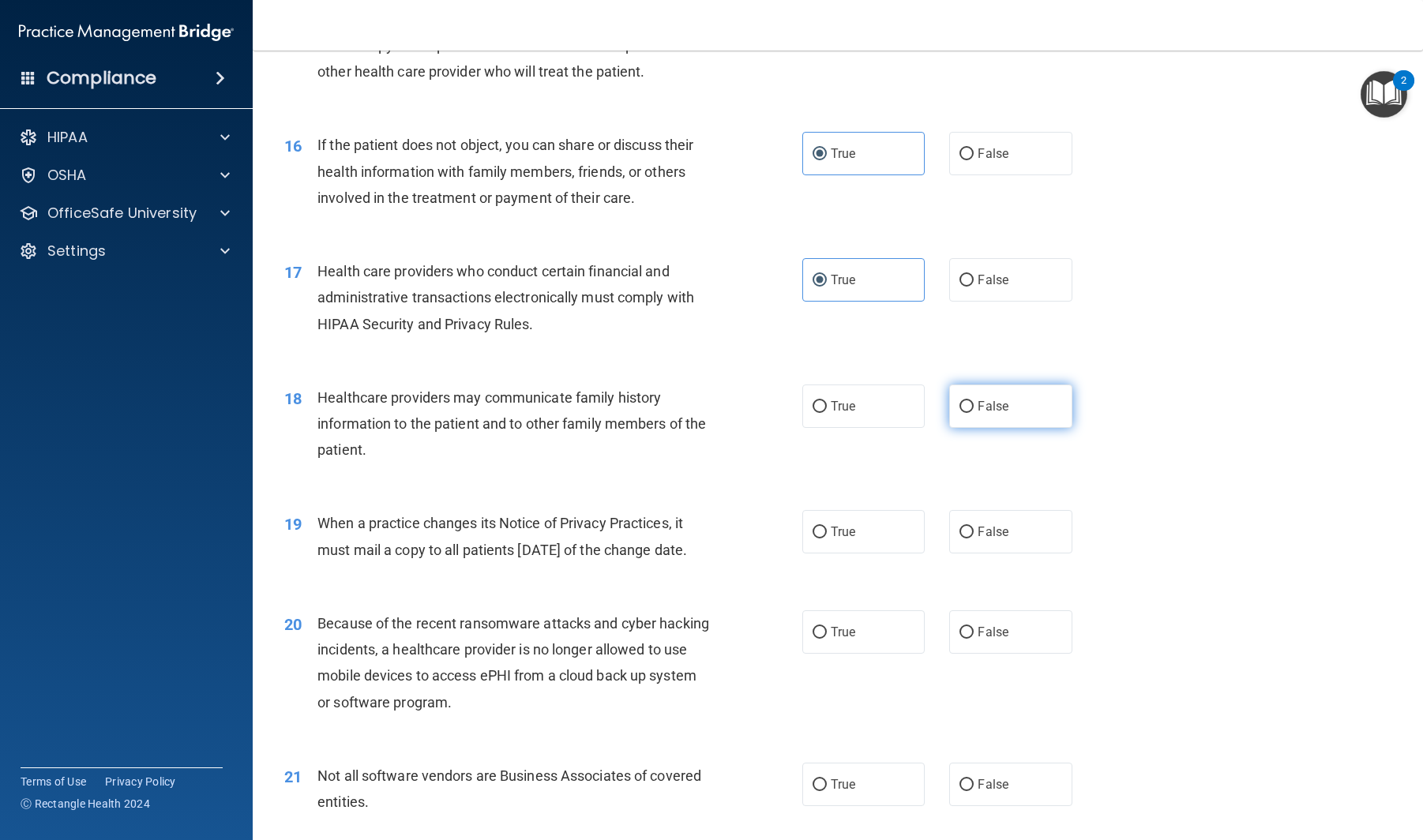
click at [1041, 403] on label "False" at bounding box center [1011, 407] width 123 height 44
click at [973, 403] on input "False" at bounding box center [966, 407] width 14 height 11
radio input "true"
click at [1007, 541] on label "False" at bounding box center [1011, 532] width 123 height 44
click at [973, 539] on input "False" at bounding box center [966, 532] width 14 height 11
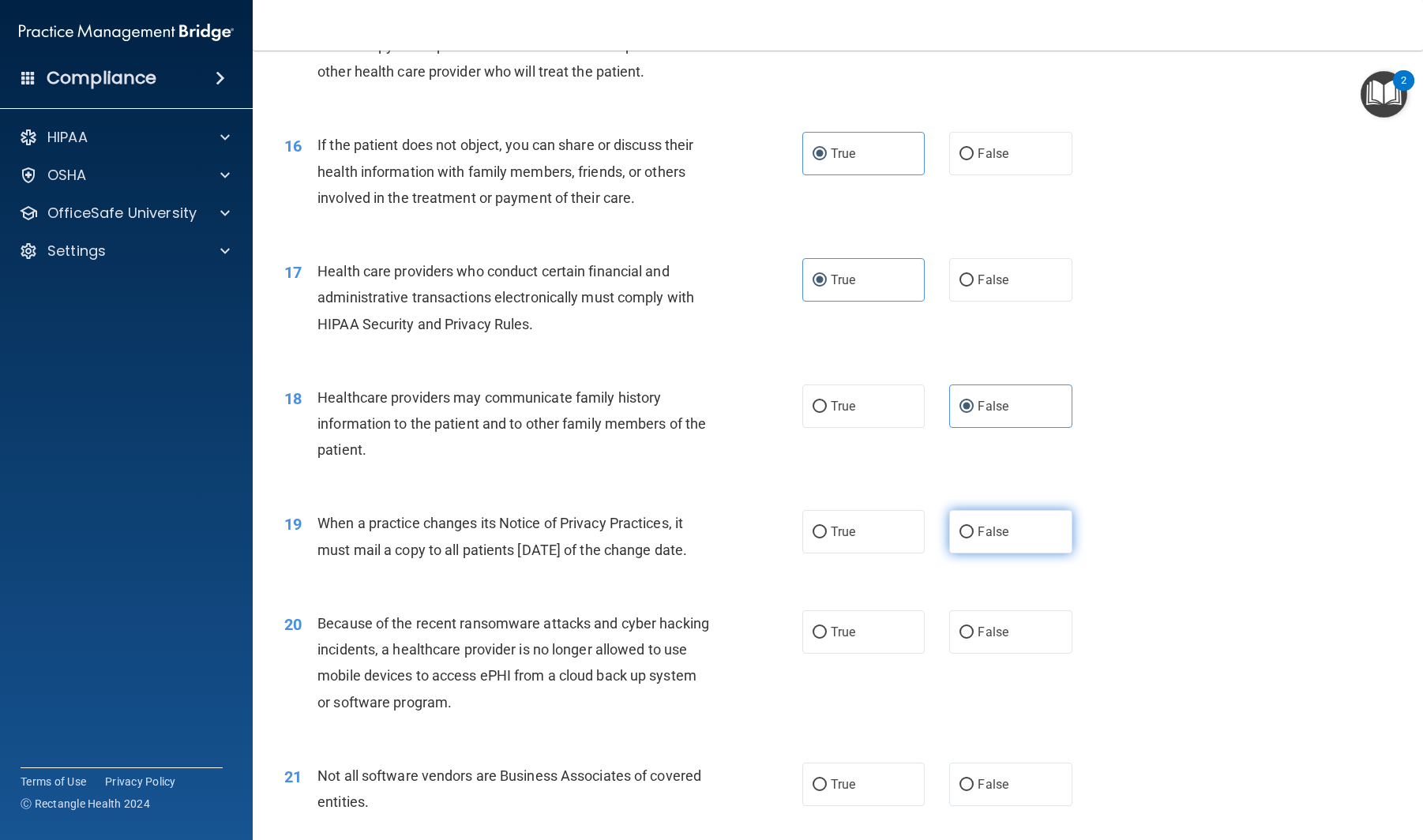
radio input "true"
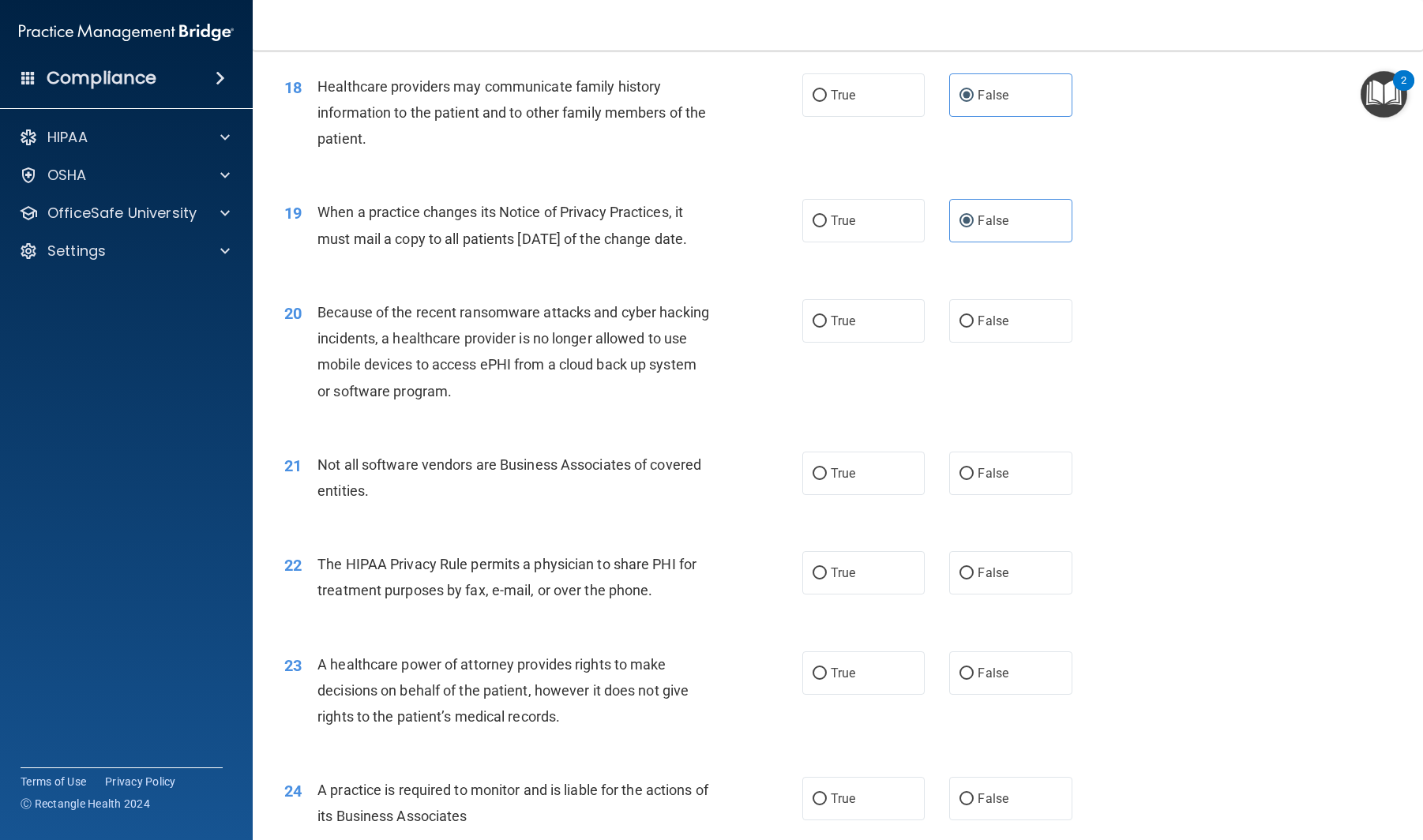
scroll to position [2221, 0]
click at [1007, 330] on span "False" at bounding box center [993, 322] width 30 height 15
click at [973, 329] on input "False" at bounding box center [966, 323] width 14 height 11
radio input "true"
click at [1038, 586] on label "False" at bounding box center [1011, 574] width 123 height 44
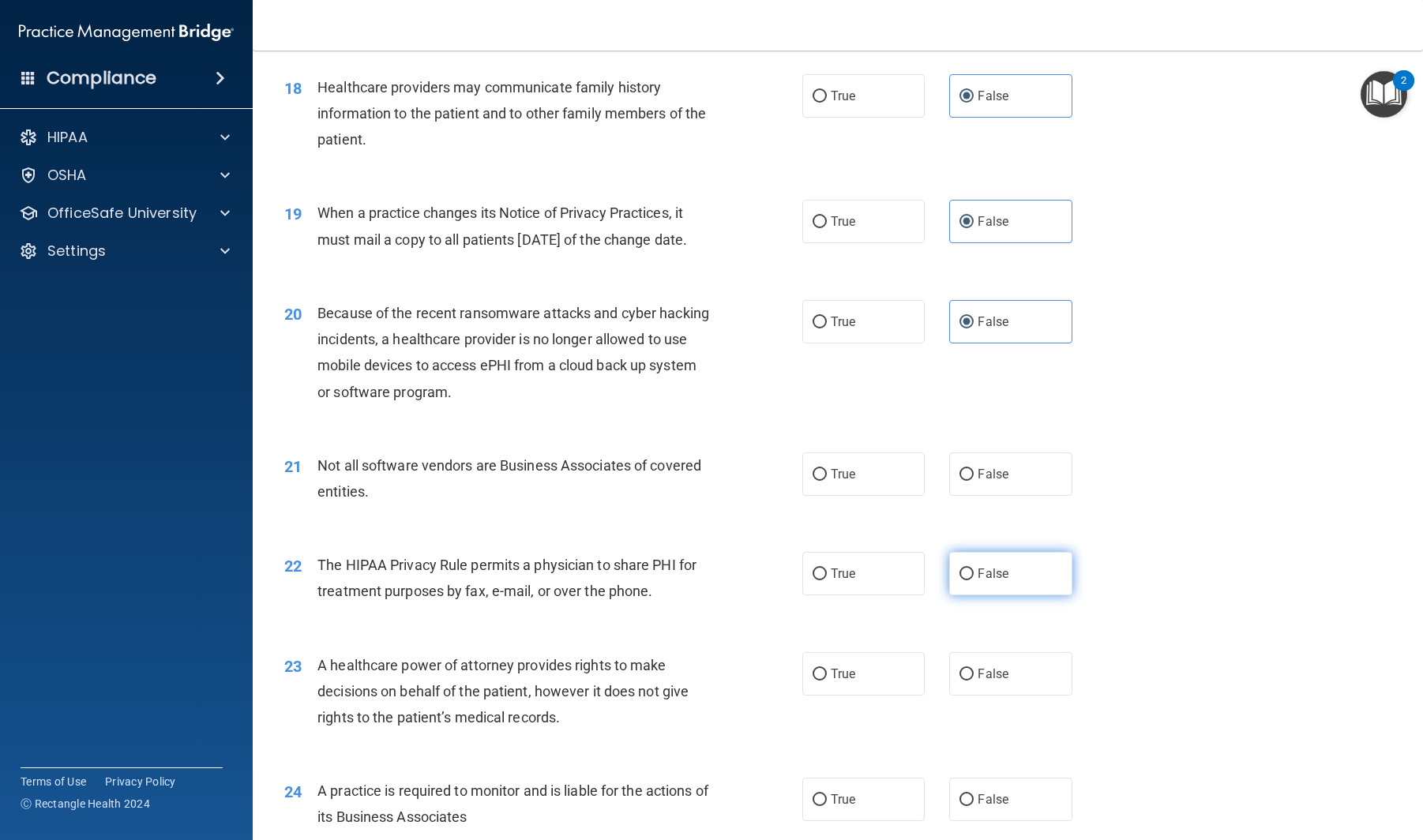
click at [973, 580] on input "False" at bounding box center [966, 574] width 14 height 11
radio input "true"
click at [1016, 687] on label "False" at bounding box center [1011, 674] width 123 height 44
click at [973, 681] on input "False" at bounding box center [966, 674] width 14 height 11
radio input "true"
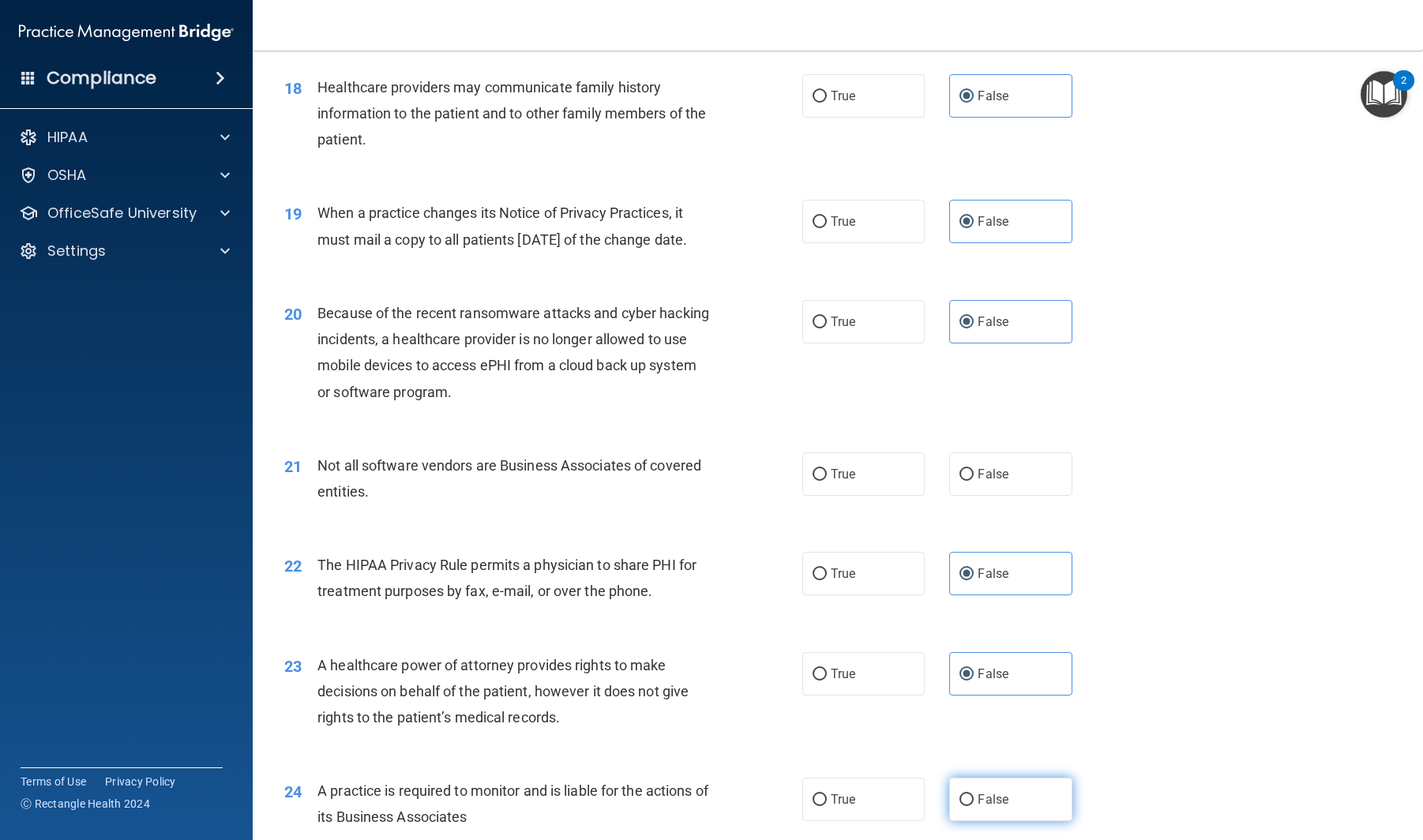
click at [1019, 812] on label "False" at bounding box center [1011, 800] width 123 height 44
click at [973, 807] on input "False" at bounding box center [966, 800] width 14 height 11
radio input "true"
click at [862, 489] on label "True" at bounding box center [863, 474] width 123 height 44
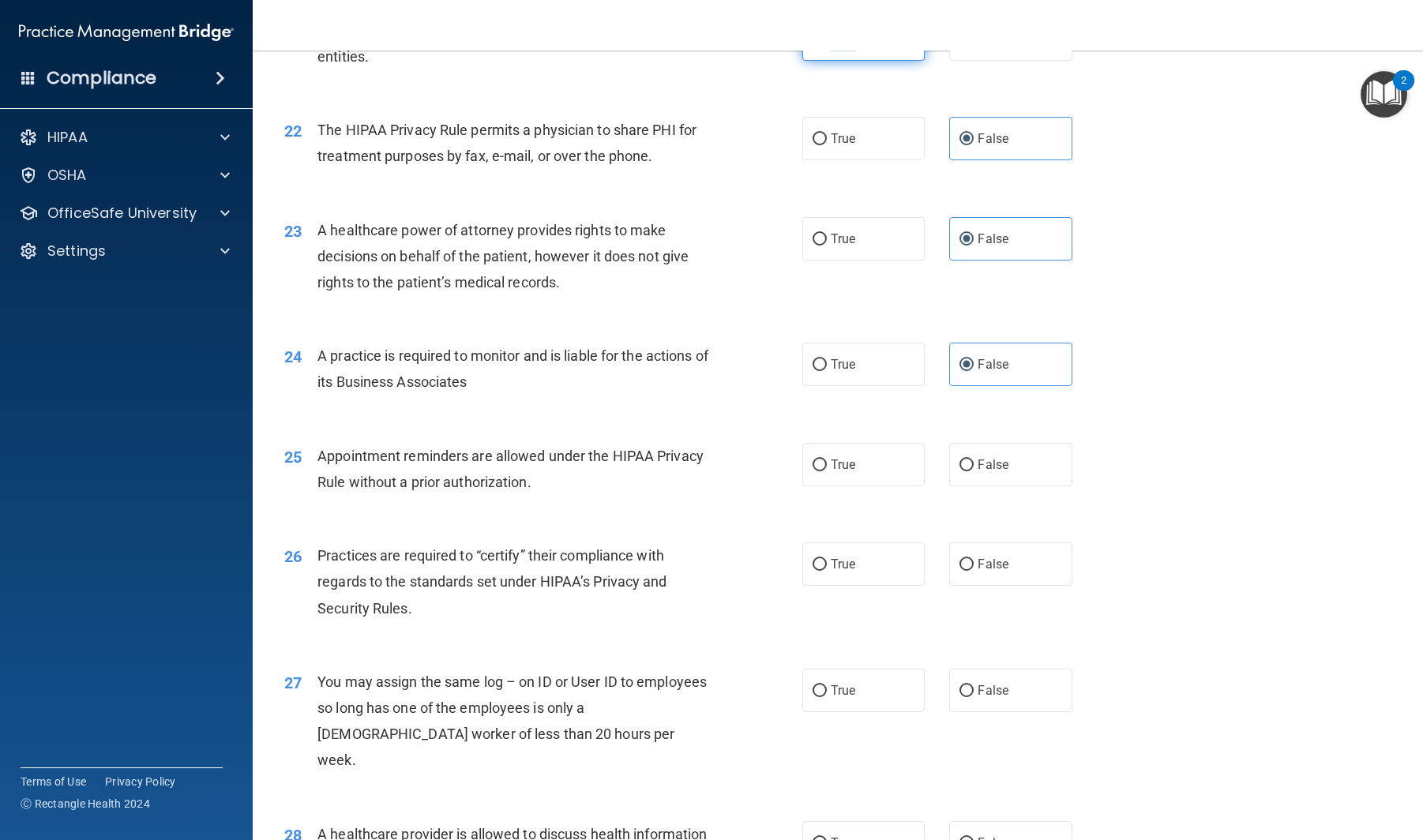
scroll to position [2663, 0]
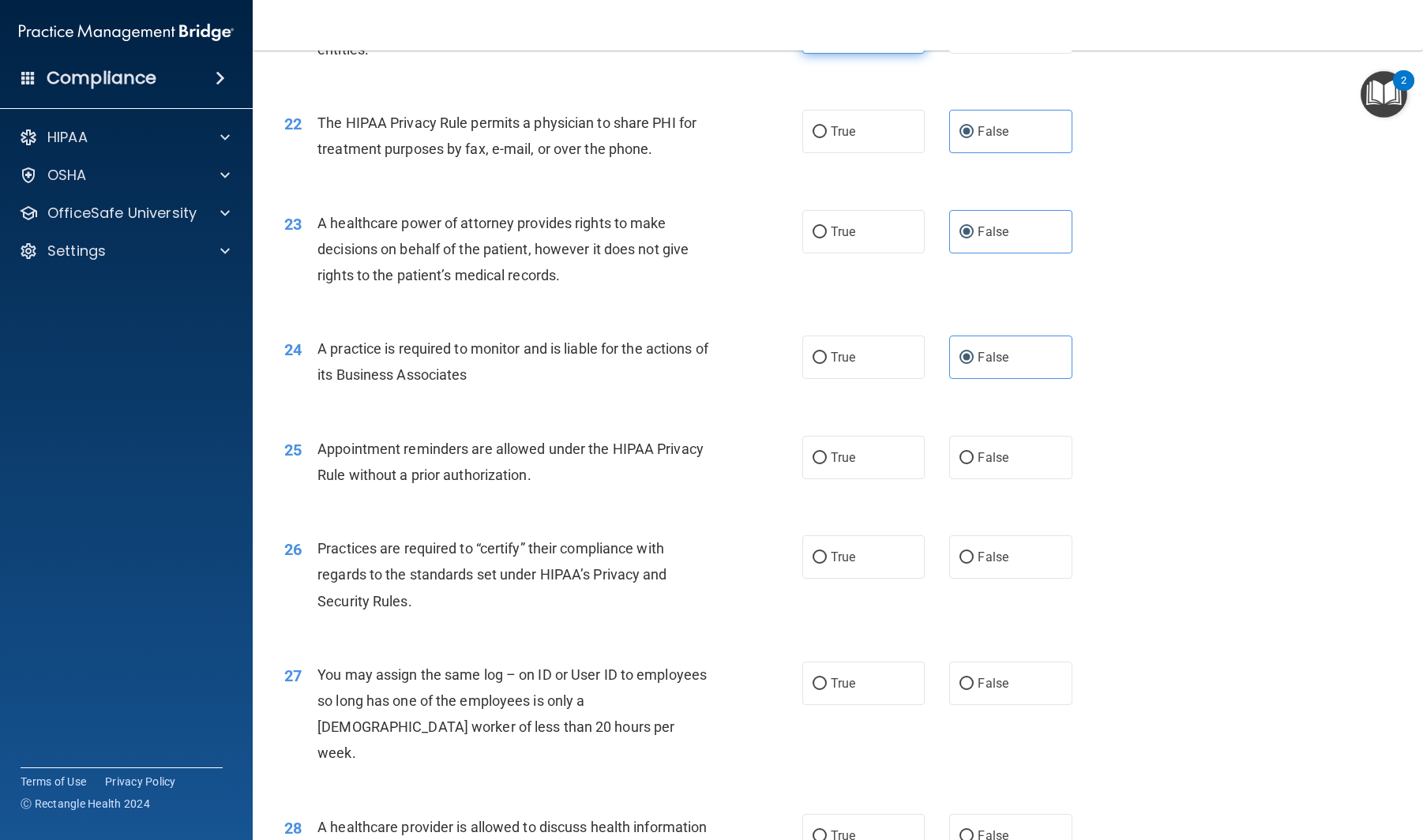
click at [906, 53] on label "True" at bounding box center [863, 32] width 123 height 44
click at [827, 39] on input "True" at bounding box center [819, 32] width 14 height 11
radio input "true"
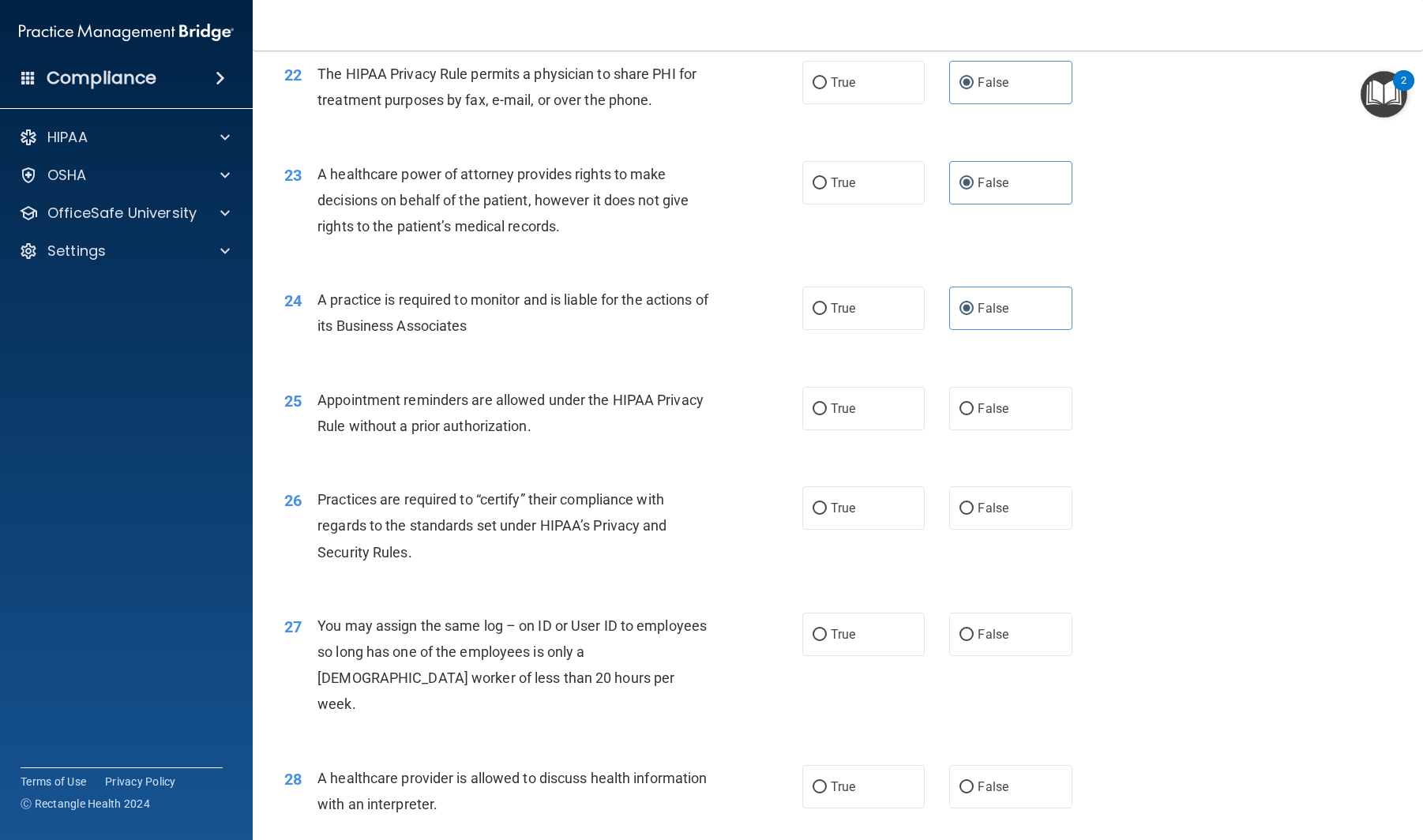
scroll to position [2716, 0]
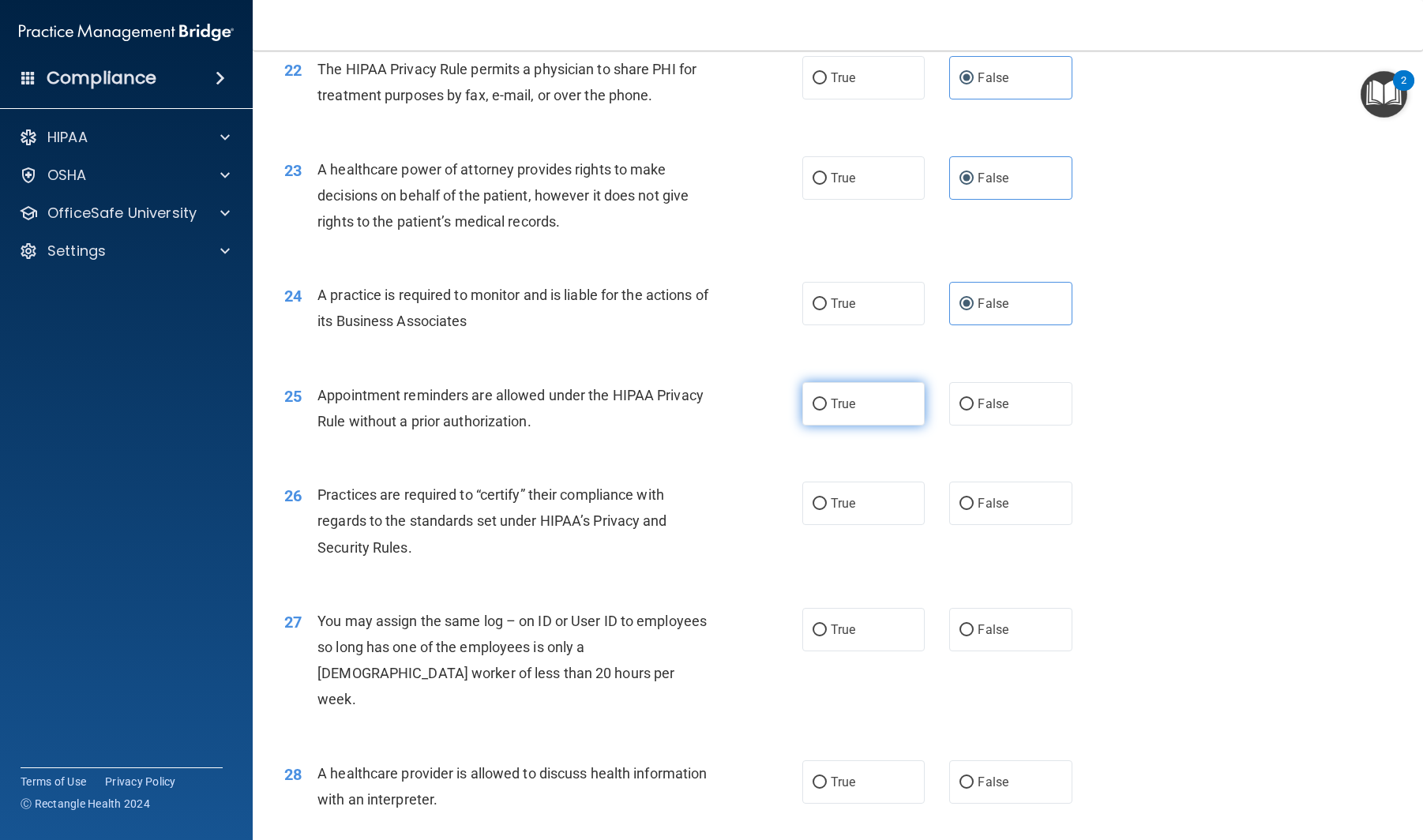
click at [856, 419] on label "True" at bounding box center [863, 404] width 123 height 44
click at [827, 410] on input "True" at bounding box center [819, 405] width 14 height 11
radio input "true"
click at [989, 510] on span "False" at bounding box center [993, 504] width 30 height 15
click at [973, 510] on input "False" at bounding box center [966, 504] width 14 height 11
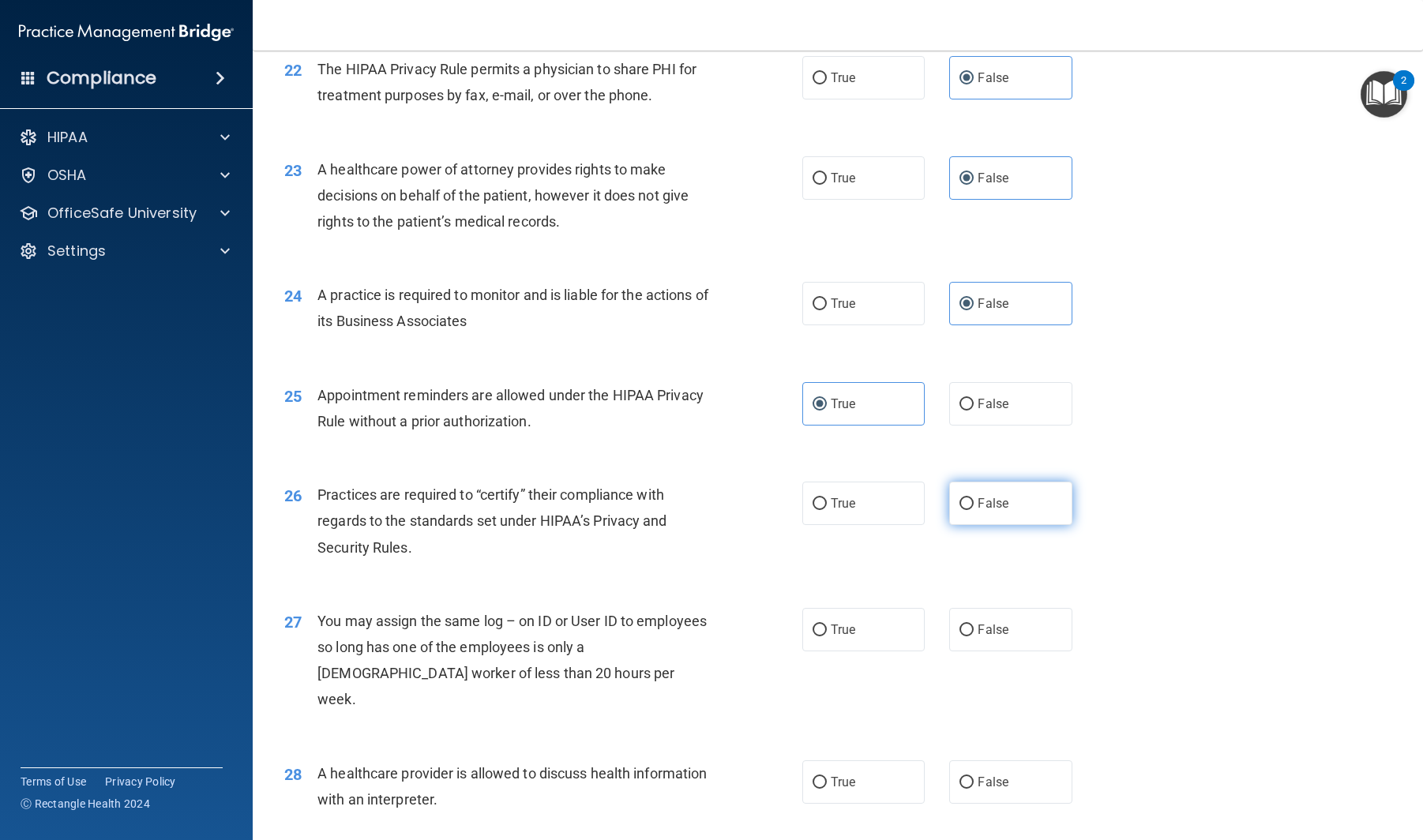
radio input "true"
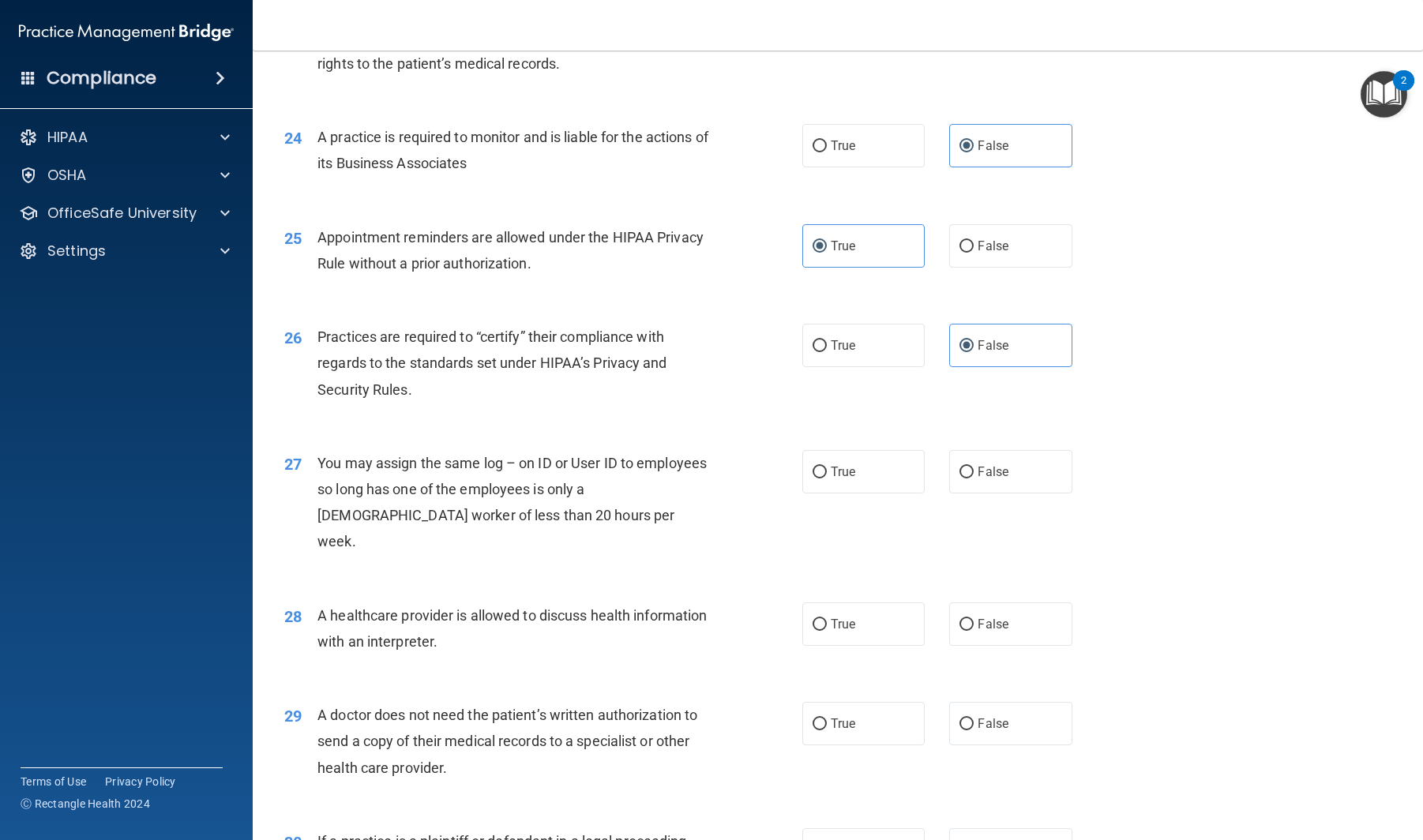
scroll to position [2943, 0]
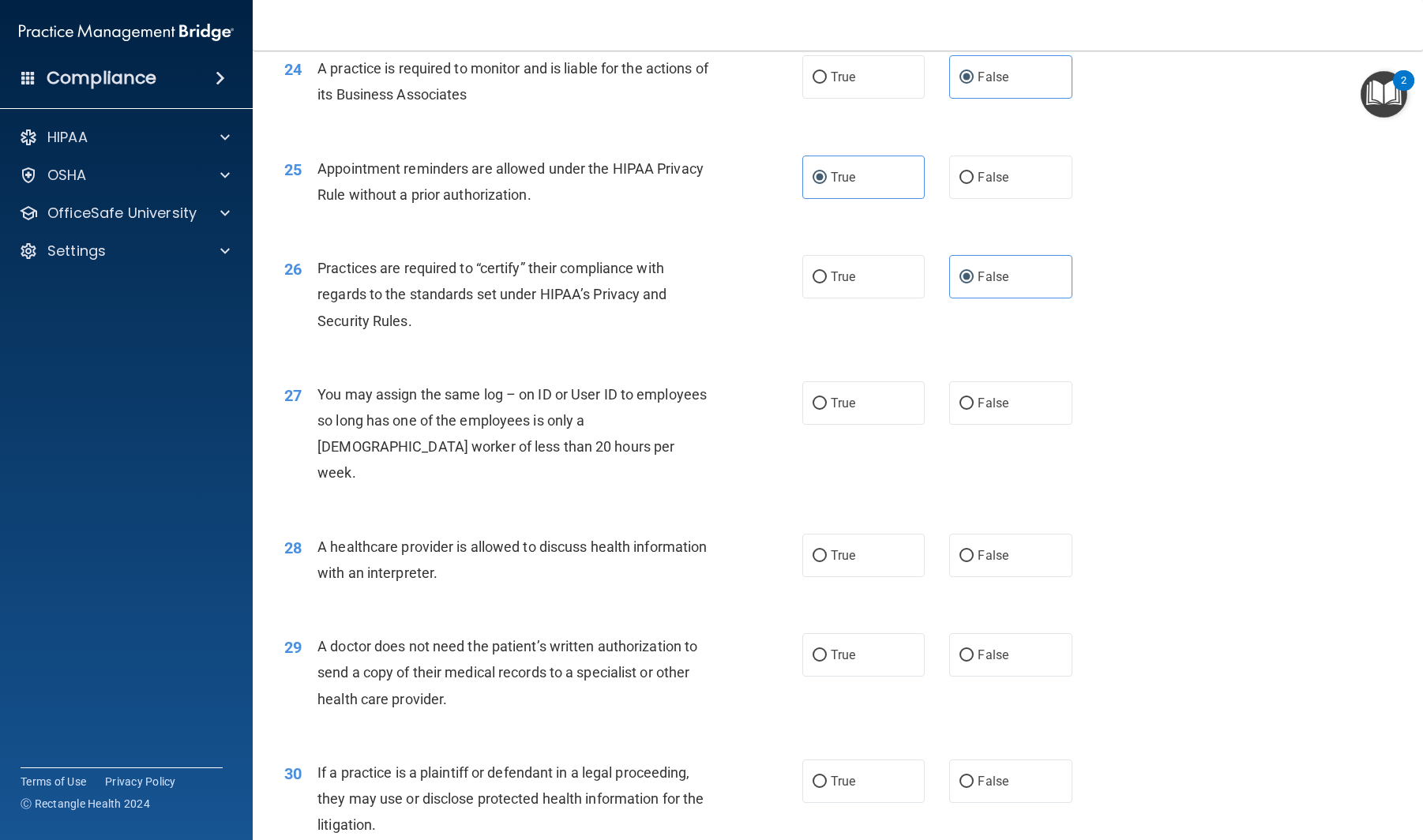
drag, startPoint x: 834, startPoint y: 432, endPoint x: 837, endPoint y: 514, distance: 82.1
click at [835, 410] on span "True" at bounding box center [843, 403] width 25 height 15
click at [827, 410] on input "True" at bounding box center [819, 404] width 14 height 11
radio input "true"
drag, startPoint x: 849, startPoint y: 567, endPoint x: 847, endPoint y: 631, distance: 64.0
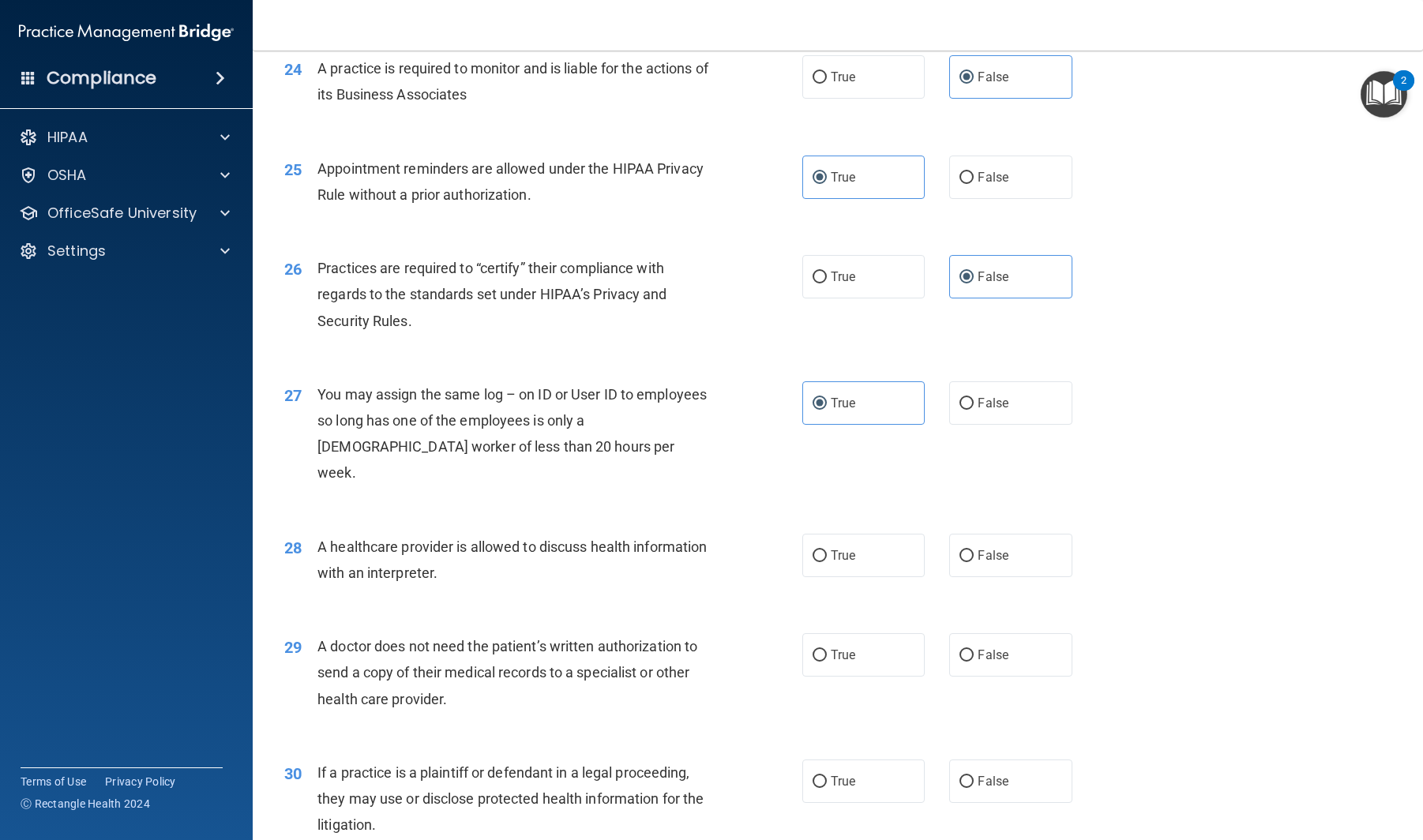
click at [849, 567] on label "True" at bounding box center [863, 556] width 123 height 44
click at [827, 562] on input "True" at bounding box center [819, 556] width 14 height 11
radio input "true"
click at [846, 641] on label "True" at bounding box center [863, 655] width 123 height 44
click at [827, 650] on input "True" at bounding box center [819, 655] width 14 height 11
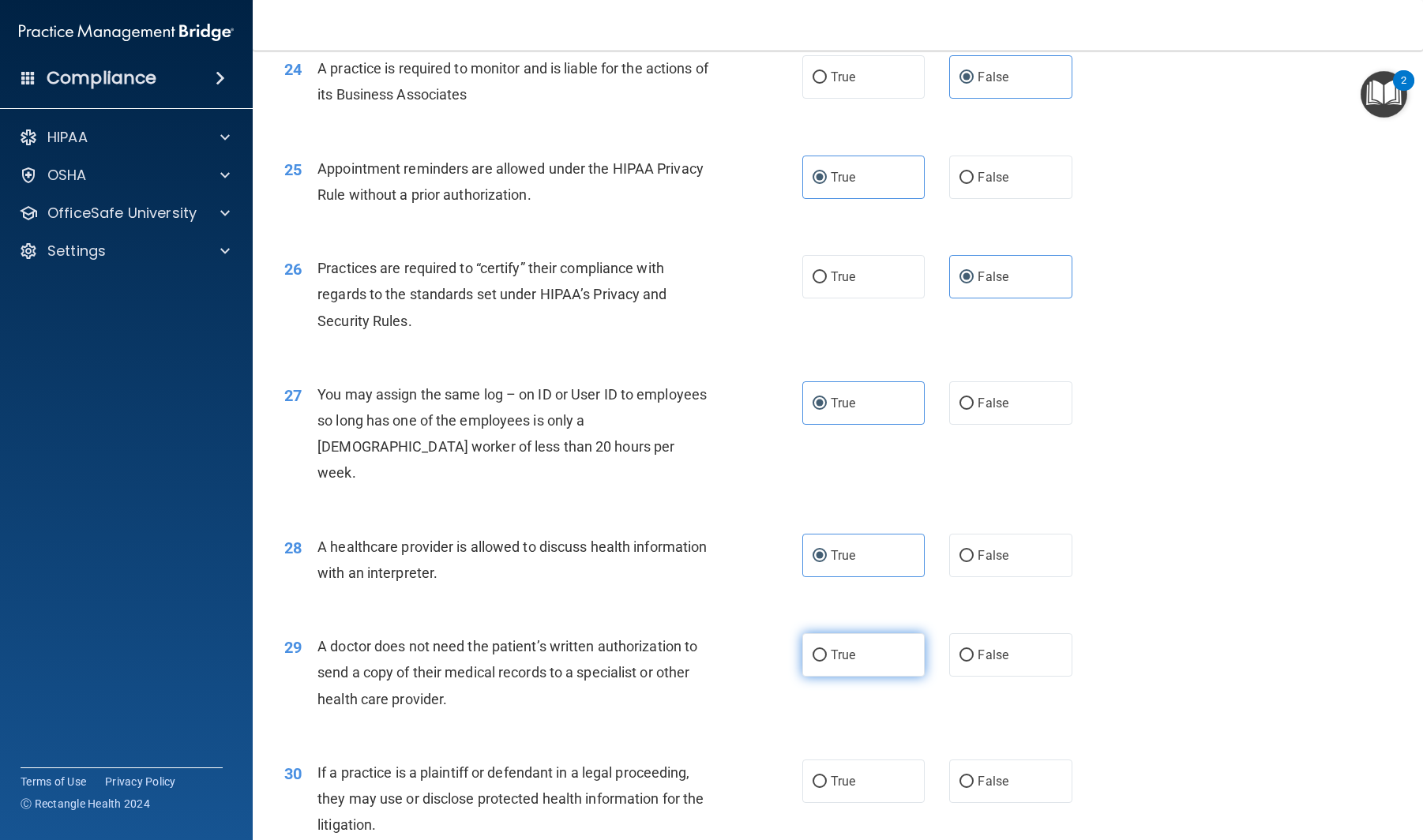
radio input "true"
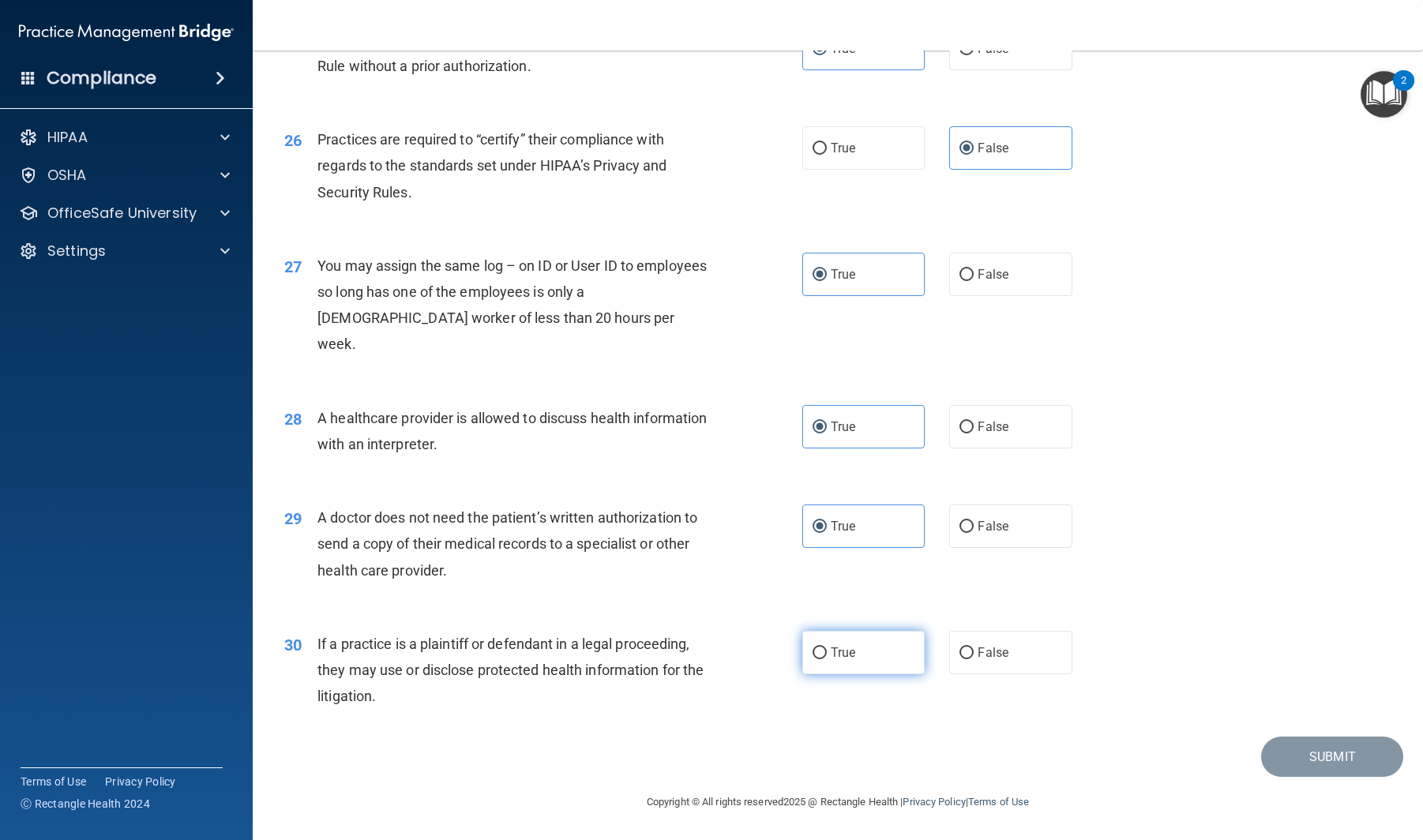
click at [860, 647] on label "True" at bounding box center [863, 653] width 123 height 44
click at [827, 648] on input "True" at bounding box center [819, 653] width 14 height 11
radio input "true"
click at [1176, 524] on div "29 A doctor does not need the patient’s written authorization to send a copy of…" at bounding box center [837, 548] width 1131 height 127
click at [1176, 762] on button "Submit" at bounding box center [1332, 757] width 142 height 40
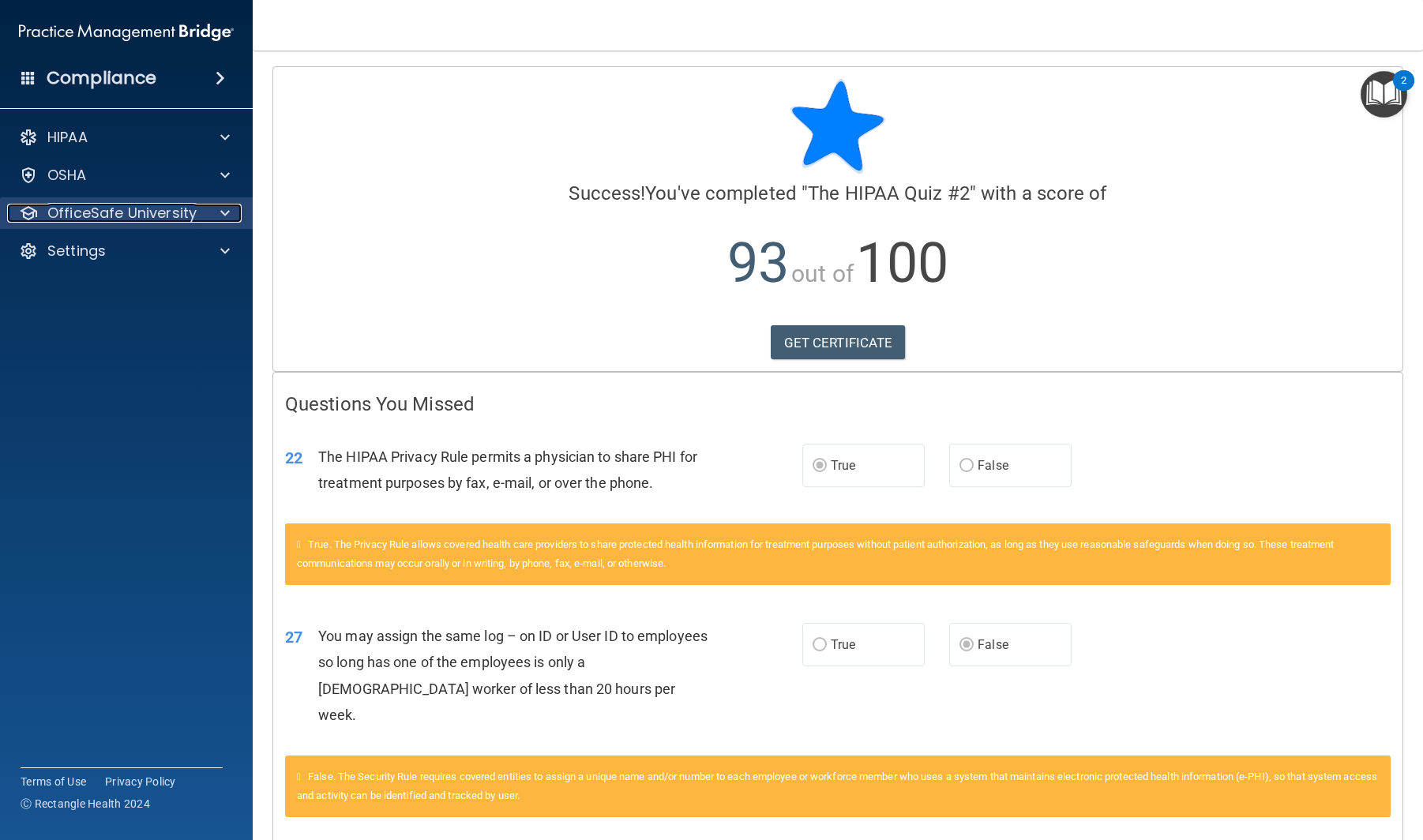
click at [138, 210] on p "OfficeSafe University" at bounding box center [122, 213] width 150 height 19
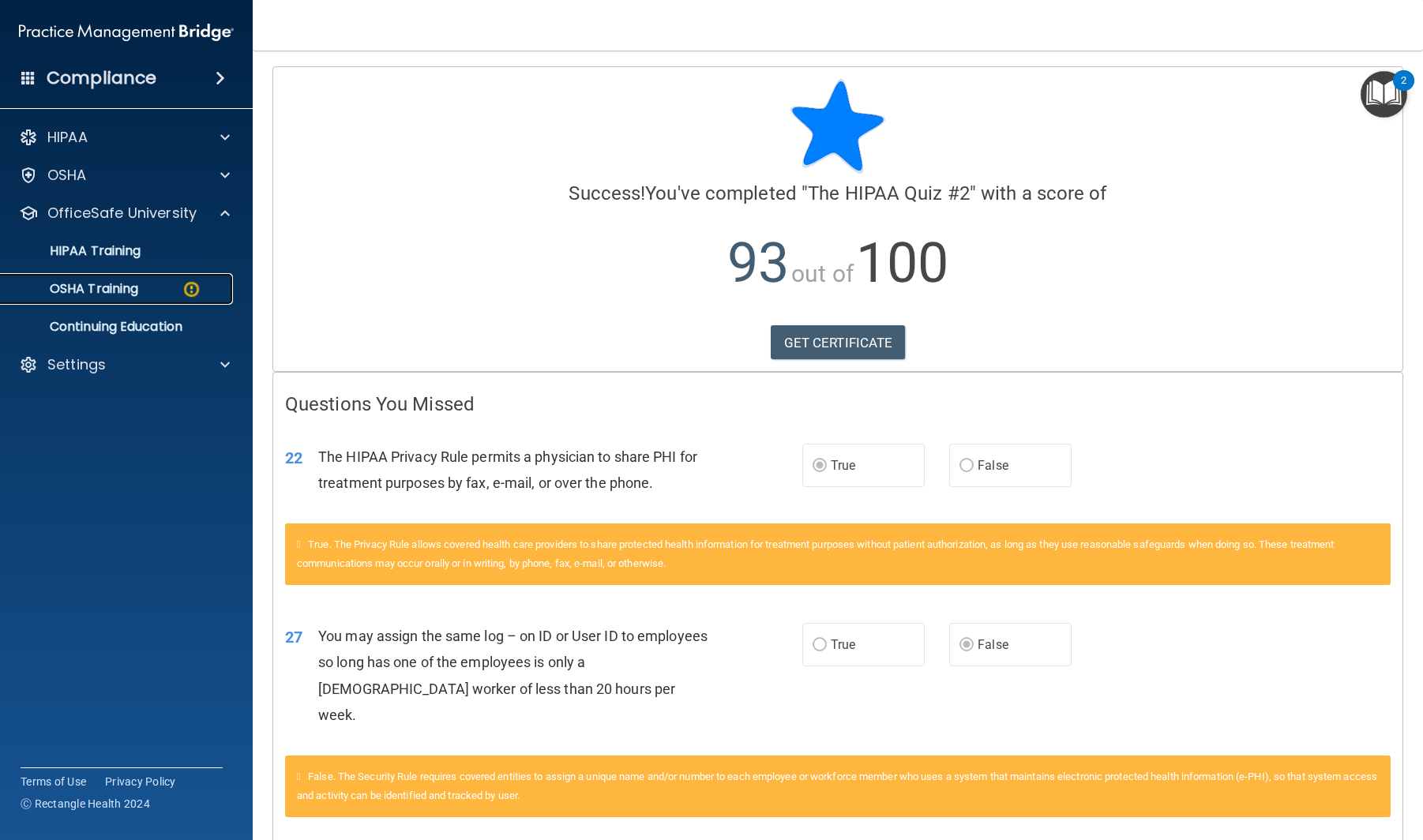
click at [145, 298] on link "OSHA Training" at bounding box center [108, 289] width 249 height 31
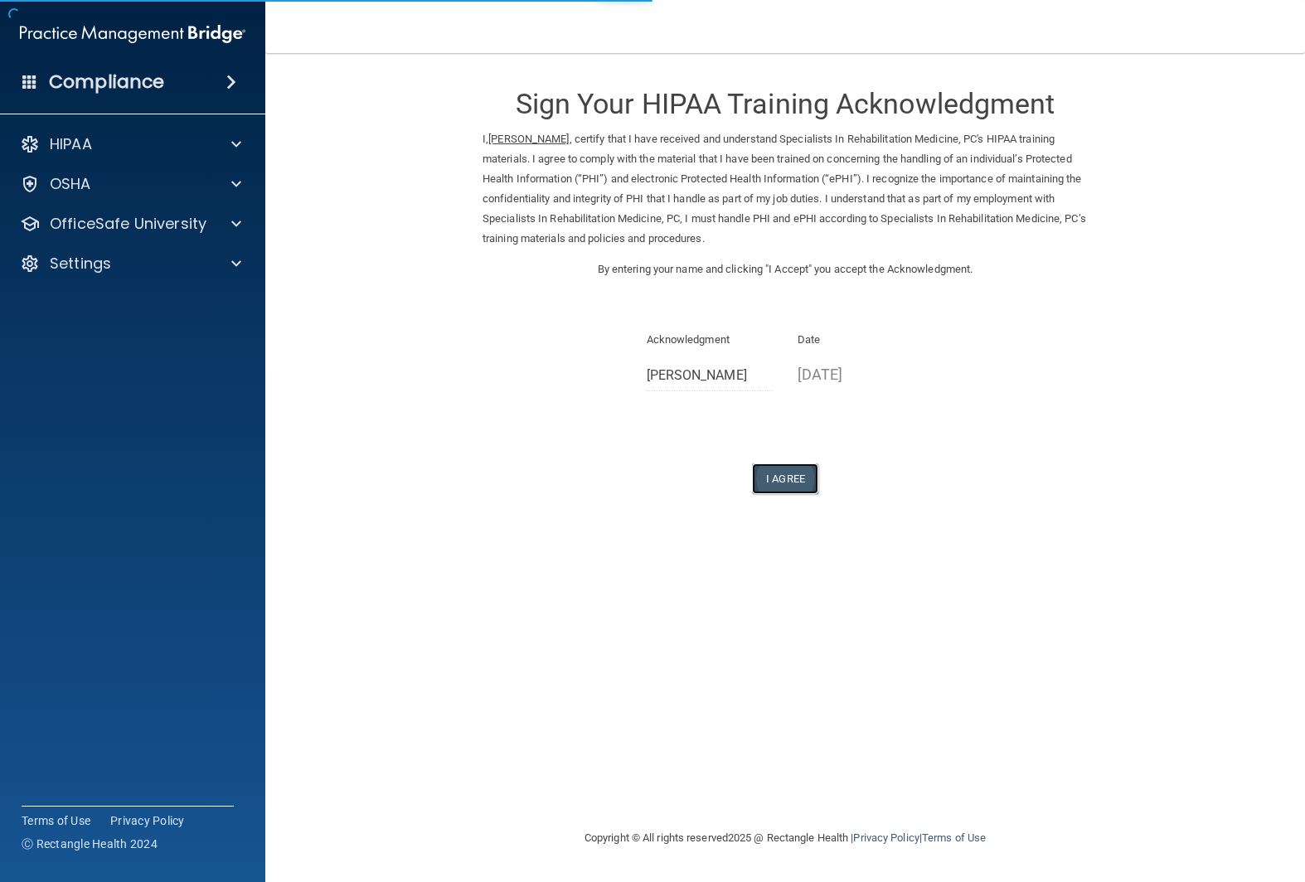
click at [780, 488] on button "I Agree" at bounding box center [785, 479] width 66 height 31
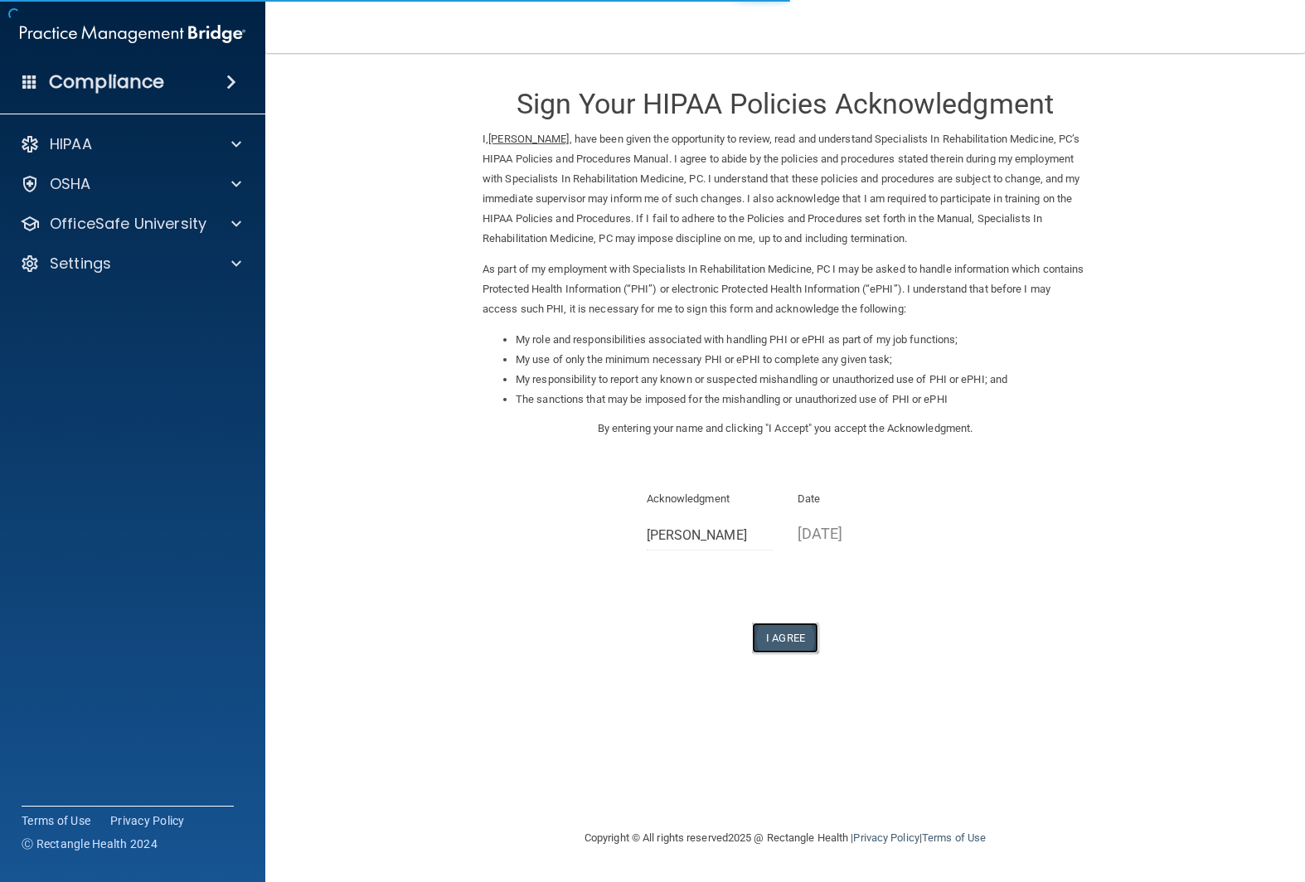
click at [785, 635] on button "I Agree" at bounding box center [785, 638] width 66 height 31
